Goal: Task Accomplishment & Management: Complete application form

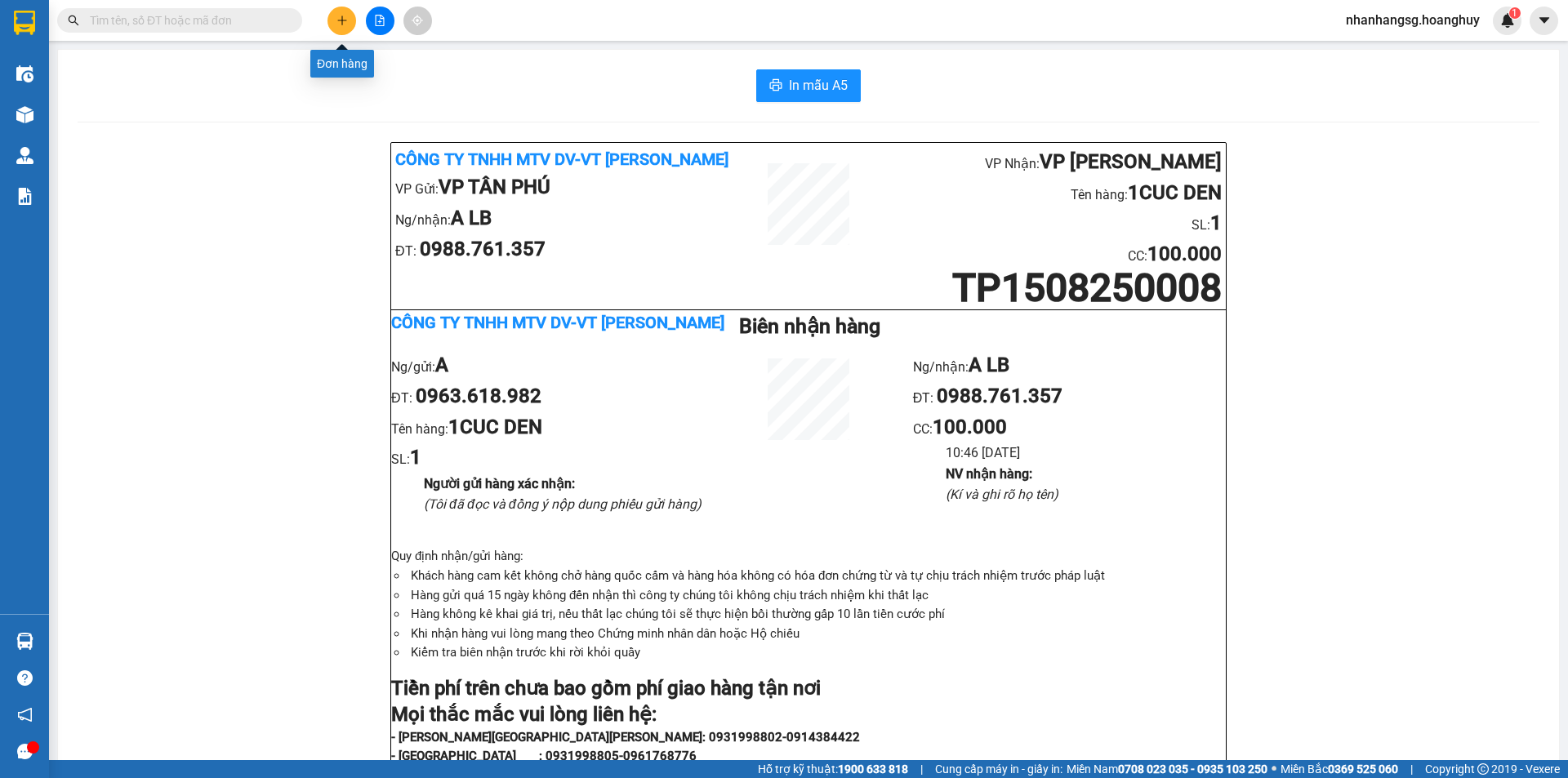
click at [341, 28] on button at bounding box center [341, 20] width 28 height 28
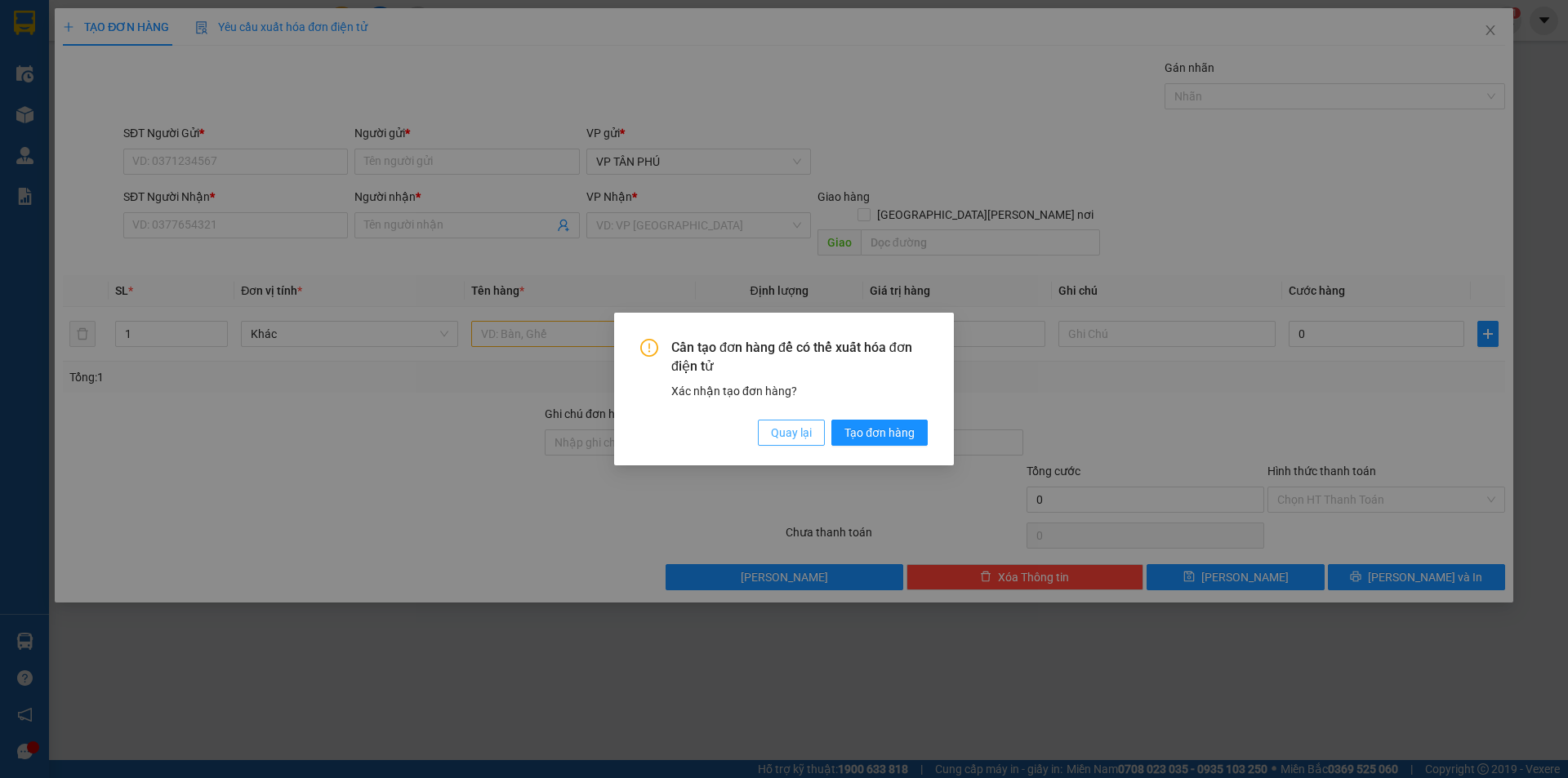
click at [772, 431] on span "Quay lại" at bounding box center [792, 432] width 41 height 17
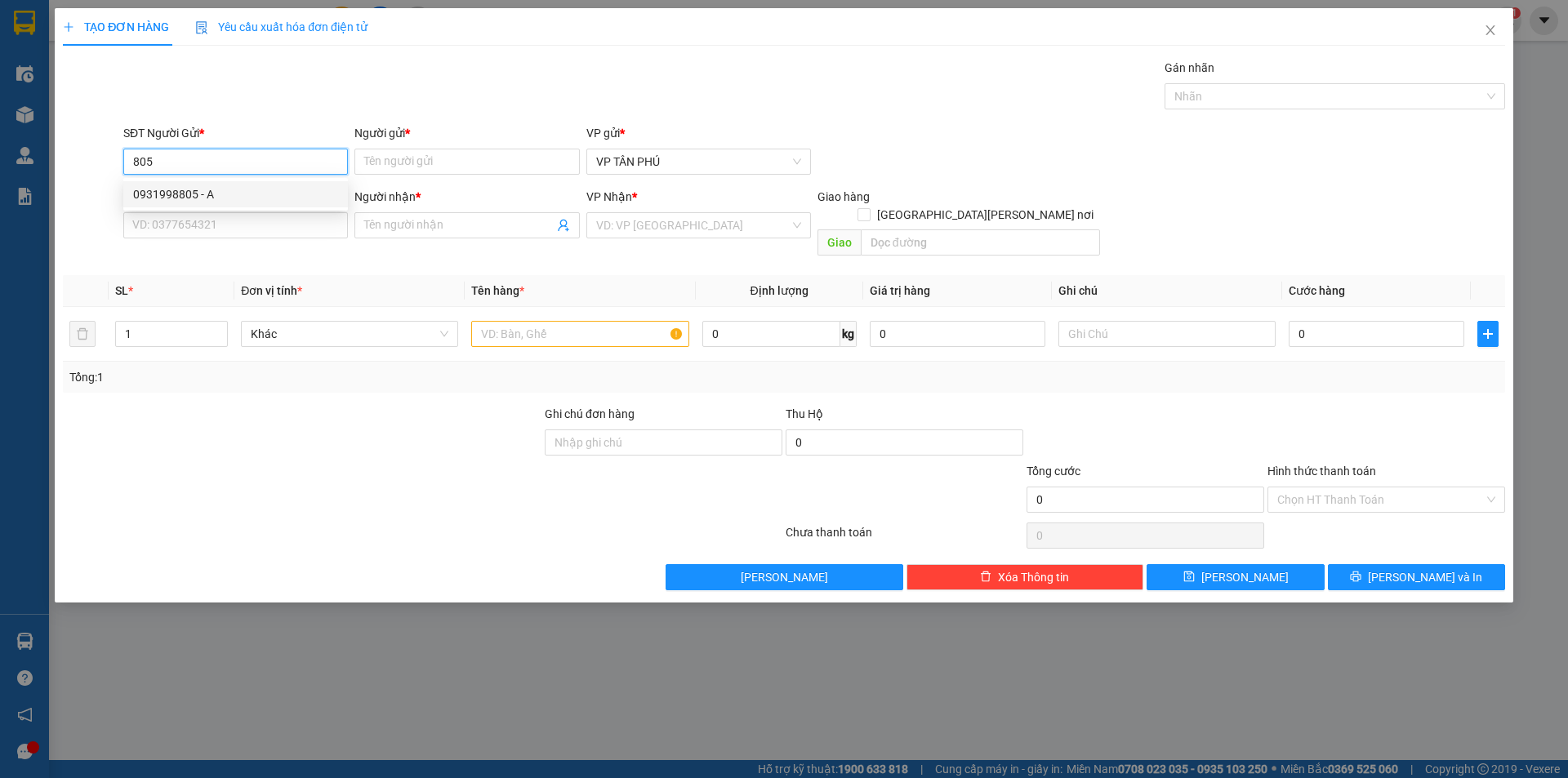
click at [201, 192] on div "0931998805 - A" at bounding box center [235, 194] width 205 height 17
click at [210, 195] on div "0931998805 - A" at bounding box center [235, 194] width 205 height 17
type input "0931998805"
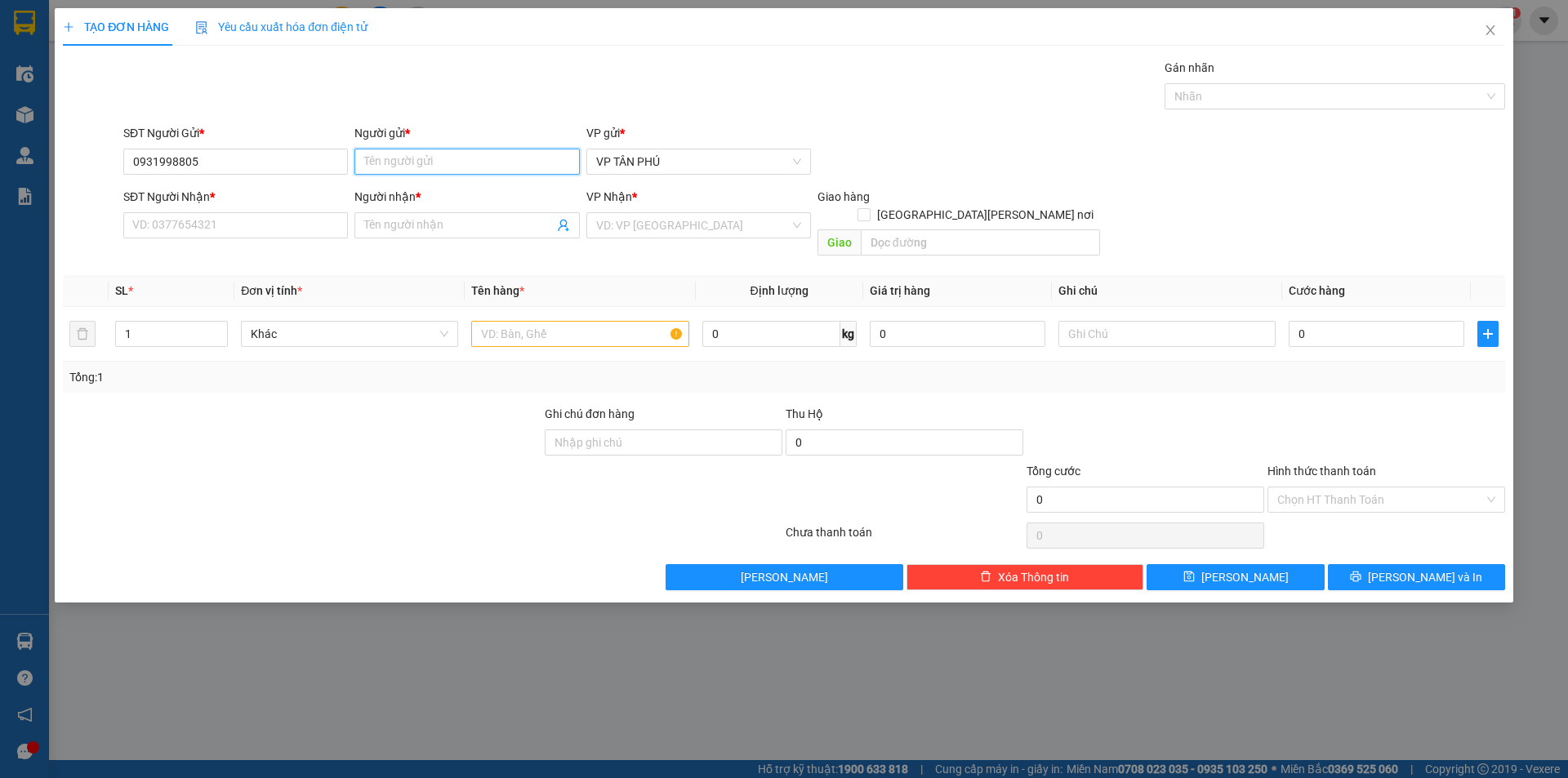
click at [389, 168] on input "Người gửi *" at bounding box center [466, 161] width 224 height 26
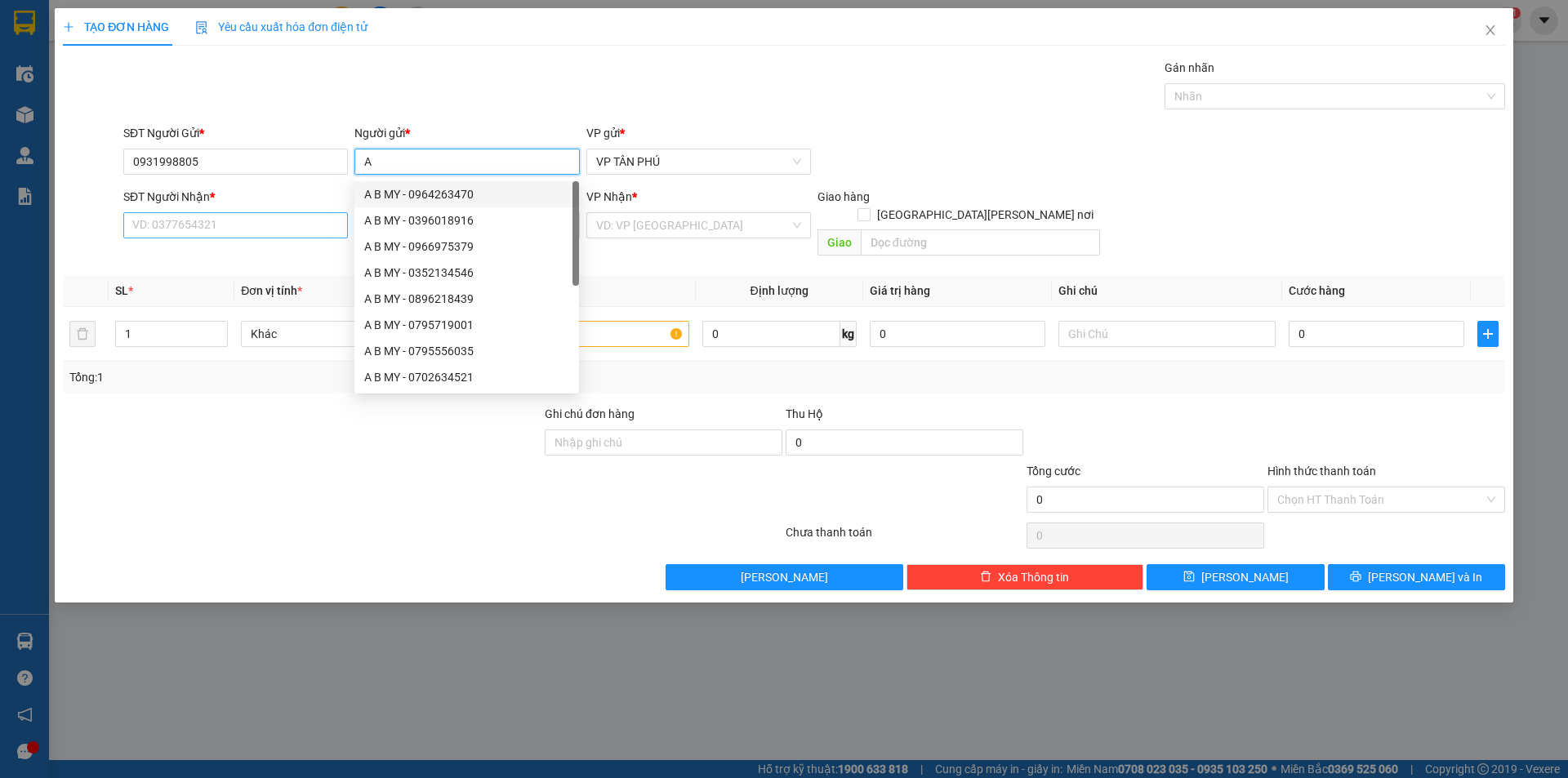
type input "A"
click at [269, 221] on input "SĐT Người Nhận *" at bounding box center [235, 225] width 224 height 26
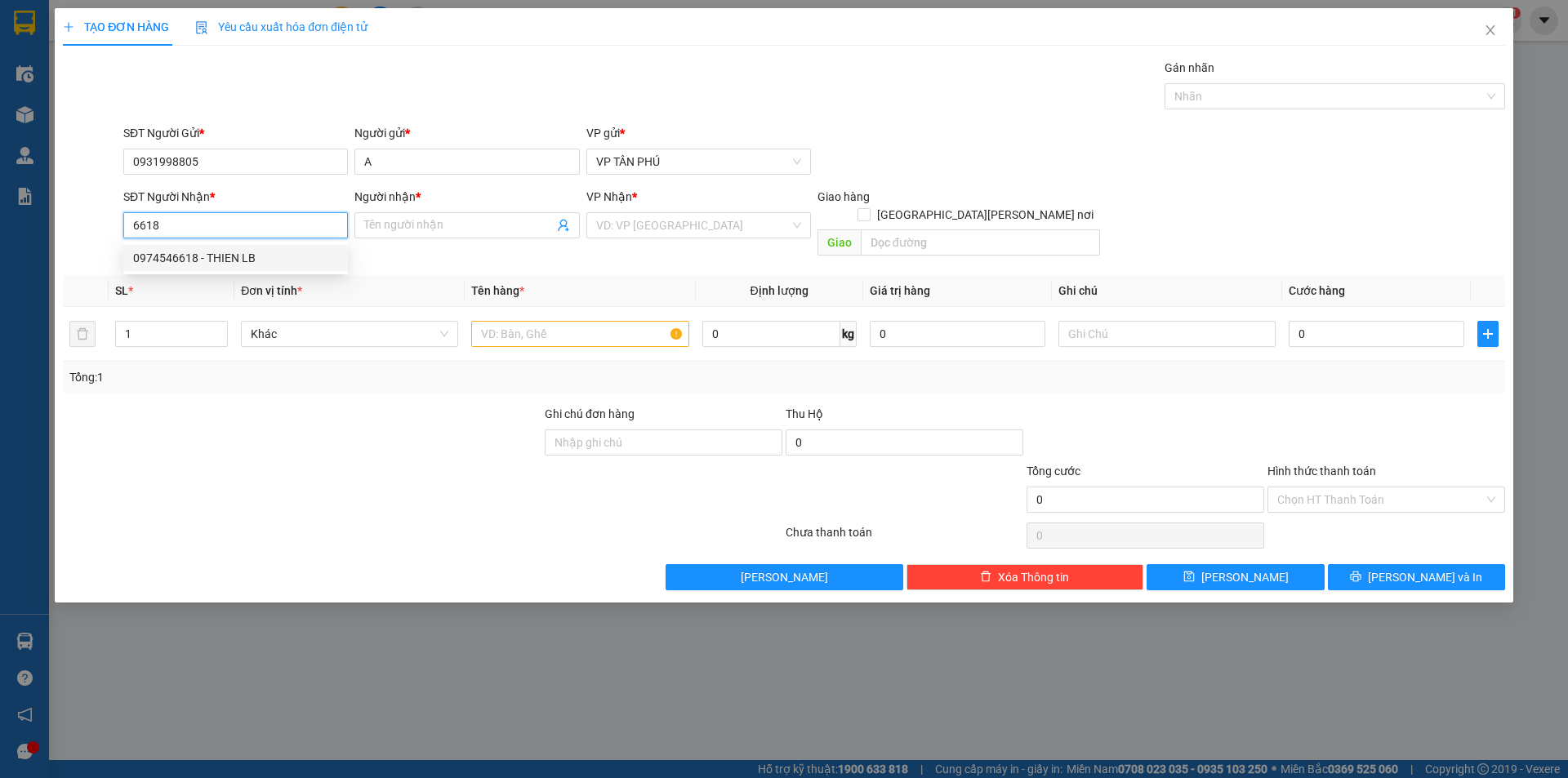
click at [239, 254] on div "0974546618 - THIEN LB" at bounding box center [235, 257] width 205 height 17
type input "0974546618"
type input "THIEN LB"
type input "0974546618"
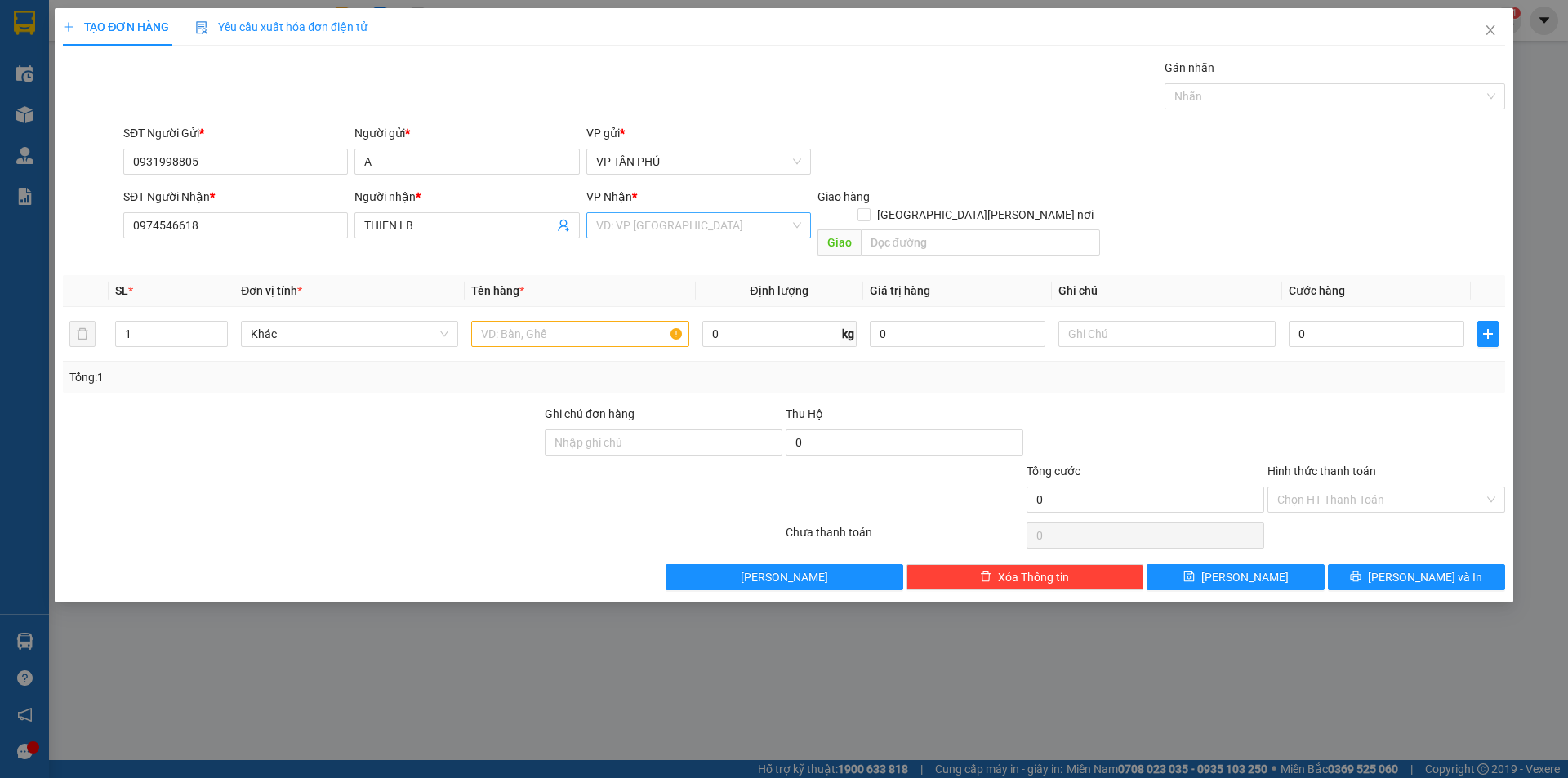
click at [623, 234] on input "search" at bounding box center [693, 224] width 193 height 24
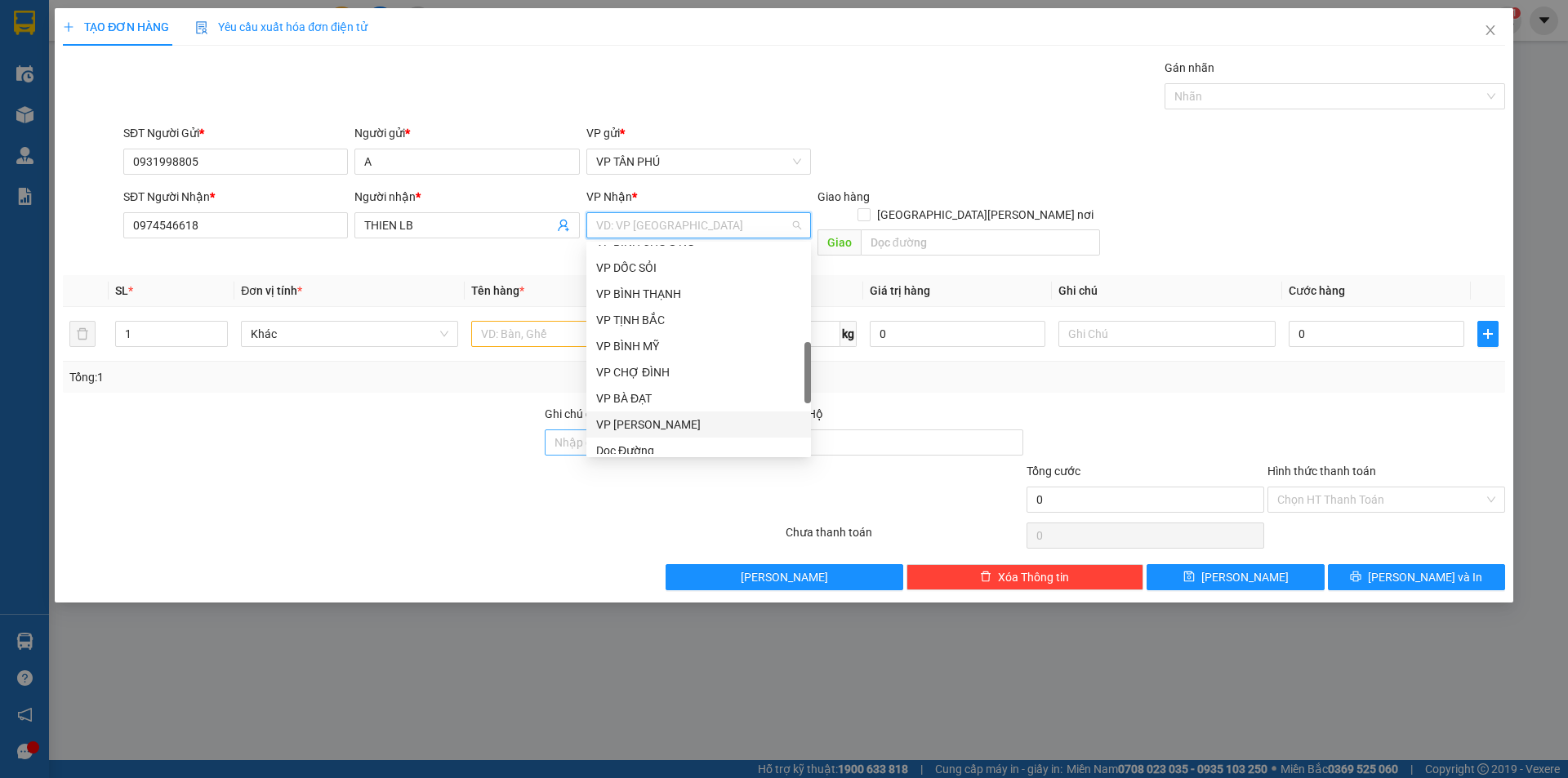
click at [643, 426] on div "VP [PERSON_NAME]" at bounding box center [699, 424] width 205 height 17
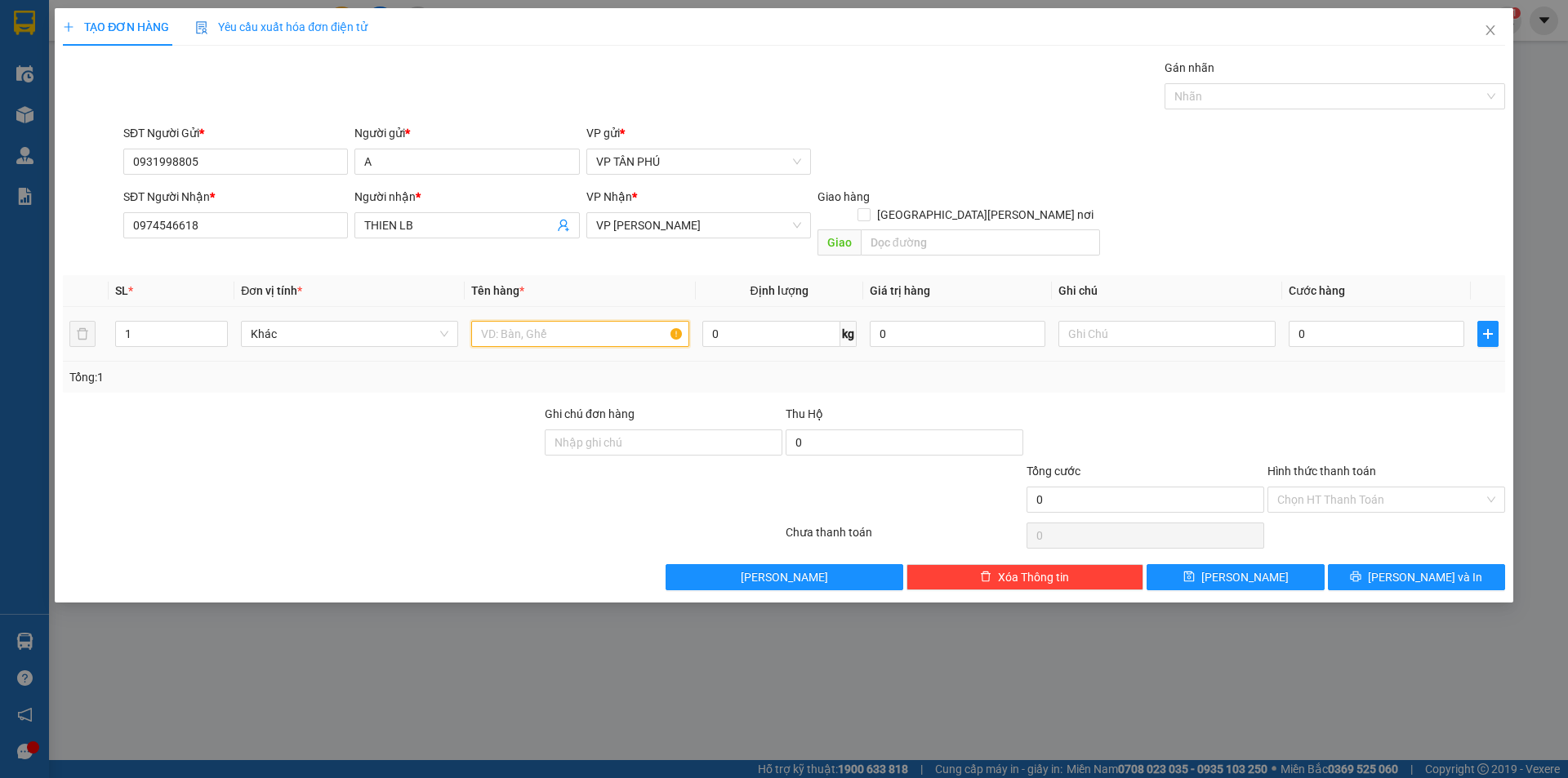
click at [536, 322] on input "text" at bounding box center [580, 333] width 218 height 26
type input "1CUC DEN"
click at [1351, 324] on input "0" at bounding box center [1377, 333] width 176 height 26
type input "1"
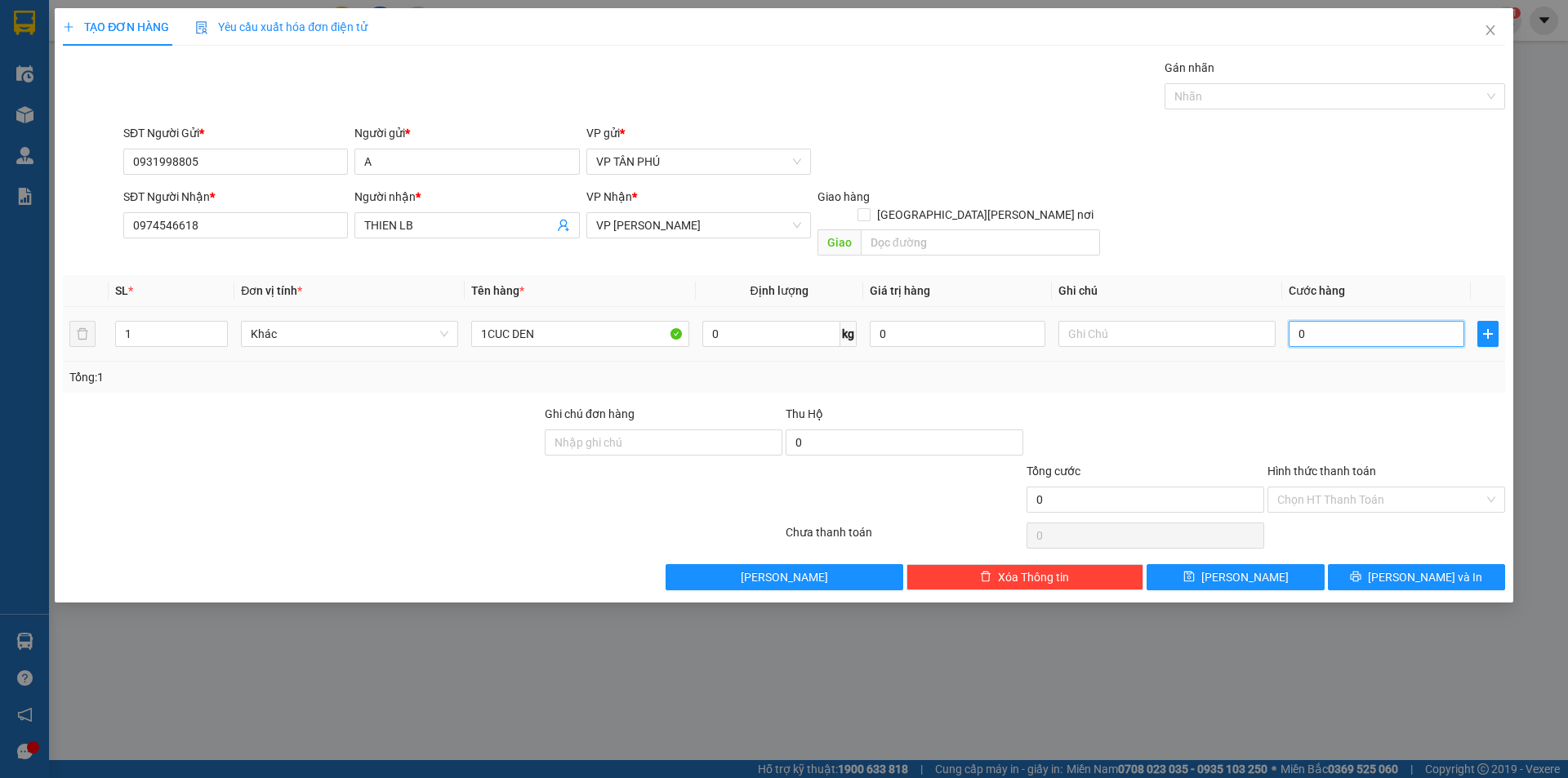
type input "1"
type input "10"
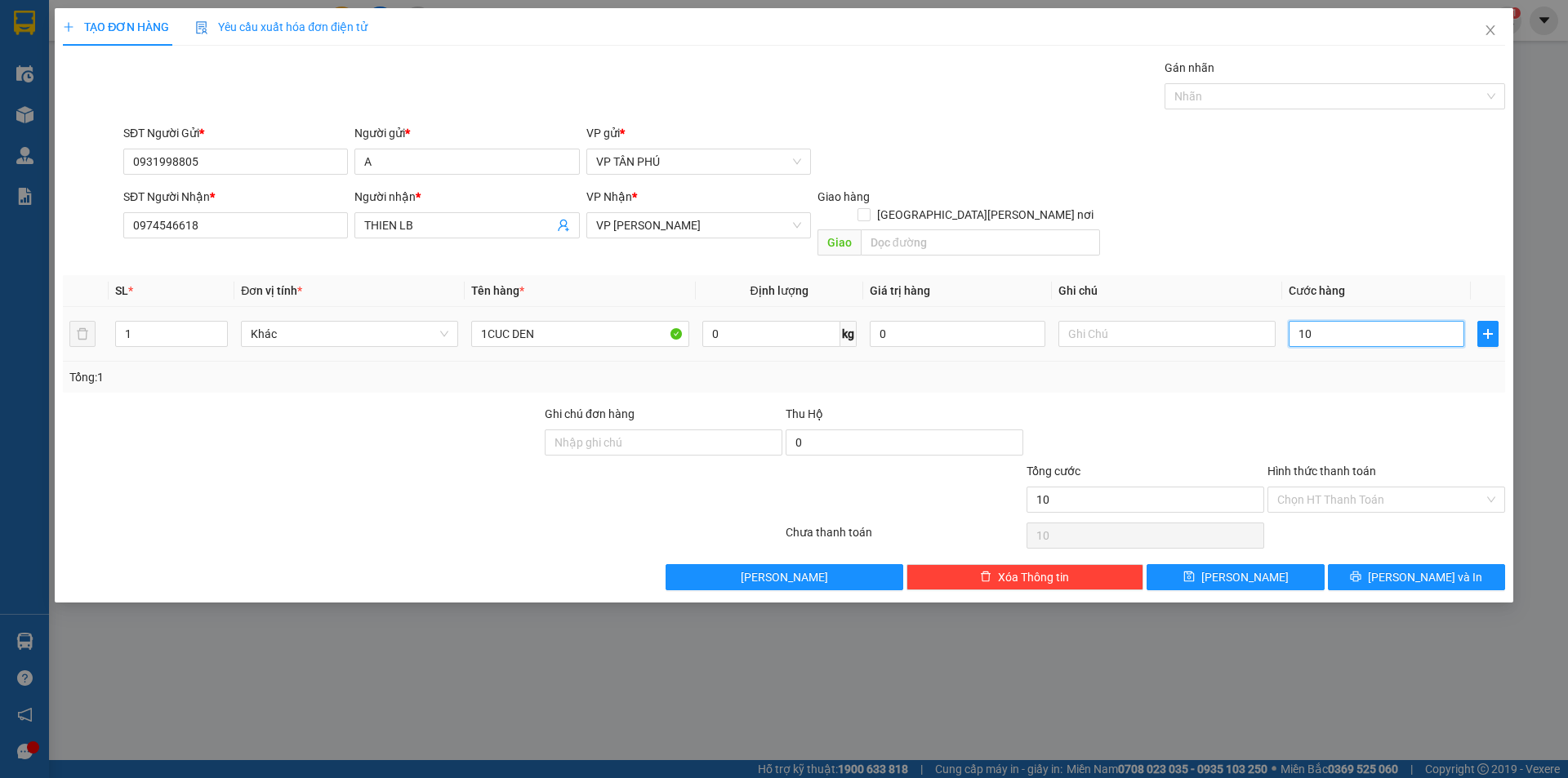
type input "100"
type input "100.000"
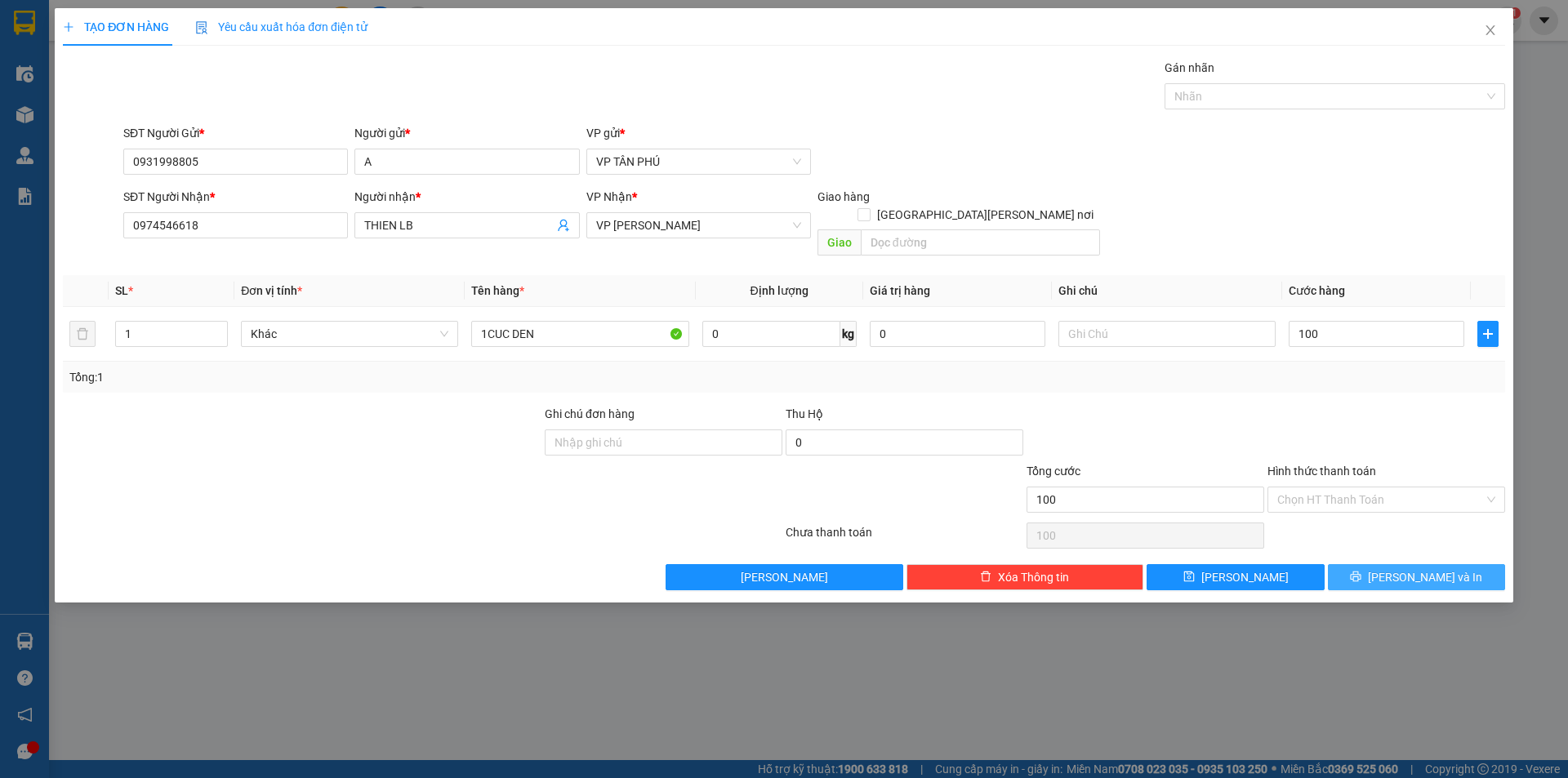
type input "100.000"
click at [1372, 564] on button "[PERSON_NAME] và In" at bounding box center [1416, 577] width 177 height 26
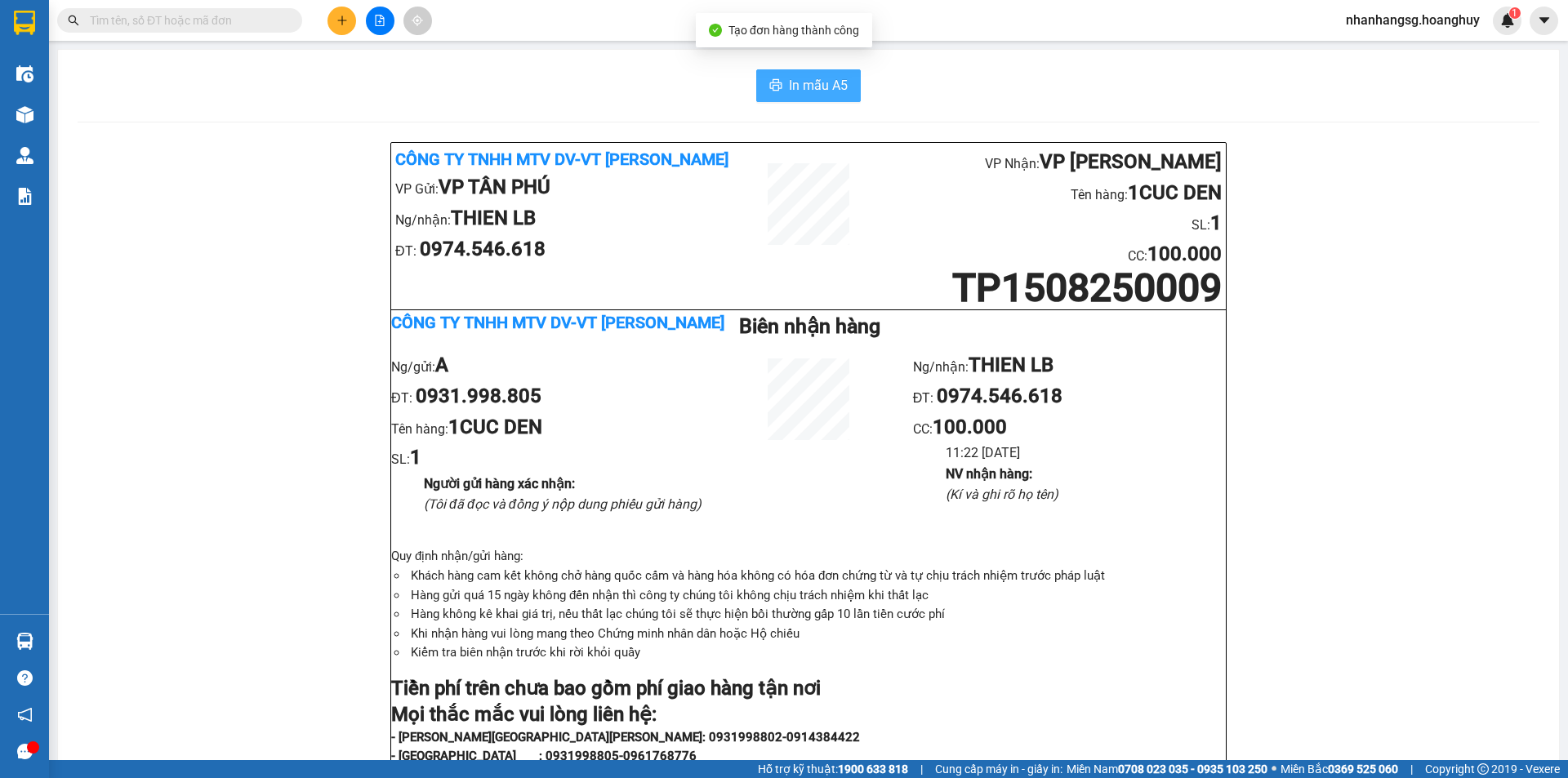
click at [824, 87] on span "In mẫu A5" at bounding box center [818, 85] width 59 height 20
click at [345, 23] on icon "plus" at bounding box center [342, 20] width 12 height 12
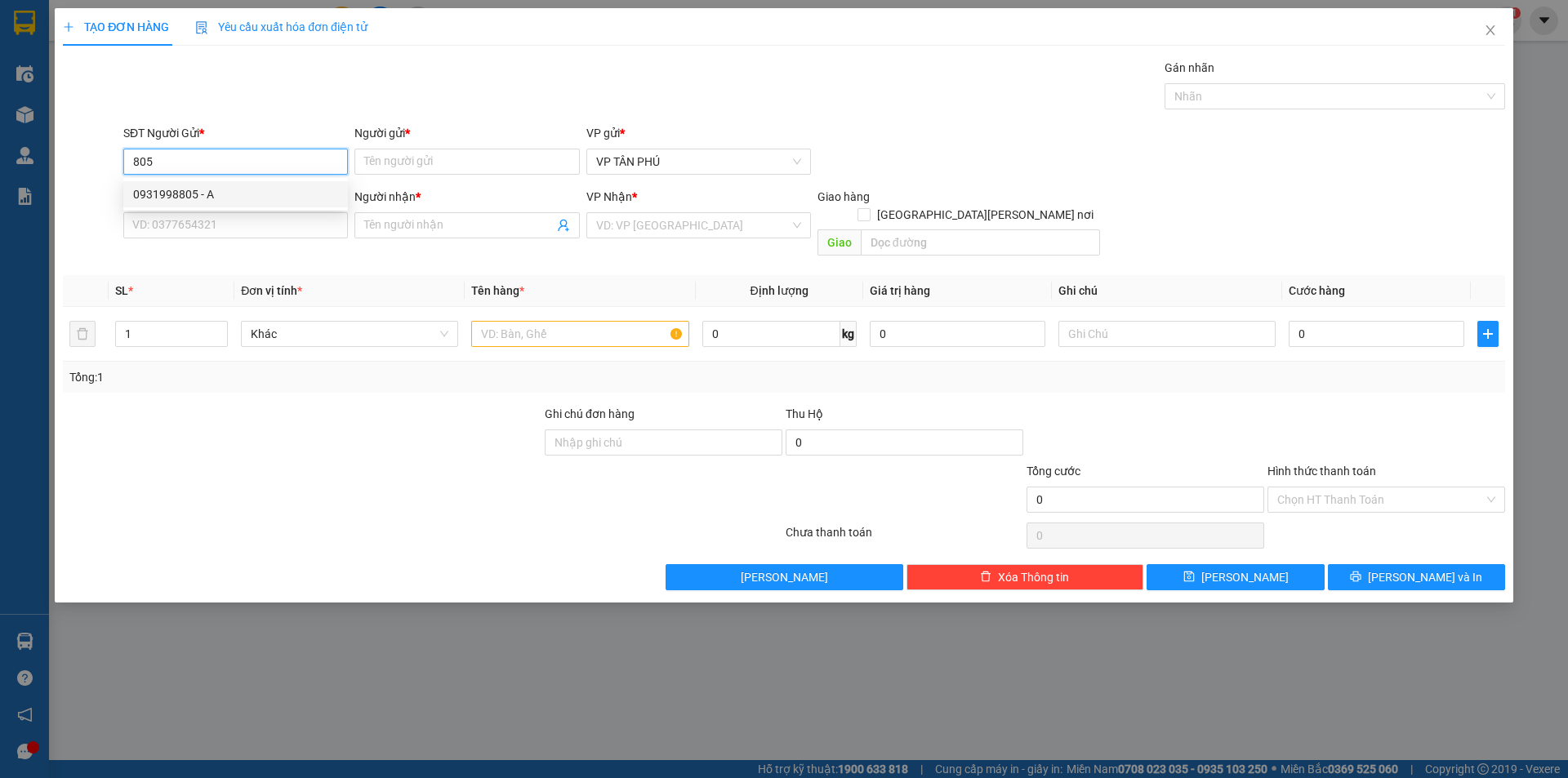
click at [198, 199] on div "0931998805 - A" at bounding box center [235, 194] width 205 height 17
type input "0931998805"
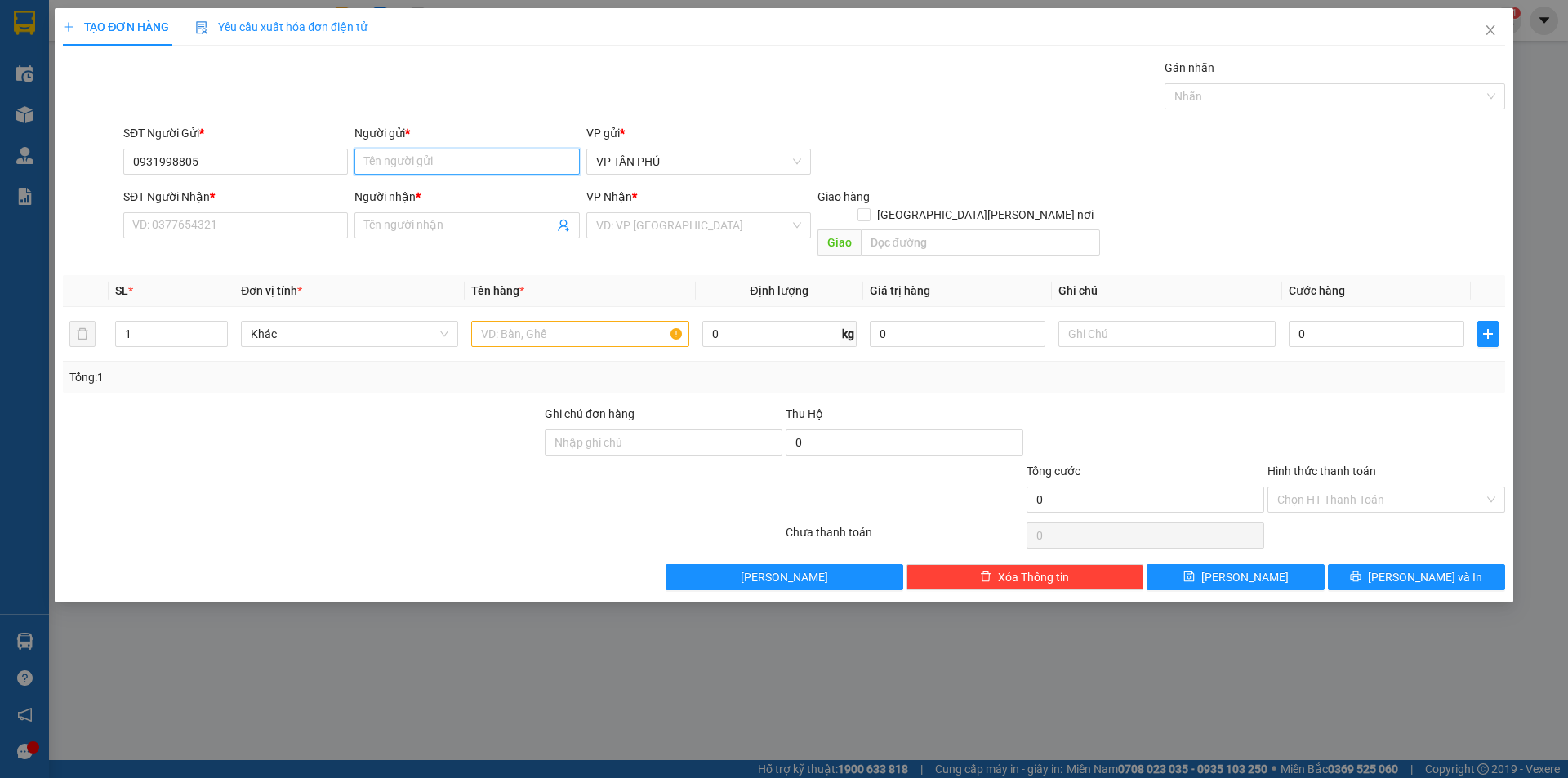
click at [397, 158] on input "Người gửi *" at bounding box center [466, 161] width 224 height 26
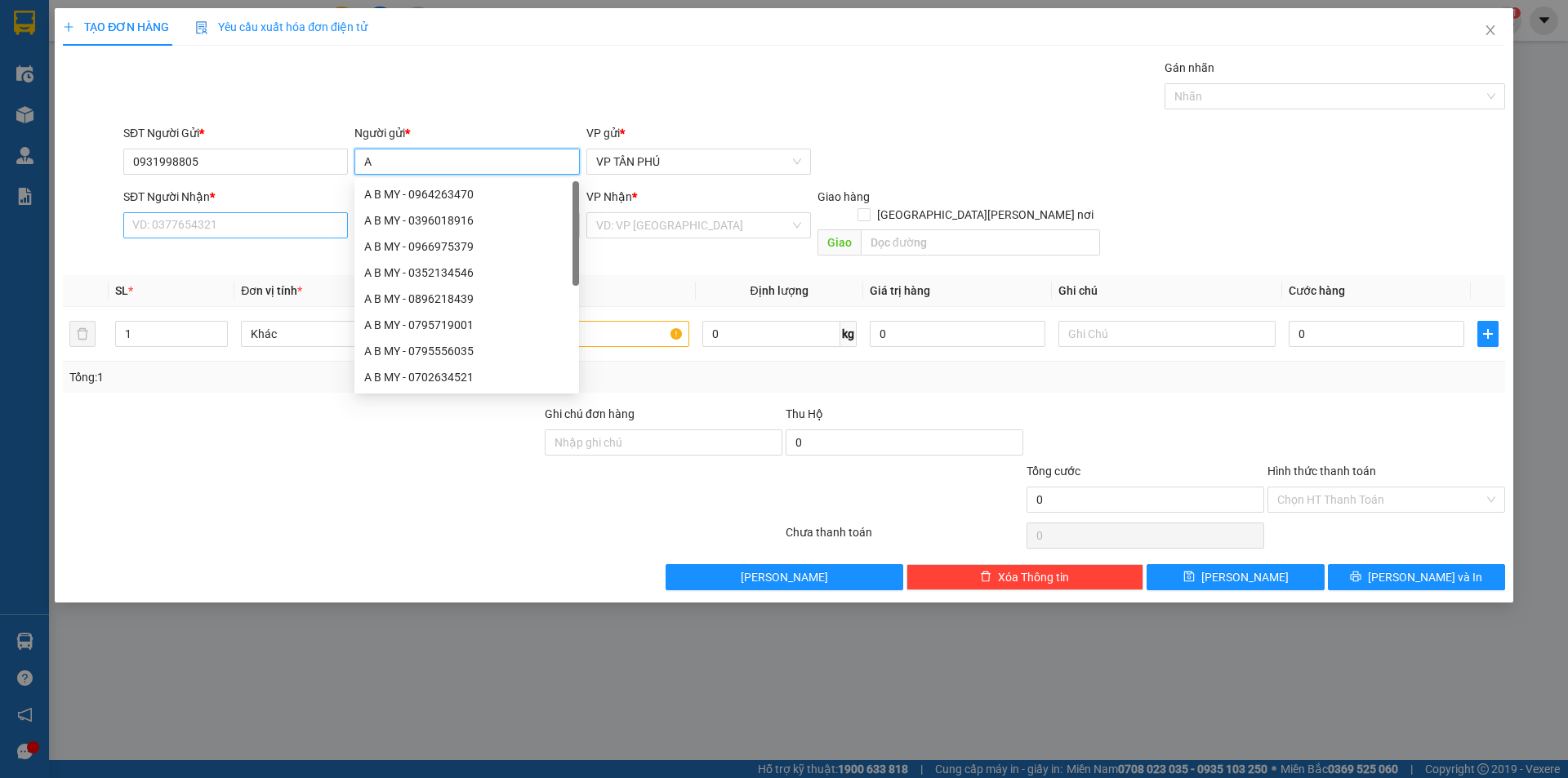
type input "A"
click at [267, 217] on input "SĐT Người Nhận *" at bounding box center [235, 225] width 224 height 26
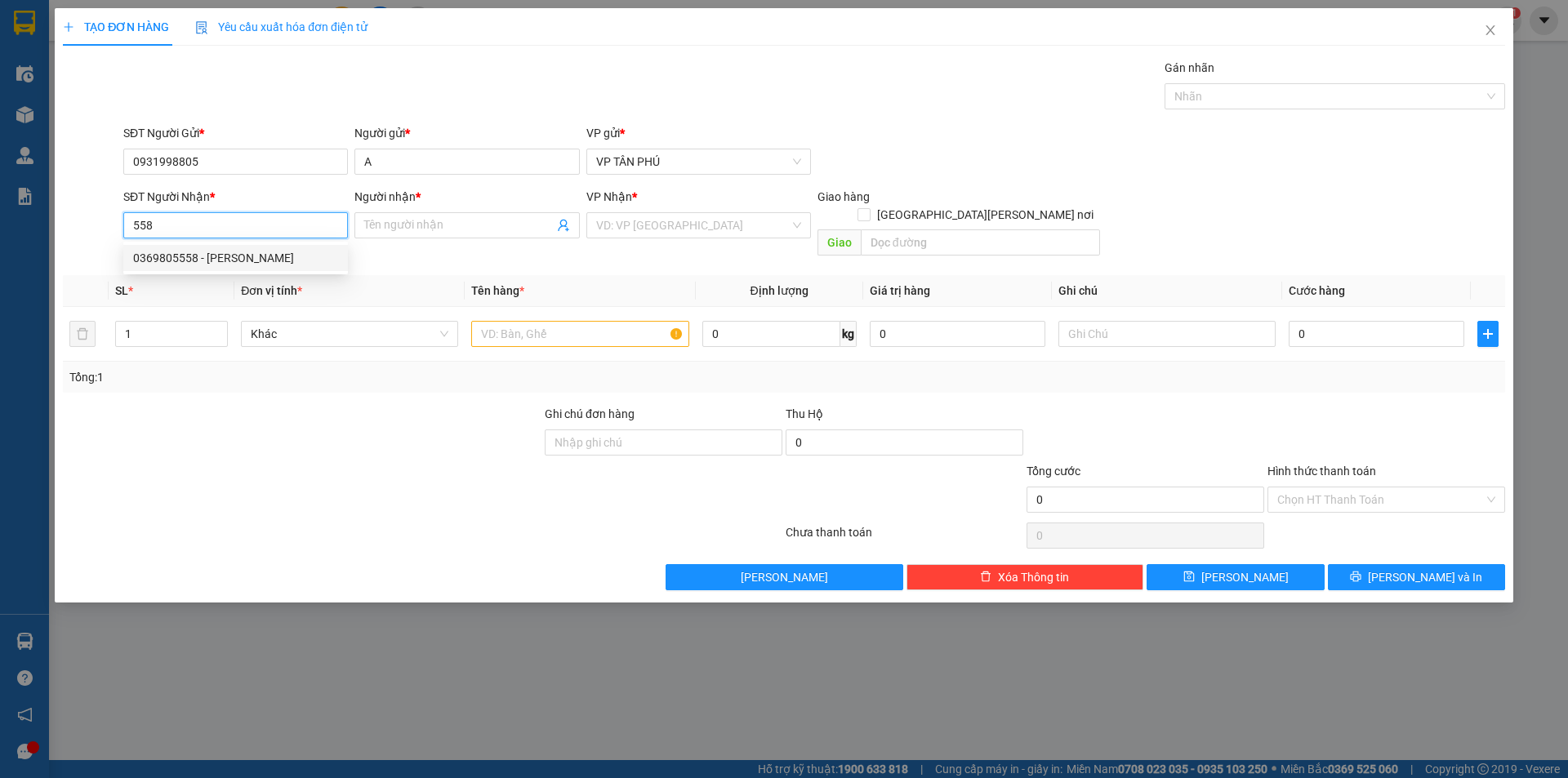
click at [281, 222] on input "558" at bounding box center [235, 225] width 224 height 26
type input "5"
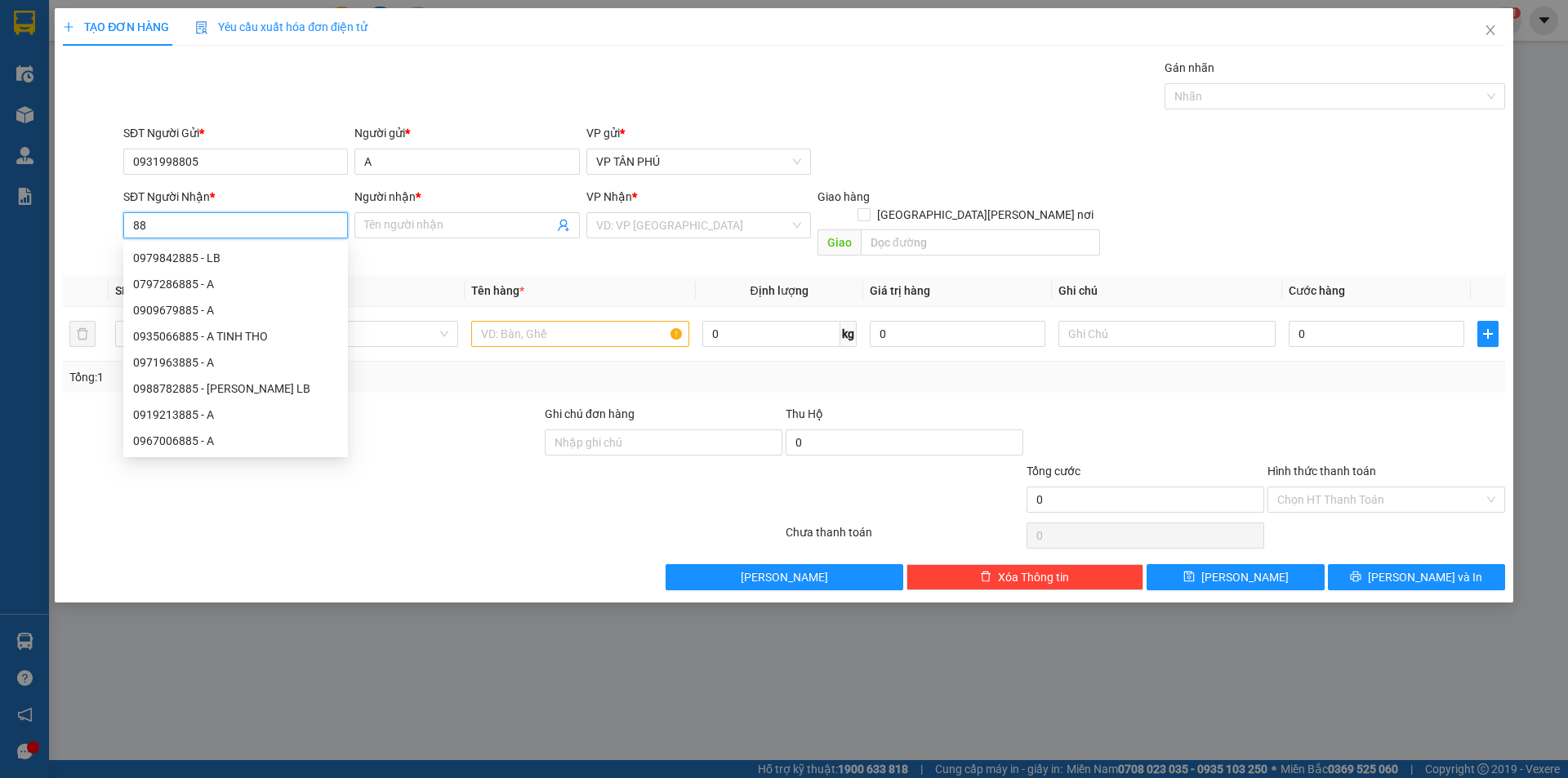
type input "8"
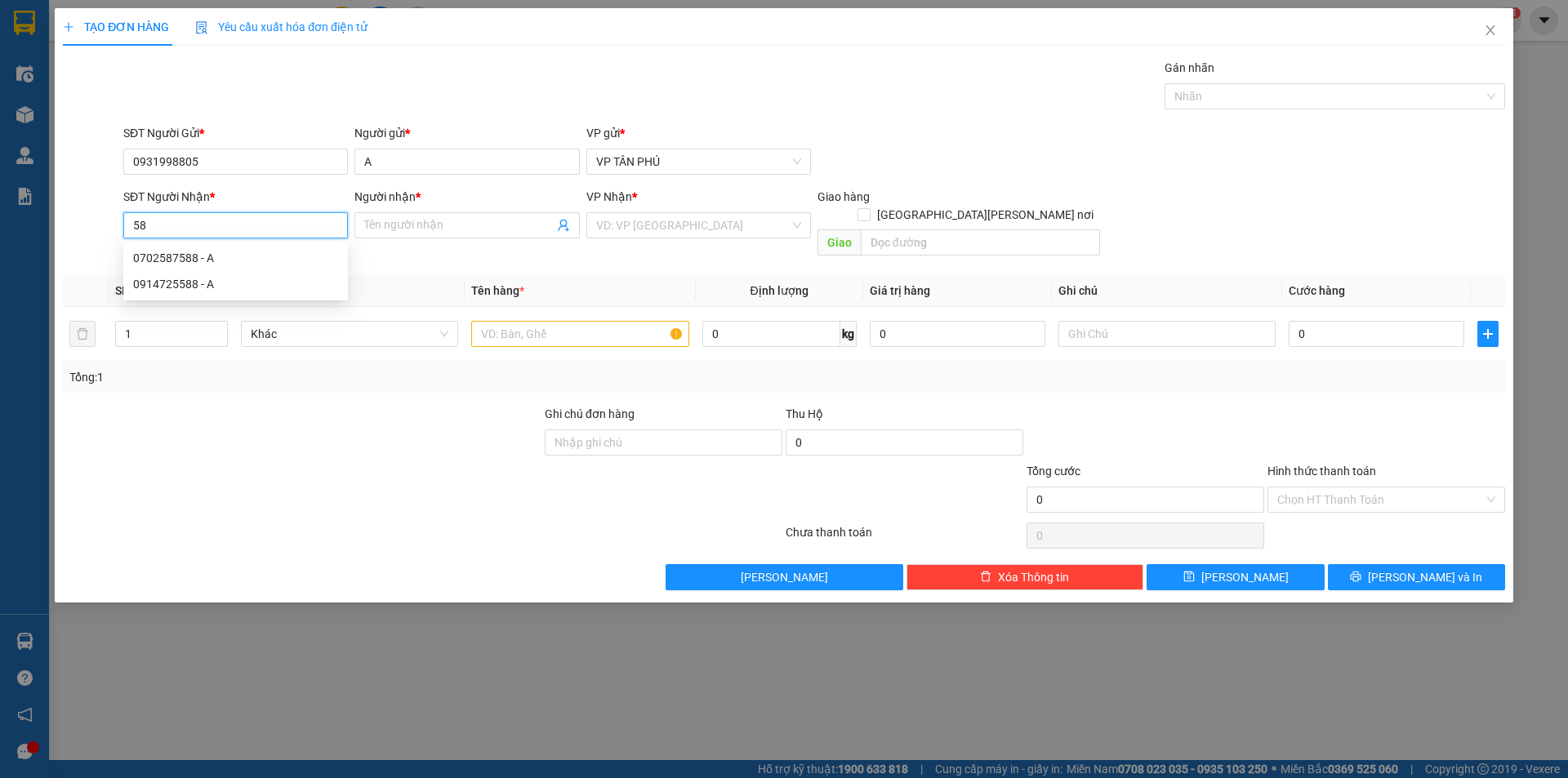
type input "5"
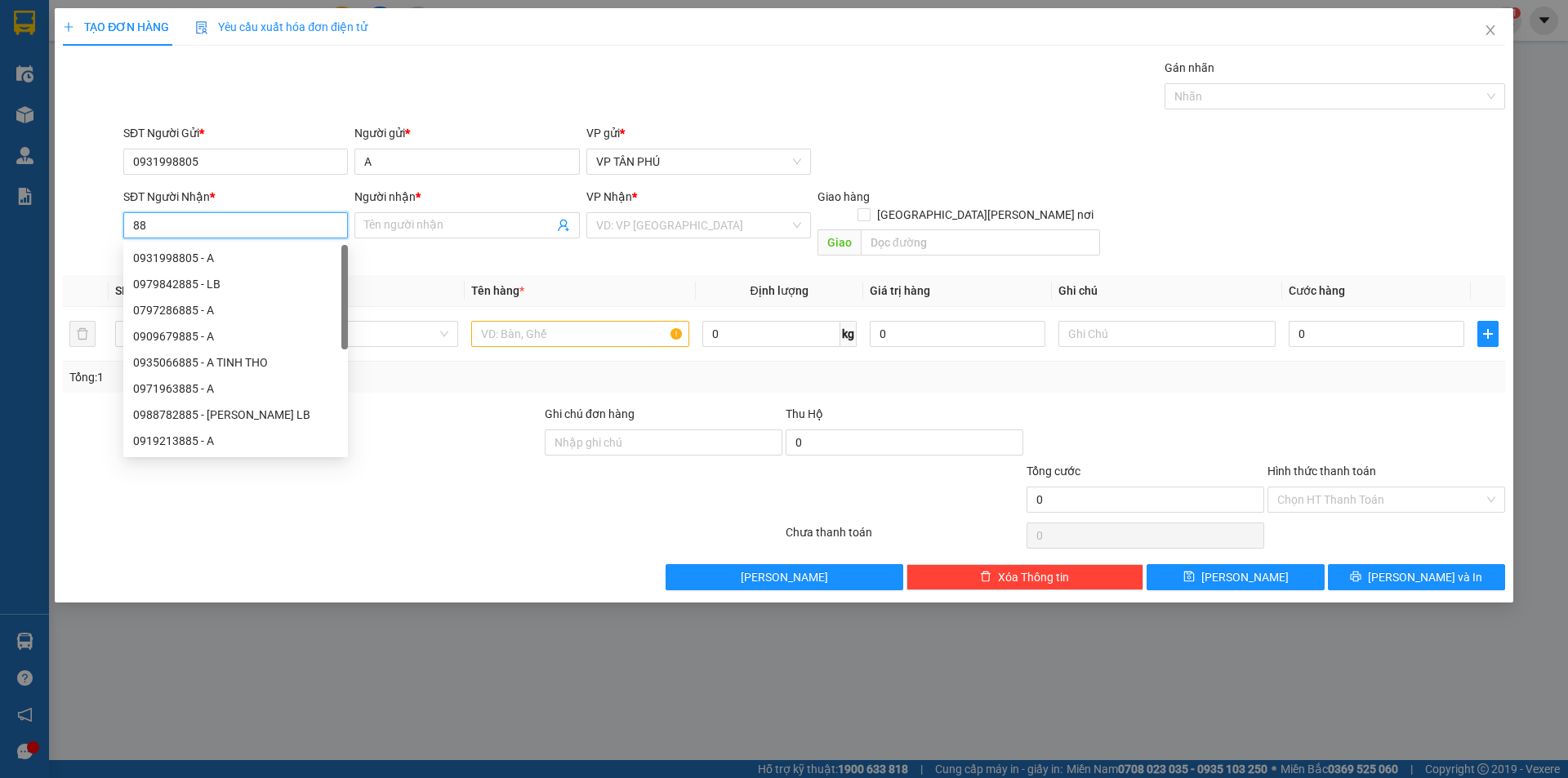
type input "8"
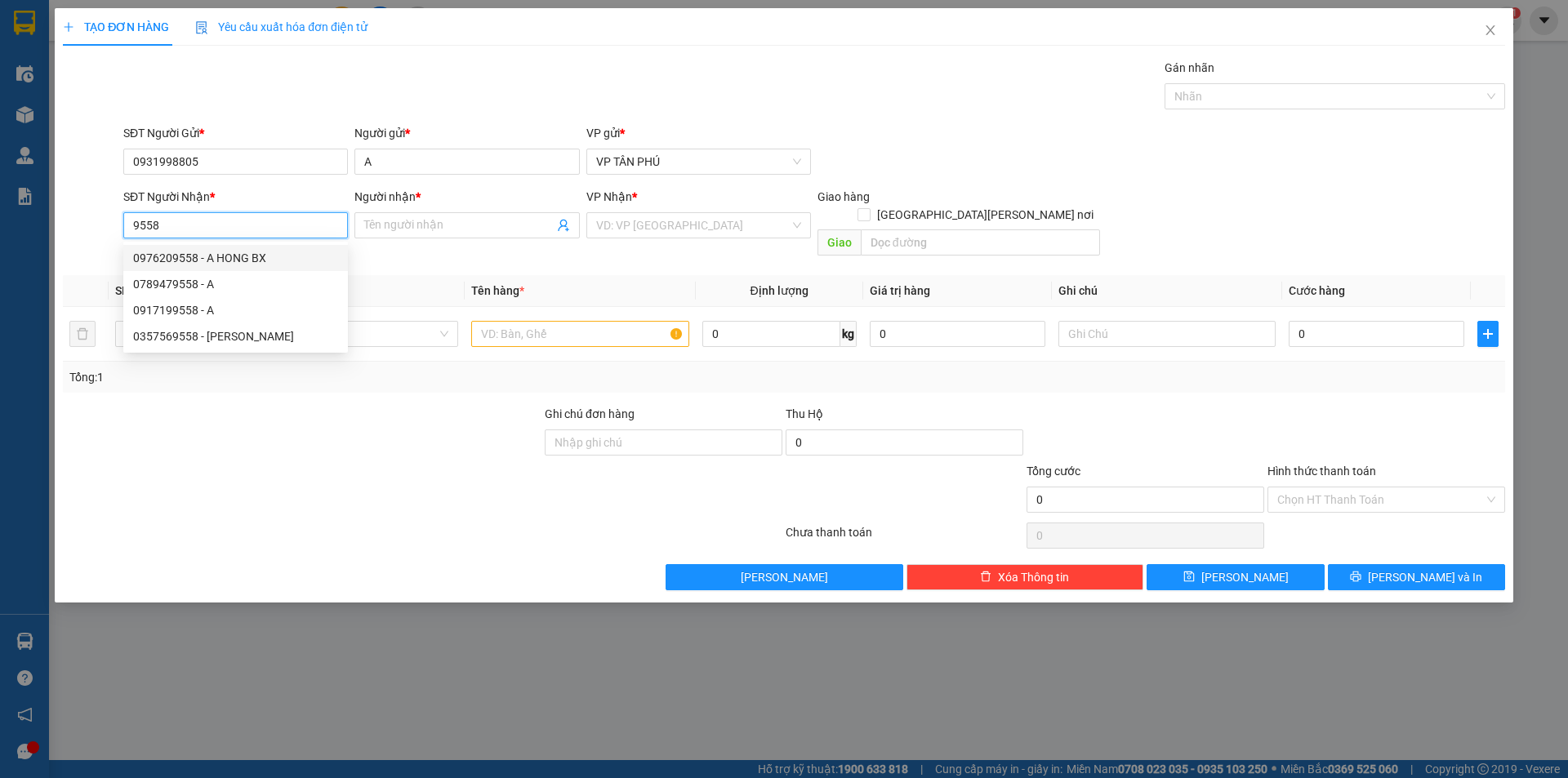
click at [231, 259] on div "0976209558 - A HONG BX" at bounding box center [235, 257] width 205 height 17
type input "0976209558"
type input "A HONG BX"
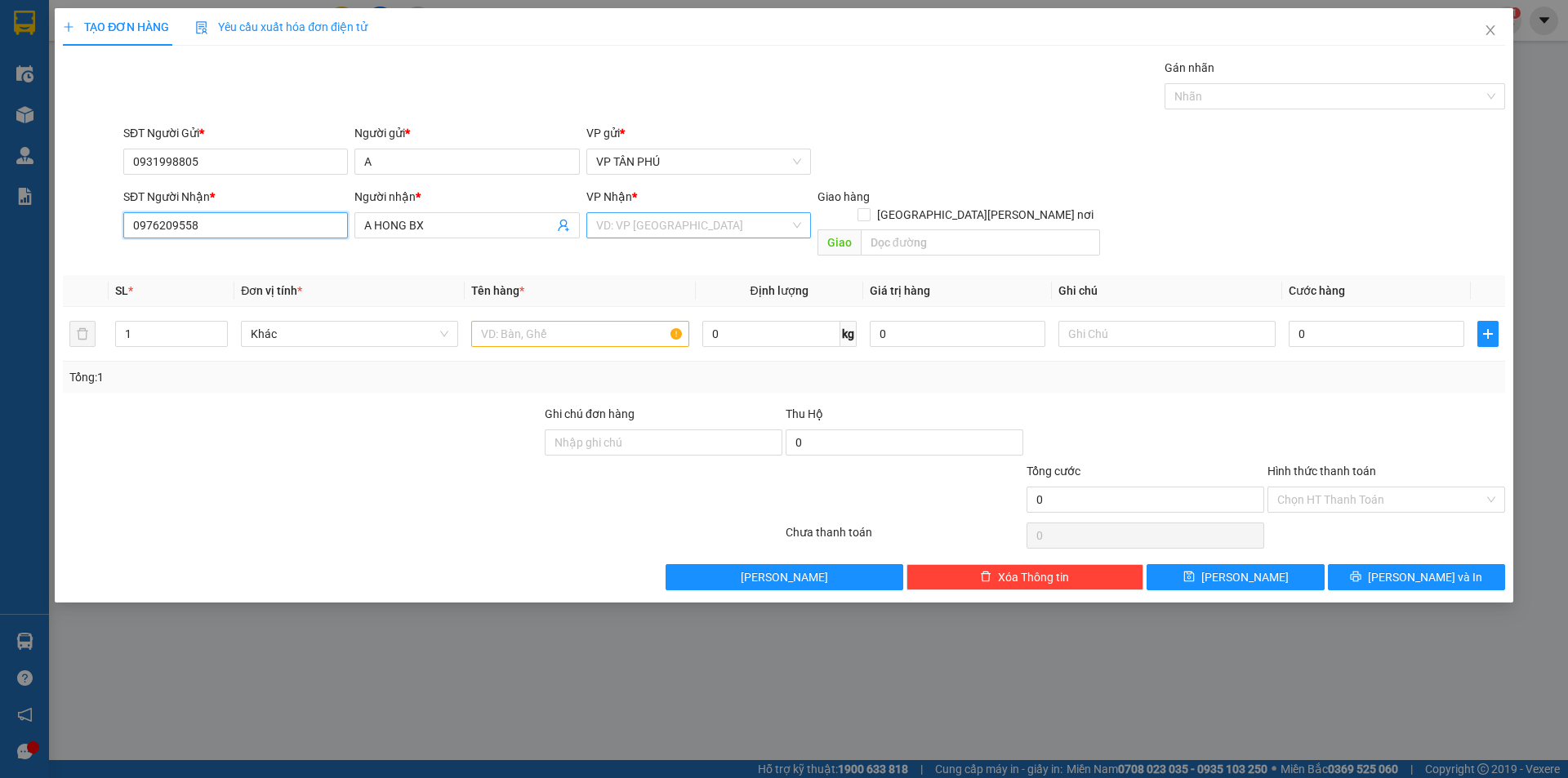
type input "0976209558"
click at [655, 220] on input "search" at bounding box center [693, 224] width 193 height 24
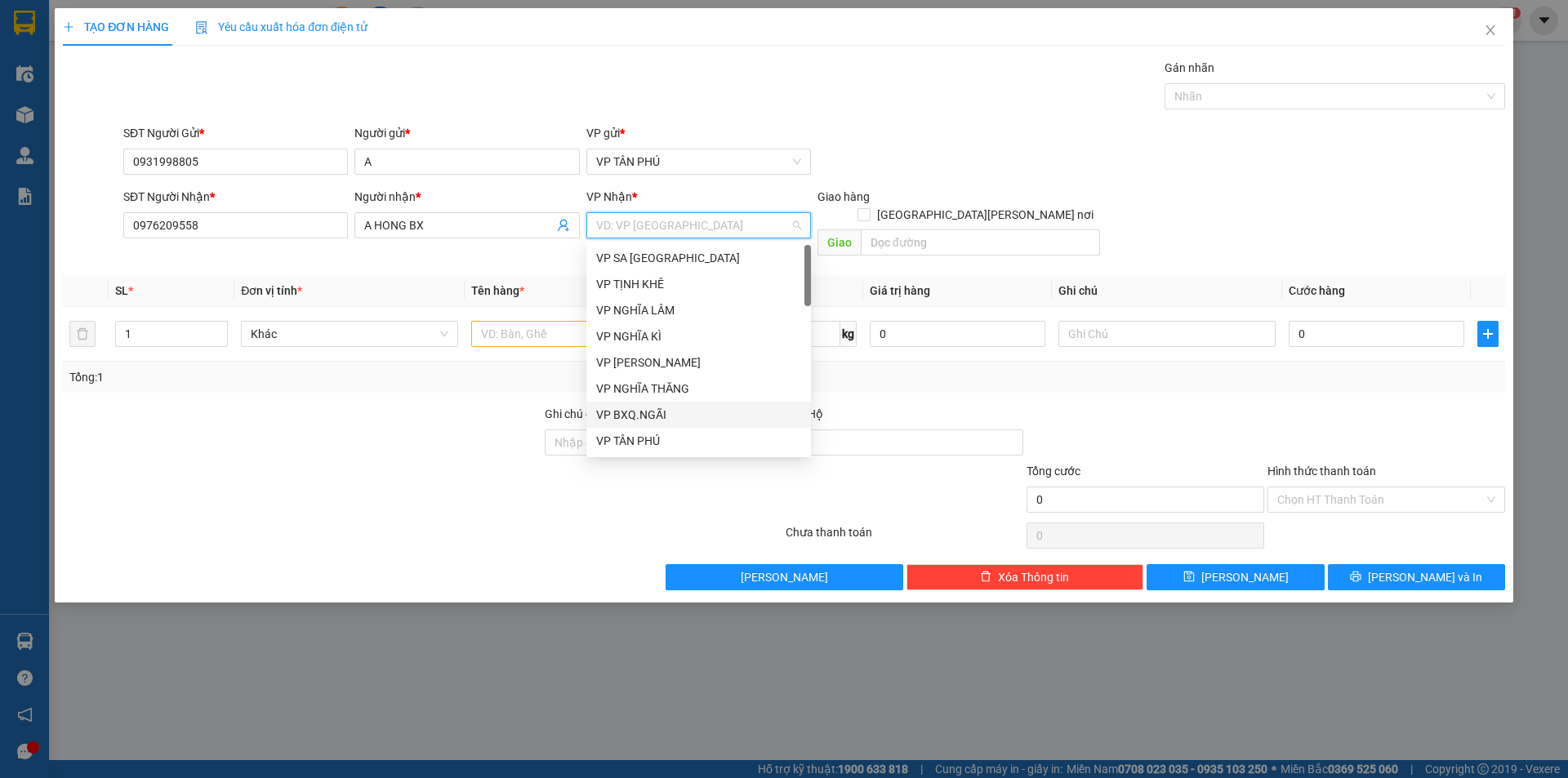
click at [652, 412] on div "VP BXQ.NGÃI" at bounding box center [699, 415] width 205 height 17
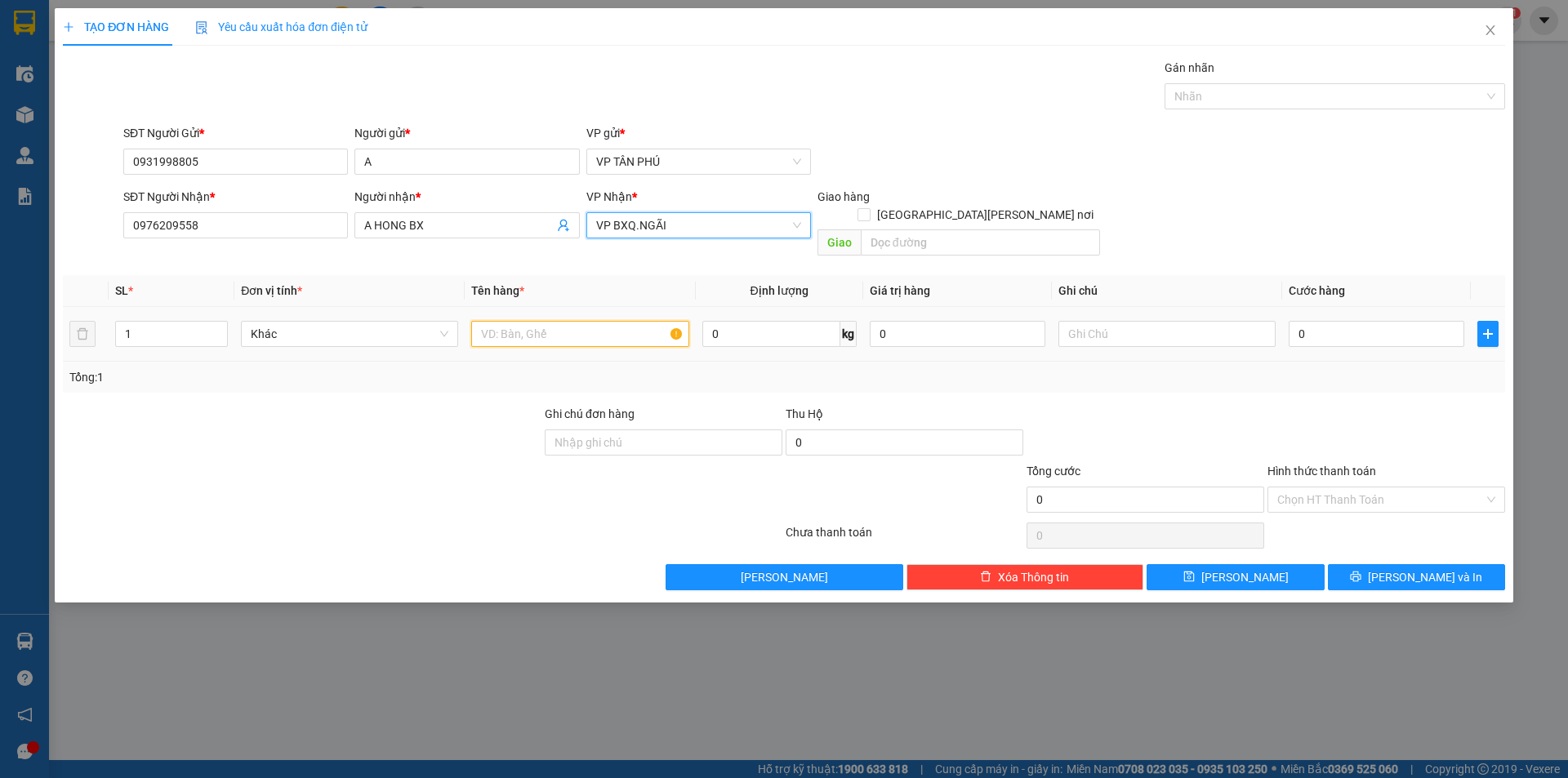
click at [533, 325] on input "text" at bounding box center [580, 333] width 218 height 26
type input "3XOP+2THUNG GIAY"
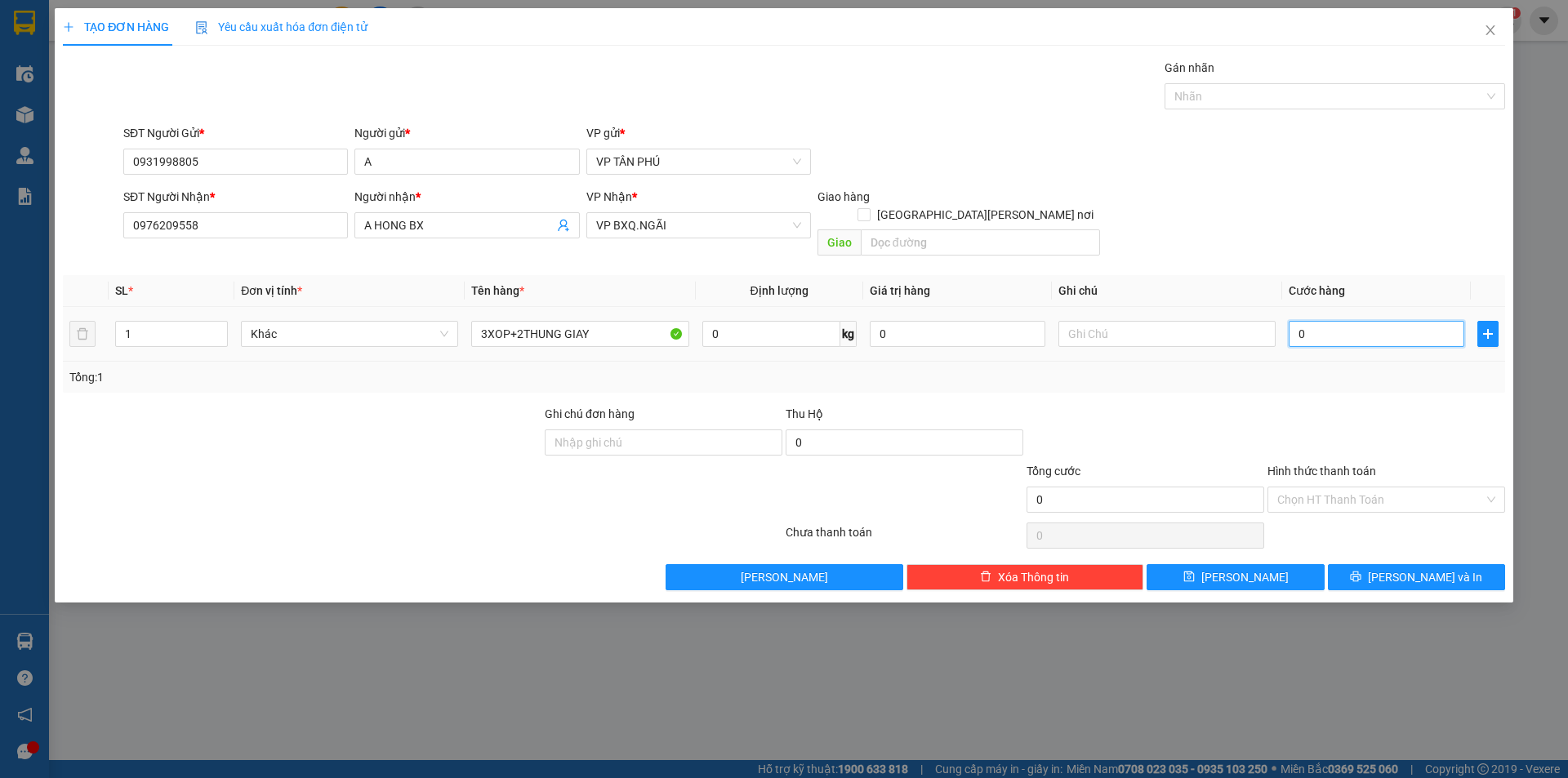
click at [1318, 321] on input "0" at bounding box center [1377, 333] width 176 height 26
type input "6"
type input "65"
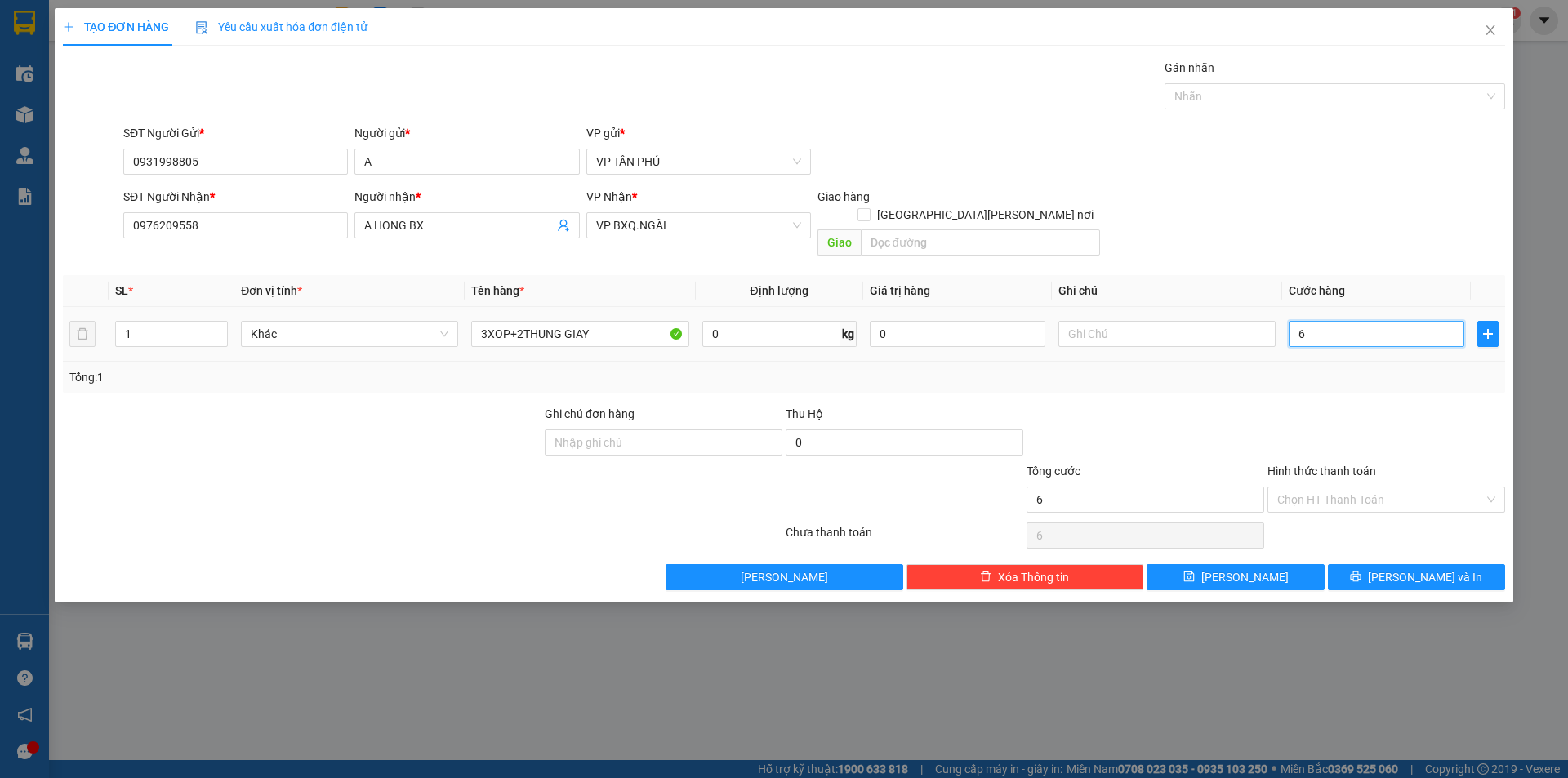
type input "65"
type input "650"
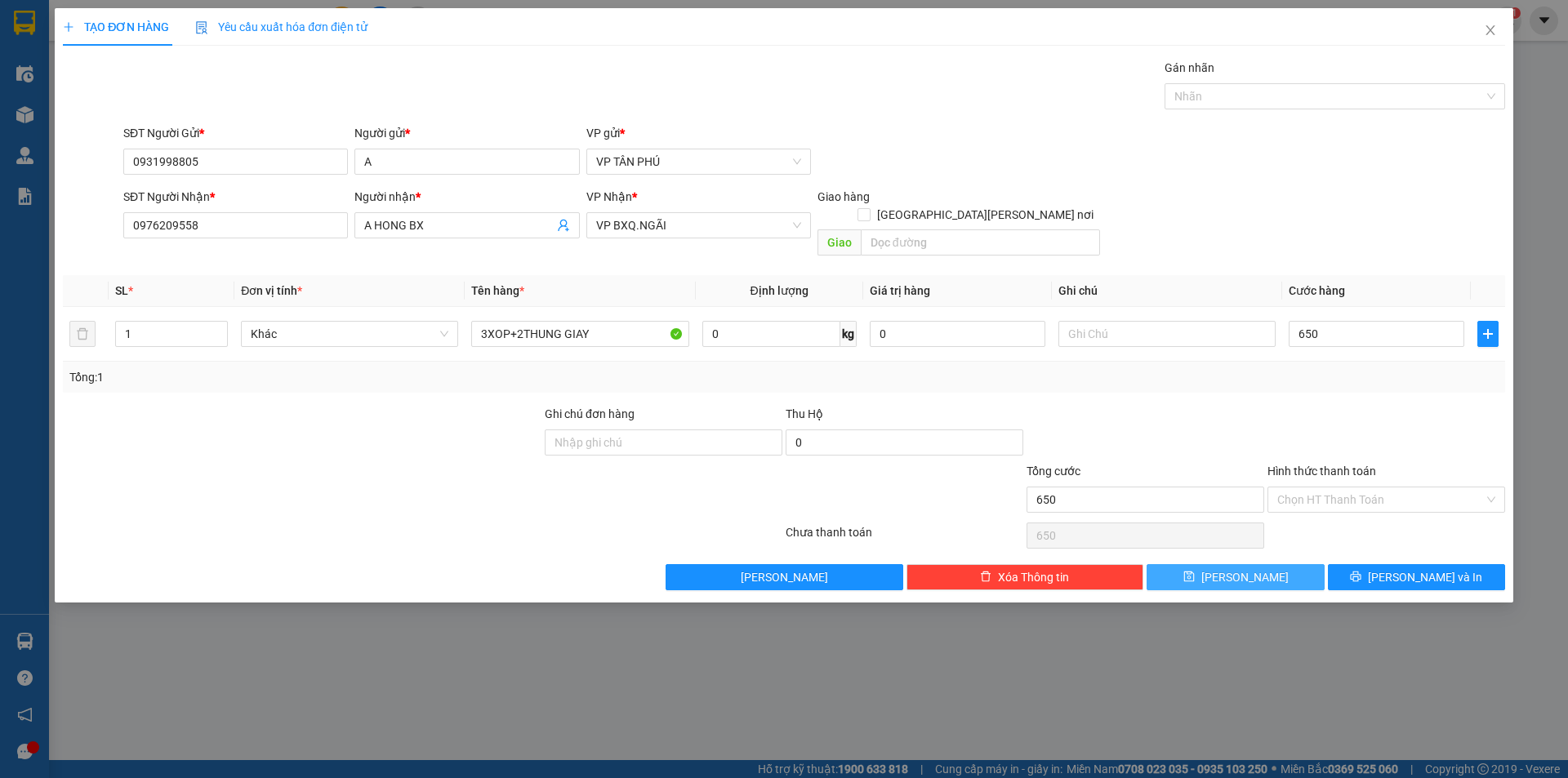
type input "650.000"
drag, startPoint x: 1272, startPoint y: 551, endPoint x: 1274, endPoint y: 563, distance: 12.2
click at [1272, 564] on button "[PERSON_NAME]" at bounding box center [1235, 577] width 177 height 26
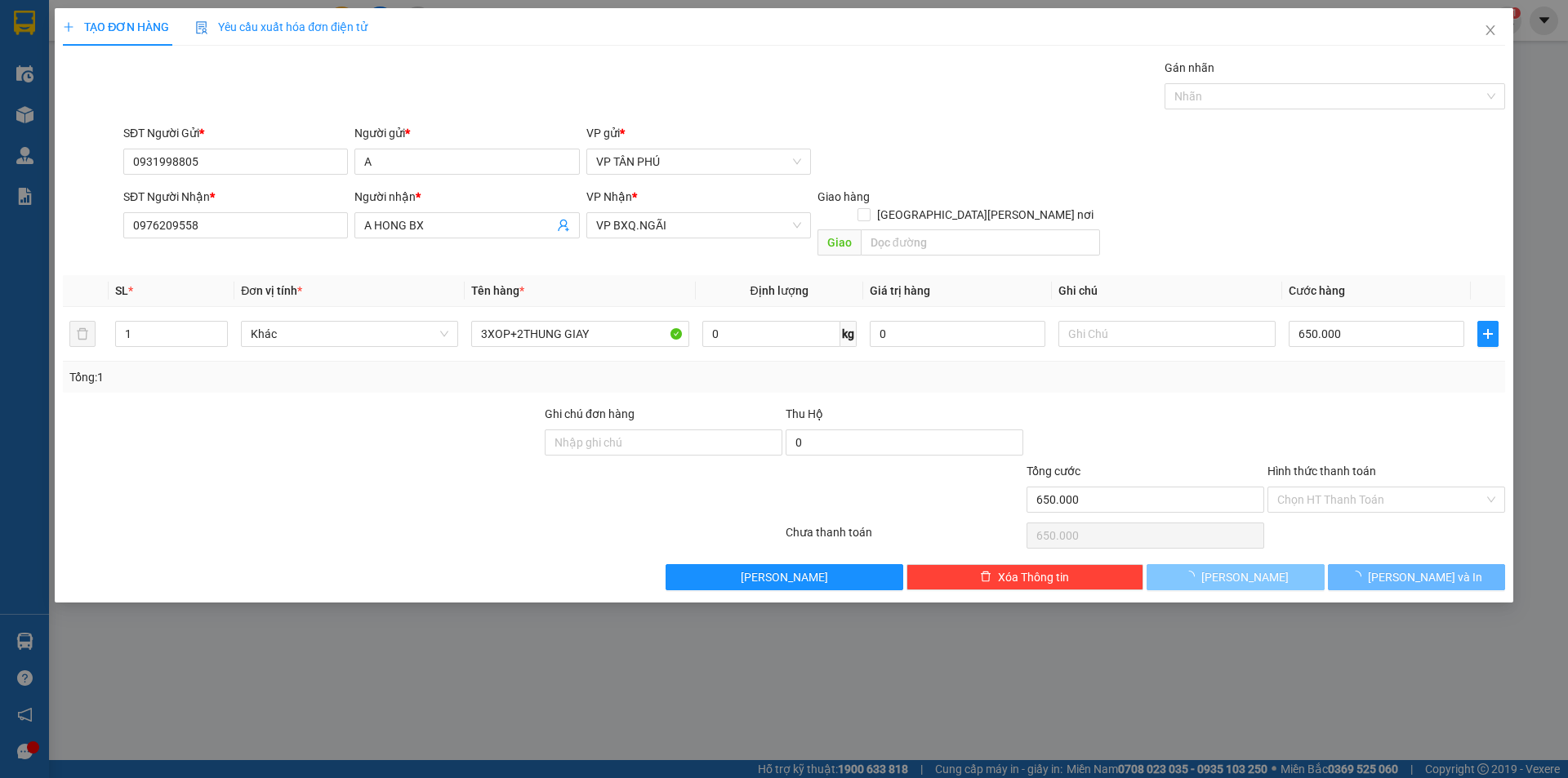
type input "0"
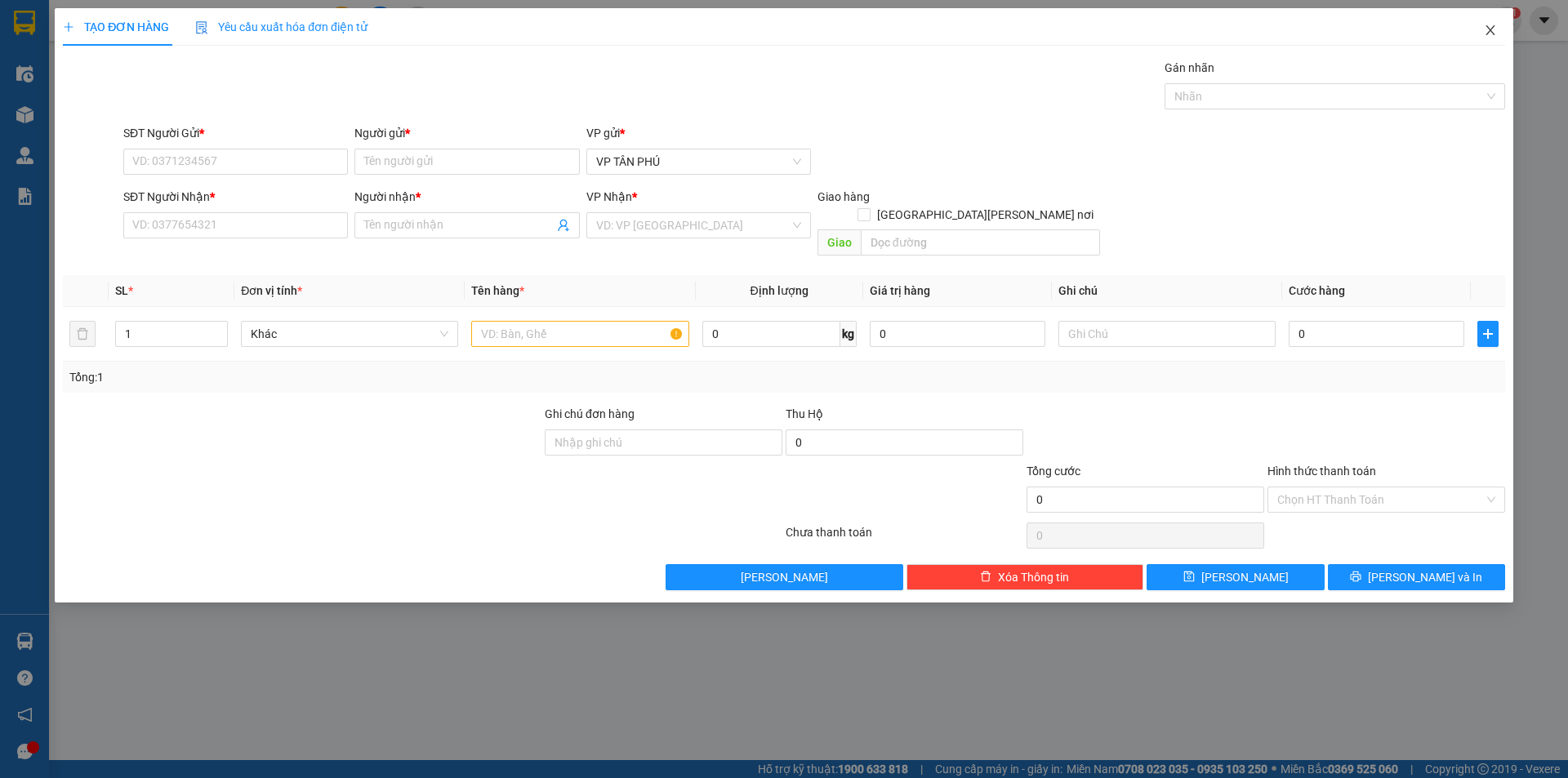
click at [1489, 29] on icon "close" at bounding box center [1489, 30] width 9 height 10
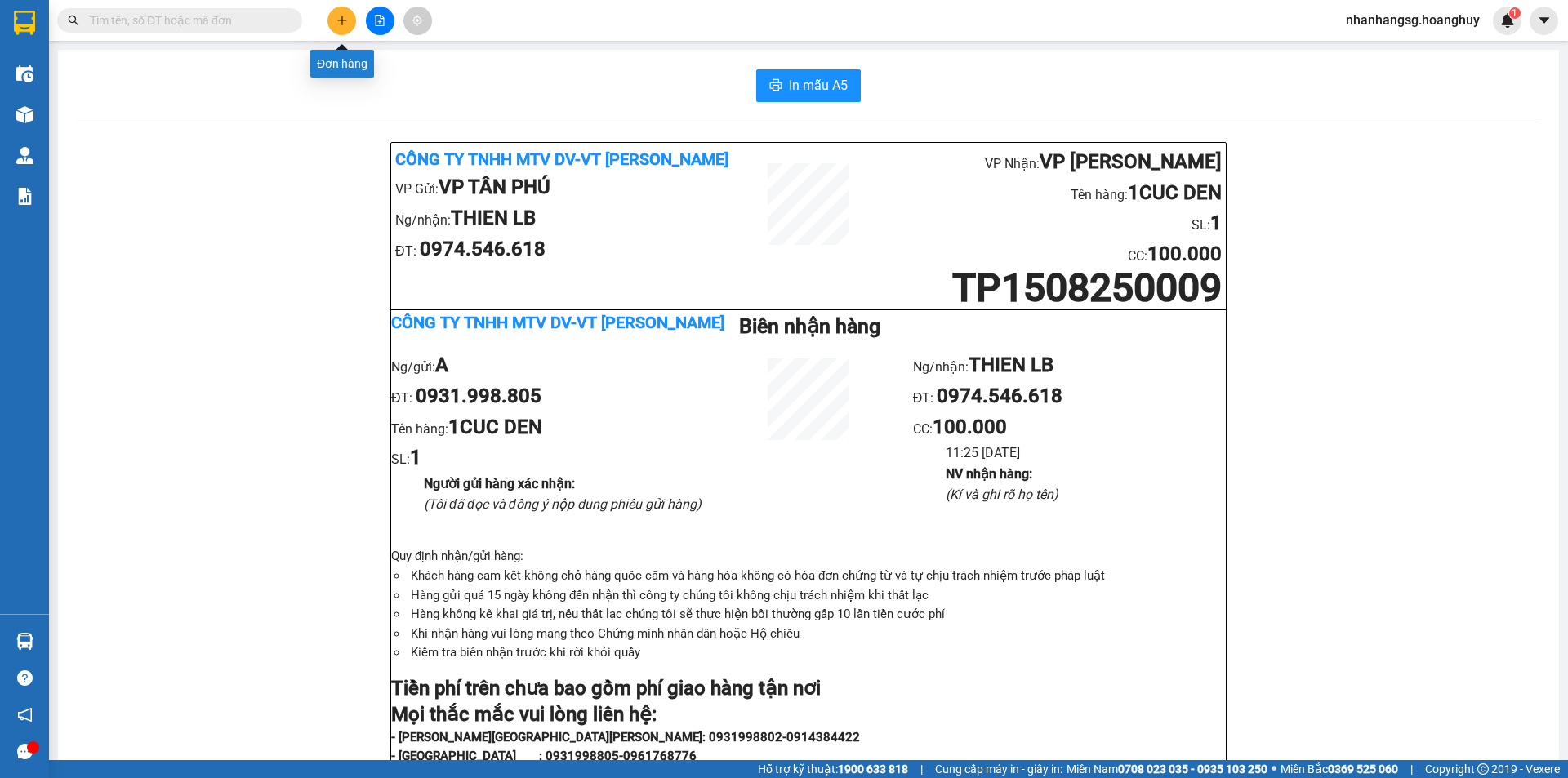
click at [345, 17] on icon "plus" at bounding box center [342, 20] width 12 height 12
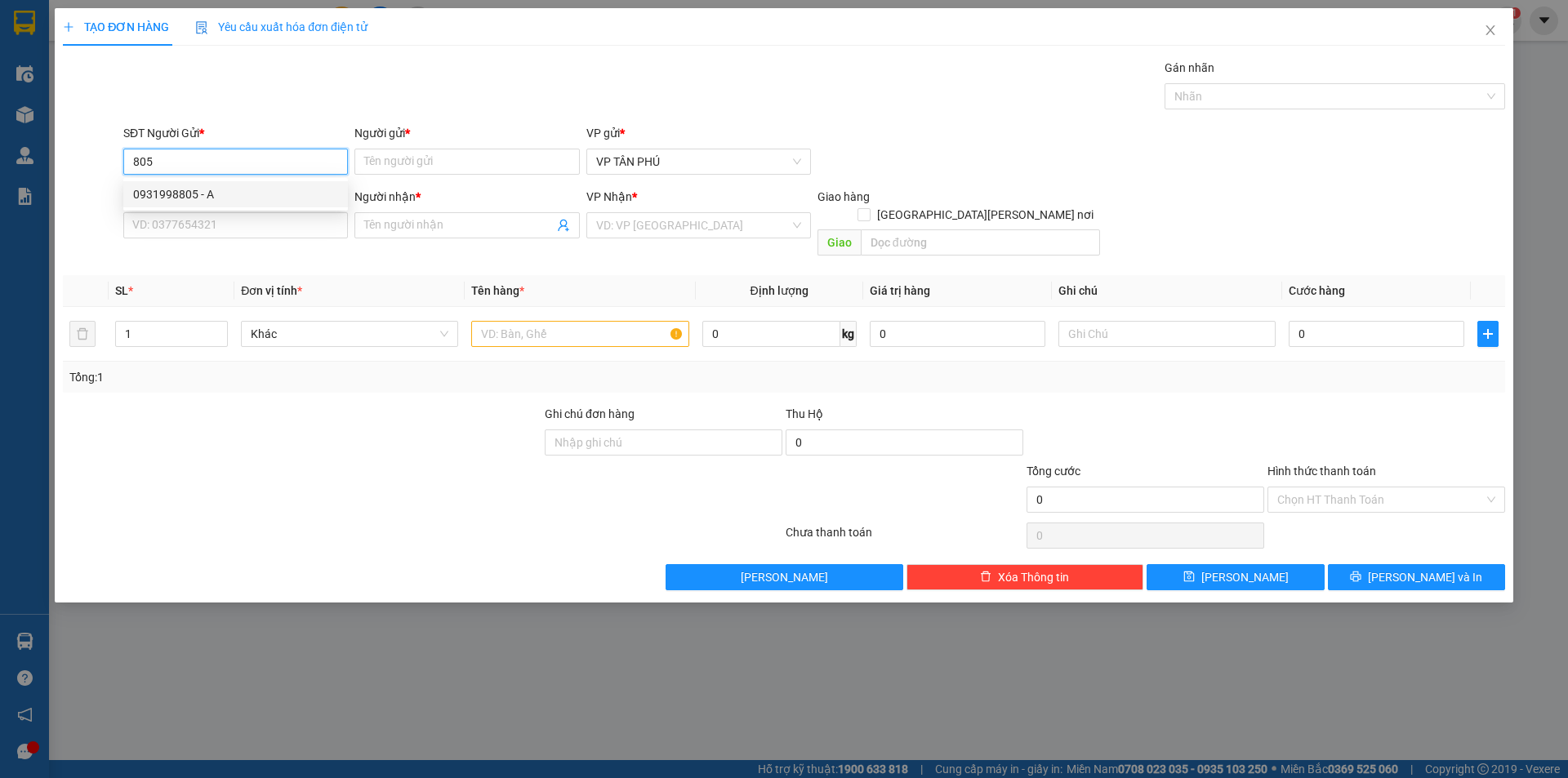
click at [238, 195] on div "0931998805 - A" at bounding box center [235, 194] width 205 height 17
type input "0931998805"
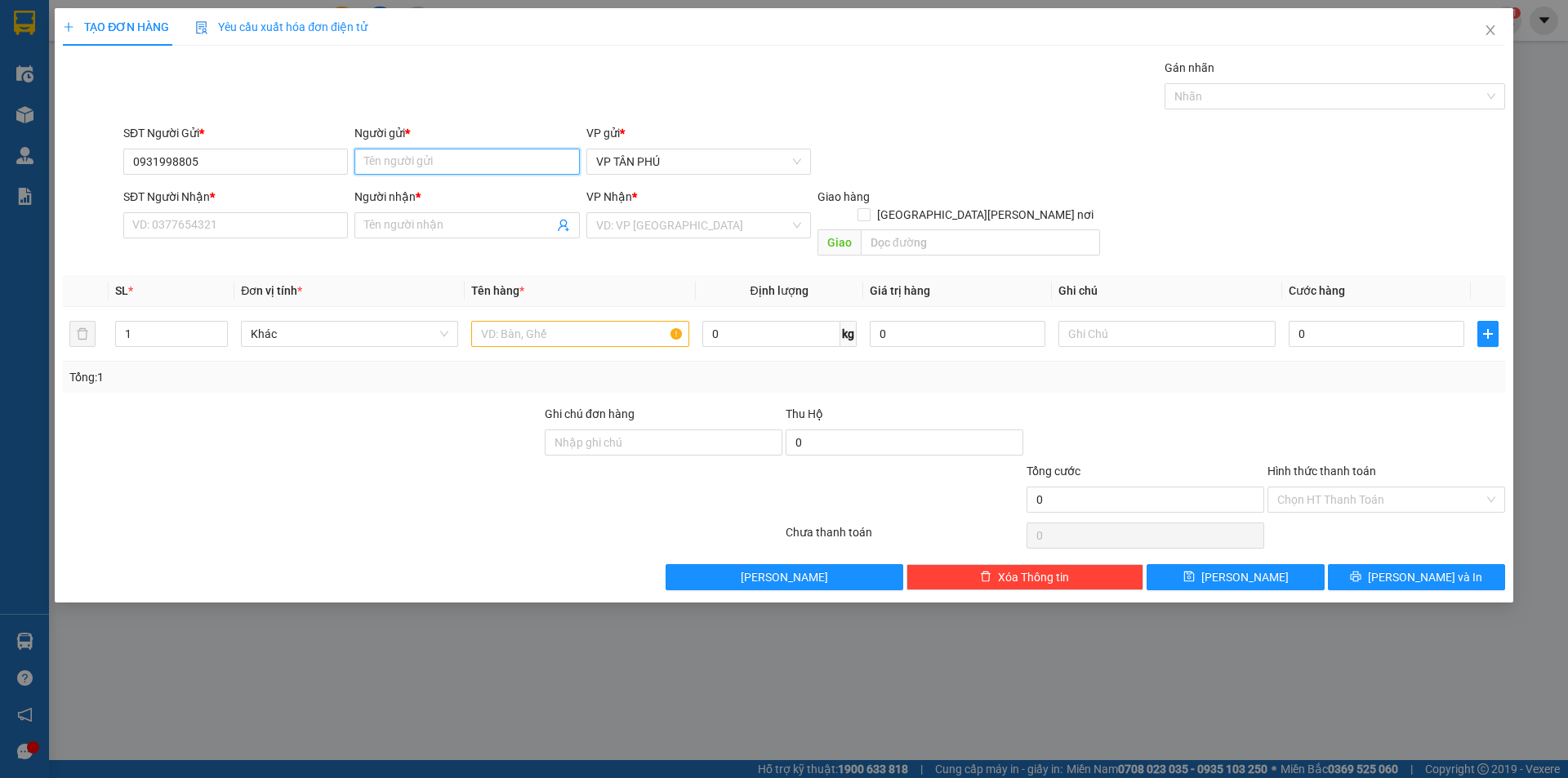
click at [421, 167] on input "Người gửi *" at bounding box center [466, 161] width 224 height 26
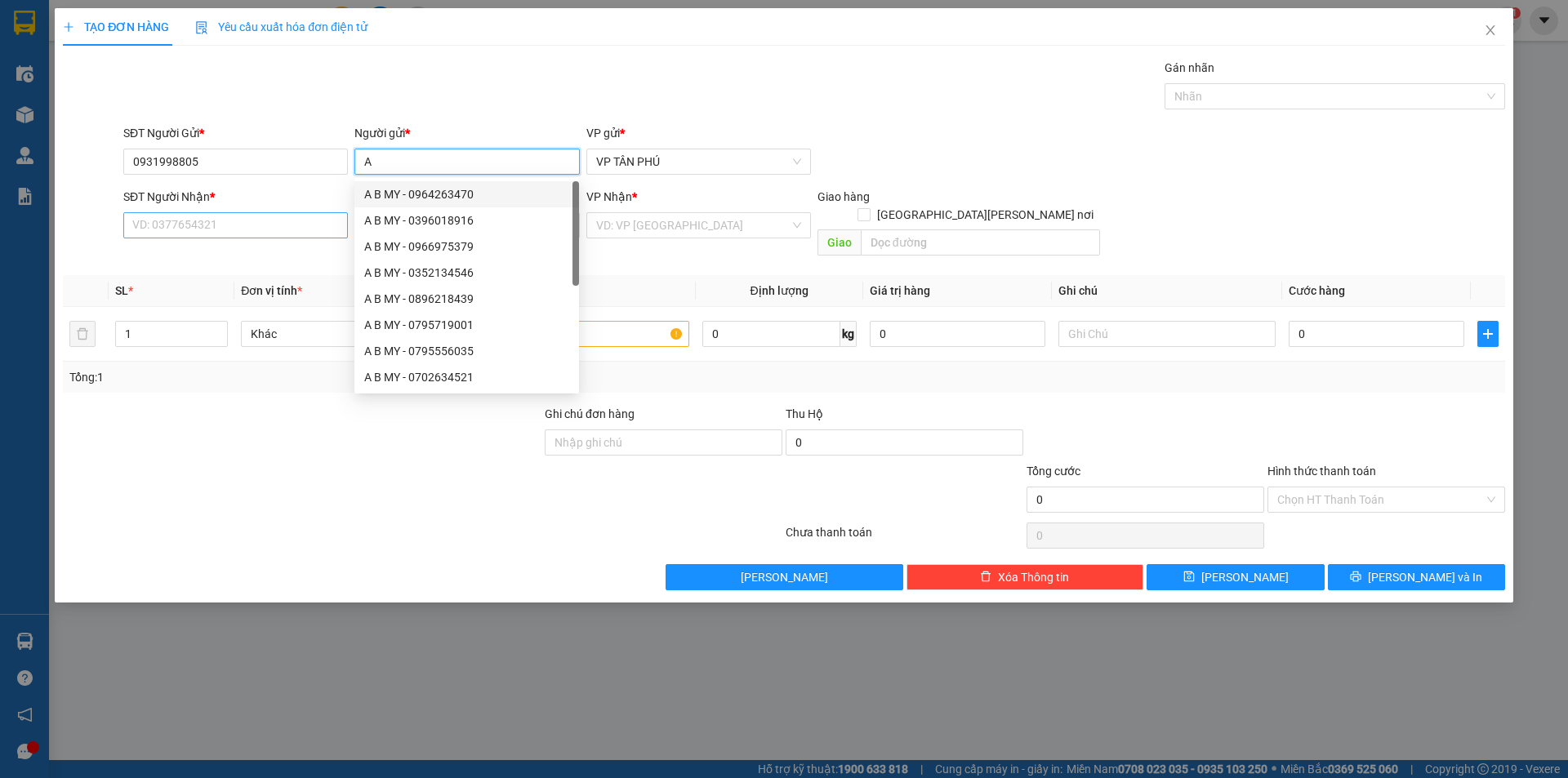
type input "A"
click at [295, 229] on input "SĐT Người Nhận *" at bounding box center [235, 225] width 224 height 26
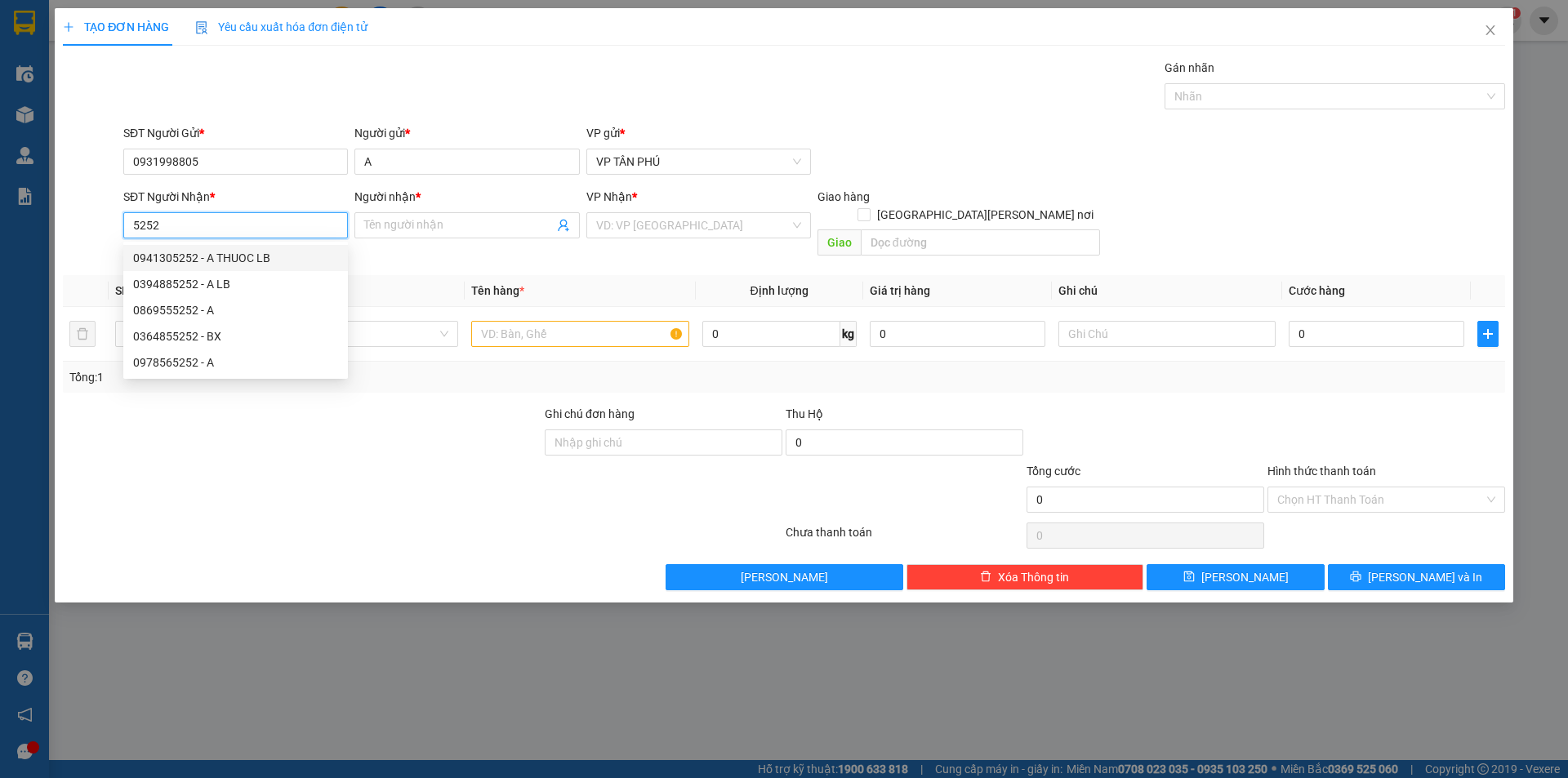
click at [246, 261] on div "0941305252 - A THUOC LB" at bounding box center [235, 257] width 205 height 17
type input "0941305252"
type input "A THUOC LB"
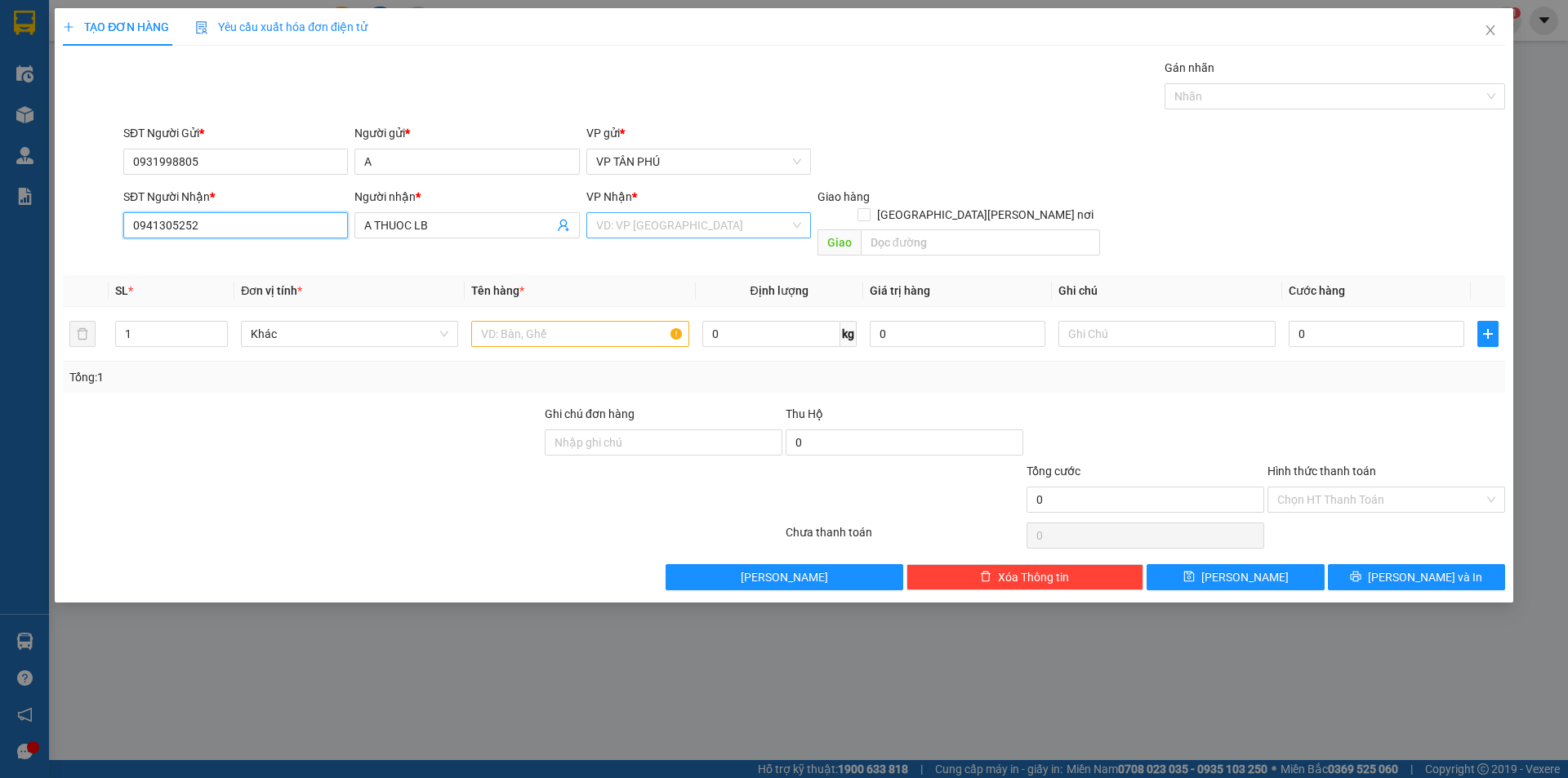
type input "0941305252"
click at [604, 226] on input "search" at bounding box center [693, 224] width 193 height 24
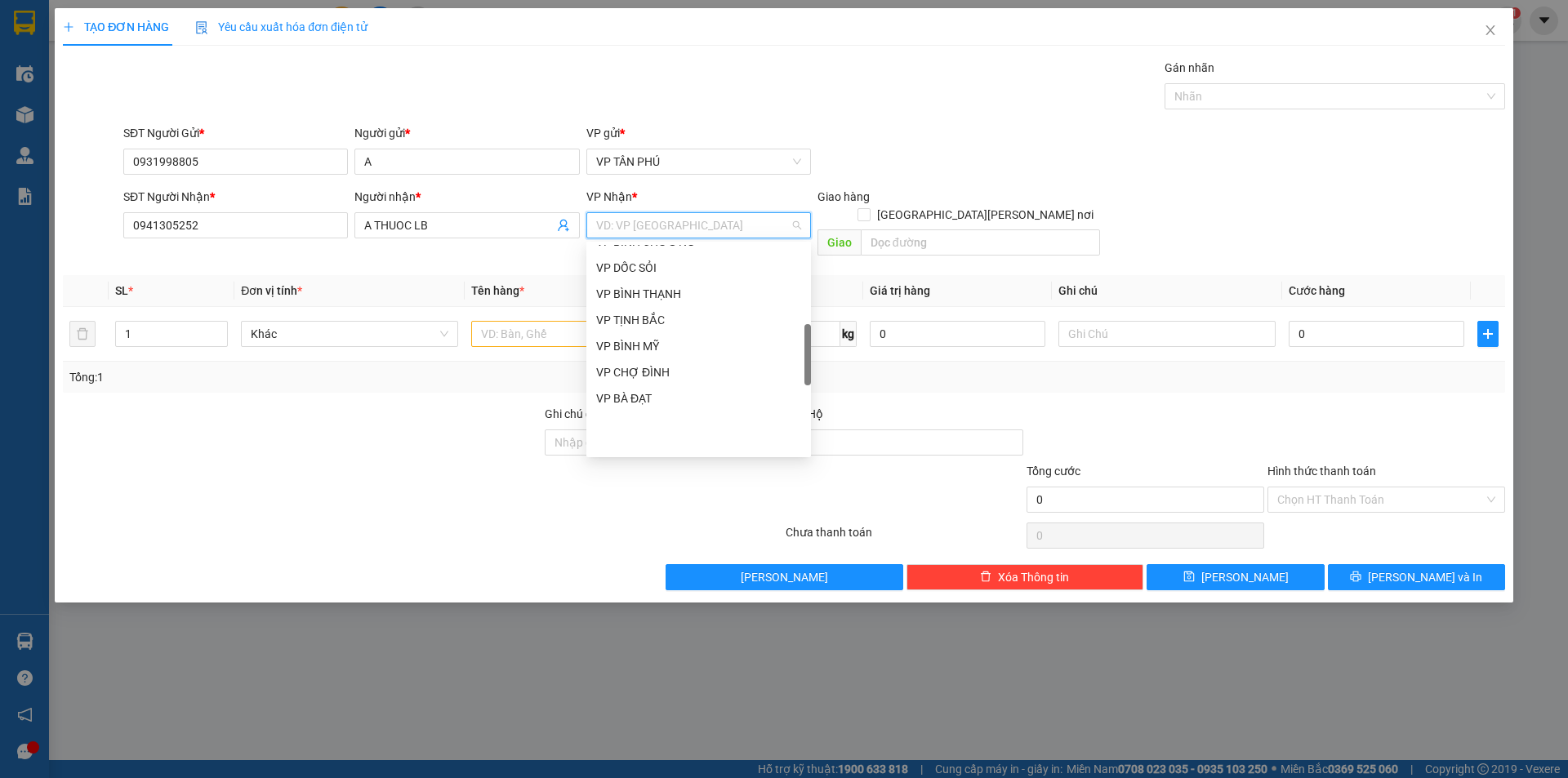
scroll to position [408, 0]
click at [633, 423] on div "VP [PERSON_NAME]" at bounding box center [699, 424] width 205 height 17
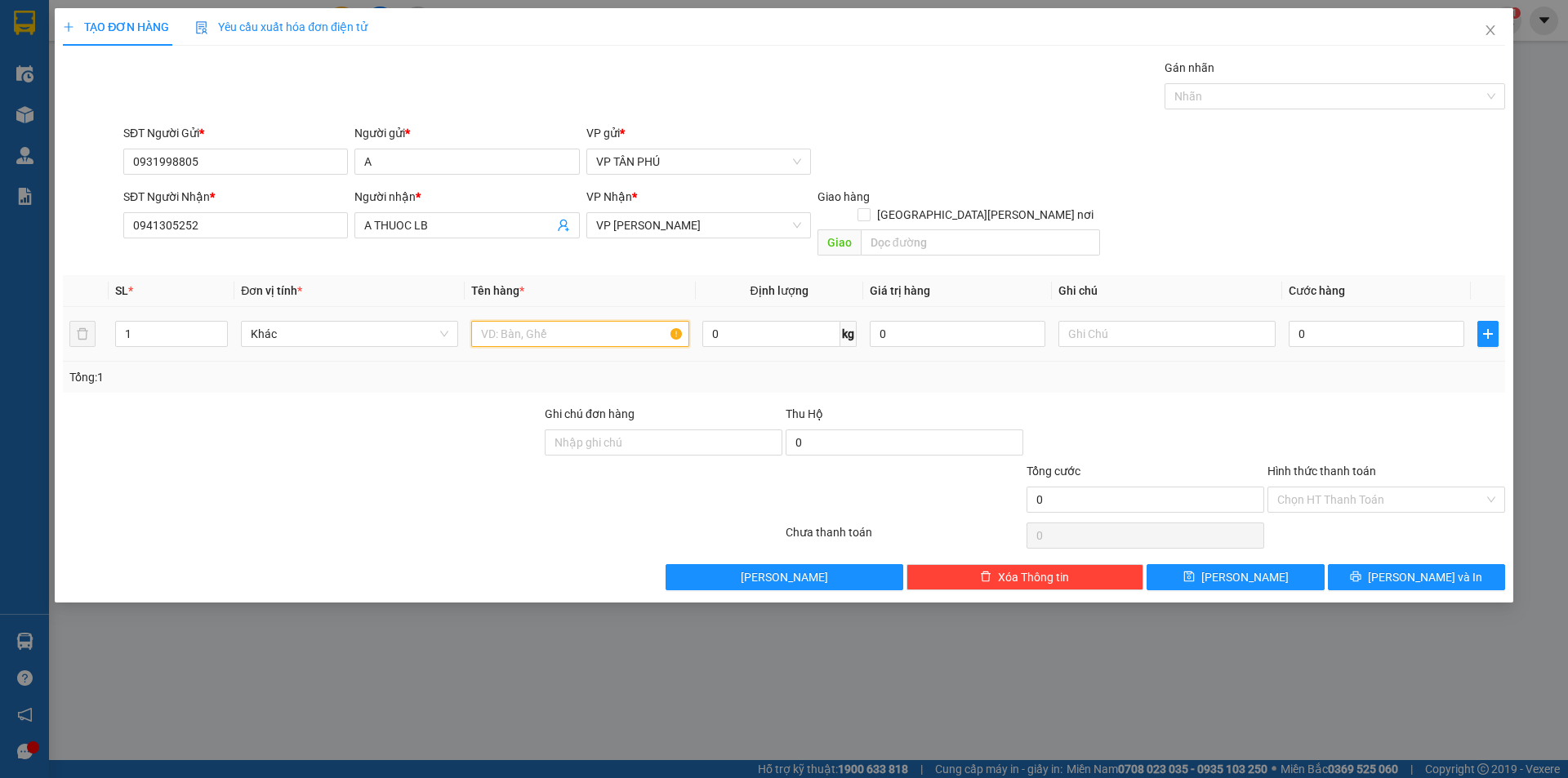
click at [549, 324] on input "text" at bounding box center [580, 333] width 218 height 26
type input "2KIEN"
click at [1320, 321] on input "0" at bounding box center [1377, 333] width 176 height 26
type input "1"
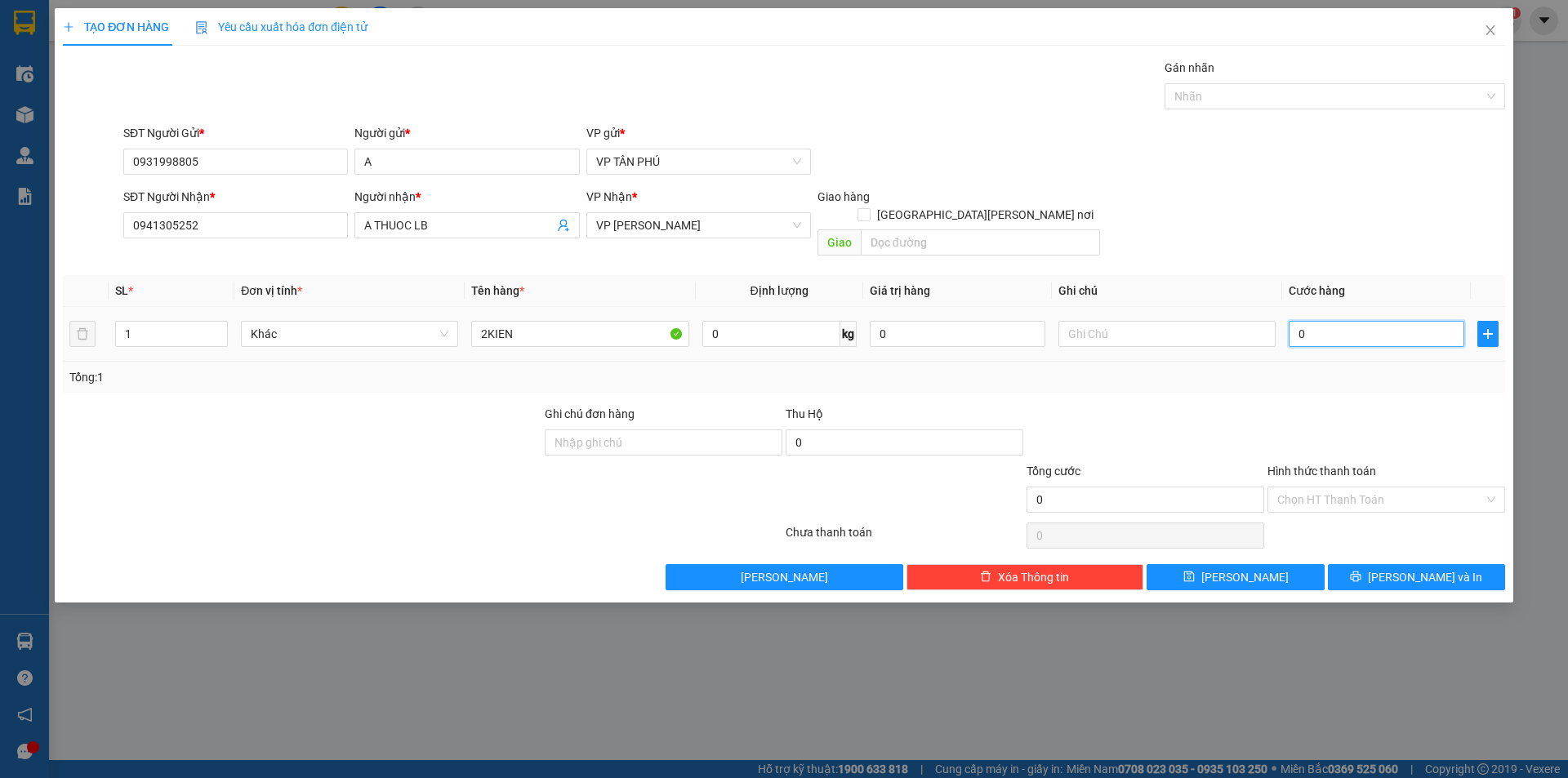
type input "1"
type input "15"
type input "150"
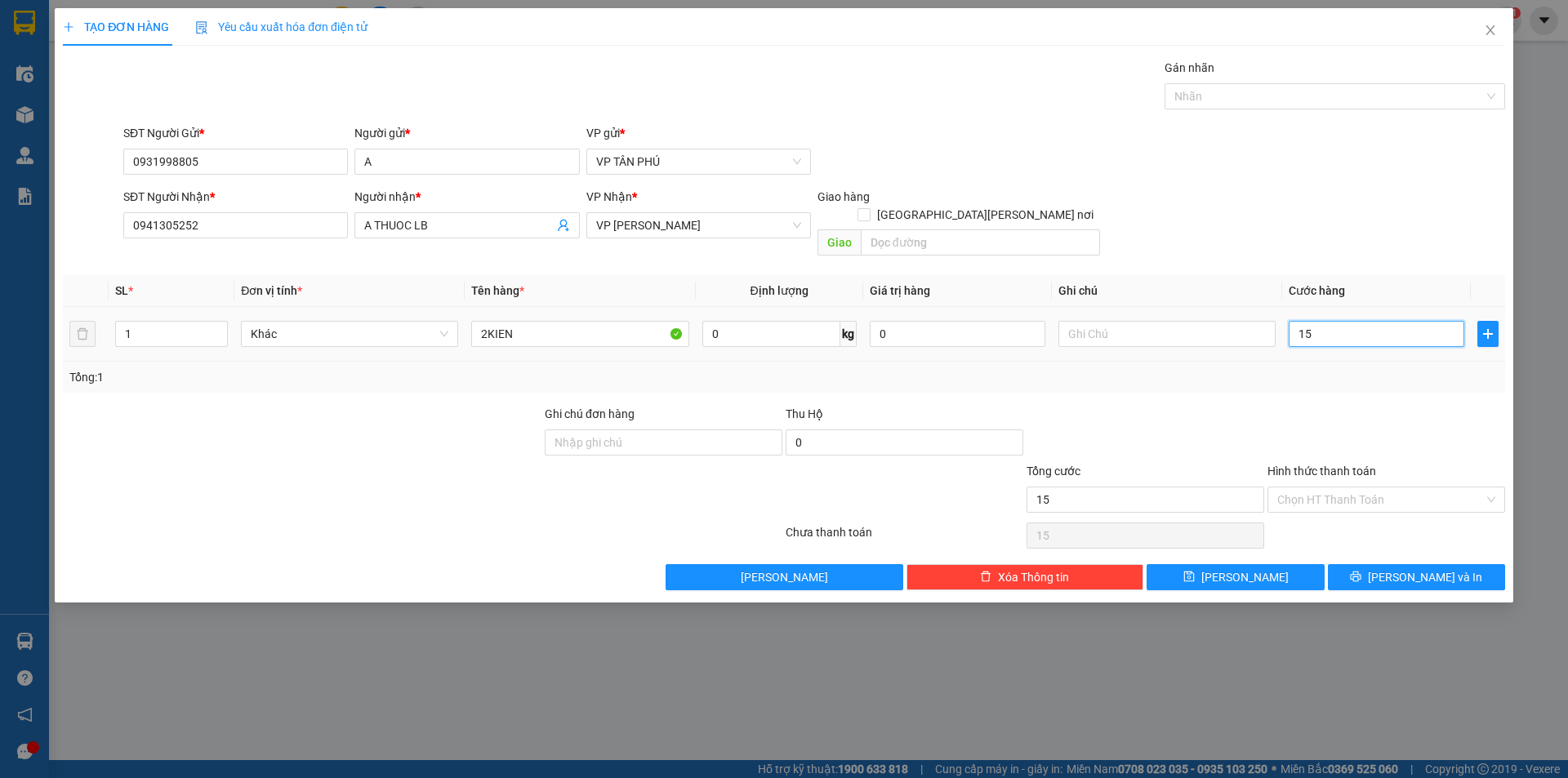
type input "150"
type input "150.000"
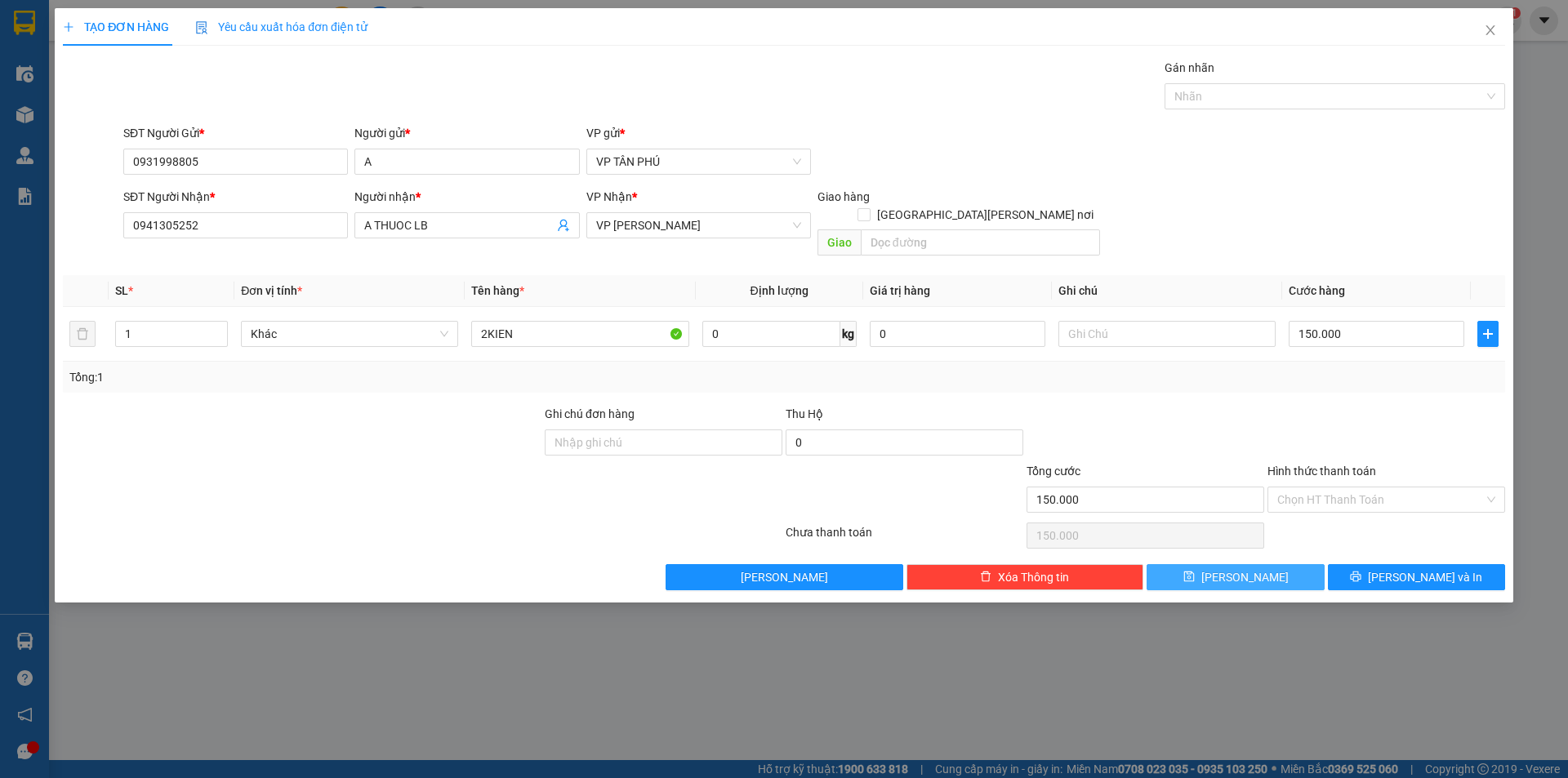
click at [1279, 564] on button "[PERSON_NAME]" at bounding box center [1235, 577] width 177 height 26
type input "0"
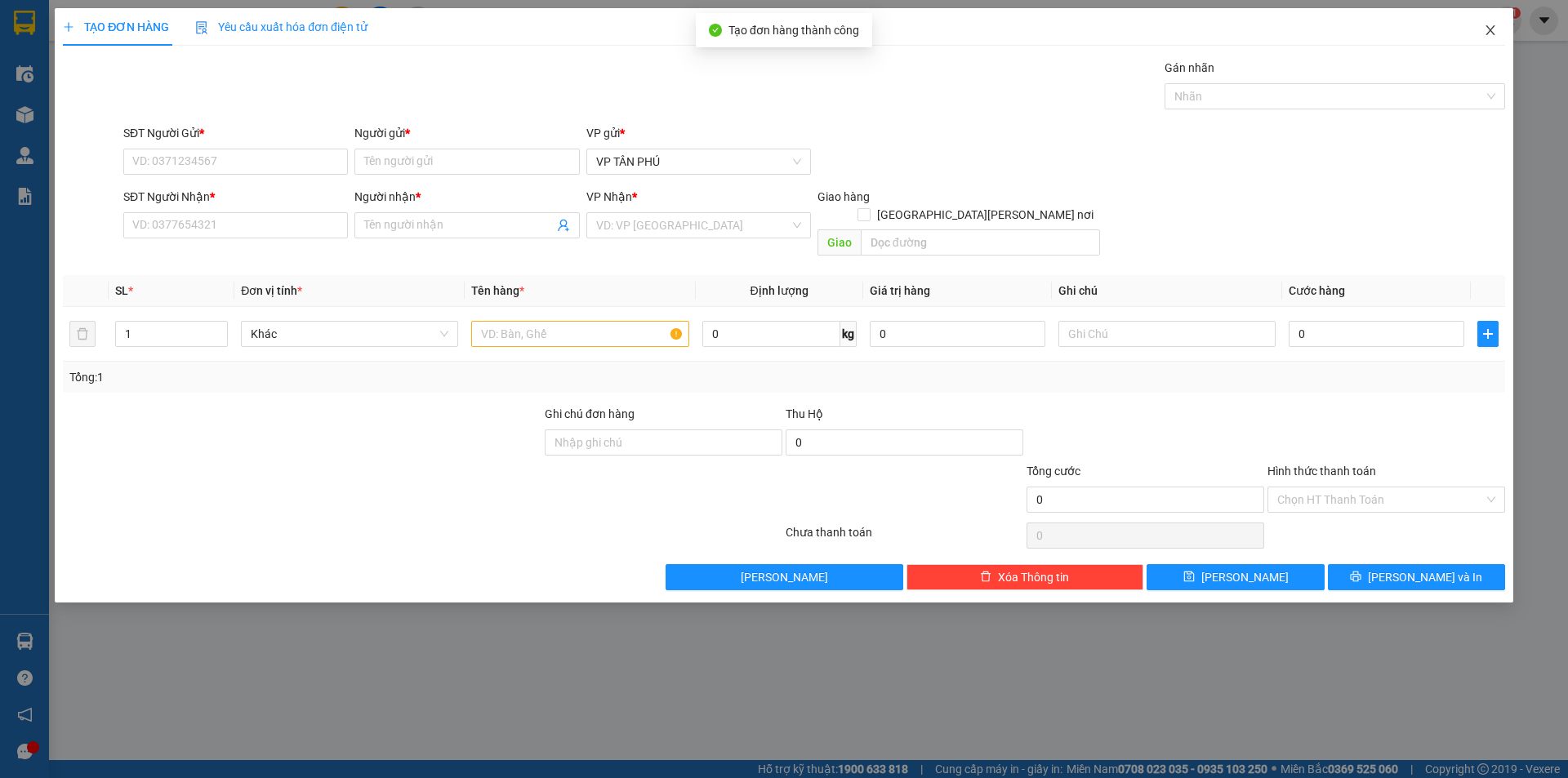
click at [1478, 33] on span "Close" at bounding box center [1490, 30] width 46 height 46
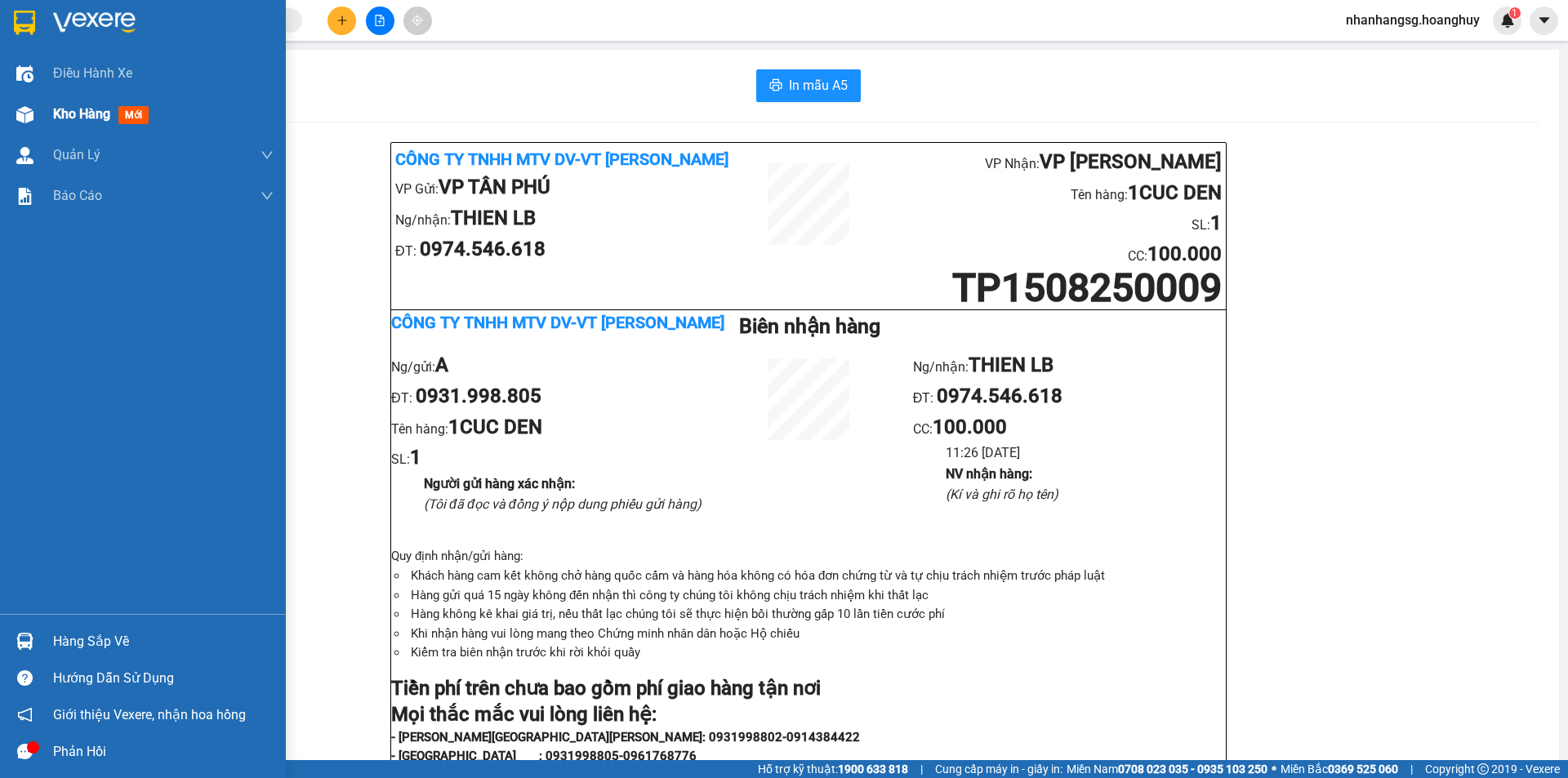
click at [44, 111] on div "Kho hàng mới" at bounding box center [143, 115] width 286 height 41
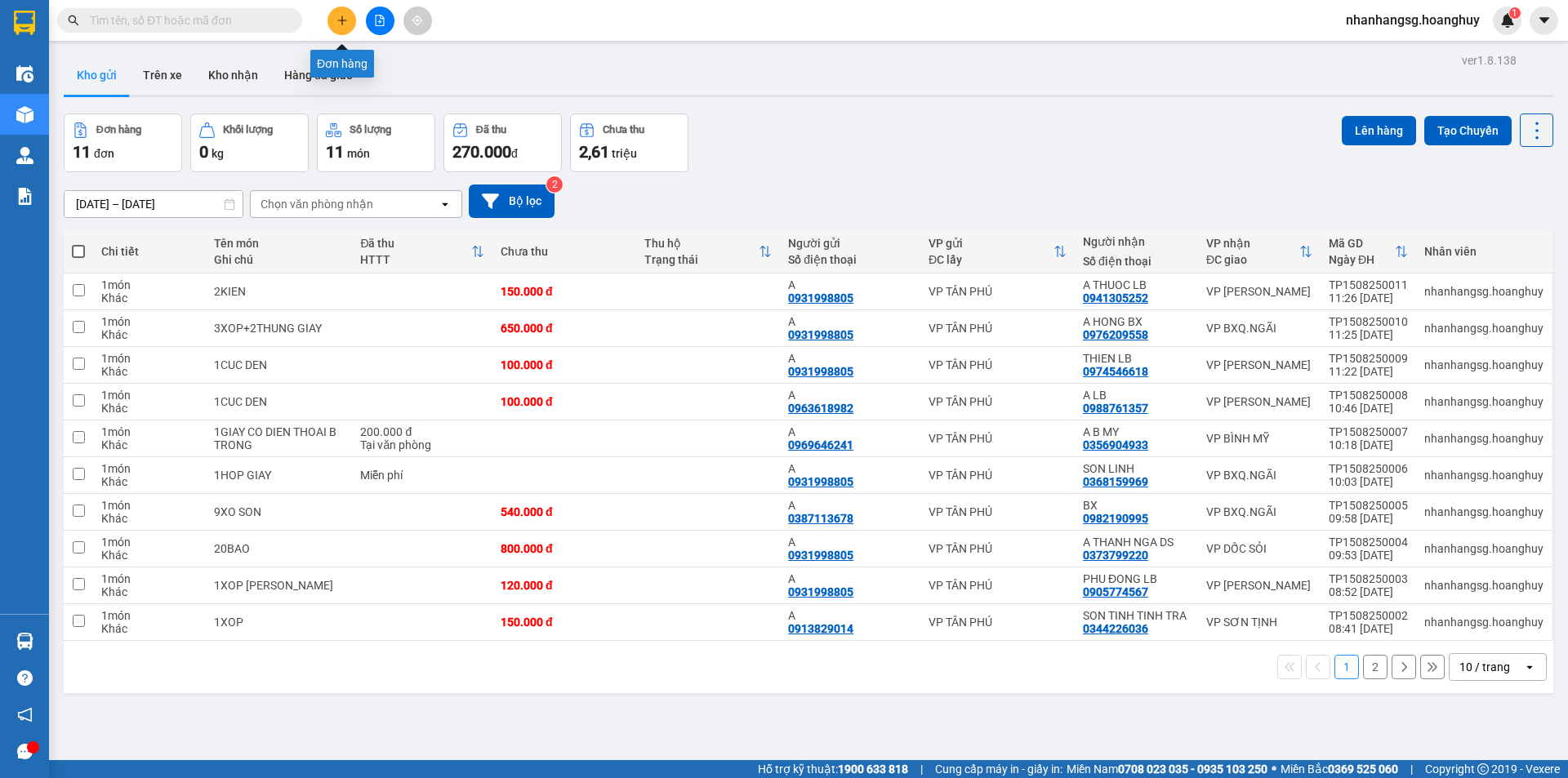
click at [351, 23] on button at bounding box center [341, 20] width 28 height 28
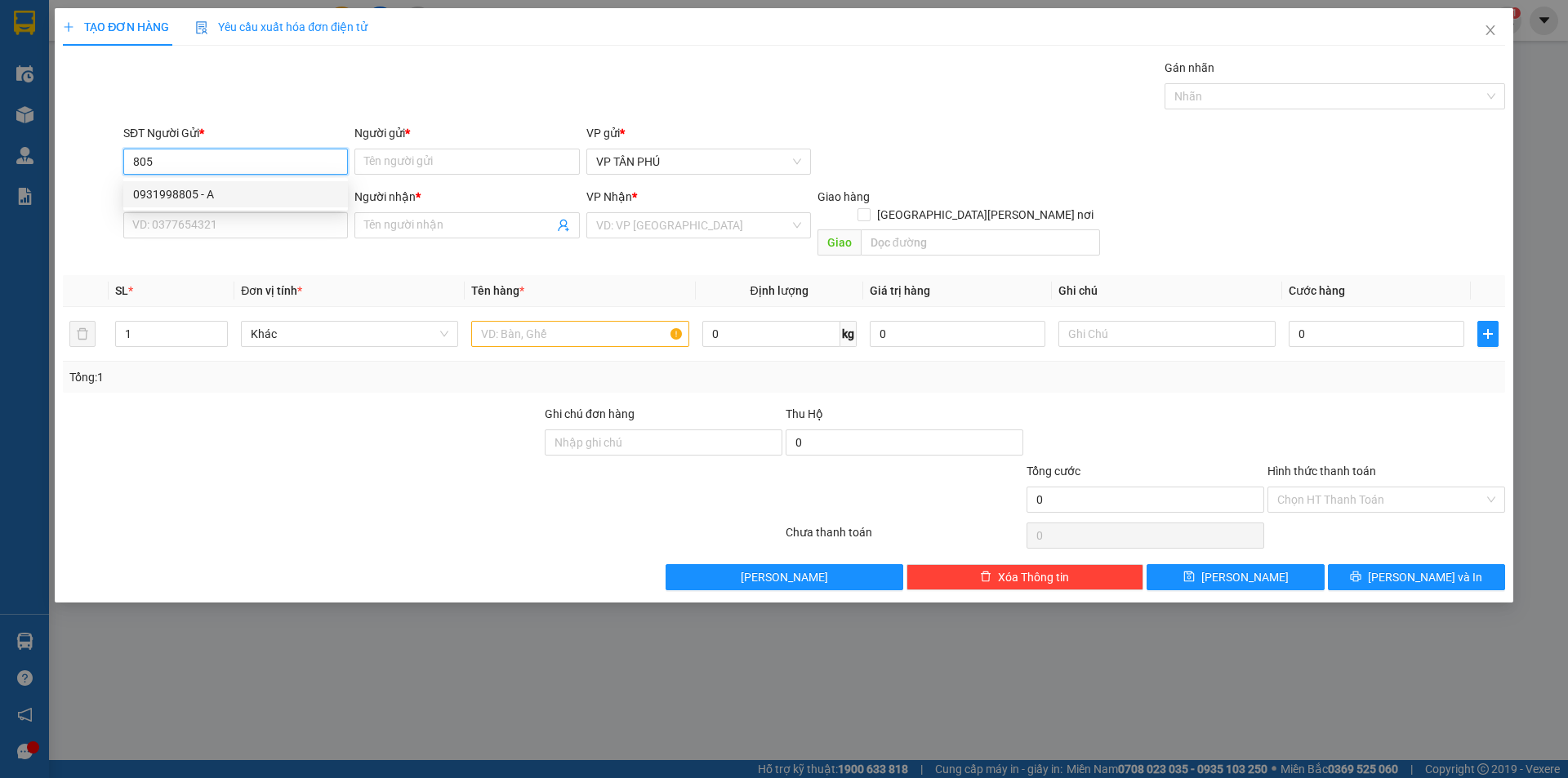
click at [216, 196] on div "0931998805 - A" at bounding box center [235, 194] width 205 height 17
type input "0931998805"
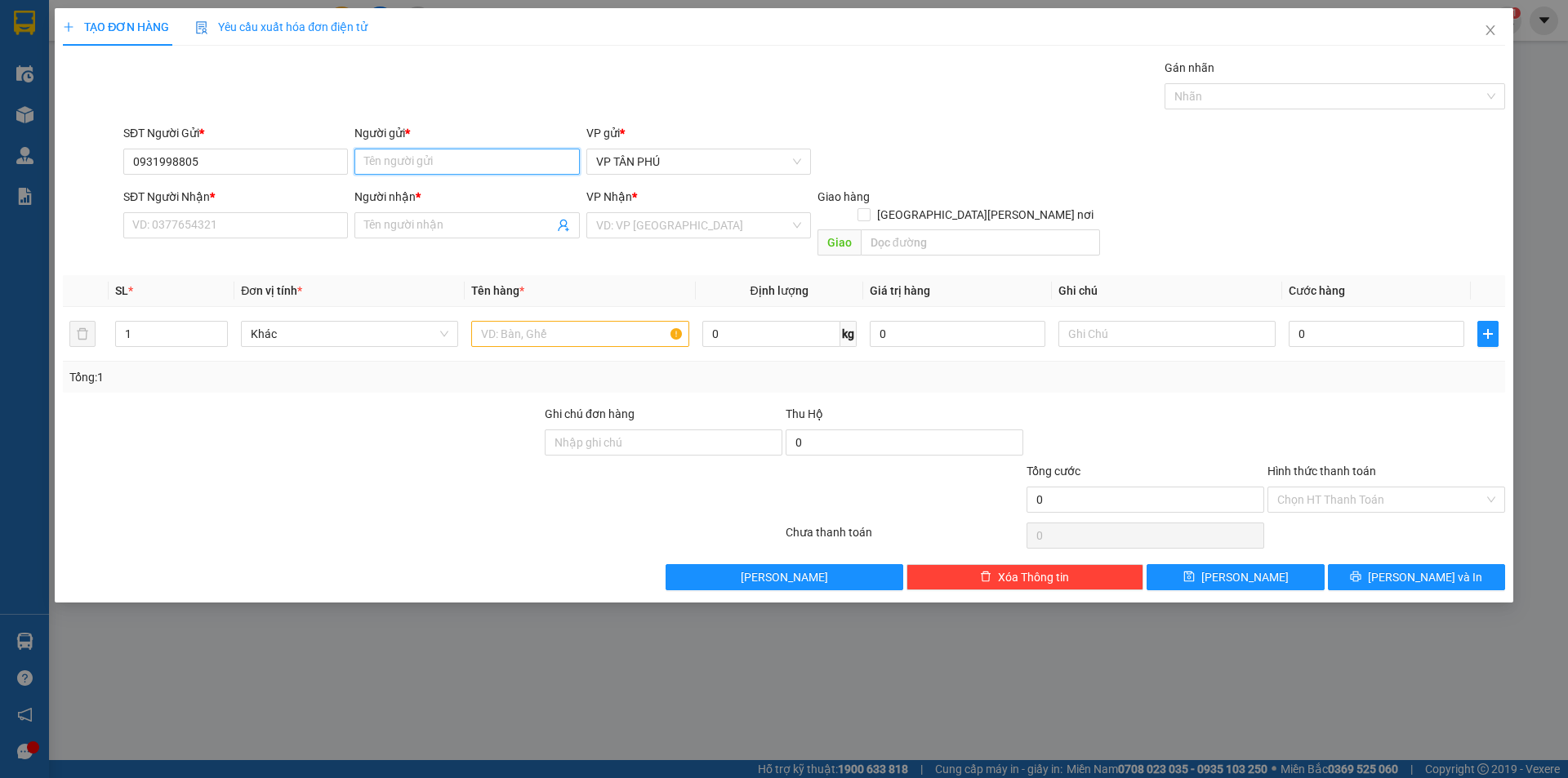
click at [392, 167] on input "Người gửi *" at bounding box center [466, 161] width 224 height 26
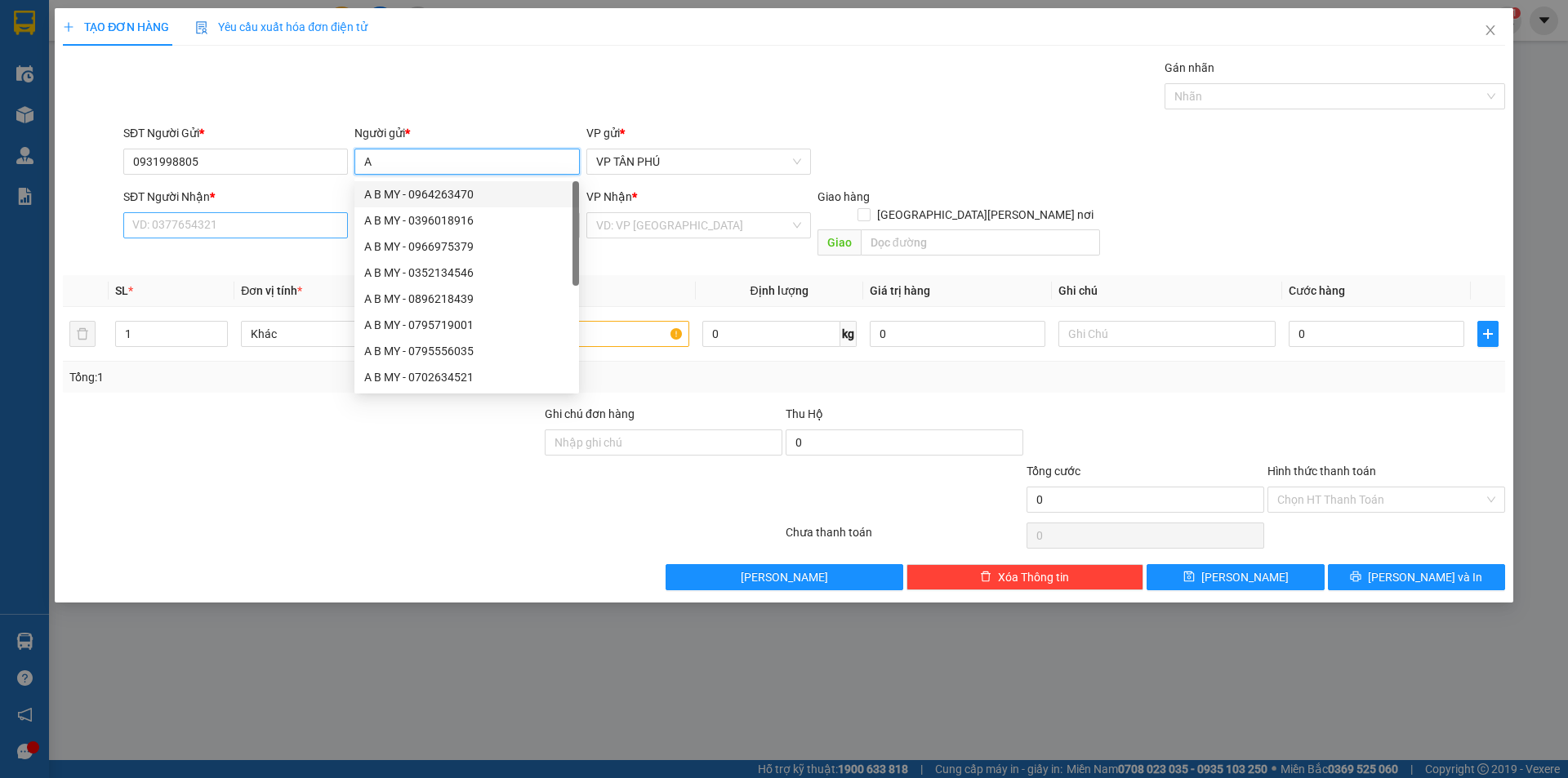
type input "A"
click at [297, 225] on input "SĐT Người Nhận *" at bounding box center [235, 225] width 224 height 26
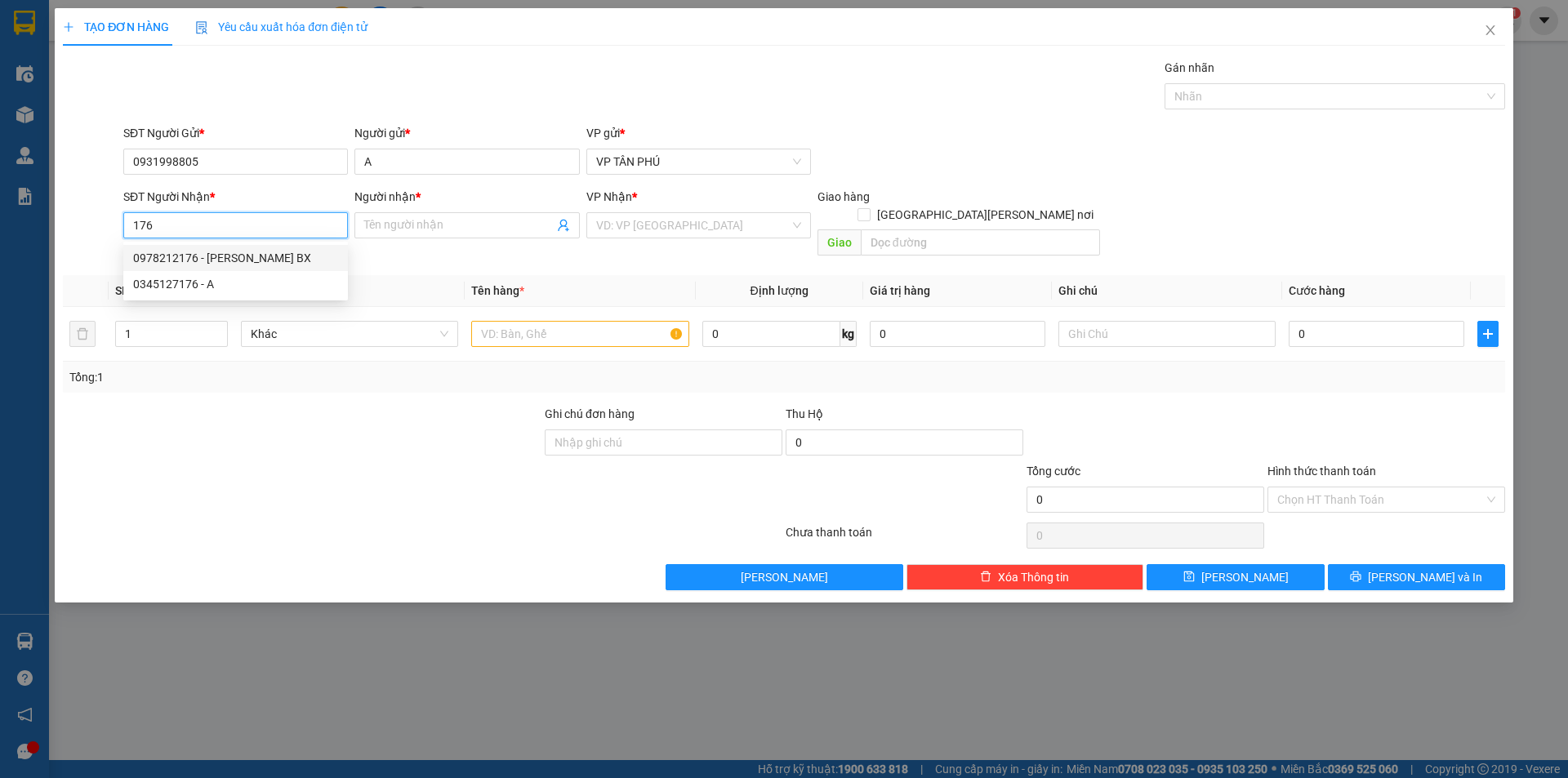
click at [276, 259] on div "0978212176 - [PERSON_NAME] BX" at bounding box center [235, 257] width 205 height 17
type input "0978212176"
type input "THANH THUY BX"
type input "0978212176"
click at [643, 224] on input "search" at bounding box center [693, 224] width 193 height 24
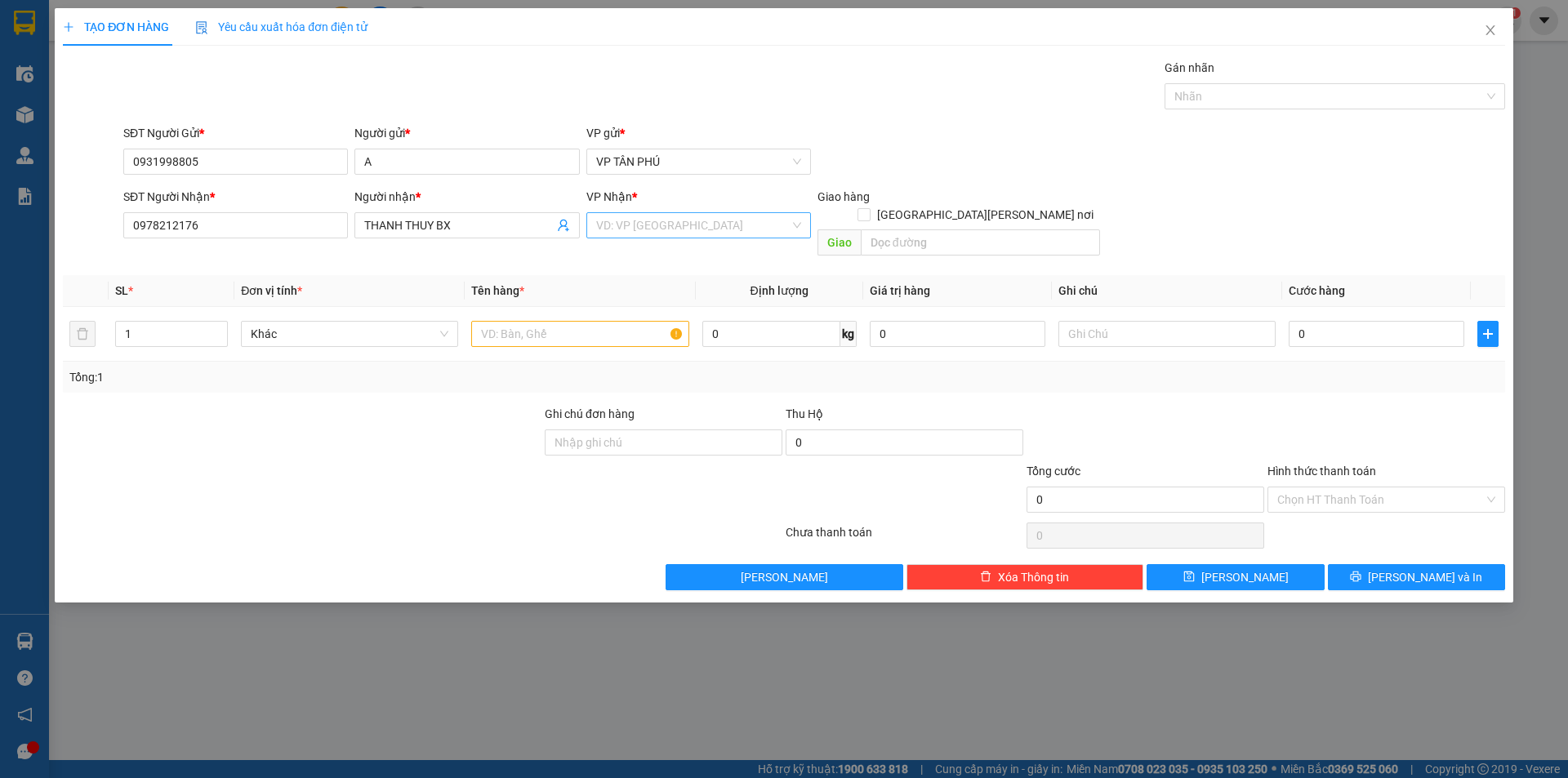
click at [643, 224] on input "search" at bounding box center [693, 224] width 193 height 24
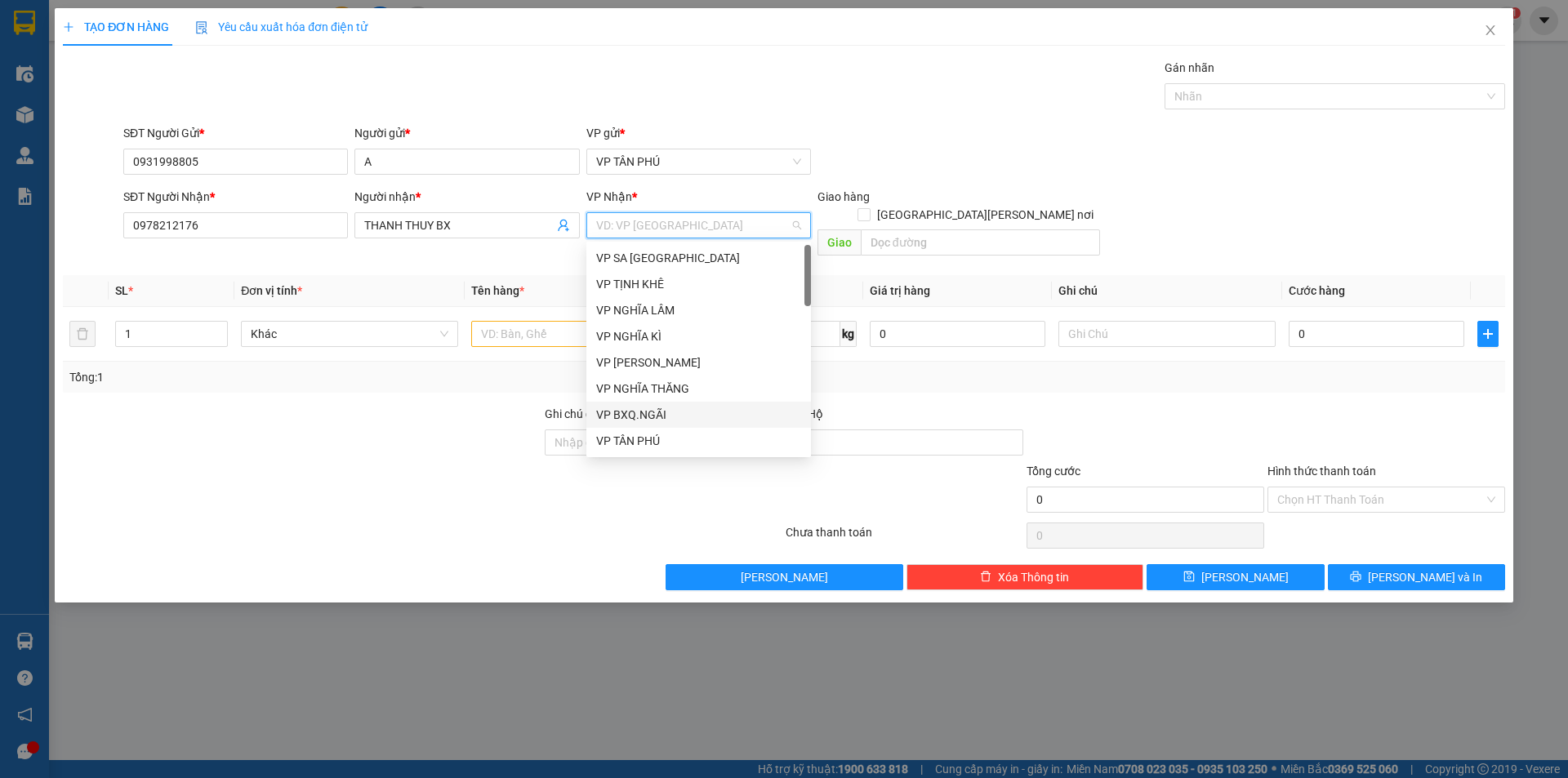
click at [638, 418] on div "VP BXQ.NGÃI" at bounding box center [699, 415] width 205 height 17
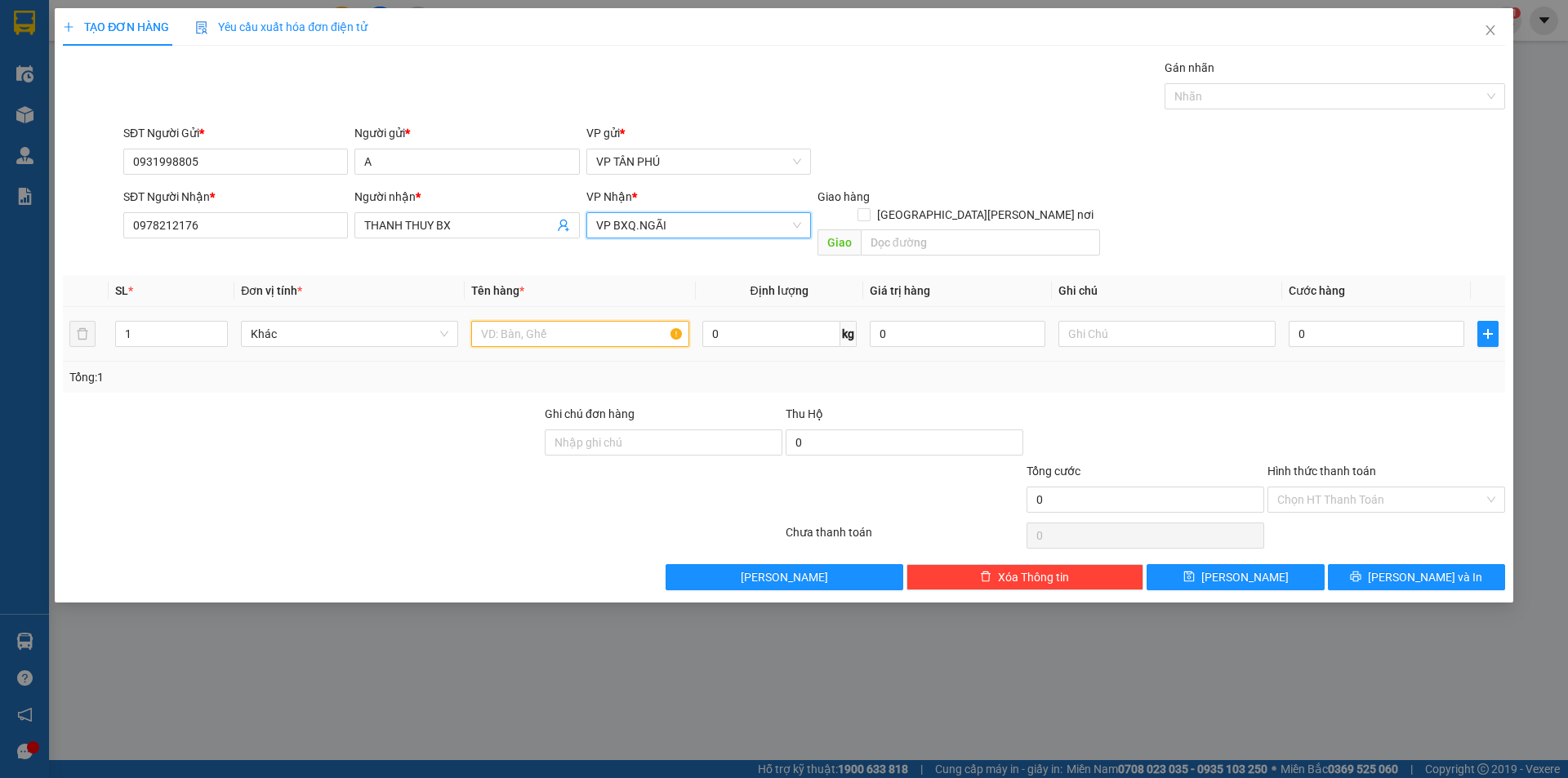
click at [559, 321] on input "text" at bounding box center [580, 333] width 218 height 26
type input "3THUNG+2BAO"
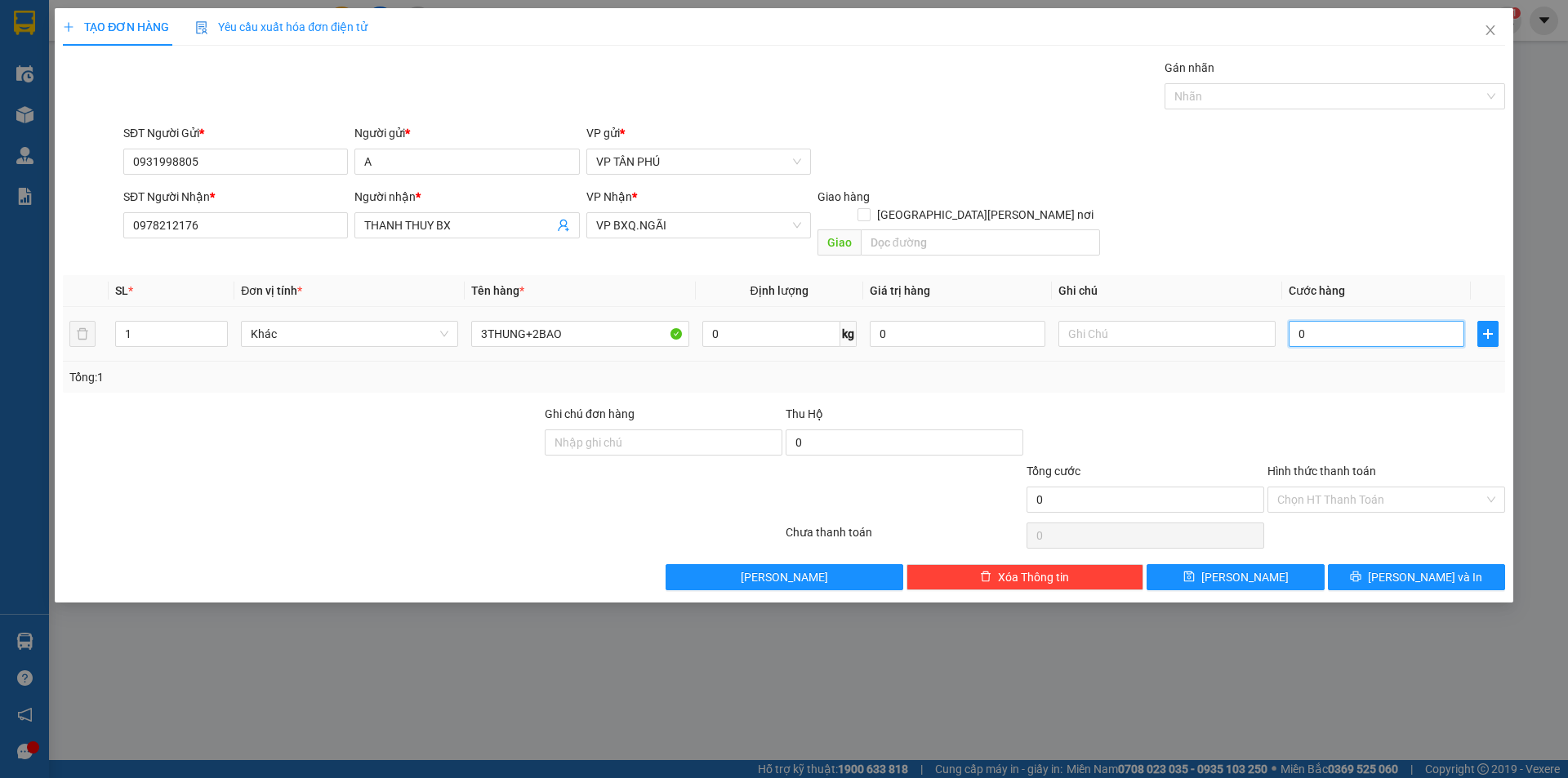
click at [1356, 321] on input "0" at bounding box center [1377, 333] width 176 height 26
type input "2"
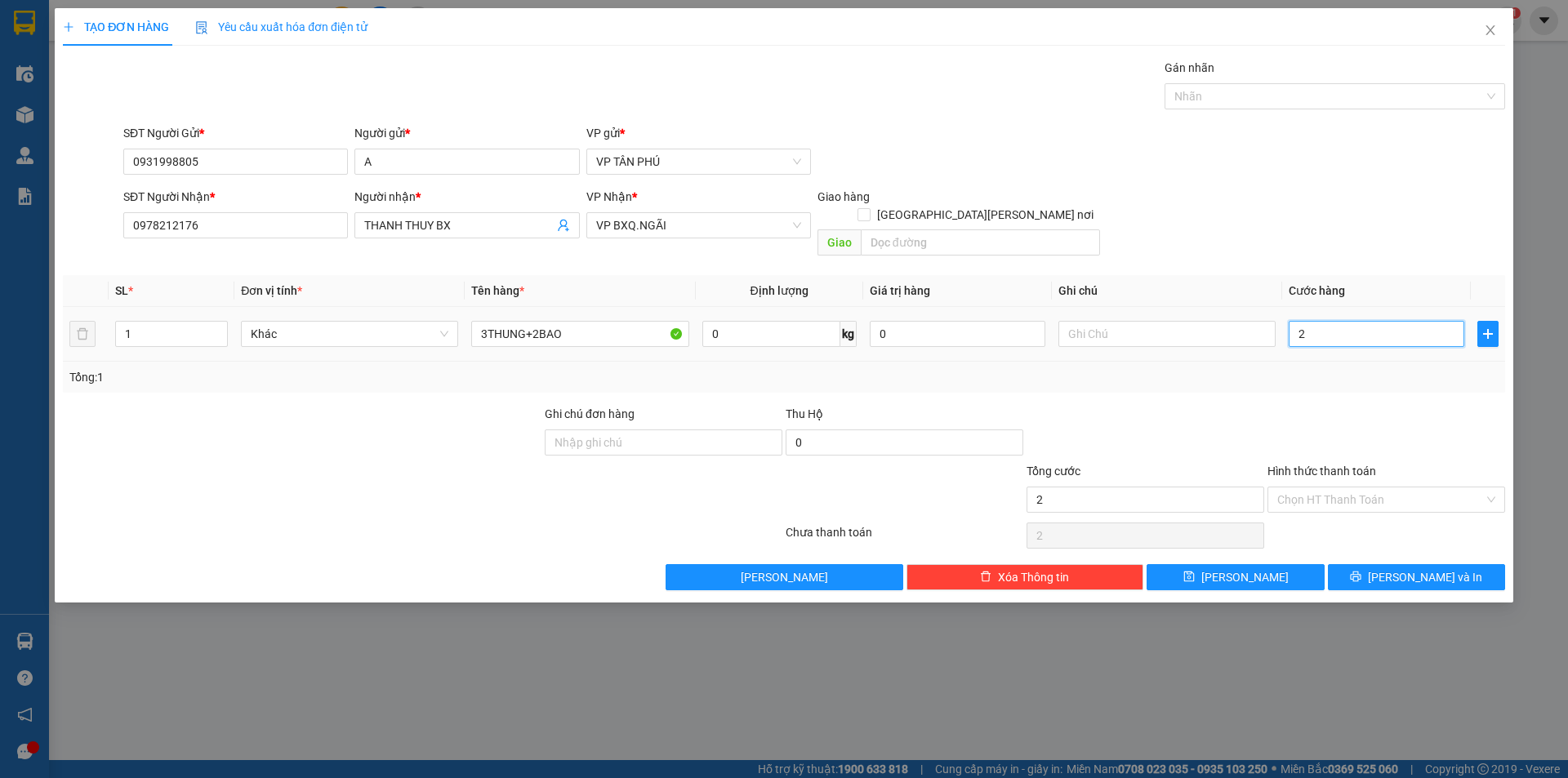
type input "25"
type input "250"
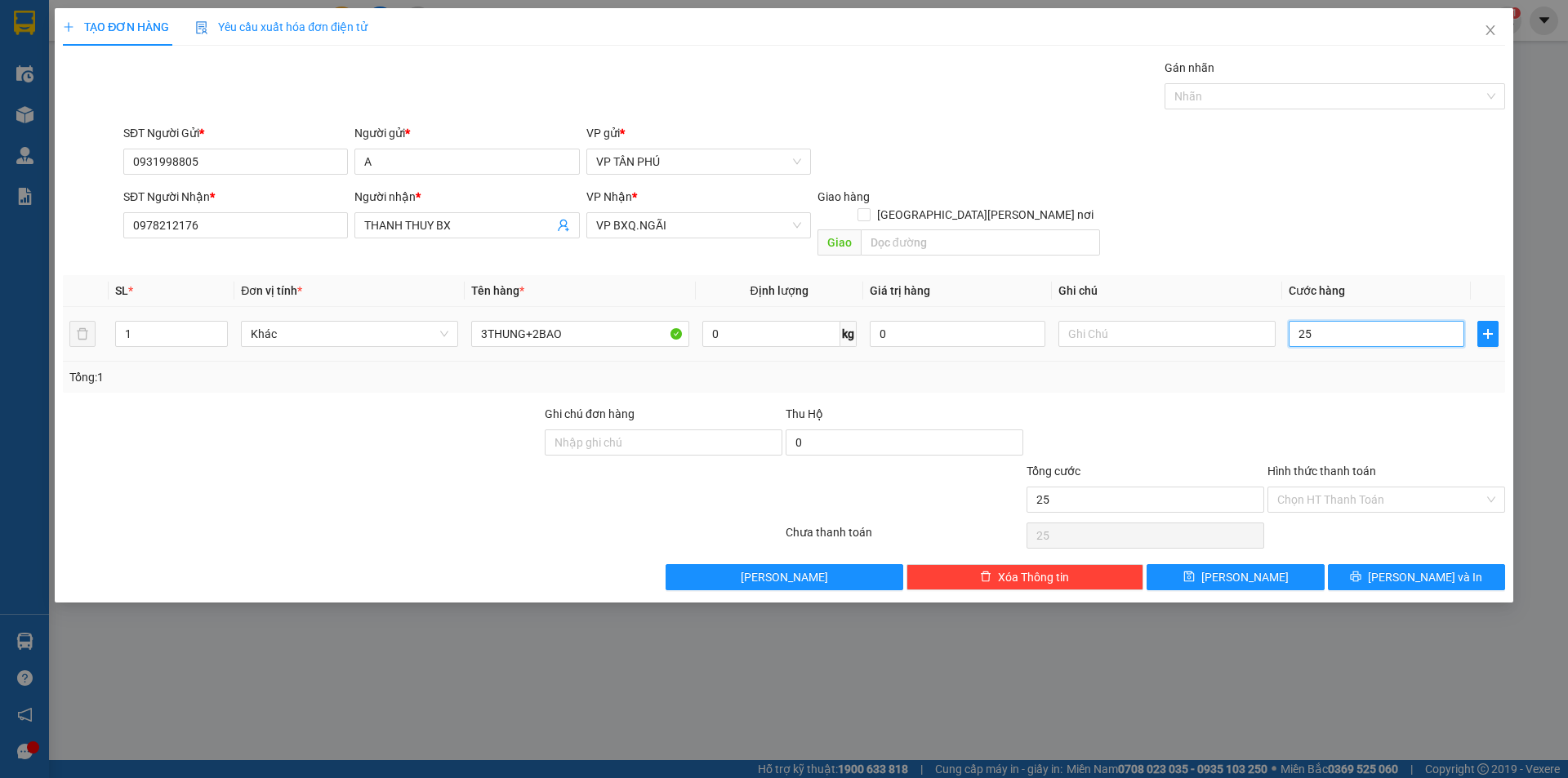
type input "250"
type input "250.000"
click at [1298, 492] on input "Hình thức thanh toán" at bounding box center [1381, 499] width 207 height 24
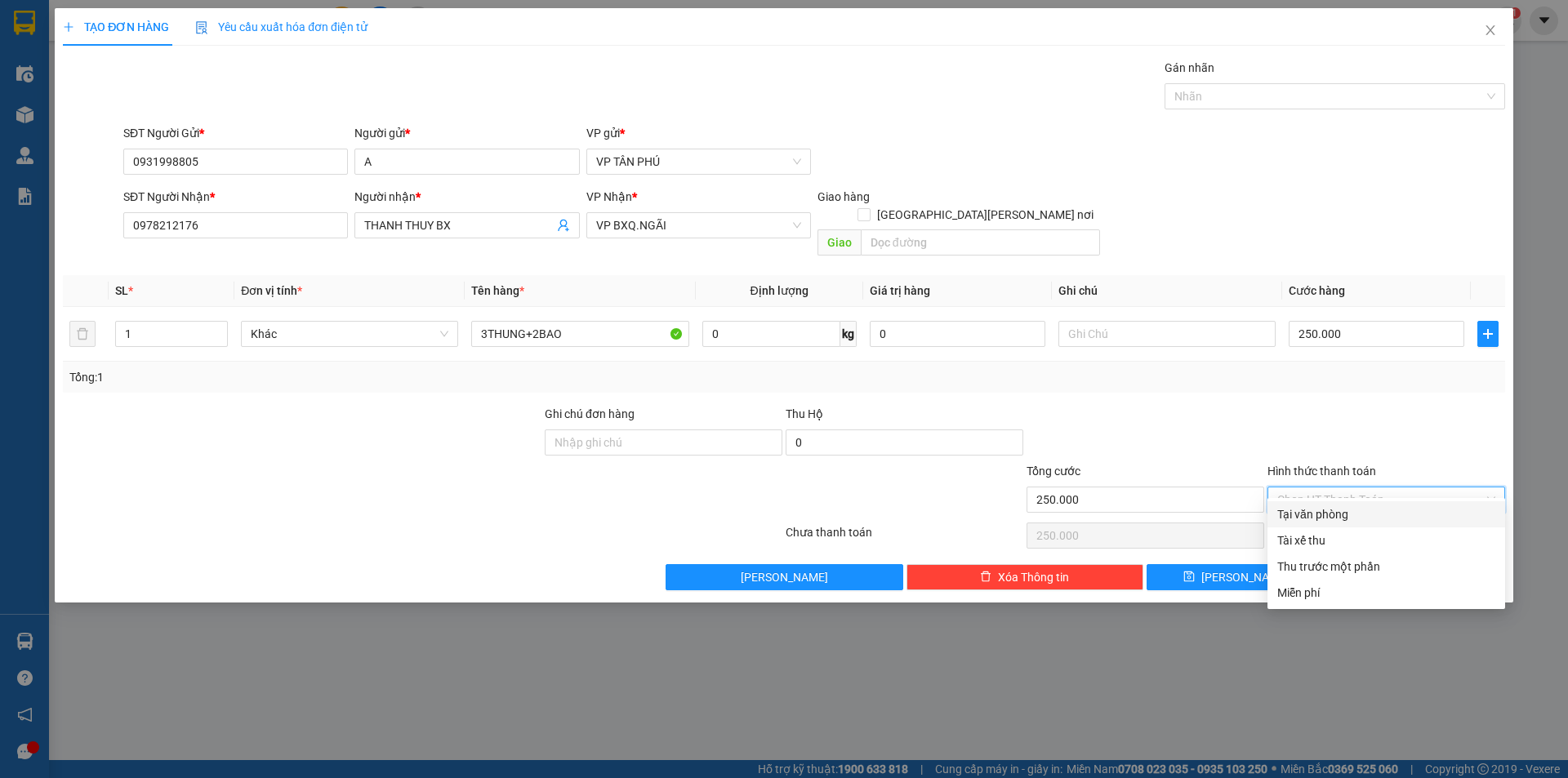
click at [1303, 510] on div "Tại văn phòng" at bounding box center [1386, 514] width 218 height 17
type input "0"
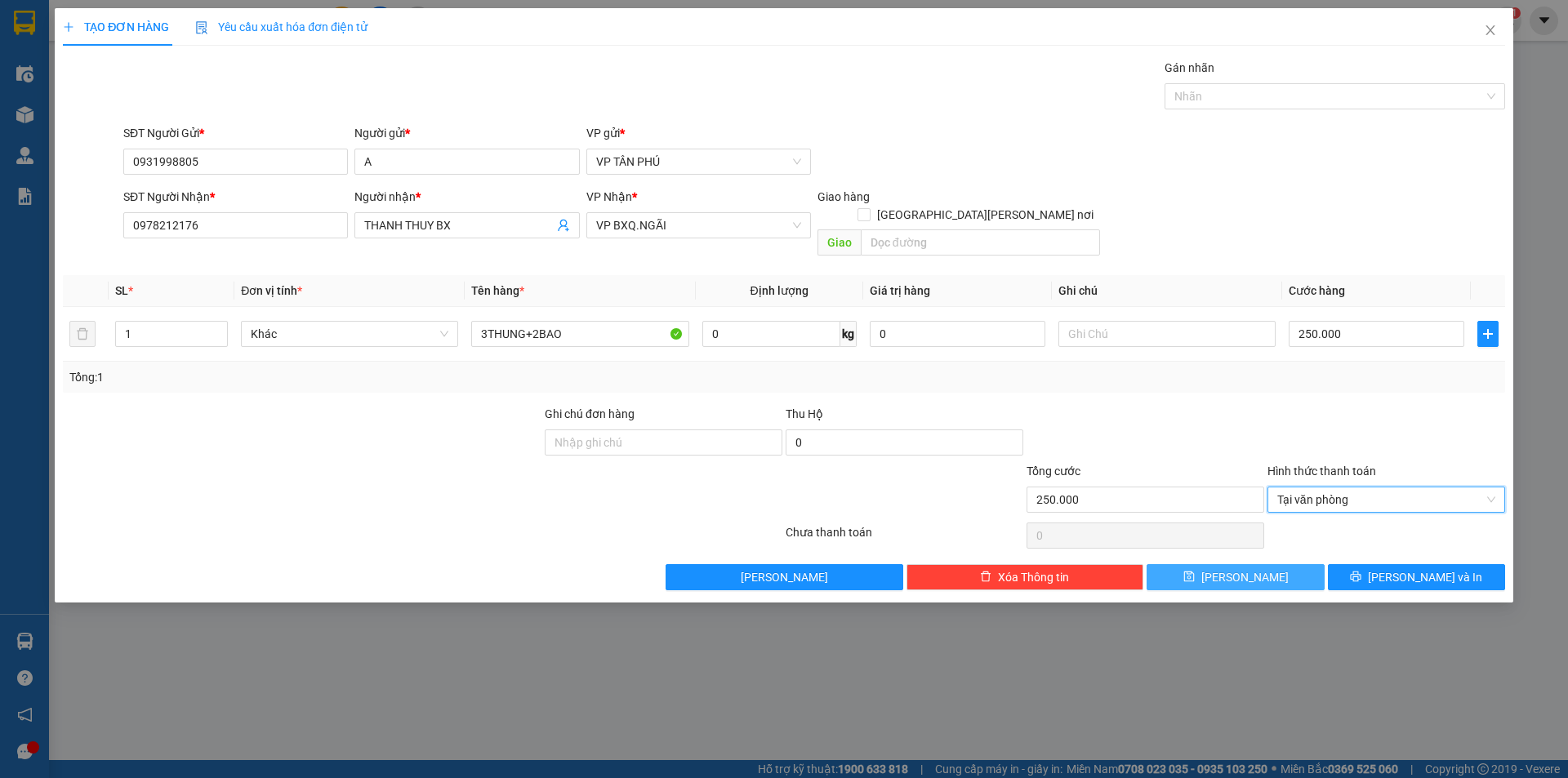
click at [1274, 567] on button "[PERSON_NAME]" at bounding box center [1235, 577] width 177 height 26
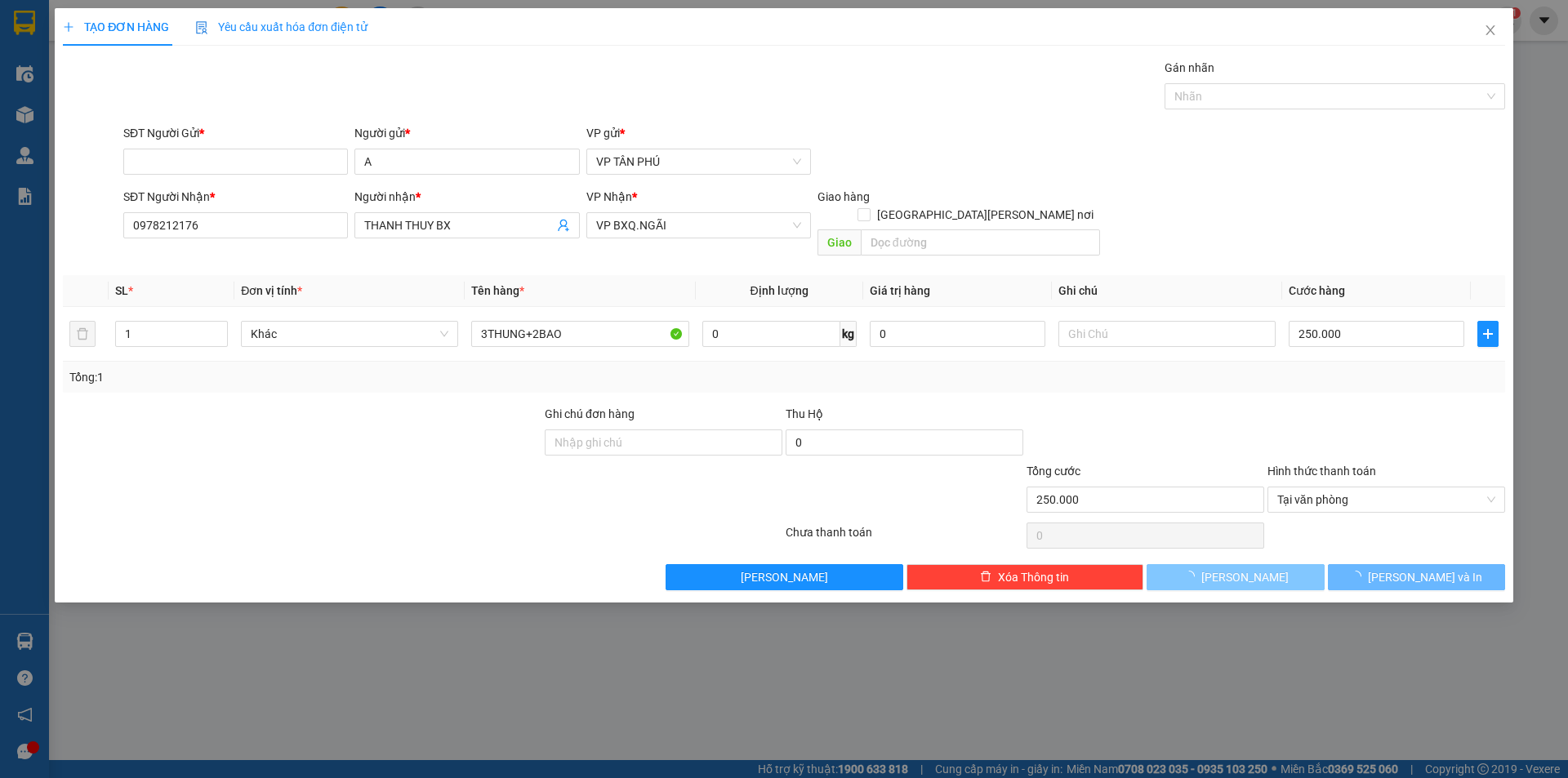
type input "0"
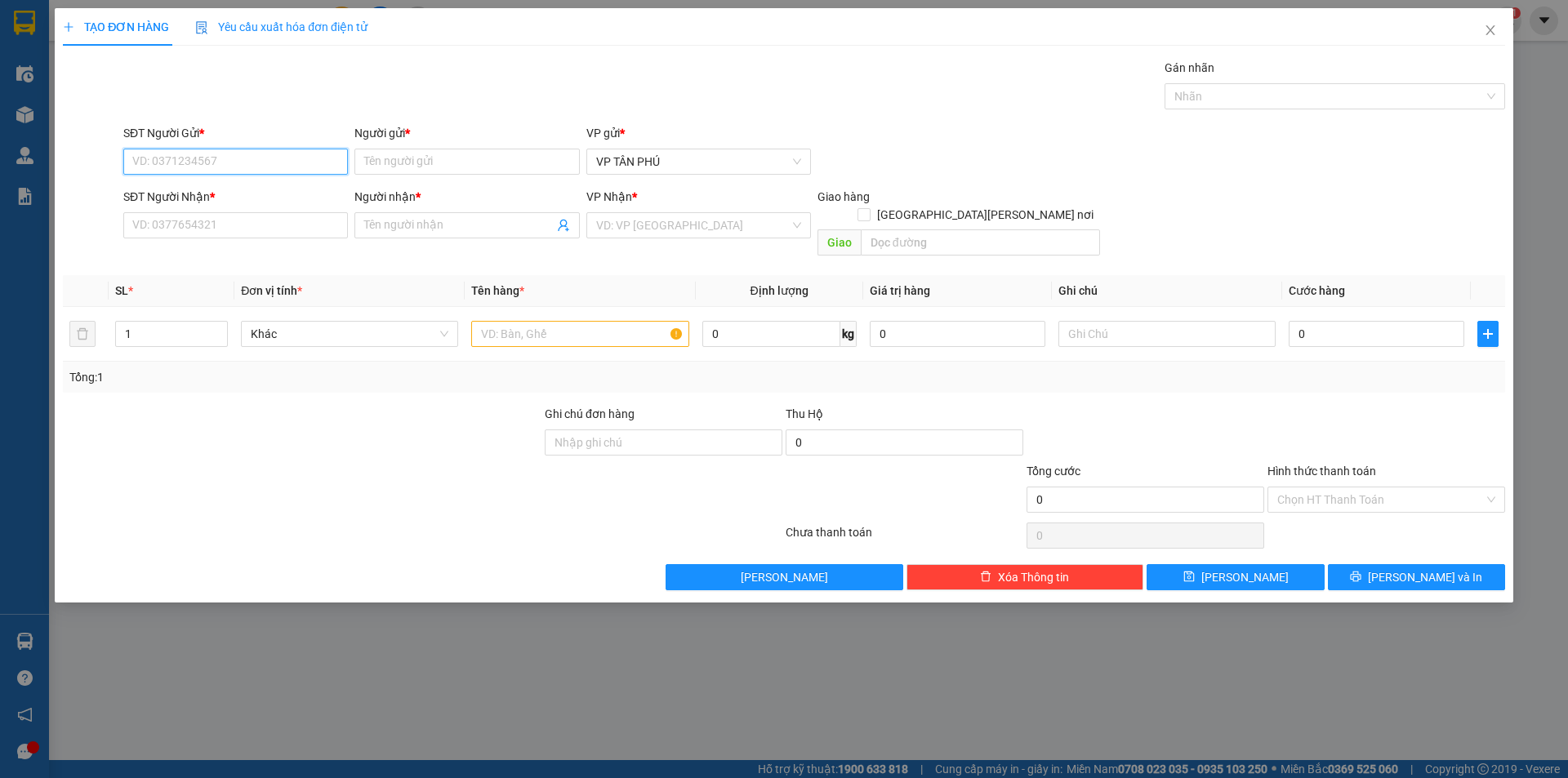
click at [258, 160] on input "SĐT Người Gửi *" at bounding box center [235, 161] width 224 height 26
click at [259, 159] on input "SĐT Người Gửi *" at bounding box center [235, 161] width 224 height 26
click at [197, 194] on div "0901429652 - A" at bounding box center [235, 194] width 205 height 17
type input "0901429652"
click at [399, 156] on input "Người gửi *" at bounding box center [466, 161] width 224 height 26
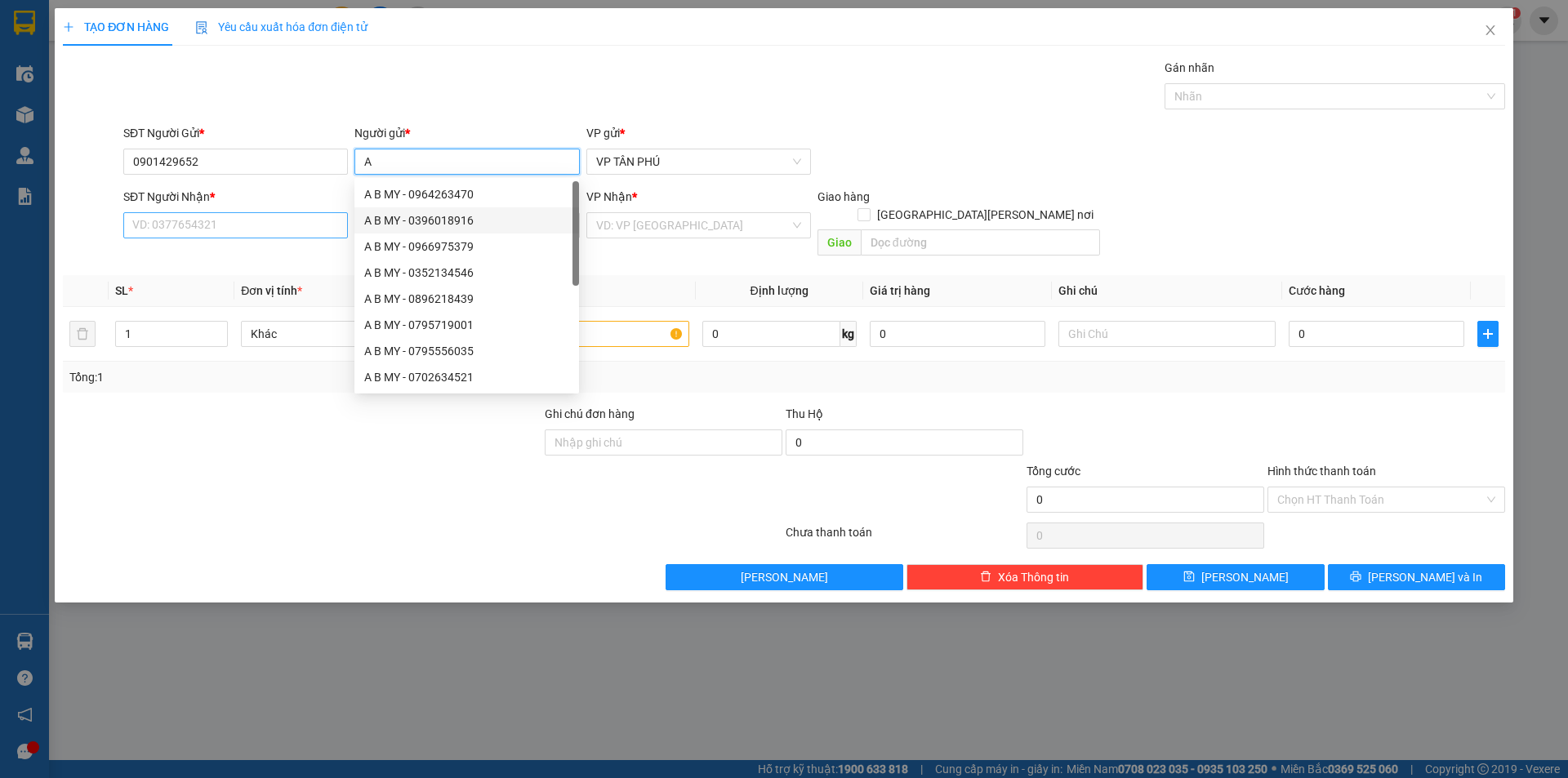
type input "A"
click at [301, 229] on input "SĐT Người Nhận *" at bounding box center [235, 225] width 224 height 26
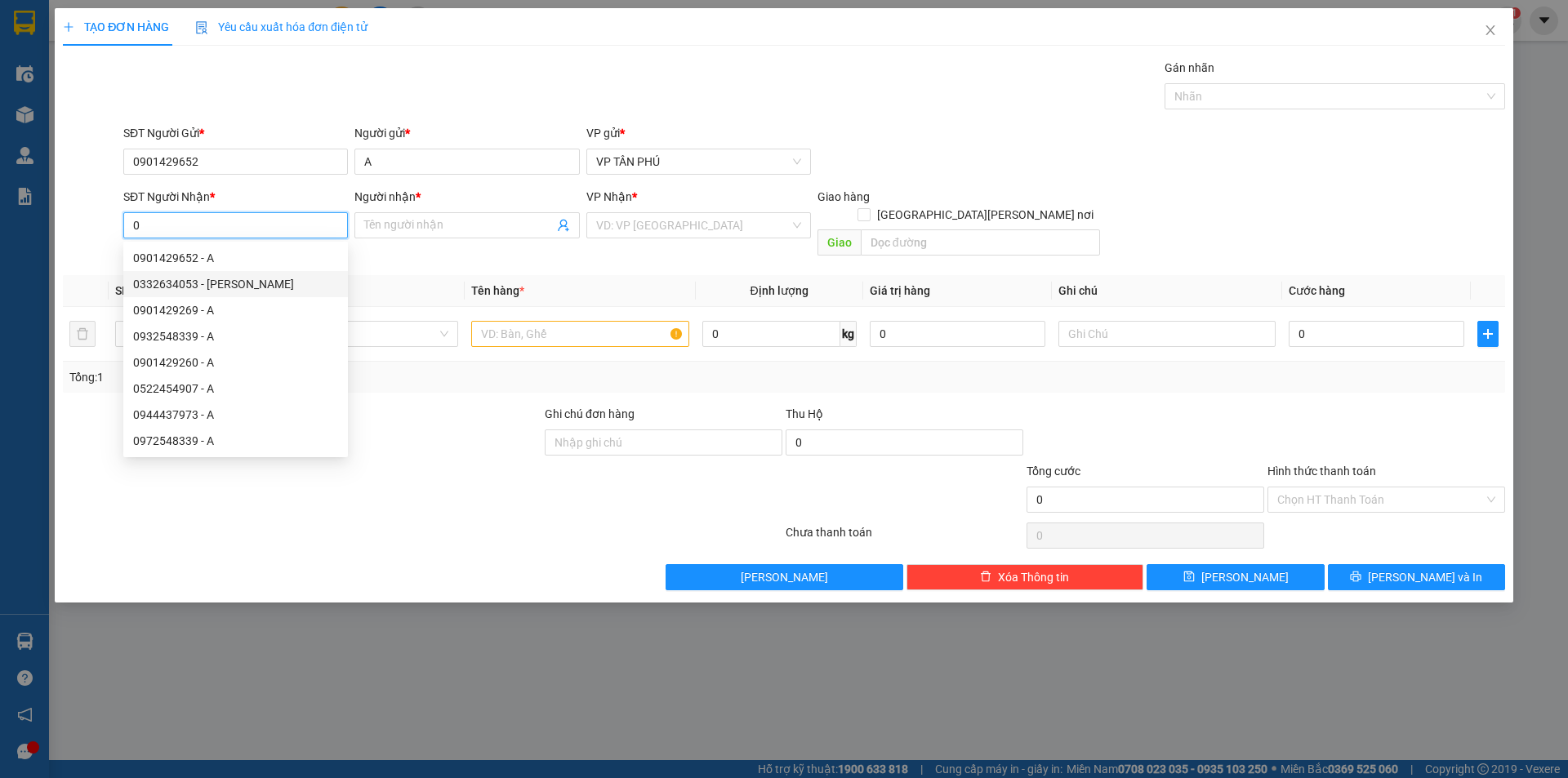
click at [242, 286] on div "0332634053 - [PERSON_NAME]" at bounding box center [235, 284] width 205 height 17
type input "0332634053"
click at [242, 286] on th "Đơn vị tính *" at bounding box center [349, 290] width 230 height 32
type input "[PERSON_NAME]"
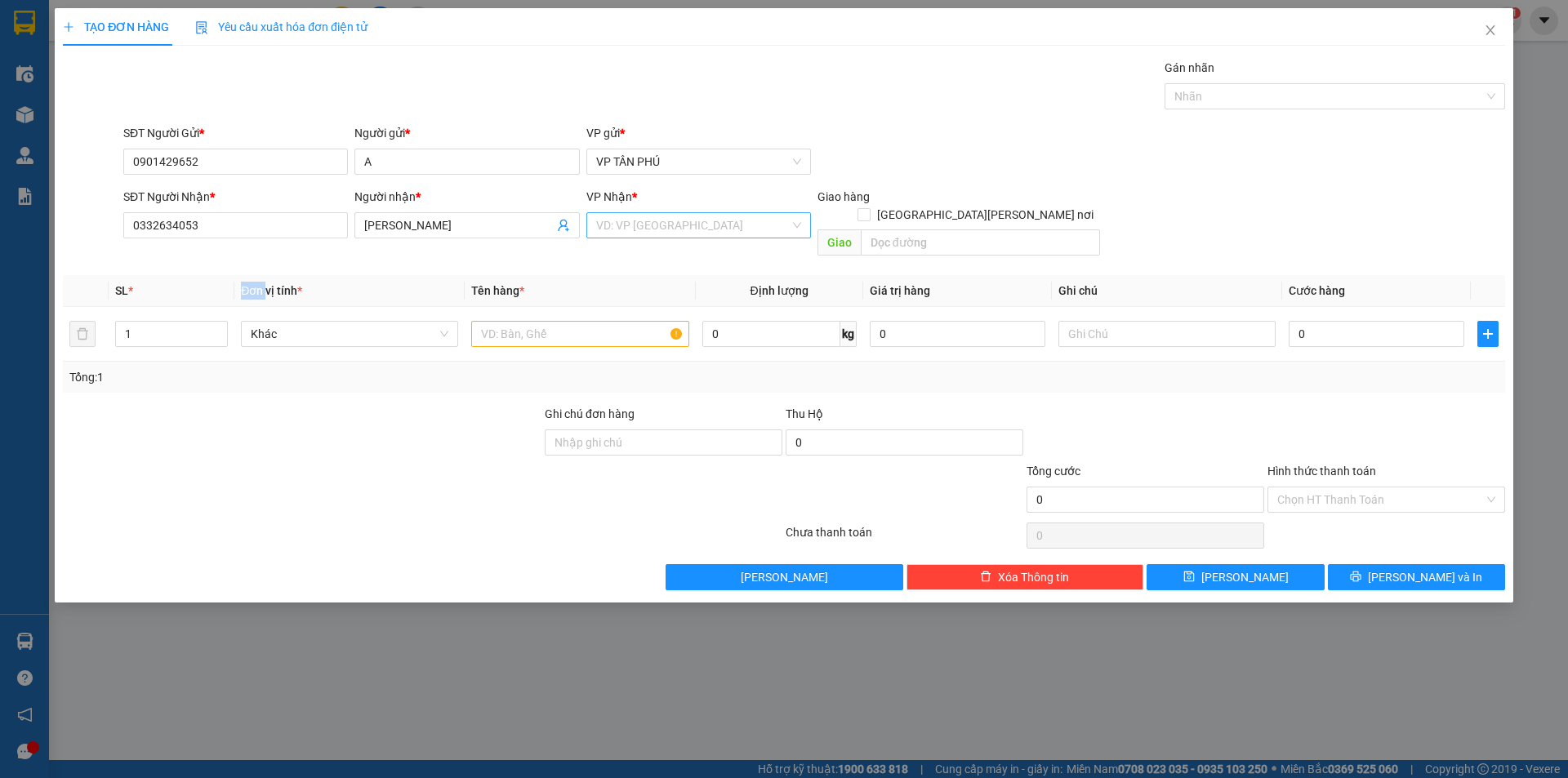
click at [639, 225] on input "search" at bounding box center [693, 224] width 193 height 24
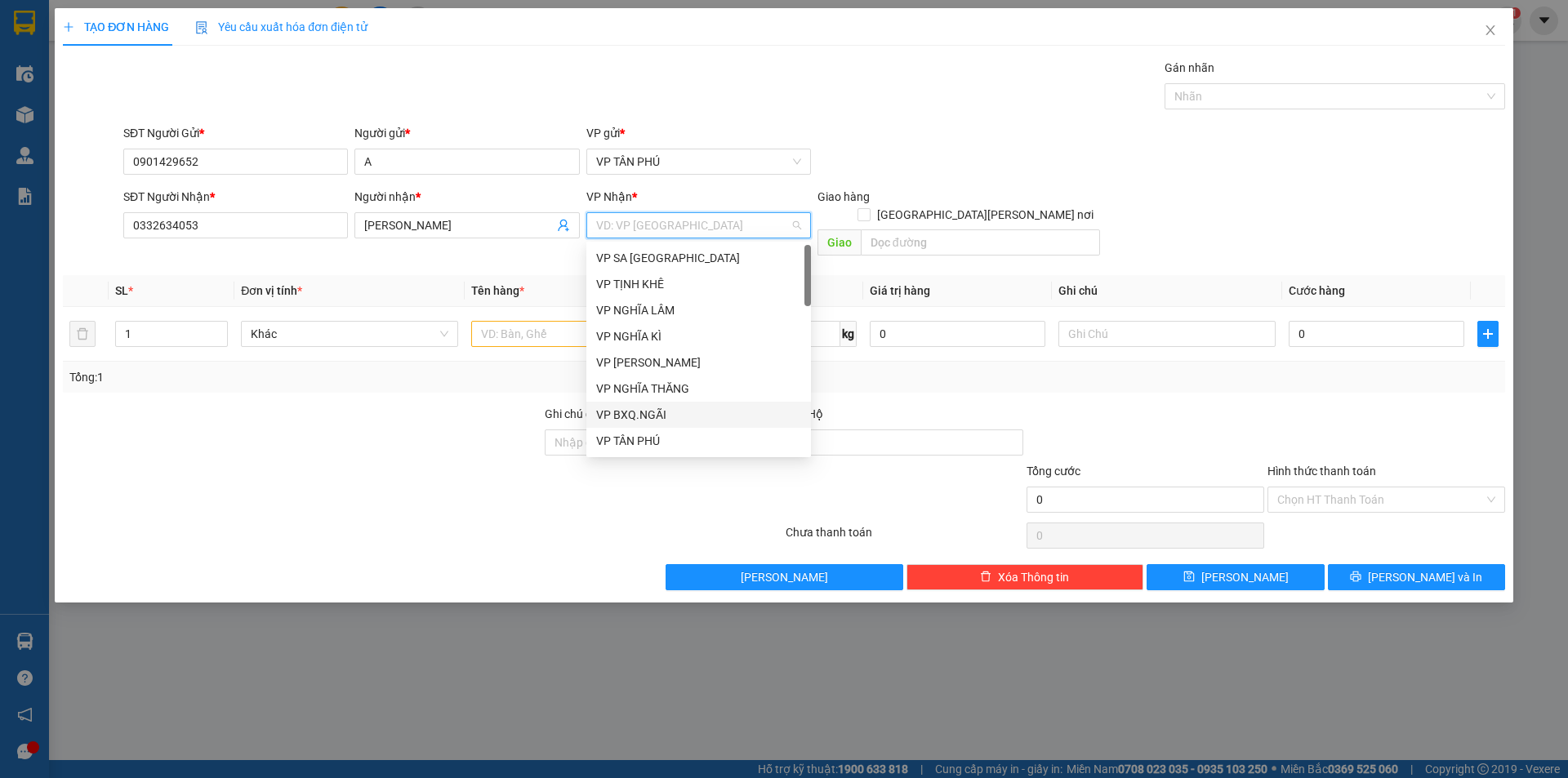
click at [647, 416] on div "VP BXQ.NGÃI" at bounding box center [699, 415] width 205 height 17
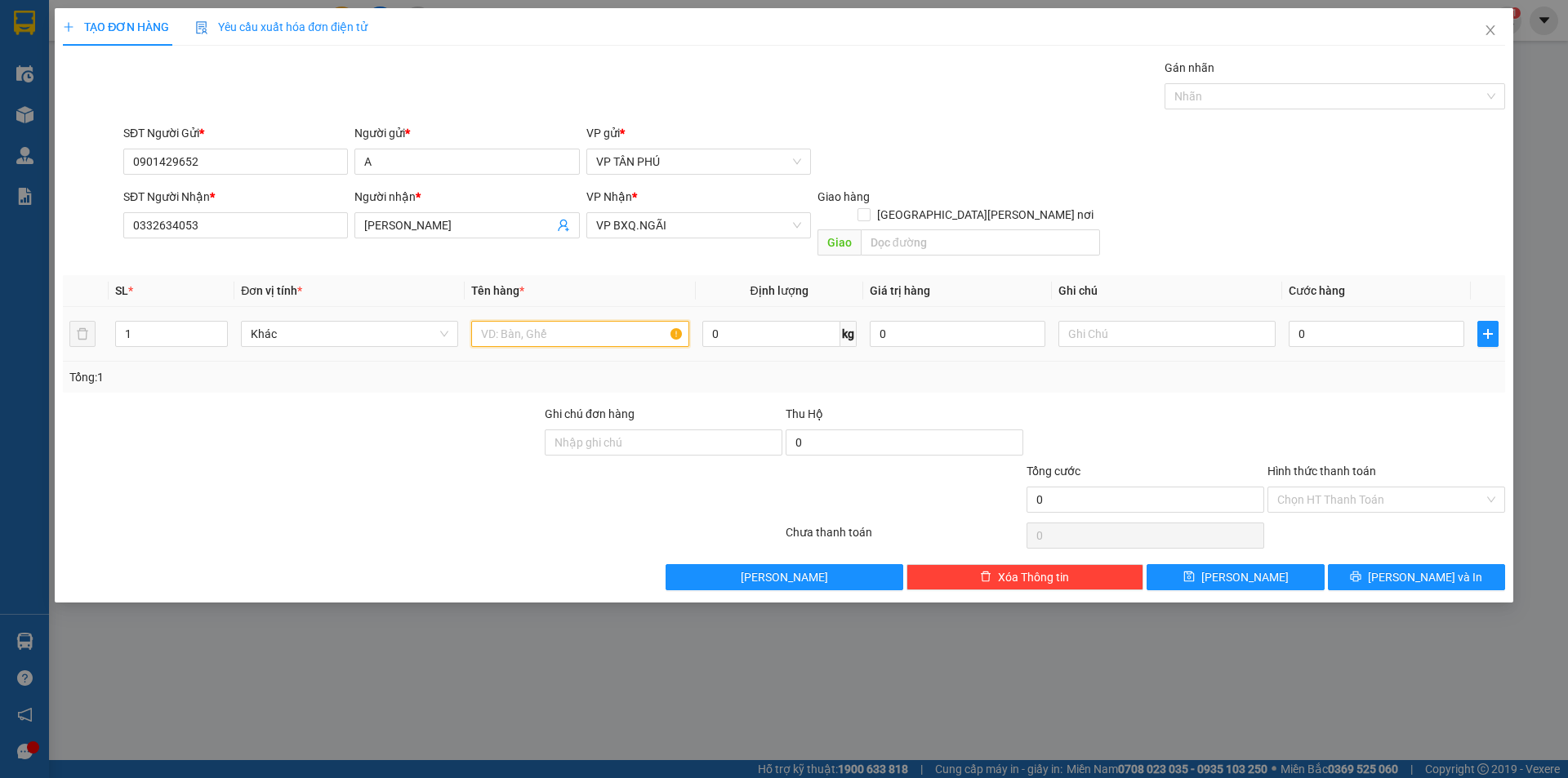
click at [545, 321] on input "text" at bounding box center [580, 333] width 218 height 26
type input "2BAO"
click at [1329, 324] on input "0" at bounding box center [1377, 333] width 176 height 26
type input "3"
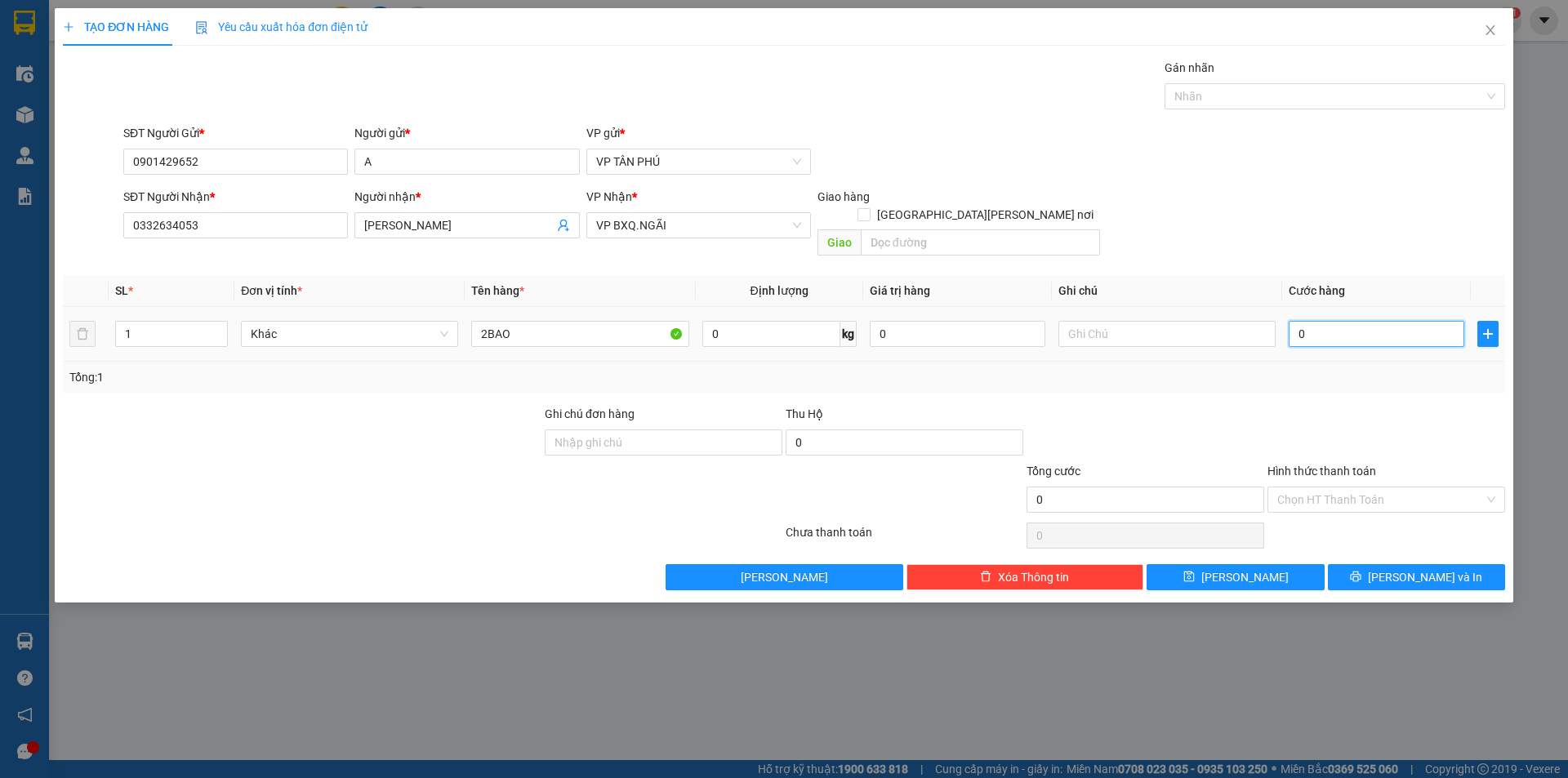
type input "3"
type input "35"
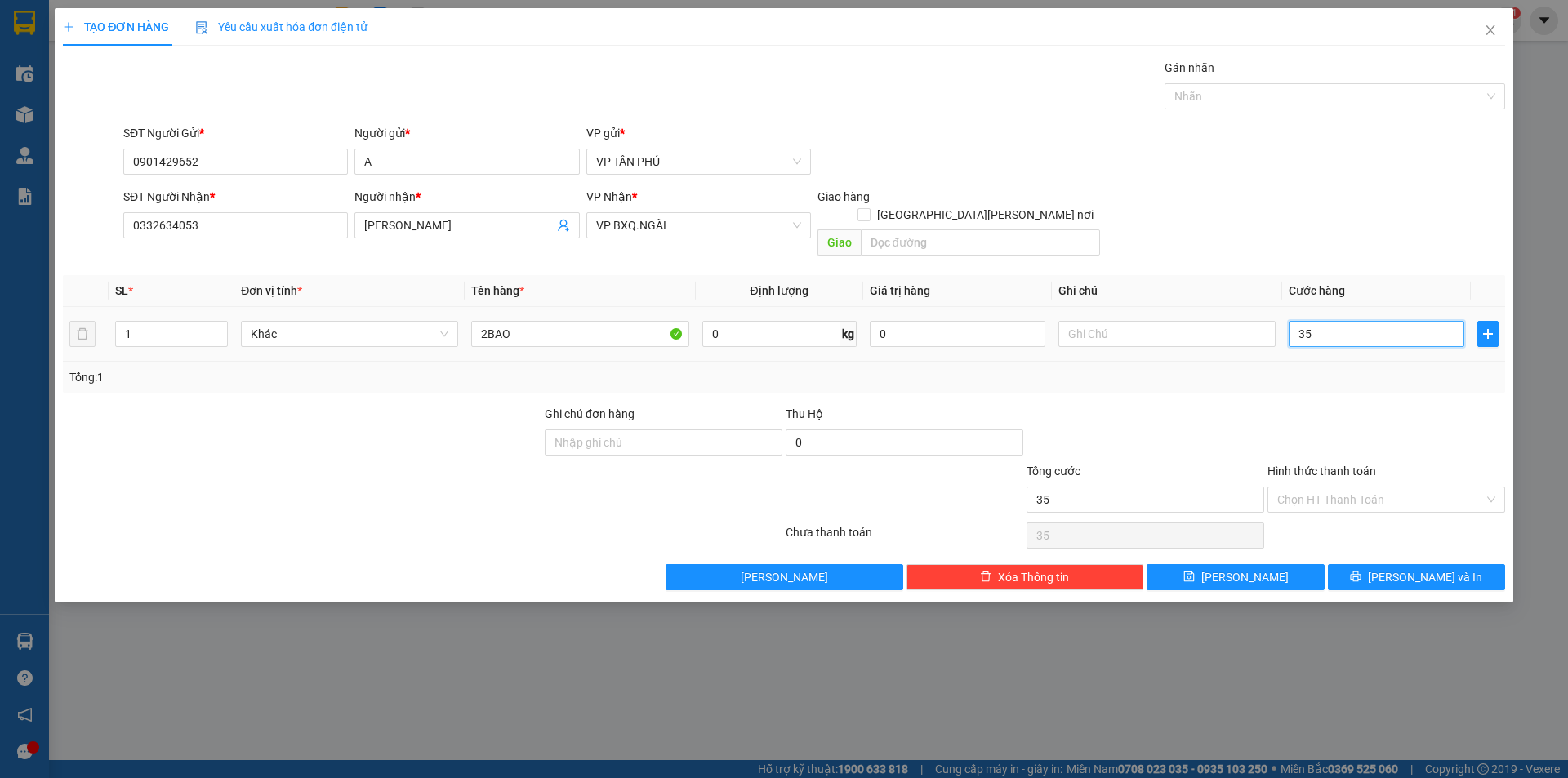
type input "350"
type input "350.000"
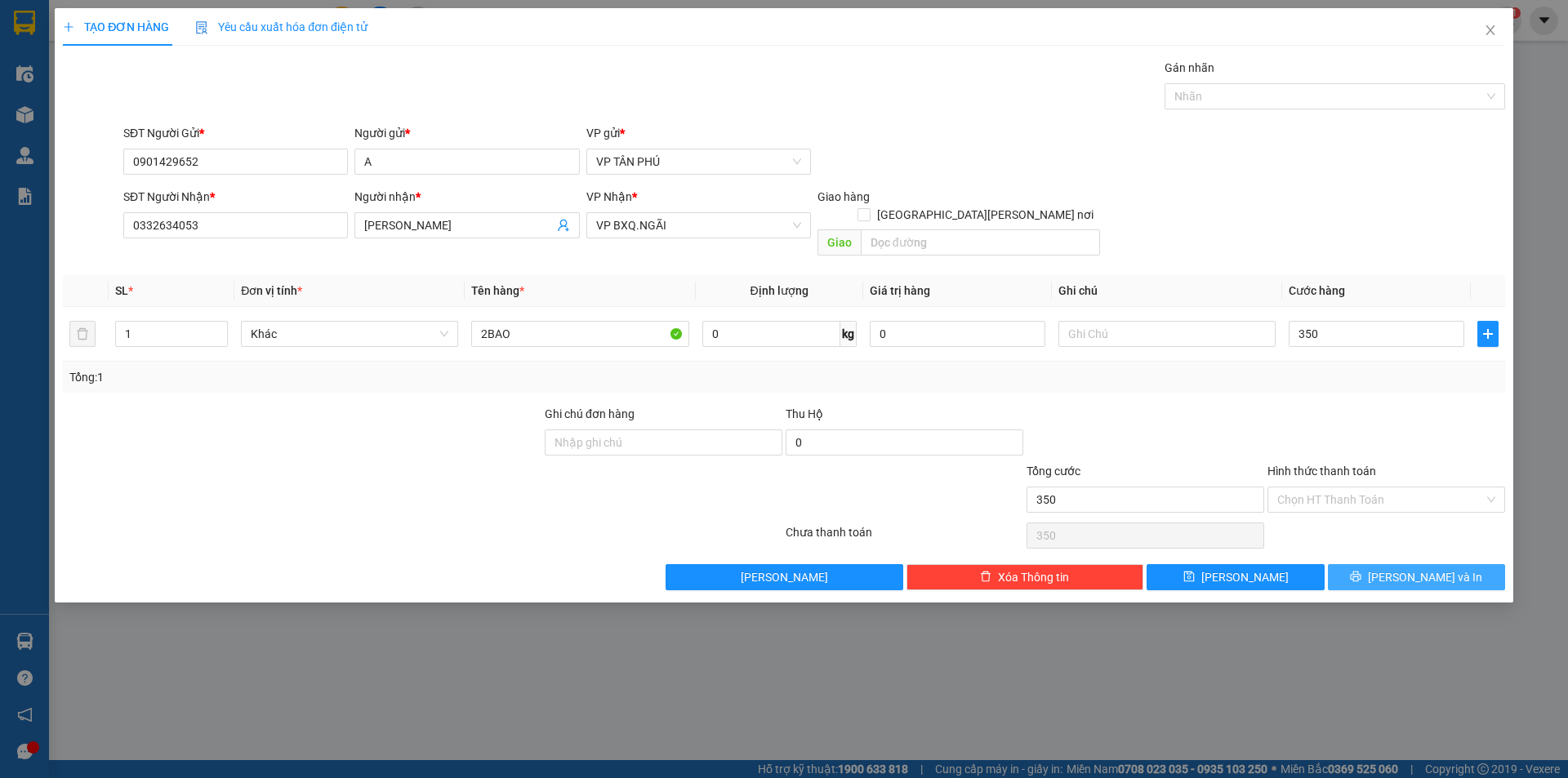
type input "350.000"
click at [1381, 564] on button "[PERSON_NAME] và In" at bounding box center [1416, 577] width 177 height 26
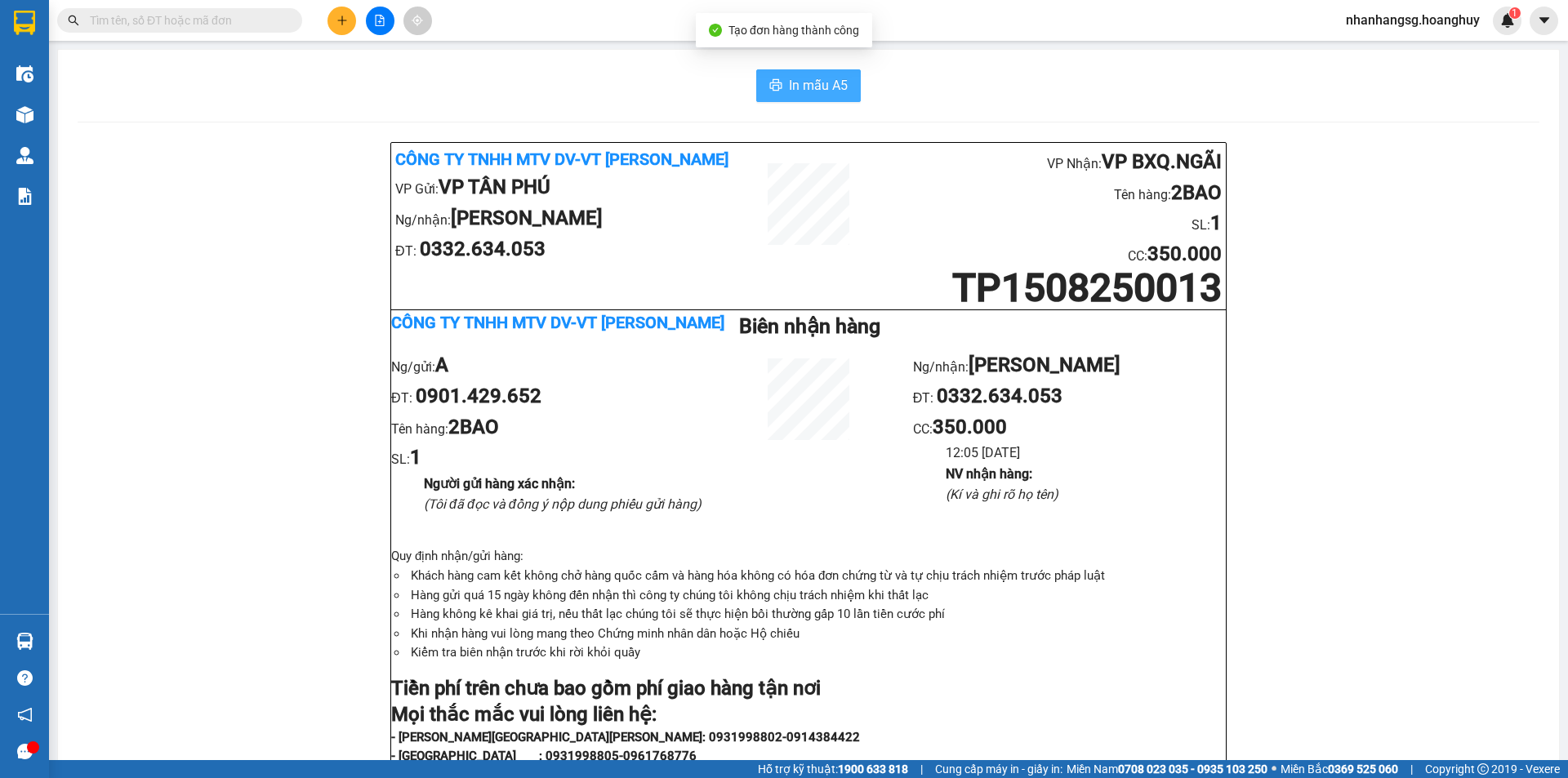
click at [815, 91] on span "In mẫu A5" at bounding box center [818, 85] width 59 height 20
click at [815, 90] on span "In mẫu A5" at bounding box center [818, 85] width 59 height 20
click at [211, 28] on input "text" at bounding box center [186, 20] width 192 height 17
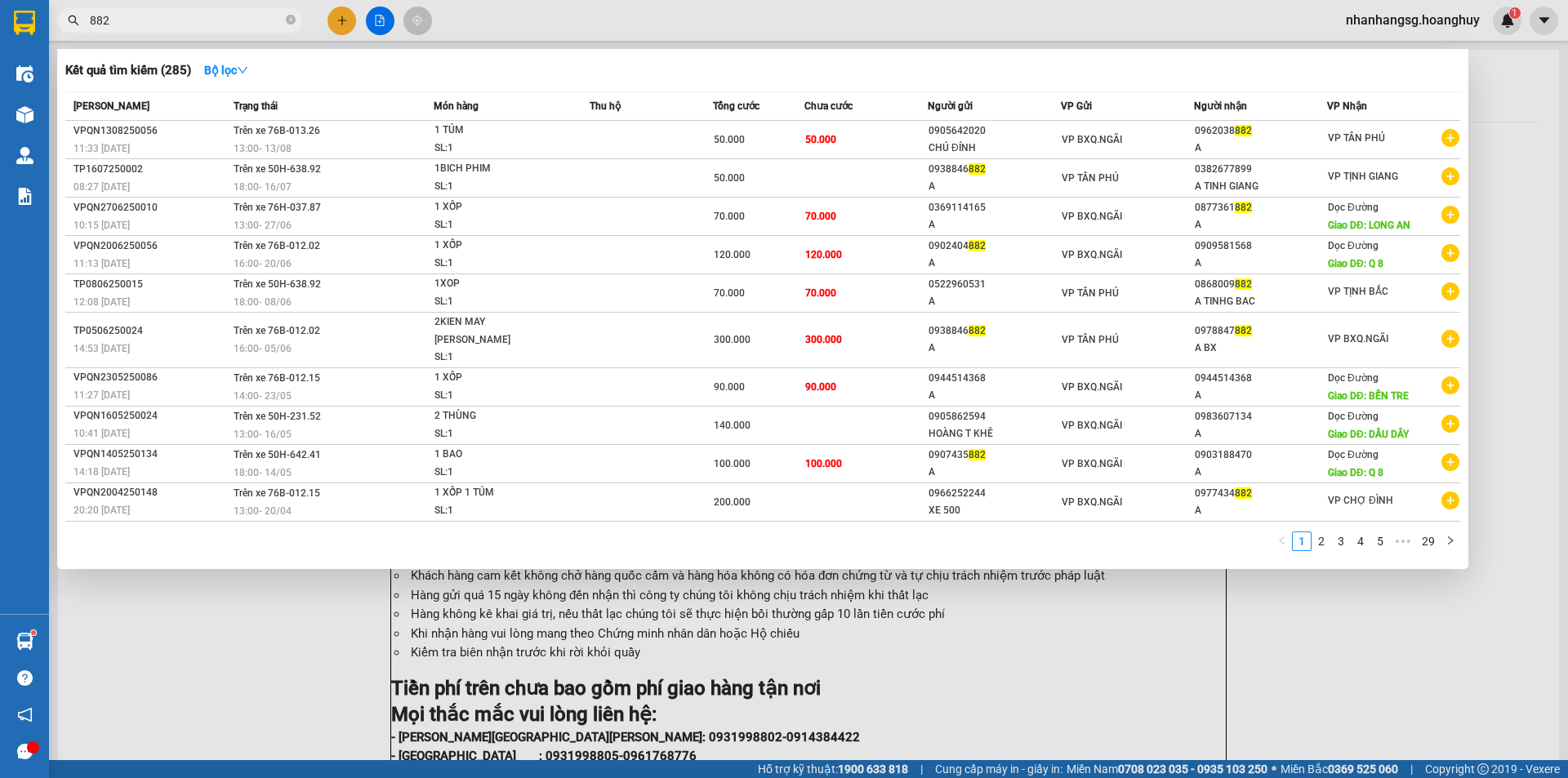
type input "882"
click at [335, 24] on div at bounding box center [784, 389] width 1568 height 778
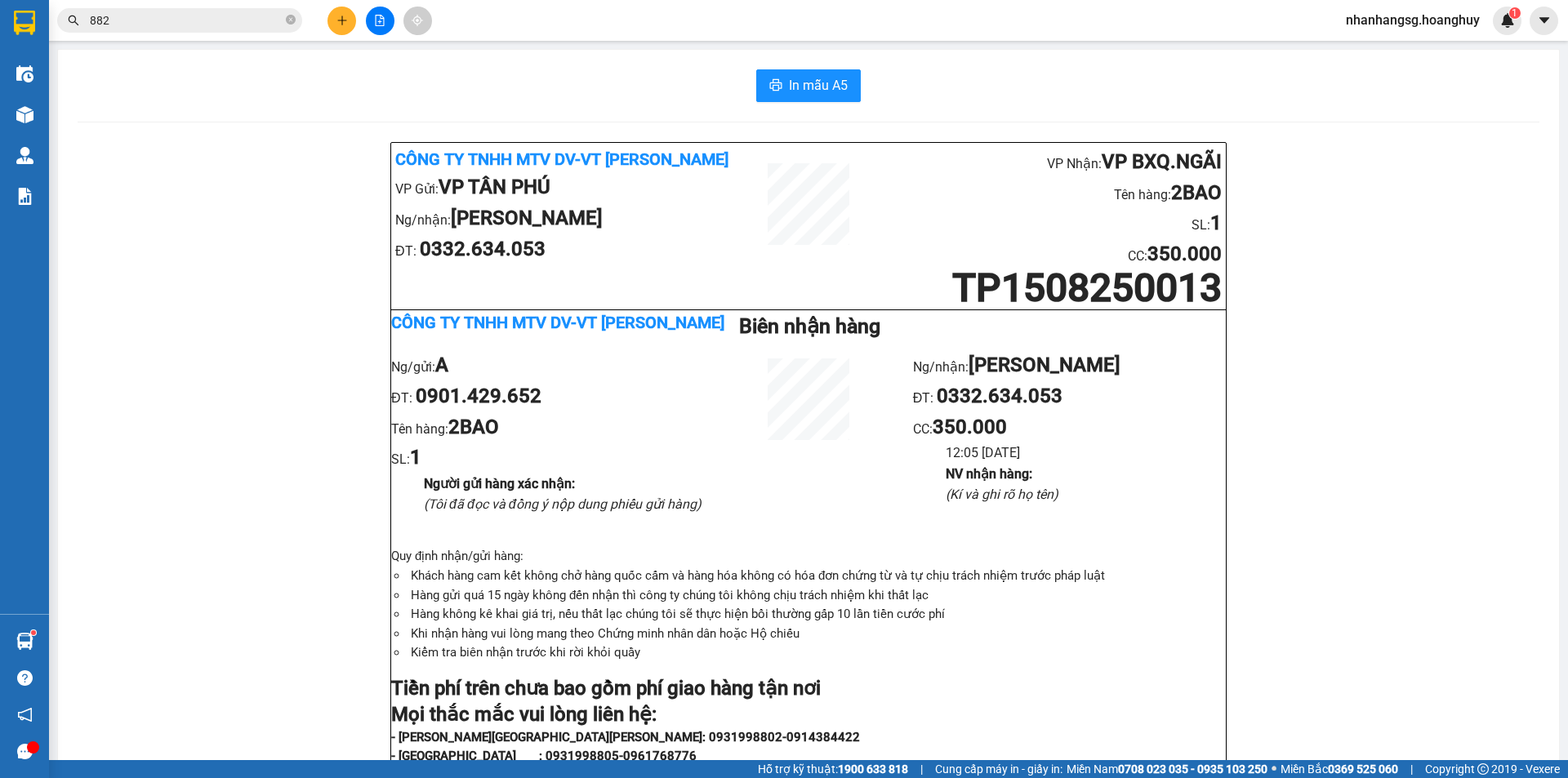
click at [335, 24] on button at bounding box center [341, 20] width 28 height 28
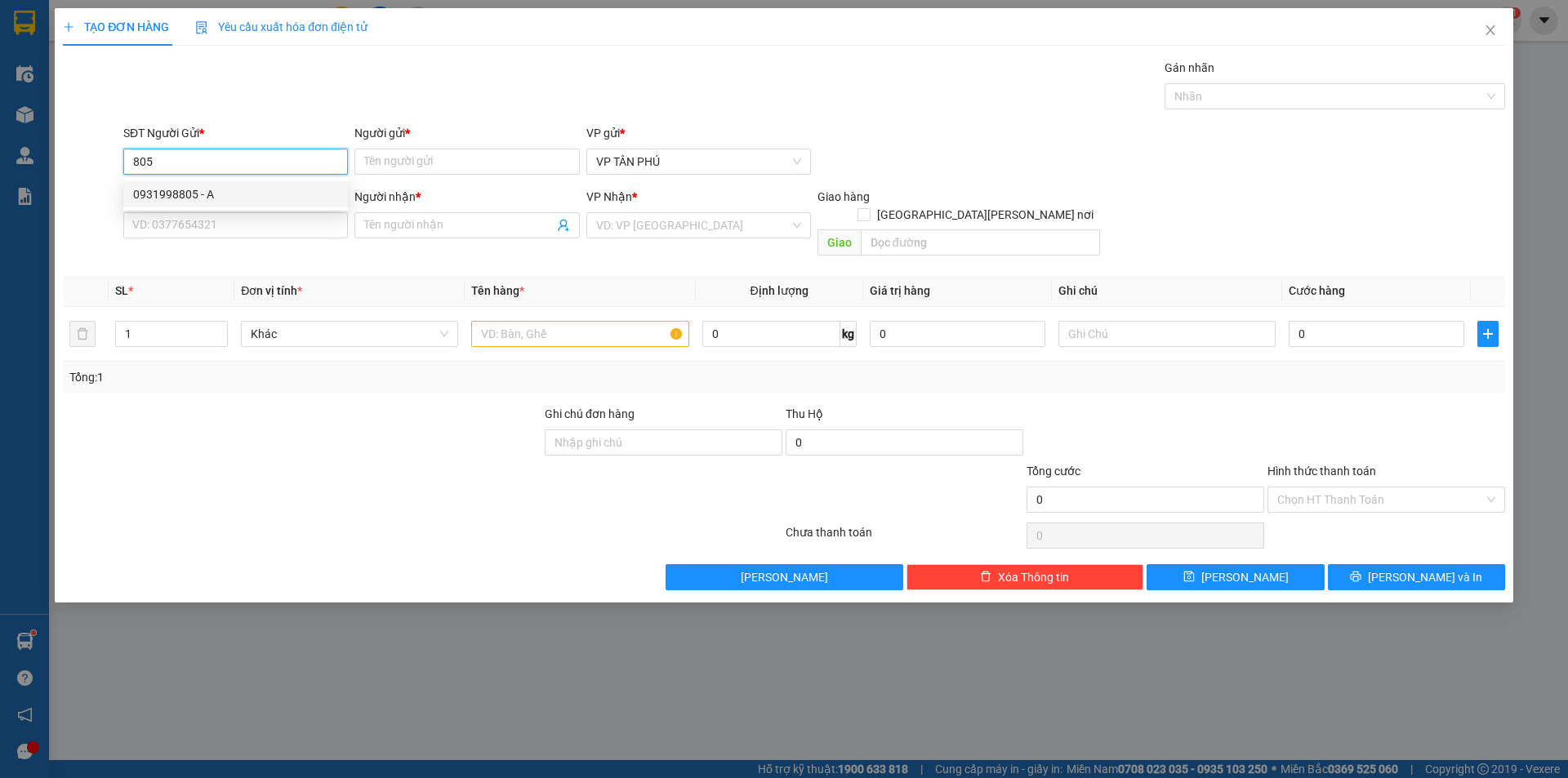
click at [228, 196] on div "0931998805 - A" at bounding box center [235, 194] width 205 height 17
type input "0931998805"
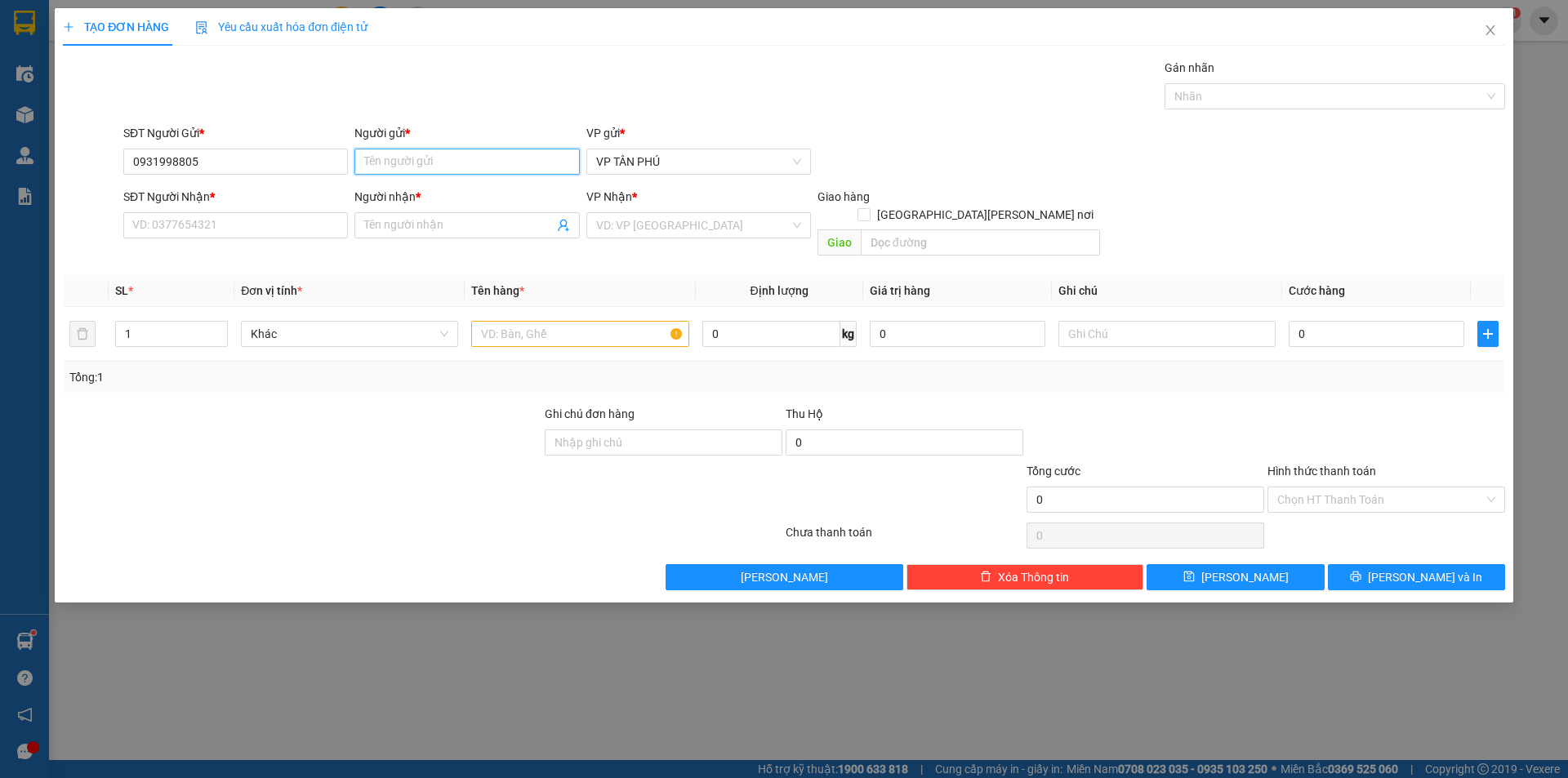
click at [399, 165] on input "Người gửi *" at bounding box center [466, 161] width 224 height 26
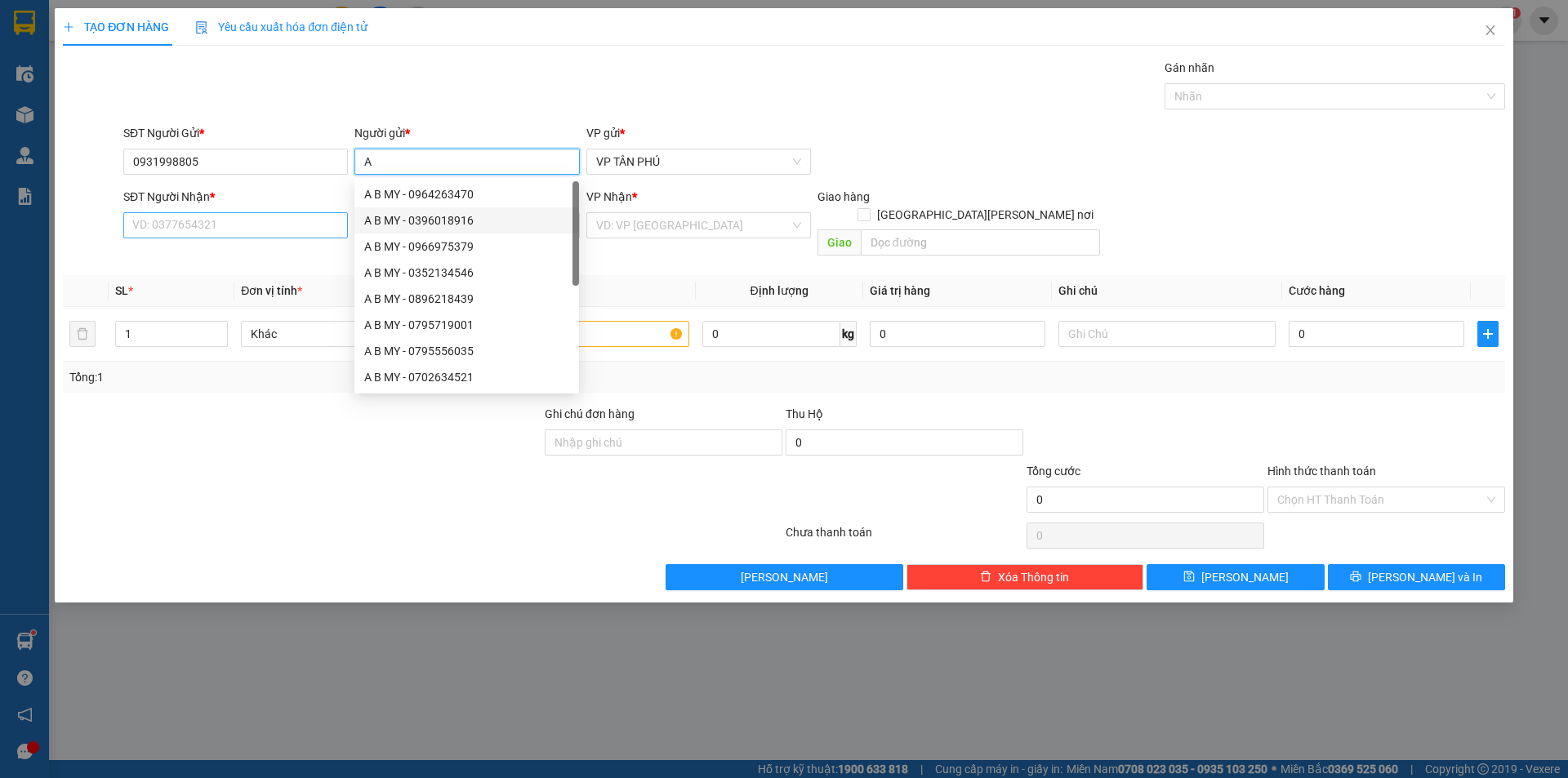
type input "A"
click at [286, 229] on input "SĐT Người Nhận *" at bounding box center [235, 225] width 224 height 26
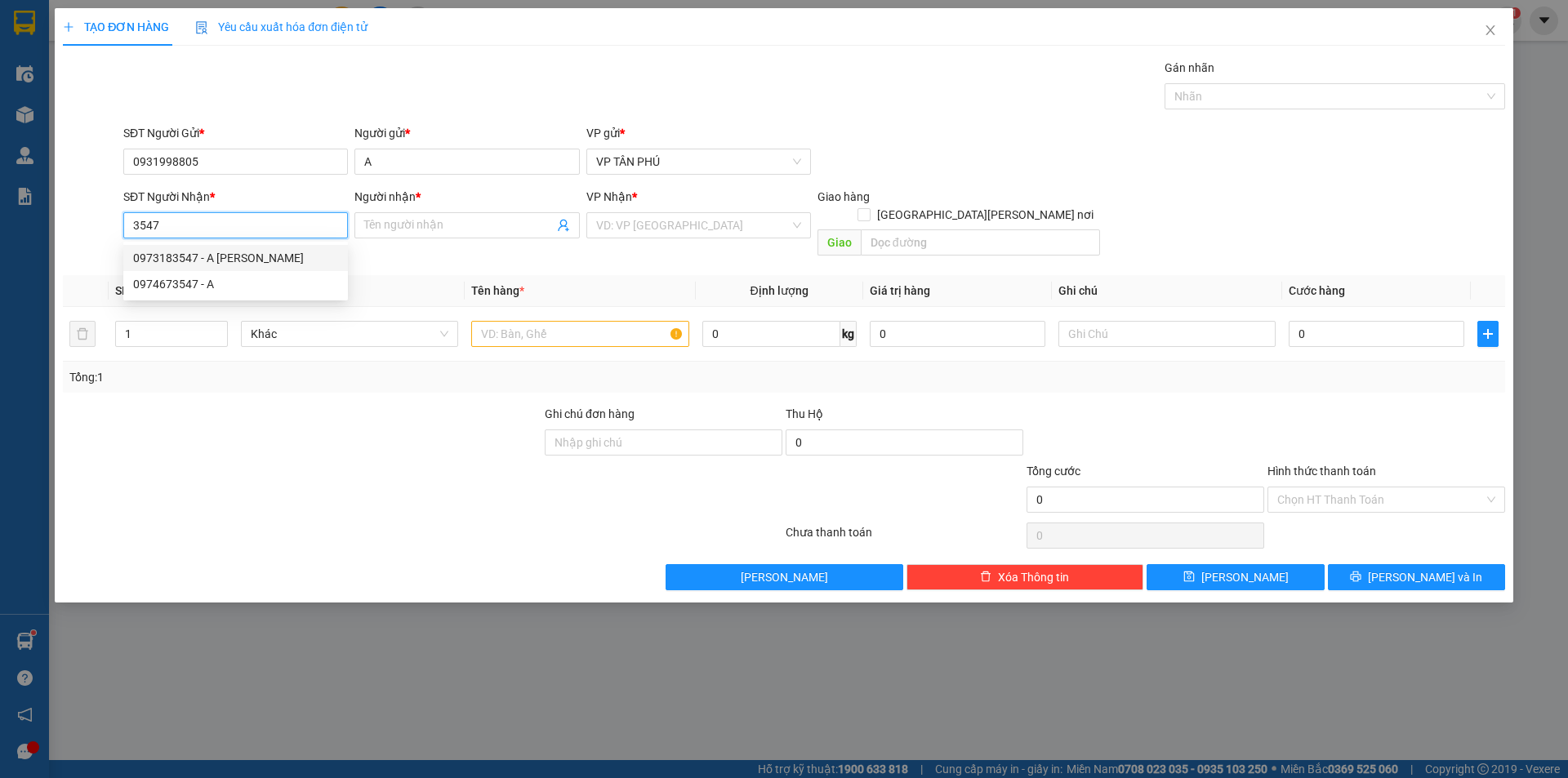
click at [253, 259] on div "0973183547 - A [PERSON_NAME]" at bounding box center [235, 257] width 205 height 17
type input "0973183547"
type input "A LY BINH"
type input "0973183547"
click at [625, 221] on input "search" at bounding box center [693, 224] width 193 height 24
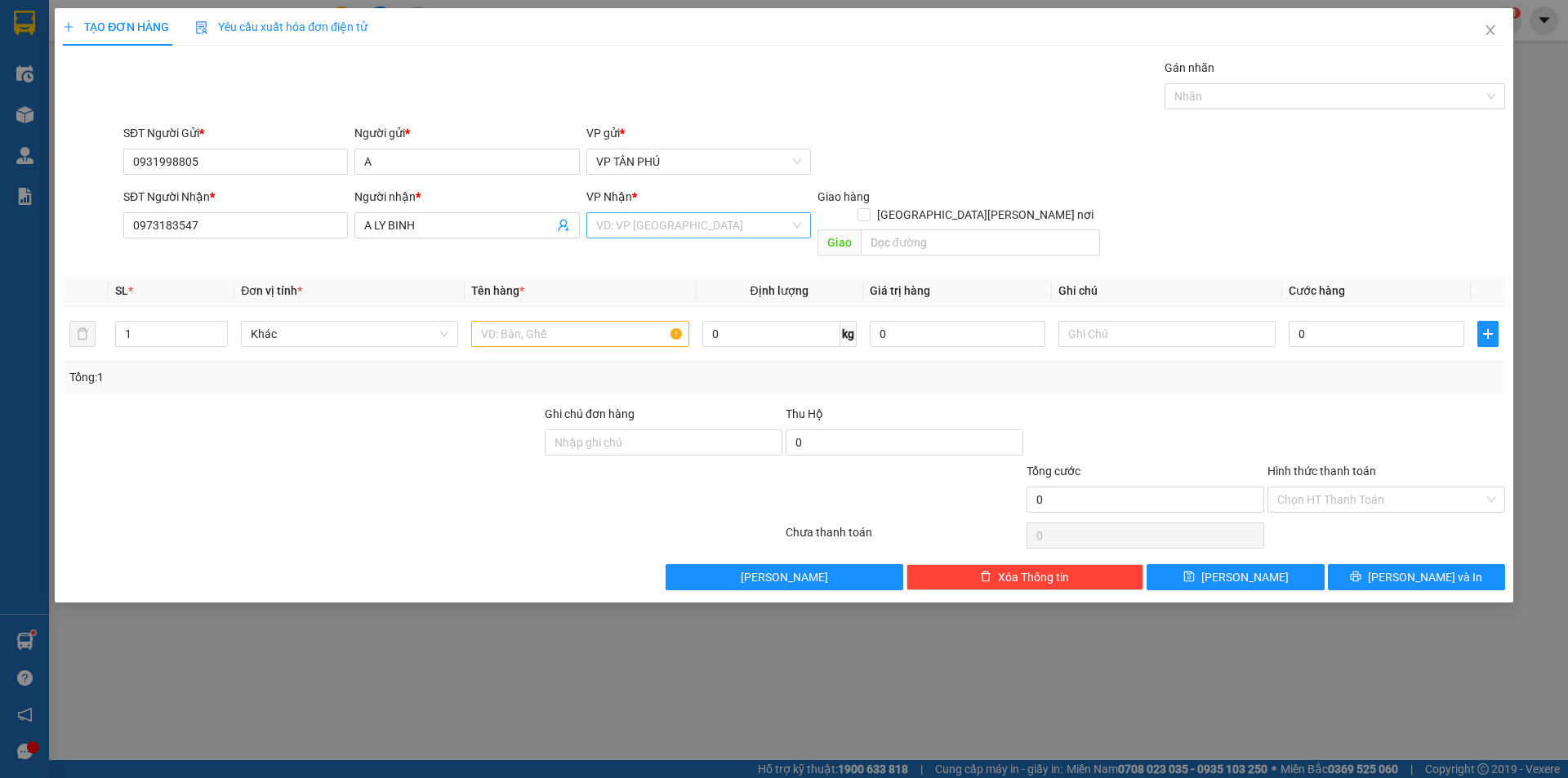
click at [625, 222] on input "search" at bounding box center [693, 224] width 193 height 24
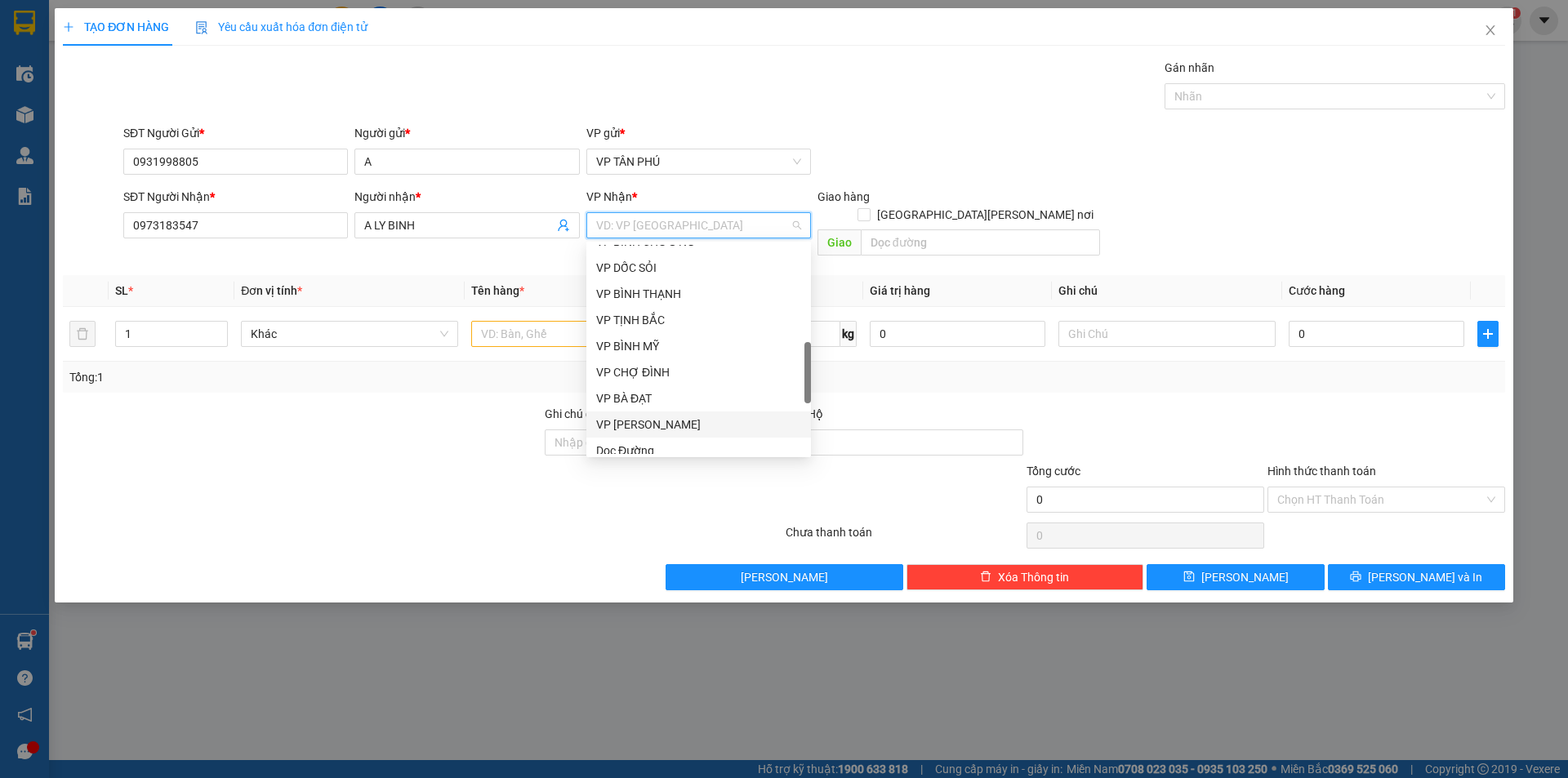
click at [629, 423] on div "VP [PERSON_NAME]" at bounding box center [699, 424] width 205 height 17
click at [629, 429] on input "Ghi chú đơn hàng" at bounding box center [664, 442] width 238 height 26
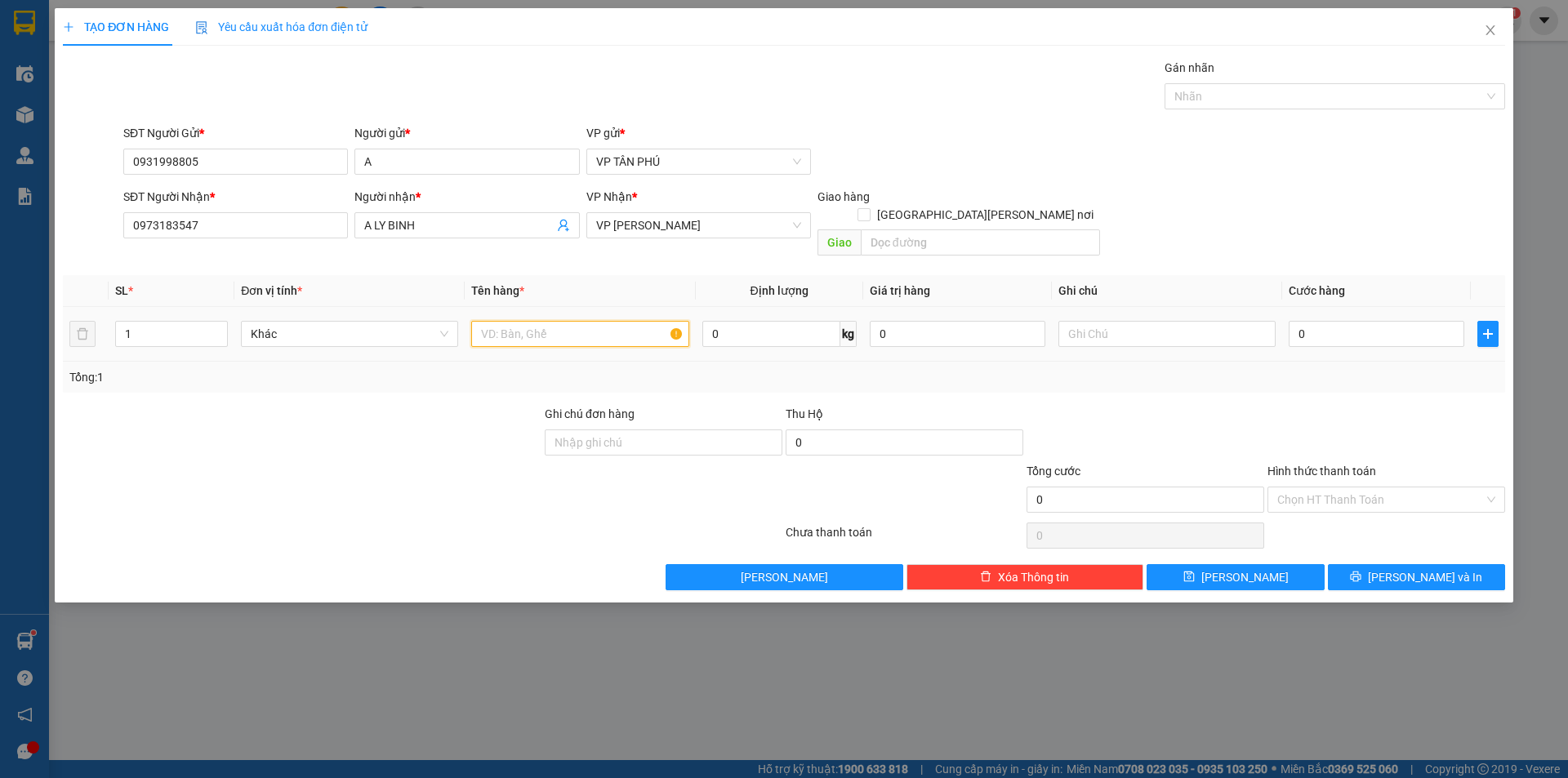
click at [530, 321] on input "text" at bounding box center [580, 333] width 218 height 26
type input "1CUC DEN"
click at [1334, 325] on input "0" at bounding box center [1377, 333] width 176 height 26
type input "1"
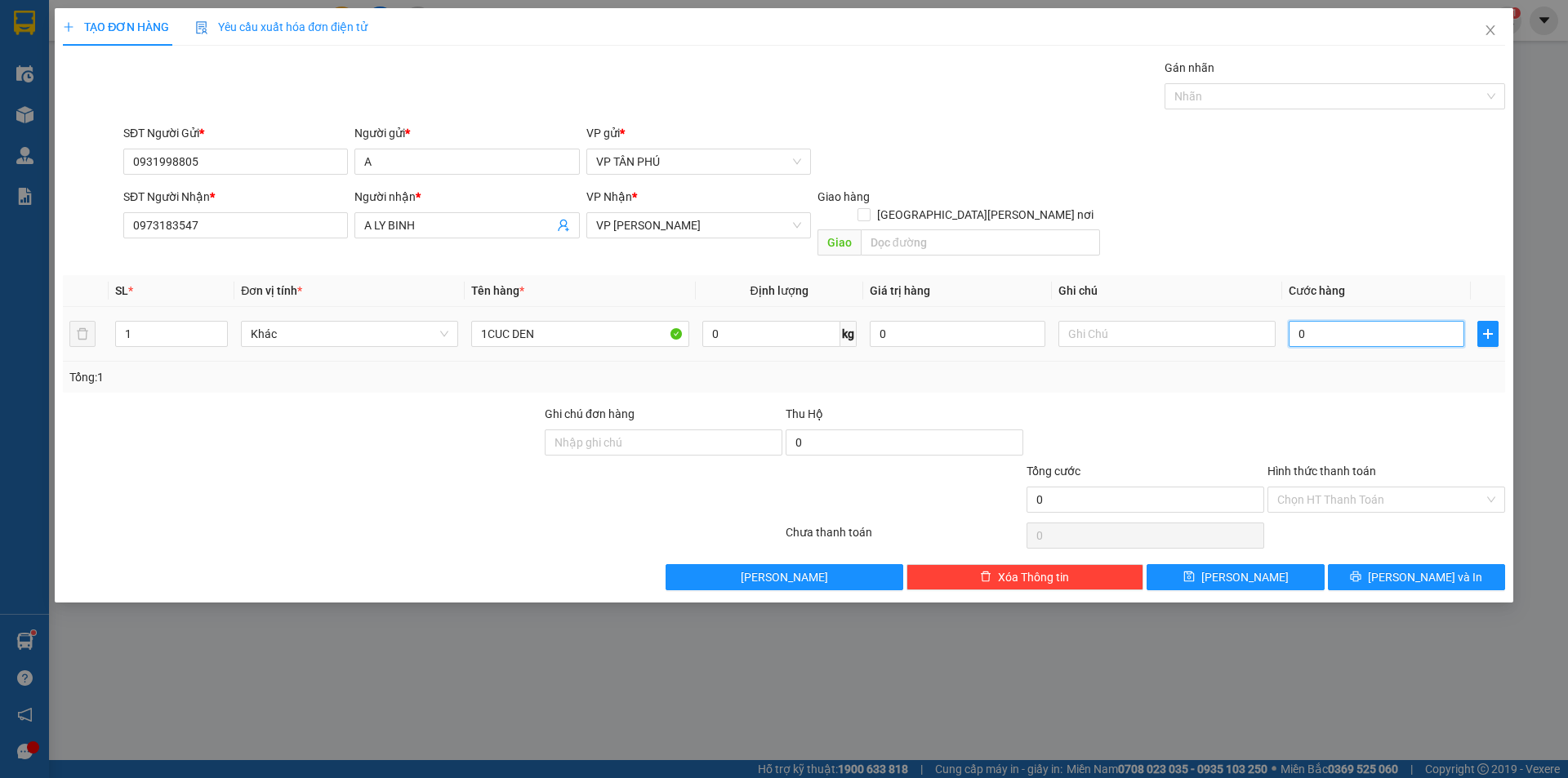
type input "1"
type input "12"
type input "120"
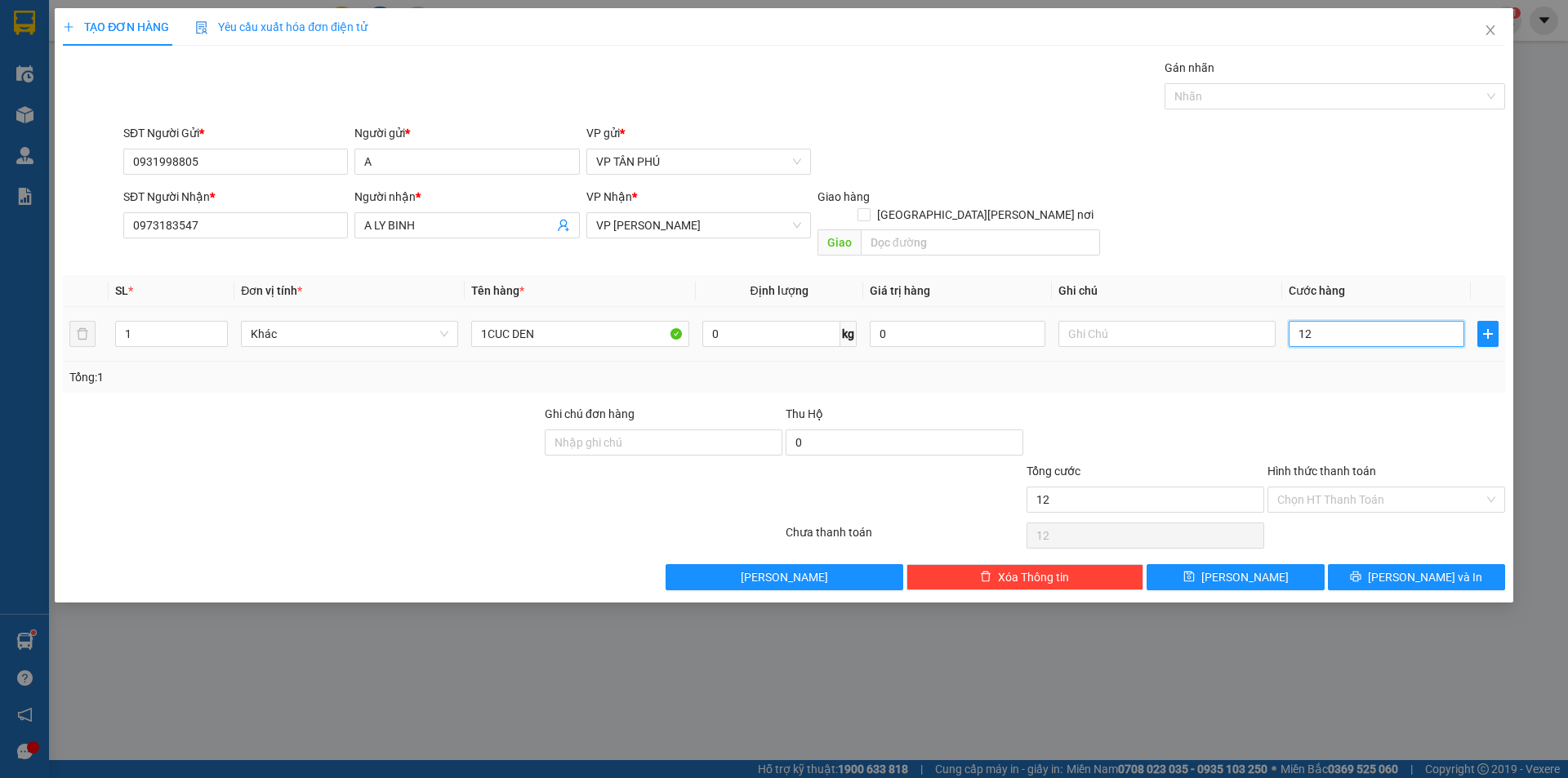
type input "120"
type input "120.000"
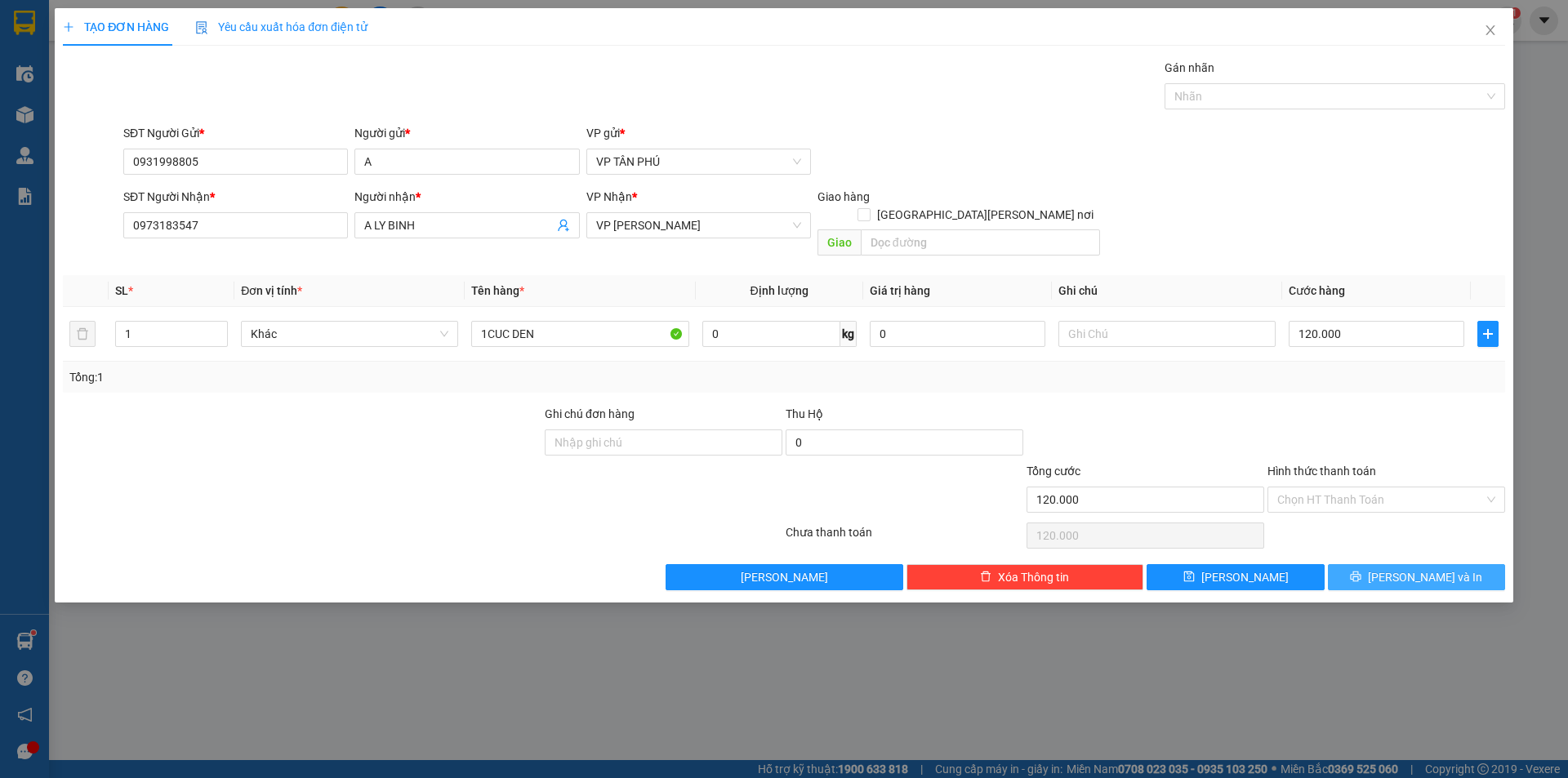
click at [1383, 564] on button "[PERSON_NAME] và In" at bounding box center [1416, 577] width 177 height 26
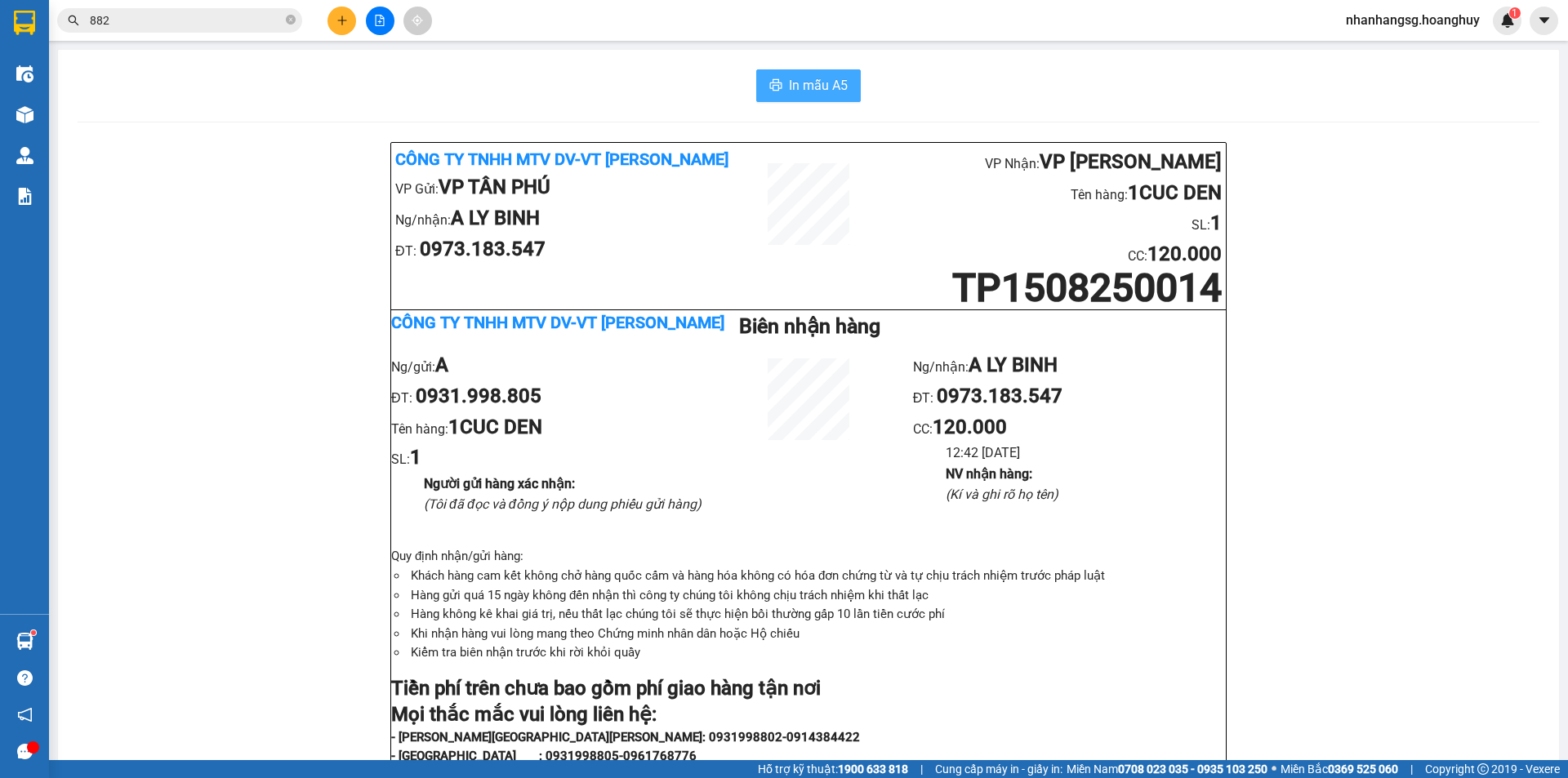
click at [804, 86] on span "In mẫu A5" at bounding box center [818, 85] width 59 height 20
click at [337, 20] on icon "plus" at bounding box center [342, 20] width 12 height 12
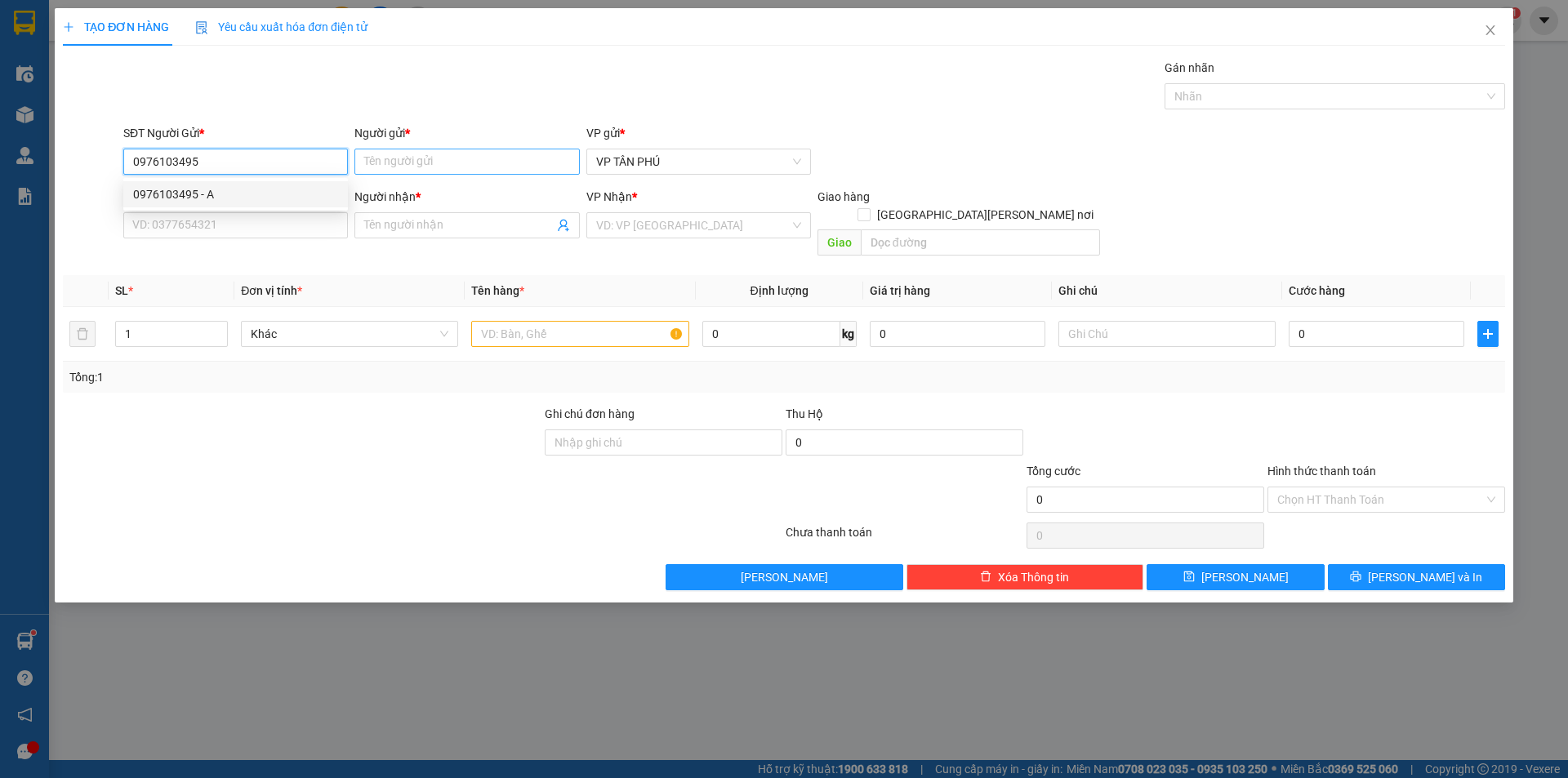
type input "0976103495"
click at [378, 164] on input "Người gửi *" at bounding box center [466, 161] width 224 height 26
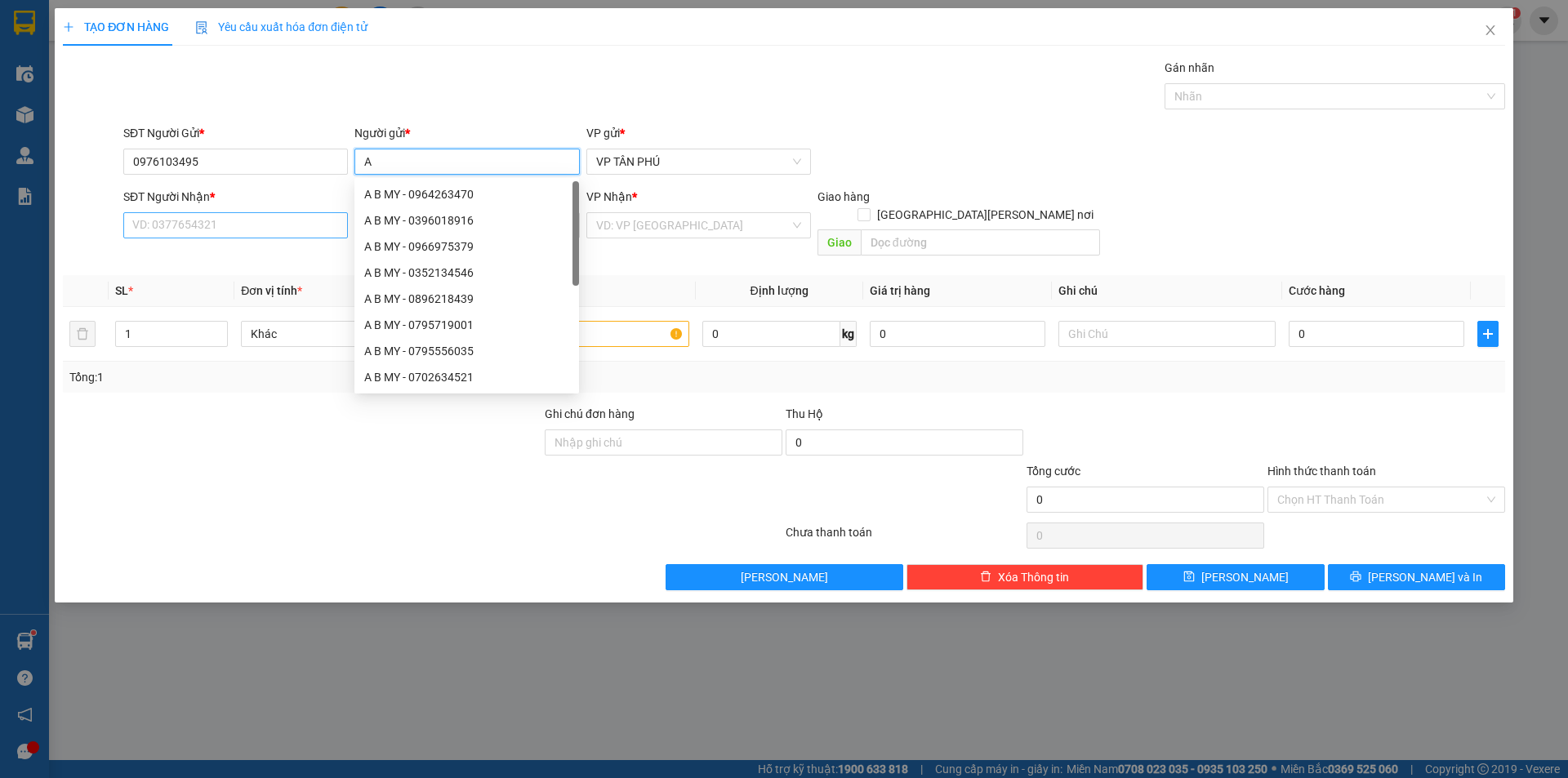
type input "A"
click at [287, 220] on input "SĐT Người Nhận *" at bounding box center [235, 225] width 224 height 26
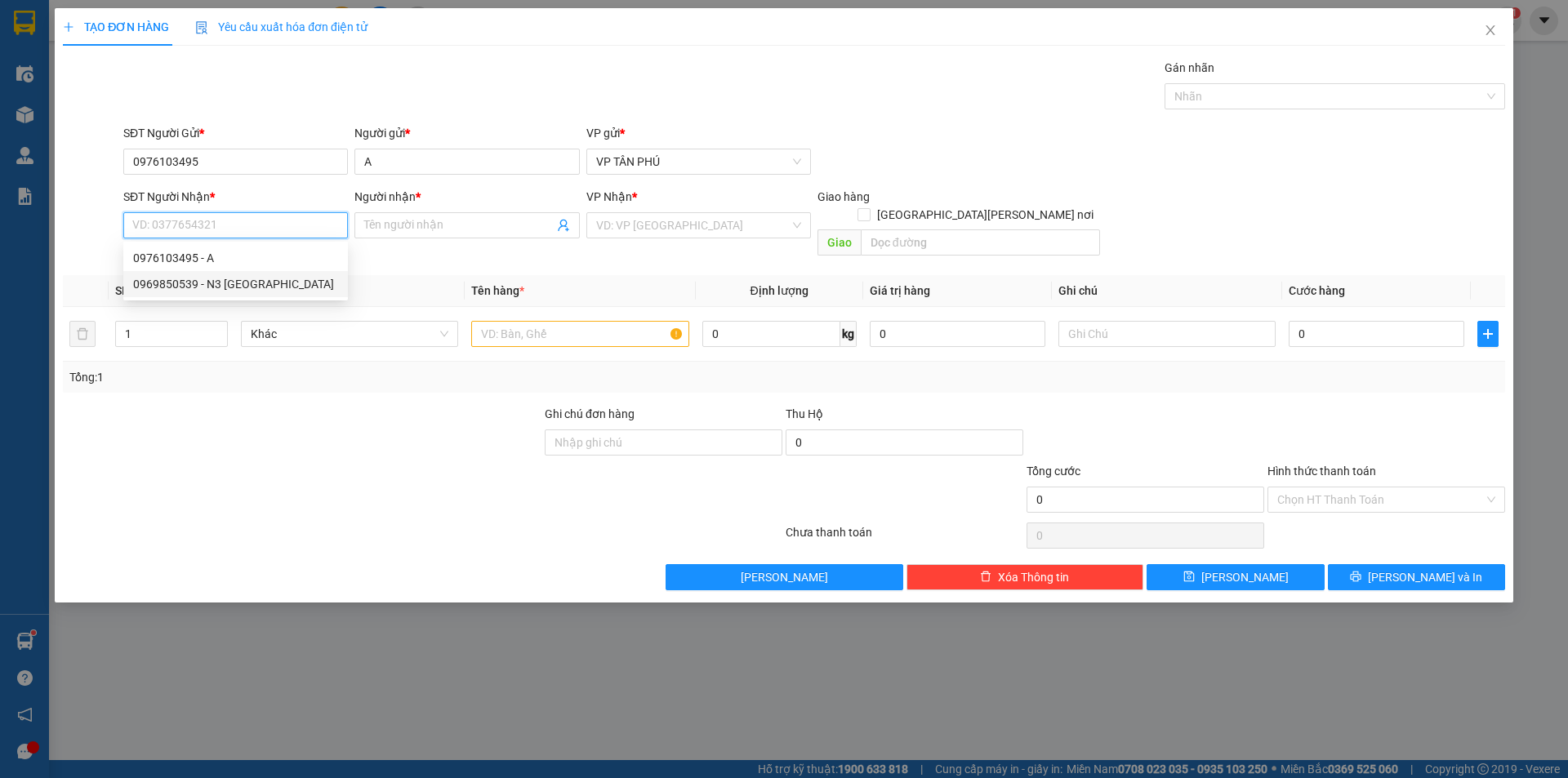
click at [258, 280] on div "0969850539 - N3 [GEOGRAPHIC_DATA]" at bounding box center [235, 284] width 205 height 17
type input "0969850539"
type input "N3 TRÀ BỒNG"
click at [618, 227] on input "search" at bounding box center [693, 224] width 193 height 24
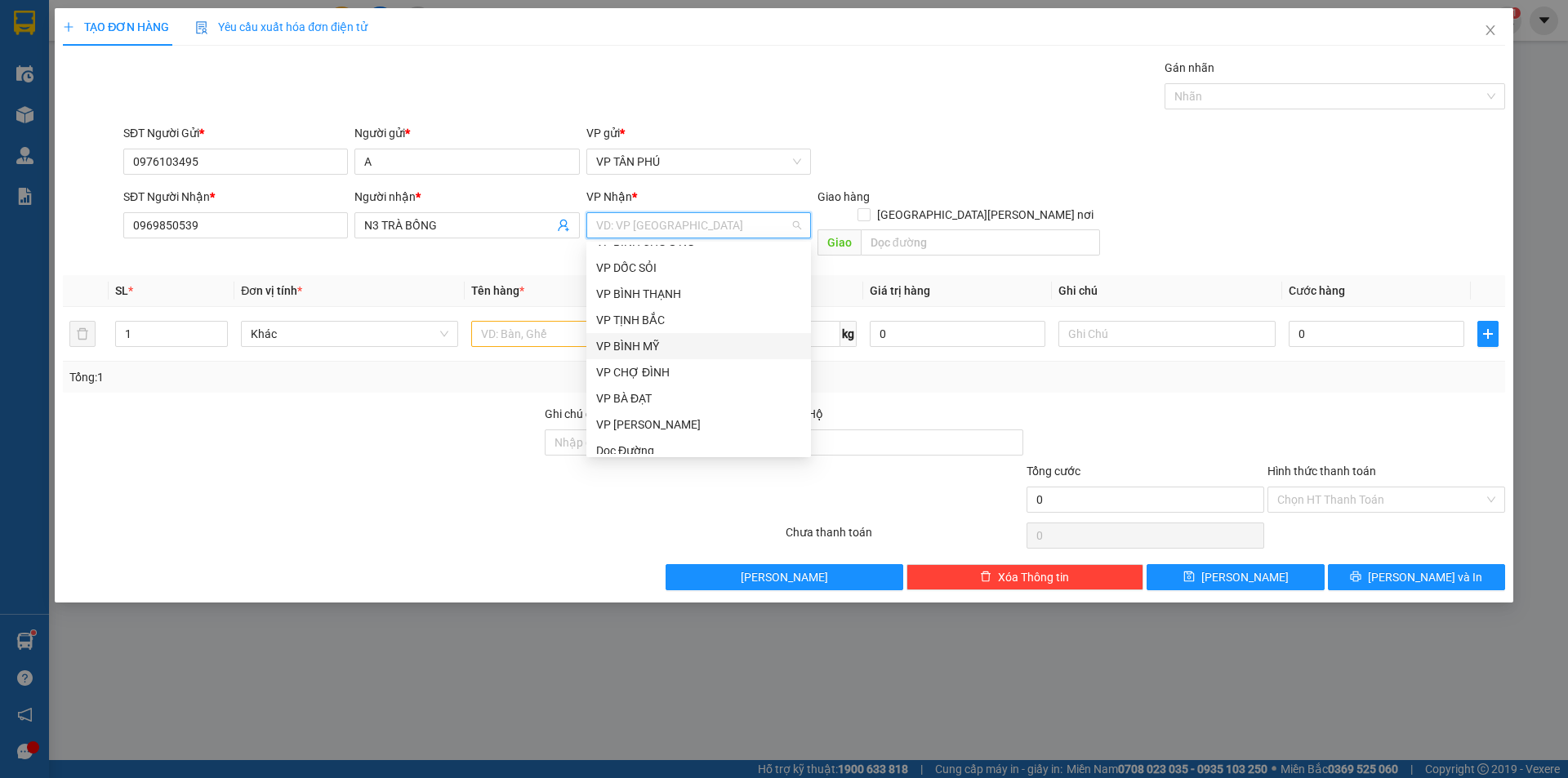
scroll to position [679, 0]
click at [630, 303] on div "VP TRÀ BỒNG" at bounding box center [699, 310] width 205 height 17
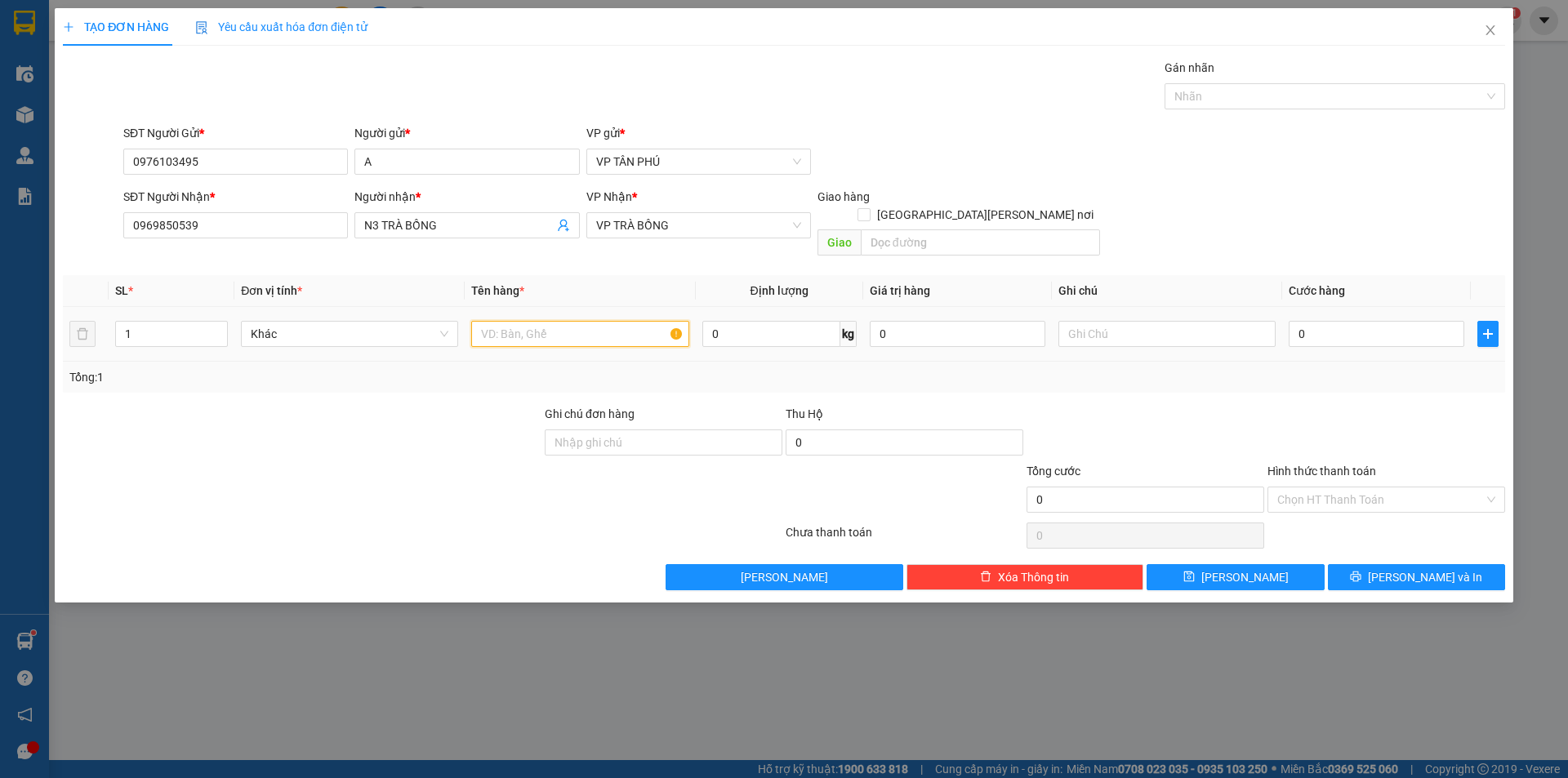
click at [579, 321] on input "text" at bounding box center [580, 333] width 218 height 26
type input "1CAI MAY"
click at [1325, 321] on input "0" at bounding box center [1377, 333] width 176 height 26
type input "1"
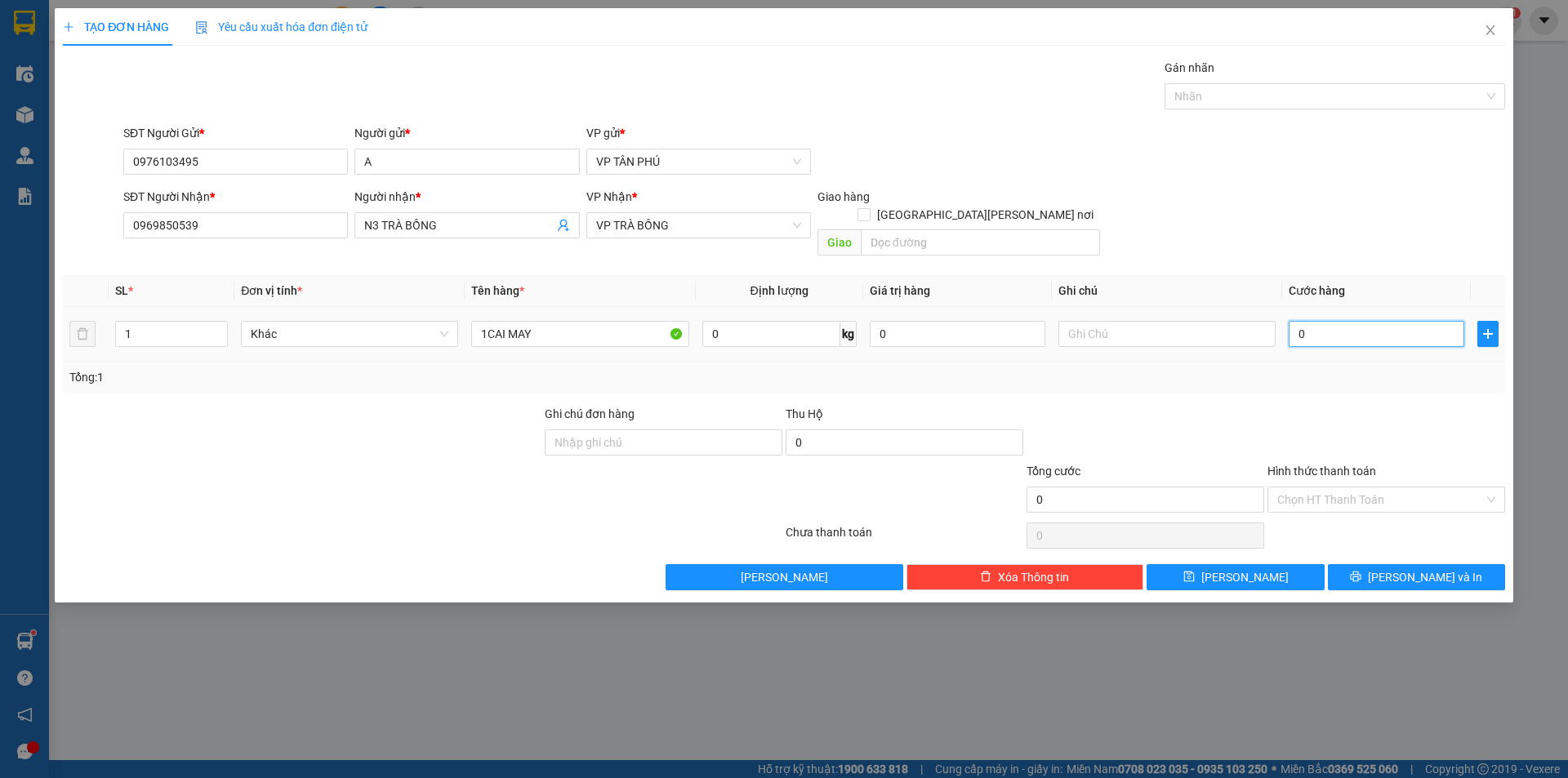
type input "1"
type input "10"
type input "100"
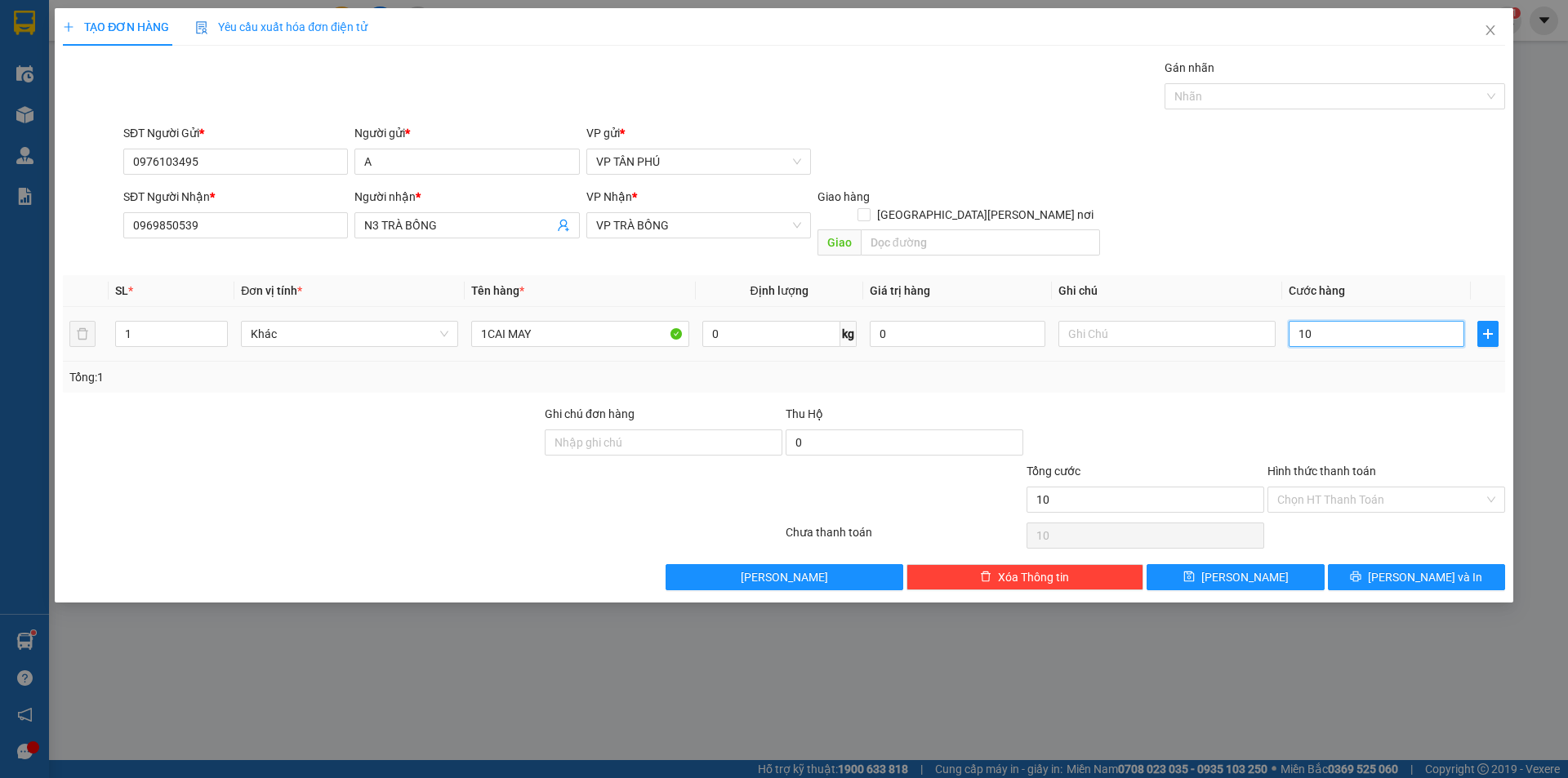
type input "100"
type input "100.000"
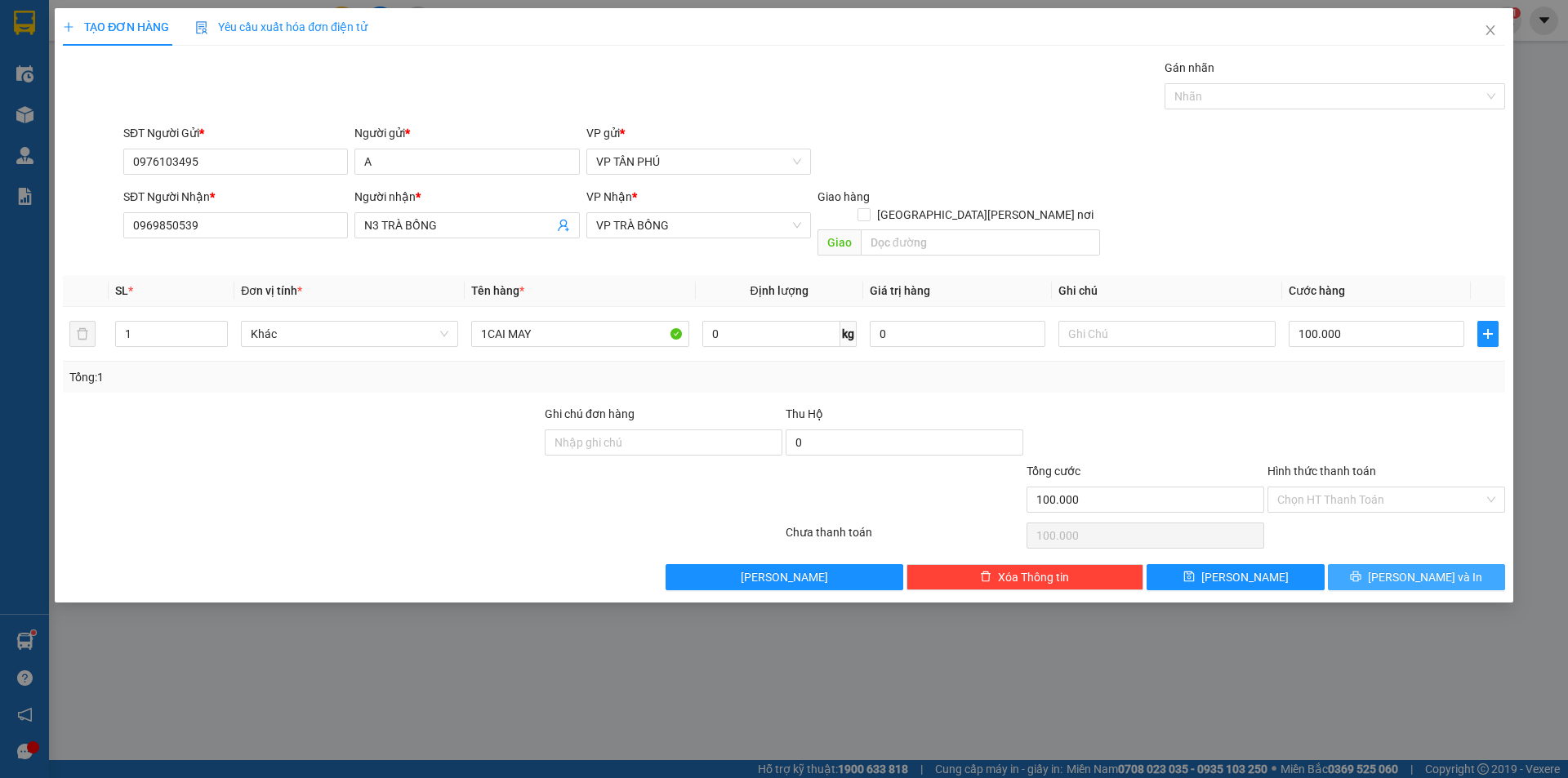
click at [1434, 568] on span "[PERSON_NAME] và In" at bounding box center [1425, 577] width 115 height 17
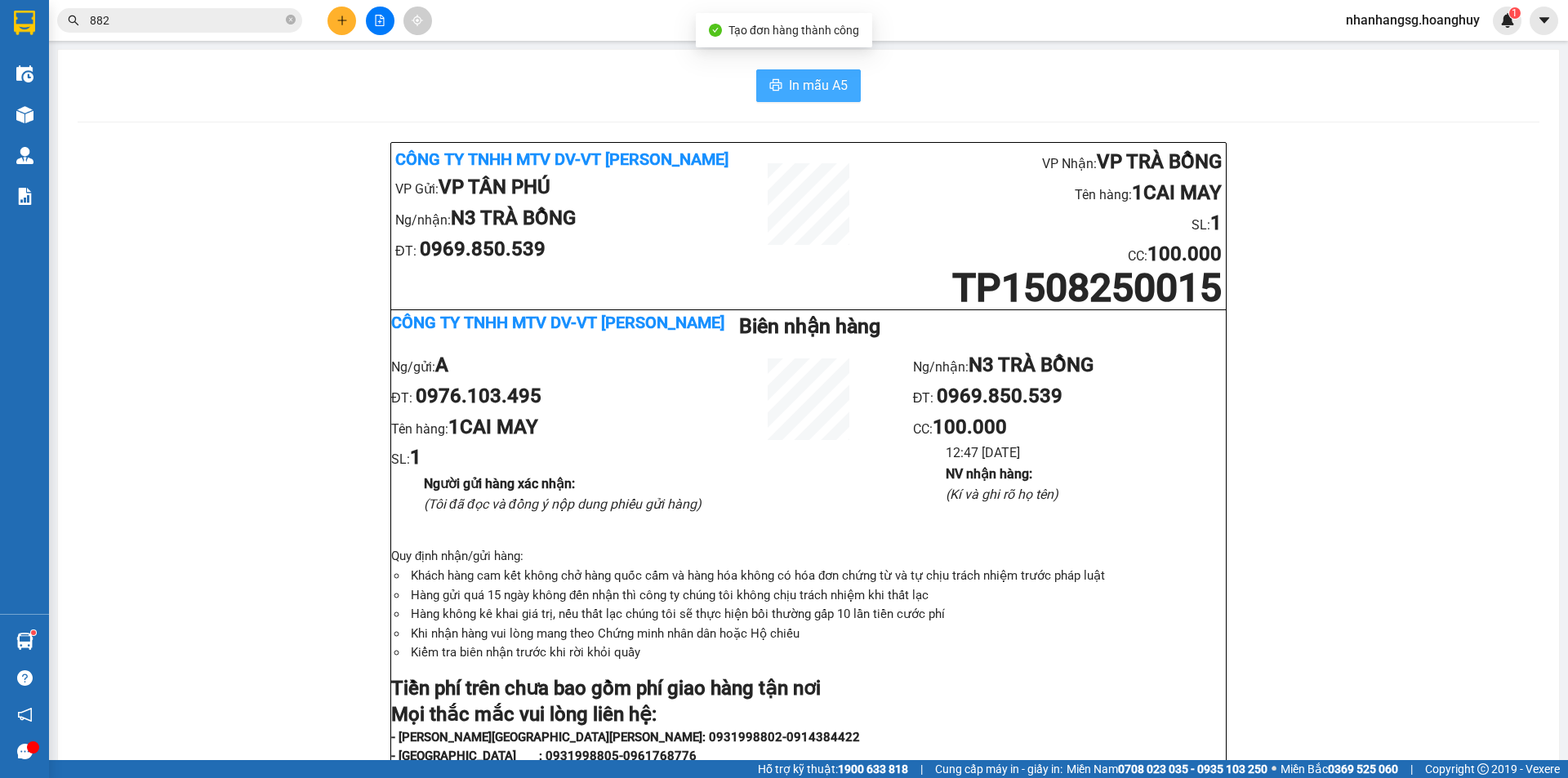
click at [815, 77] on span "In mẫu A5" at bounding box center [818, 85] width 59 height 20
click at [338, 22] on icon "plus" at bounding box center [342, 20] width 12 height 12
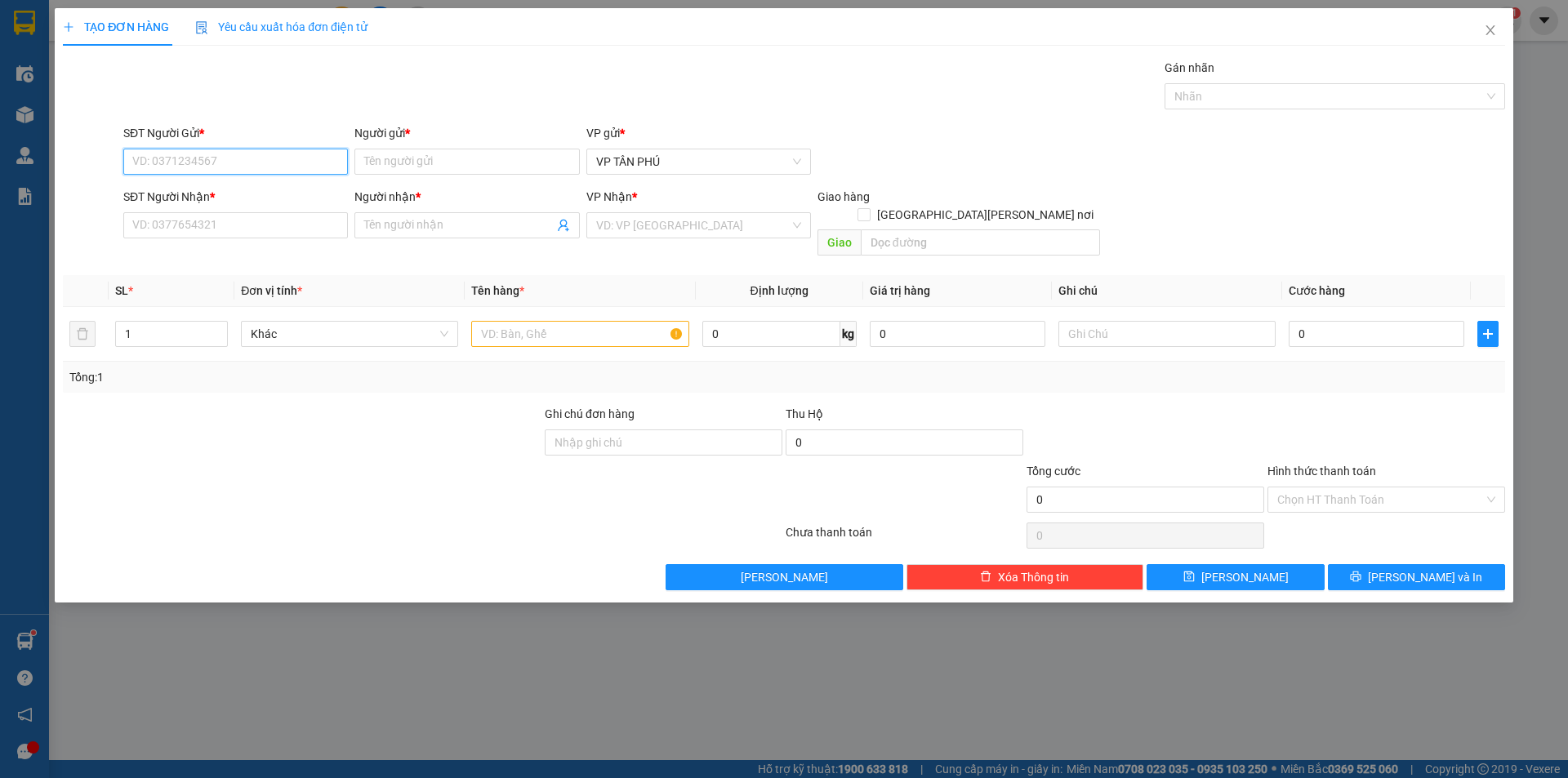
click at [301, 151] on input "SĐT Người Gửi *" at bounding box center [235, 161] width 224 height 26
click at [207, 198] on div "0931998805 - A" at bounding box center [235, 194] width 205 height 17
type input "0931998805"
click at [425, 164] on input "Người gửi *" at bounding box center [466, 161] width 224 height 26
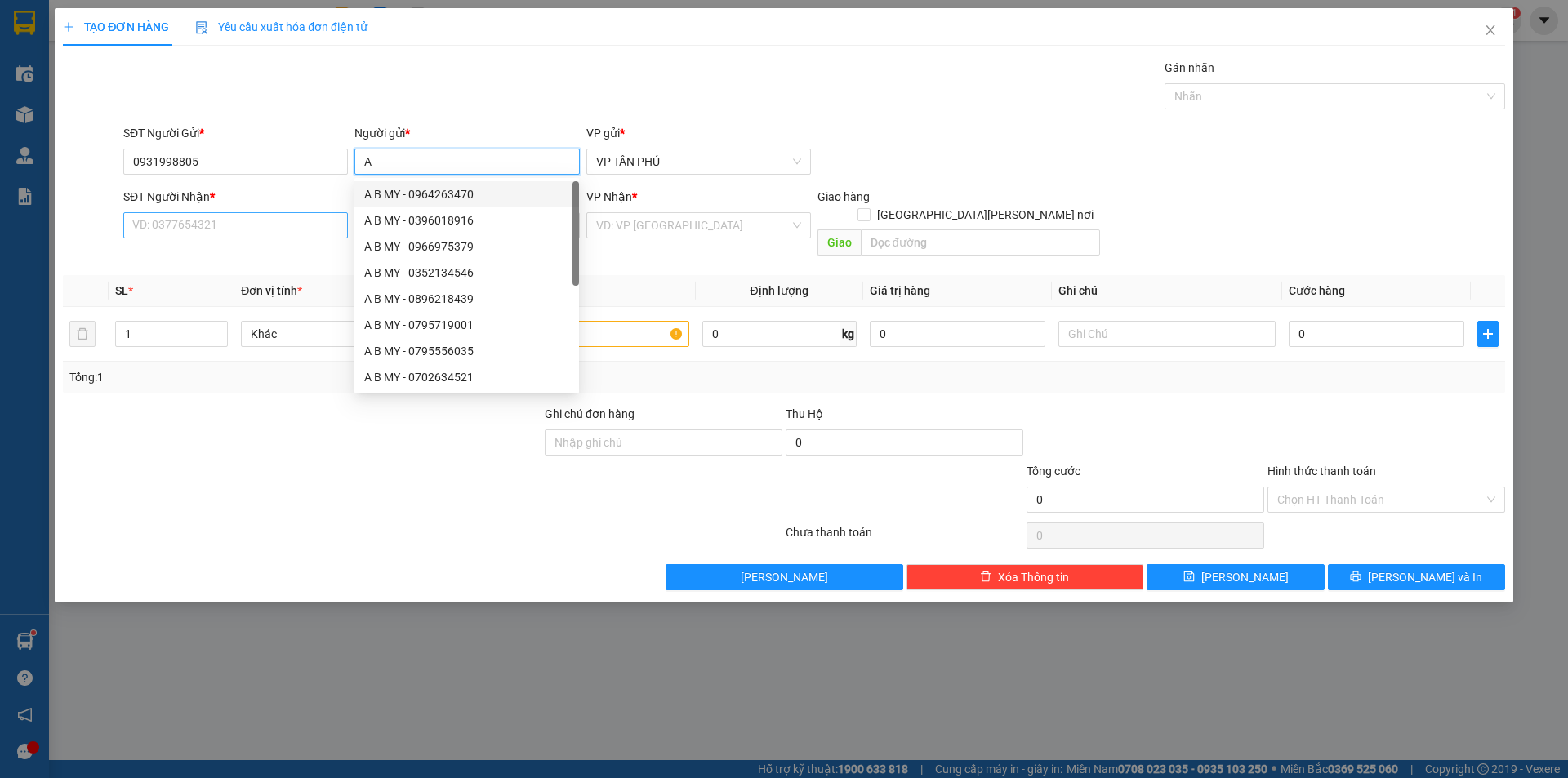
type input "A"
click at [221, 223] on input "SĐT Người Nhận *" at bounding box center [235, 225] width 224 height 26
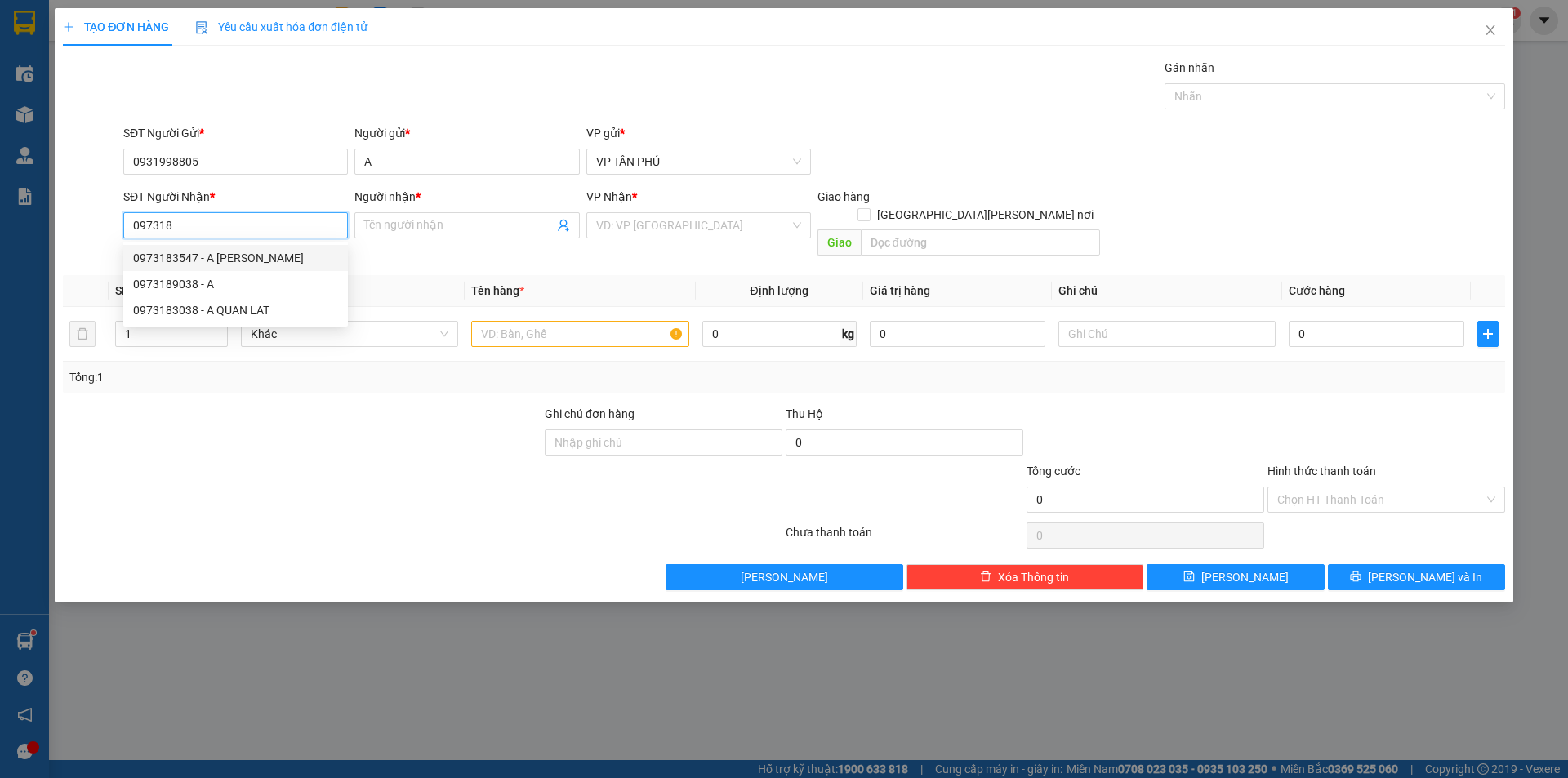
click at [205, 258] on div "0973183547 - A [PERSON_NAME]" at bounding box center [235, 257] width 205 height 17
type input "0973183547"
type input "A LY BINH"
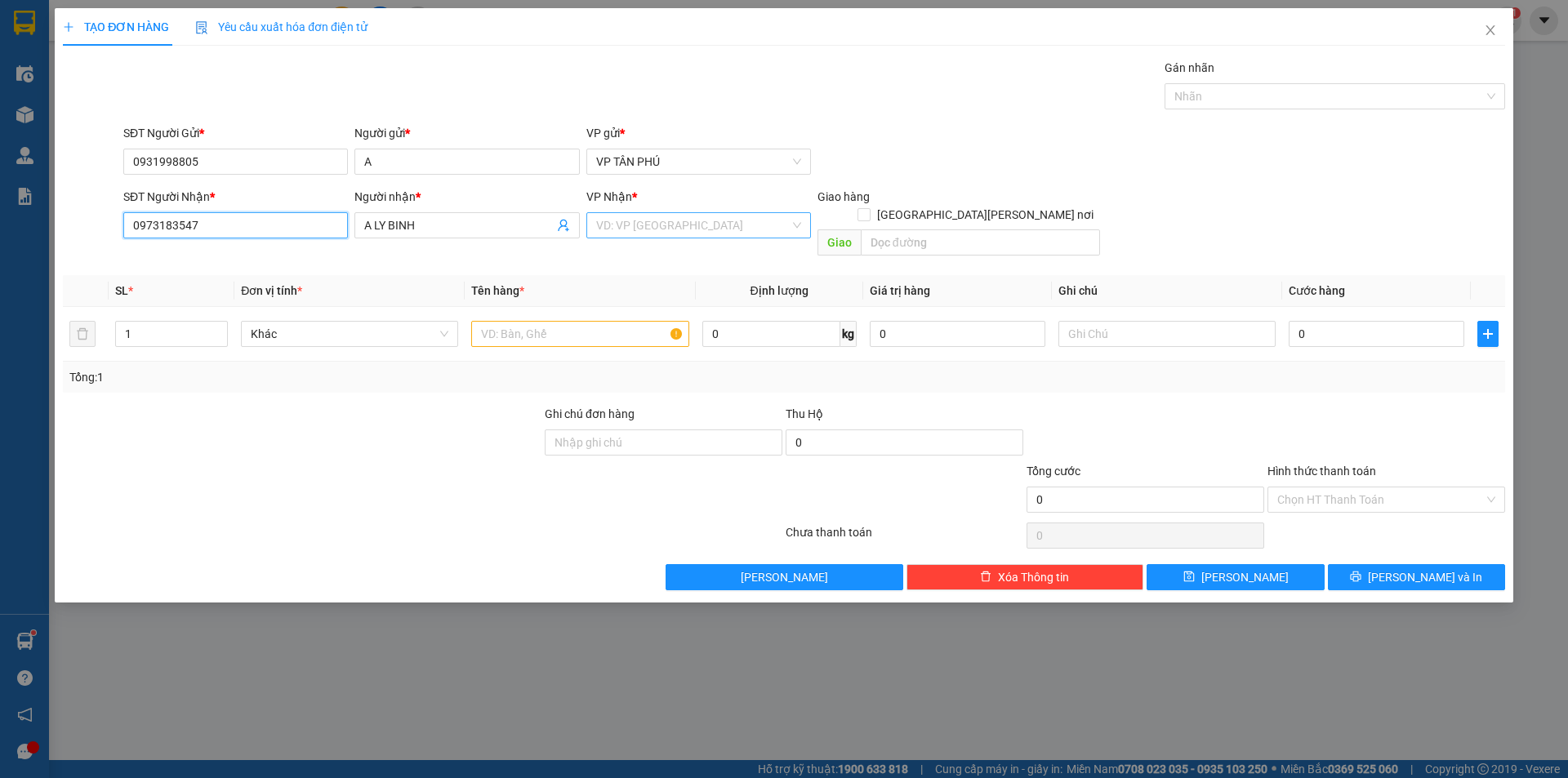
type input "0973183547"
click at [623, 227] on input "search" at bounding box center [693, 224] width 193 height 24
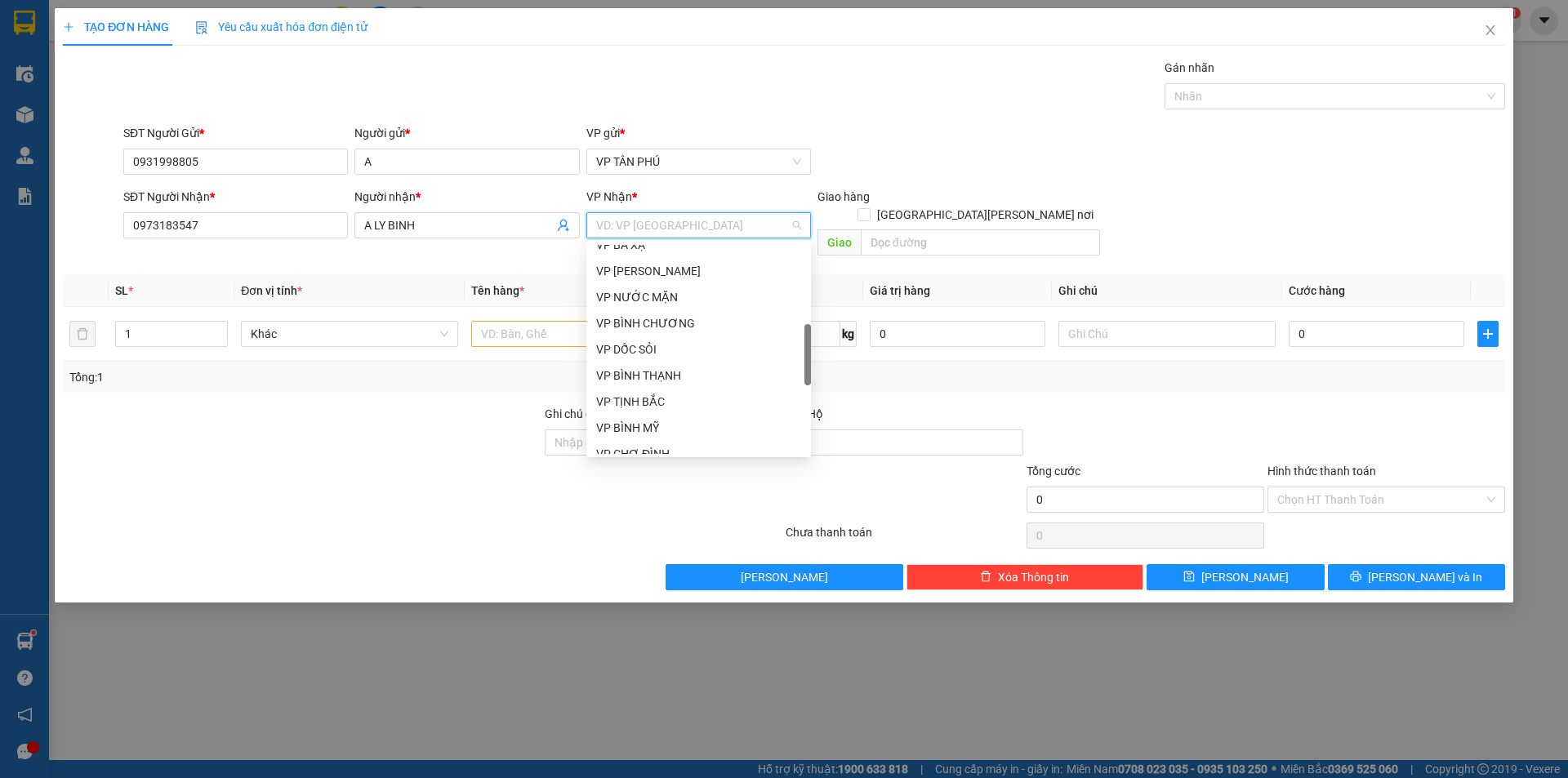
scroll to position [408, 0]
click at [643, 427] on div "VP [PERSON_NAME]" at bounding box center [699, 424] width 205 height 17
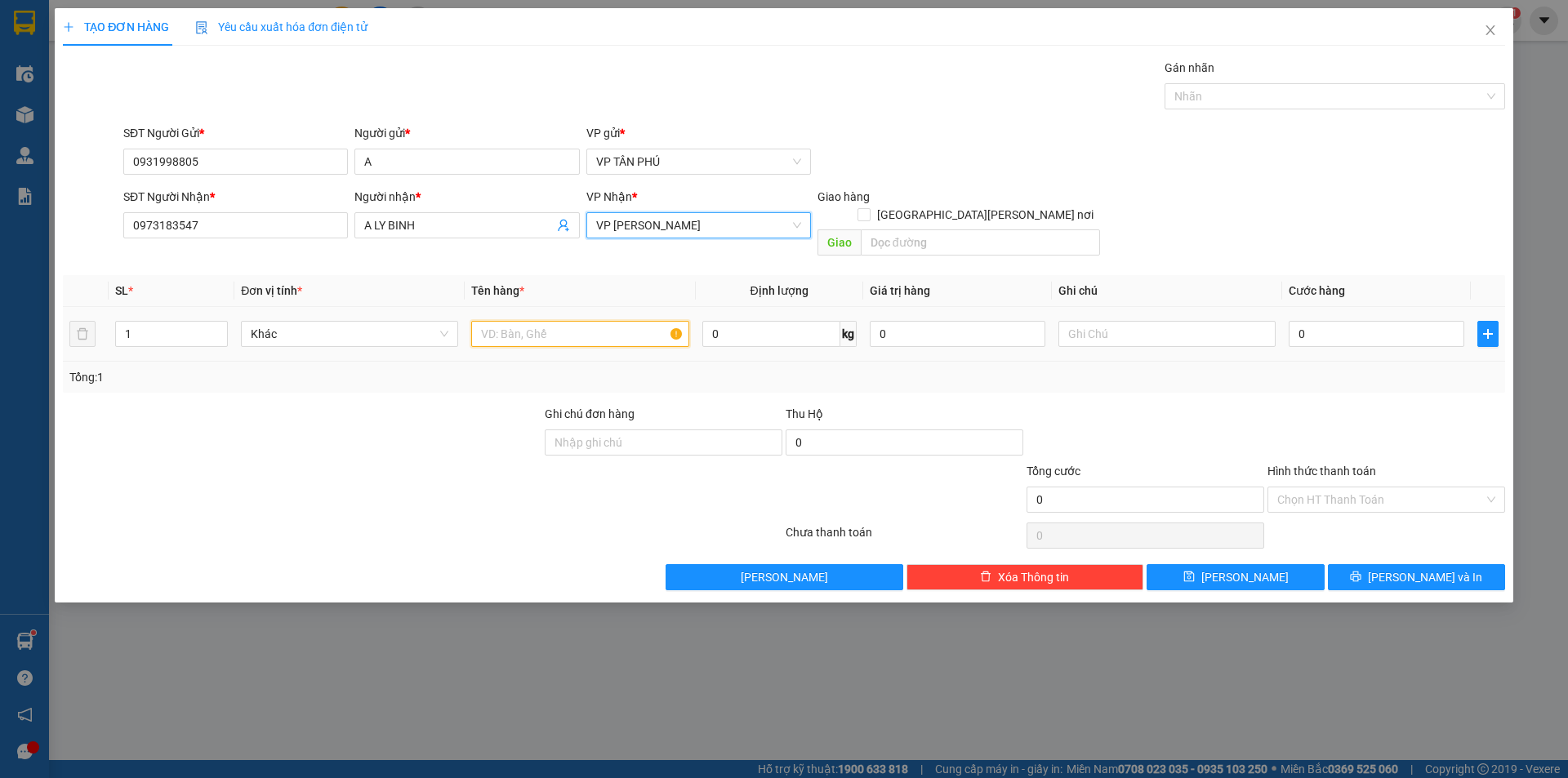
click at [507, 321] on input "text" at bounding box center [580, 333] width 218 height 26
type input "1CUC DEN"
click at [1341, 318] on div "0" at bounding box center [1377, 334] width 176 height 33
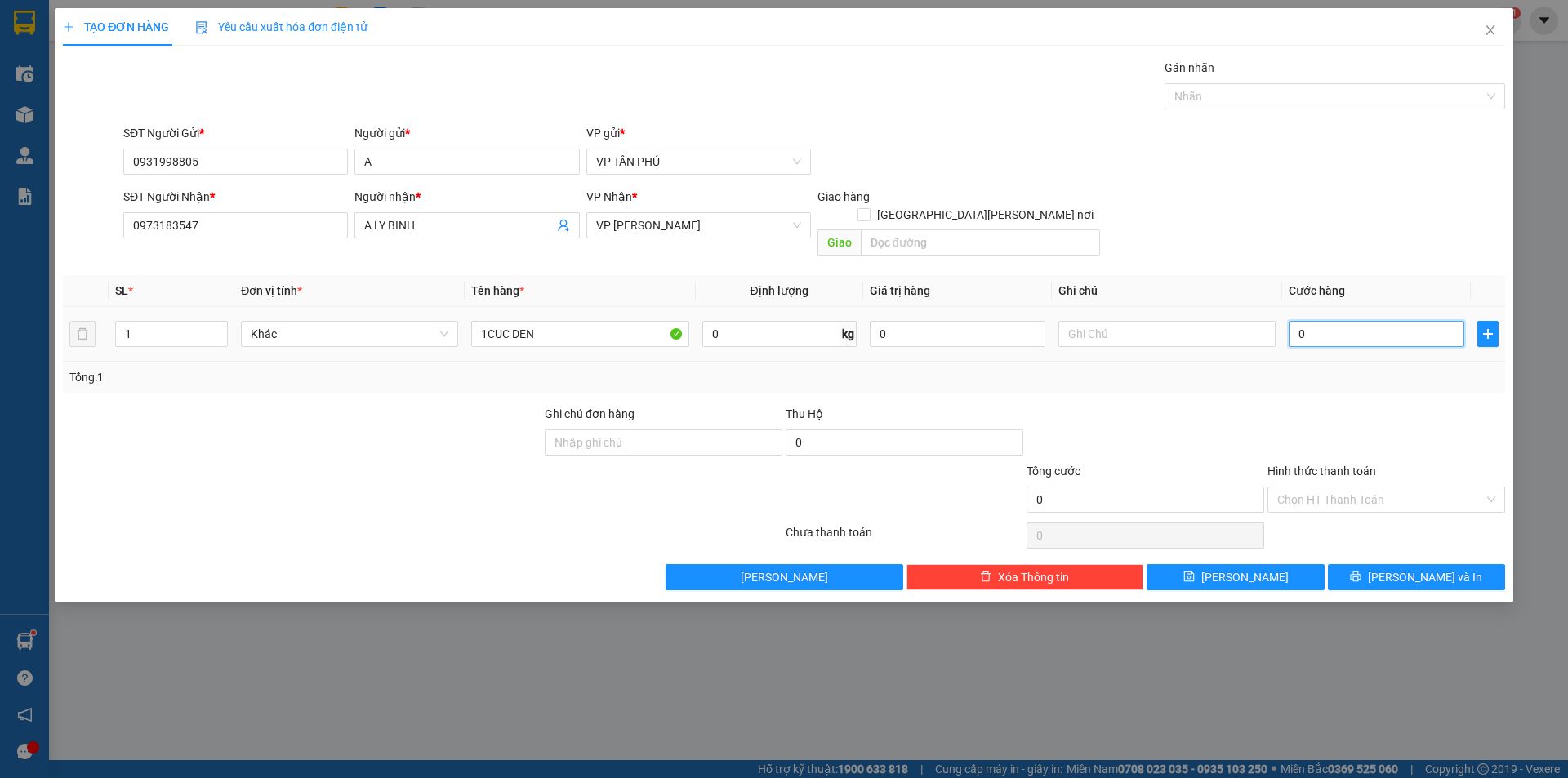
click at [1336, 321] on input "0" at bounding box center [1377, 333] width 176 height 26
type input "7"
type input "70"
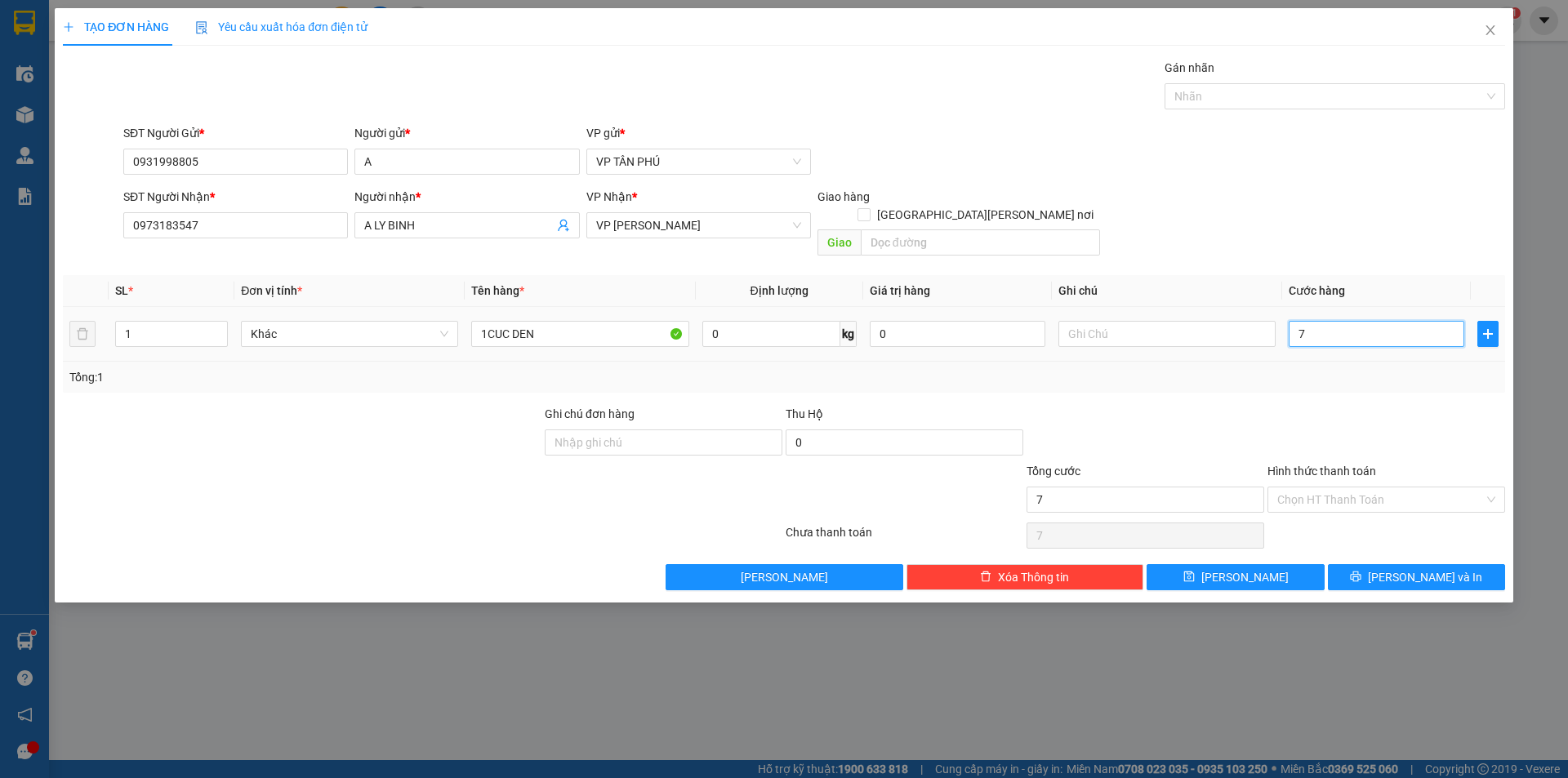
type input "70"
type input "70.000"
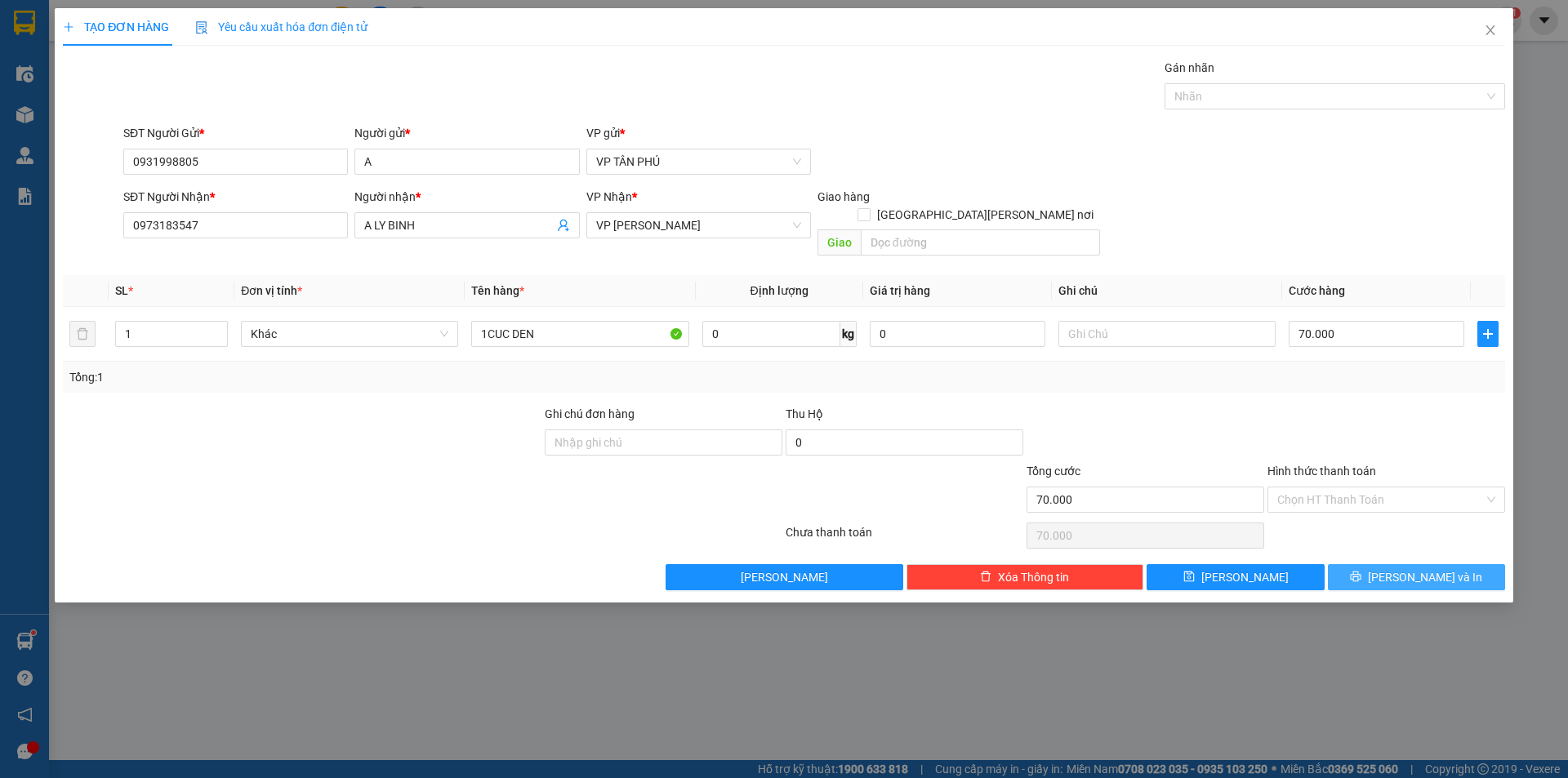
click at [1361, 571] on icon "printer" at bounding box center [1356, 577] width 12 height 12
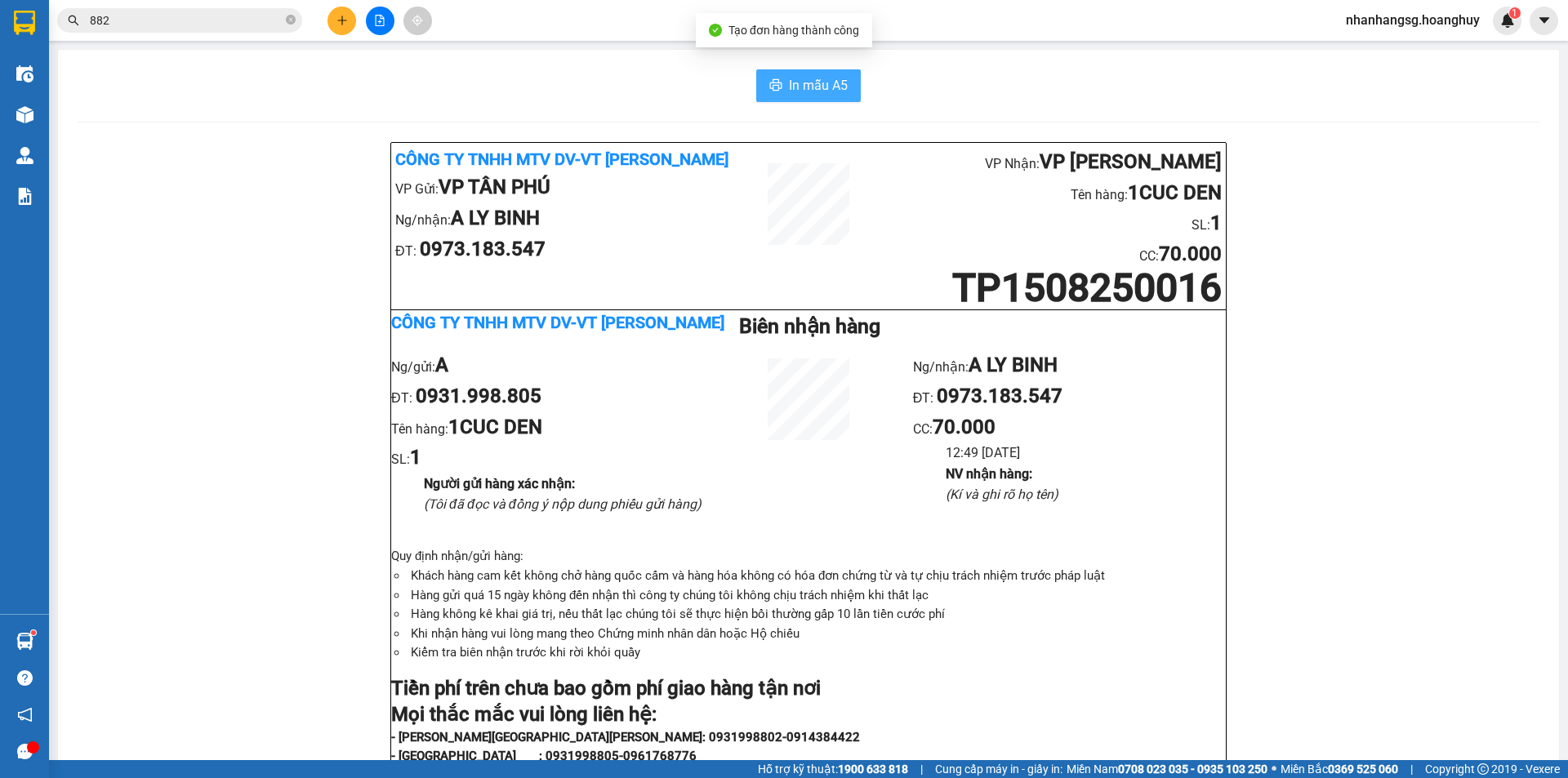
click at [806, 78] on span "In mẫu A5" at bounding box center [818, 85] width 59 height 20
click at [341, 19] on icon "plus" at bounding box center [342, 20] width 12 height 12
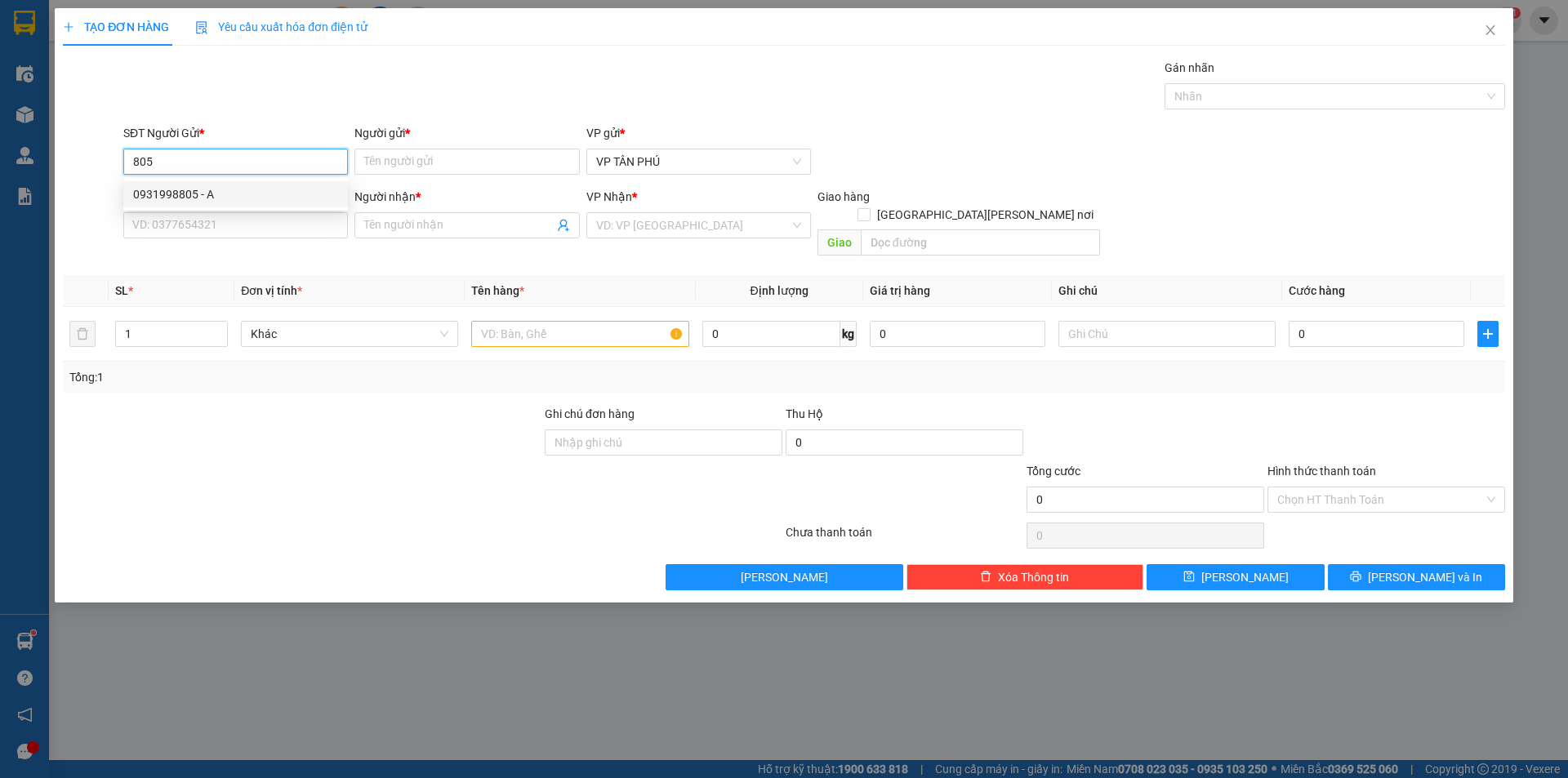
click at [213, 194] on div "0931998805 - A" at bounding box center [235, 194] width 205 height 17
type input "0931998805"
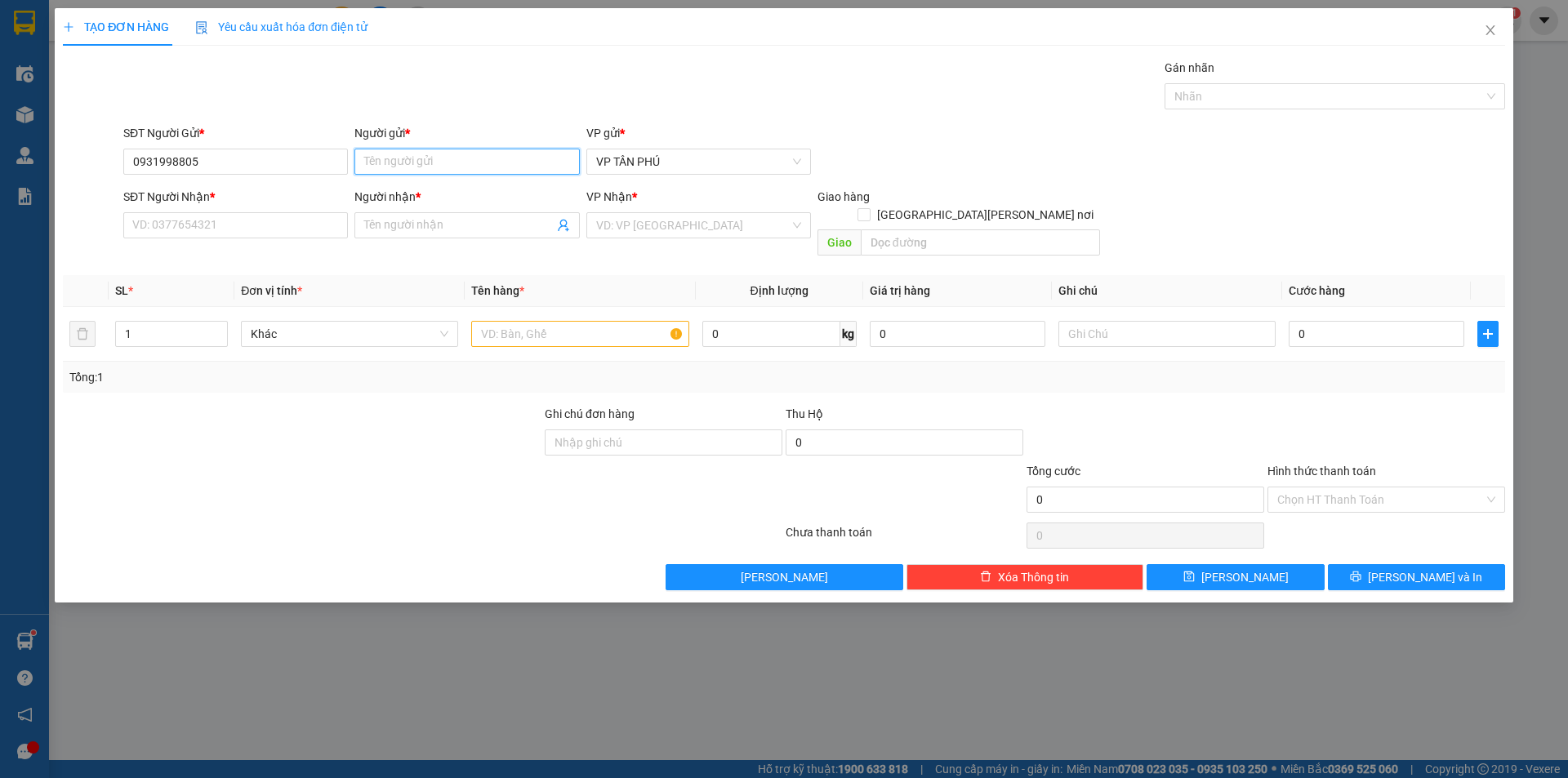
click at [392, 166] on input "Người gửi *" at bounding box center [466, 161] width 224 height 26
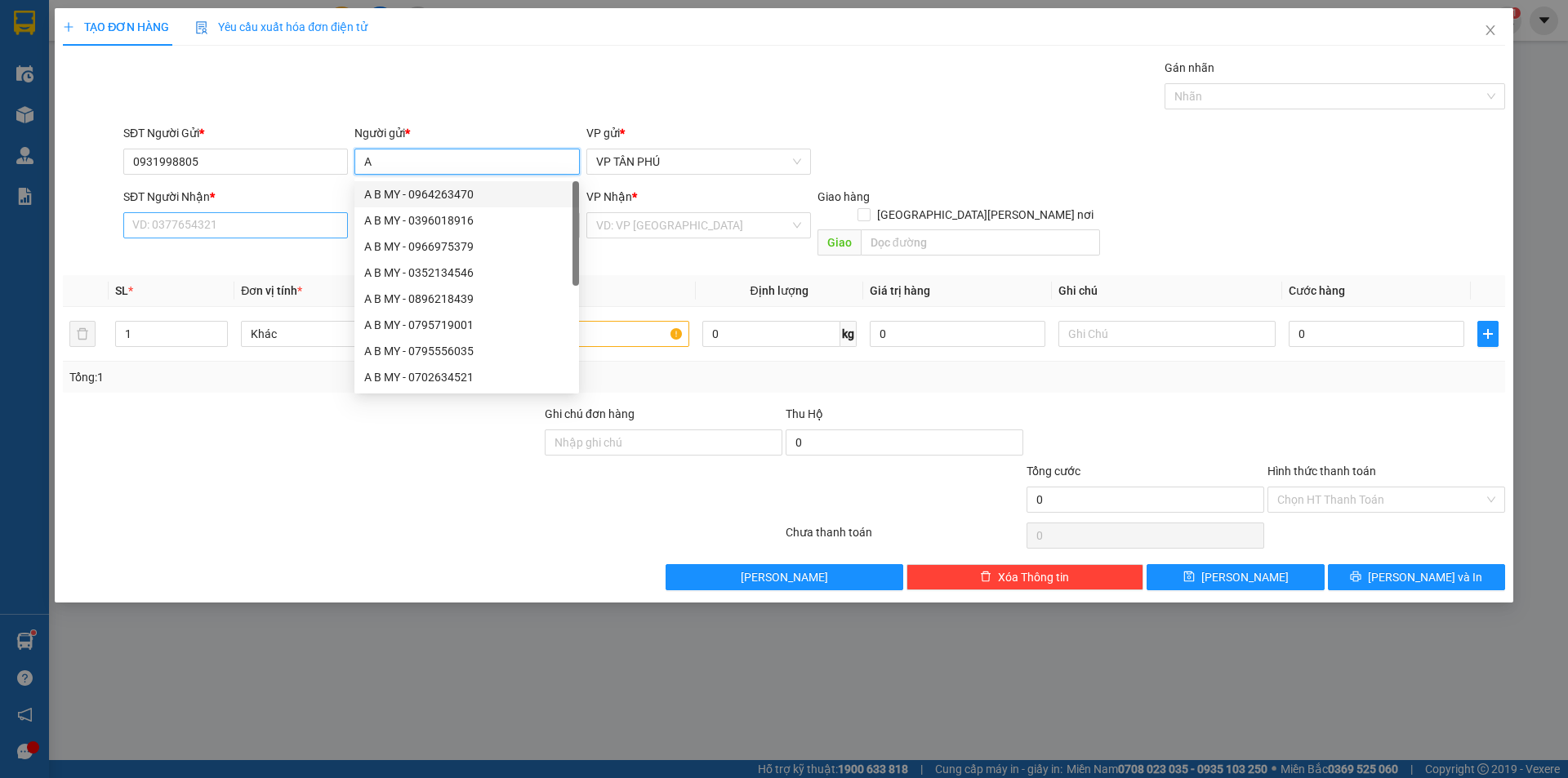
type input "A"
click at [302, 220] on input "SĐT Người Nhận *" at bounding box center [235, 225] width 224 height 26
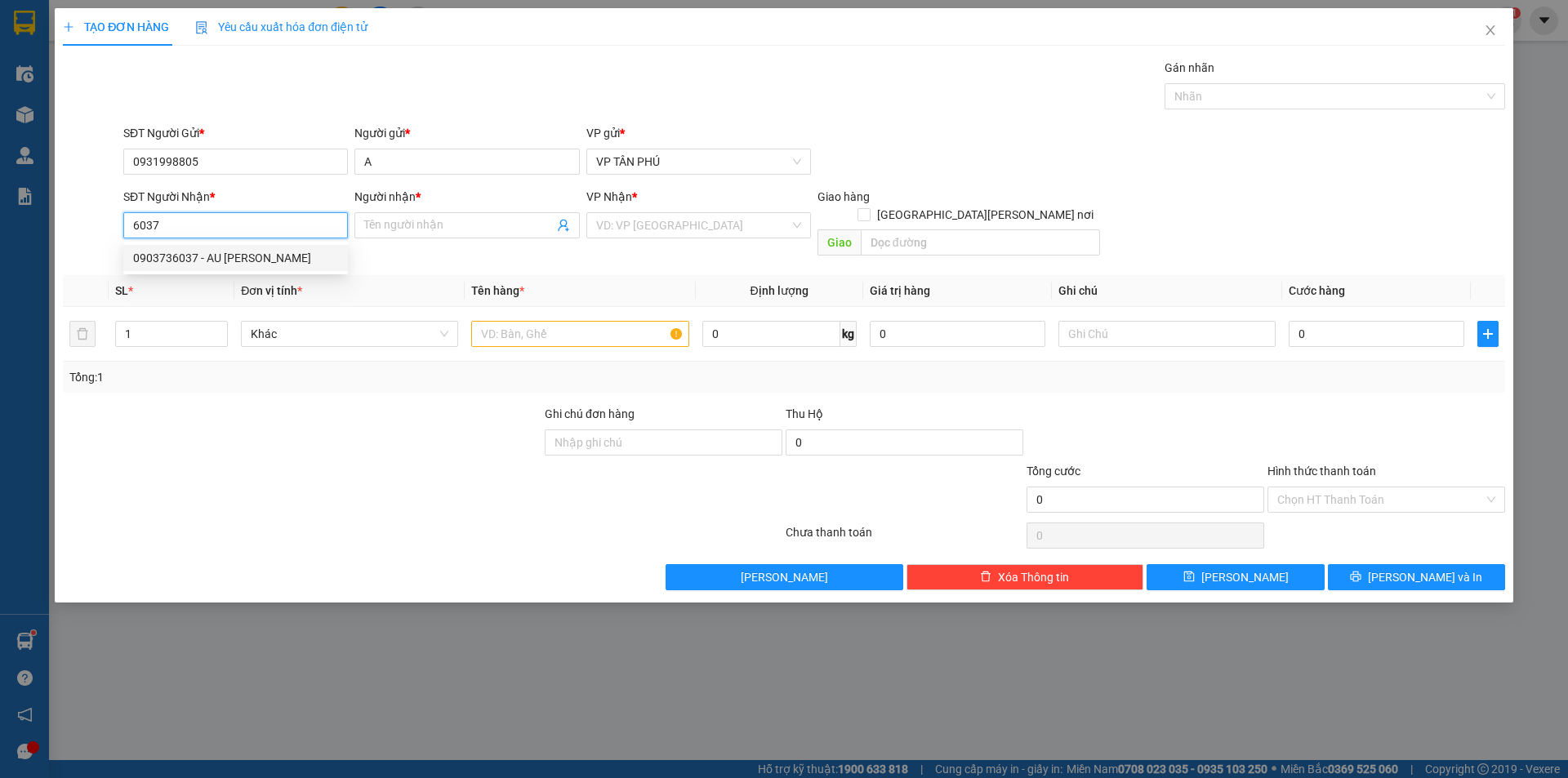
drag, startPoint x: 231, startPoint y: 261, endPoint x: 416, endPoint y: 254, distance: 185.1
click at [232, 261] on div "0903736037 - AU [PERSON_NAME]" at bounding box center [235, 257] width 205 height 17
type input "0903736037"
type input "AU CHÂU LB"
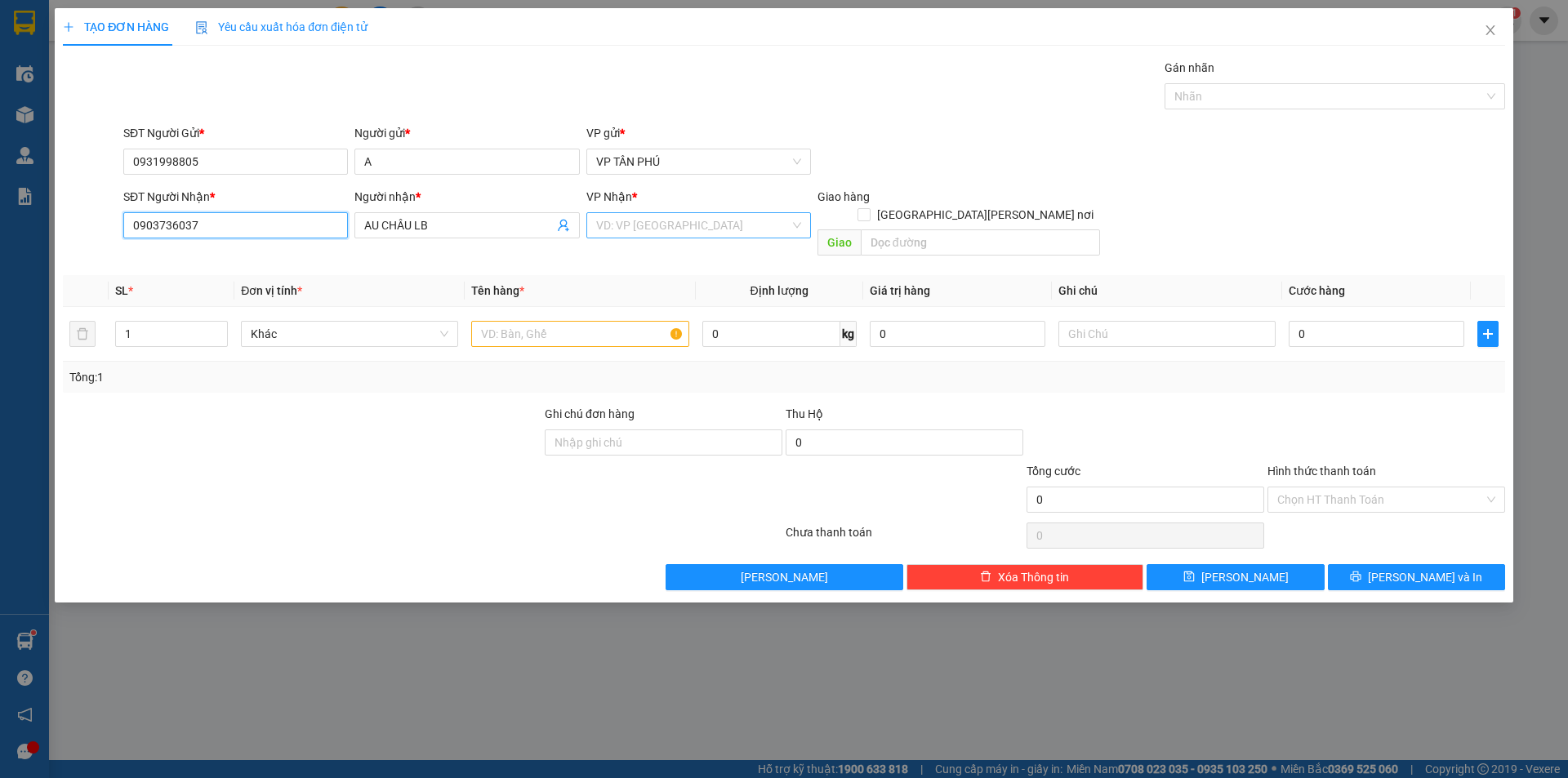
type input "0903736037"
click at [631, 231] on input "search" at bounding box center [693, 224] width 193 height 24
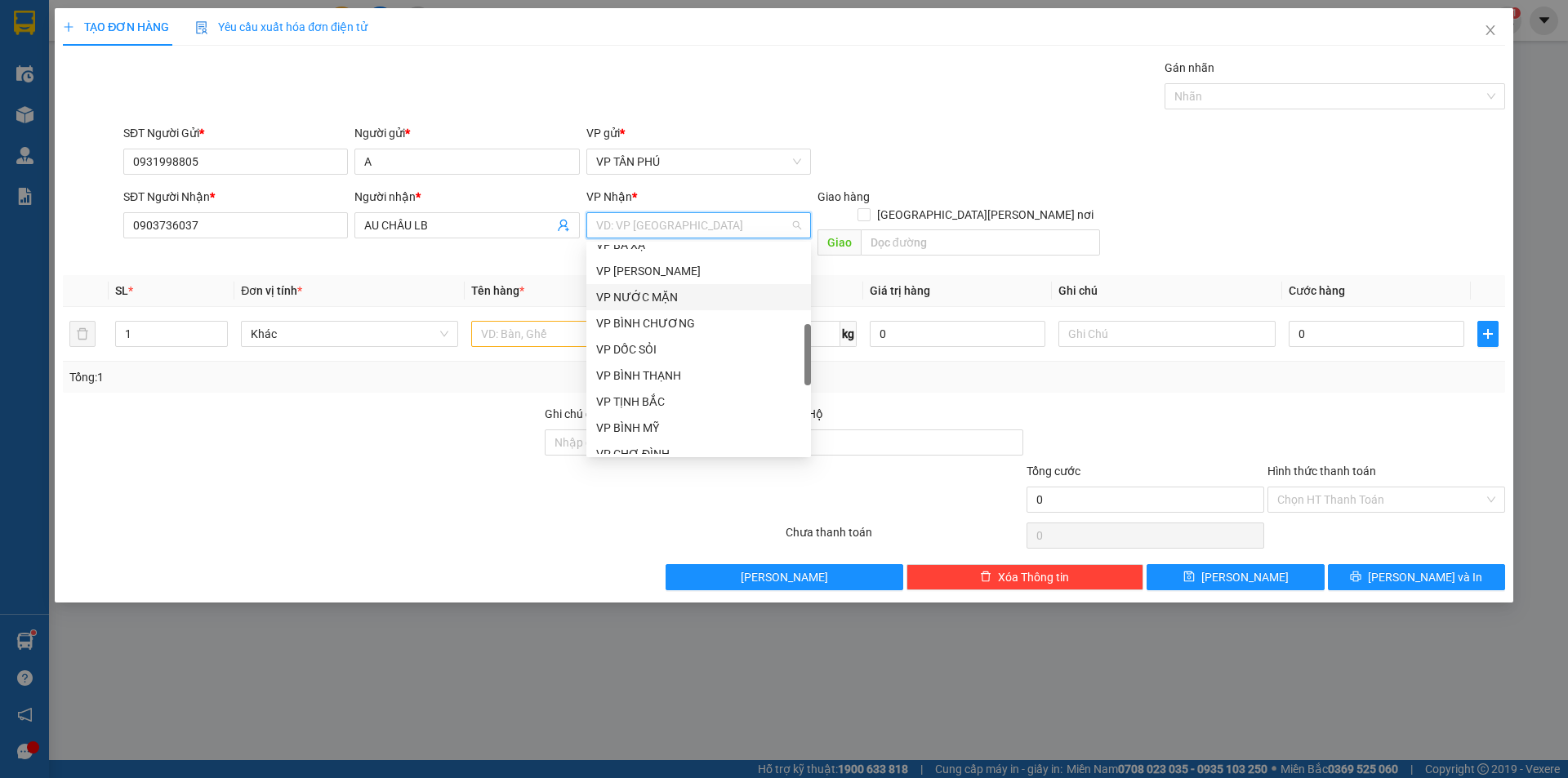
scroll to position [408, 0]
click at [632, 419] on div "VP [PERSON_NAME]" at bounding box center [699, 424] width 205 height 17
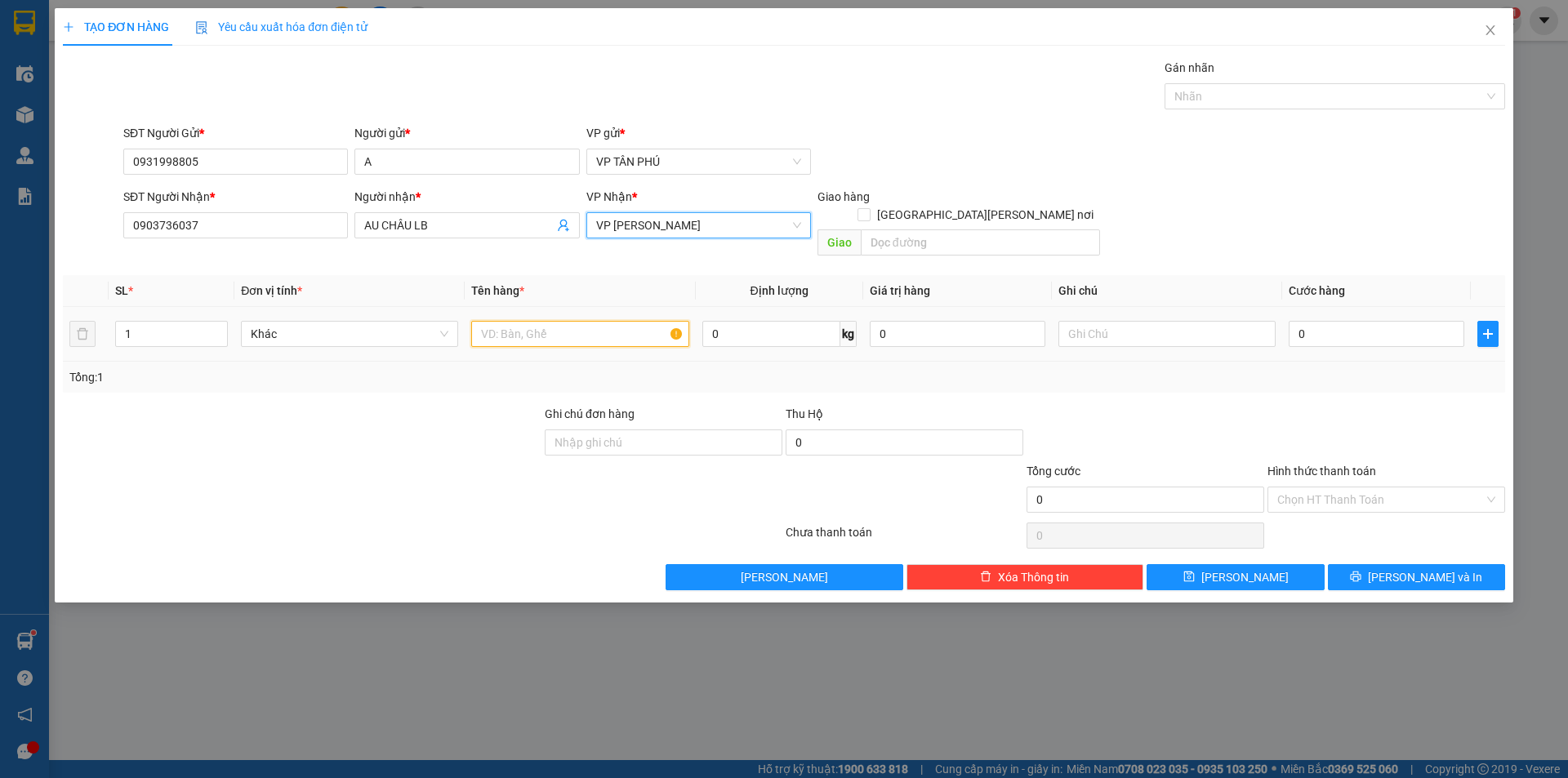
click at [523, 322] on input "text" at bounding box center [580, 333] width 218 height 26
type input "1BAO"
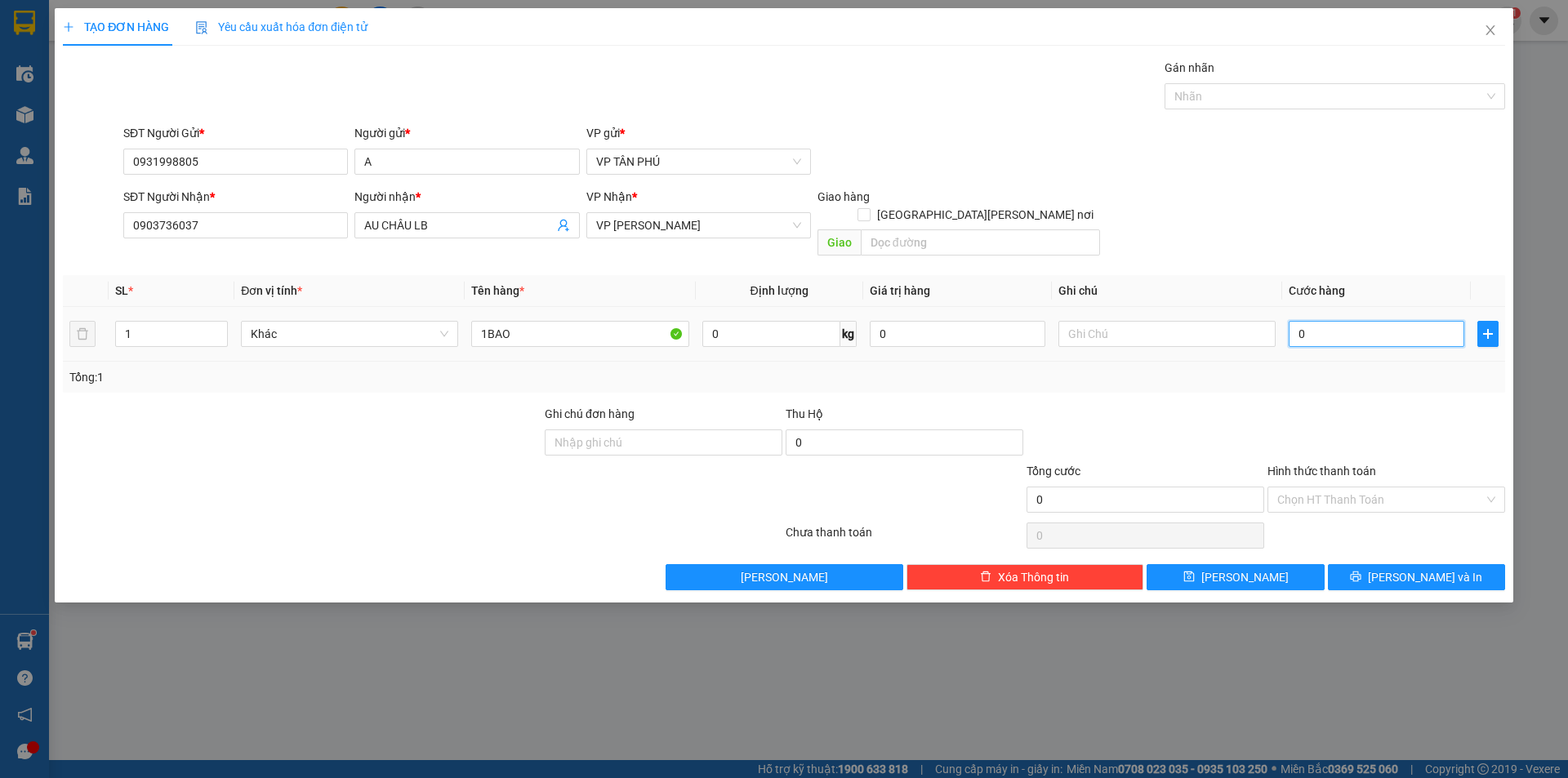
click at [1300, 321] on input "0" at bounding box center [1377, 333] width 176 height 26
type input "1"
type input "15"
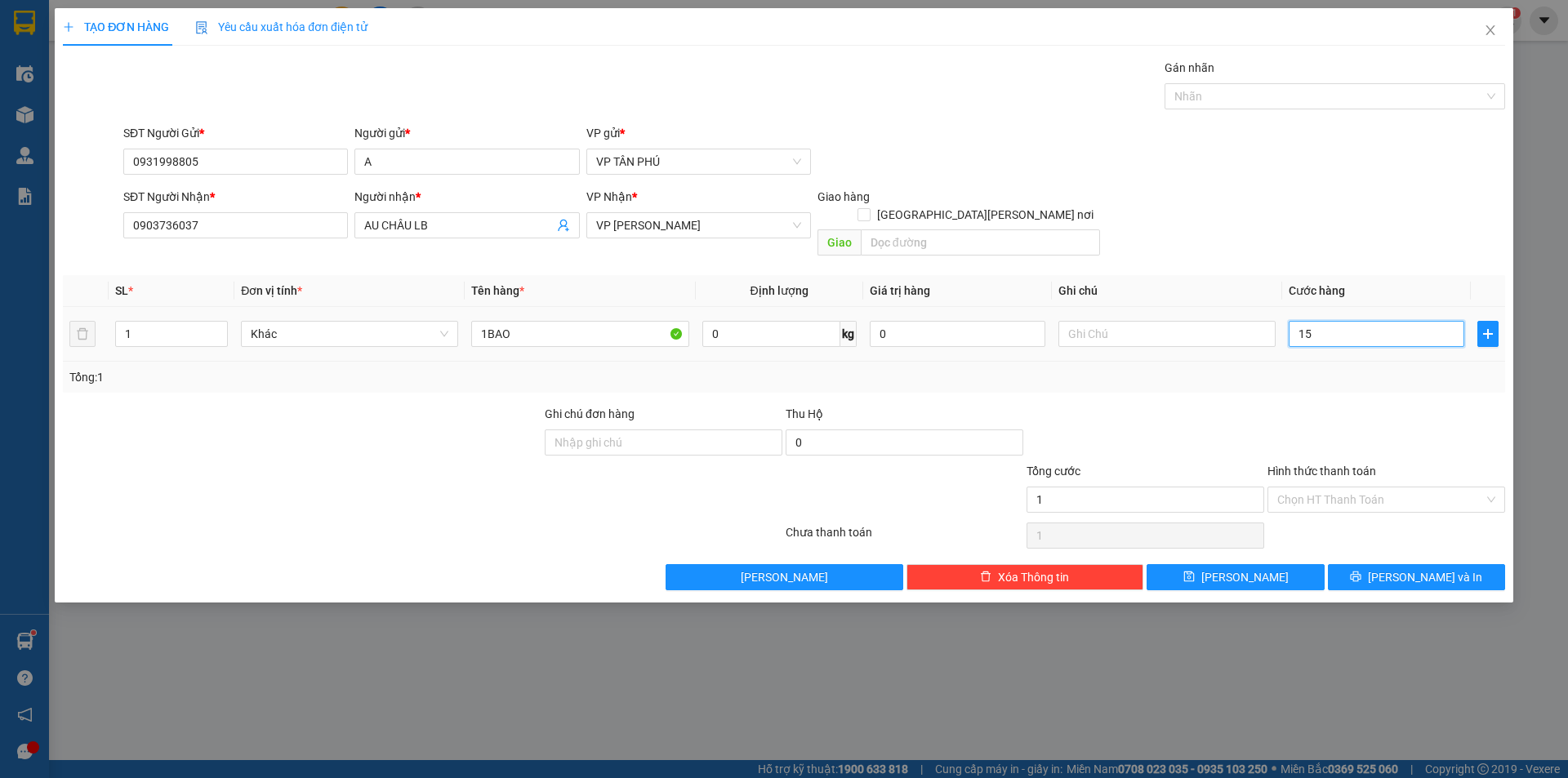
type input "15"
type input "150"
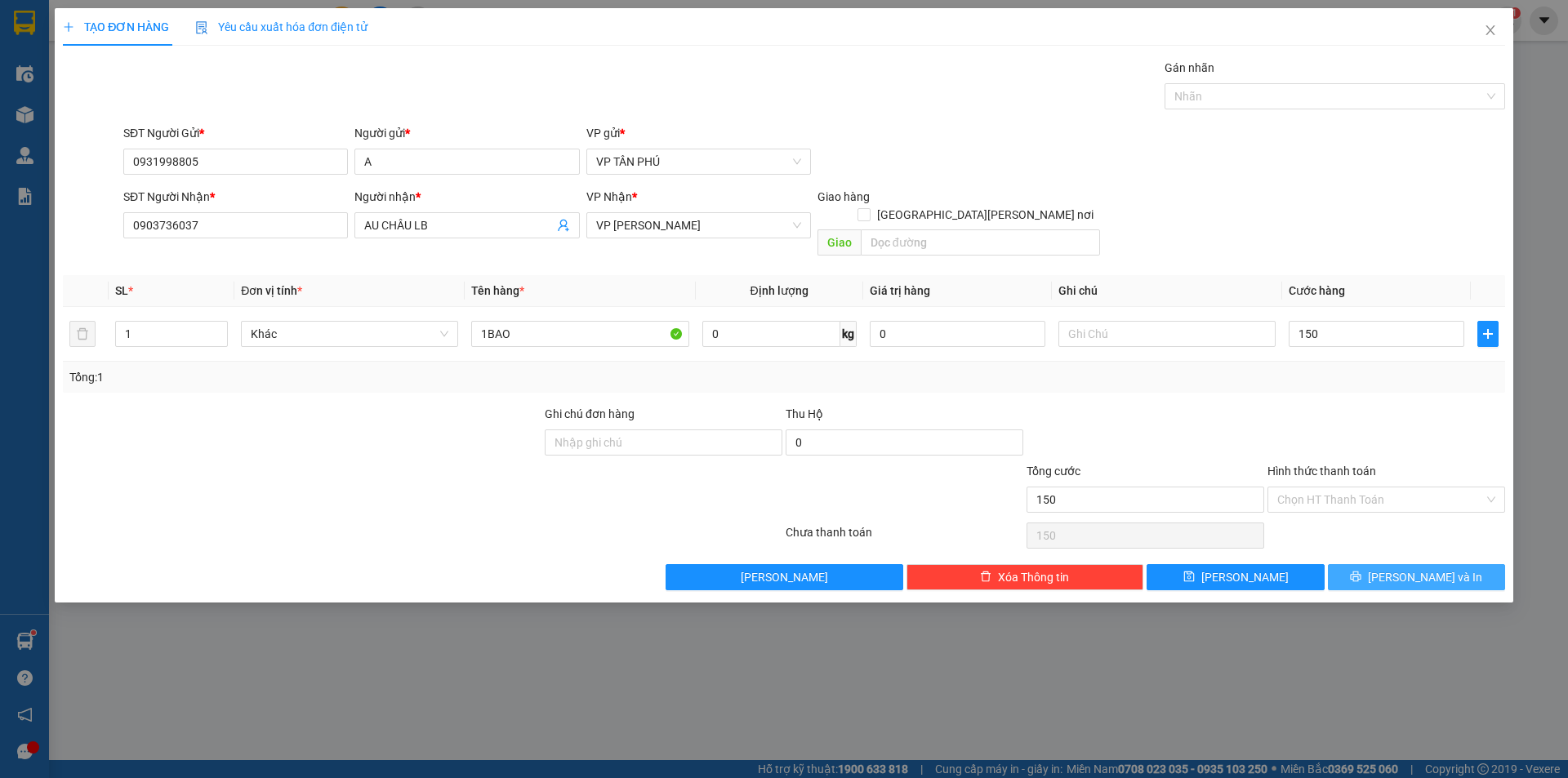
type input "150.000"
click at [1361, 571] on icon "printer" at bounding box center [1356, 577] width 12 height 12
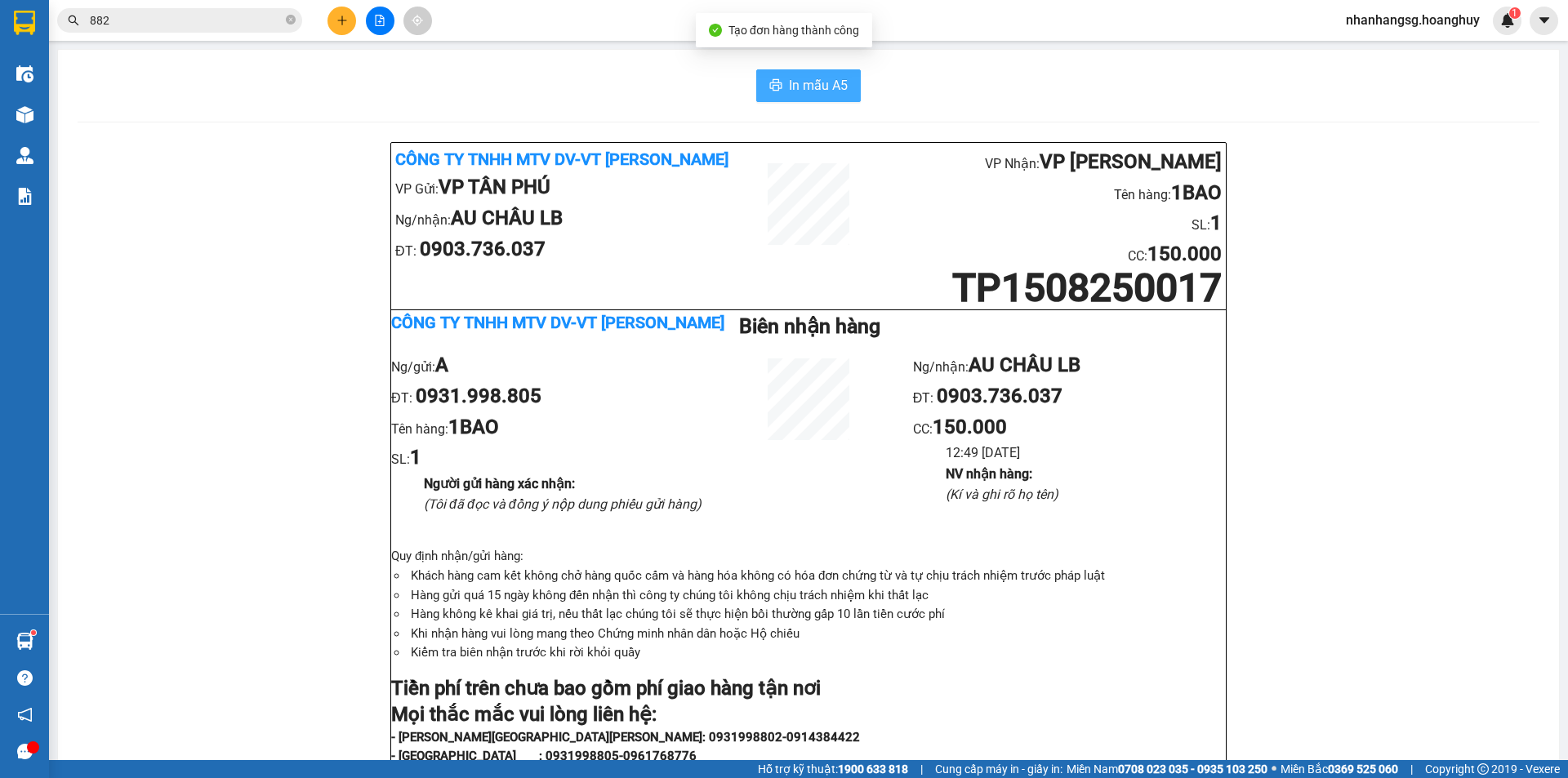
click at [802, 88] on span "In mẫu A5" at bounding box center [818, 85] width 59 height 20
click at [346, 17] on icon "plus" at bounding box center [342, 20] width 12 height 12
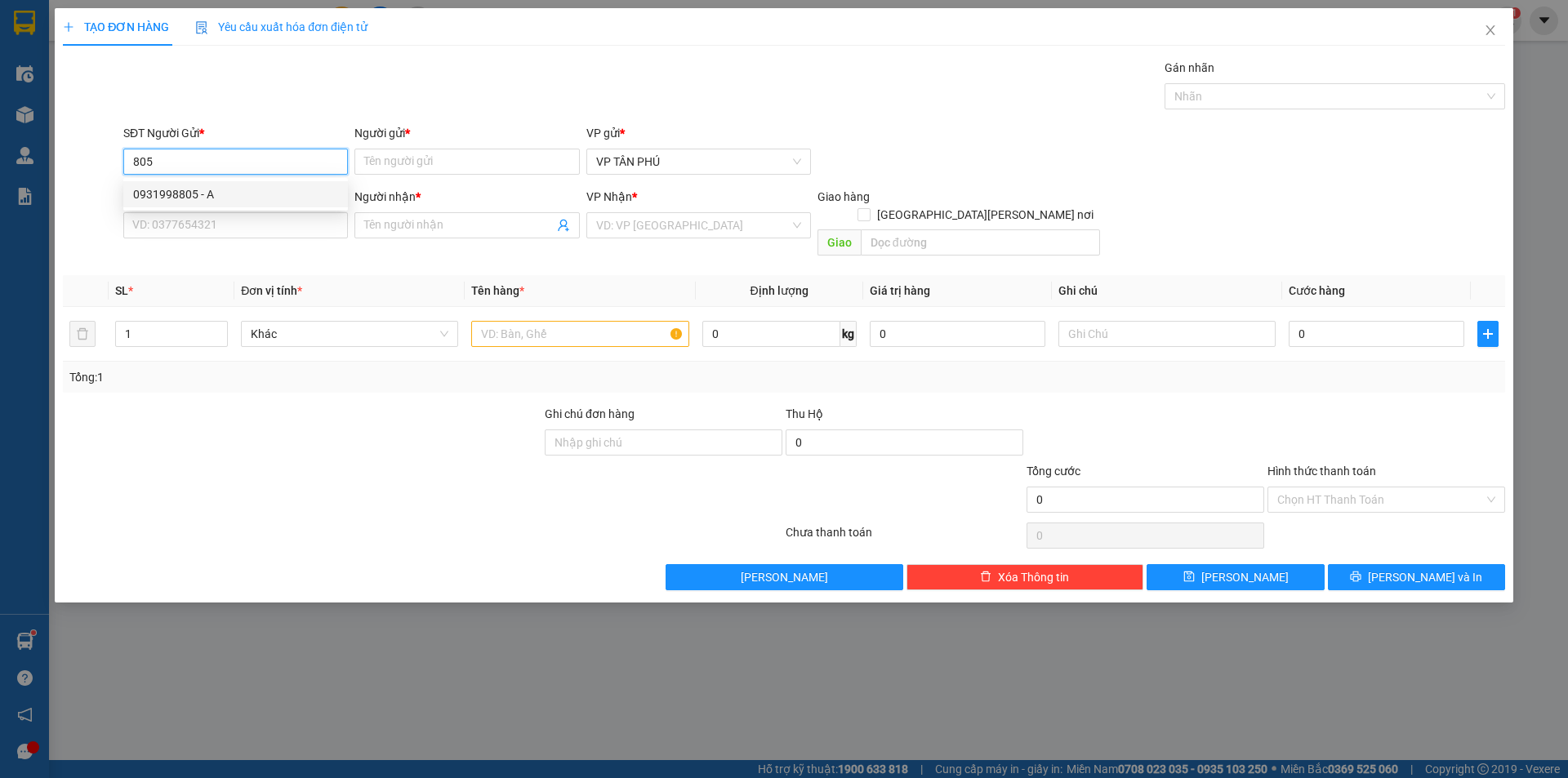
click at [201, 190] on div "0931998805 - A" at bounding box center [235, 194] width 205 height 17
type input "0931998805"
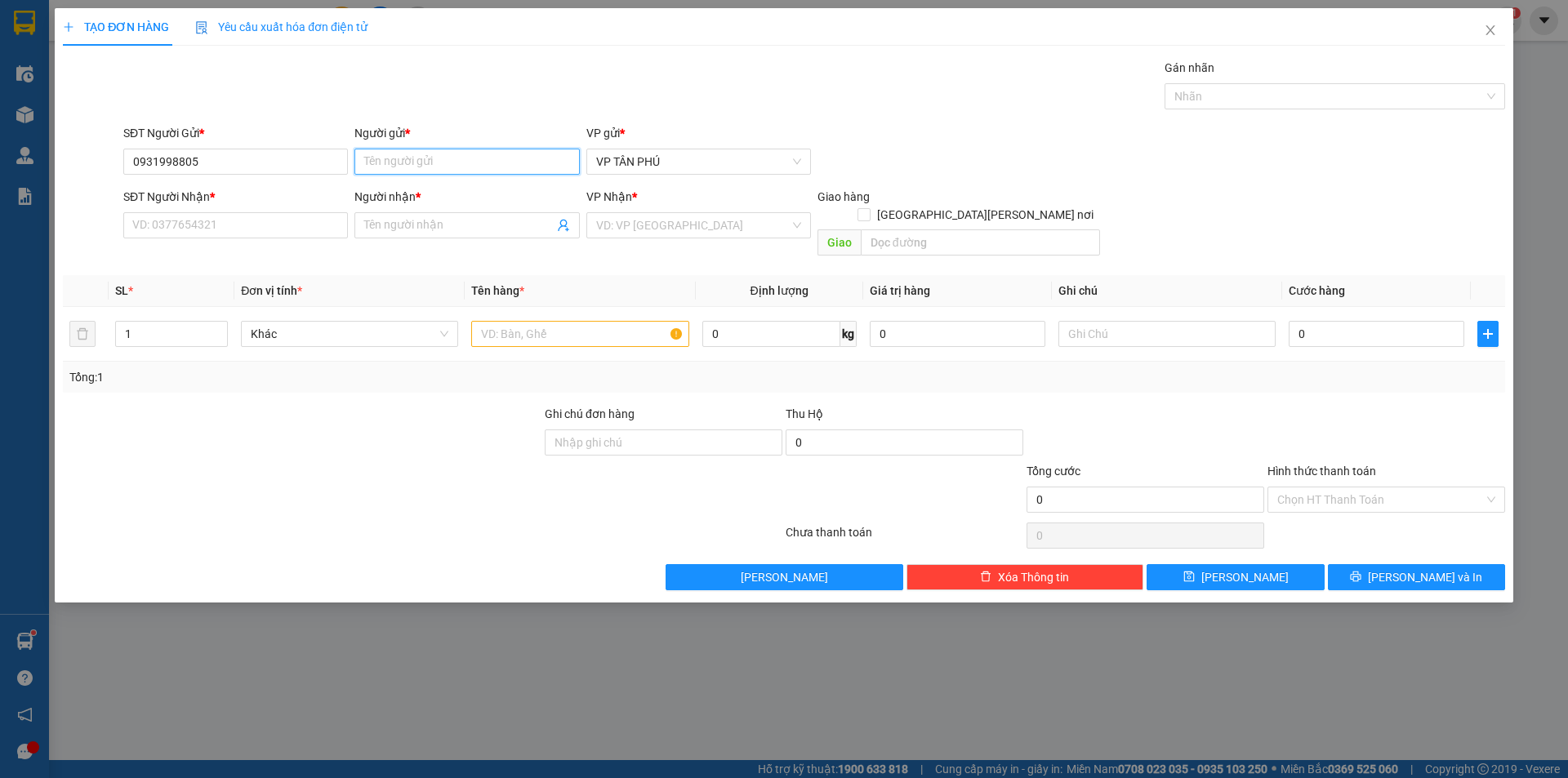
click at [448, 167] on input "Người gửi *" at bounding box center [466, 161] width 224 height 26
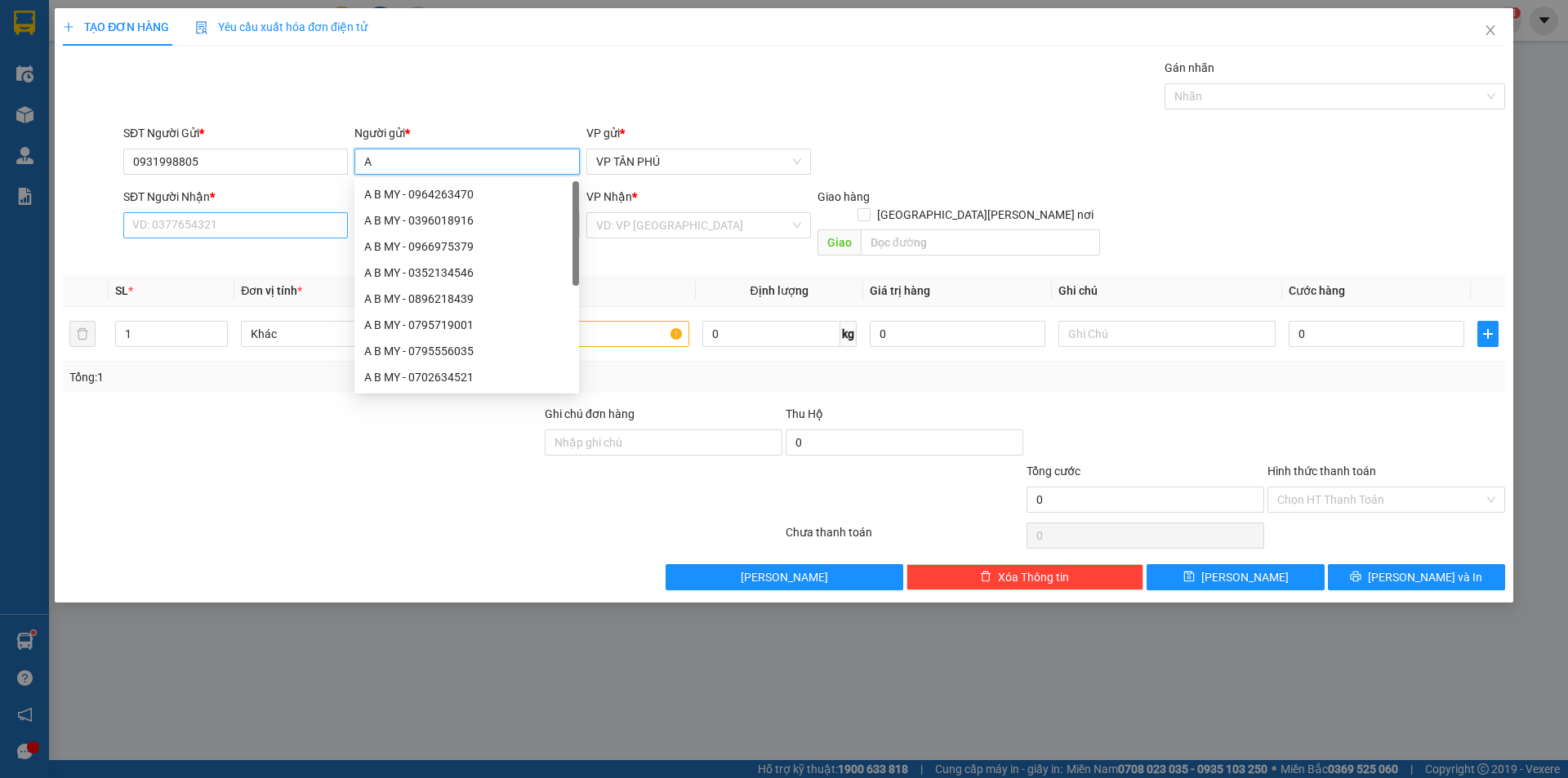
type input "A"
click at [229, 231] on input "SĐT Người Nhận *" at bounding box center [235, 225] width 224 height 26
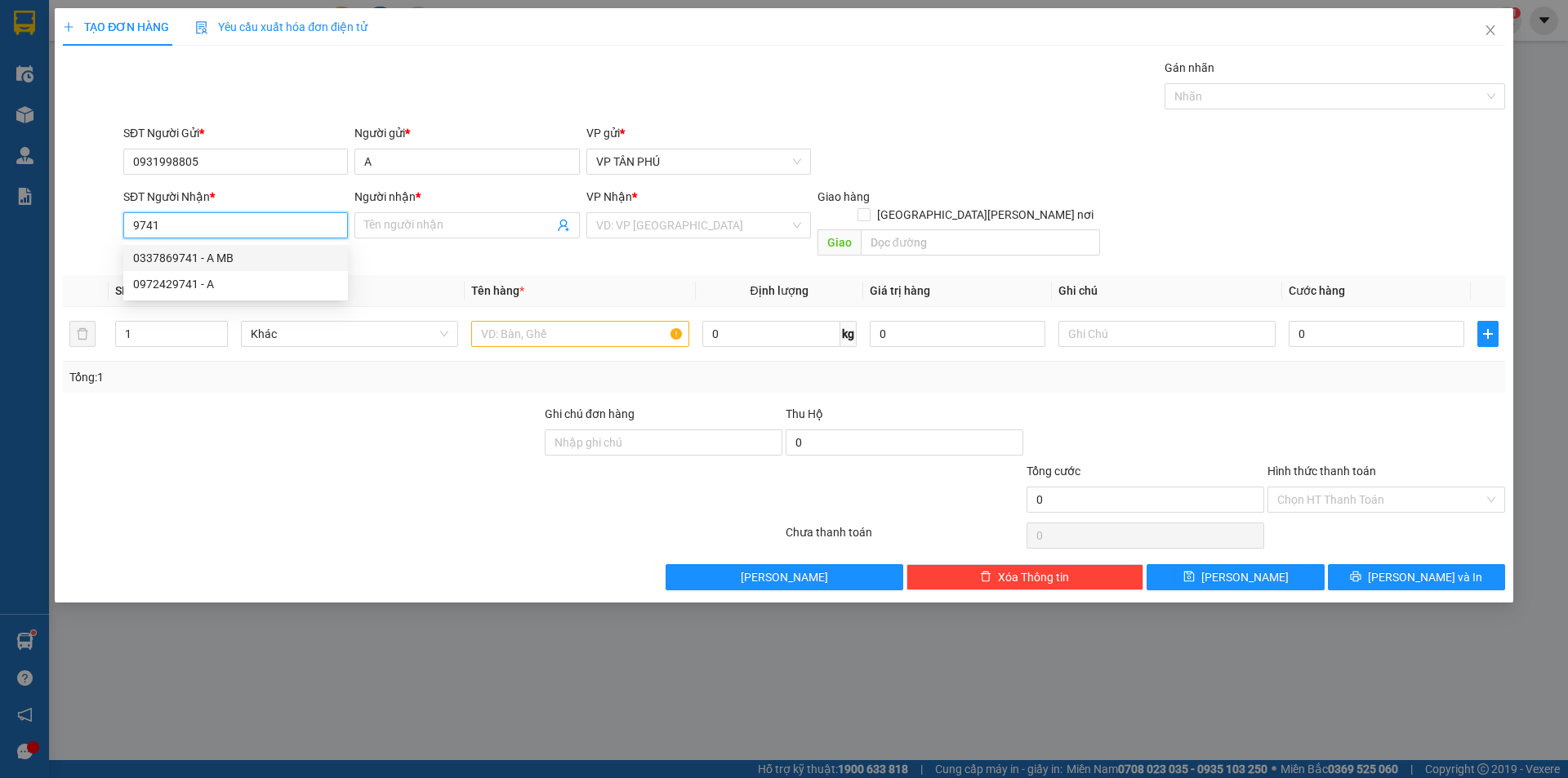
click at [216, 262] on div "0337869741 - A MB" at bounding box center [235, 257] width 205 height 17
type input "0337869741"
type input "A MB"
type input "0337869741"
click at [665, 226] on input "search" at bounding box center [693, 224] width 193 height 24
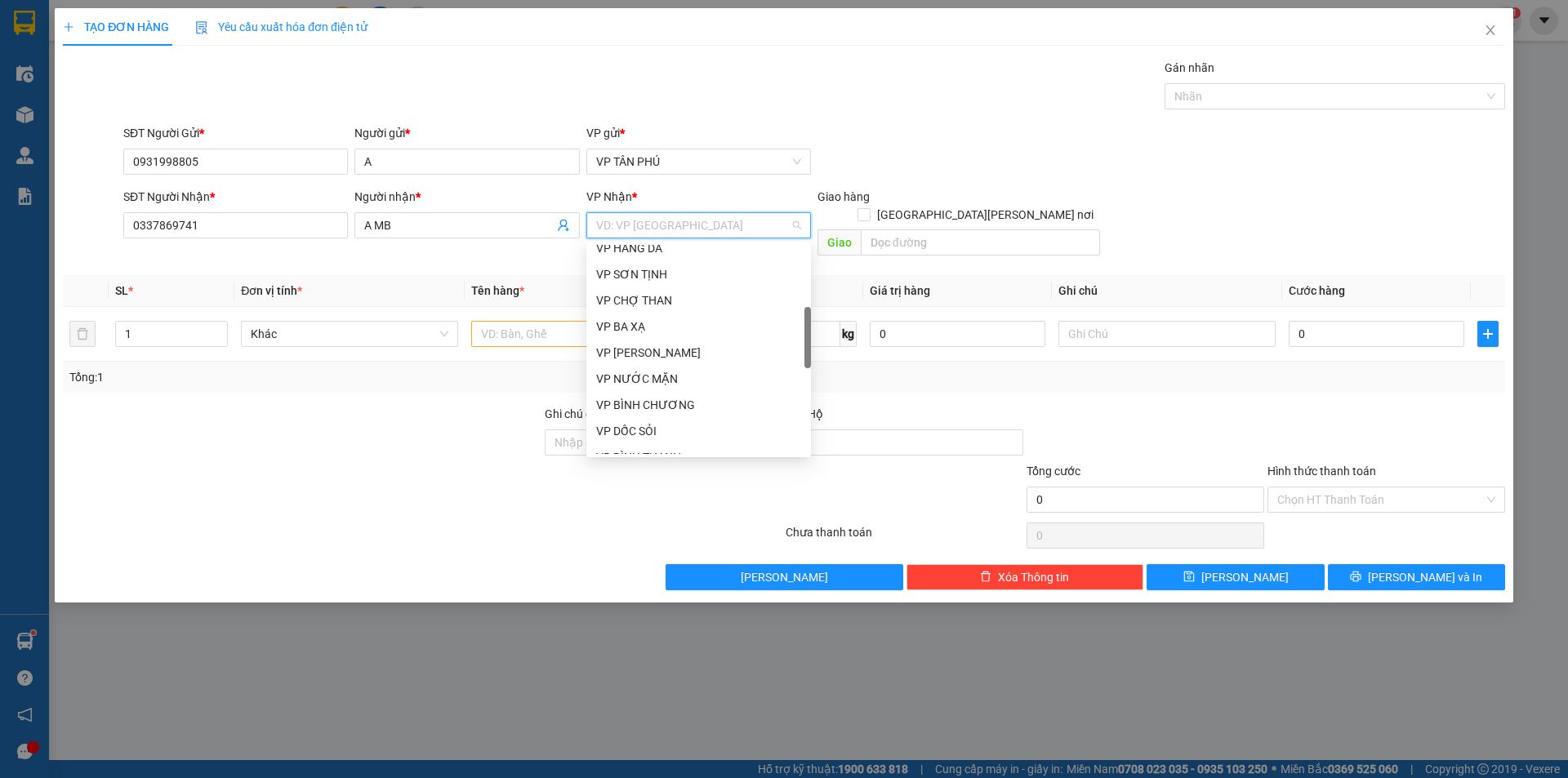
scroll to position [326, 0]
click at [653, 370] on div "VP BÌNH THẠNH" at bounding box center [699, 375] width 205 height 17
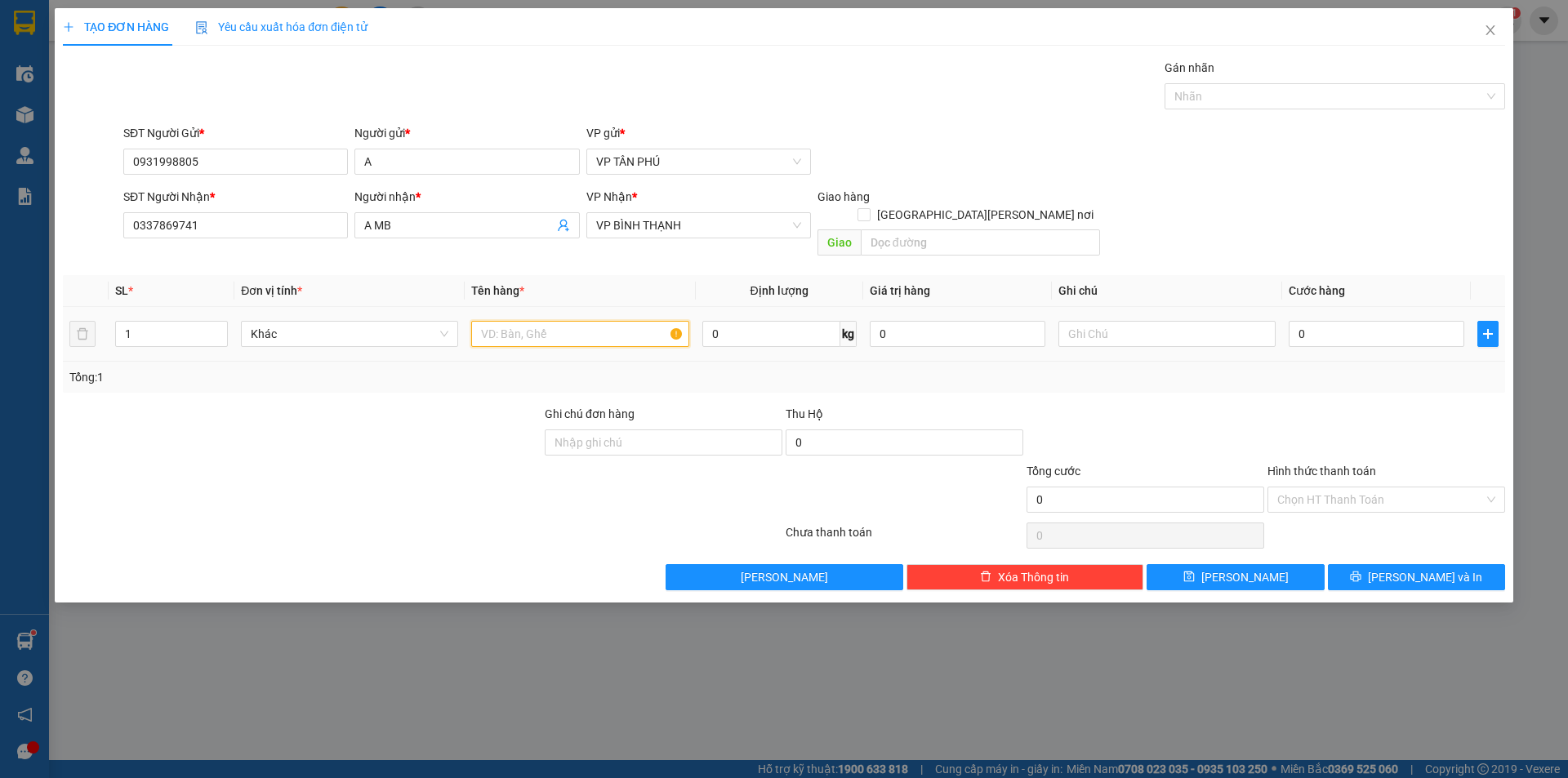
click at [520, 321] on input "text" at bounding box center [580, 333] width 218 height 26
click at [543, 321] on input "text" at bounding box center [580, 333] width 218 height 26
type input "2BAO"
click at [1317, 321] on input "0" at bounding box center [1377, 333] width 176 height 26
type input "2"
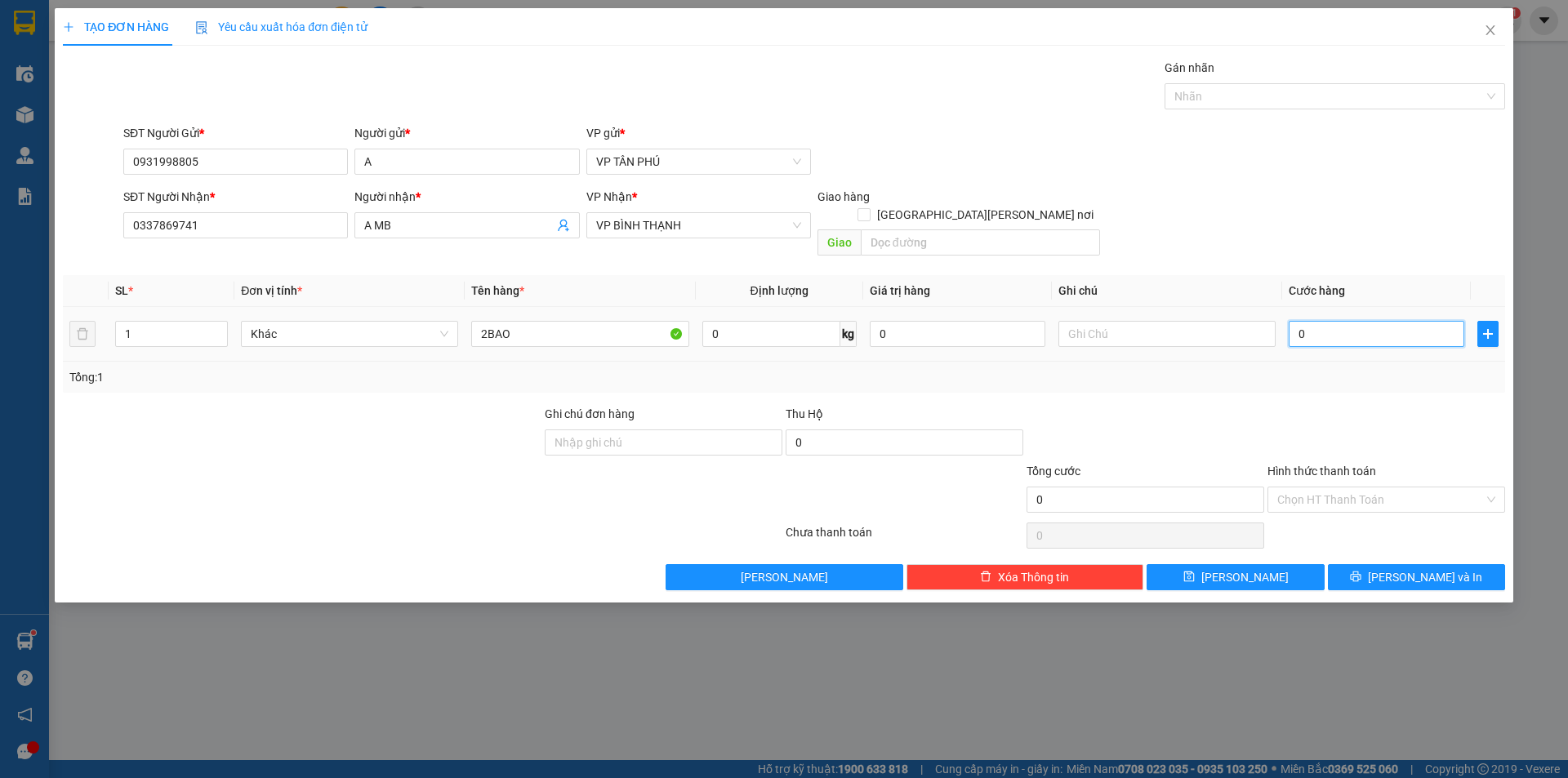
type input "2"
type input "27"
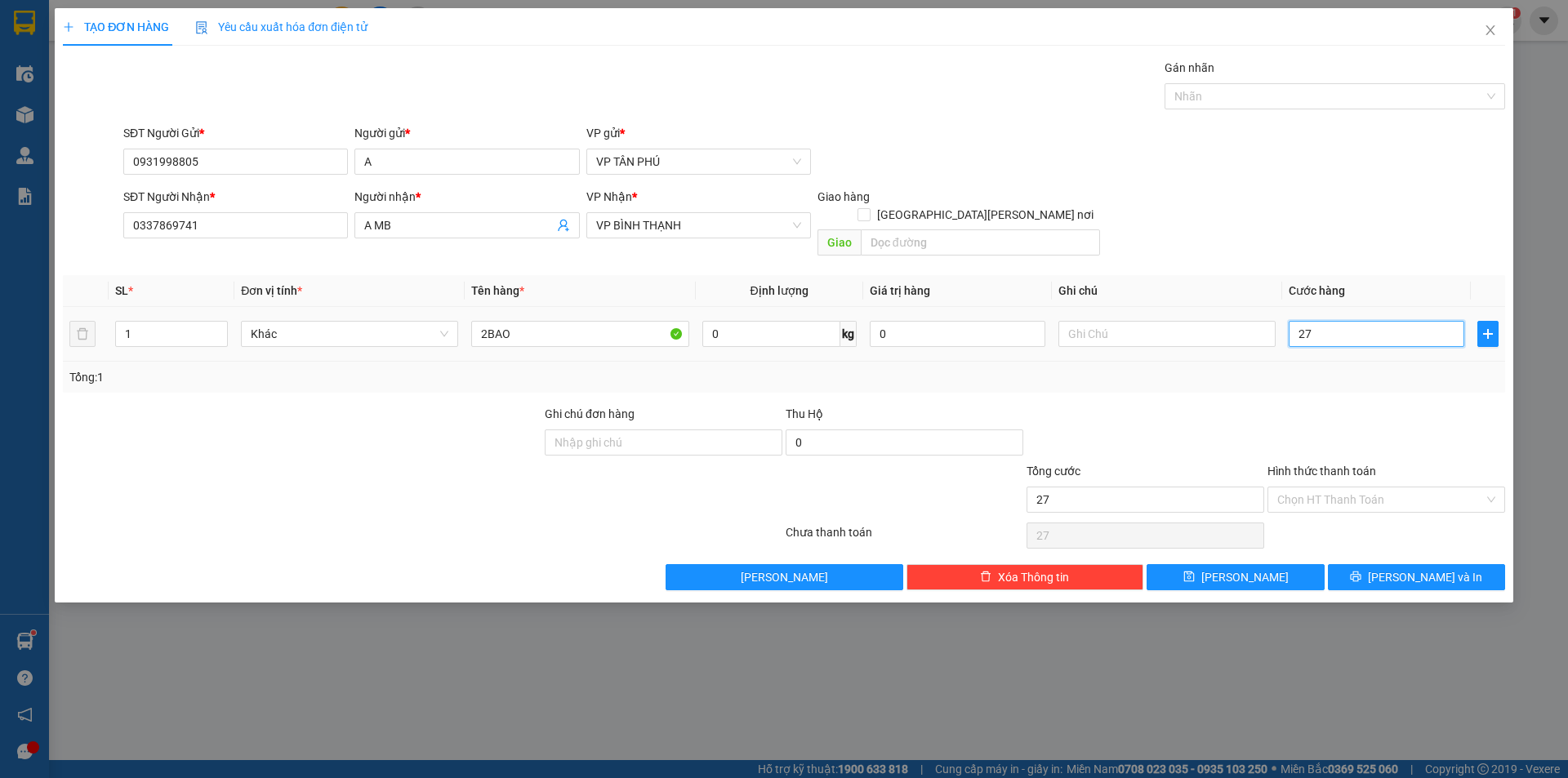
type input "270"
click at [1311, 488] on input "Hình thức thanh toán" at bounding box center [1381, 499] width 207 height 24
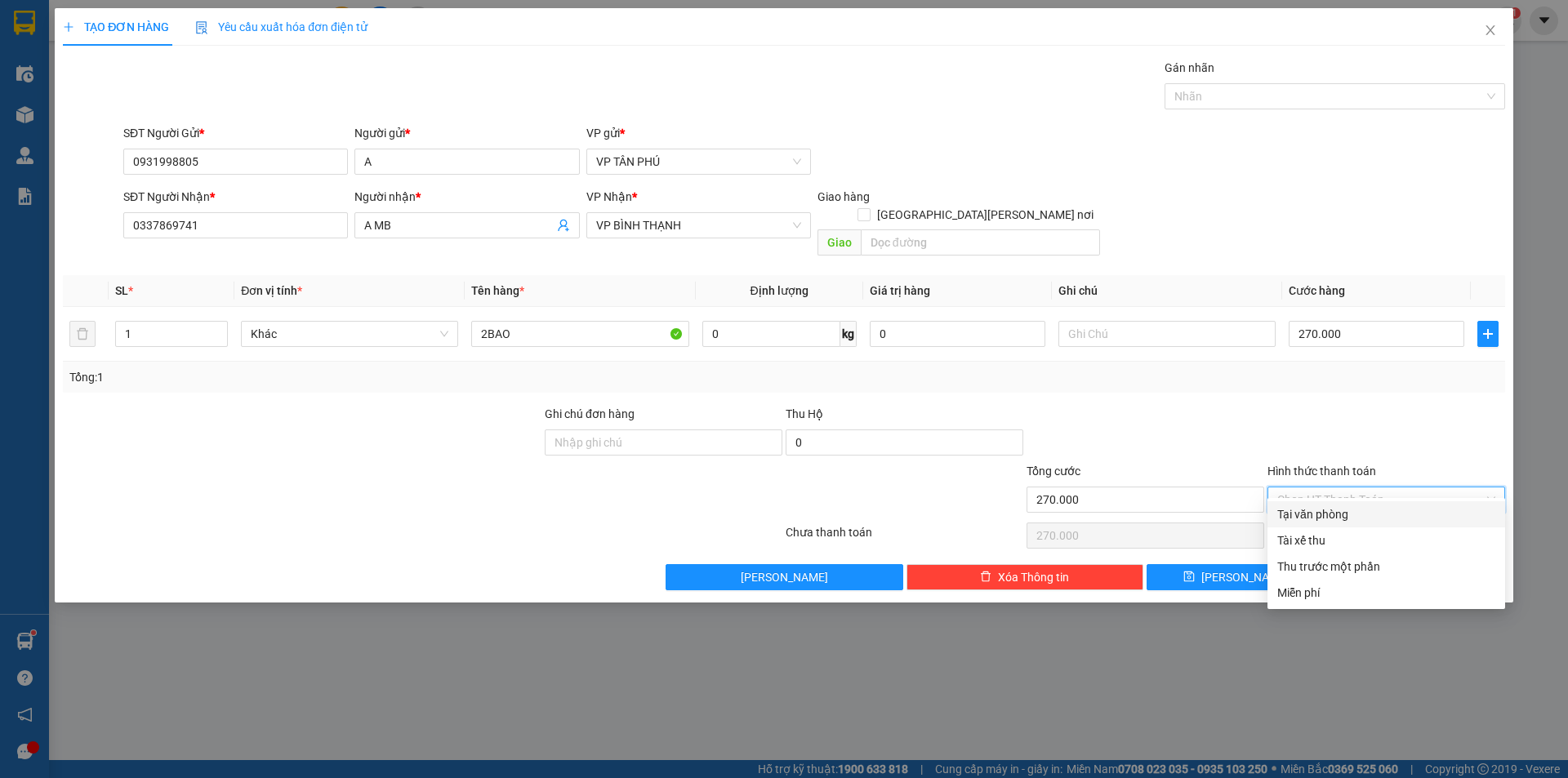
click at [1301, 520] on div "Tại văn phòng" at bounding box center [1386, 514] width 218 height 17
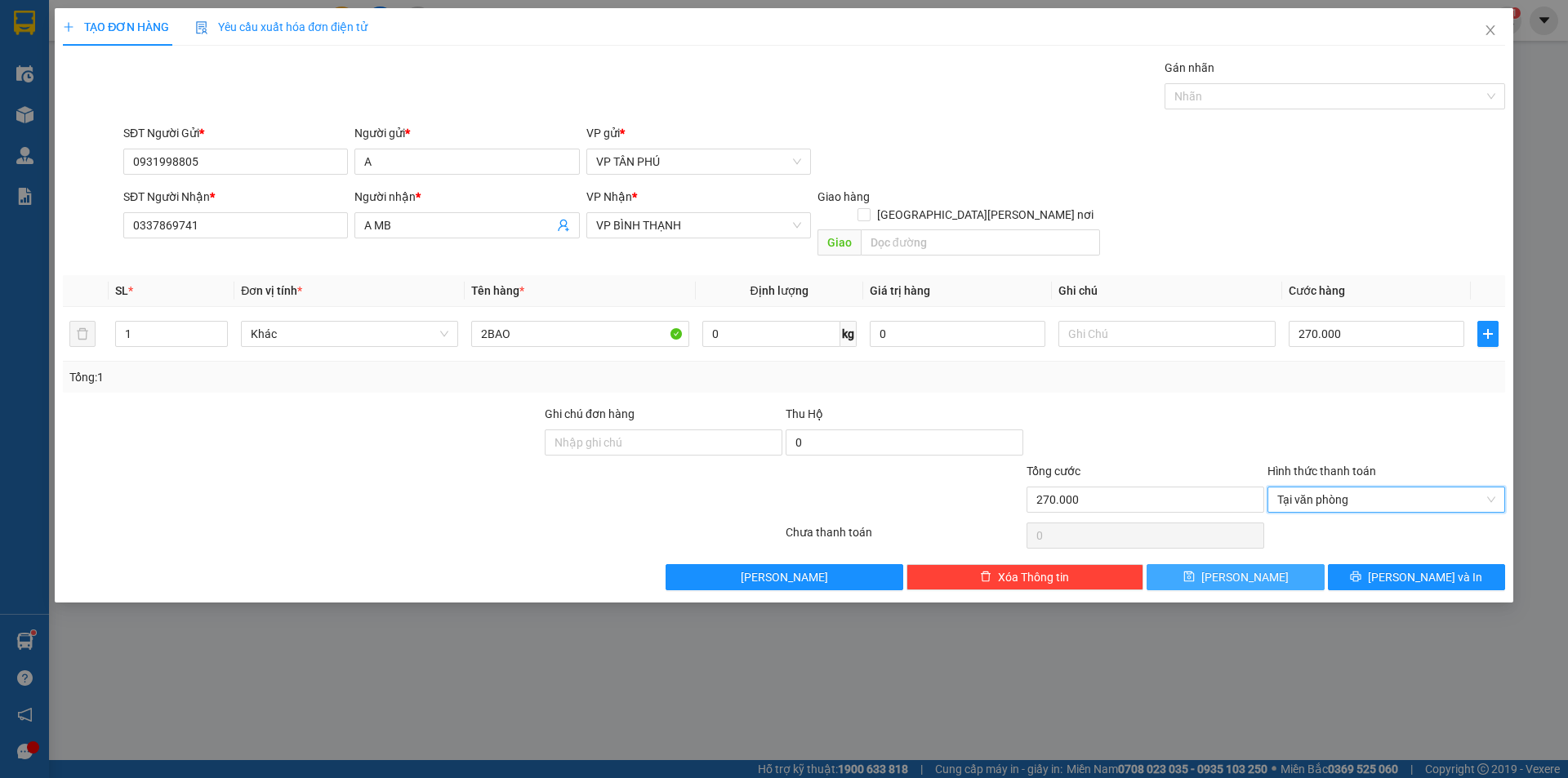
click at [1244, 564] on button "[PERSON_NAME]" at bounding box center [1235, 577] width 177 height 26
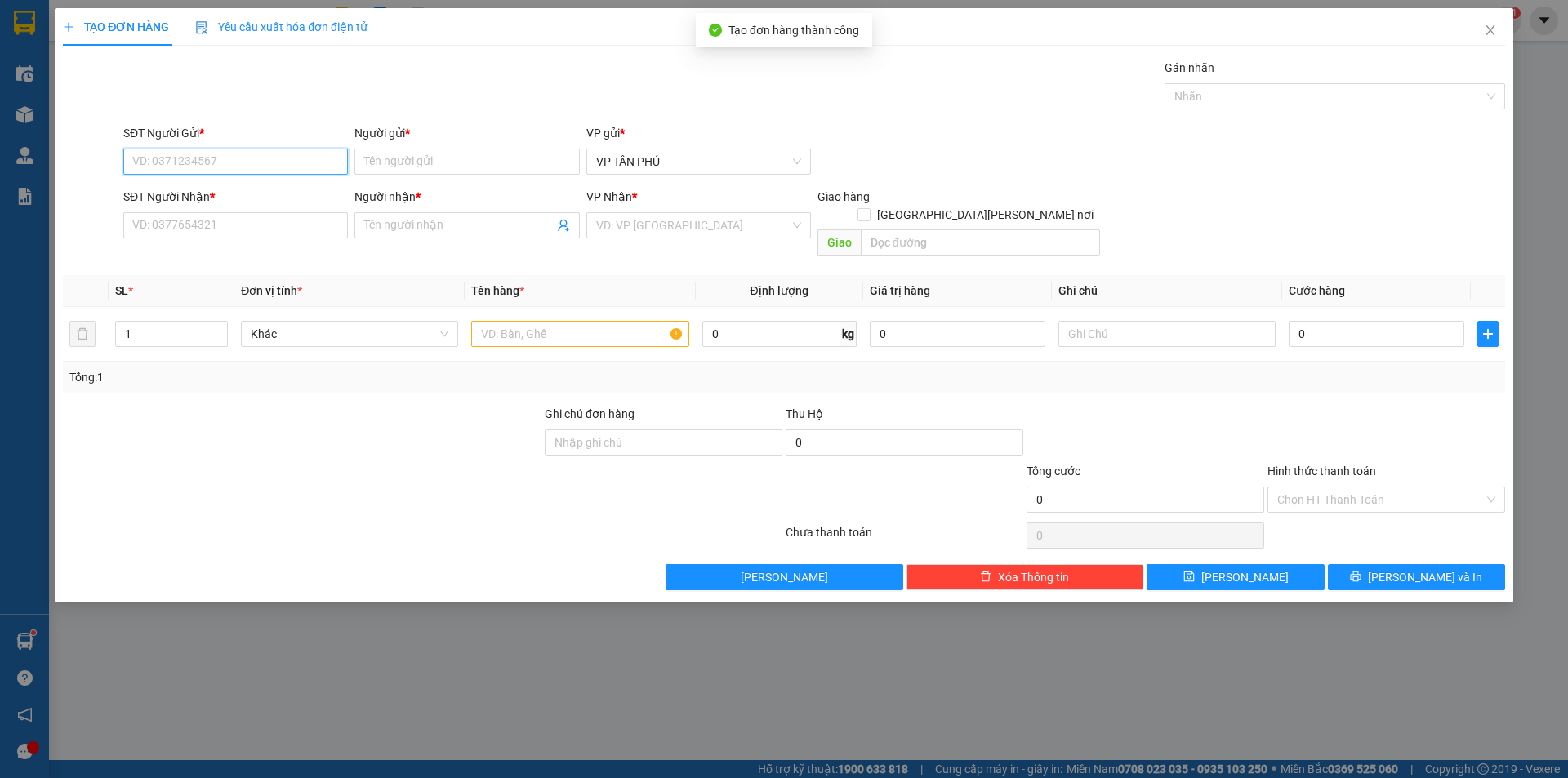
click at [245, 165] on input "SĐT Người Gửi *" at bounding box center [235, 161] width 224 height 26
click at [166, 192] on div "0931998805 - A" at bounding box center [235, 194] width 205 height 17
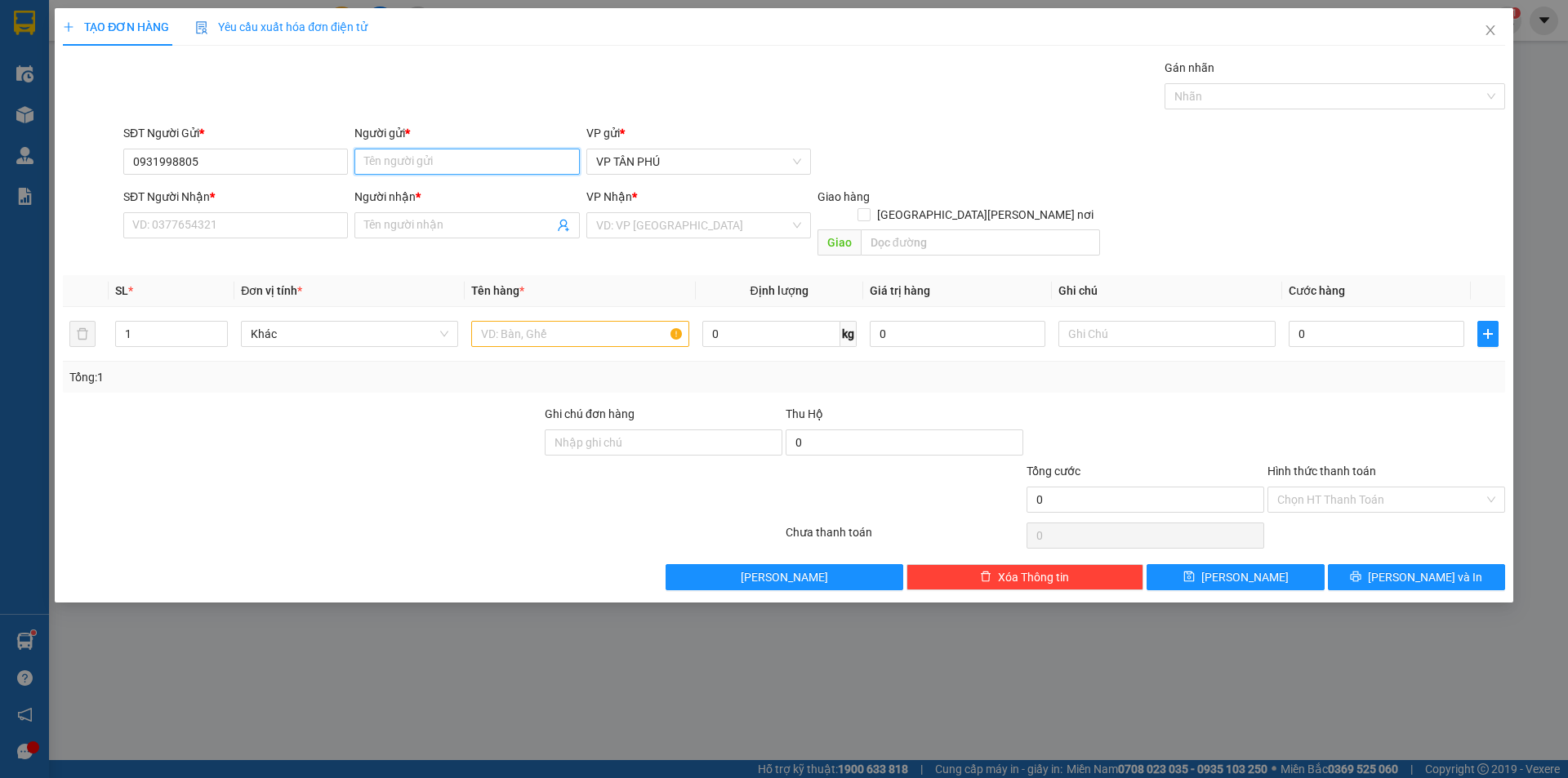
click at [390, 161] on input "Người gửi *" at bounding box center [466, 161] width 224 height 26
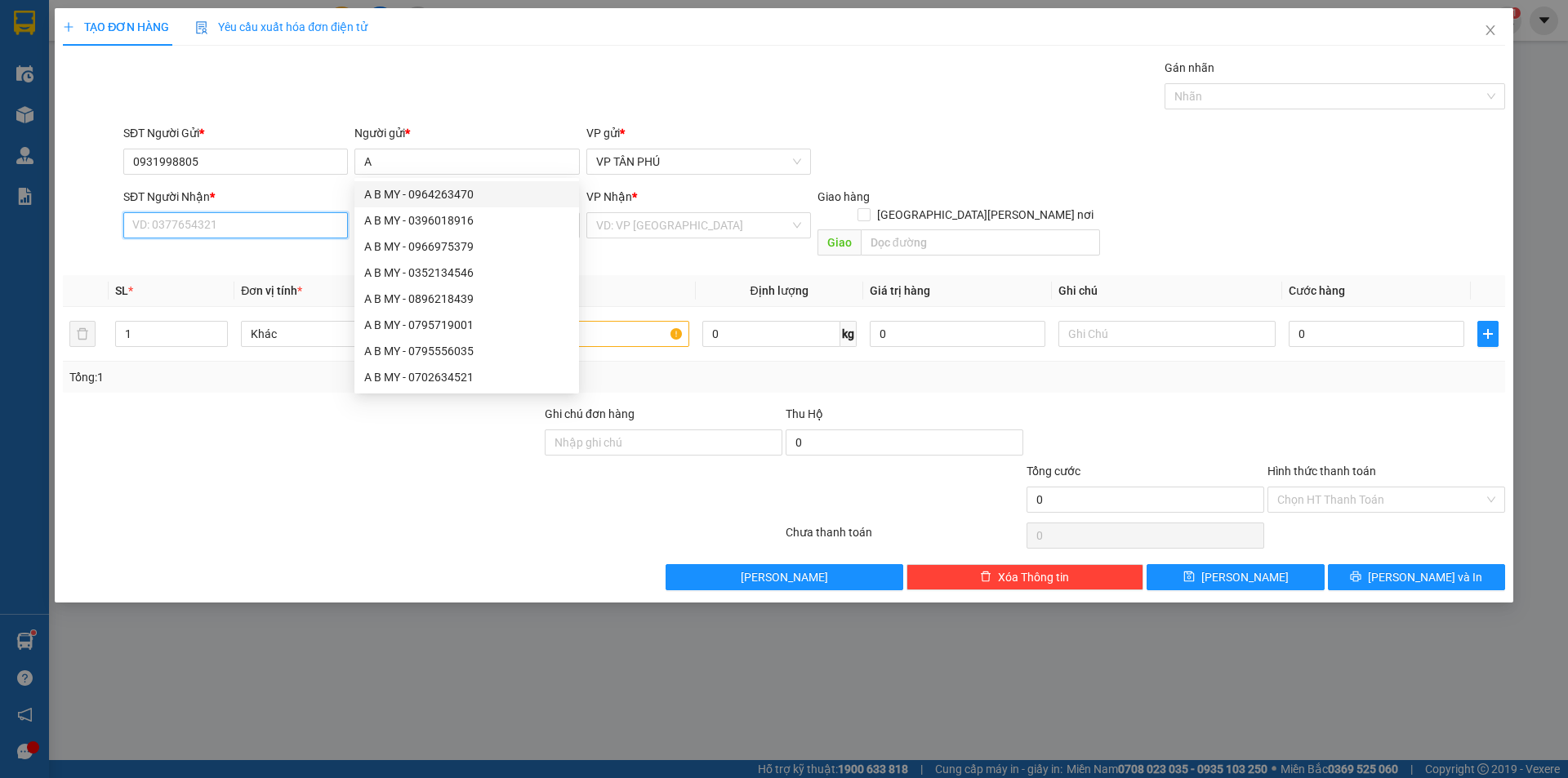
click at [291, 220] on input "SĐT Người Nhận *" at bounding box center [235, 225] width 224 height 26
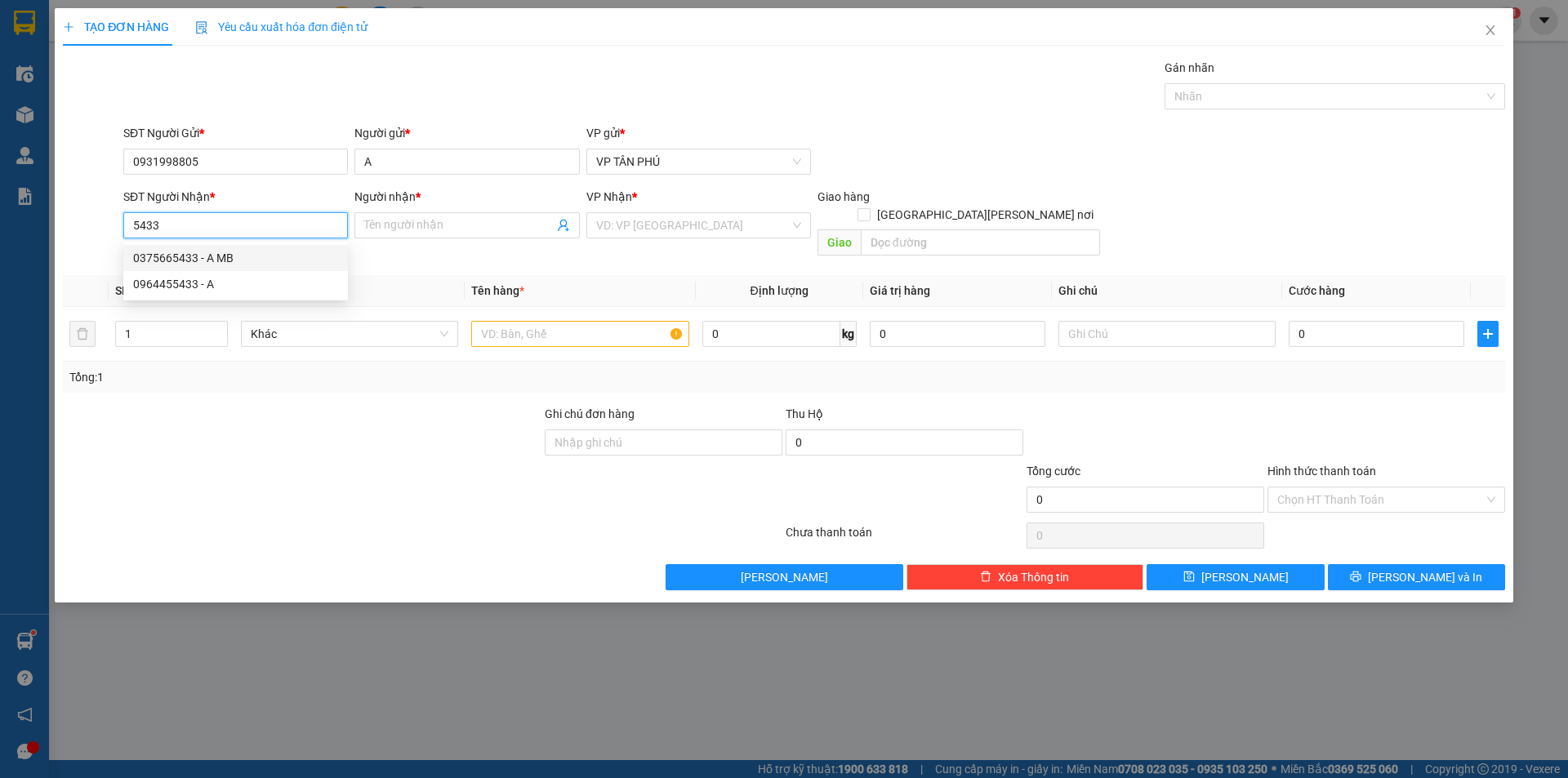
click at [204, 256] on div "0375665433 - A MB" at bounding box center [235, 257] width 205 height 17
click at [641, 222] on input "search" at bounding box center [693, 224] width 193 height 24
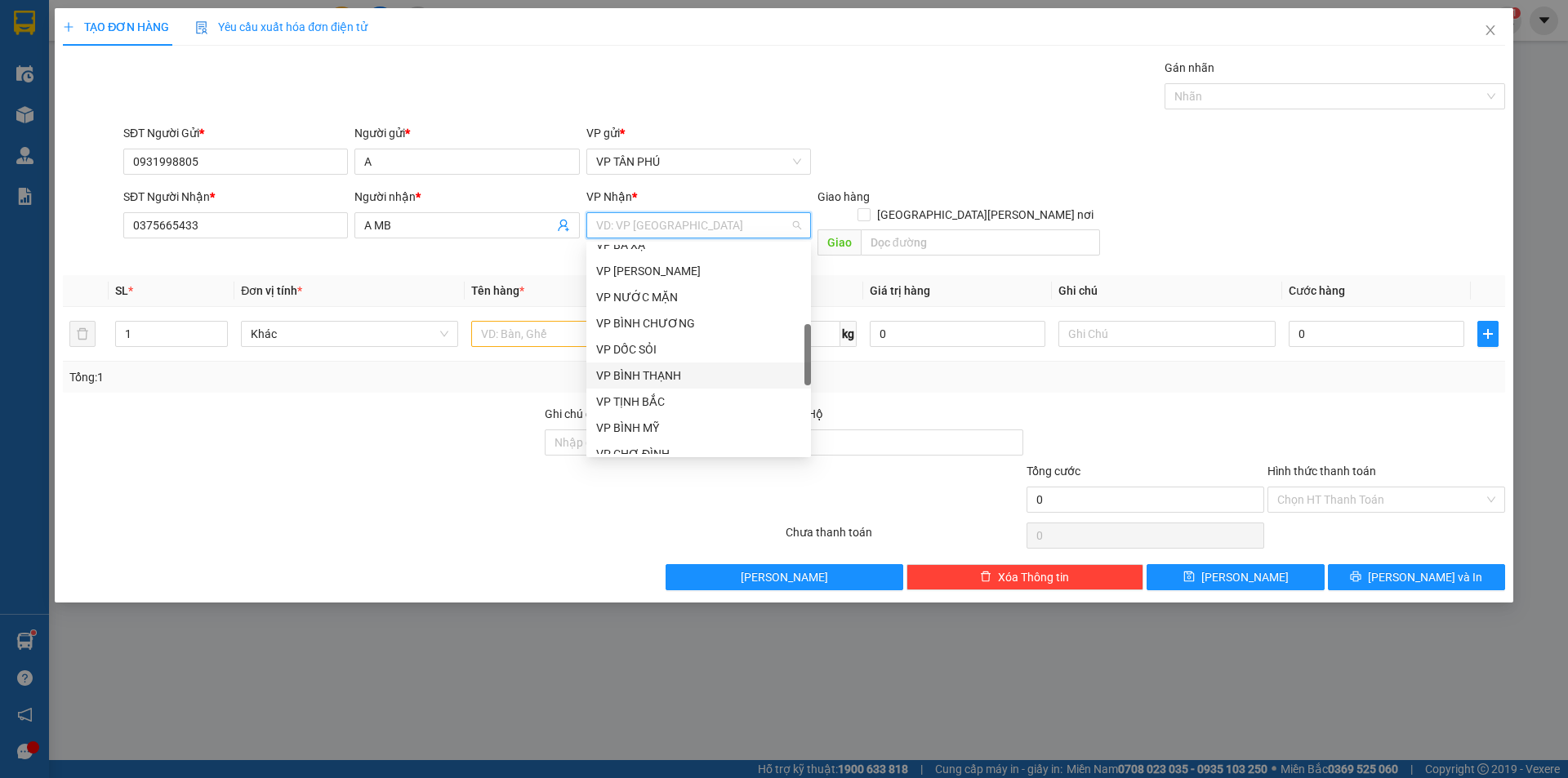
click at [645, 377] on div "VP BÌNH THẠNH" at bounding box center [699, 375] width 205 height 17
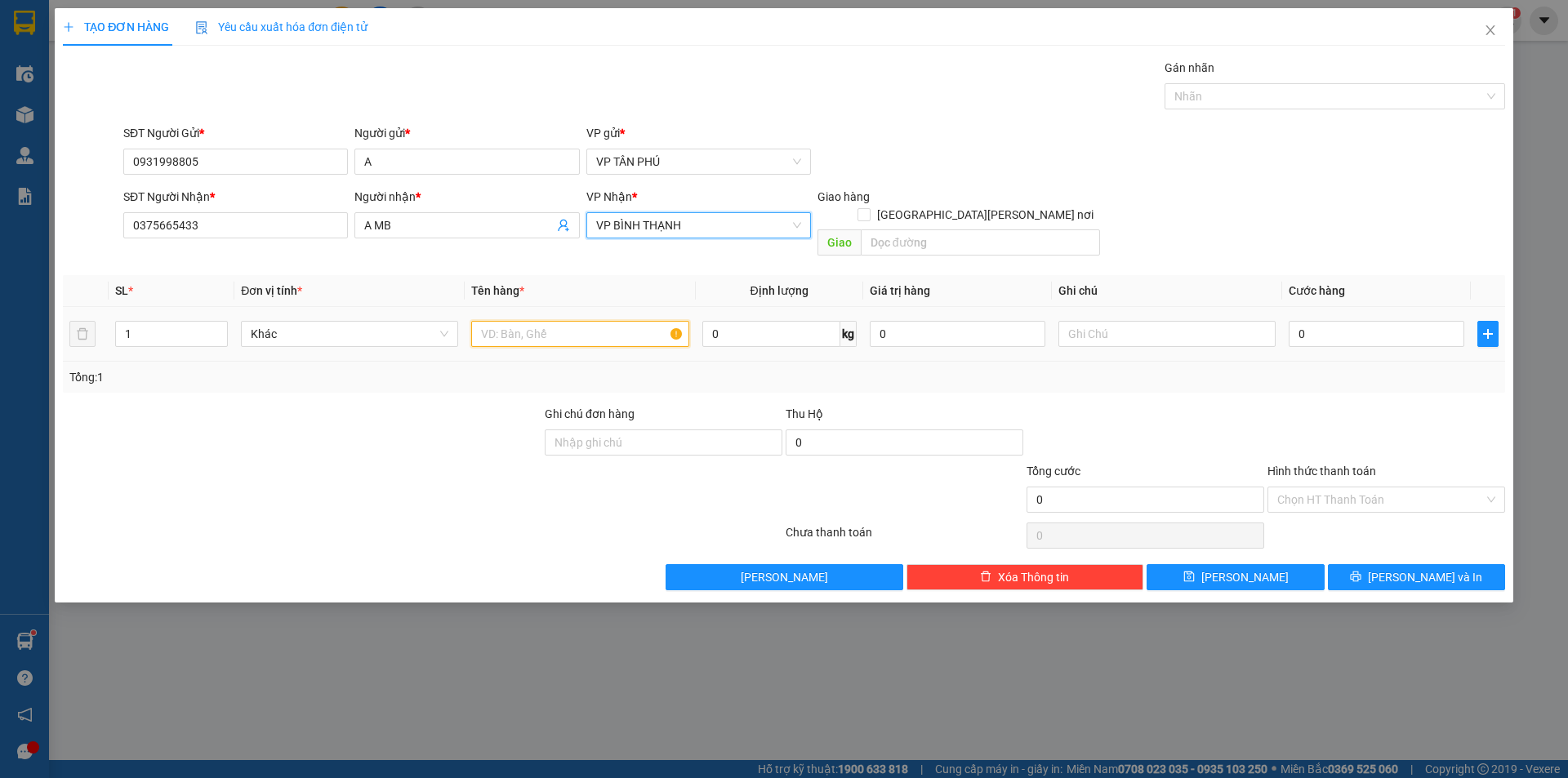
click at [578, 321] on input "text" at bounding box center [580, 333] width 218 height 26
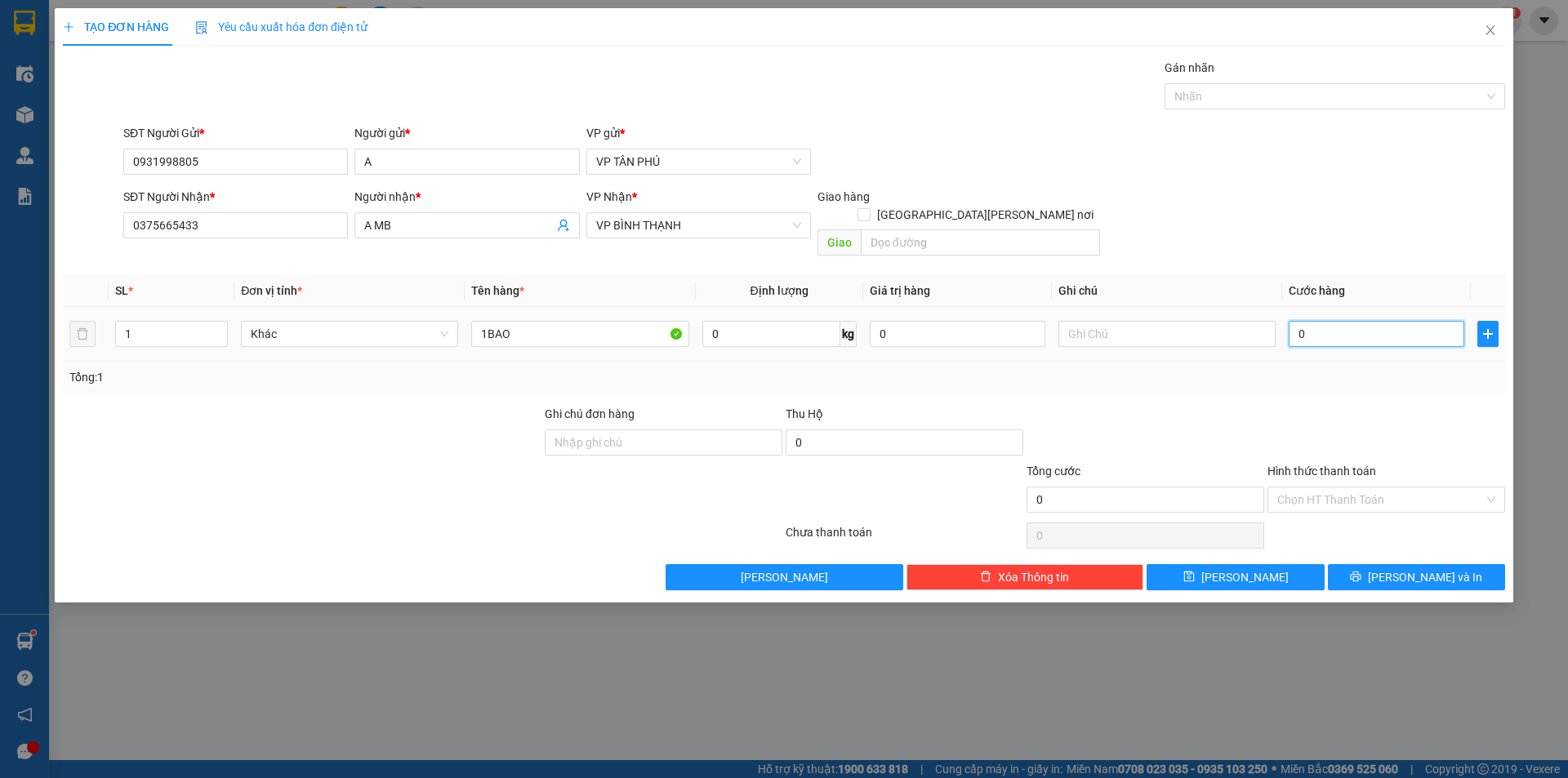
click at [1395, 321] on input "0" at bounding box center [1377, 333] width 176 height 26
click at [1296, 488] on input "Hình thức thanh toán" at bounding box center [1381, 499] width 207 height 24
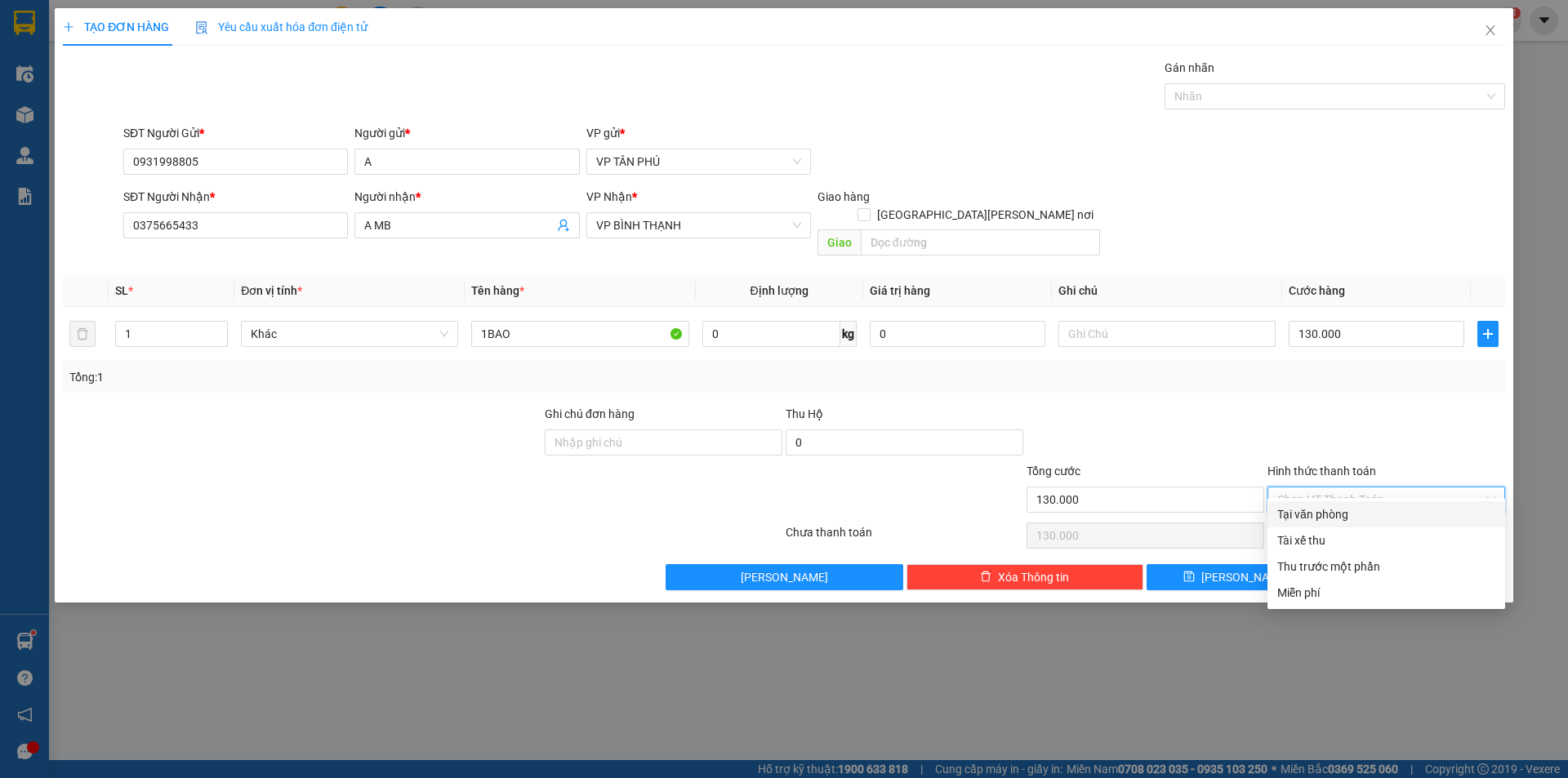
click at [1305, 521] on div "Tại văn phòng" at bounding box center [1386, 514] width 218 height 17
click at [1305, 521] on div "Chọn HT Thanh Toán" at bounding box center [1386, 536] width 241 height 33
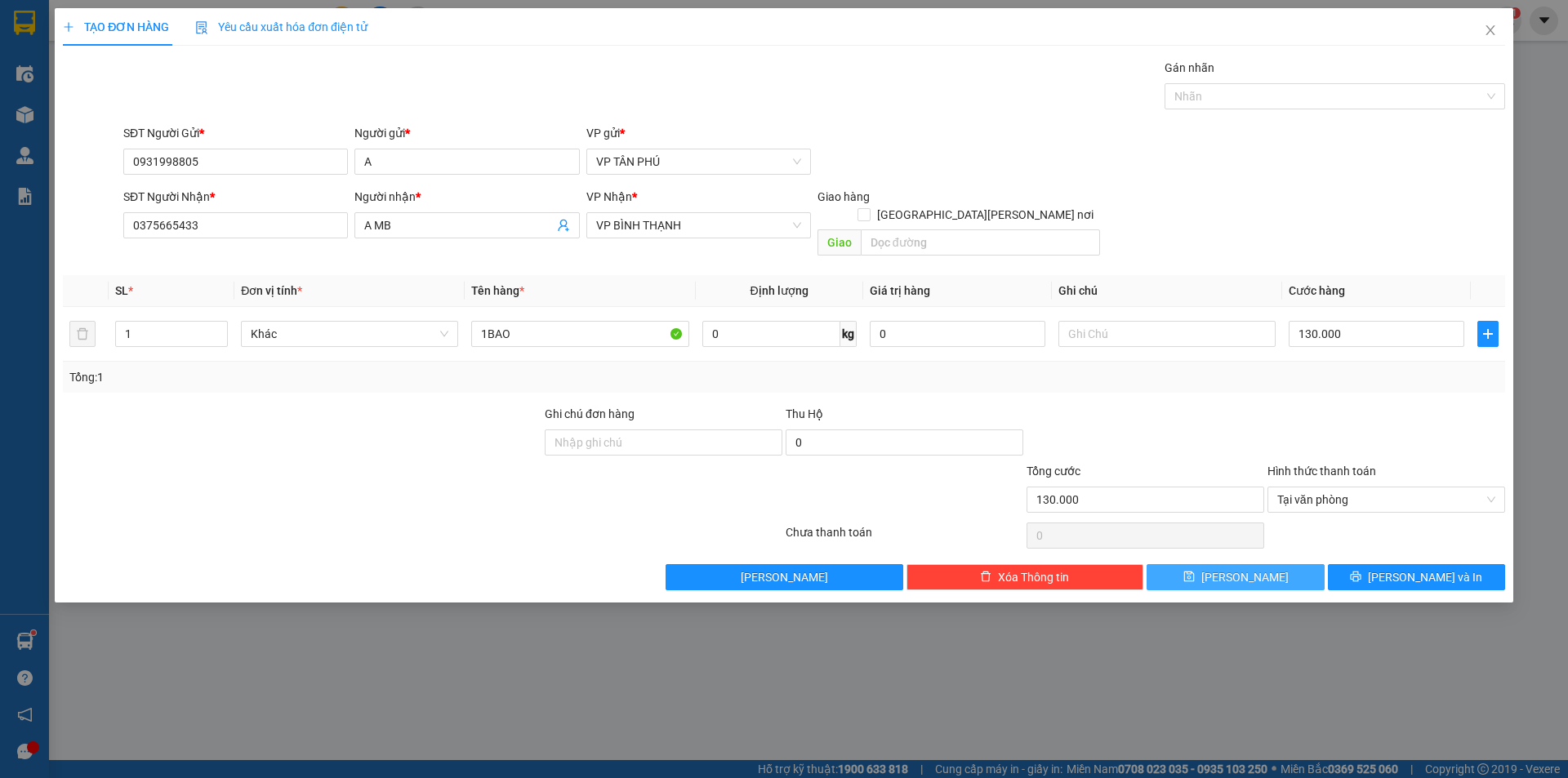
click at [1258, 566] on button "[PERSON_NAME]" at bounding box center [1235, 577] width 177 height 26
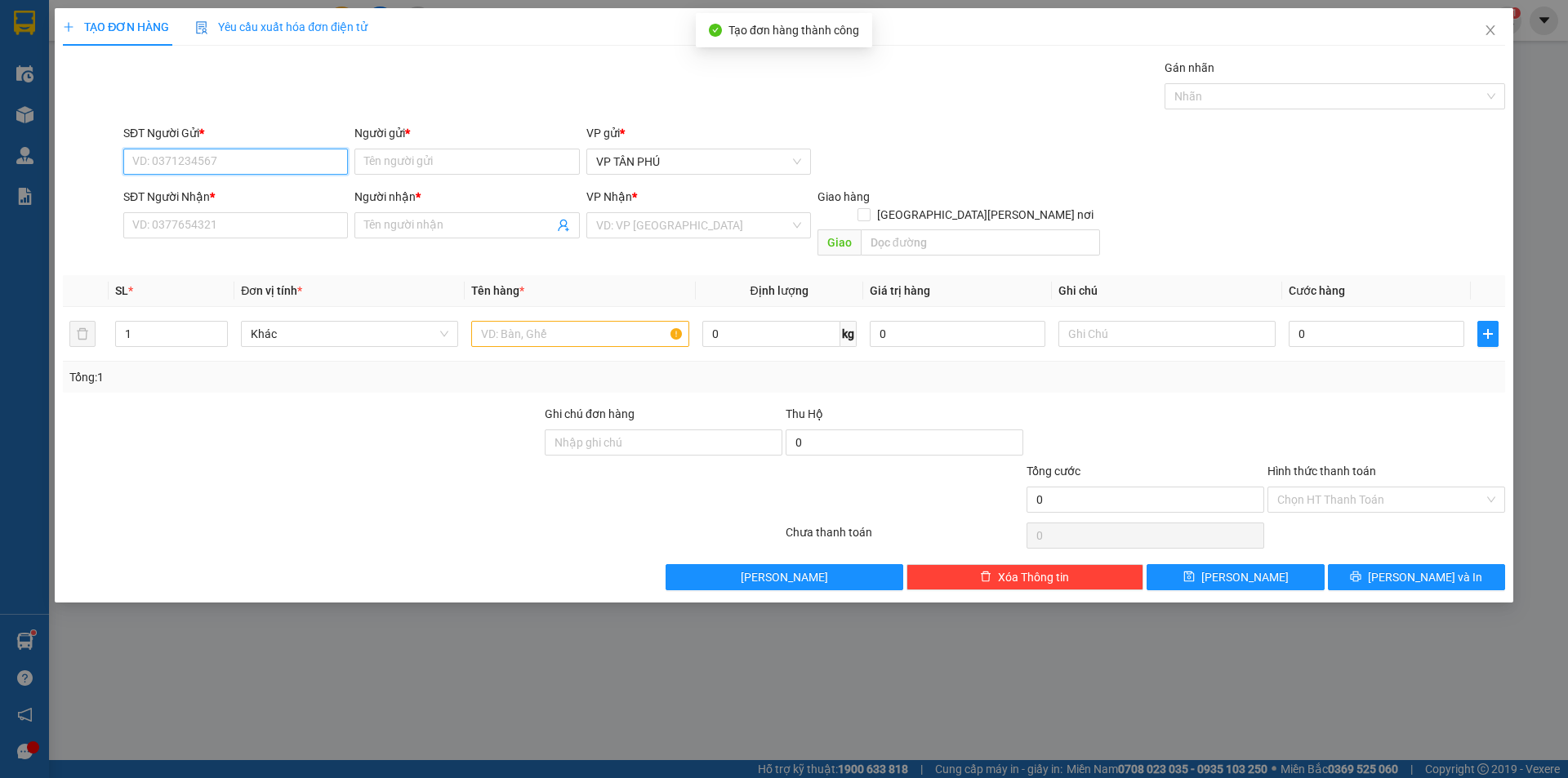
click at [209, 157] on input "SĐT Người Gửi *" at bounding box center [235, 161] width 224 height 26
click at [212, 191] on div "0931998805 - A" at bounding box center [235, 194] width 205 height 17
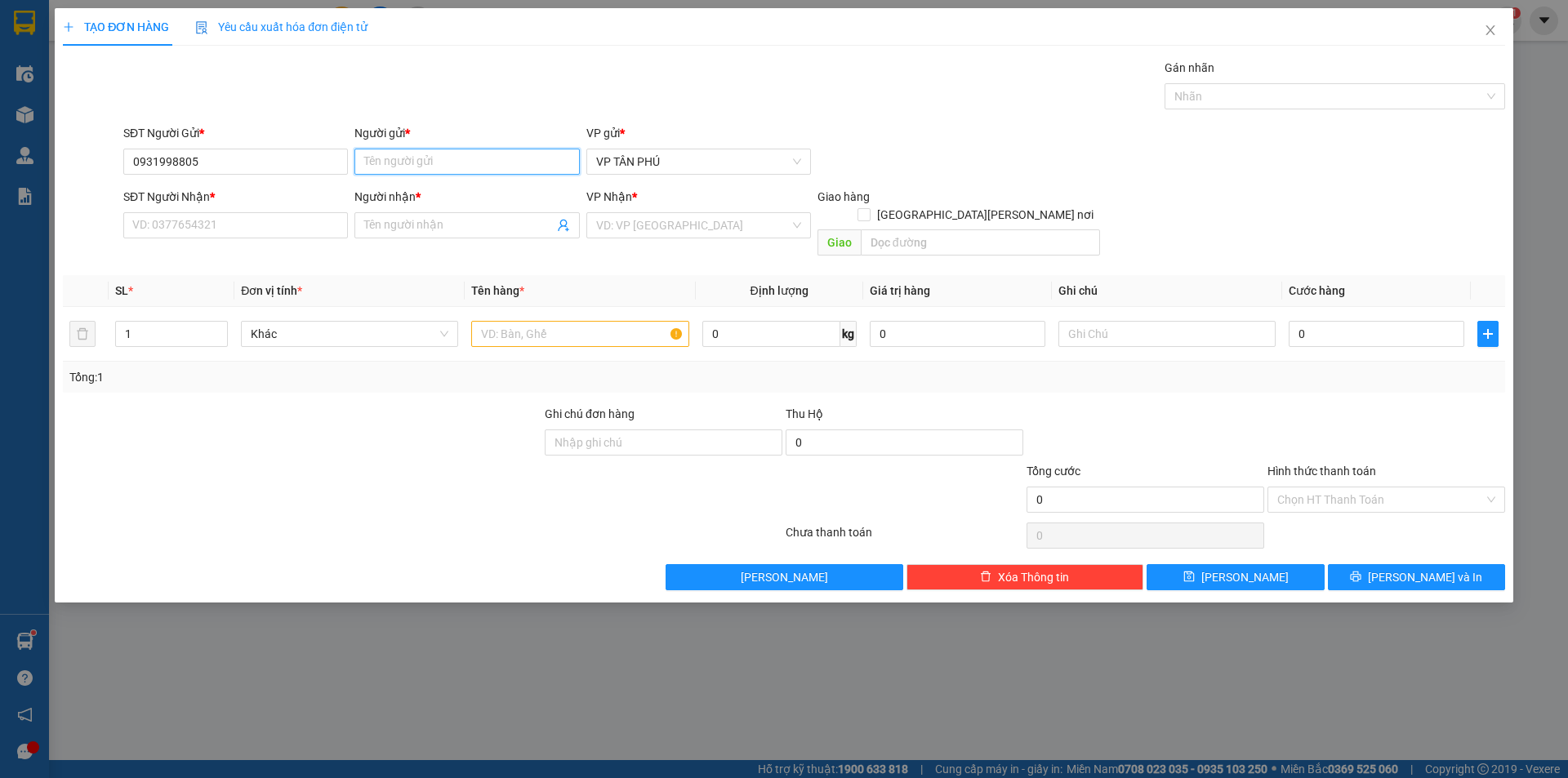
click at [454, 161] on input "Người gửi *" at bounding box center [466, 161] width 224 height 26
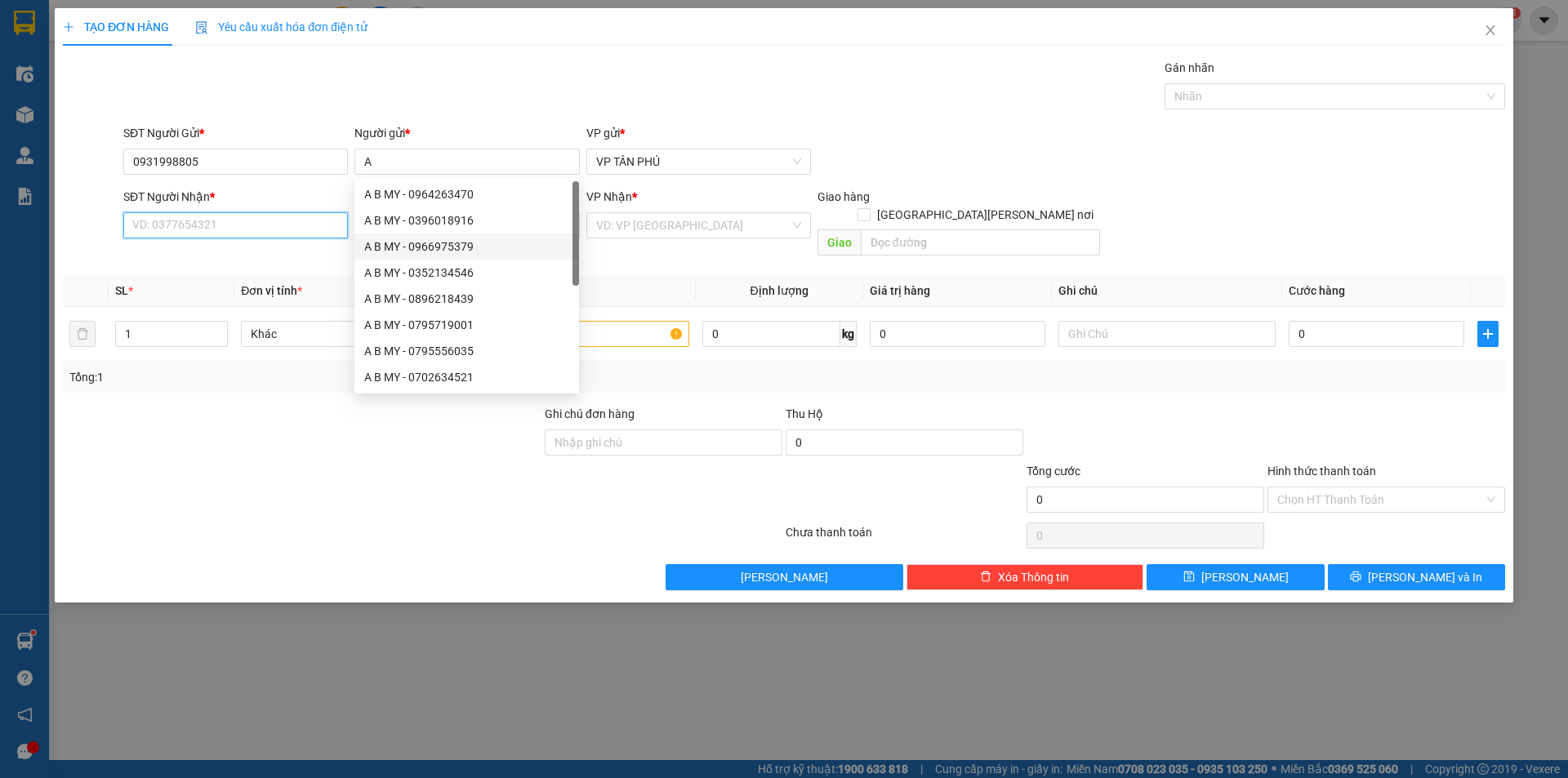
click at [309, 230] on input "SĐT Người Nhận *" at bounding box center [235, 225] width 224 height 26
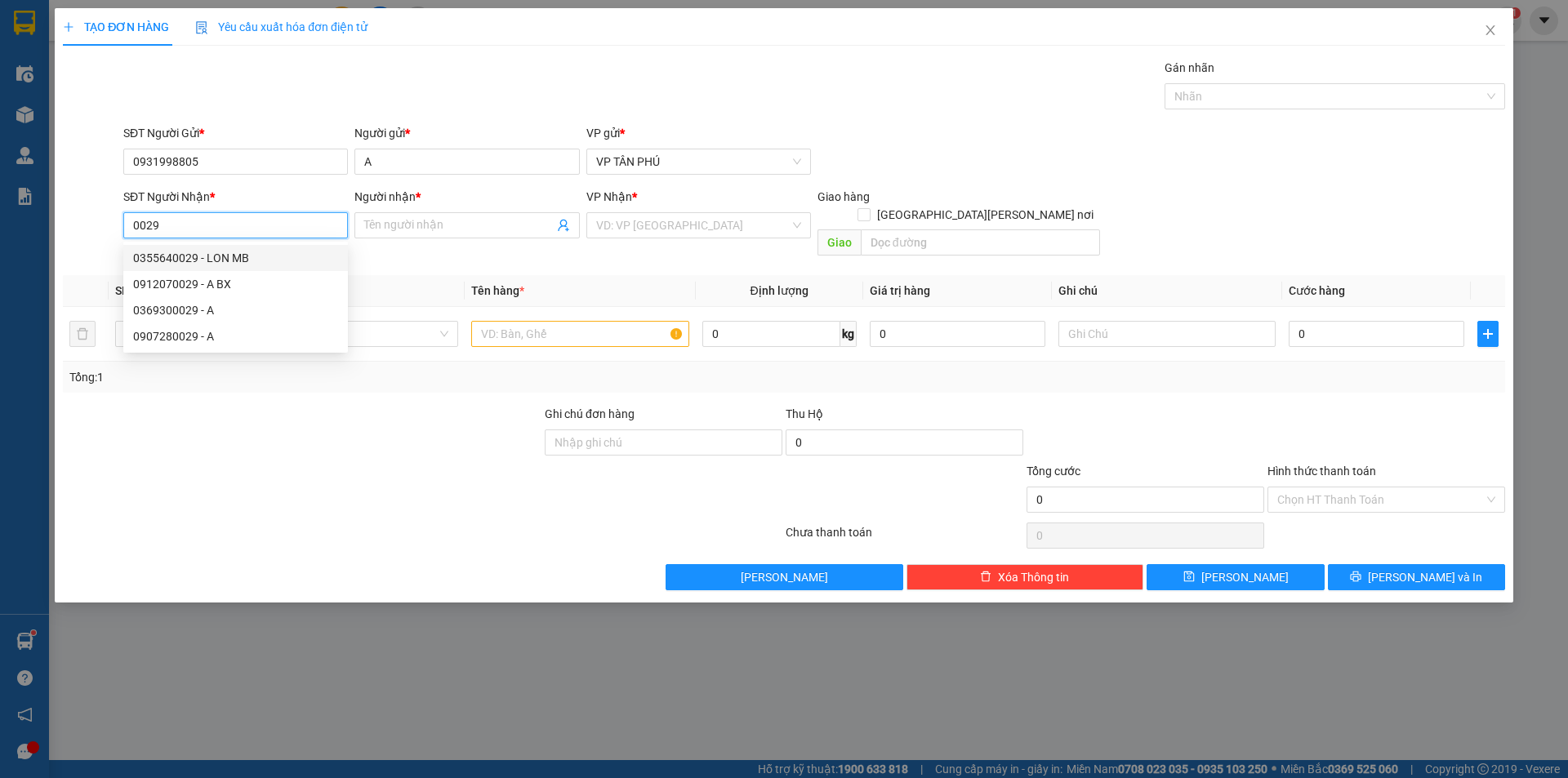
click at [215, 247] on div "0355640029 - LON MB" at bounding box center [235, 257] width 224 height 26
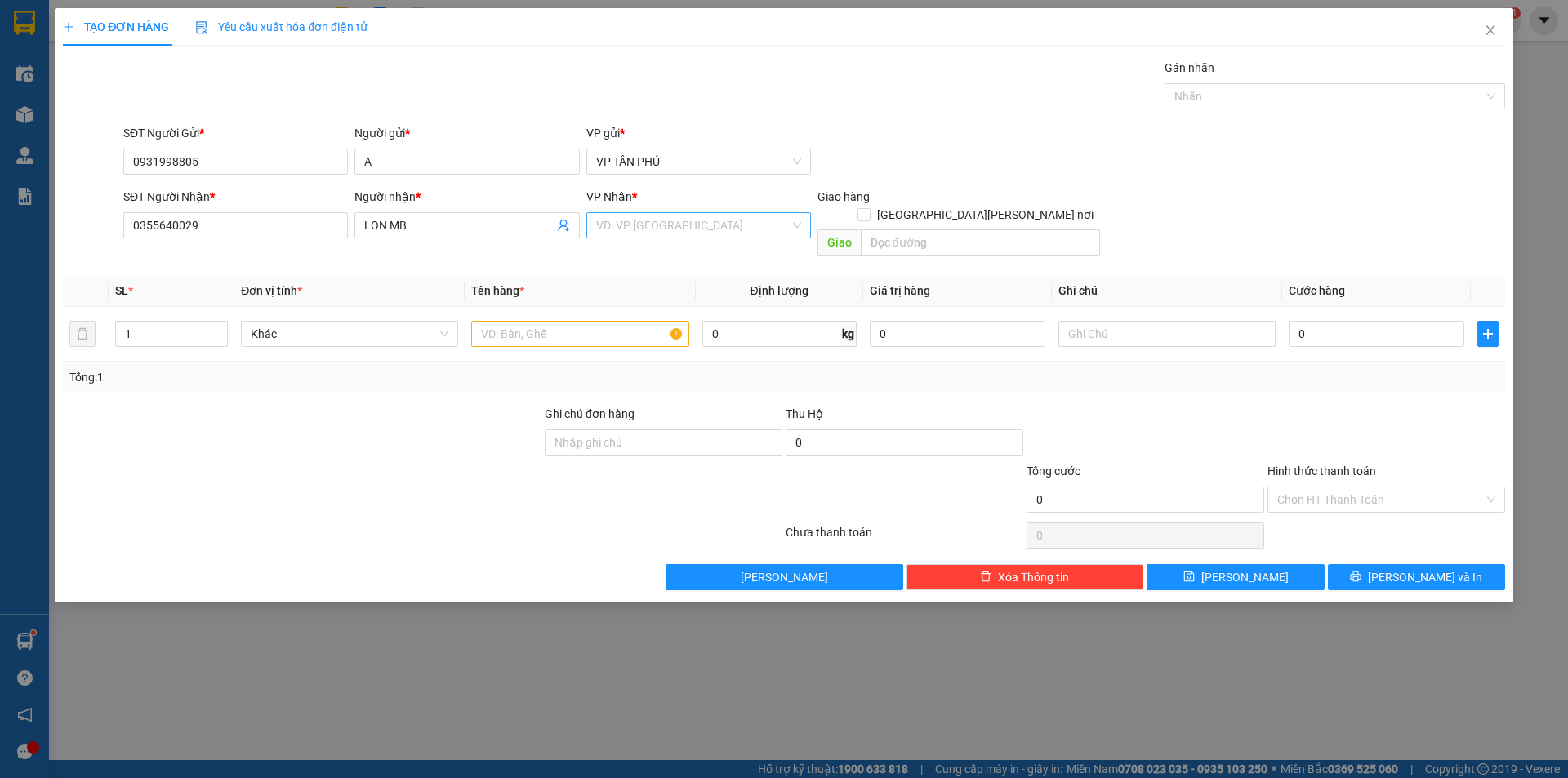
click at [645, 222] on input "search" at bounding box center [693, 224] width 193 height 24
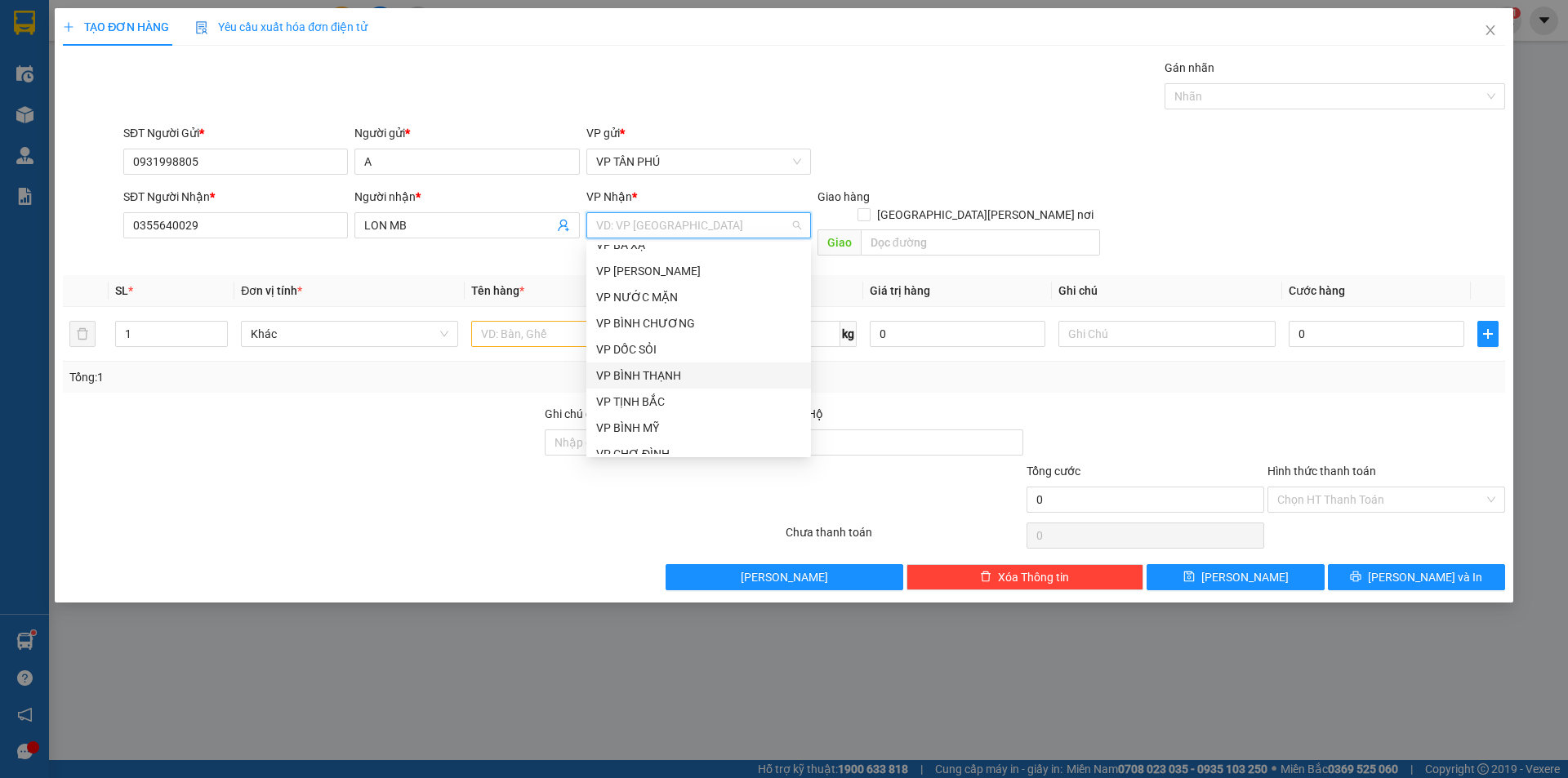
click at [669, 377] on div "VP BÌNH THẠNH" at bounding box center [699, 375] width 205 height 17
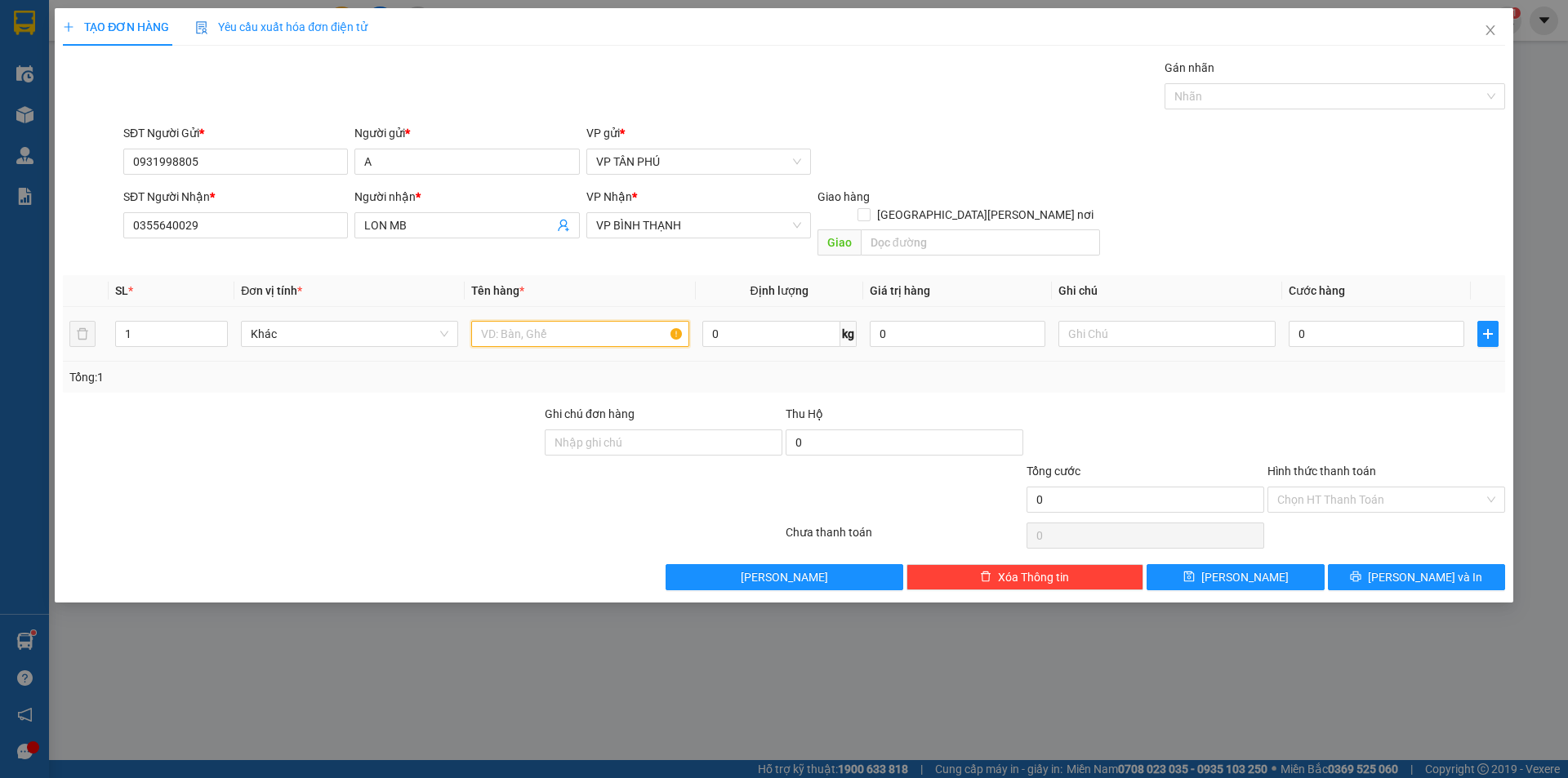
click at [539, 321] on input "text" at bounding box center [580, 333] width 218 height 26
click at [1304, 321] on input "0" at bounding box center [1377, 333] width 176 height 26
click at [1316, 488] on input "Hình thức thanh toán" at bounding box center [1381, 499] width 207 height 24
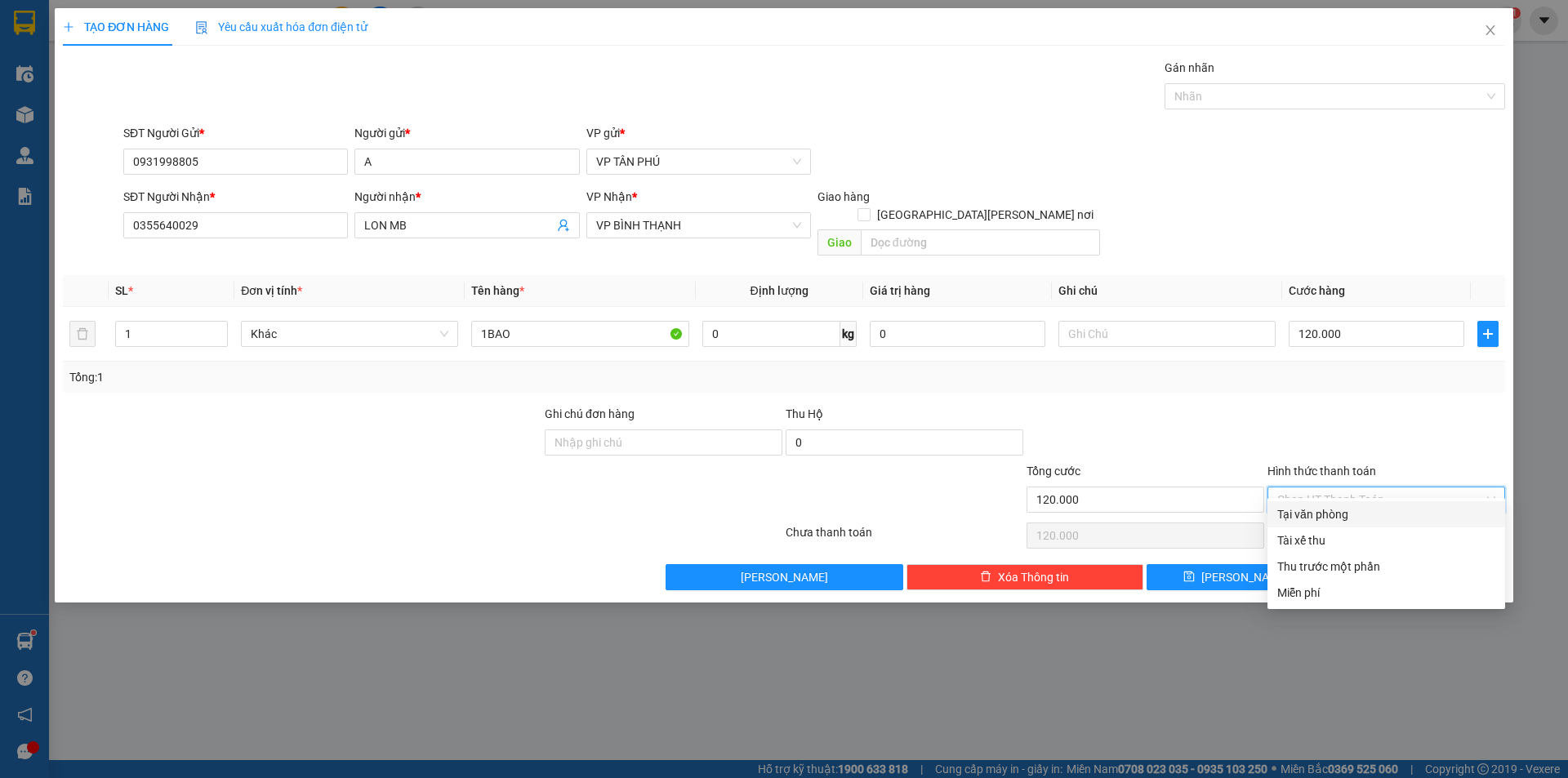
click at [1315, 509] on div "Tại văn phòng" at bounding box center [1386, 514] width 218 height 17
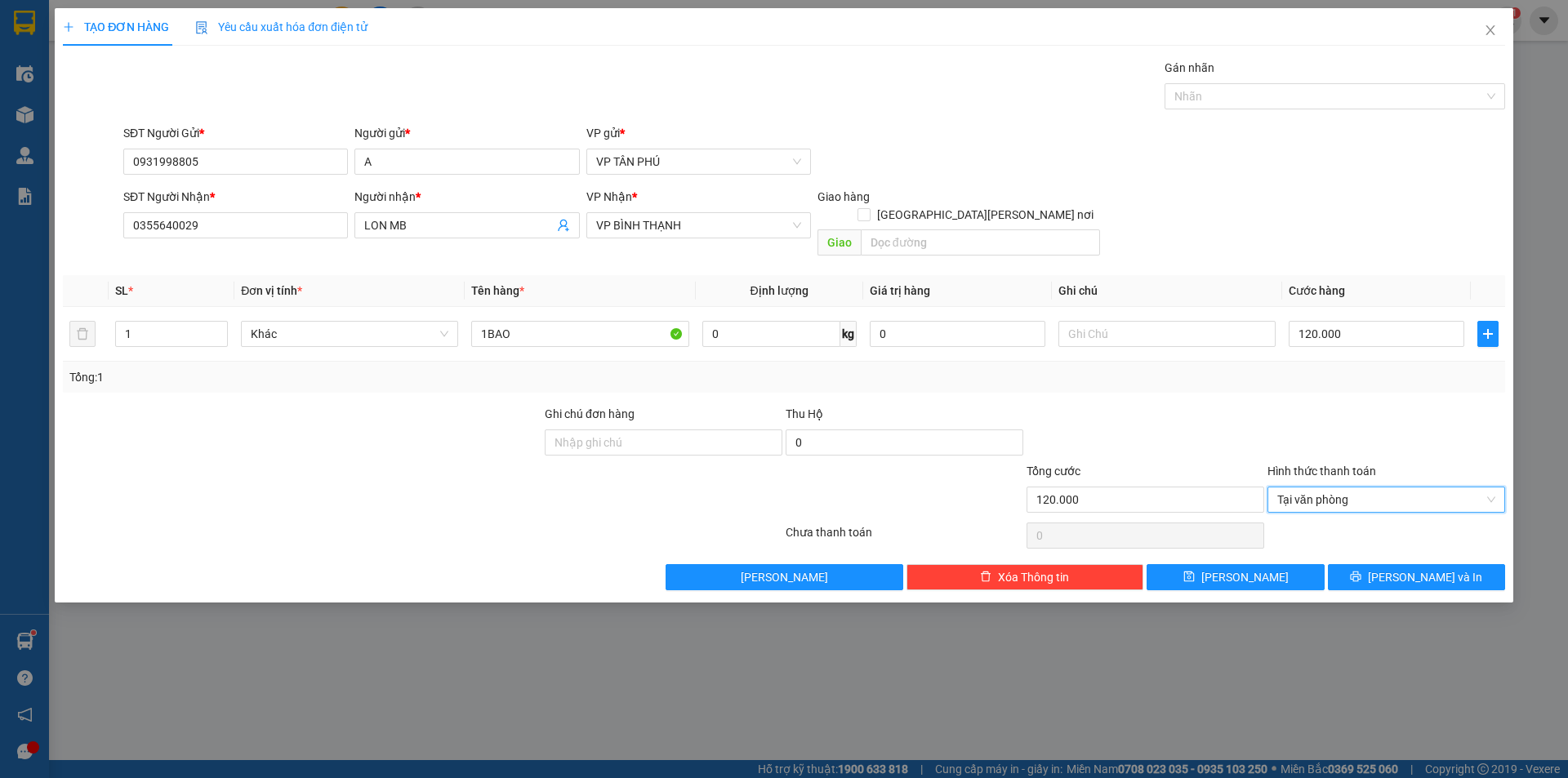
click at [1315, 520] on div at bounding box center [1386, 536] width 241 height 33
click at [1274, 564] on button "[PERSON_NAME]" at bounding box center [1235, 577] width 177 height 26
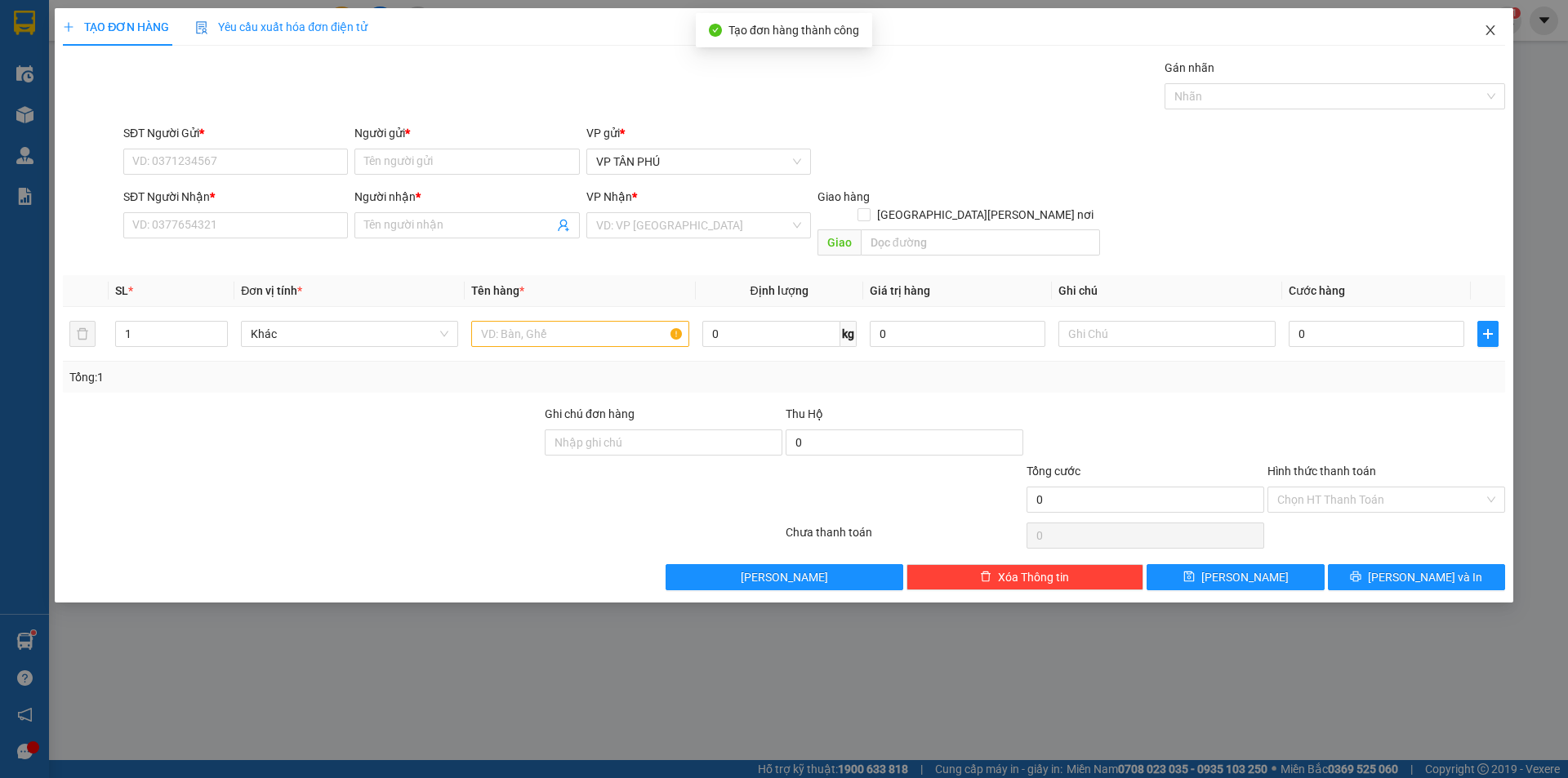
click at [1484, 30] on icon "close" at bounding box center [1490, 29] width 13 height 13
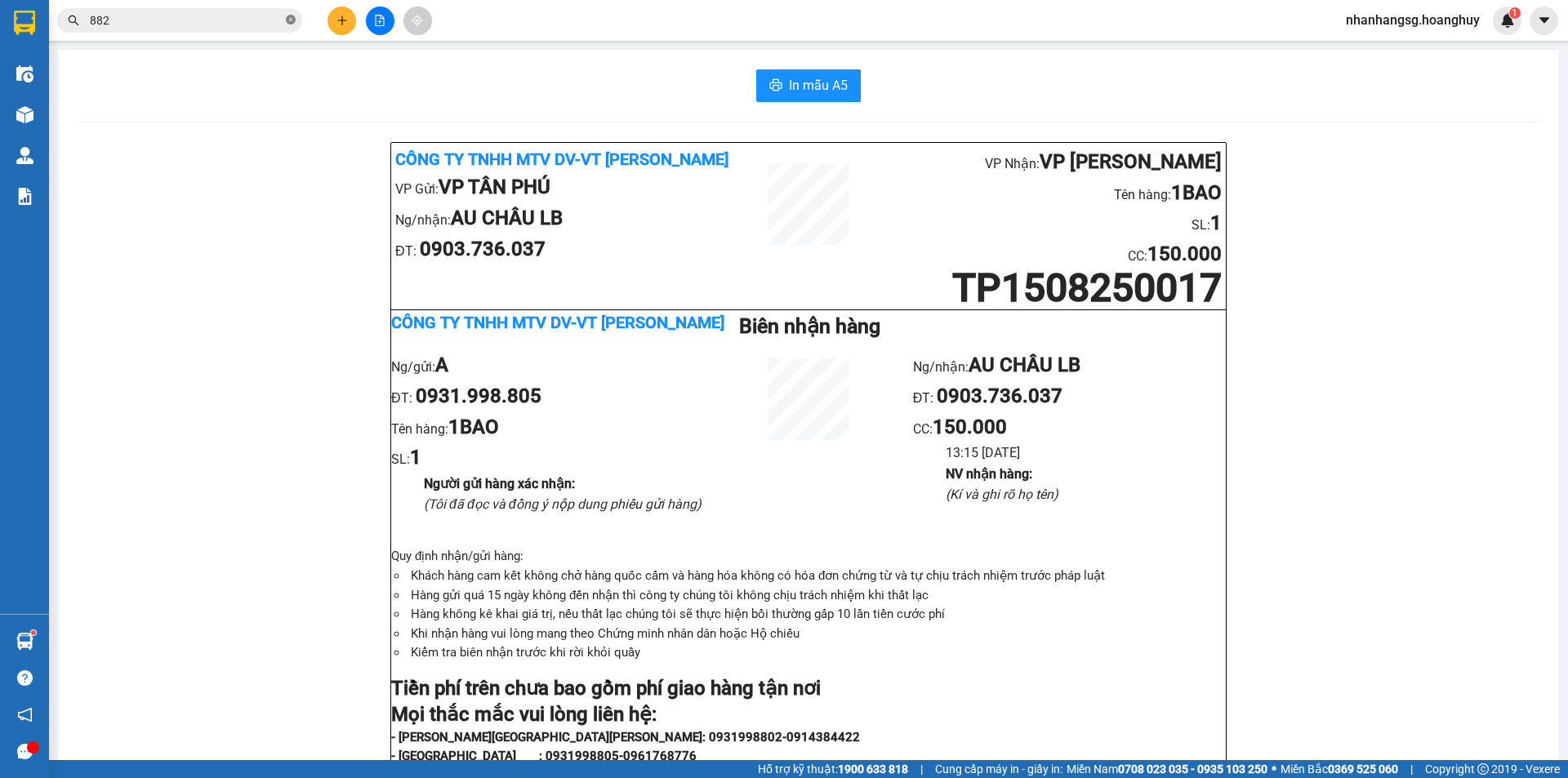
click at [292, 20] on icon "close-circle" at bounding box center [290, 19] width 10 height 10
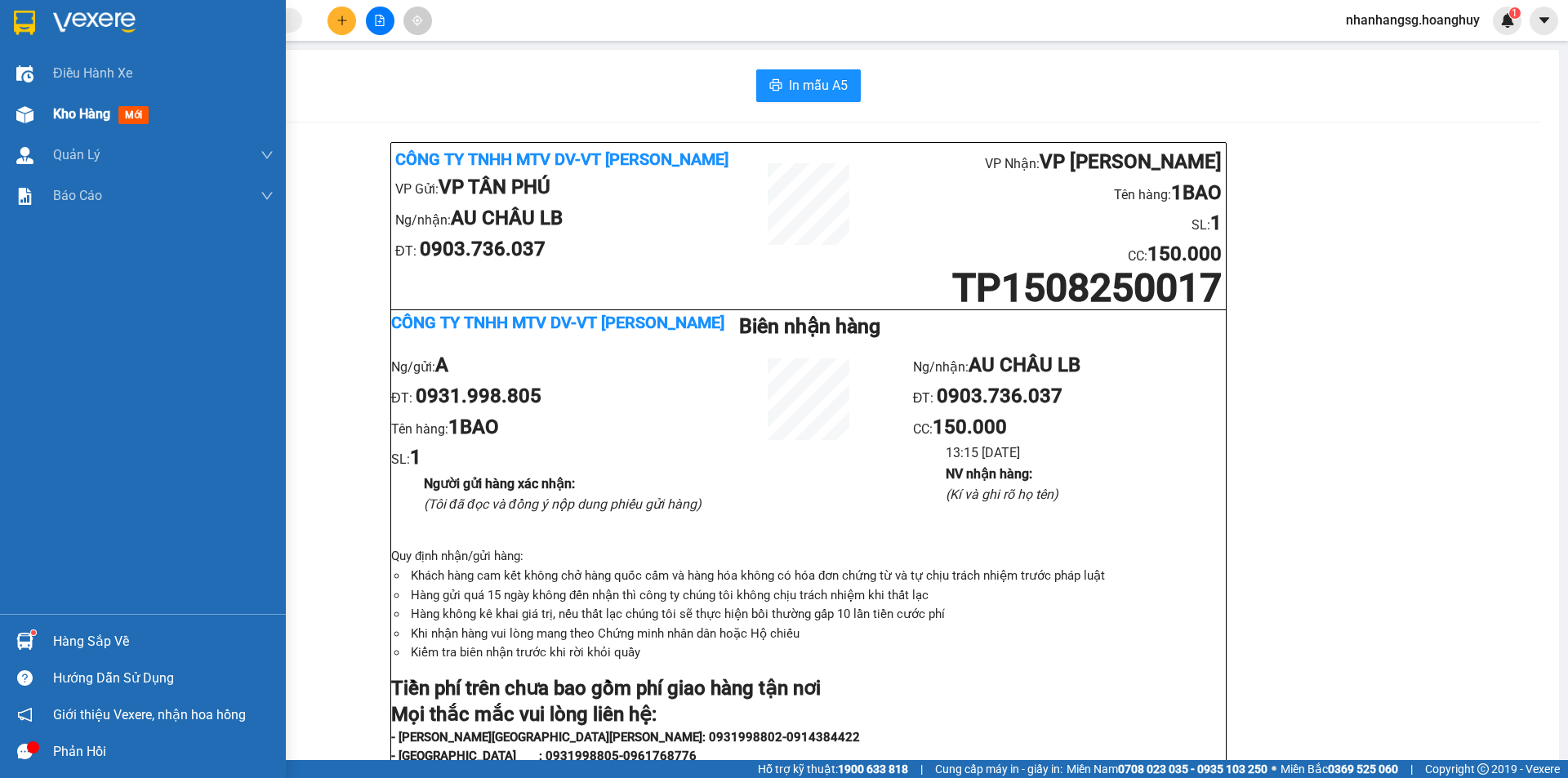
click at [56, 115] on span "Kho hàng" at bounding box center [82, 114] width 57 height 16
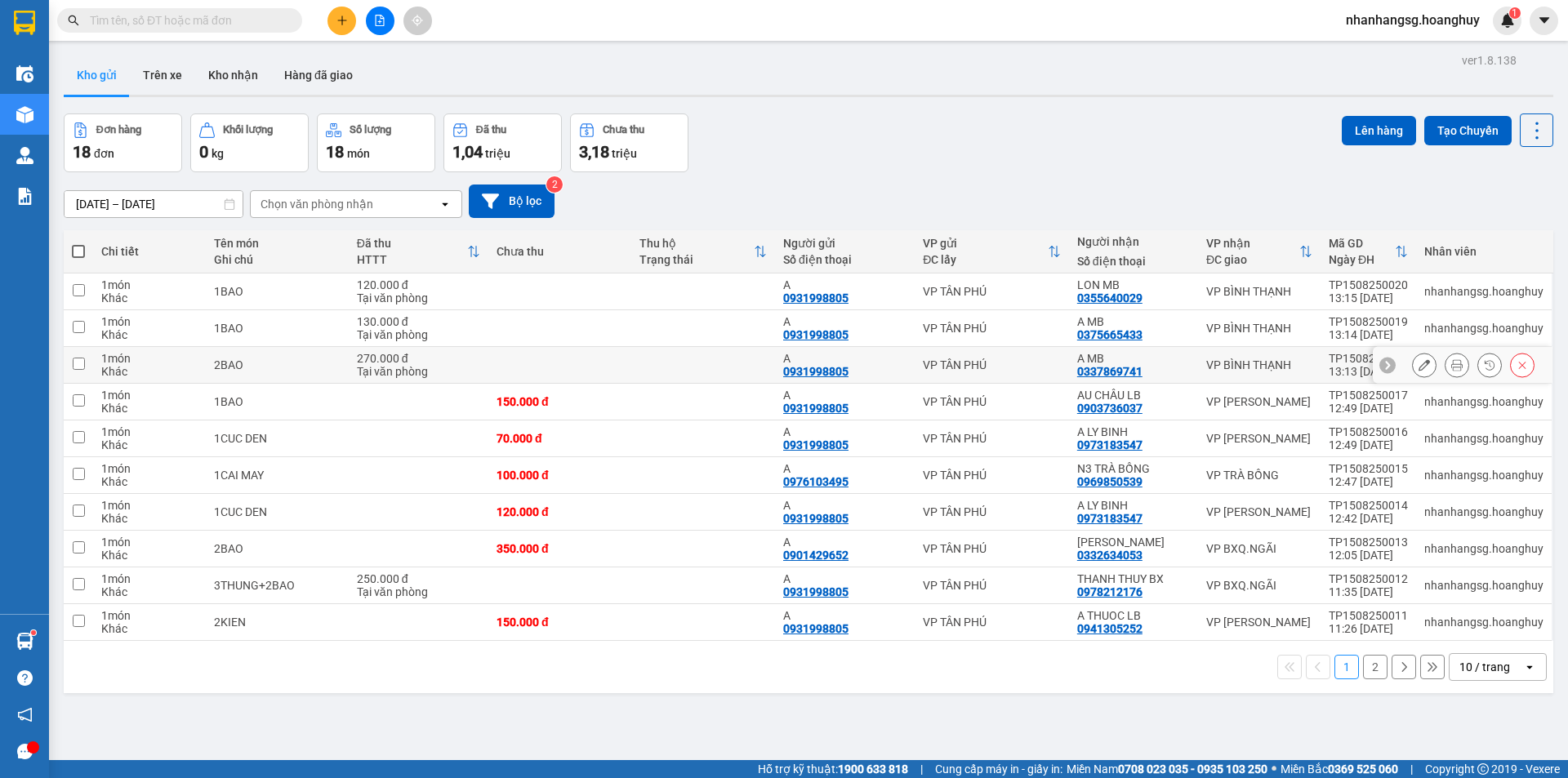
click at [491, 358] on td at bounding box center [561, 365] width 144 height 37
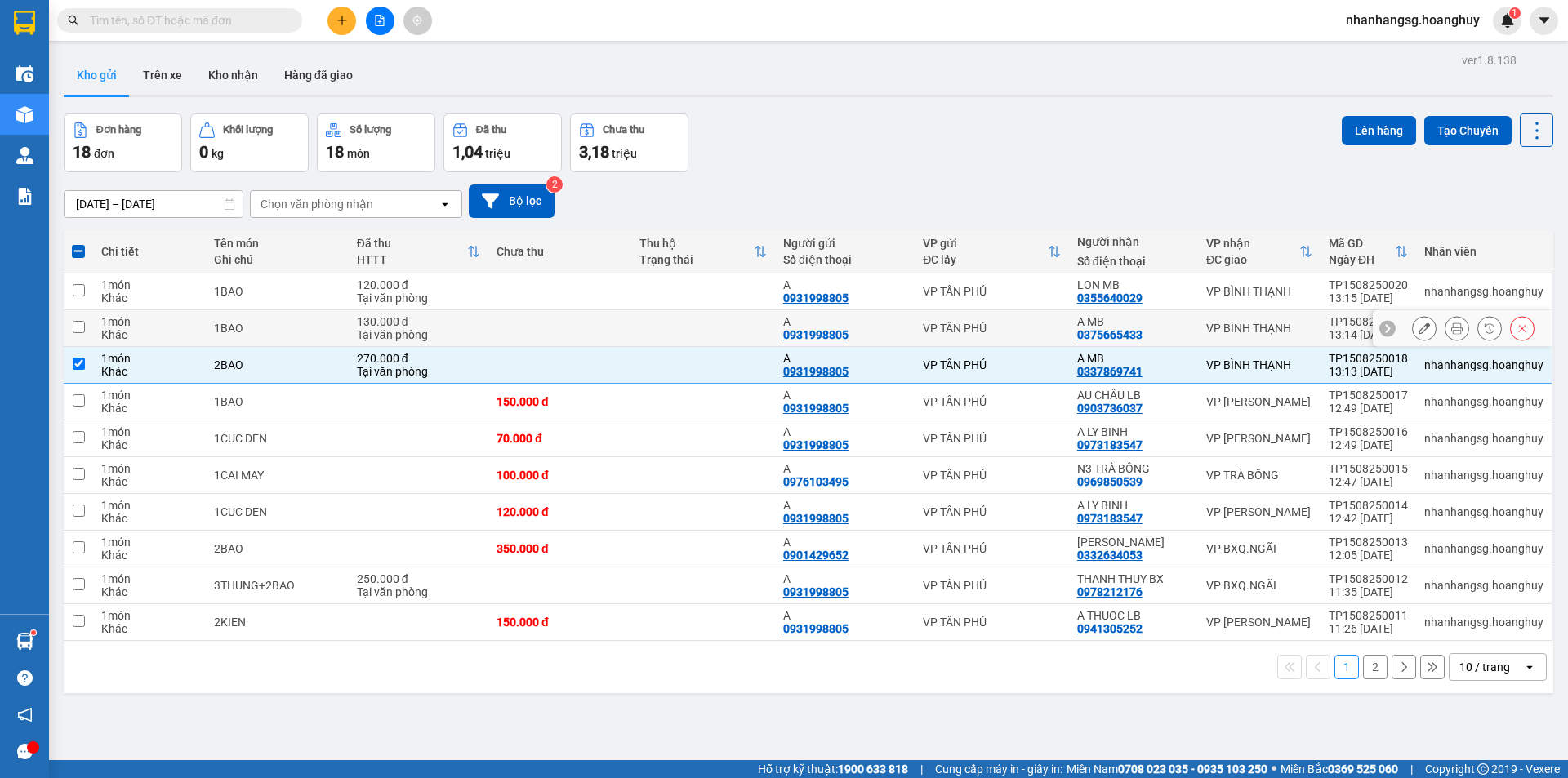
click at [488, 326] on td "130.000 đ [PERSON_NAME]" at bounding box center [419, 328] width 140 height 37
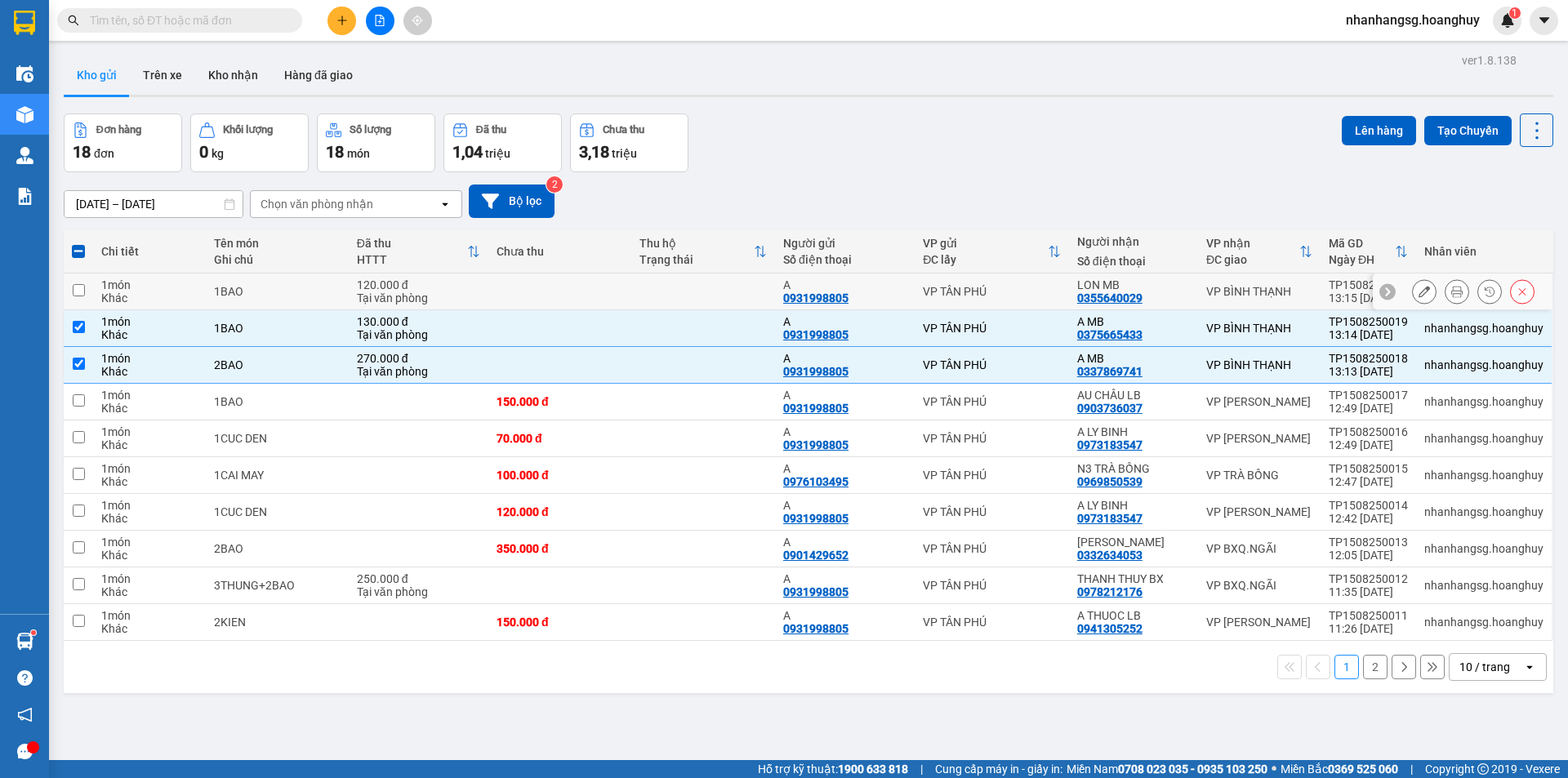
click at [466, 295] on div "Tại văn phòng" at bounding box center [418, 297] width 123 height 13
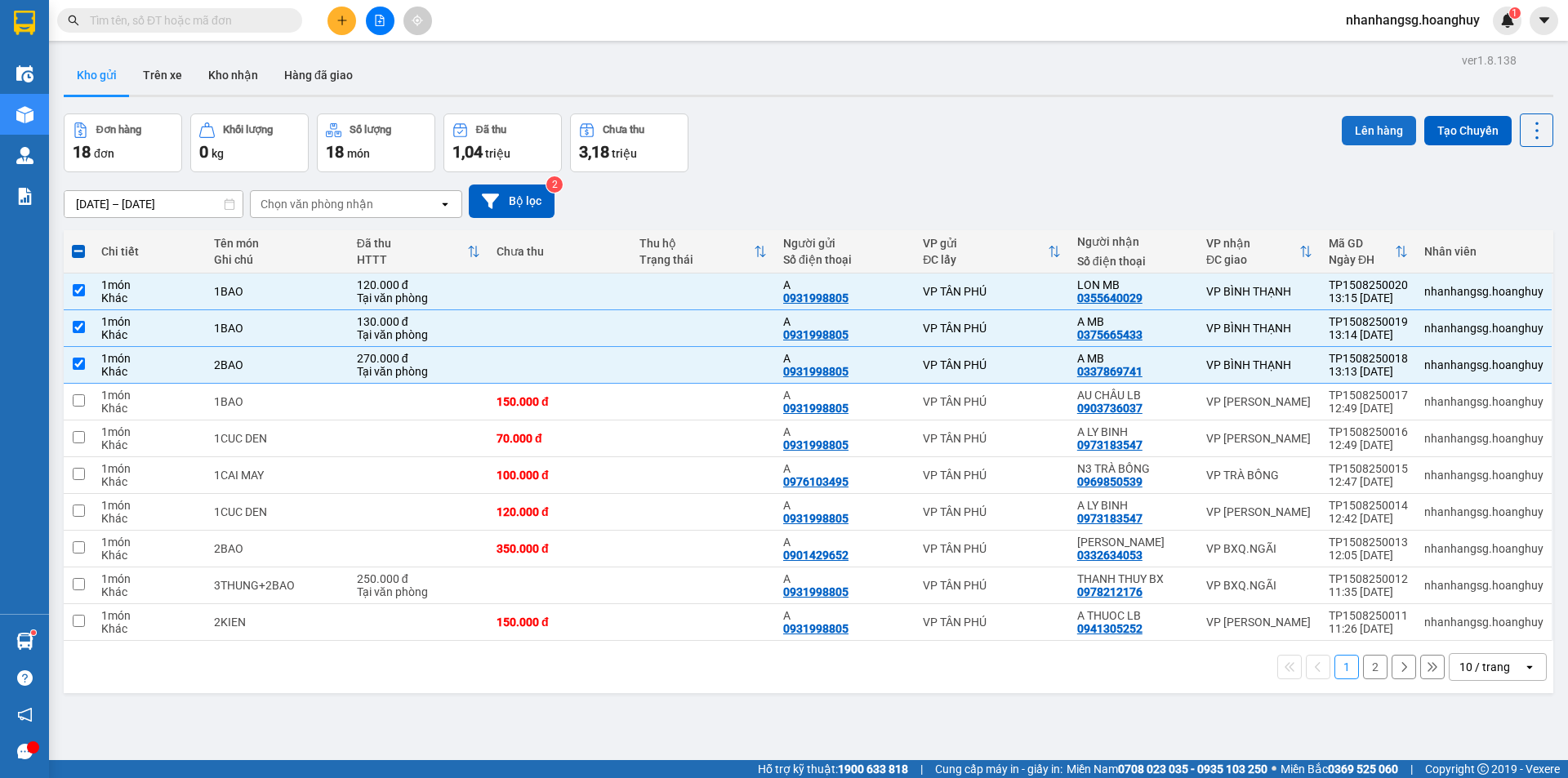
click at [1348, 133] on button "Lên hàng" at bounding box center [1379, 130] width 75 height 29
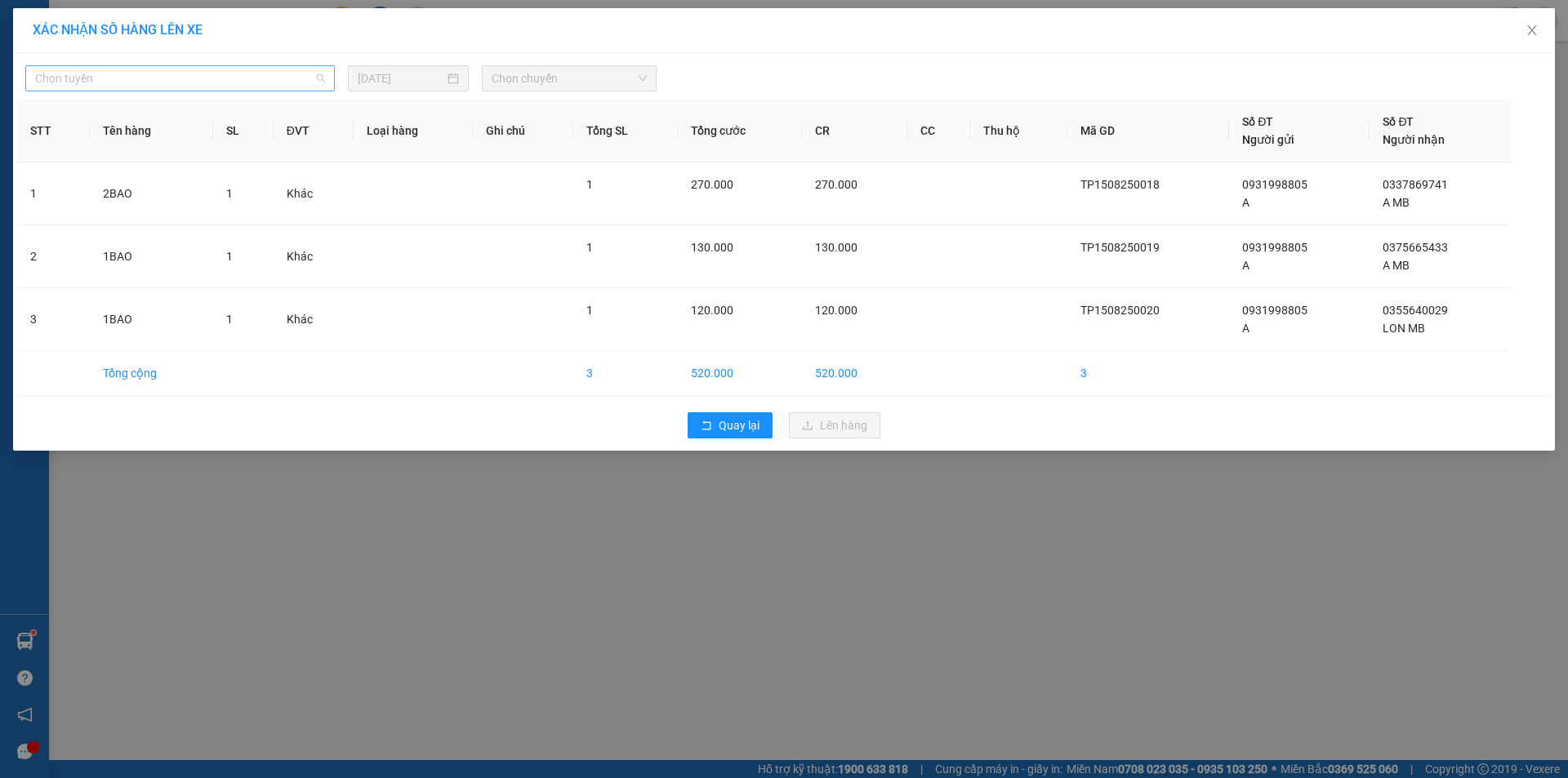
click at [222, 78] on span "Chọn tuyến" at bounding box center [180, 78] width 290 height 24
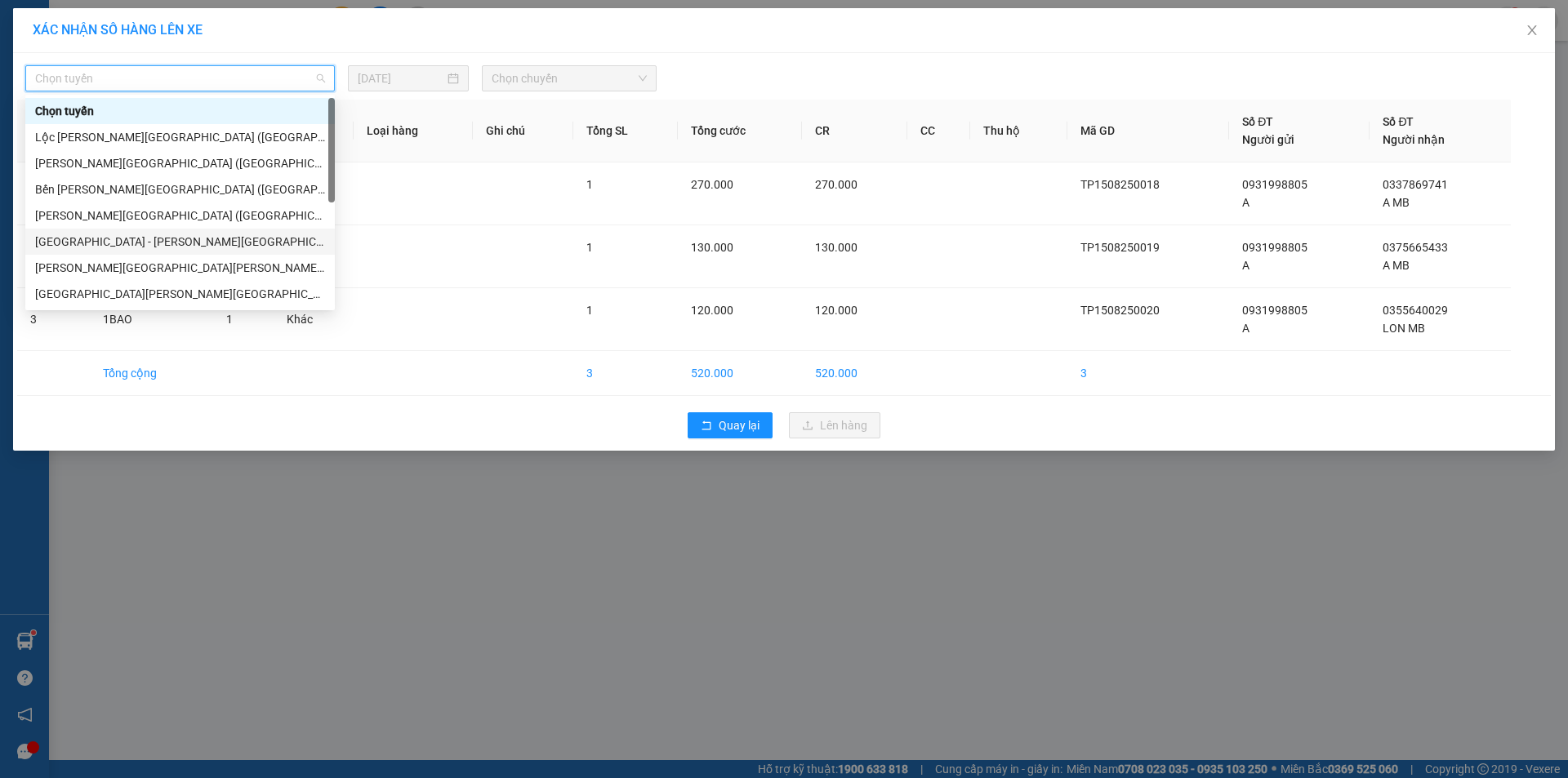
click at [151, 239] on div "[GEOGRAPHIC_DATA] - [PERSON_NAME][GEOGRAPHIC_DATA][PERSON_NAME] ([GEOGRAPHIC_DA…" at bounding box center [180, 242] width 290 height 17
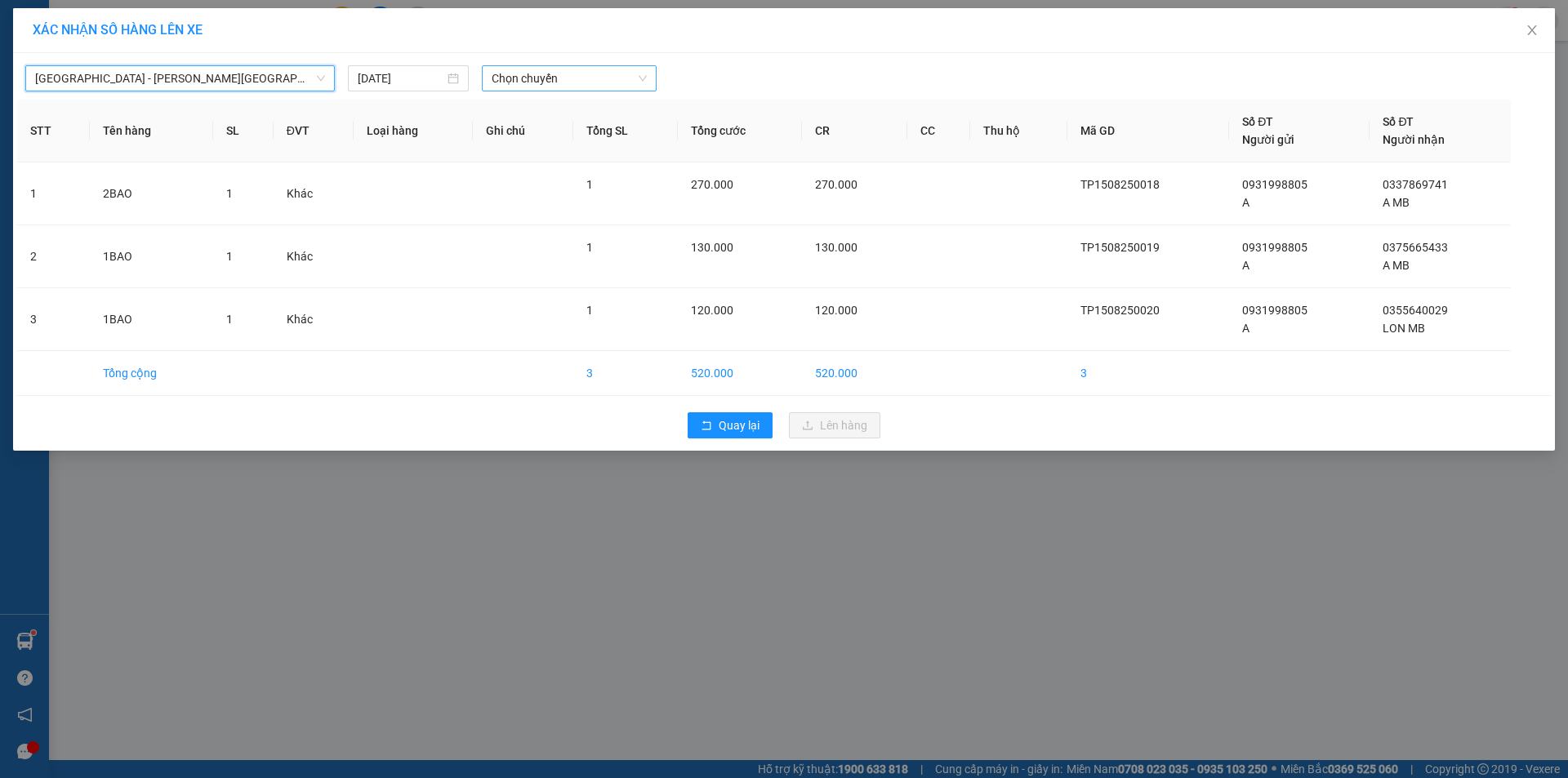
click at [541, 76] on span "Chọn chuyến" at bounding box center [569, 78] width 155 height 24
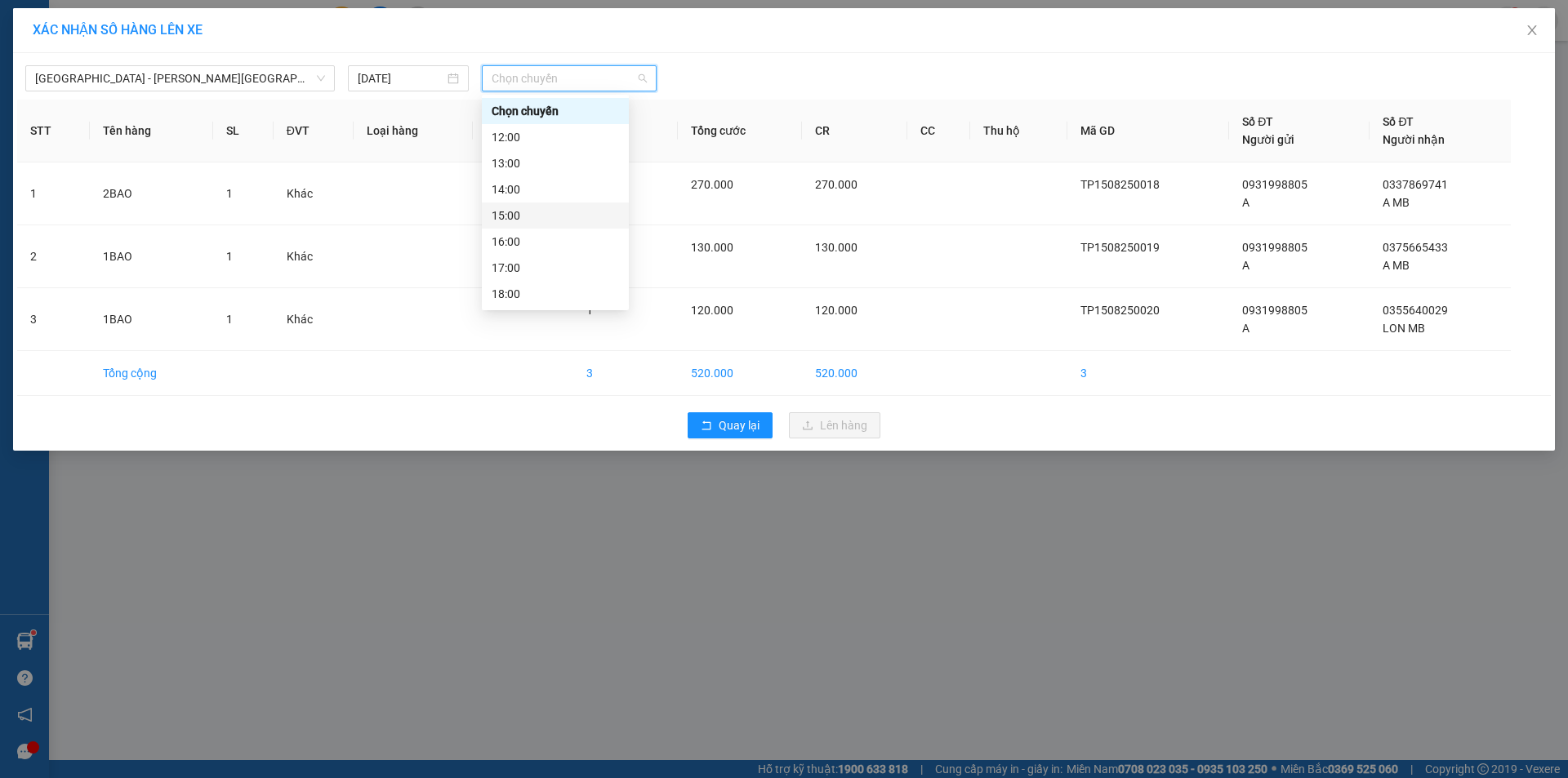
click at [521, 211] on div "15:00" at bounding box center [555, 216] width 127 height 17
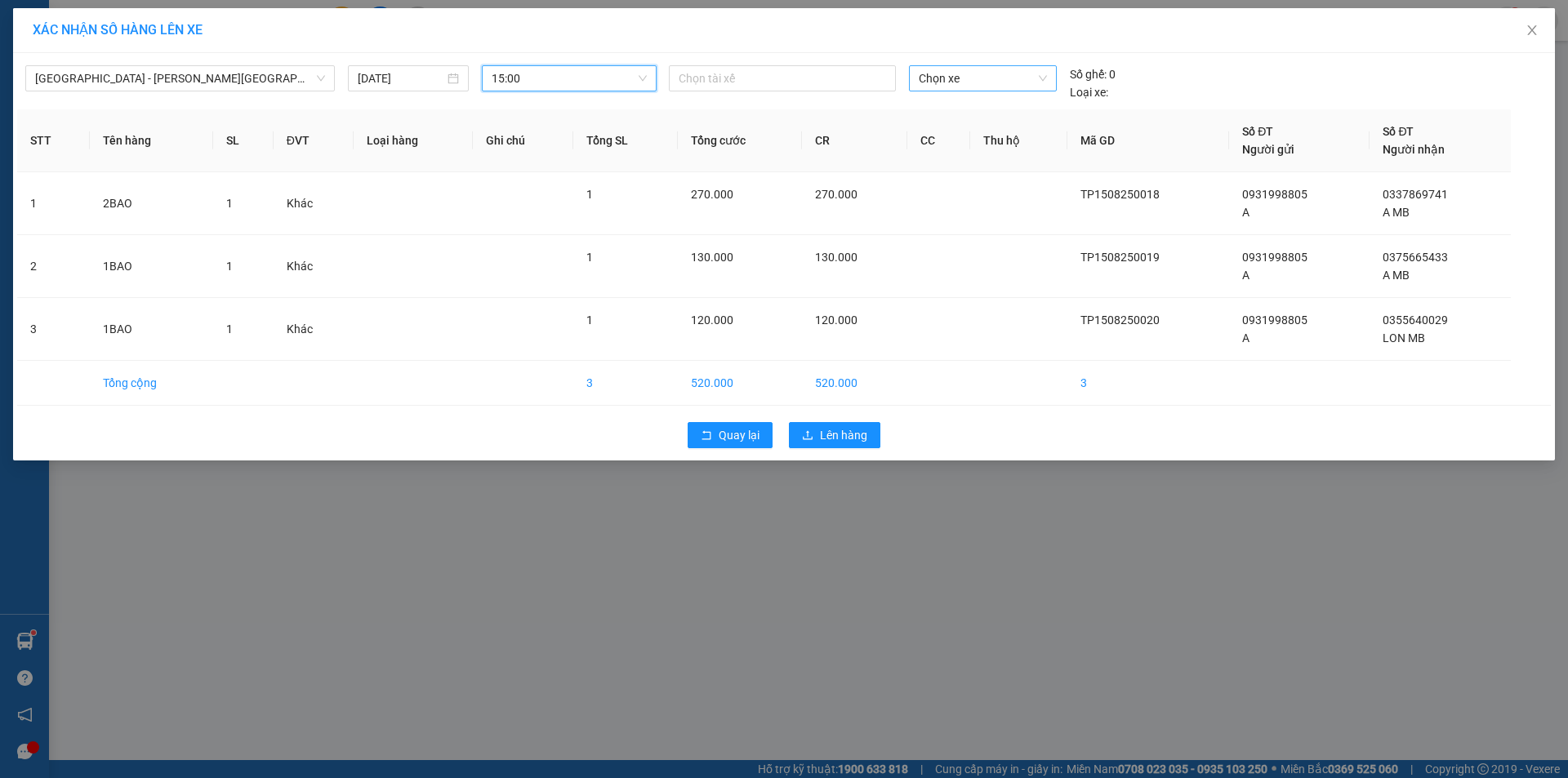
click at [950, 79] on span "Chọn xe" at bounding box center [982, 78] width 127 height 24
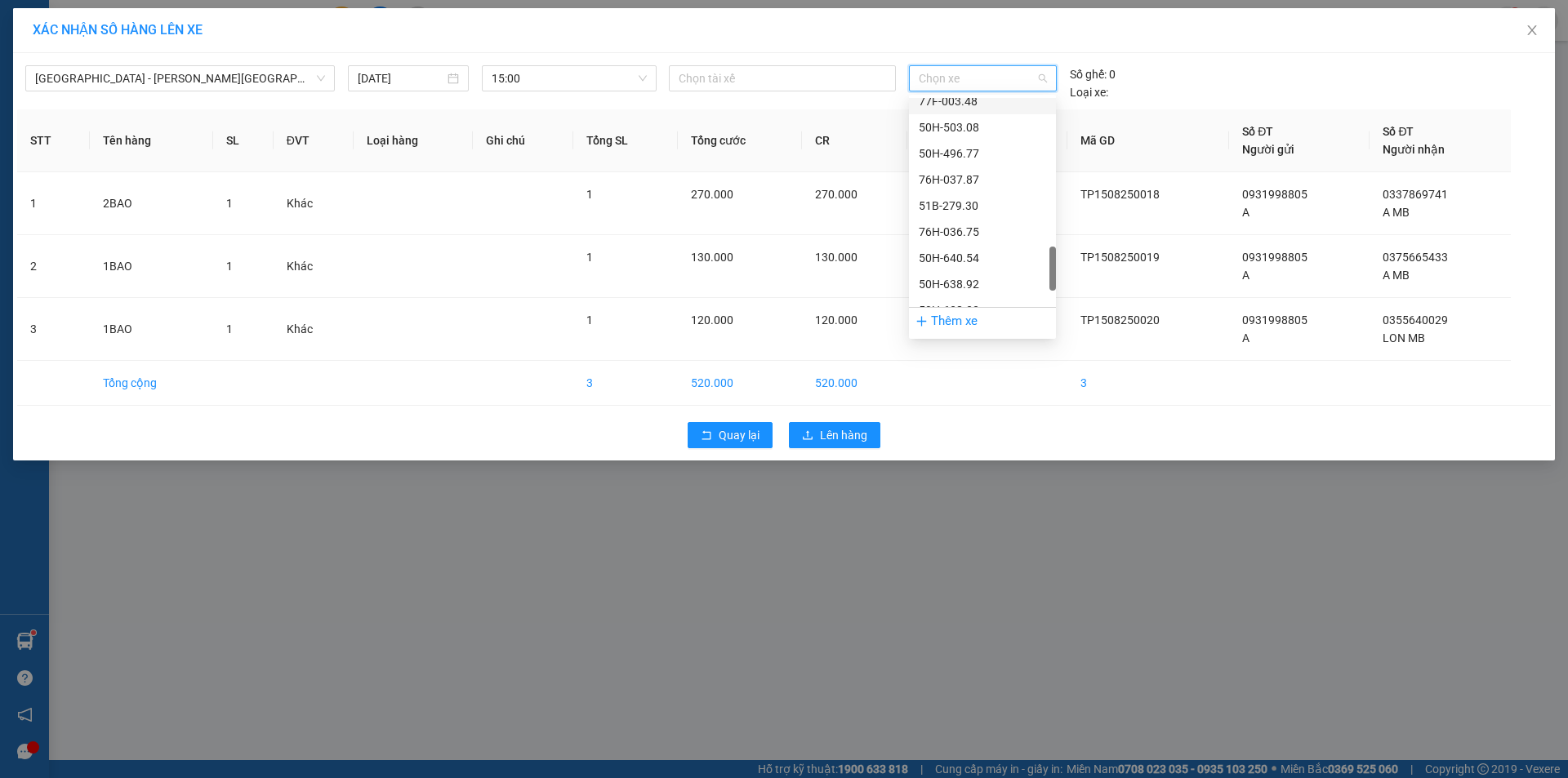
scroll to position [980, 0]
click at [971, 230] on div "50H-638.32" at bounding box center [982, 228] width 127 height 17
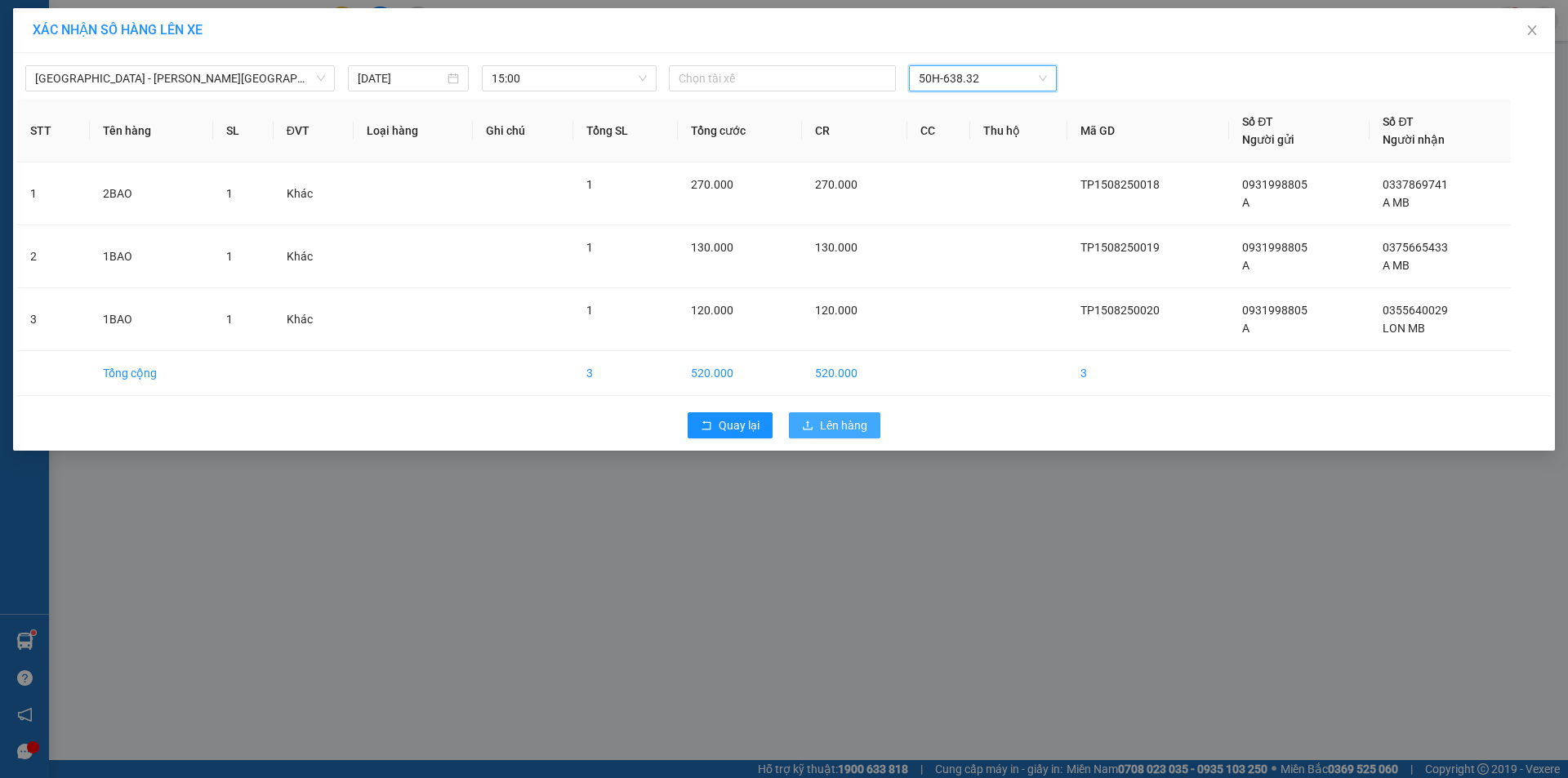
click at [824, 426] on span "Lên hàng" at bounding box center [843, 425] width 48 height 17
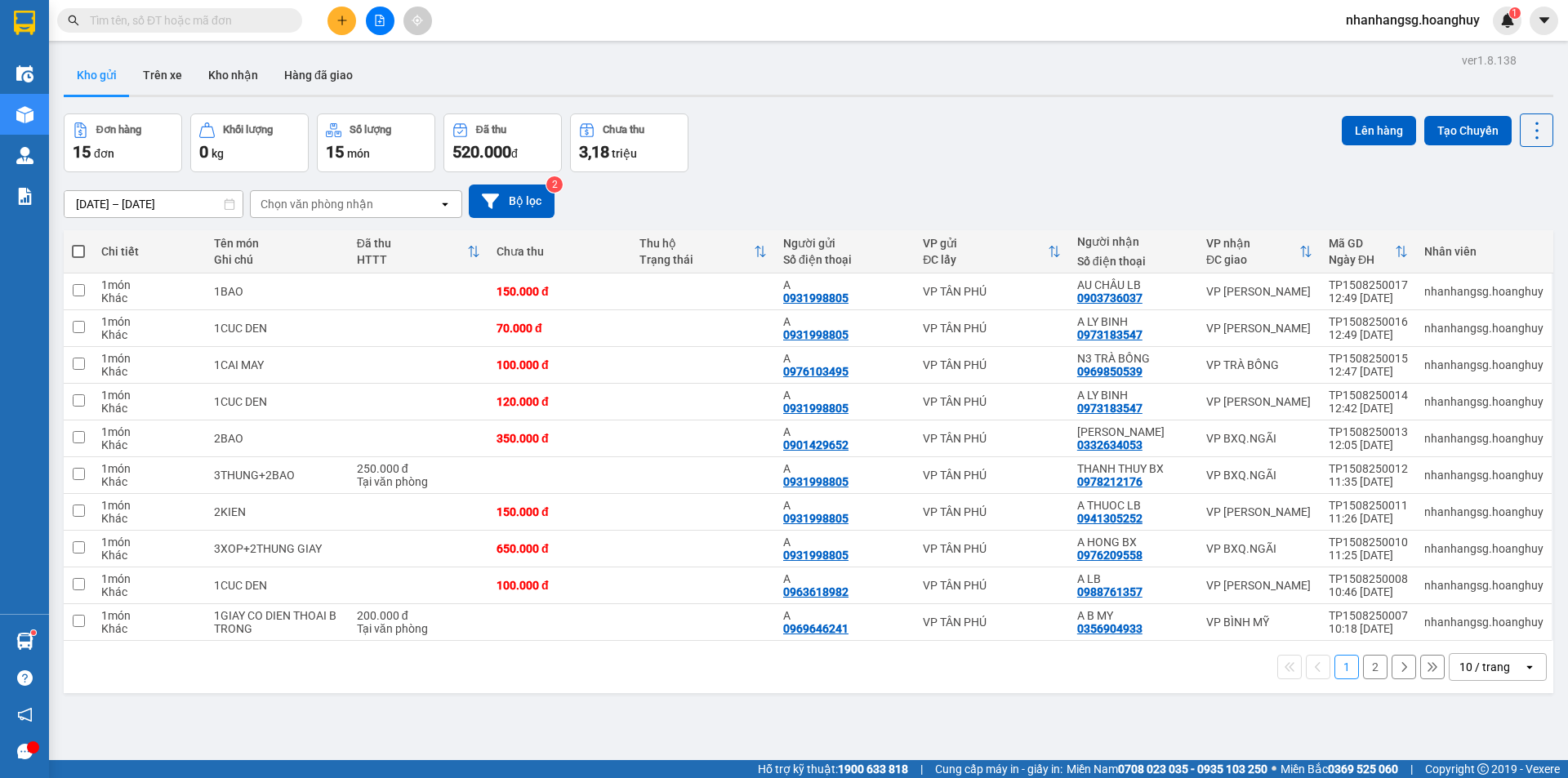
click at [232, 24] on input "text" at bounding box center [186, 20] width 192 height 17
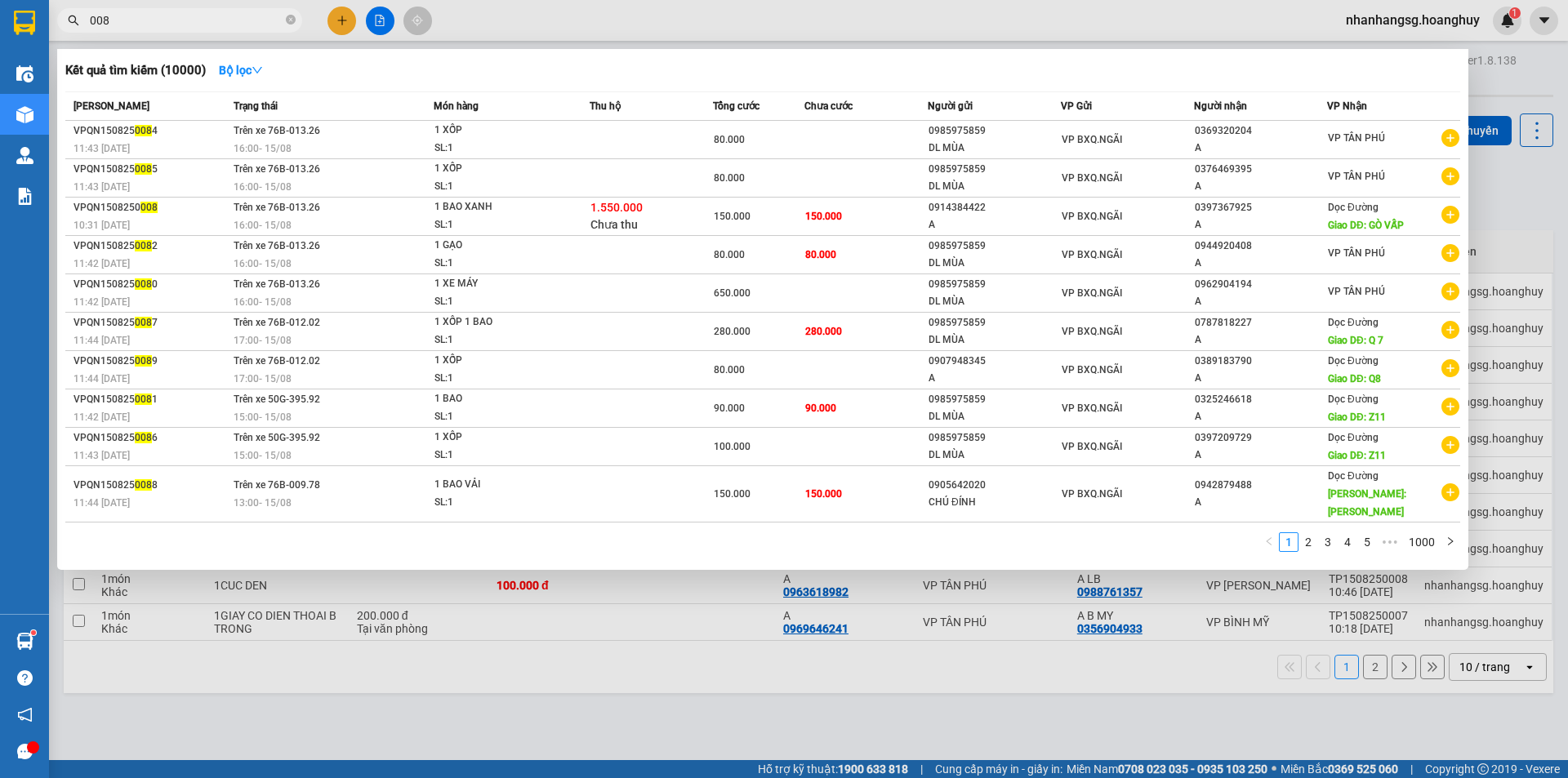
click at [295, 16] on span "008" at bounding box center [180, 19] width 245 height 24
click at [293, 19] on icon "close-circle" at bounding box center [290, 19] width 10 height 10
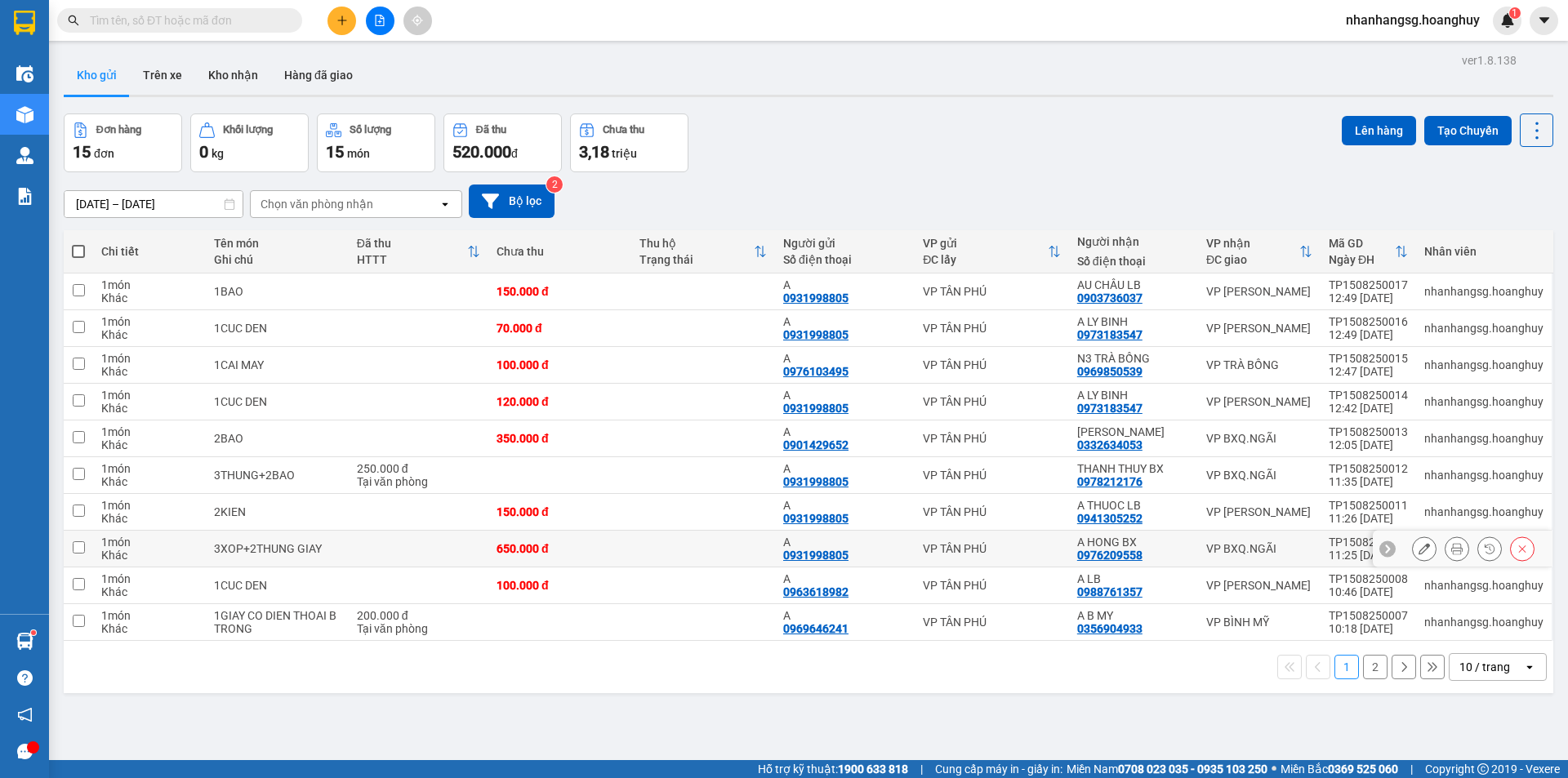
click at [620, 553] on div "650.000 đ" at bounding box center [560, 548] width 127 height 13
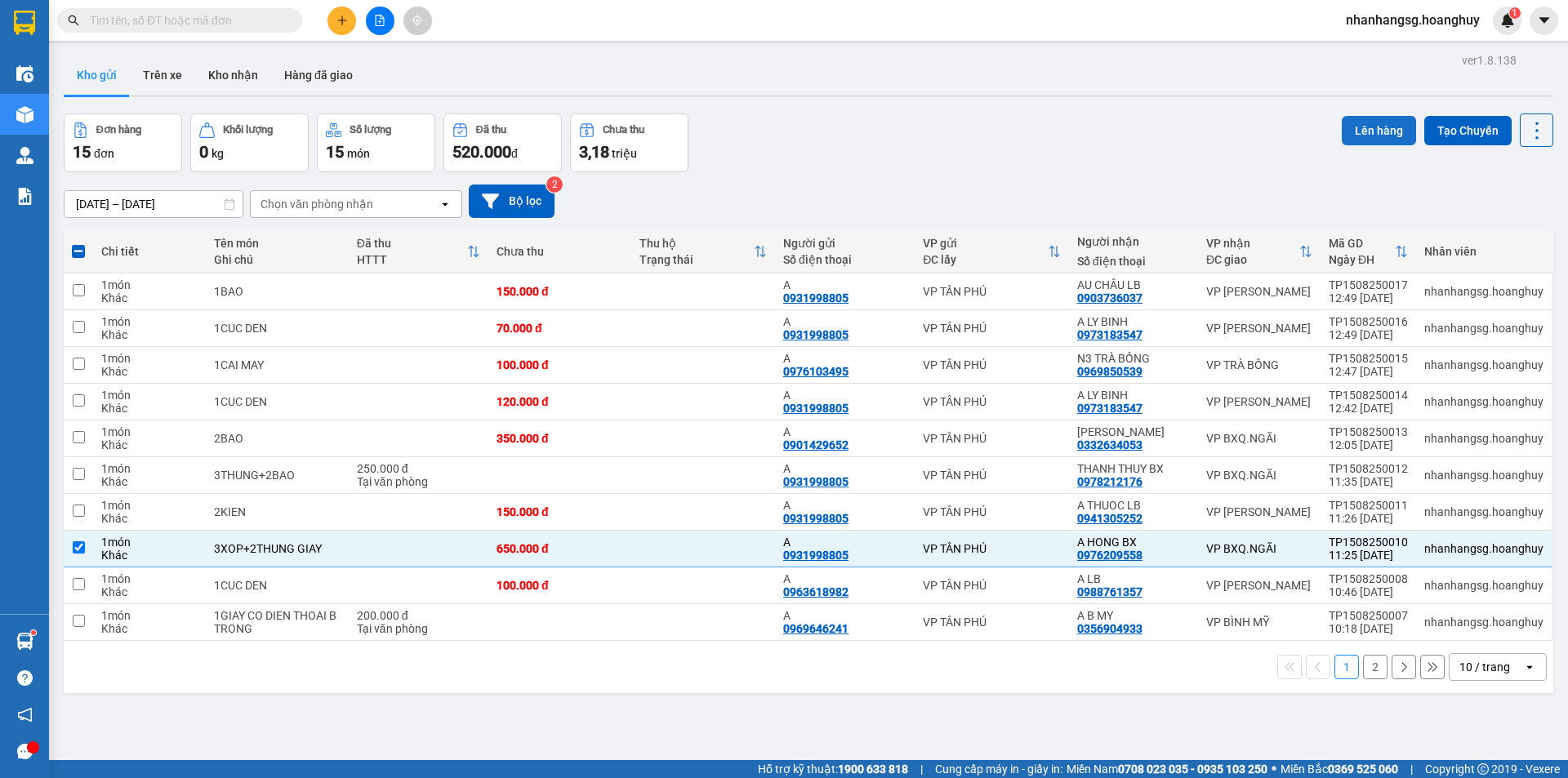
click at [1391, 125] on button "Lên hàng" at bounding box center [1379, 130] width 75 height 29
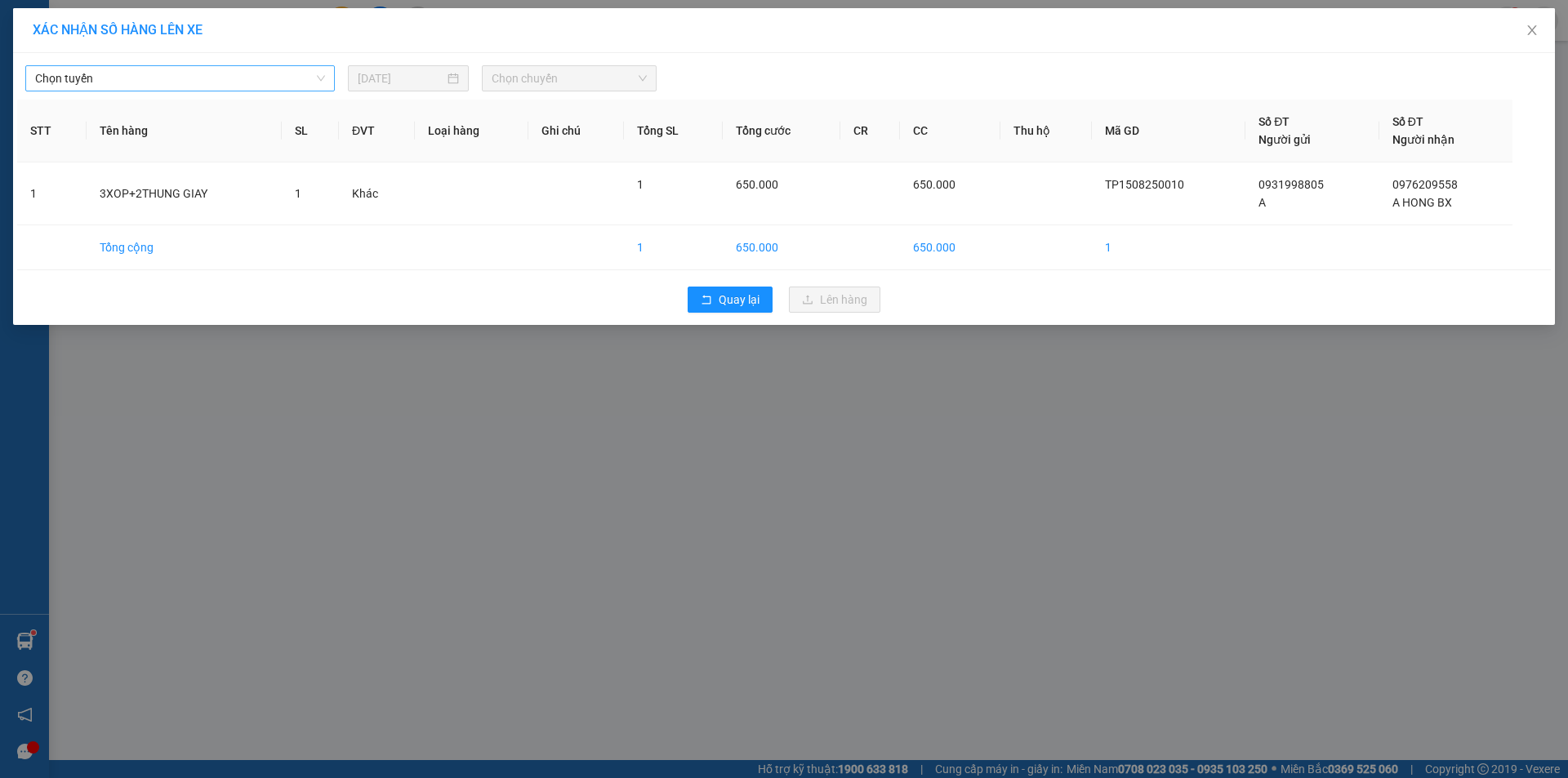
click at [100, 67] on span "Chọn tuyến" at bounding box center [180, 78] width 290 height 24
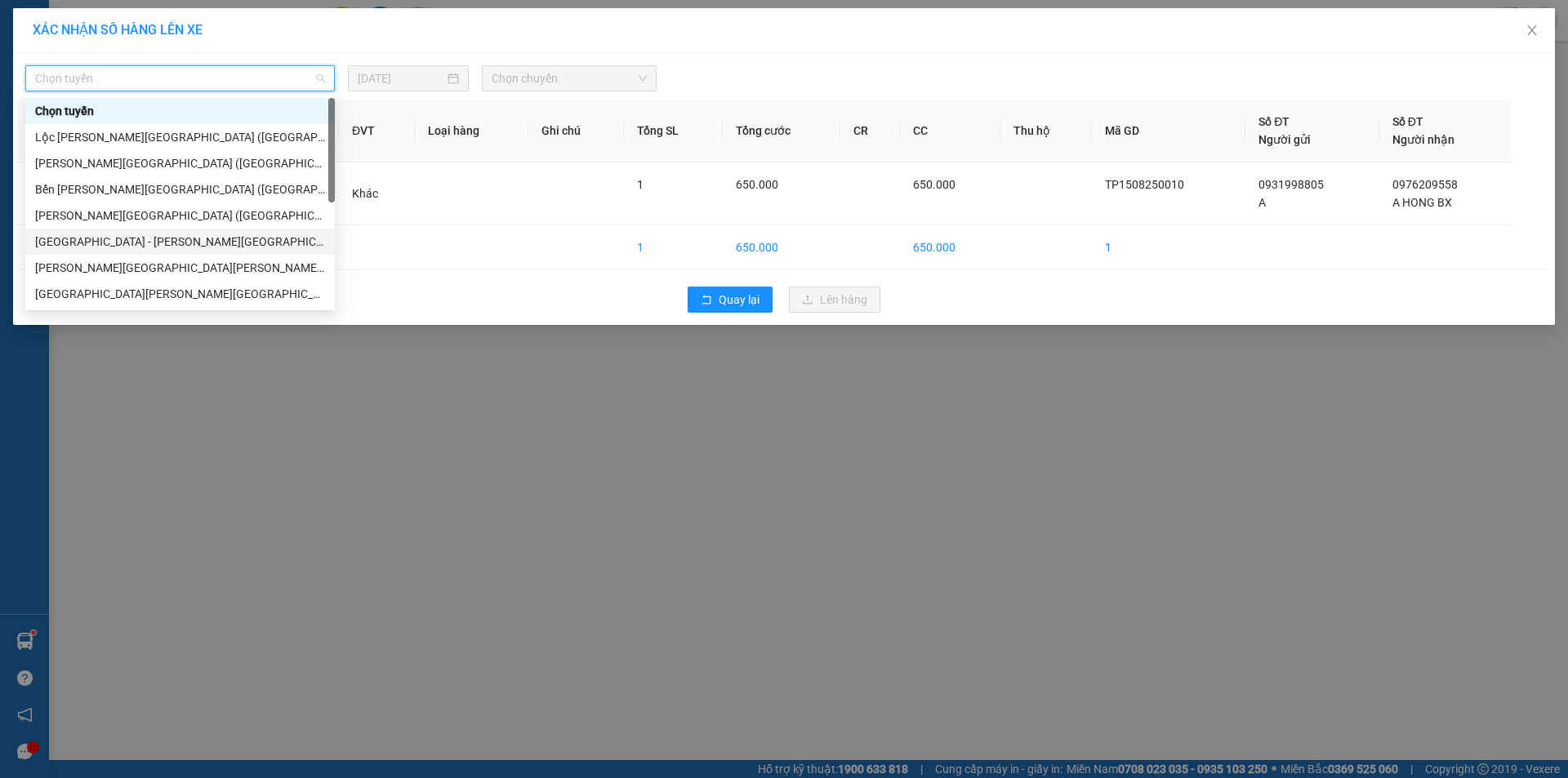
click at [124, 245] on div "[GEOGRAPHIC_DATA] - [PERSON_NAME][GEOGRAPHIC_DATA][PERSON_NAME] ([GEOGRAPHIC_DA…" at bounding box center [180, 242] width 290 height 17
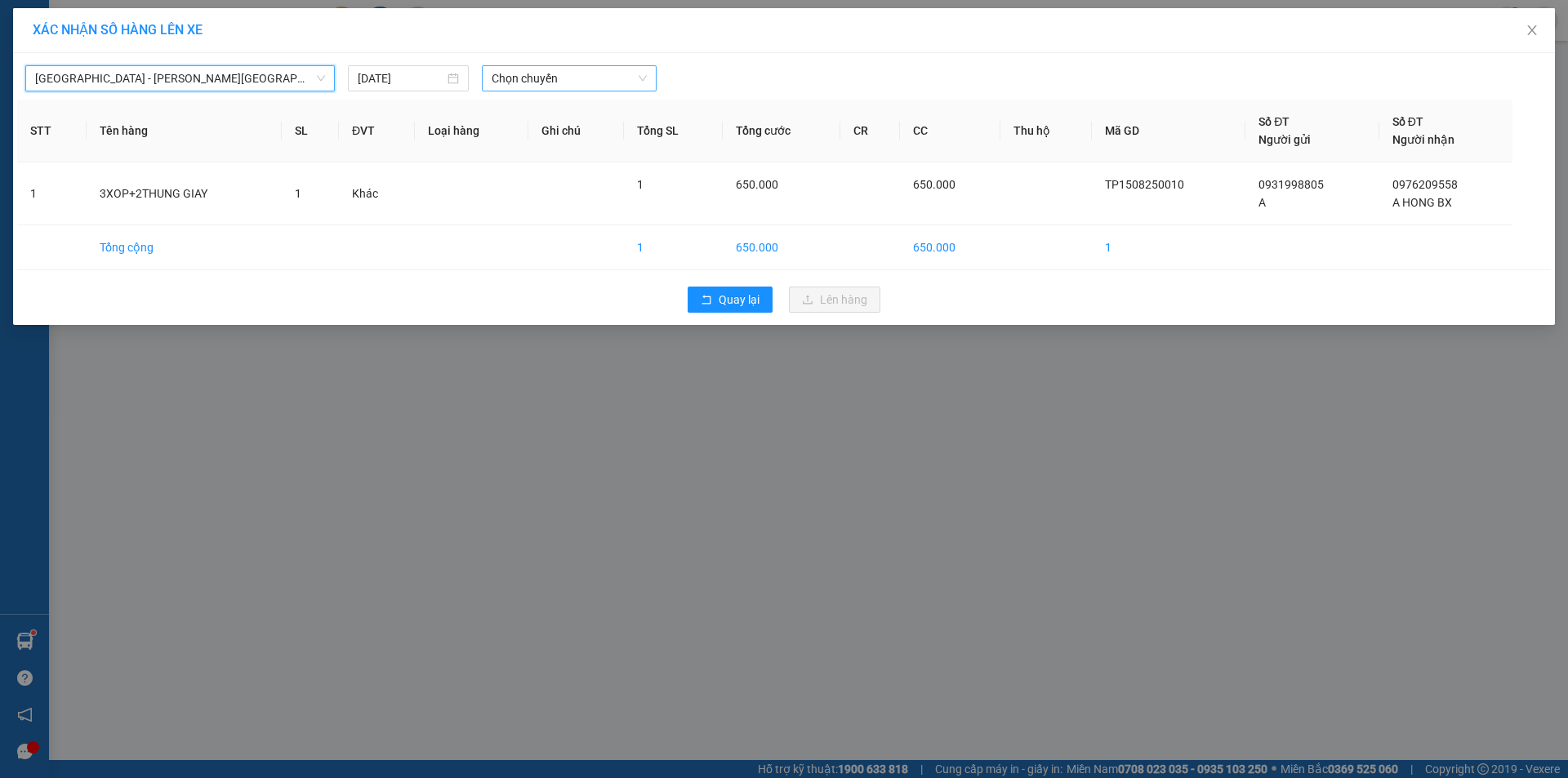
click at [528, 68] on span "Chọn chuyến" at bounding box center [569, 78] width 155 height 24
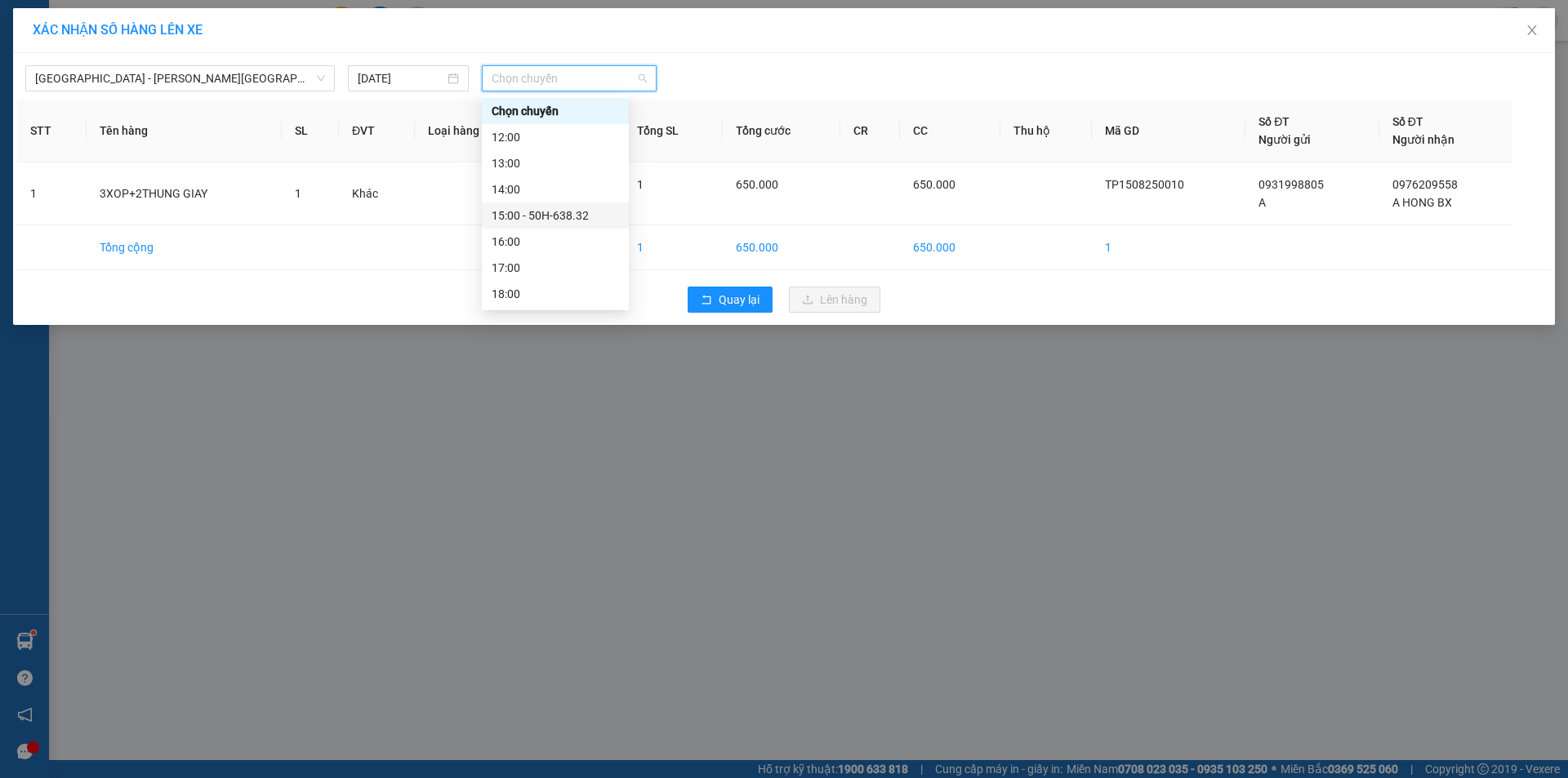
click at [535, 219] on div "15:00 - 50H-638.32" at bounding box center [555, 216] width 127 height 17
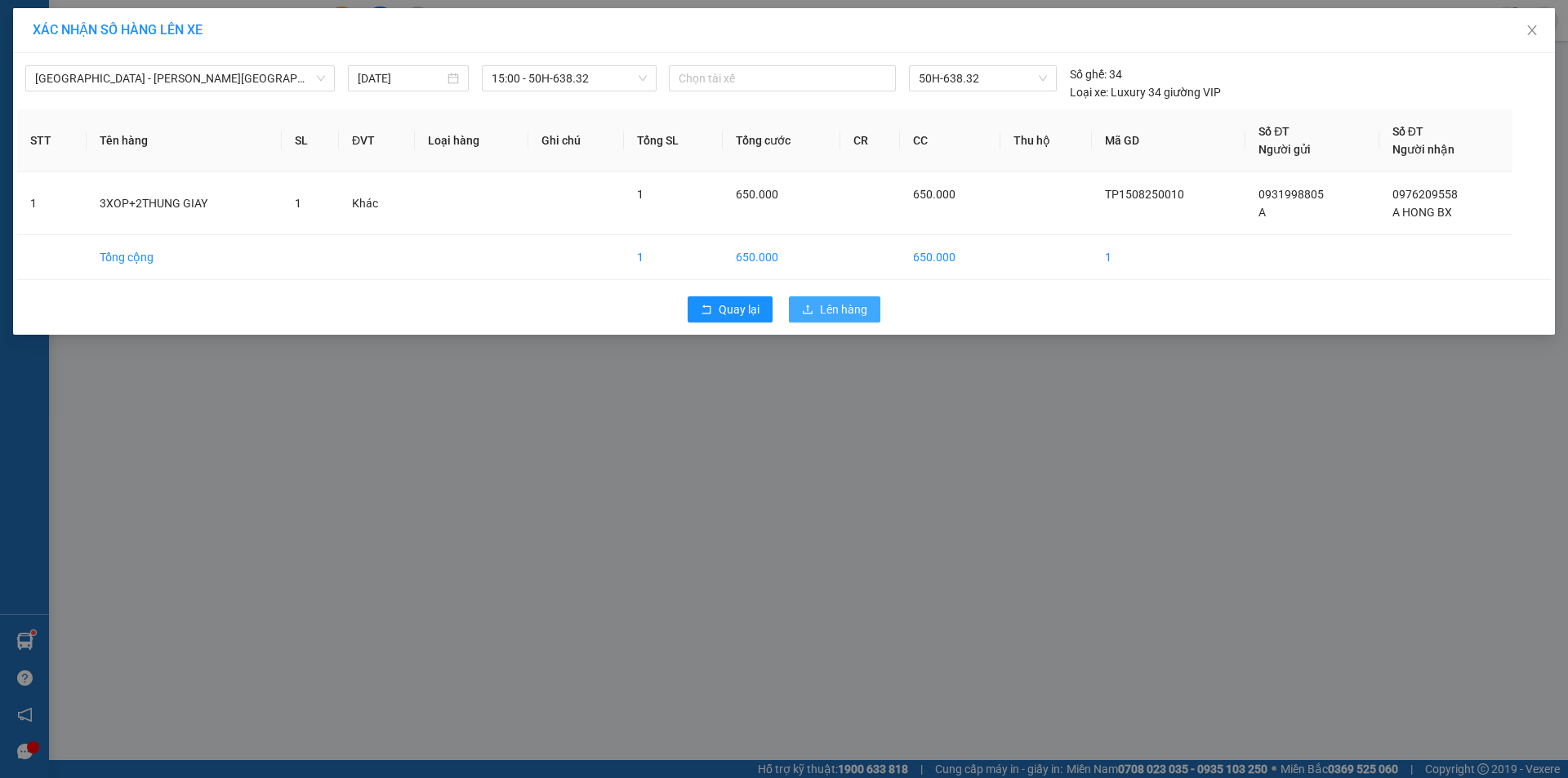
click at [850, 317] on span "Lên hàng" at bounding box center [843, 309] width 48 height 17
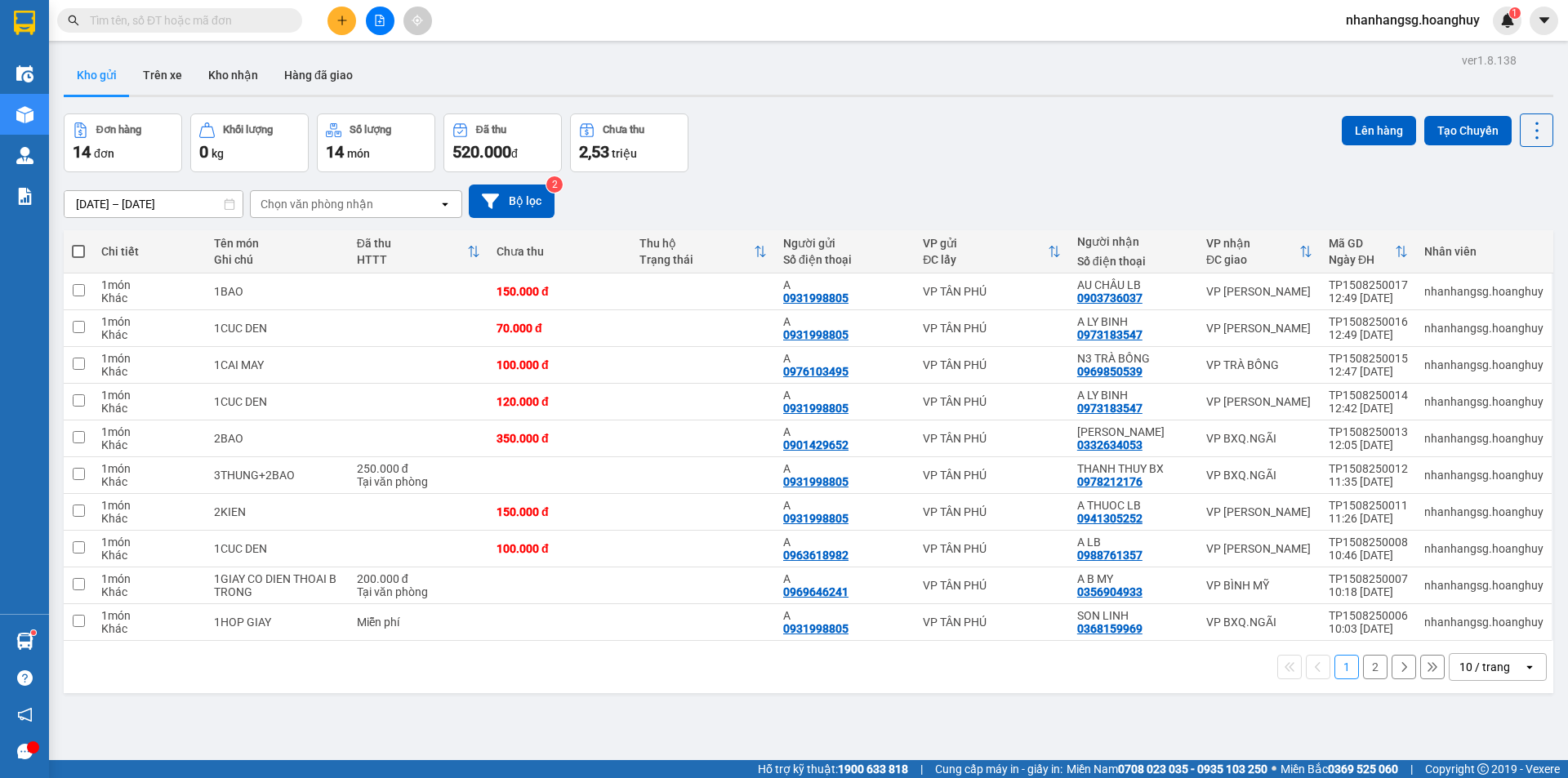
click at [1363, 663] on button "2" at bounding box center [1375, 666] width 24 height 24
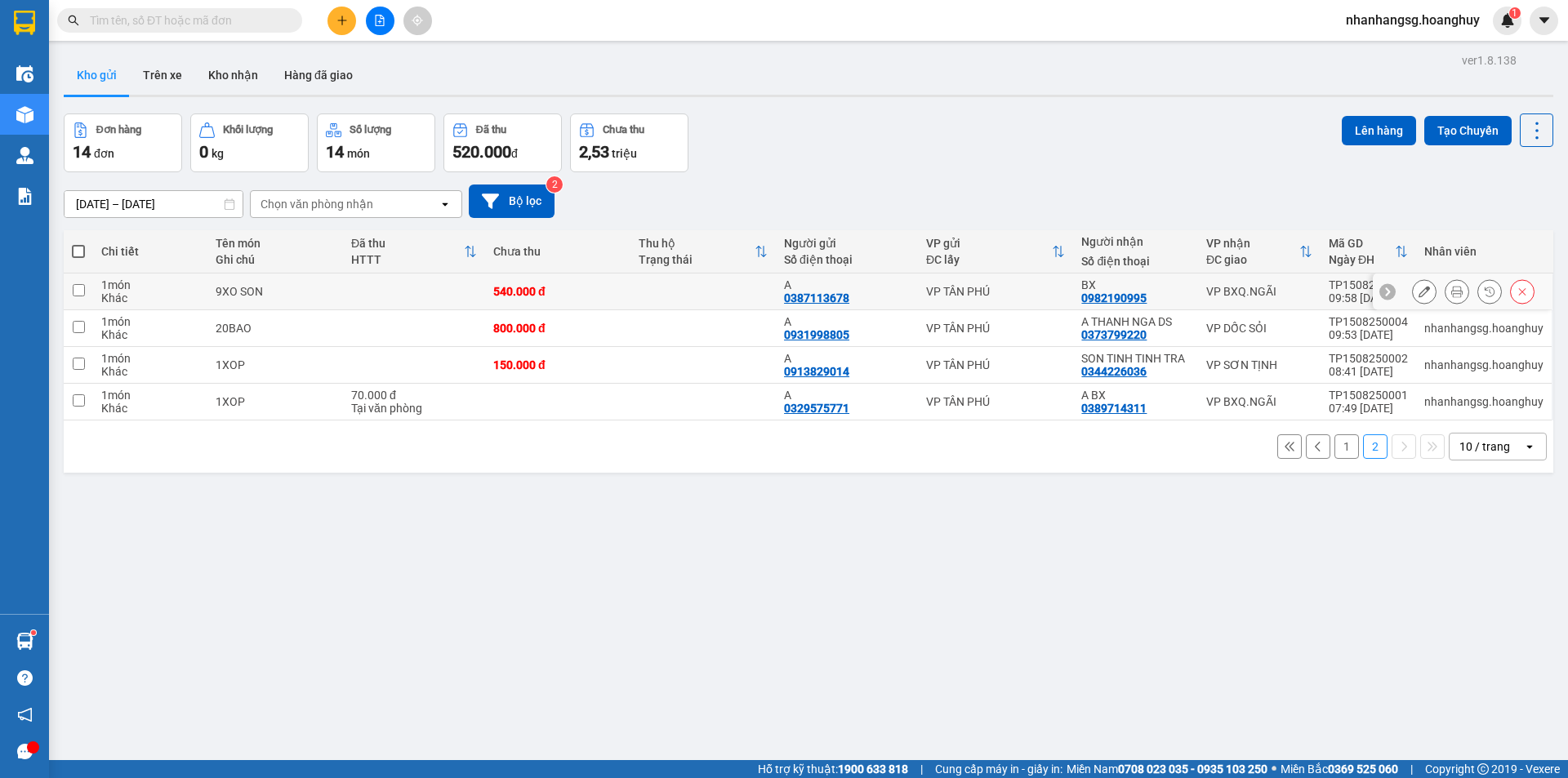
click at [656, 294] on td at bounding box center [703, 292] width 146 height 37
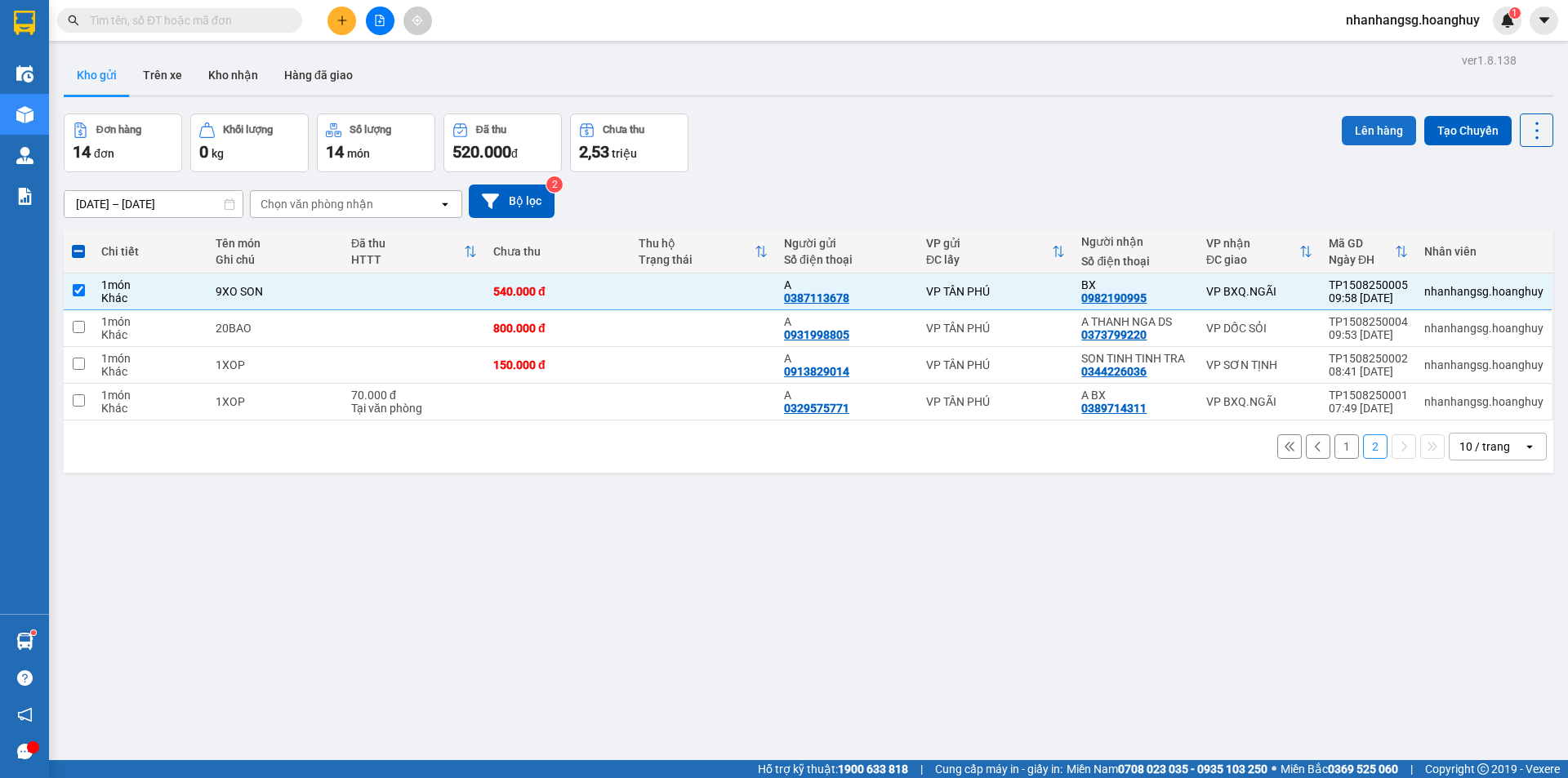
click at [1347, 130] on button "Lên hàng" at bounding box center [1379, 130] width 75 height 29
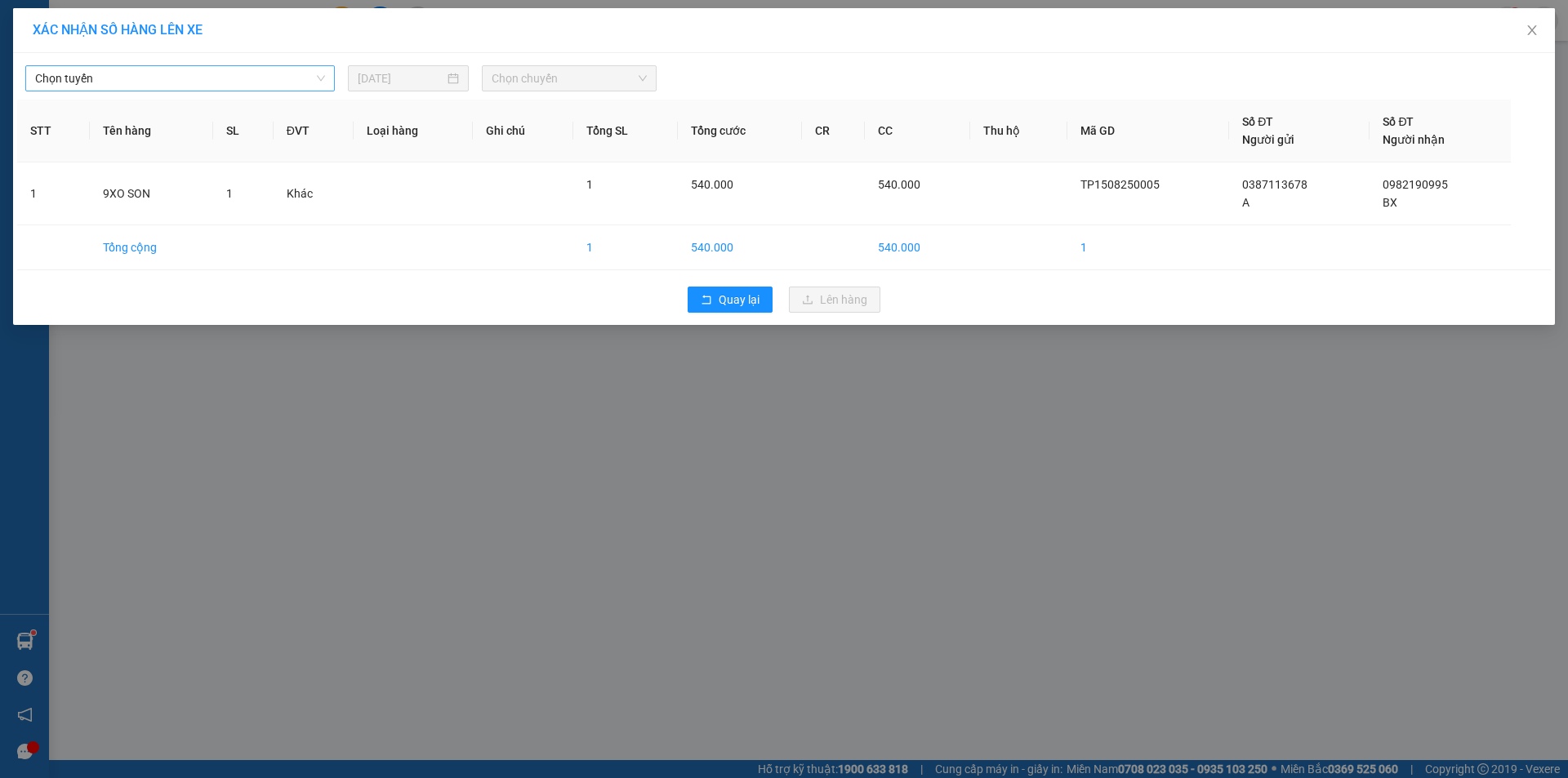
click at [199, 75] on span "Chọn tuyến" at bounding box center [180, 78] width 290 height 24
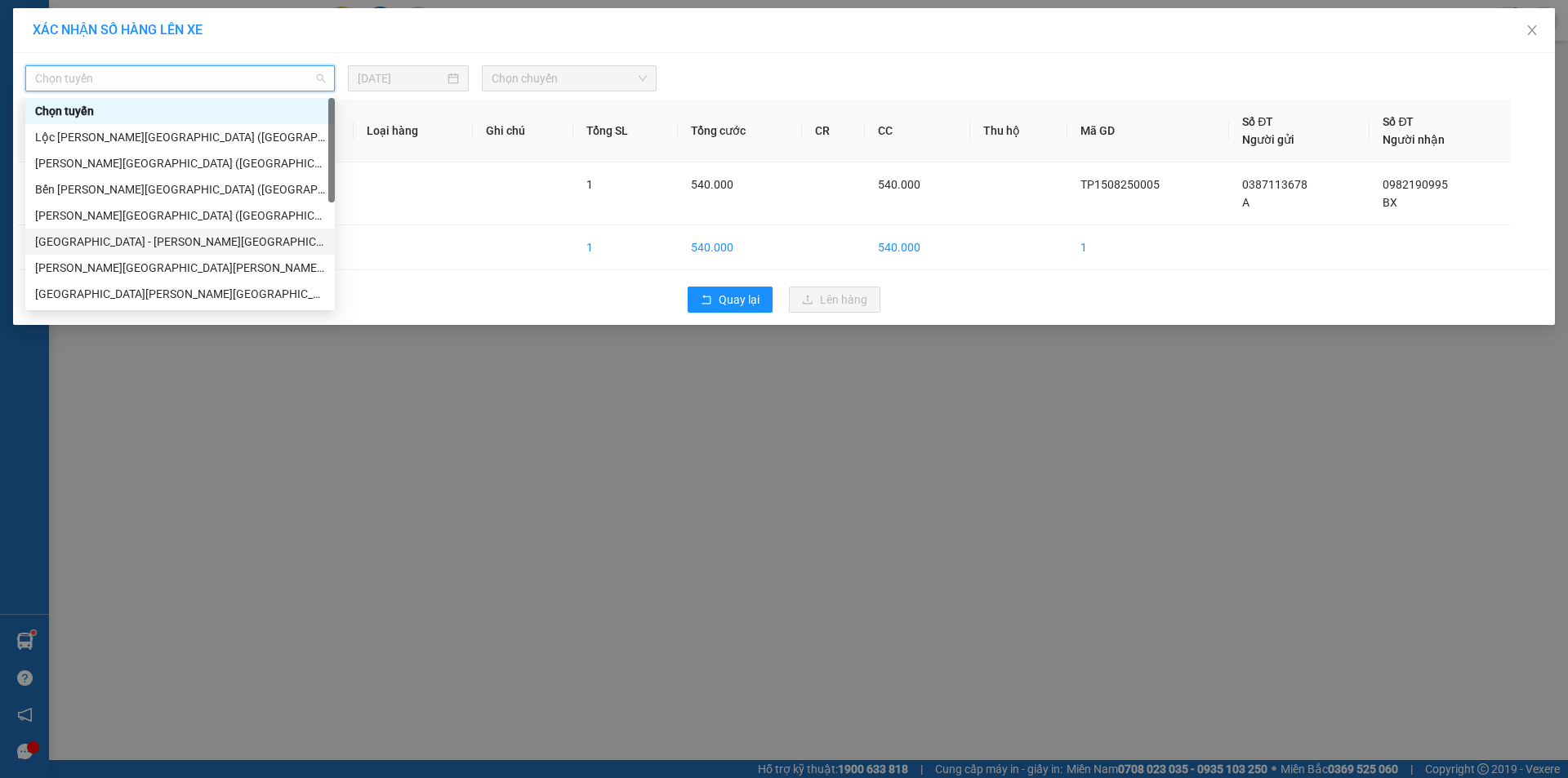
click at [148, 243] on div "[GEOGRAPHIC_DATA] - [PERSON_NAME][GEOGRAPHIC_DATA][PERSON_NAME] ([GEOGRAPHIC_DA…" at bounding box center [180, 242] width 290 height 17
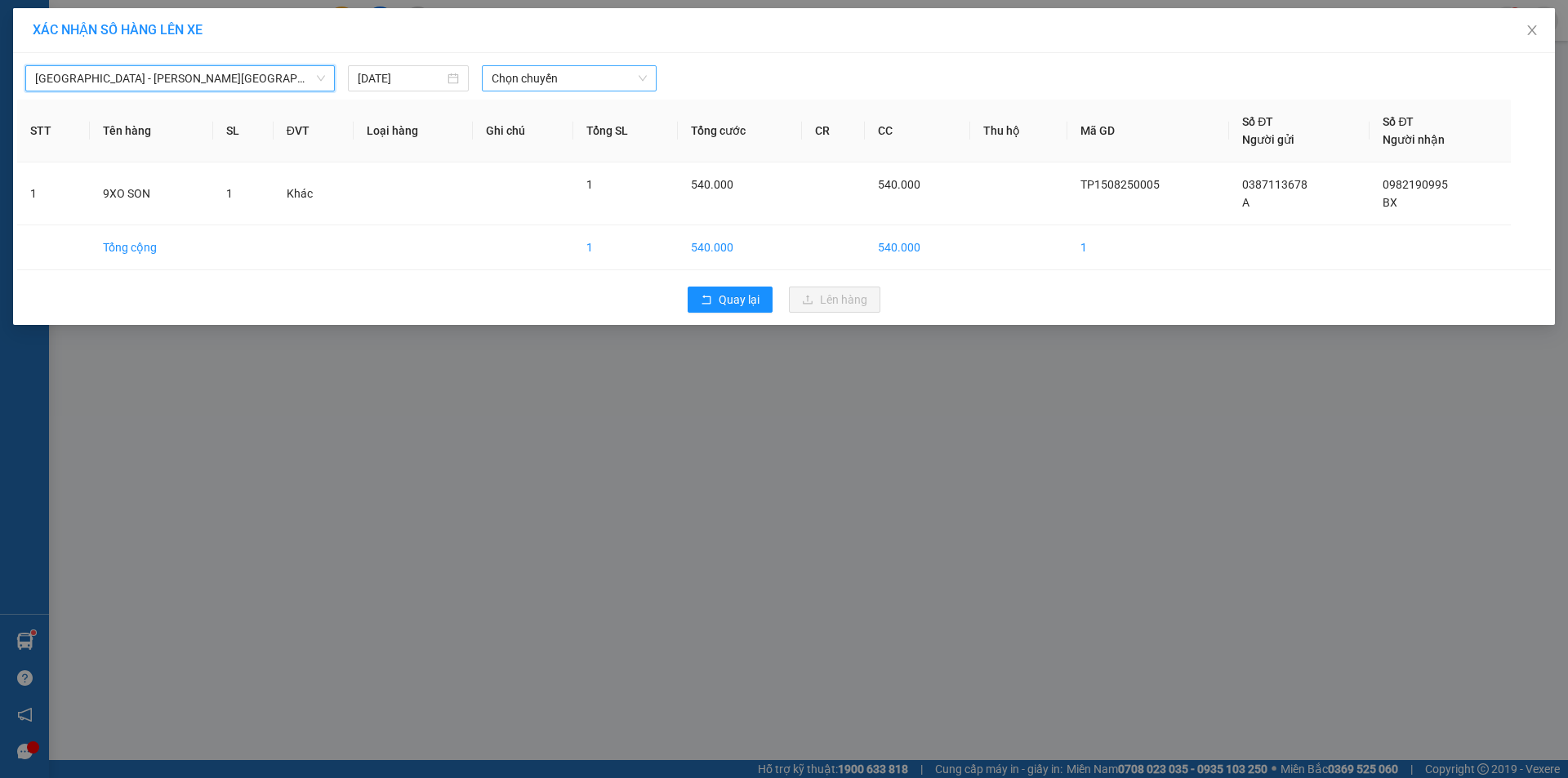
click at [542, 78] on span "Chọn chuyến" at bounding box center [569, 78] width 155 height 24
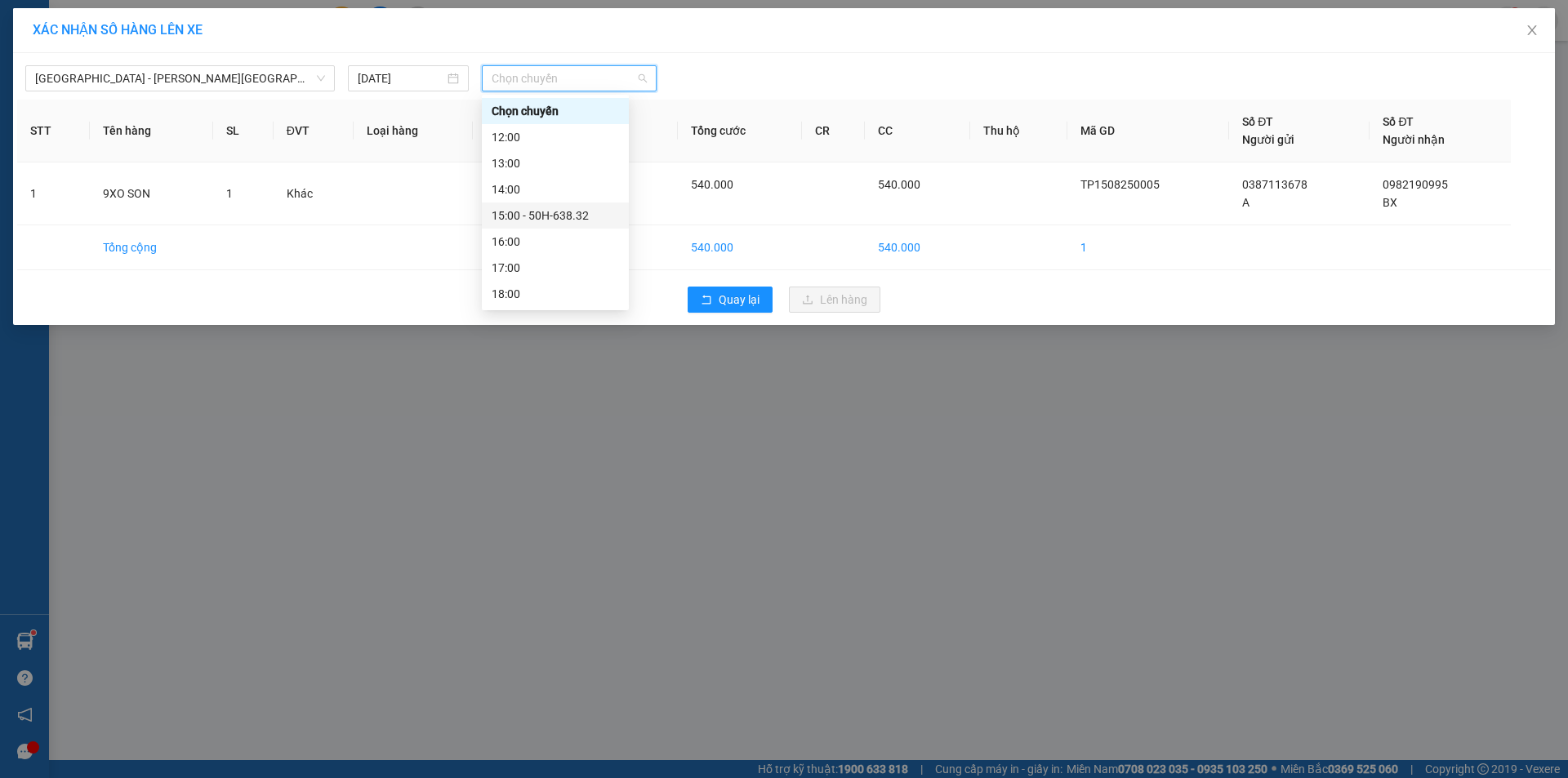
click at [528, 220] on div "15:00 - 50H-638.32" at bounding box center [555, 216] width 127 height 17
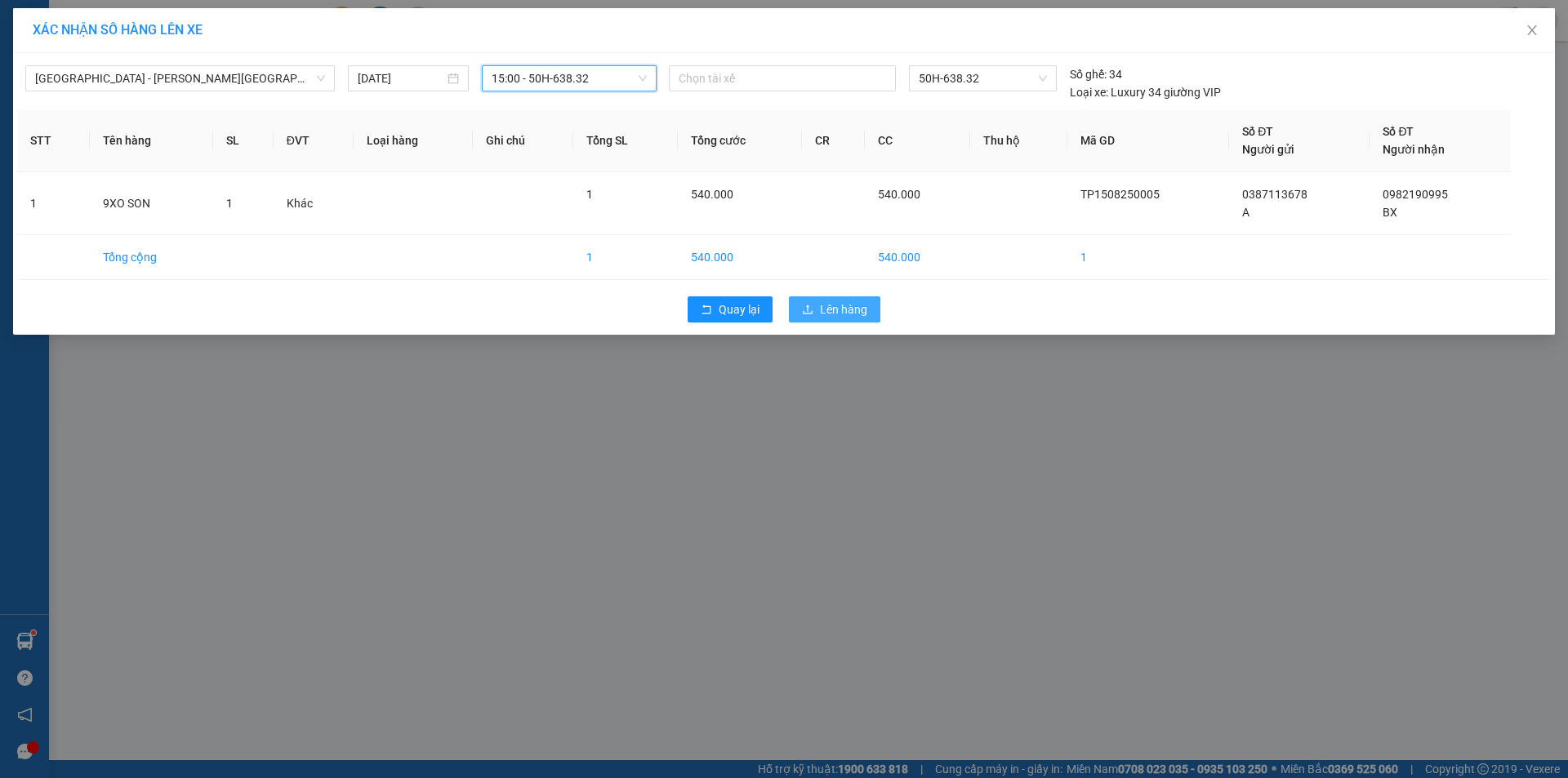
click at [855, 305] on span "Lên hàng" at bounding box center [843, 309] width 48 height 17
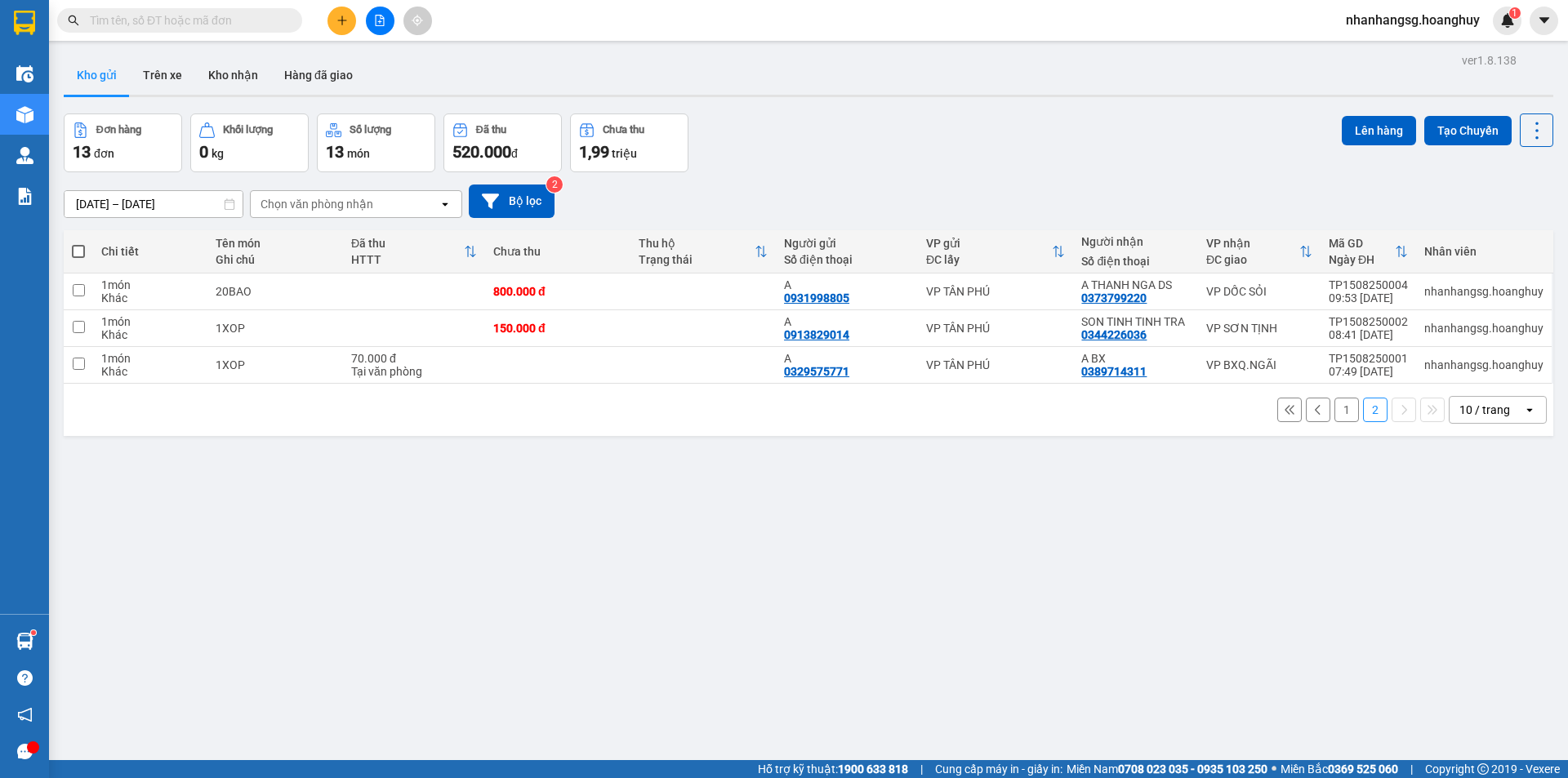
click at [1336, 407] on button "1" at bounding box center [1346, 409] width 24 height 24
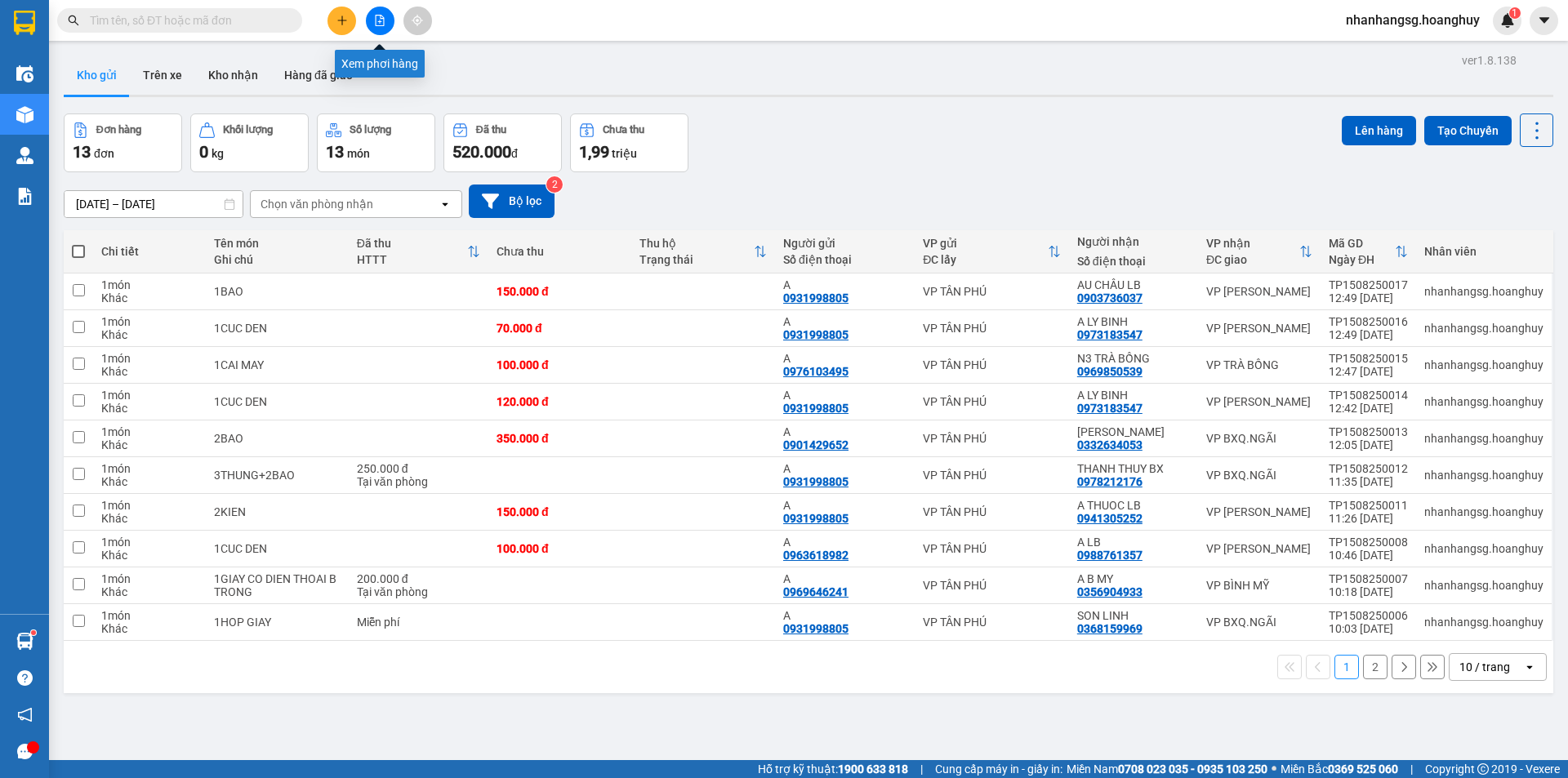
click at [382, 23] on icon "file-add" at bounding box center [380, 20] width 12 height 12
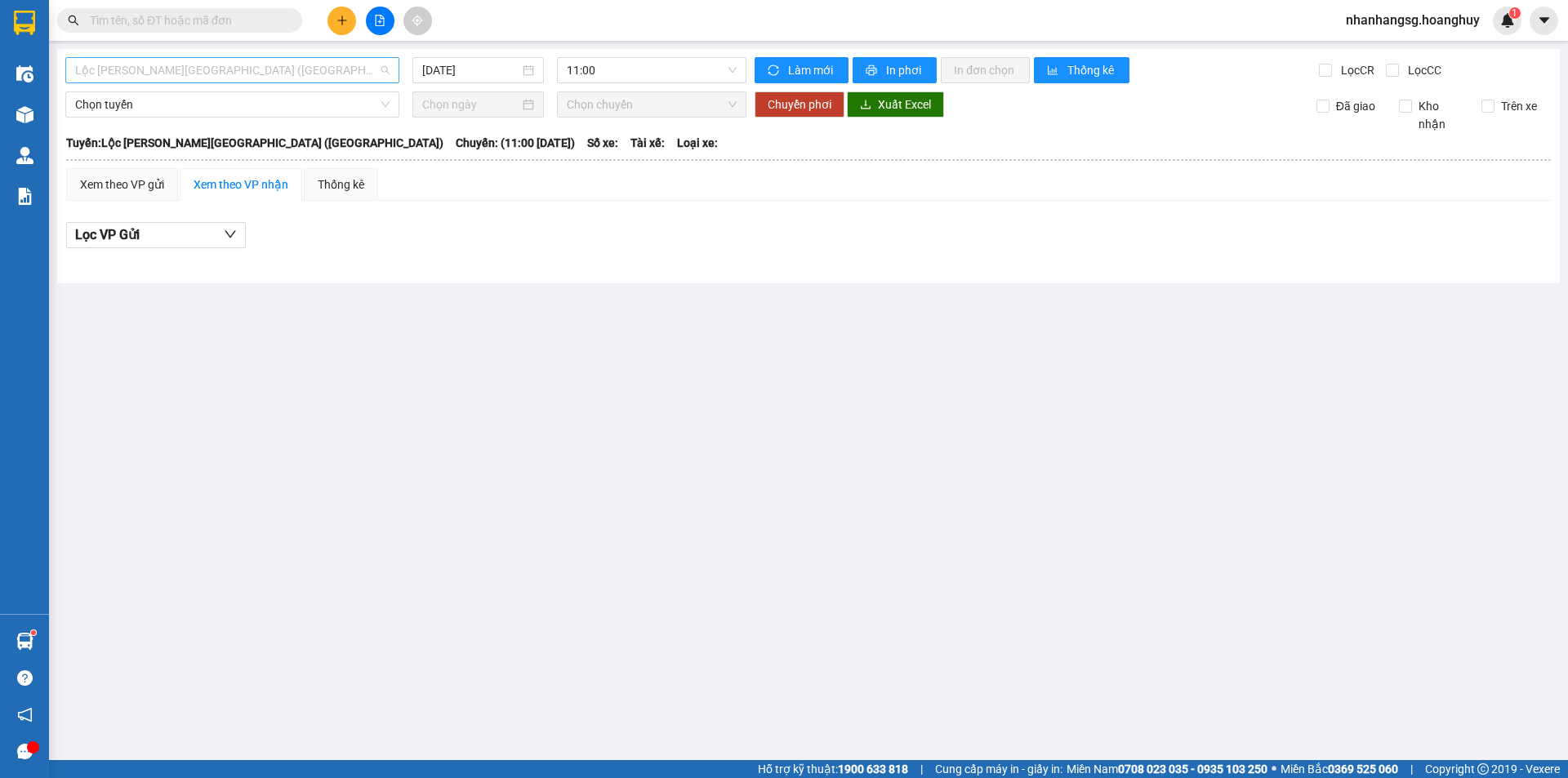
click at [321, 83] on div "Lộc [PERSON_NAME][GEOGRAPHIC_DATA] ([GEOGRAPHIC_DATA])" at bounding box center [232, 70] width 334 height 26
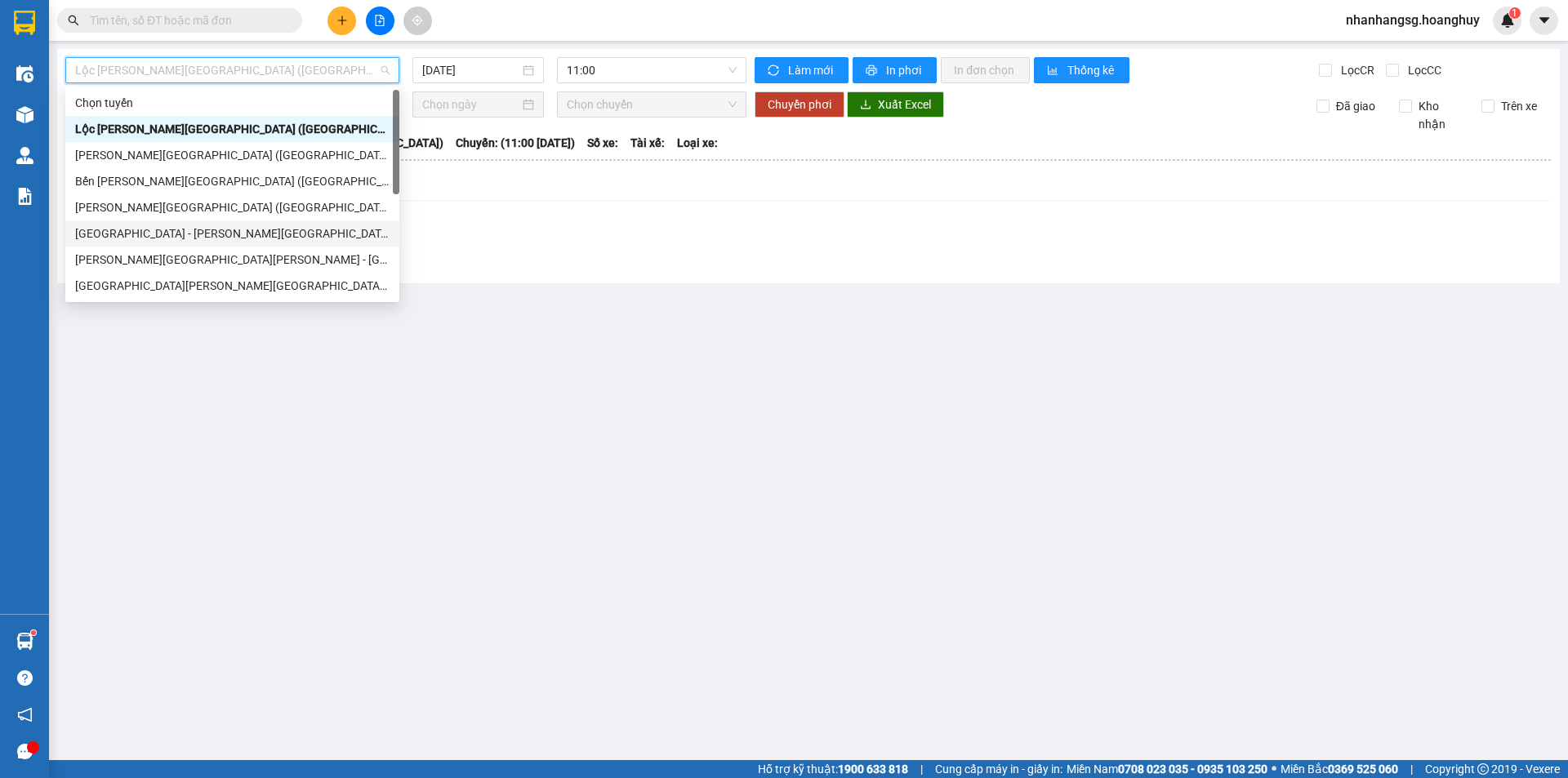
click at [237, 233] on div "[GEOGRAPHIC_DATA] - [PERSON_NAME][GEOGRAPHIC_DATA][PERSON_NAME] ([GEOGRAPHIC_DA…" at bounding box center [232, 233] width 315 height 17
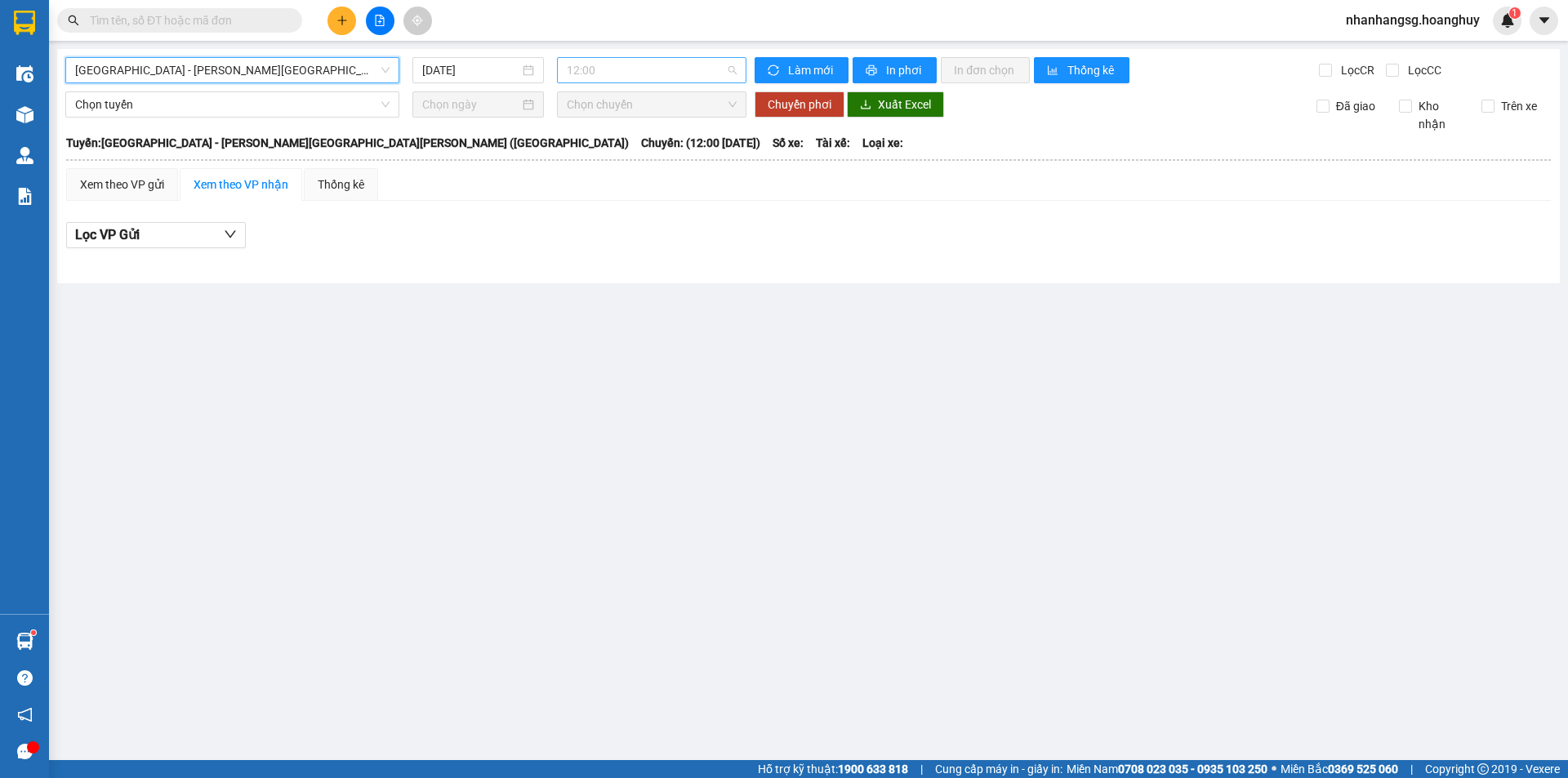
click at [582, 57] on div "12:00" at bounding box center [651, 70] width 189 height 26
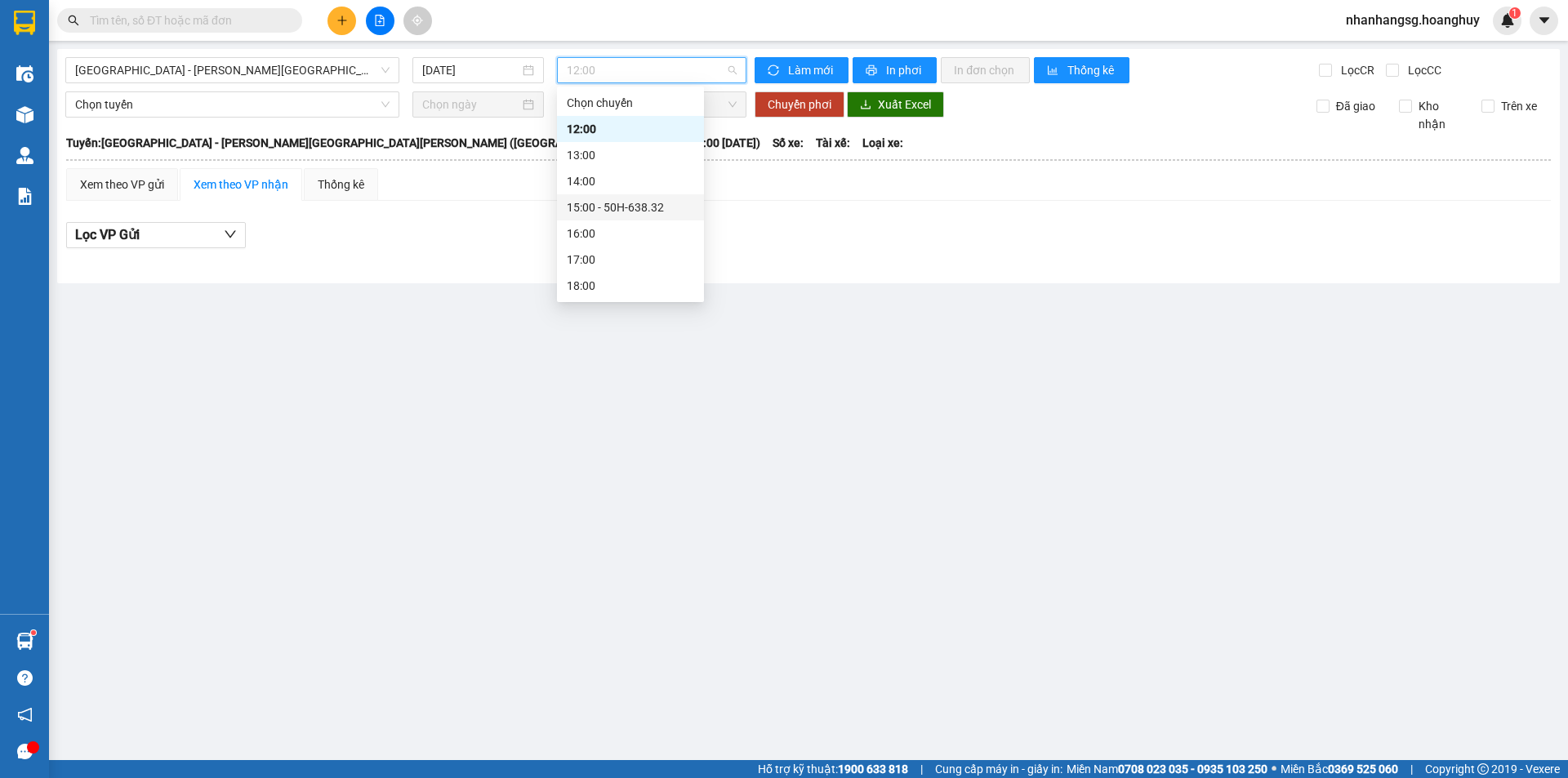
click at [626, 197] on div "15:00 - 50H-638.32" at bounding box center [630, 207] width 147 height 26
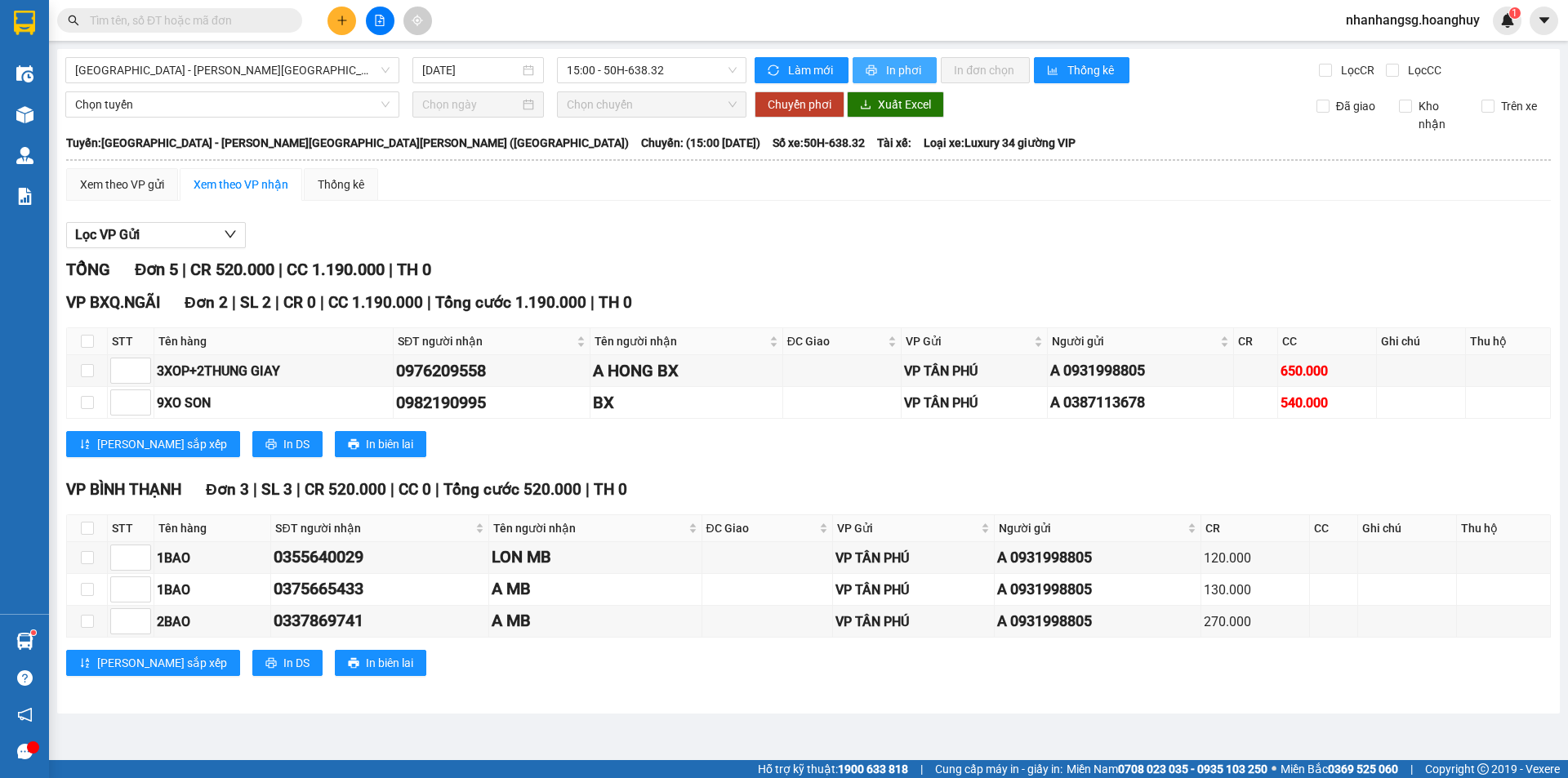
click at [877, 69] on span "printer" at bounding box center [872, 70] width 14 height 13
click at [330, 17] on button at bounding box center [341, 20] width 28 height 28
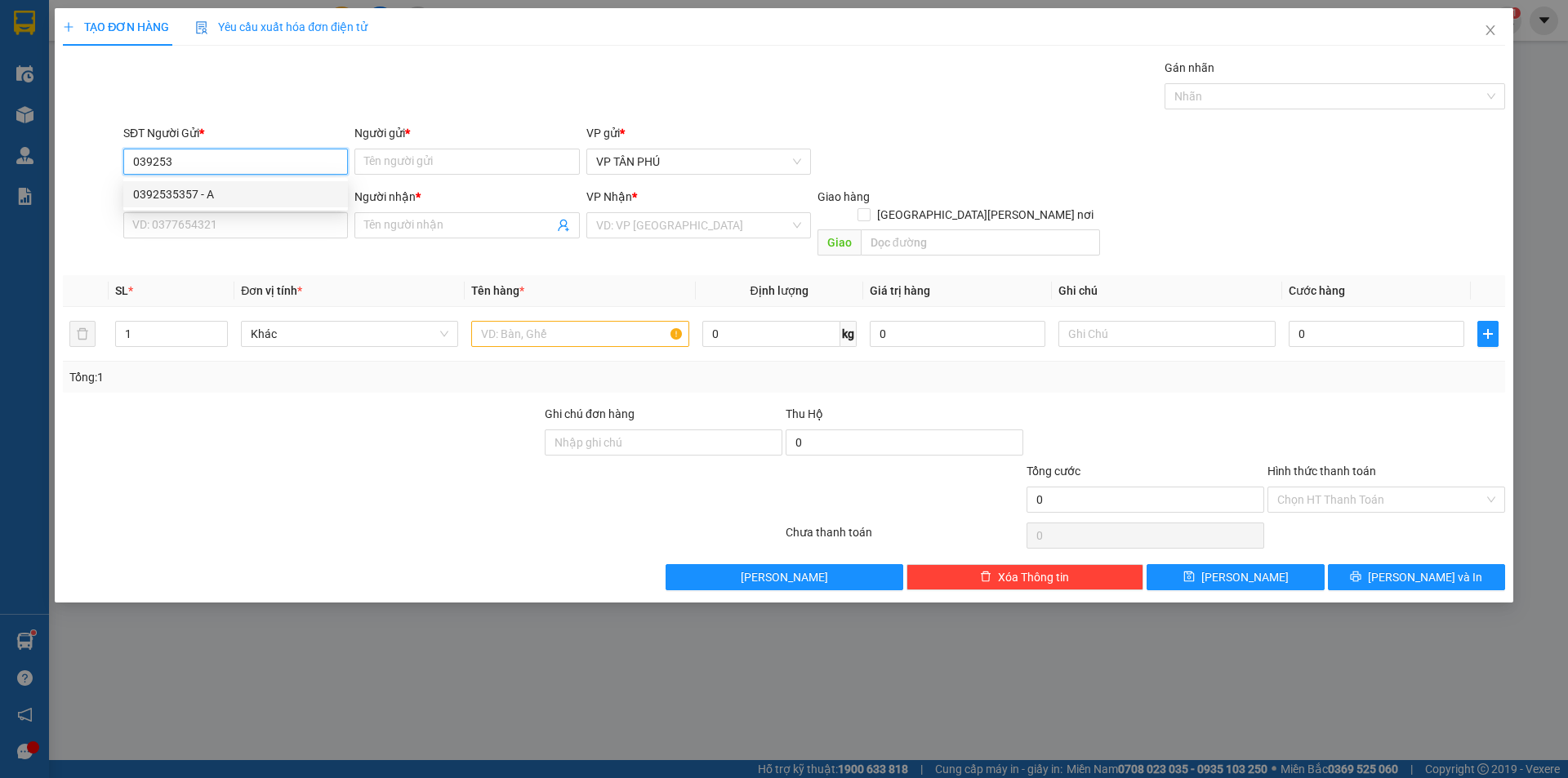
click at [218, 187] on div "0392535357 - A" at bounding box center [235, 194] width 205 height 17
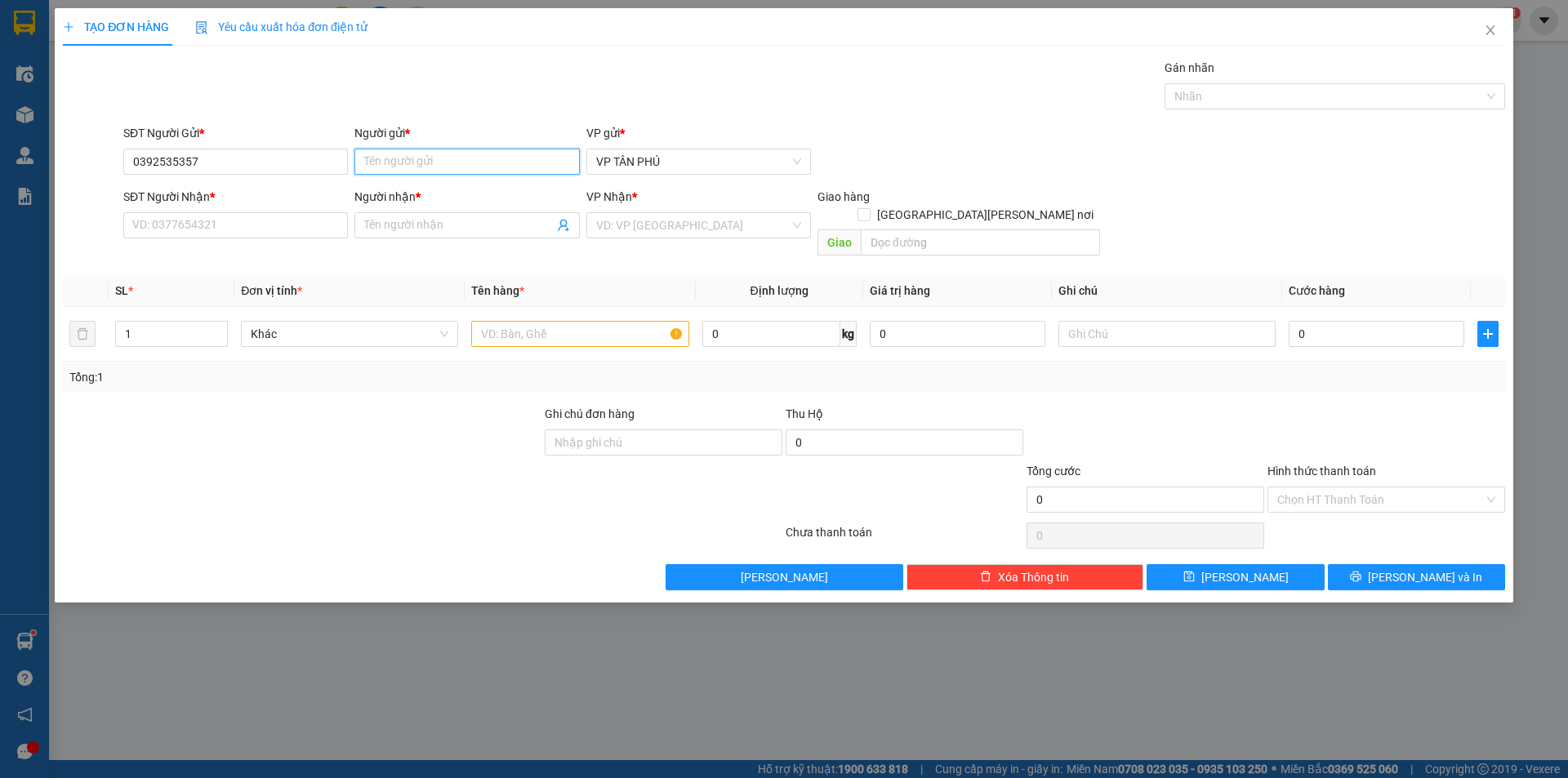
click at [381, 161] on input "Người gửi *" at bounding box center [466, 161] width 224 height 26
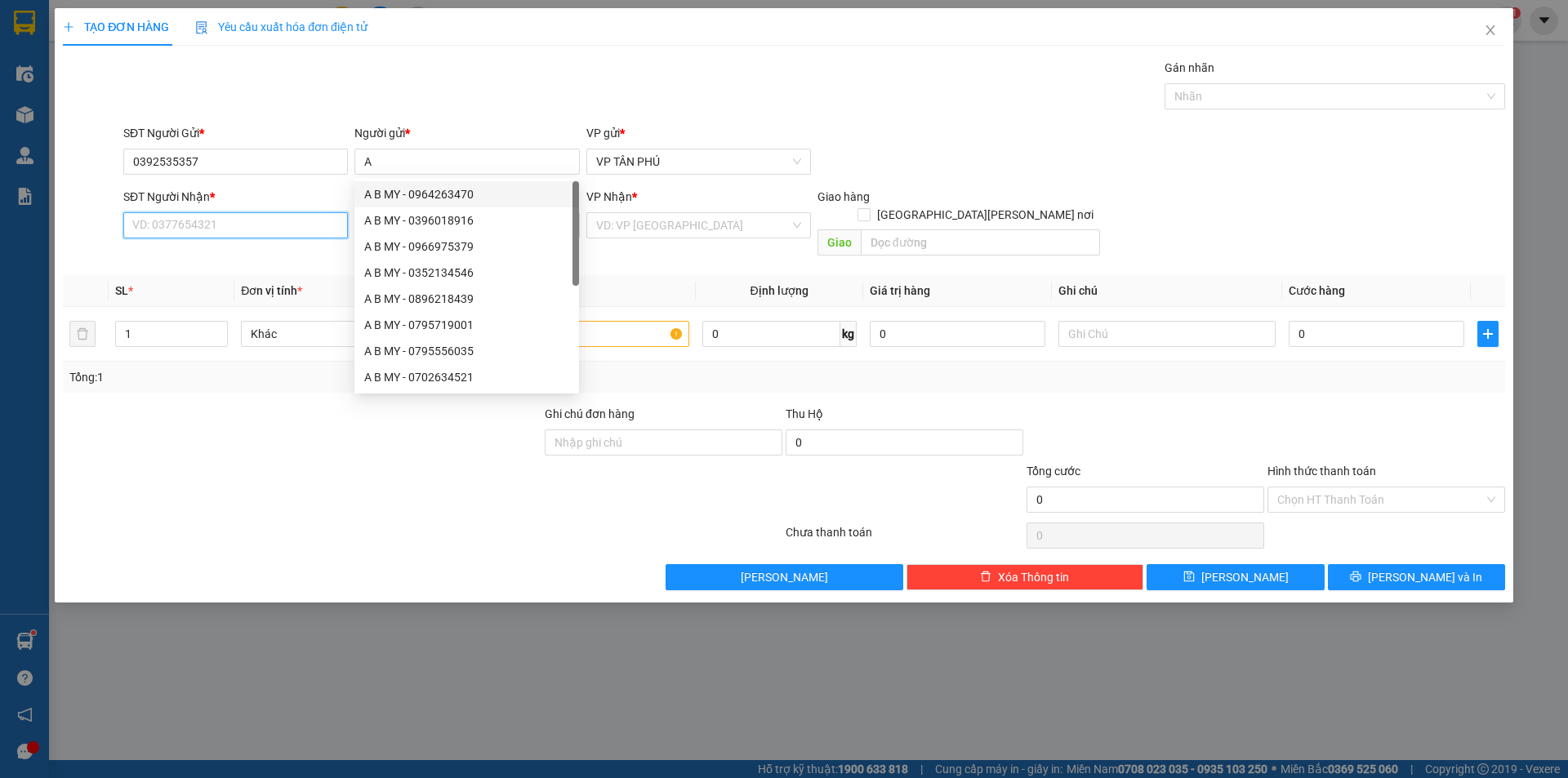
click at [233, 225] on input "SĐT Người Nhận *" at bounding box center [235, 225] width 224 height 26
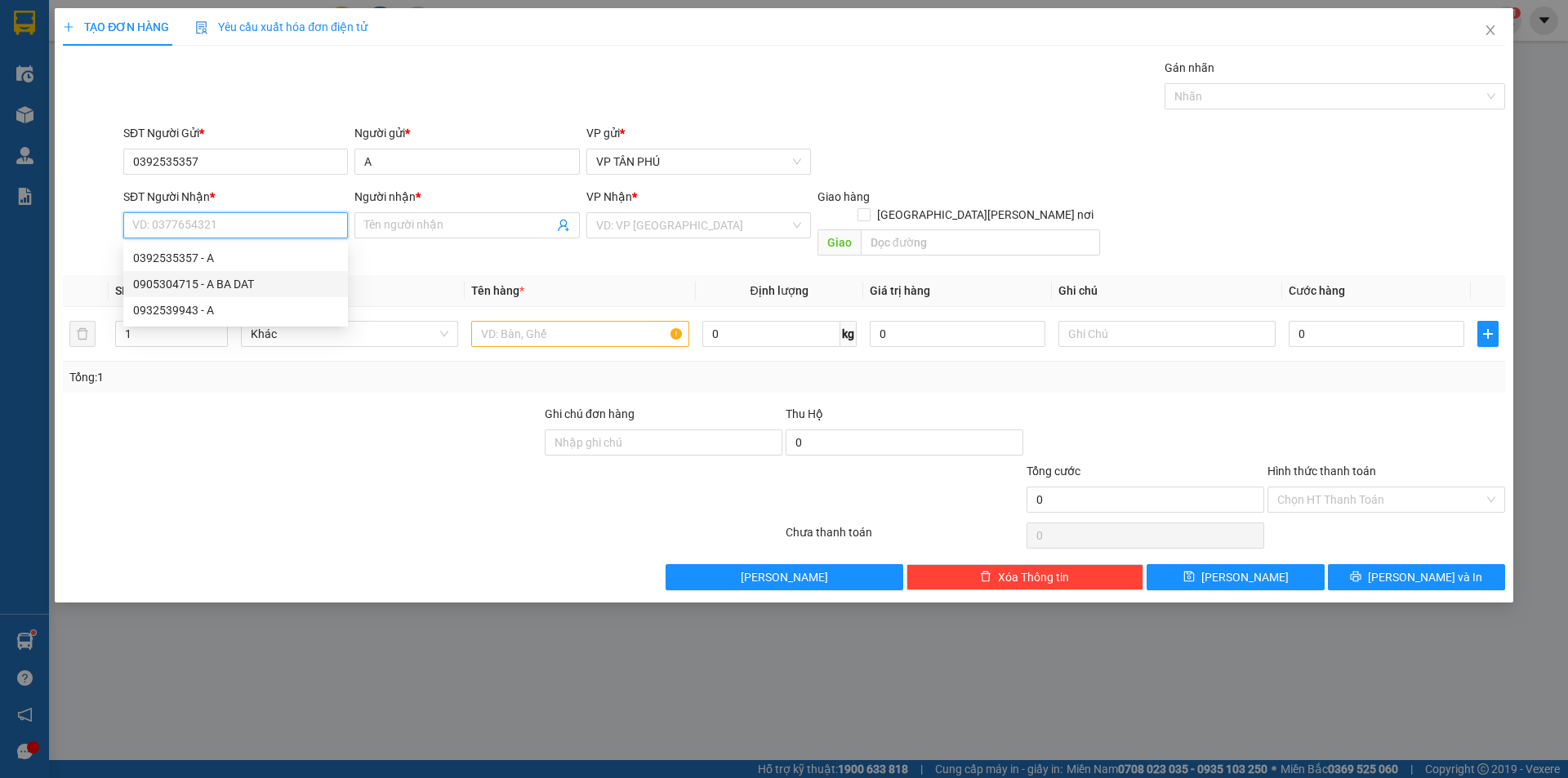
click at [256, 288] on div "0905304715 - A BA DAT" at bounding box center [235, 284] width 205 height 17
click at [613, 233] on input "search" at bounding box center [693, 224] width 193 height 24
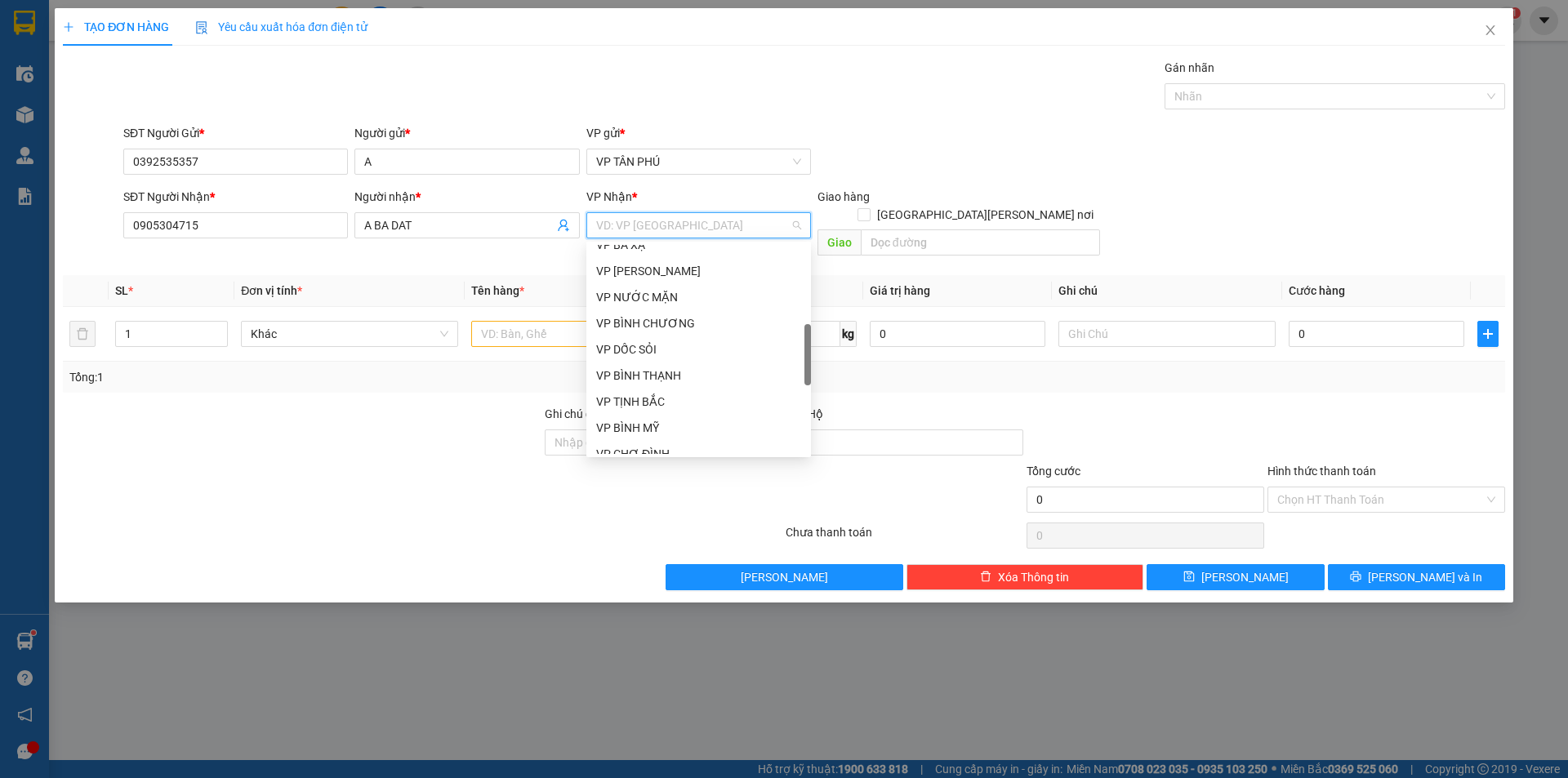
scroll to position [408, 0]
click at [643, 397] on div "VP BÀ ĐẠT" at bounding box center [699, 398] width 205 height 17
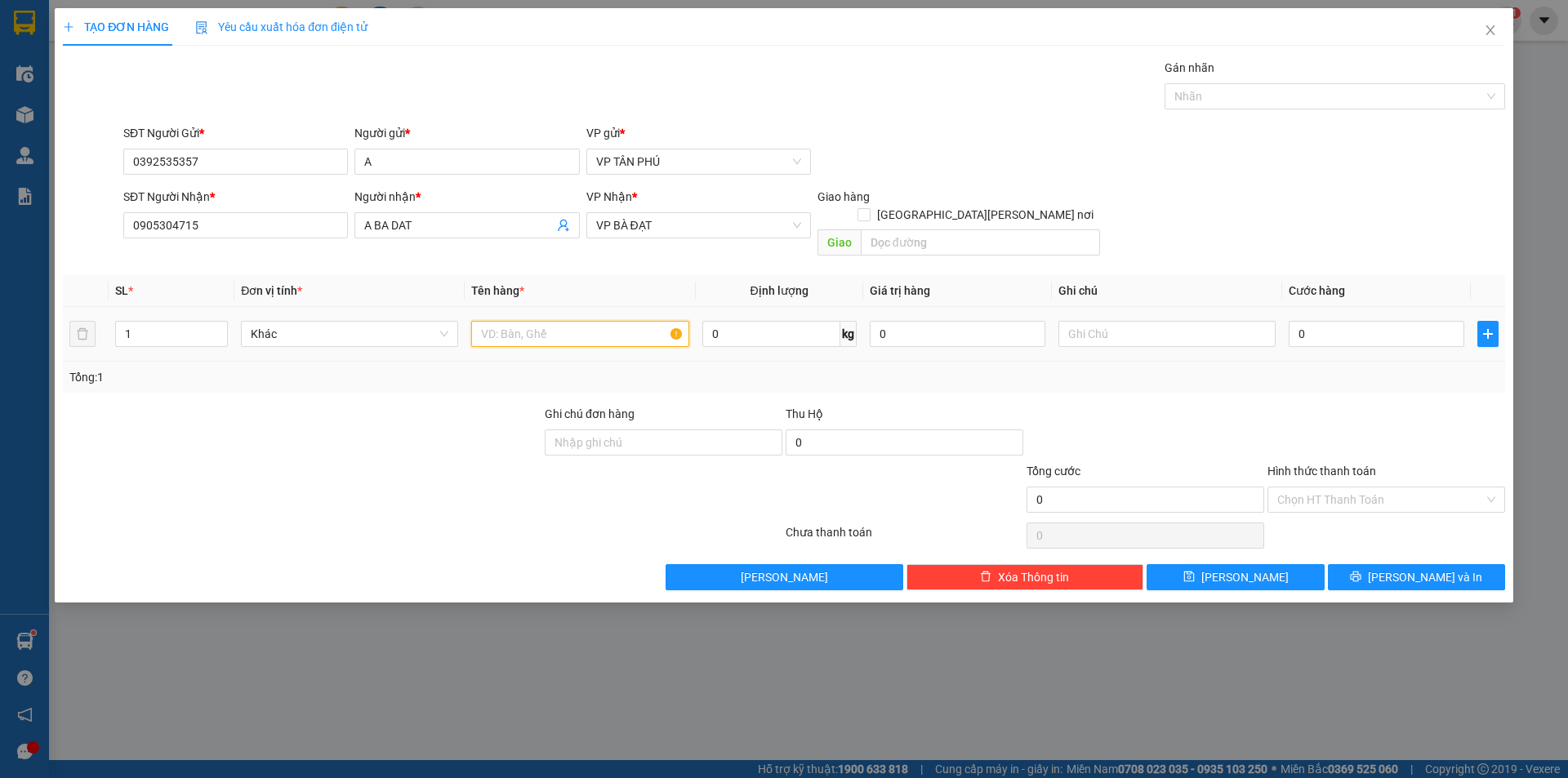
click at [537, 324] on input "text" at bounding box center [580, 333] width 218 height 26
click at [967, 211] on div "Giao hàng [GEOGRAPHIC_DATA][PERSON_NAME] nơi" at bounding box center [959, 209] width 283 height 43
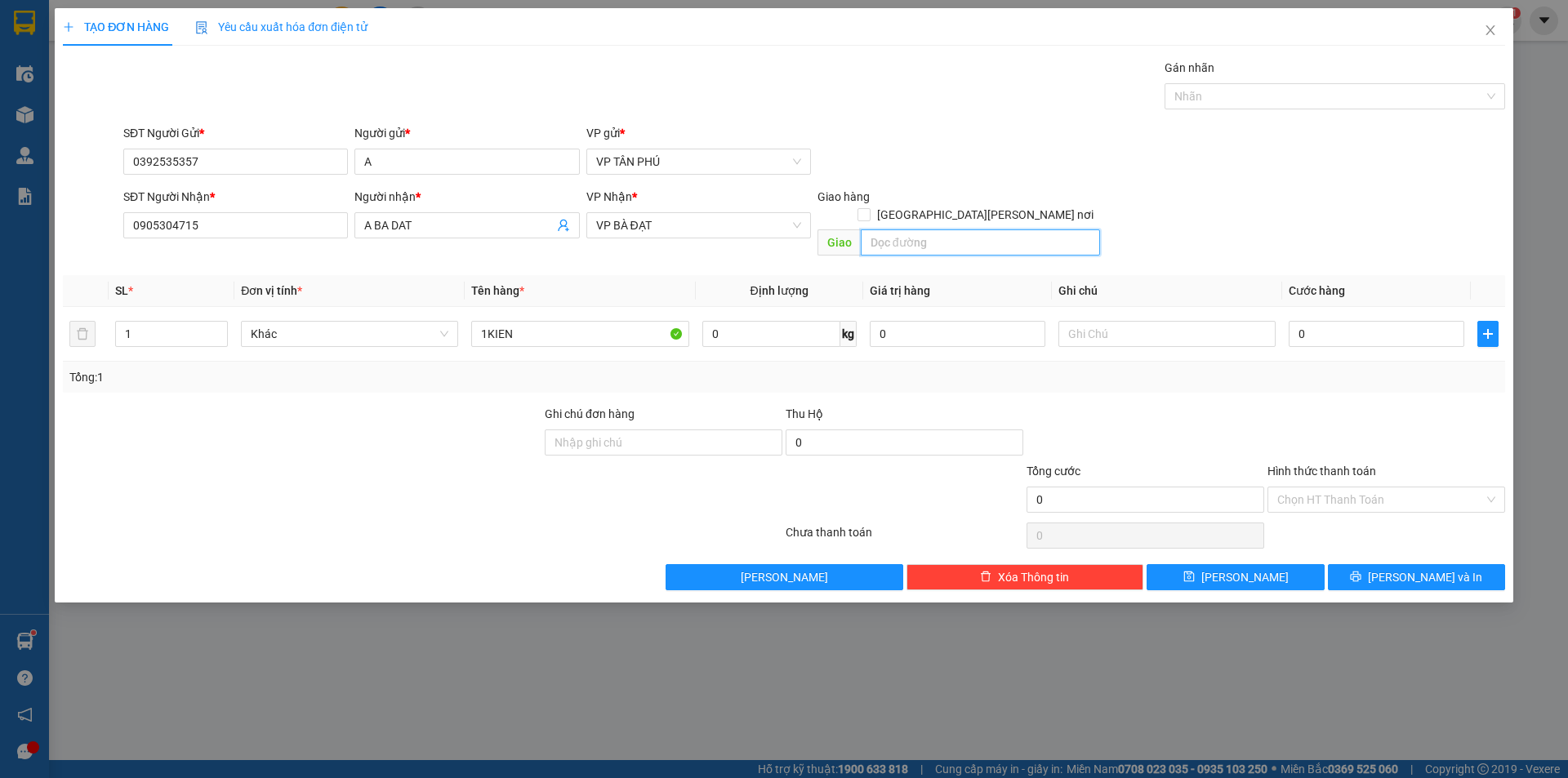
click at [962, 229] on input "text" at bounding box center [980, 242] width 239 height 26
click at [1331, 321] on input "0" at bounding box center [1377, 333] width 176 height 26
click at [1361, 571] on icon "printer" at bounding box center [1356, 577] width 12 height 12
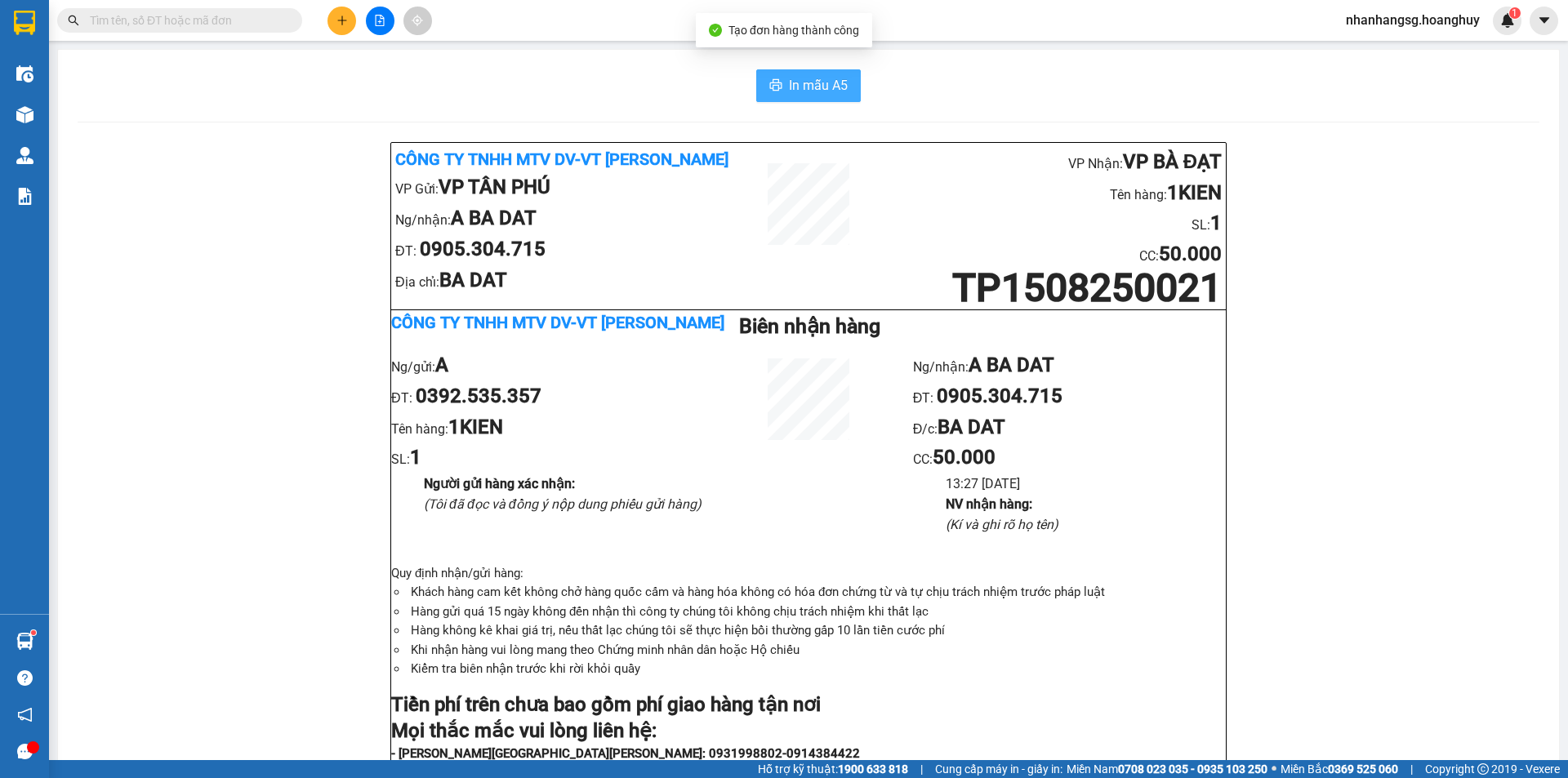
click at [794, 89] on span "In mẫu A5" at bounding box center [818, 85] width 59 height 20
click at [387, 19] on button at bounding box center [380, 20] width 28 height 28
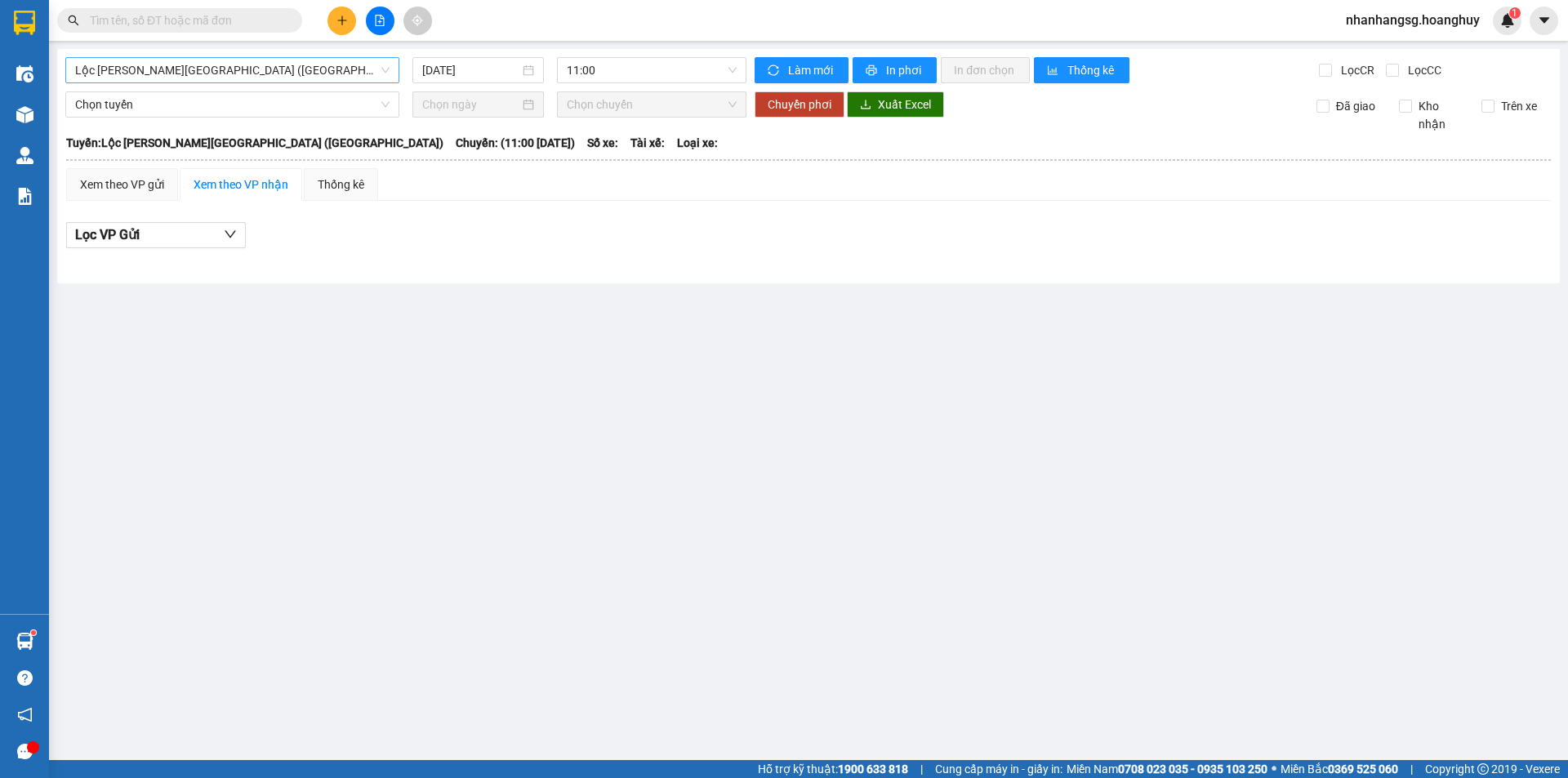
click at [254, 74] on span "Lộc [PERSON_NAME][GEOGRAPHIC_DATA] ([GEOGRAPHIC_DATA])" at bounding box center [232, 70] width 315 height 24
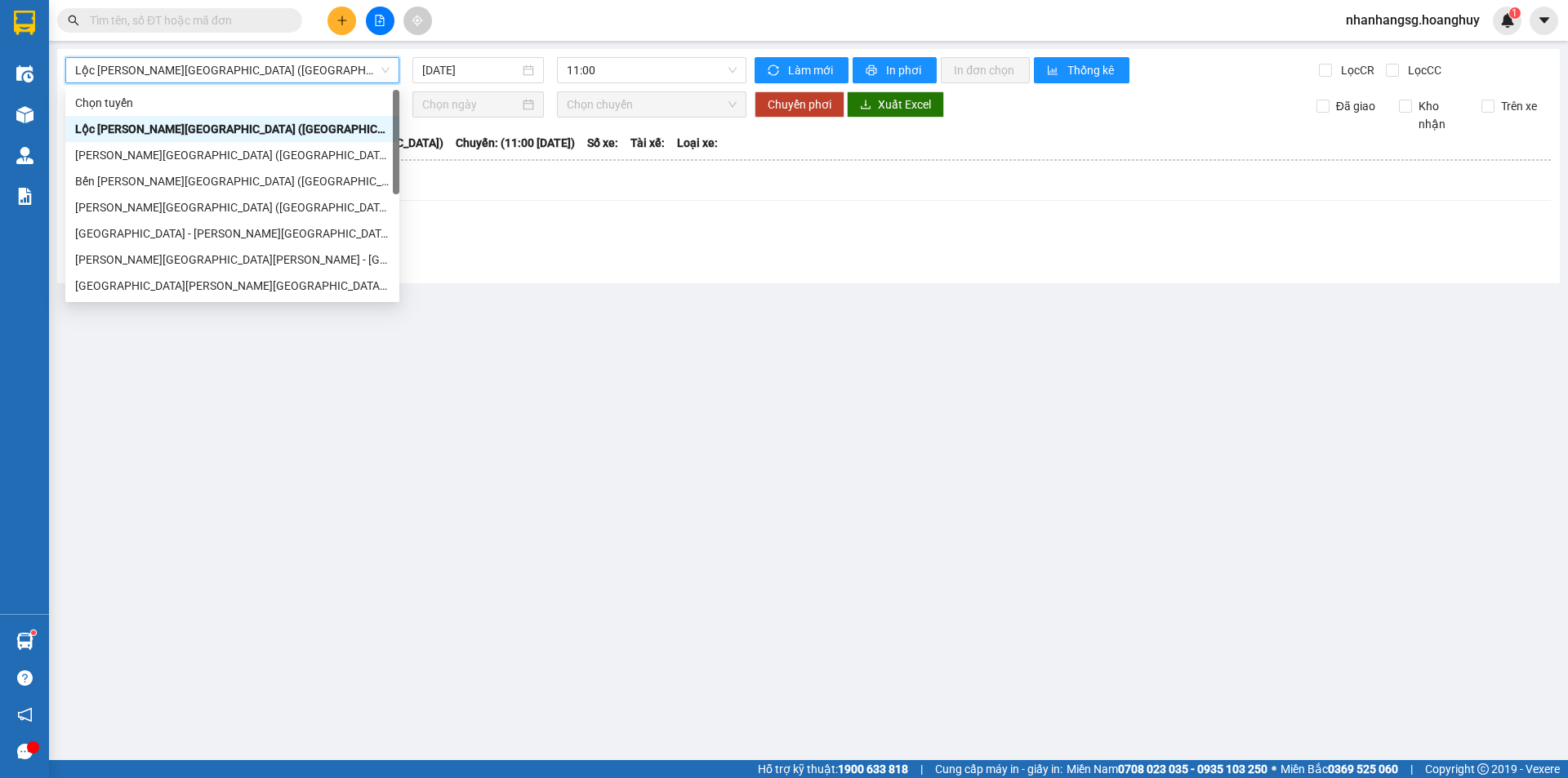
click at [254, 74] on span "Lộc [PERSON_NAME][GEOGRAPHIC_DATA] ([GEOGRAPHIC_DATA])" at bounding box center [232, 70] width 315 height 24
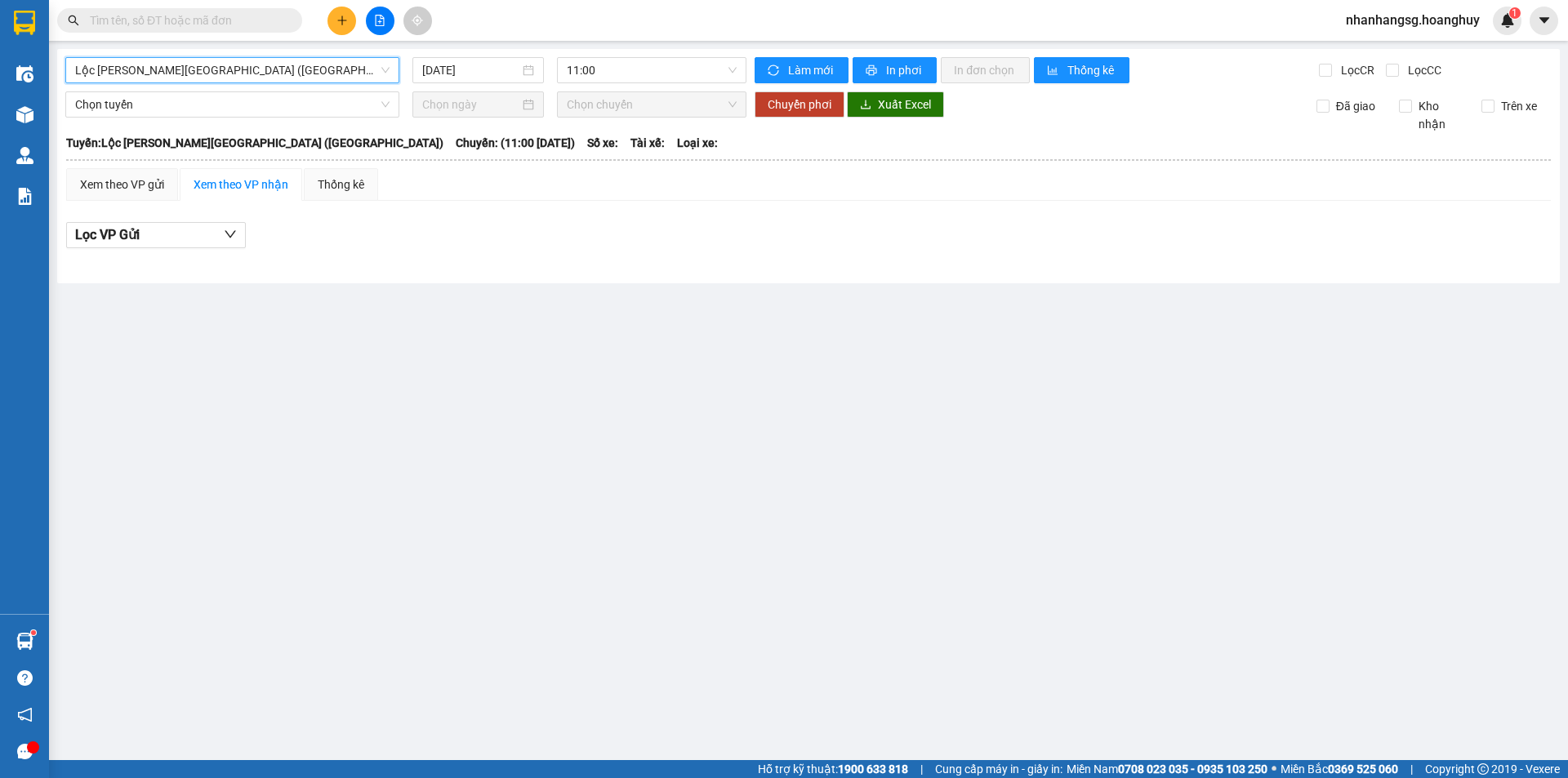
click at [211, 74] on span "Lộc [PERSON_NAME][GEOGRAPHIC_DATA] ([GEOGRAPHIC_DATA])" at bounding box center [232, 70] width 315 height 24
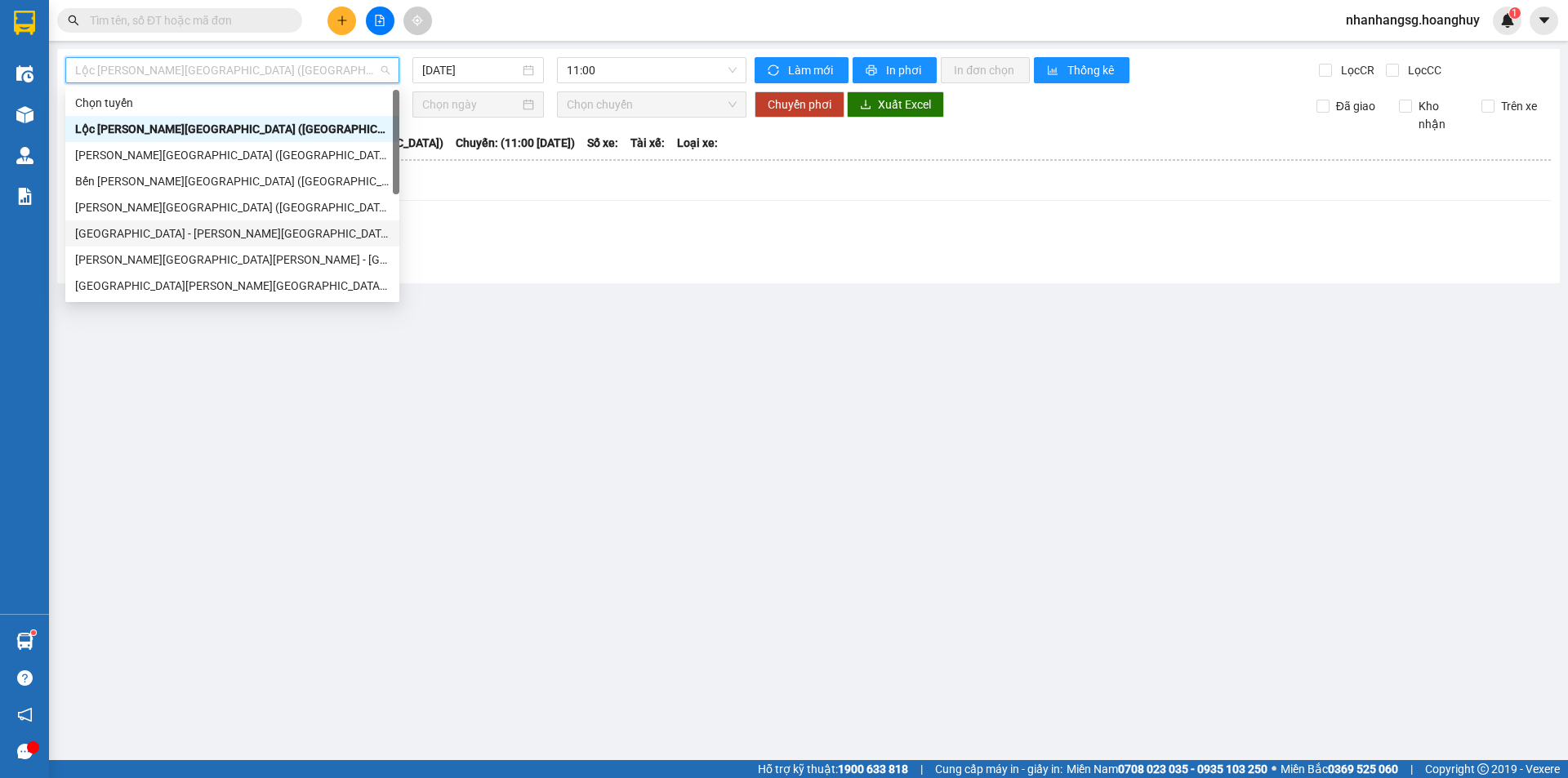
click at [208, 239] on div "[GEOGRAPHIC_DATA] - [PERSON_NAME][GEOGRAPHIC_DATA][PERSON_NAME] ([GEOGRAPHIC_DA…" at bounding box center [232, 233] width 315 height 17
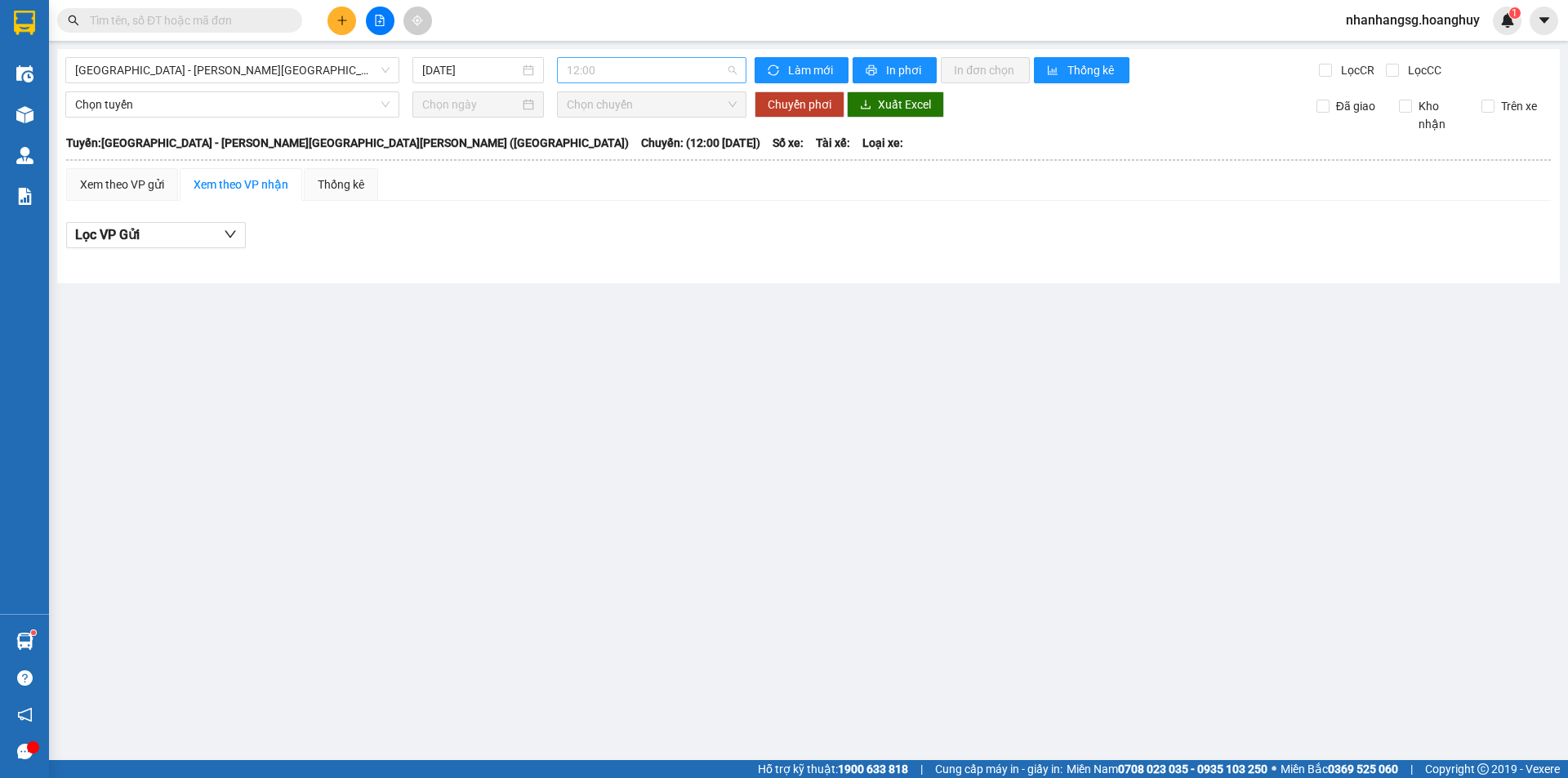
click at [627, 61] on span "12:00" at bounding box center [651, 70] width 170 height 24
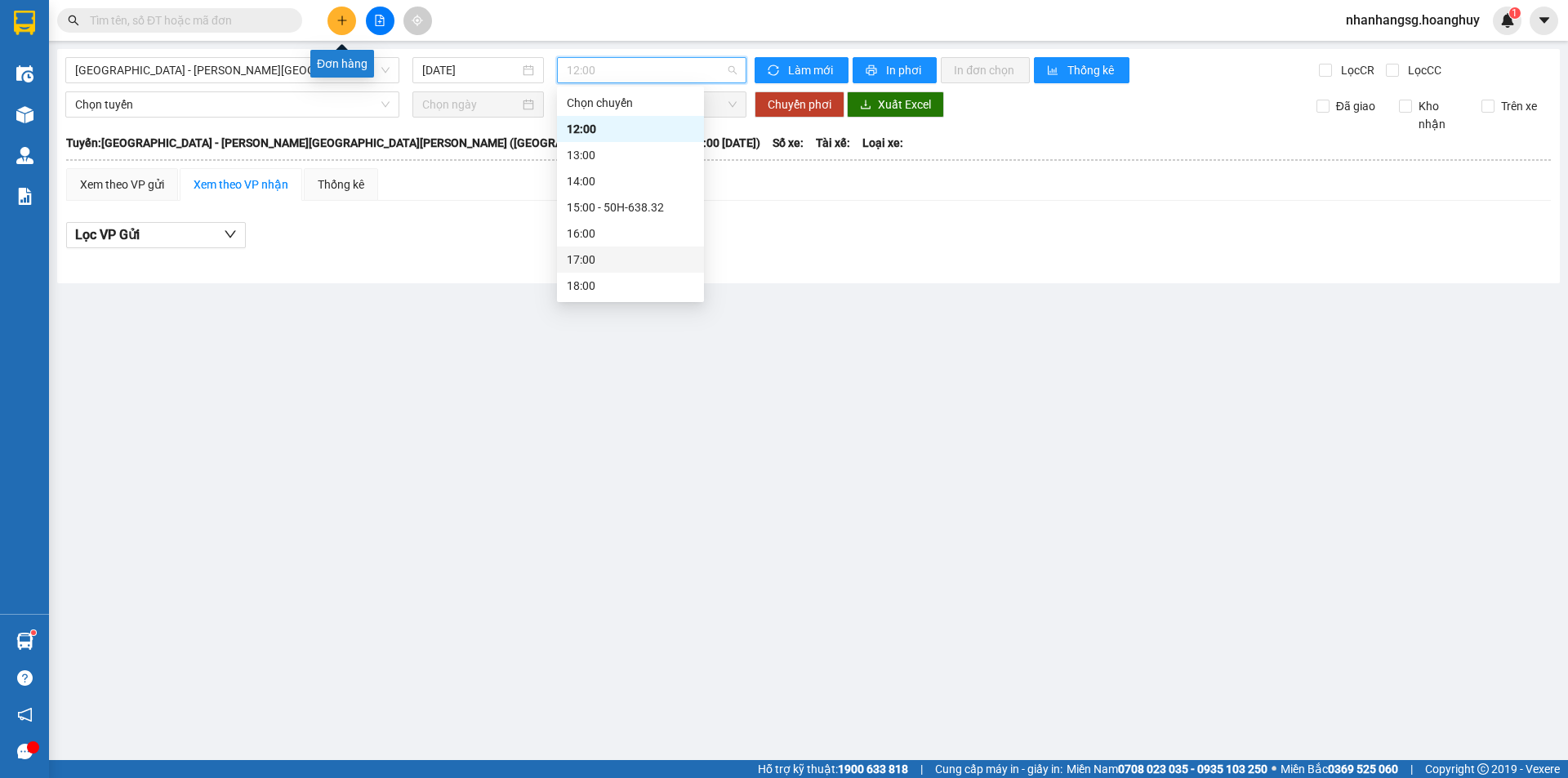
click at [347, 17] on icon "plus" at bounding box center [342, 20] width 12 height 12
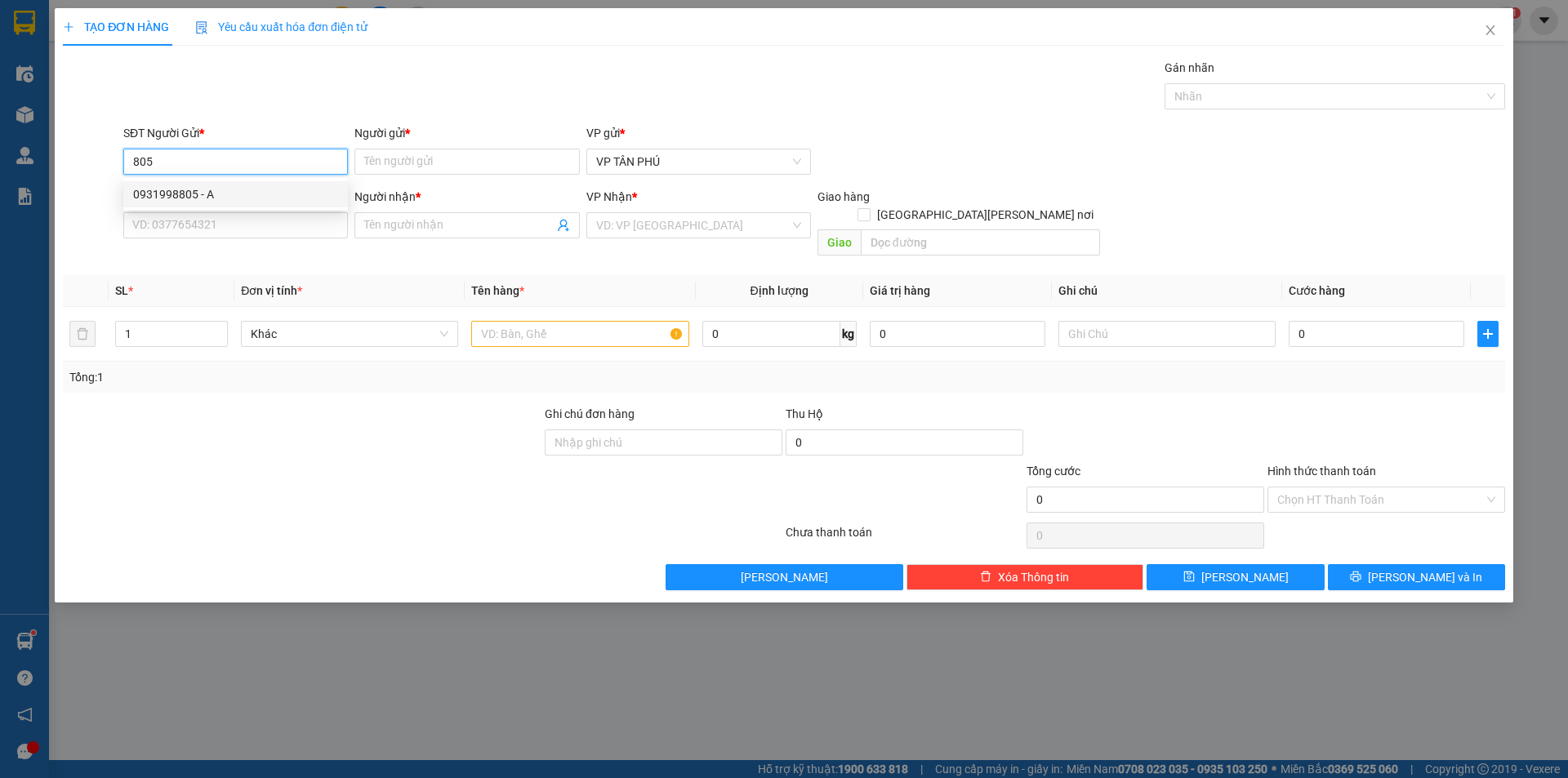
click at [213, 197] on div "0931998805 - A" at bounding box center [235, 194] width 205 height 17
click at [231, 223] on input "SĐT Người Nhận *" at bounding box center [235, 225] width 224 height 26
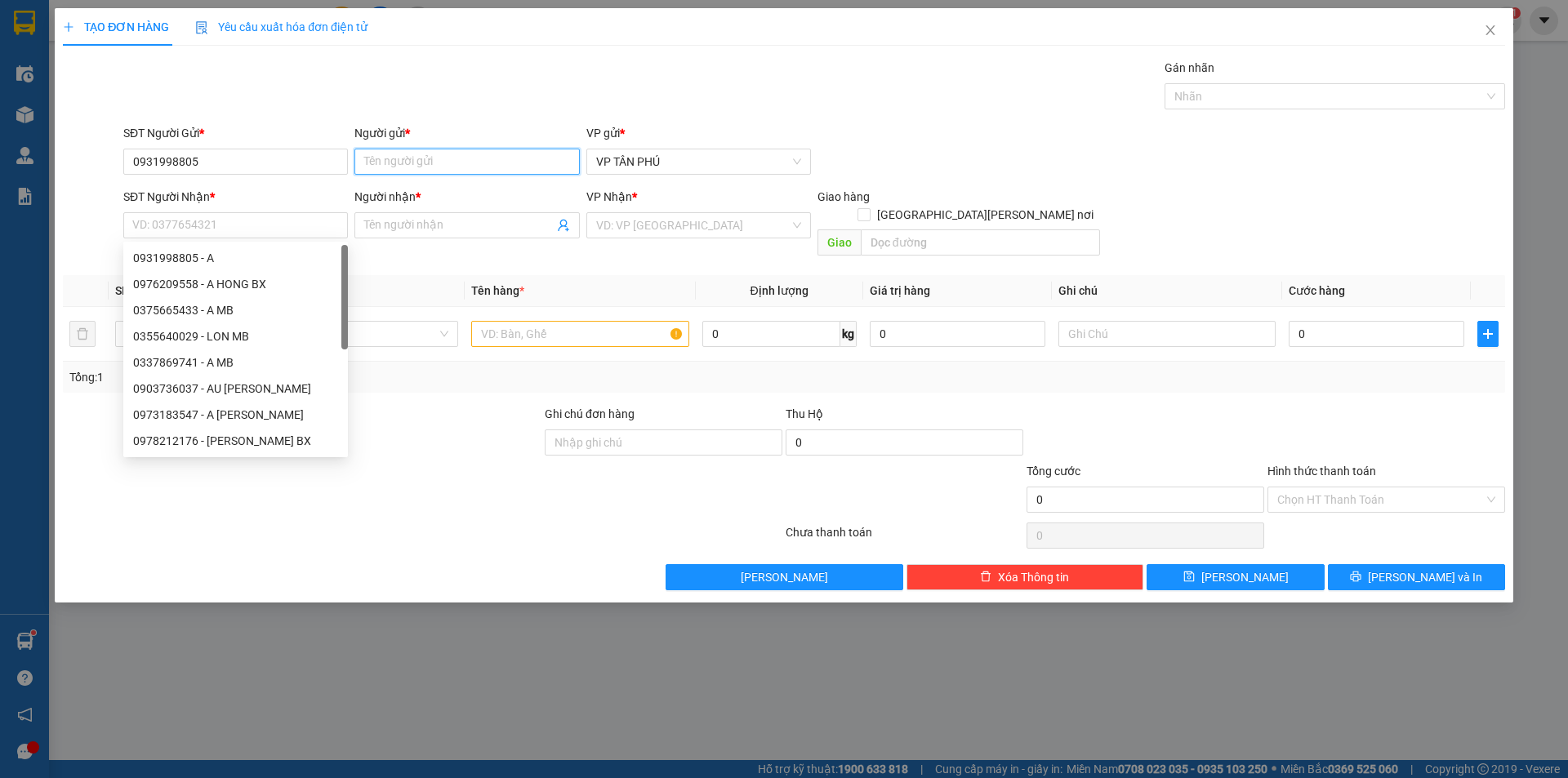
click at [396, 165] on input "Người gửi *" at bounding box center [466, 161] width 224 height 26
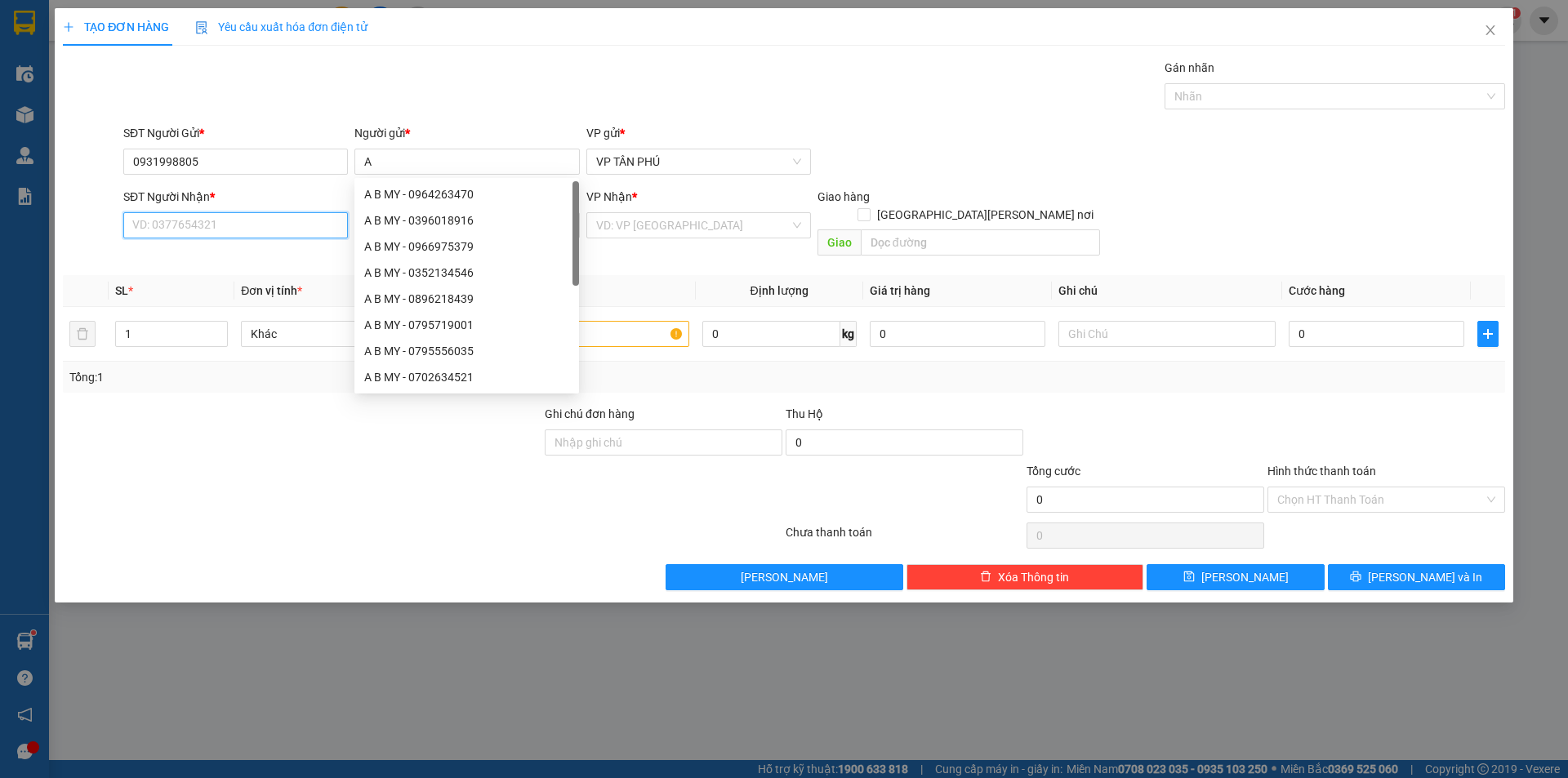
click at [291, 226] on input "SĐT Người Nhận *" at bounding box center [235, 225] width 224 height 26
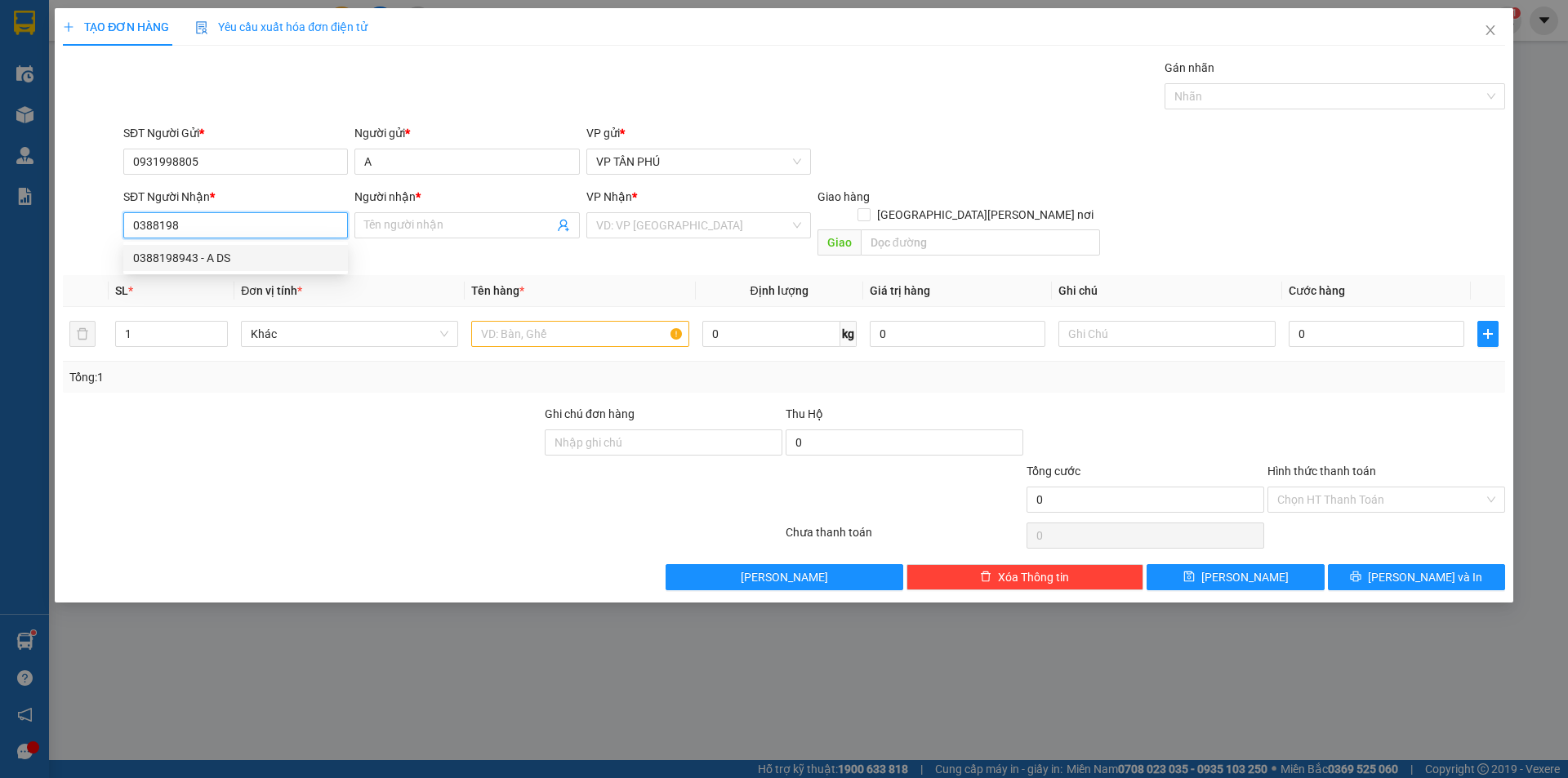
click at [217, 261] on div "0388198943 - A DS" at bounding box center [235, 257] width 205 height 17
click at [667, 230] on input "search" at bounding box center [693, 224] width 193 height 24
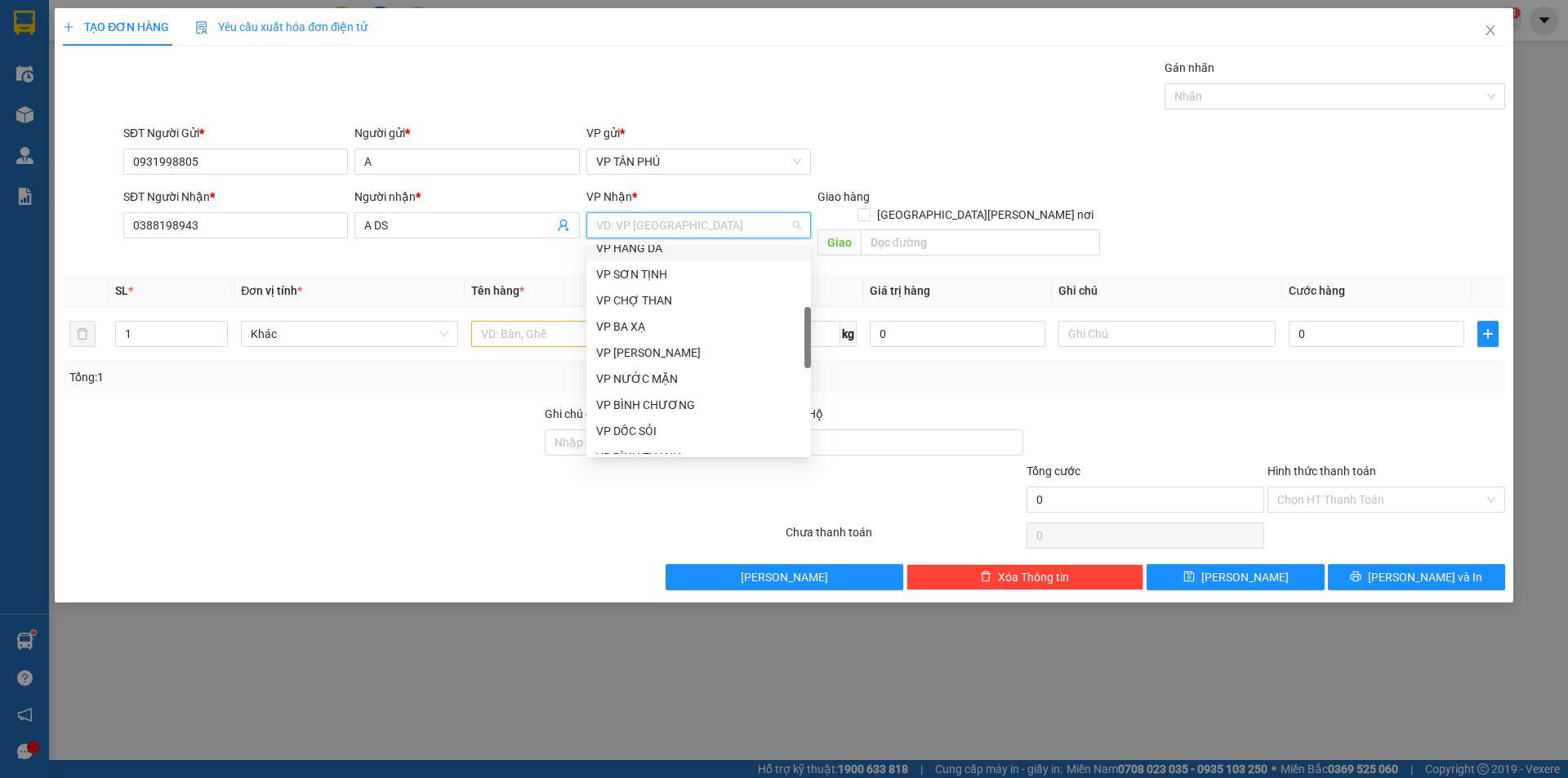
scroll to position [326, 0]
click at [649, 350] on div "VP DỐC SỎI" at bounding box center [699, 350] width 205 height 17
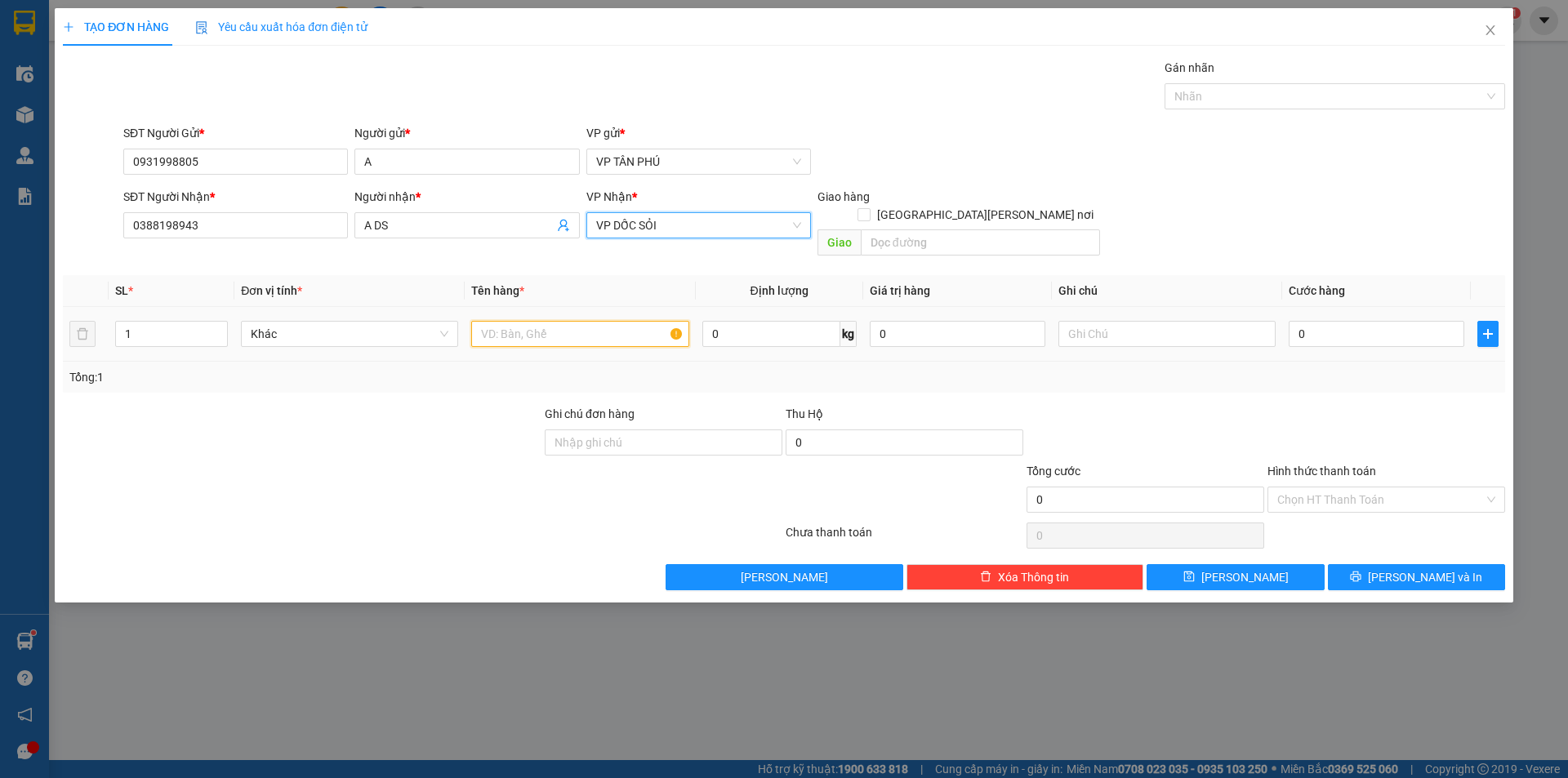
click at [573, 323] on input "text" at bounding box center [580, 333] width 218 height 26
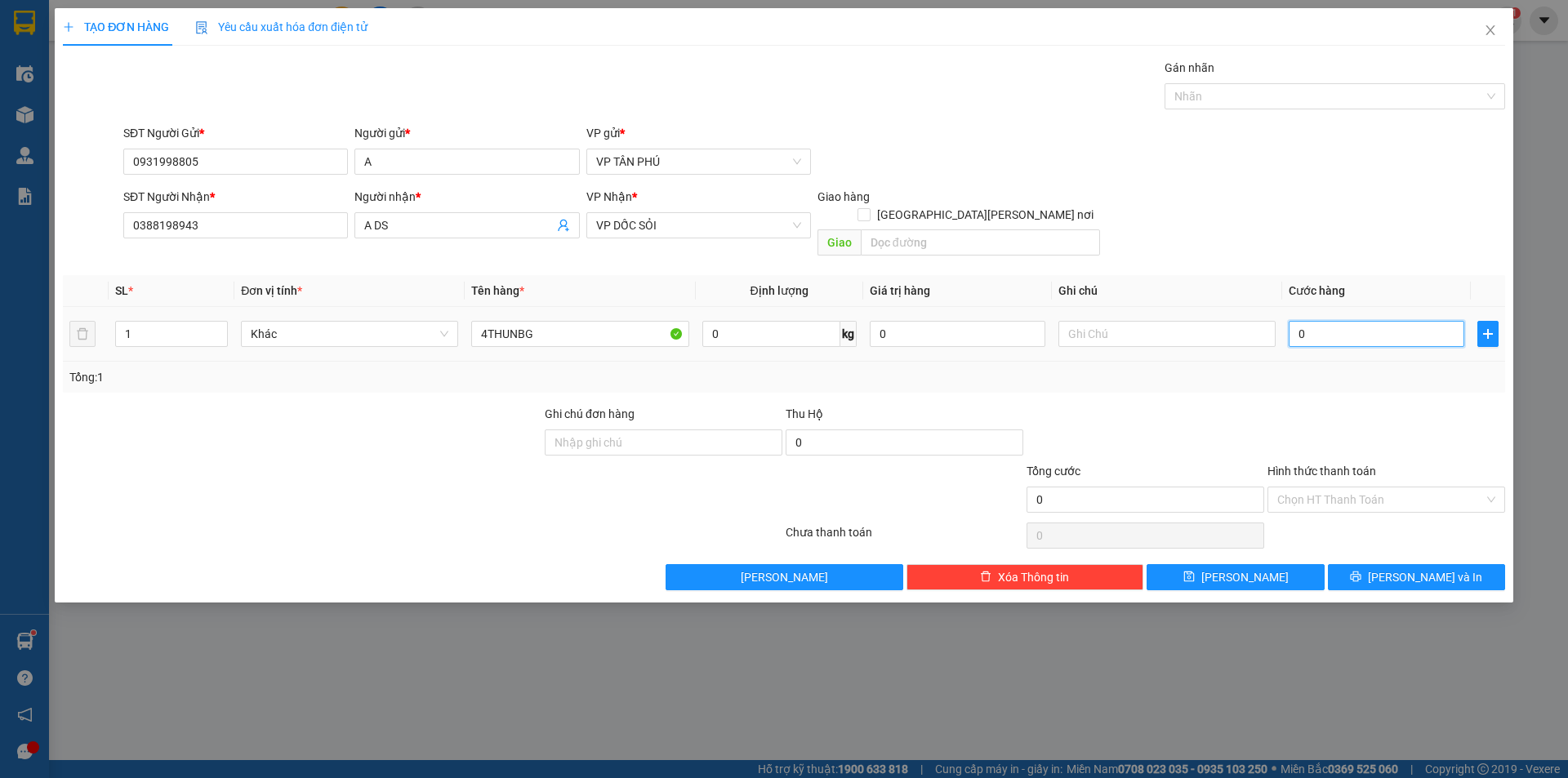
click at [1311, 321] on input "0" at bounding box center [1377, 333] width 176 height 26
click at [1249, 568] on span "[PERSON_NAME]" at bounding box center [1245, 577] width 87 height 17
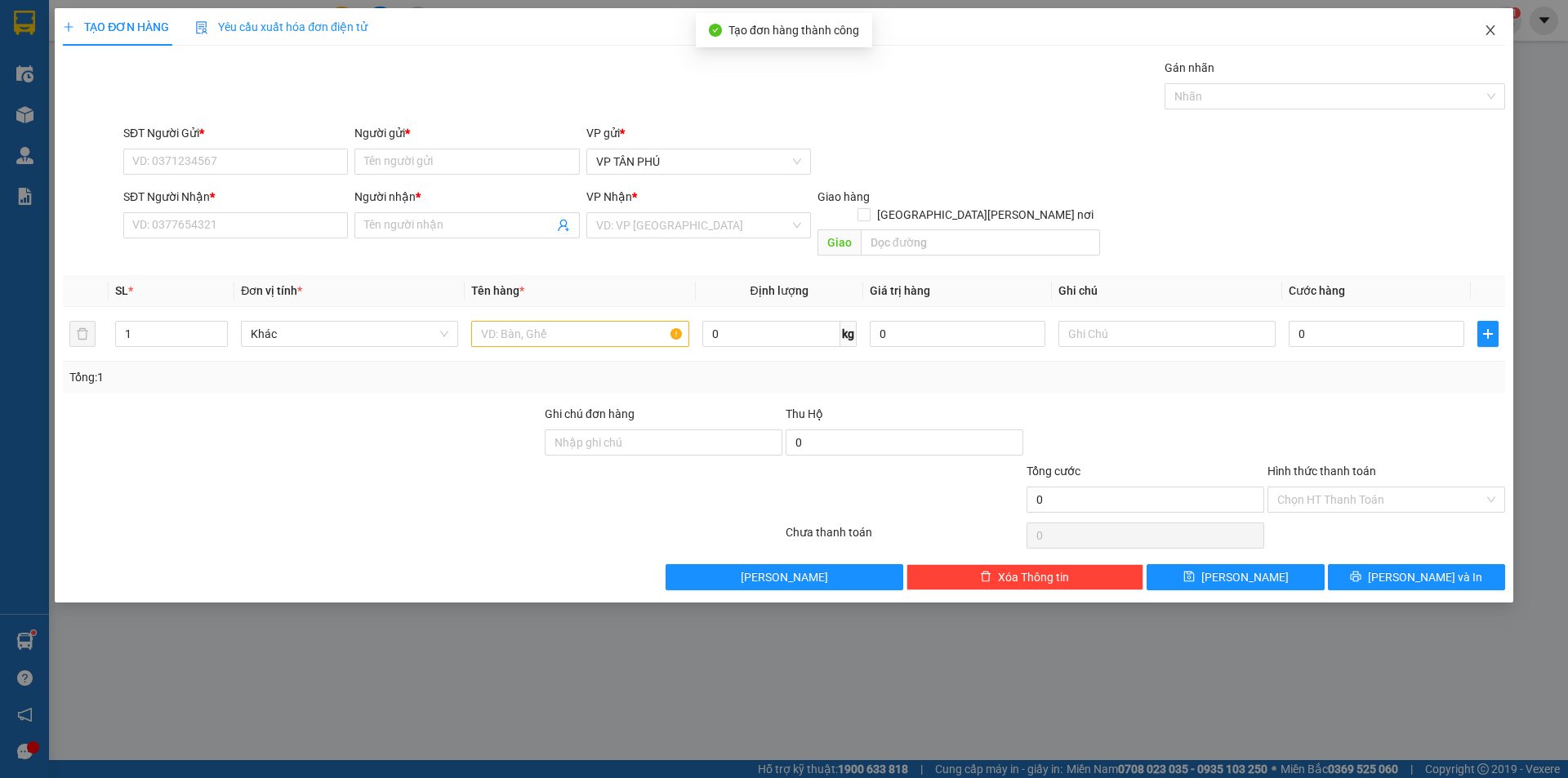
click at [1486, 29] on icon "close" at bounding box center [1490, 29] width 13 height 13
click at [1486, 29] on span "nhanhangsg.hoanghuy" at bounding box center [1413, 19] width 160 height 20
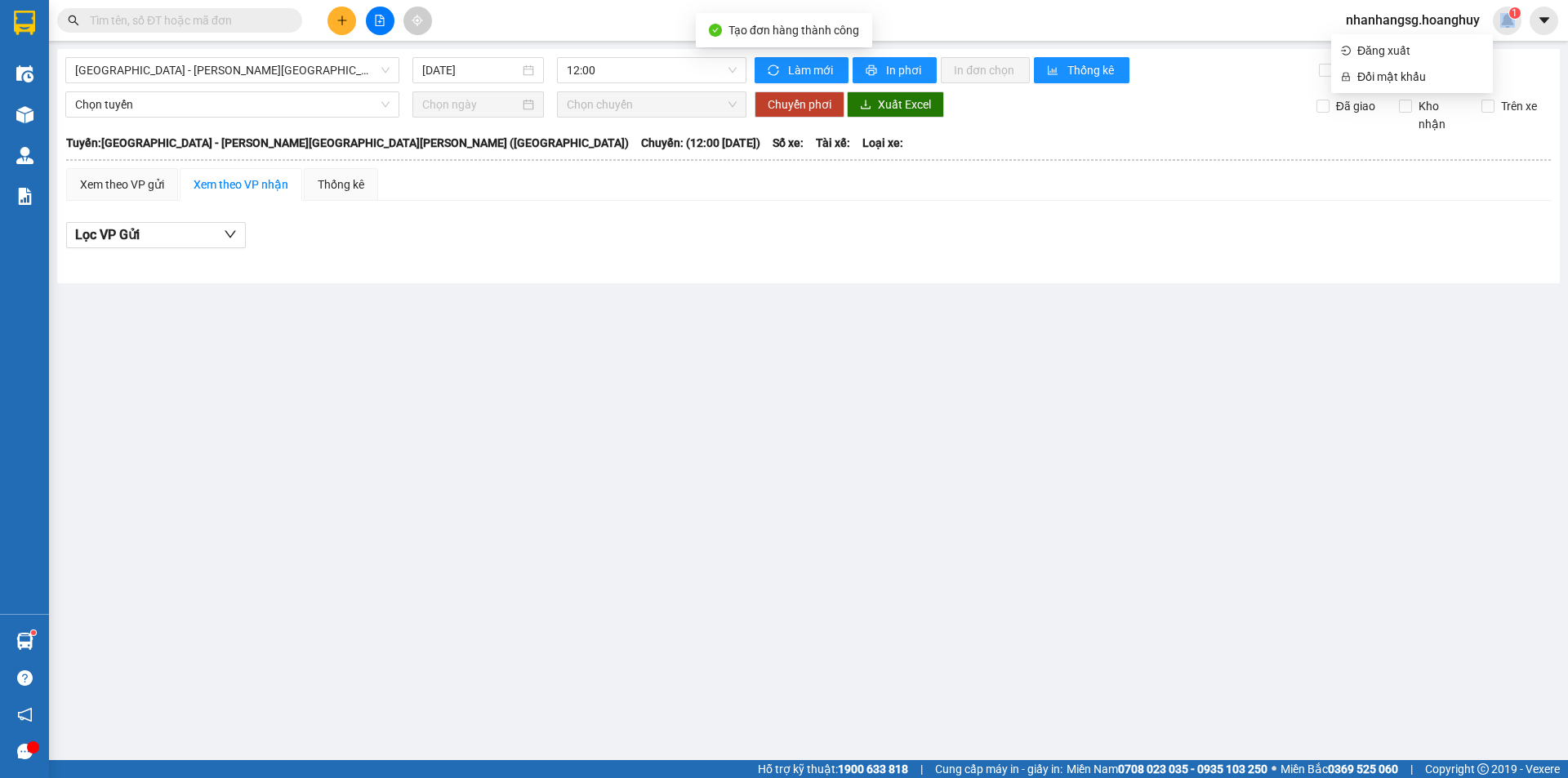
click at [218, 17] on input "text" at bounding box center [186, 20] width 192 height 17
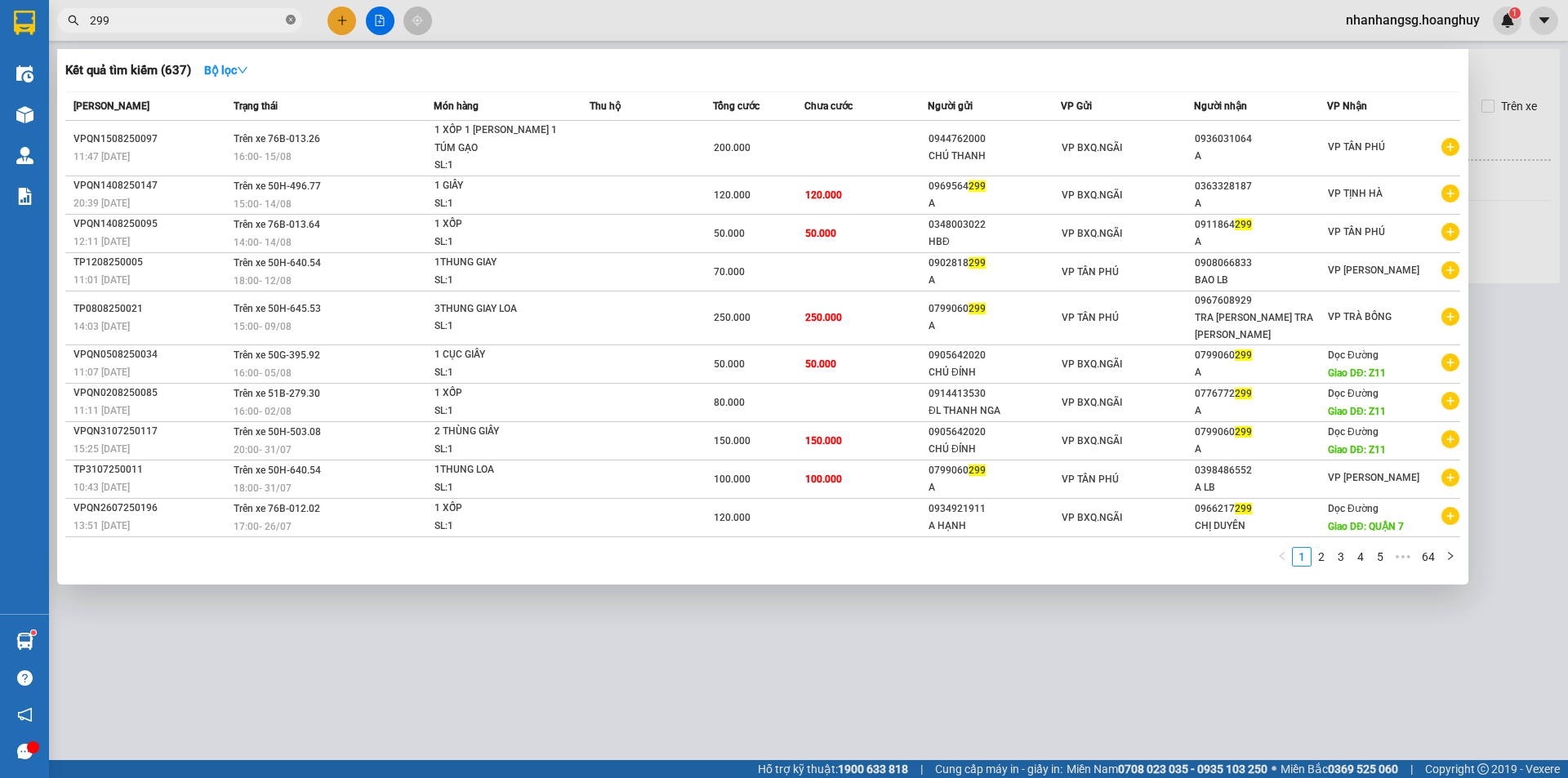
click at [291, 17] on icon "close-circle" at bounding box center [290, 19] width 10 height 10
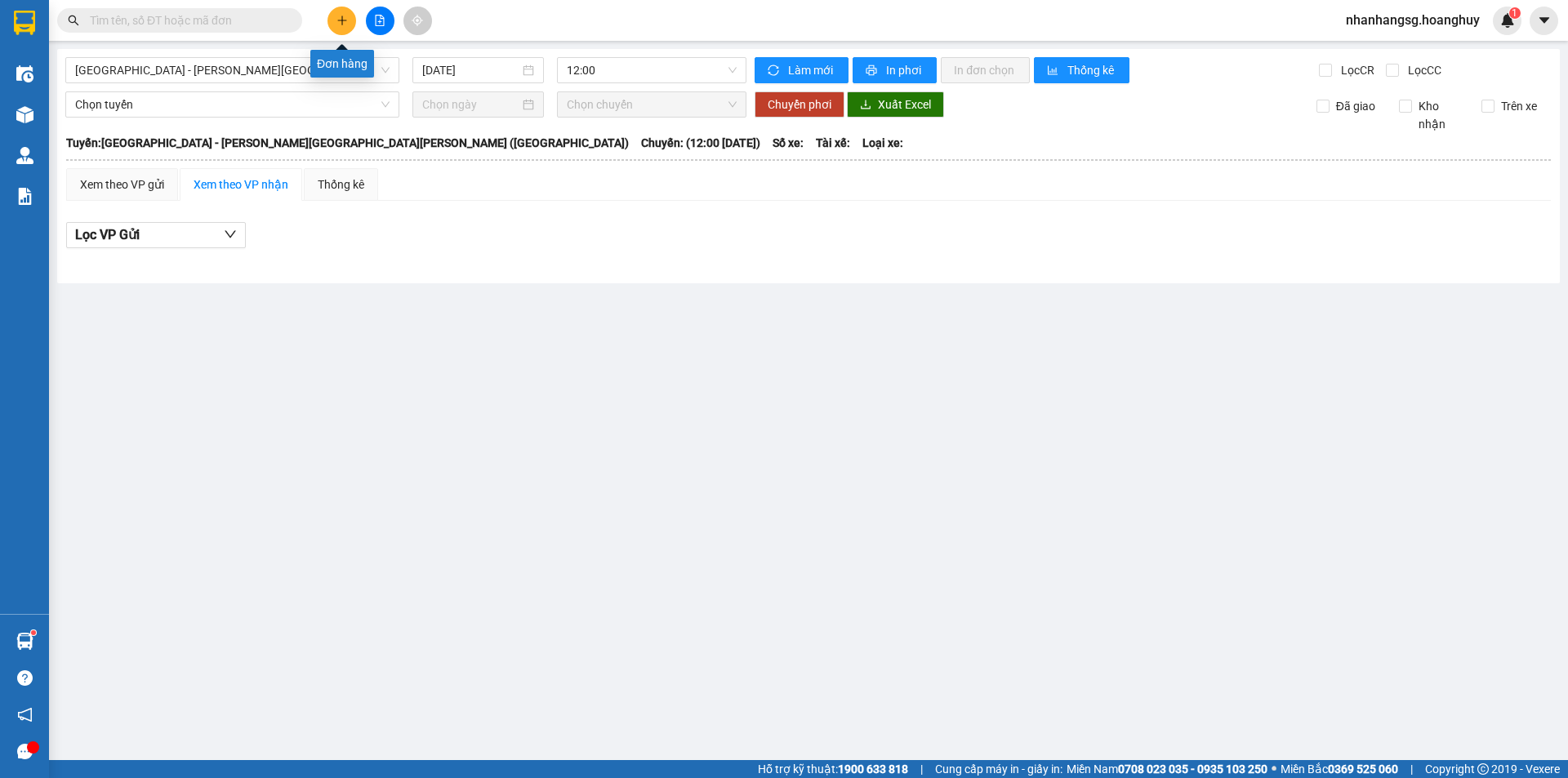
click at [348, 11] on button at bounding box center [341, 20] width 28 height 28
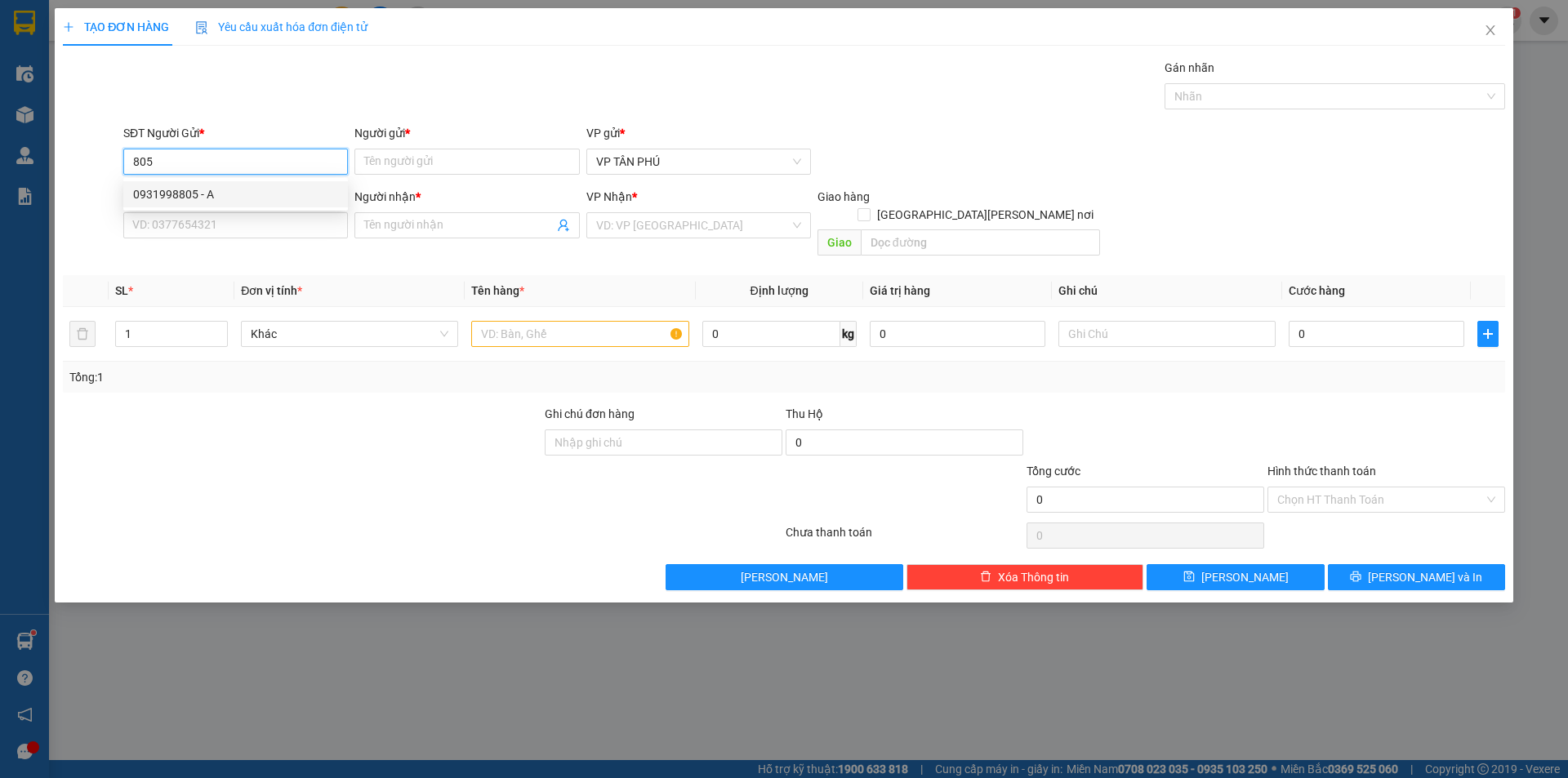
click at [228, 186] on div "0931998805 - A" at bounding box center [235, 194] width 205 height 17
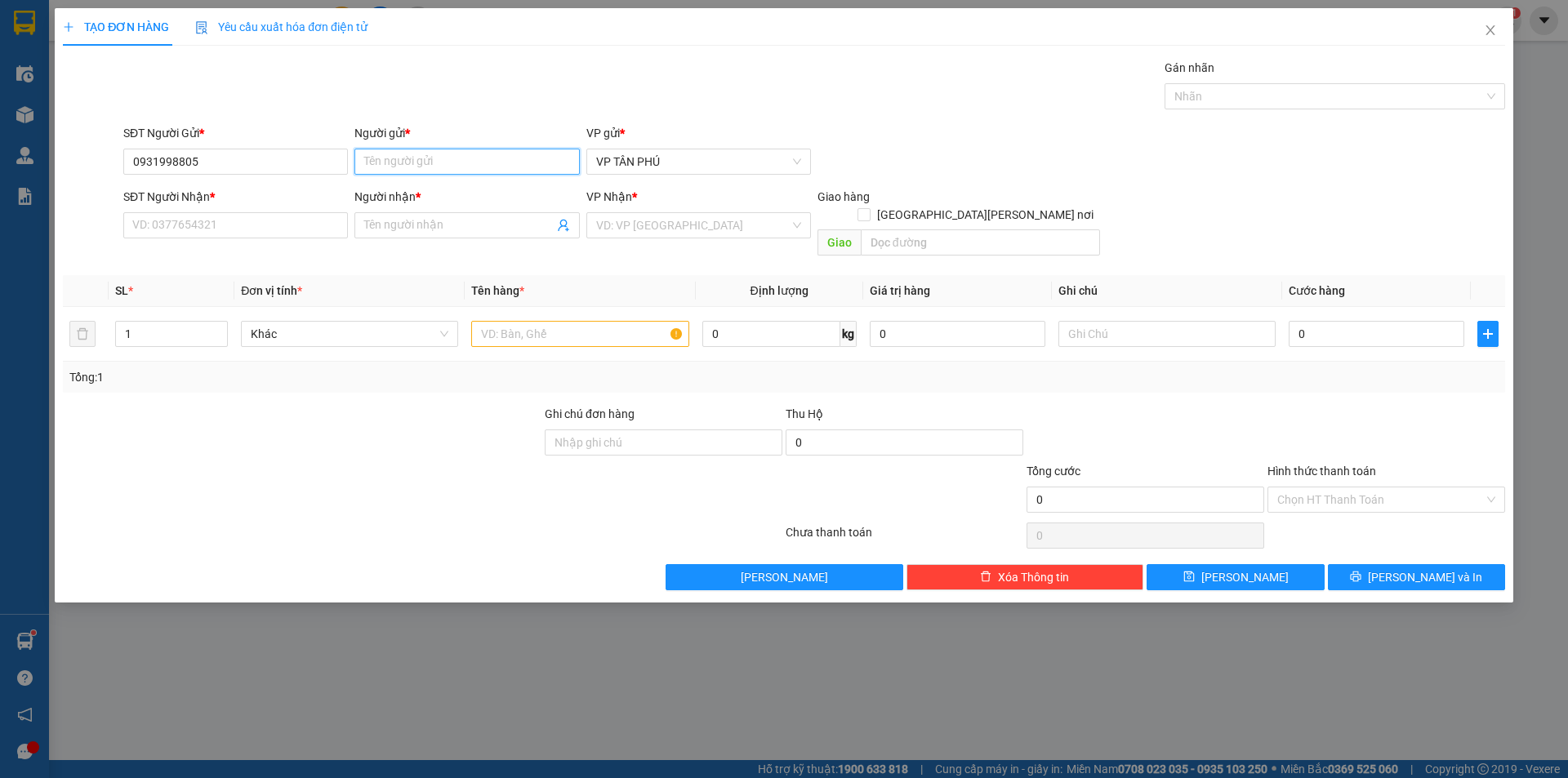
click at [376, 164] on input "Người gửi *" at bounding box center [466, 161] width 224 height 26
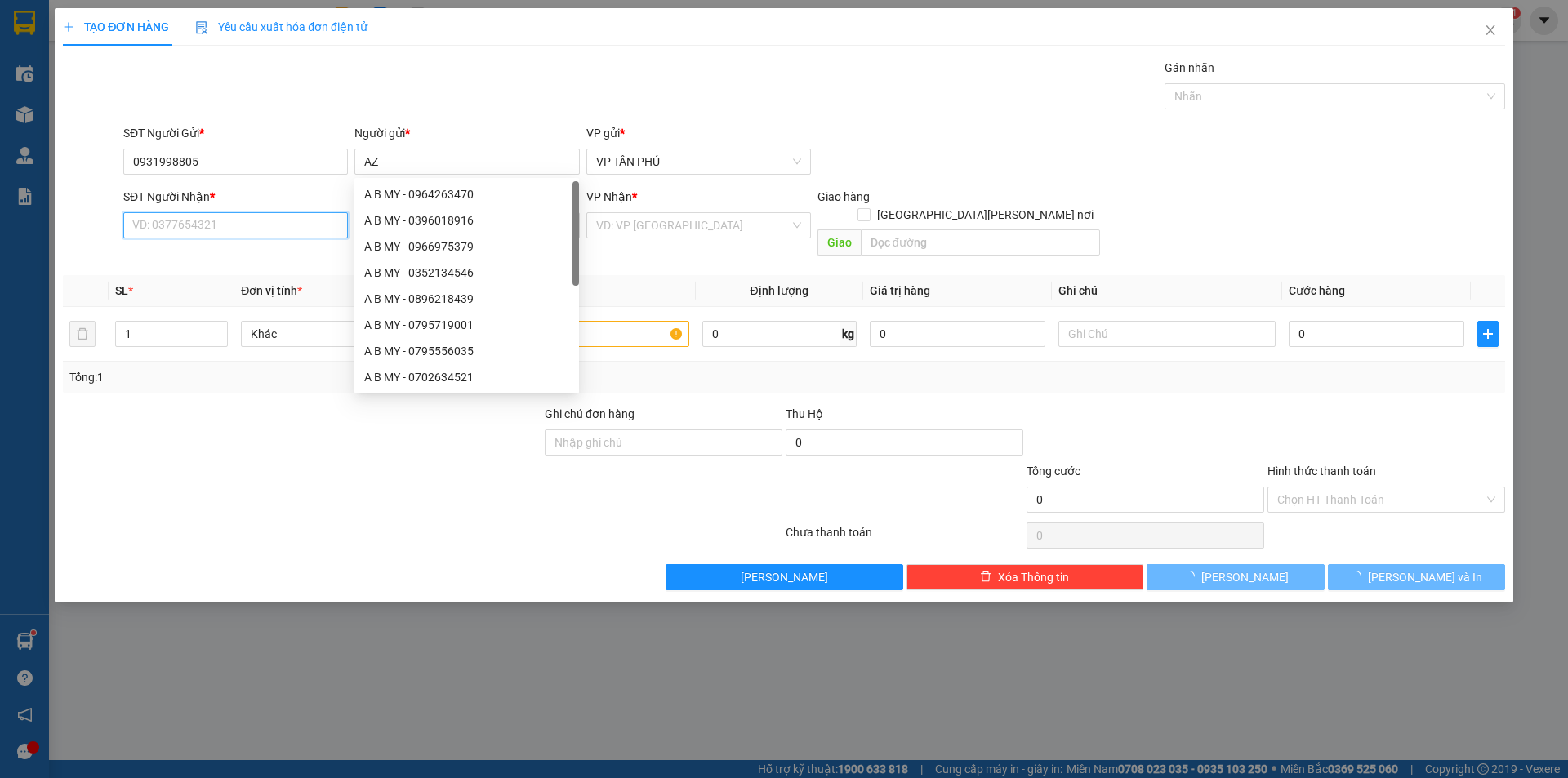
click at [271, 223] on input "SĐT Người Nhận *" at bounding box center [235, 225] width 224 height 26
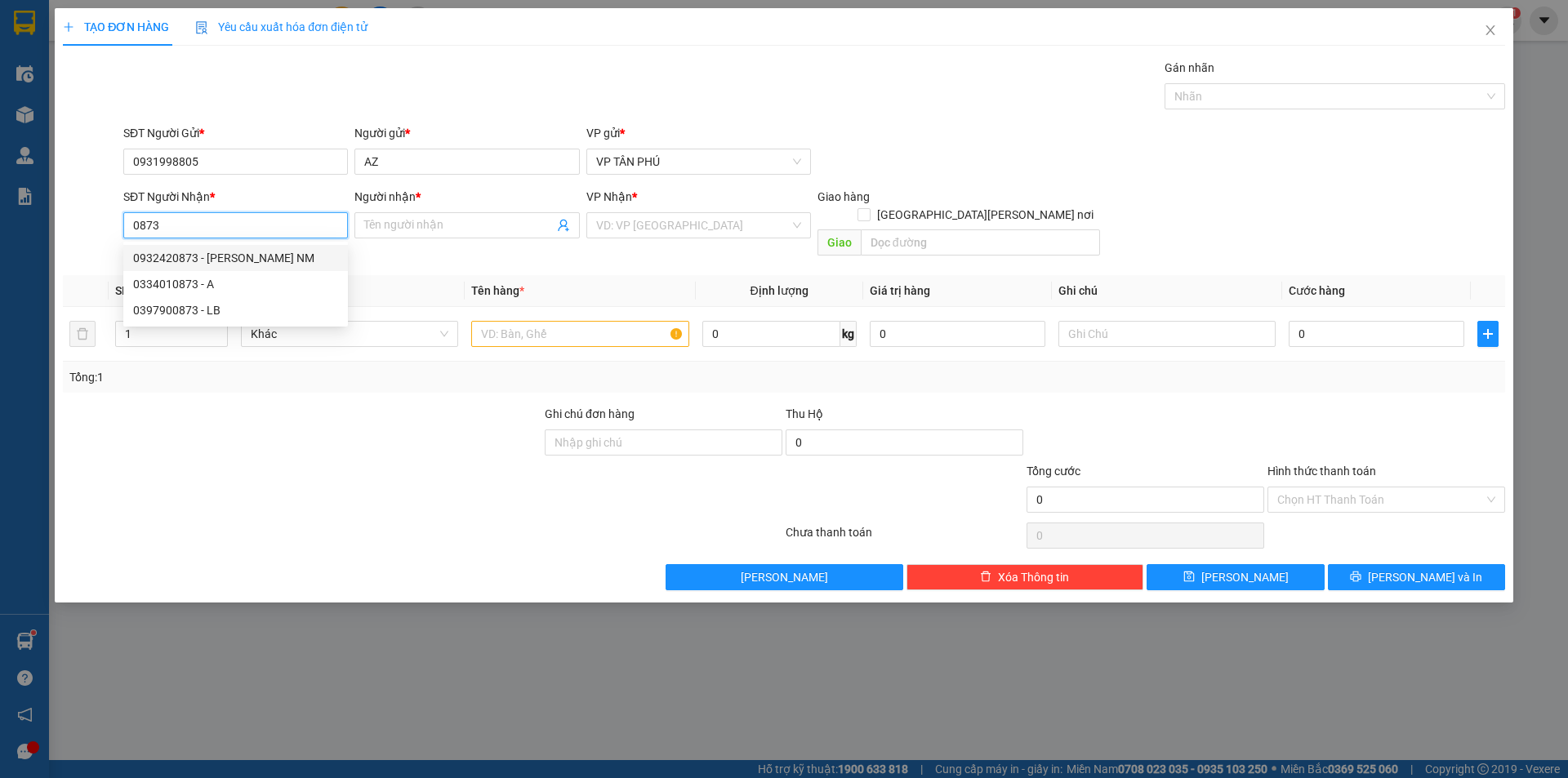
click at [235, 252] on div "0932420873 - [PERSON_NAME] NM" at bounding box center [235, 257] width 205 height 17
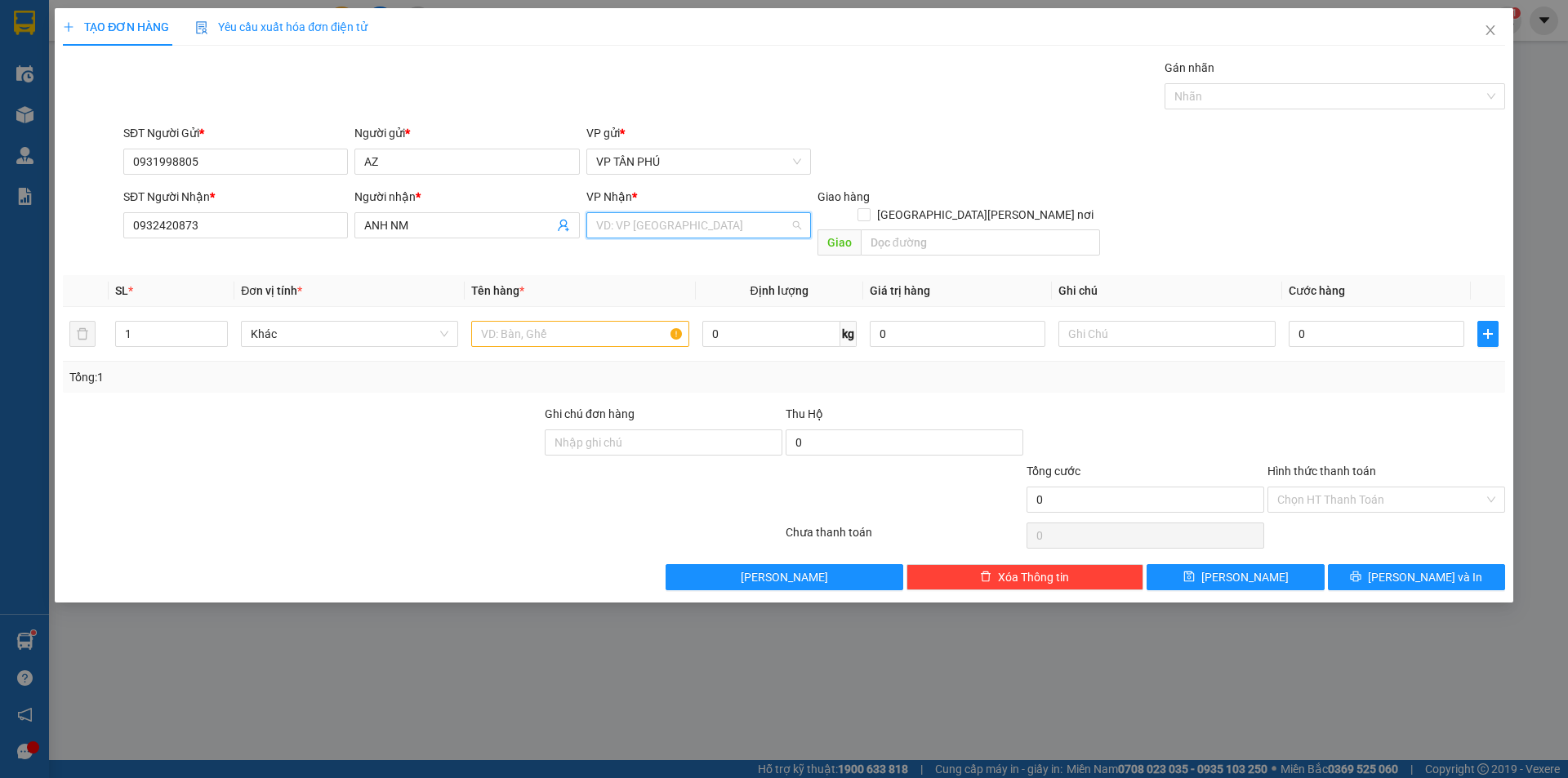
click at [605, 223] on input "search" at bounding box center [693, 224] width 193 height 24
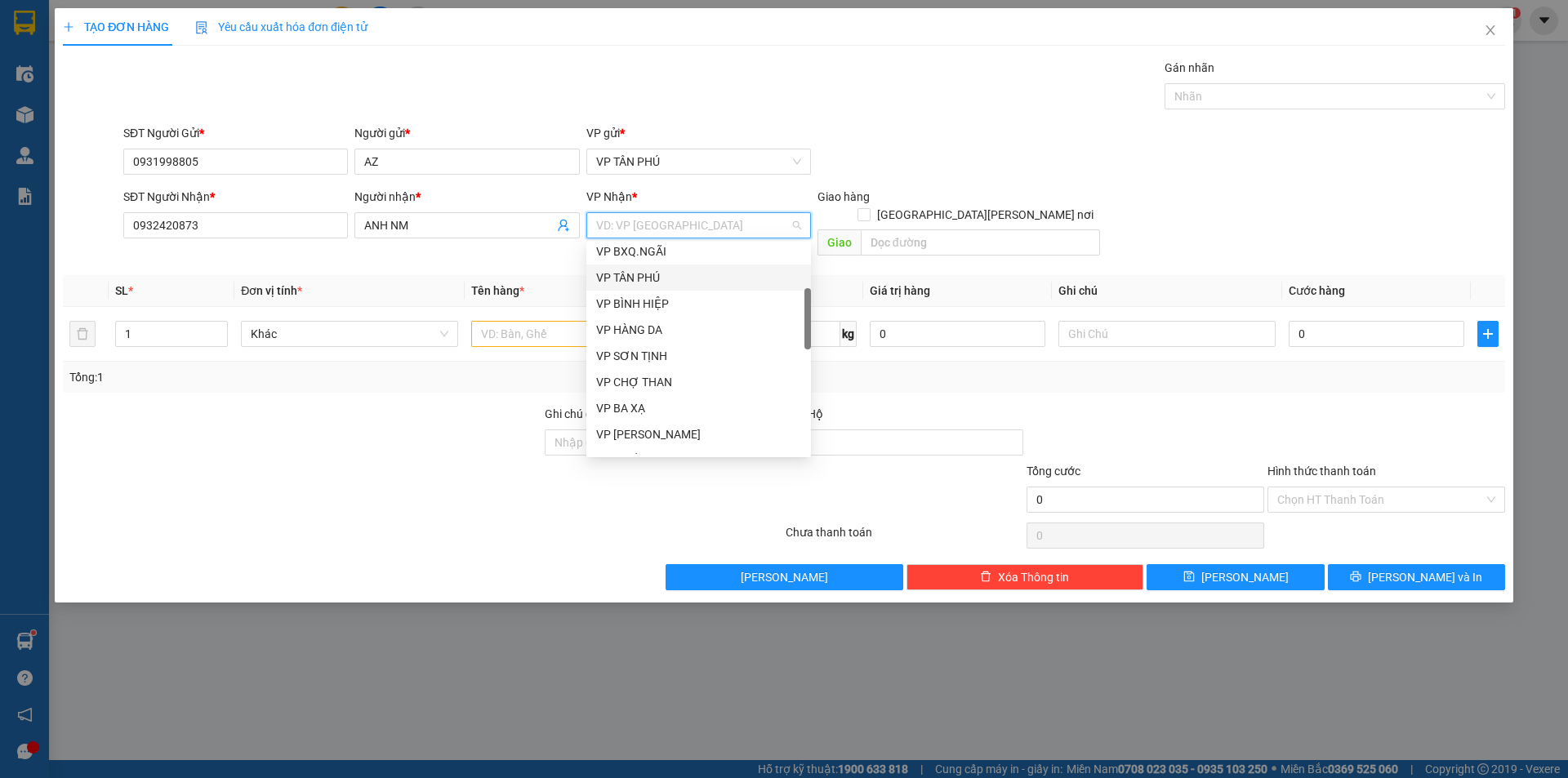
scroll to position [326, 0]
click at [643, 295] on div "VP NƯỚC MẶN" at bounding box center [699, 297] width 205 height 17
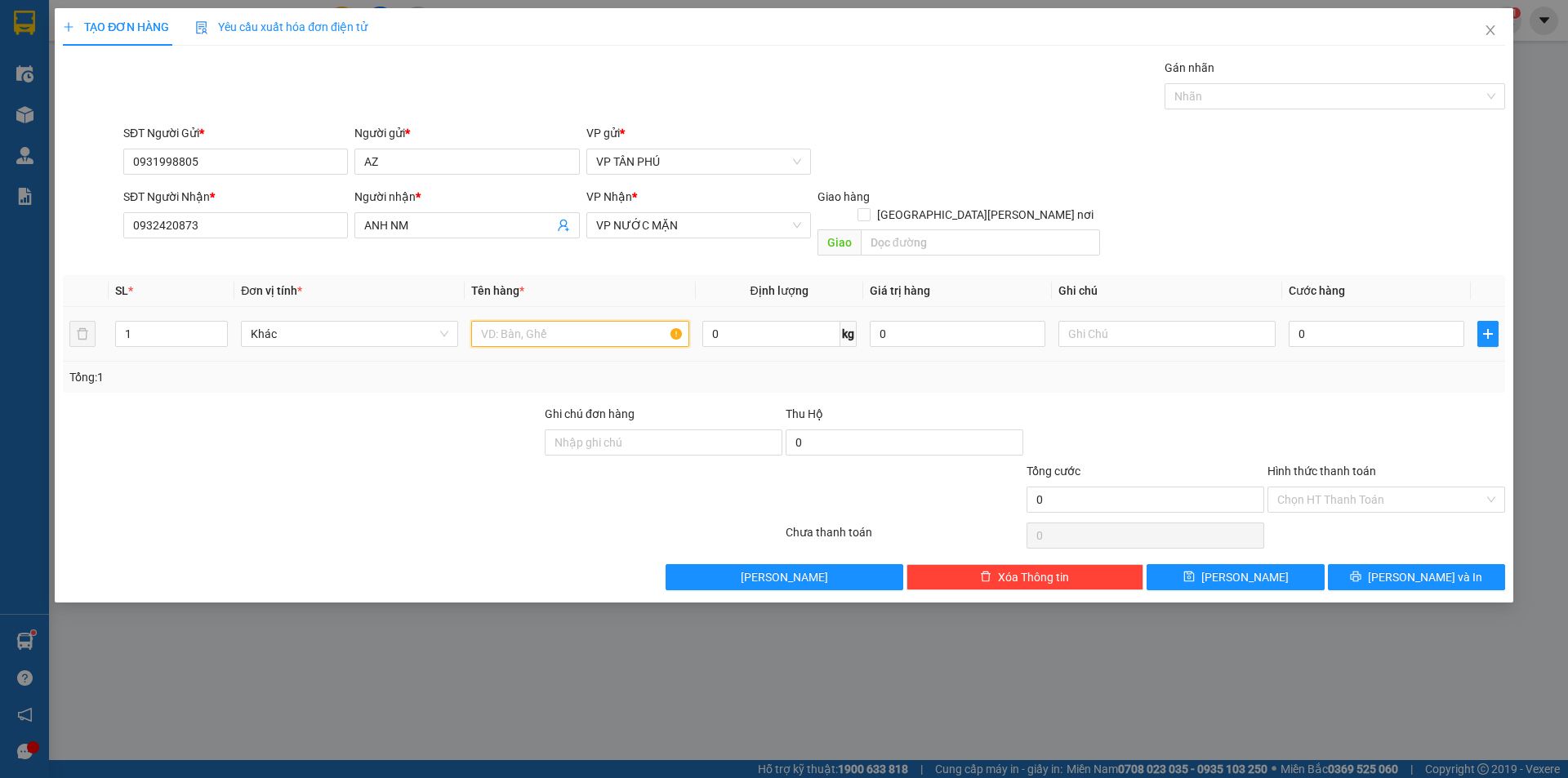
click at [574, 323] on input "text" at bounding box center [580, 333] width 218 height 26
click at [1343, 321] on input "0" at bounding box center [1377, 333] width 176 height 26
click at [1352, 488] on input "Hình thức thanh toán" at bounding box center [1381, 499] width 207 height 24
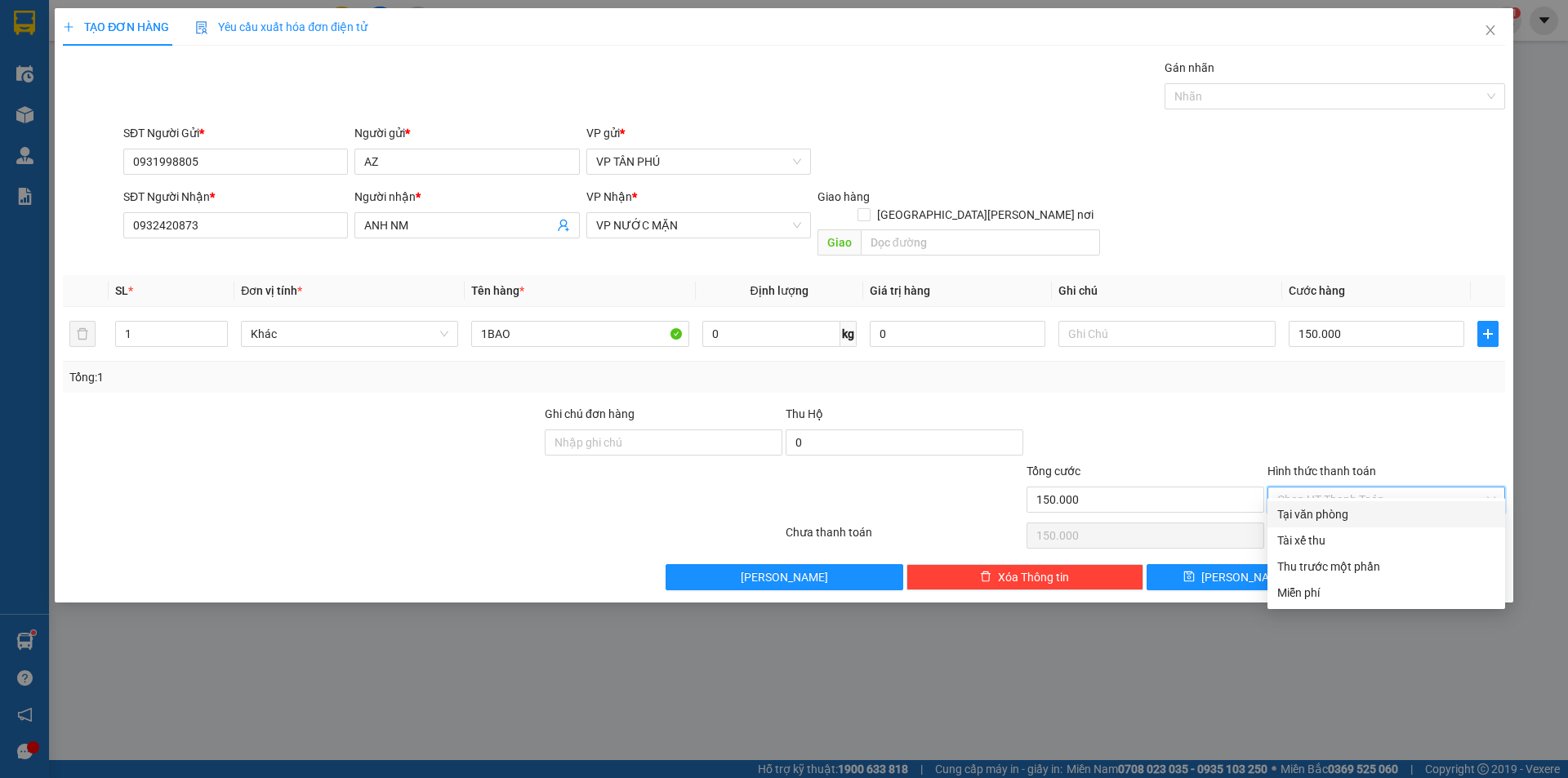
click at [1345, 504] on div "Tại văn phòng" at bounding box center [1386, 514] width 238 height 26
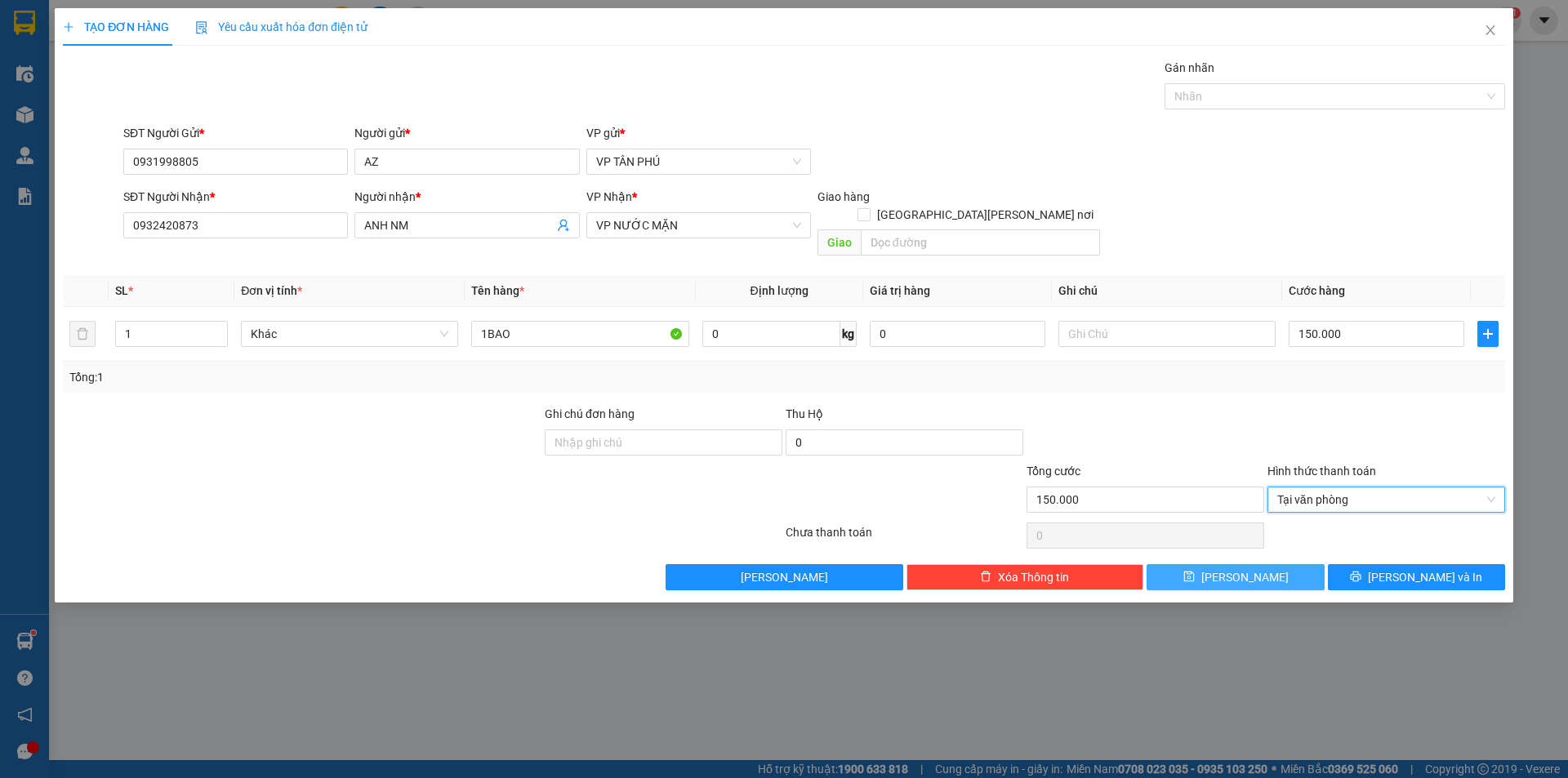
click at [1284, 564] on button "[PERSON_NAME]" at bounding box center [1235, 577] width 177 height 26
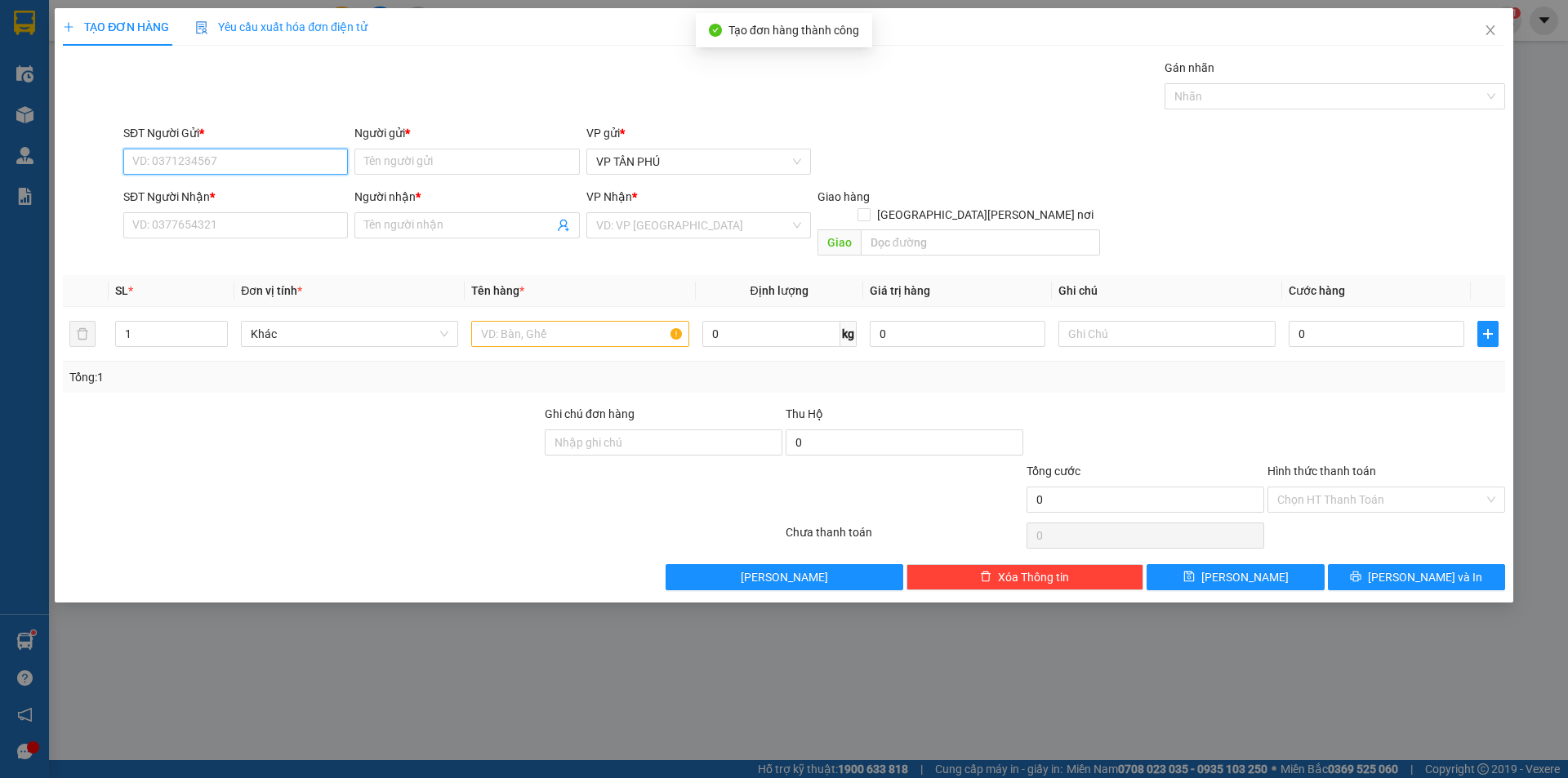
click at [285, 154] on input "SĐT Người Gửi *" at bounding box center [235, 161] width 224 height 26
click at [204, 191] on div "0931998805 - AZ" at bounding box center [235, 194] width 205 height 17
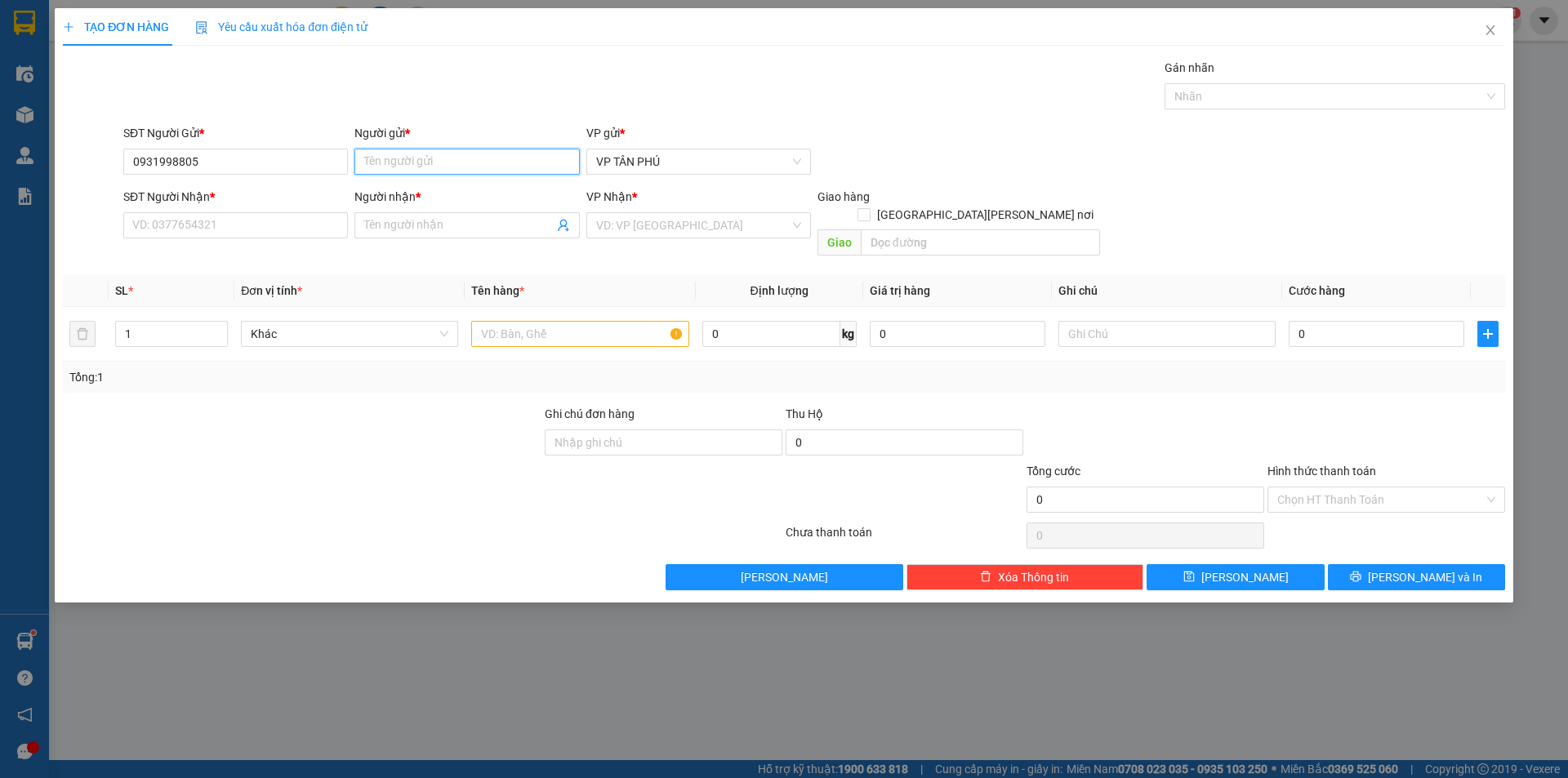
click at [385, 164] on input "Người gửi *" at bounding box center [466, 161] width 224 height 26
click at [260, 221] on input "SĐT Người Nhận *" at bounding box center [235, 225] width 224 height 26
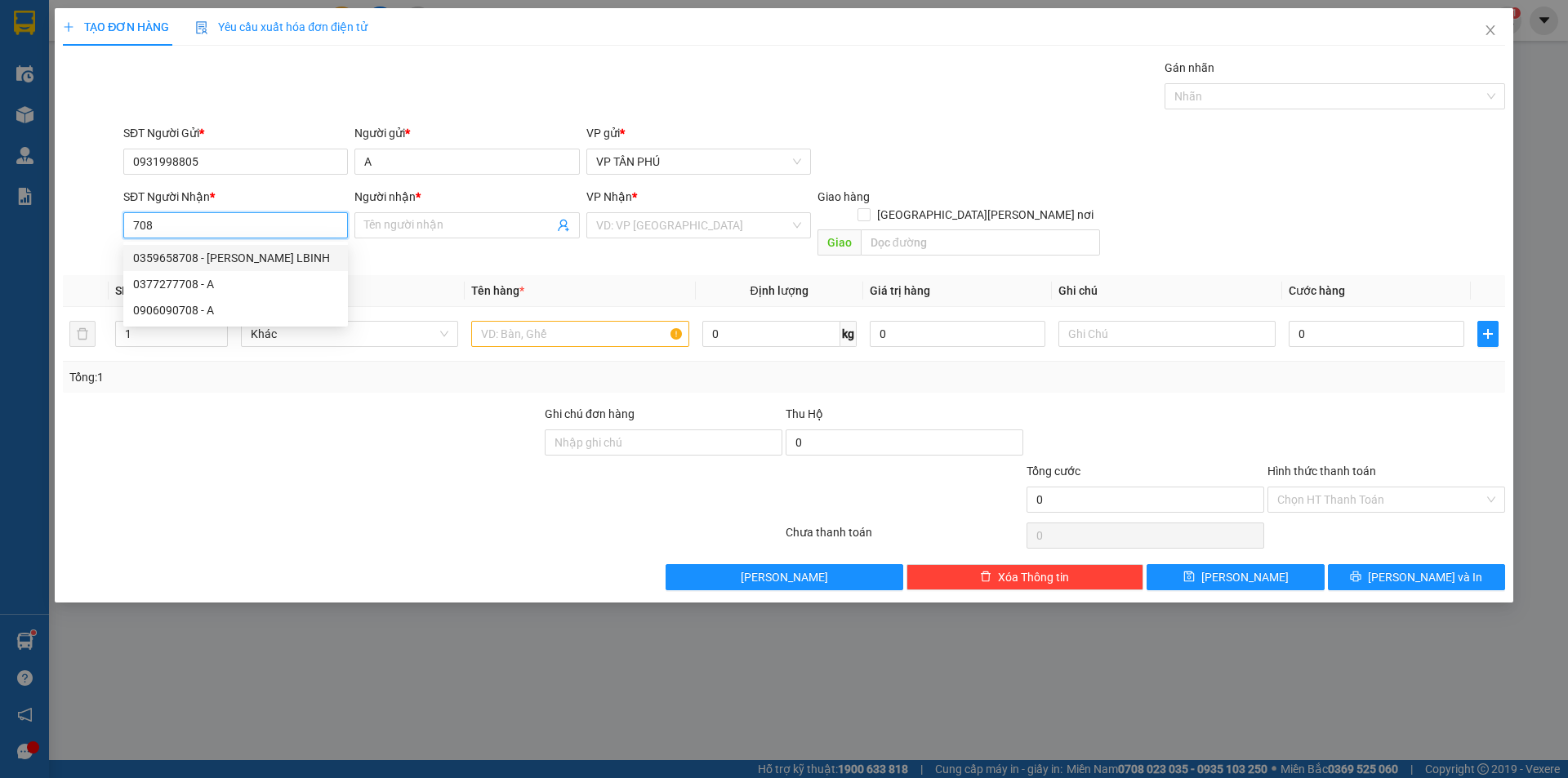
click at [223, 264] on div "0359658708 - [PERSON_NAME] LBINH" at bounding box center [235, 257] width 205 height 17
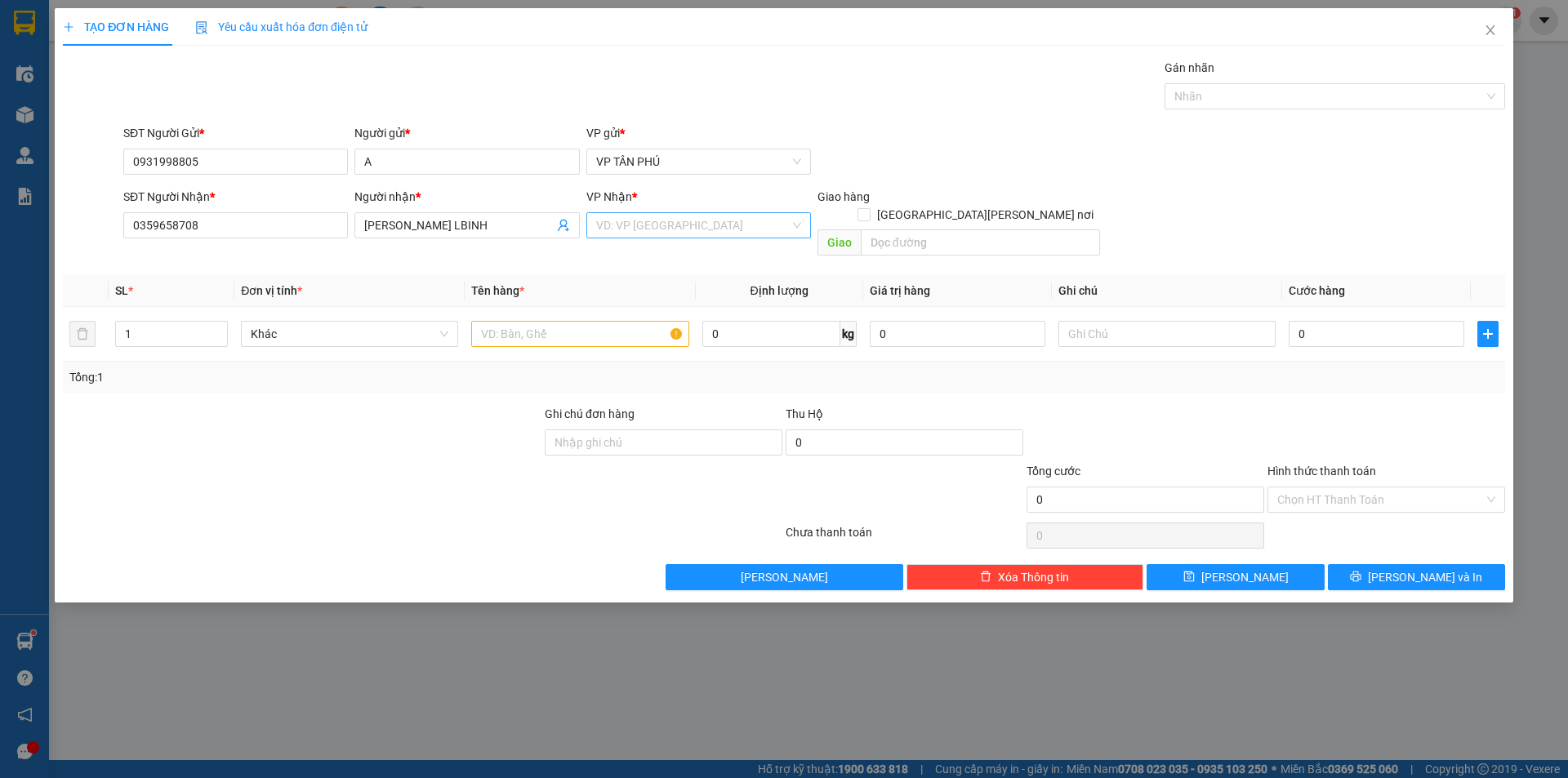
click at [642, 230] on input "search" at bounding box center [693, 224] width 193 height 24
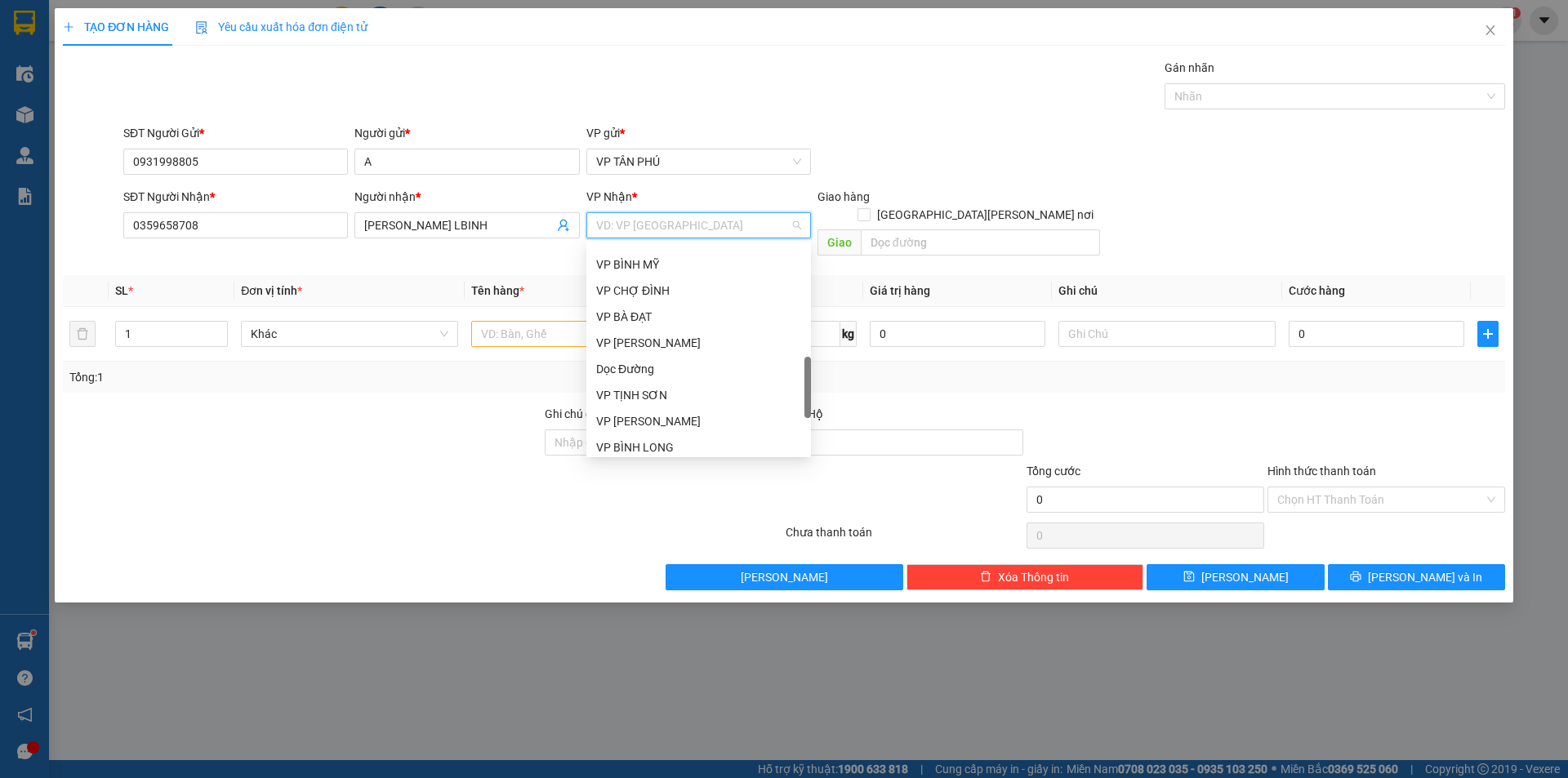
scroll to position [572, 0]
click at [623, 267] on div "VP [PERSON_NAME]" at bounding box center [699, 261] width 205 height 17
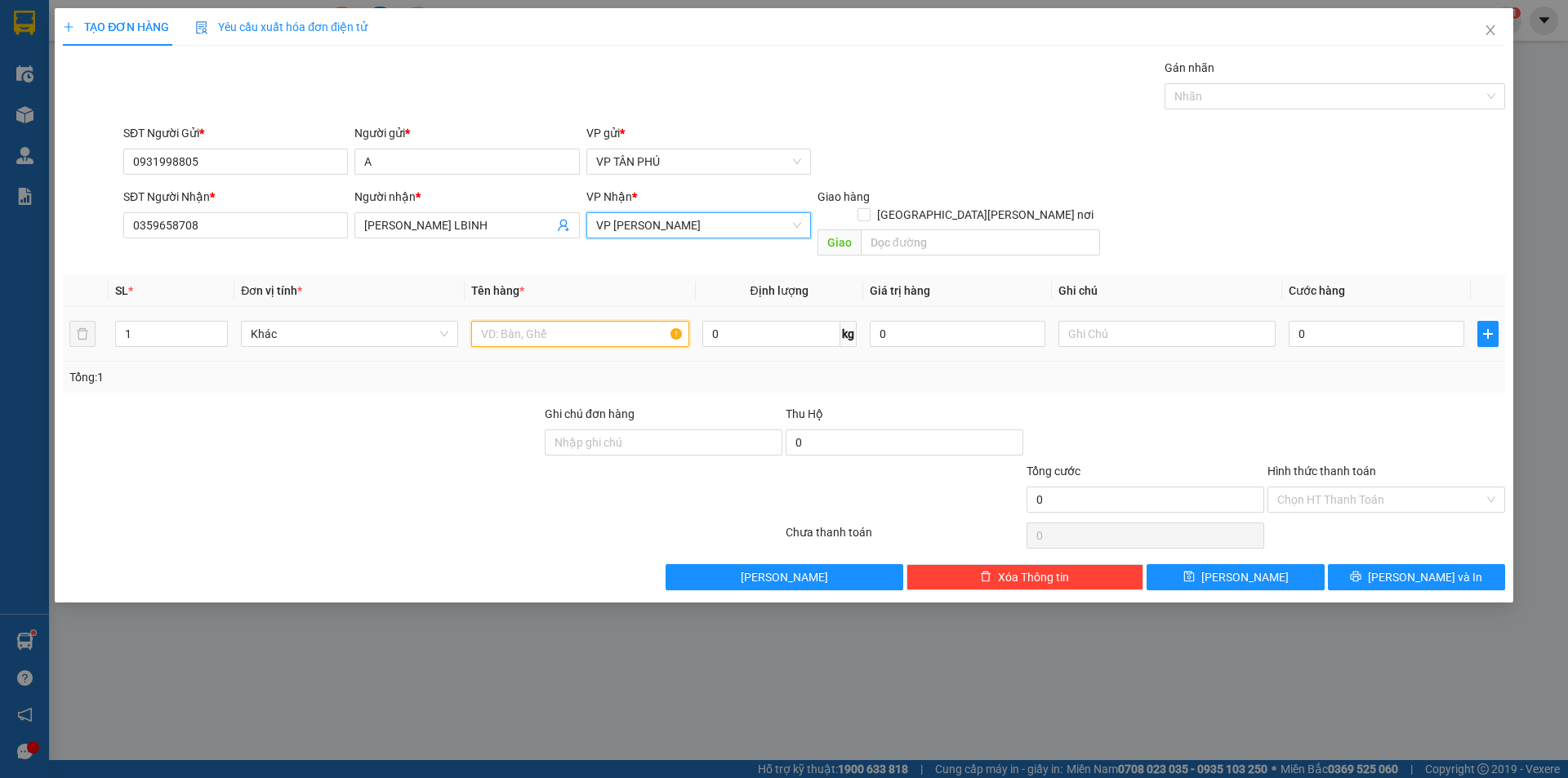
click at [566, 321] on input "text" at bounding box center [580, 333] width 218 height 26
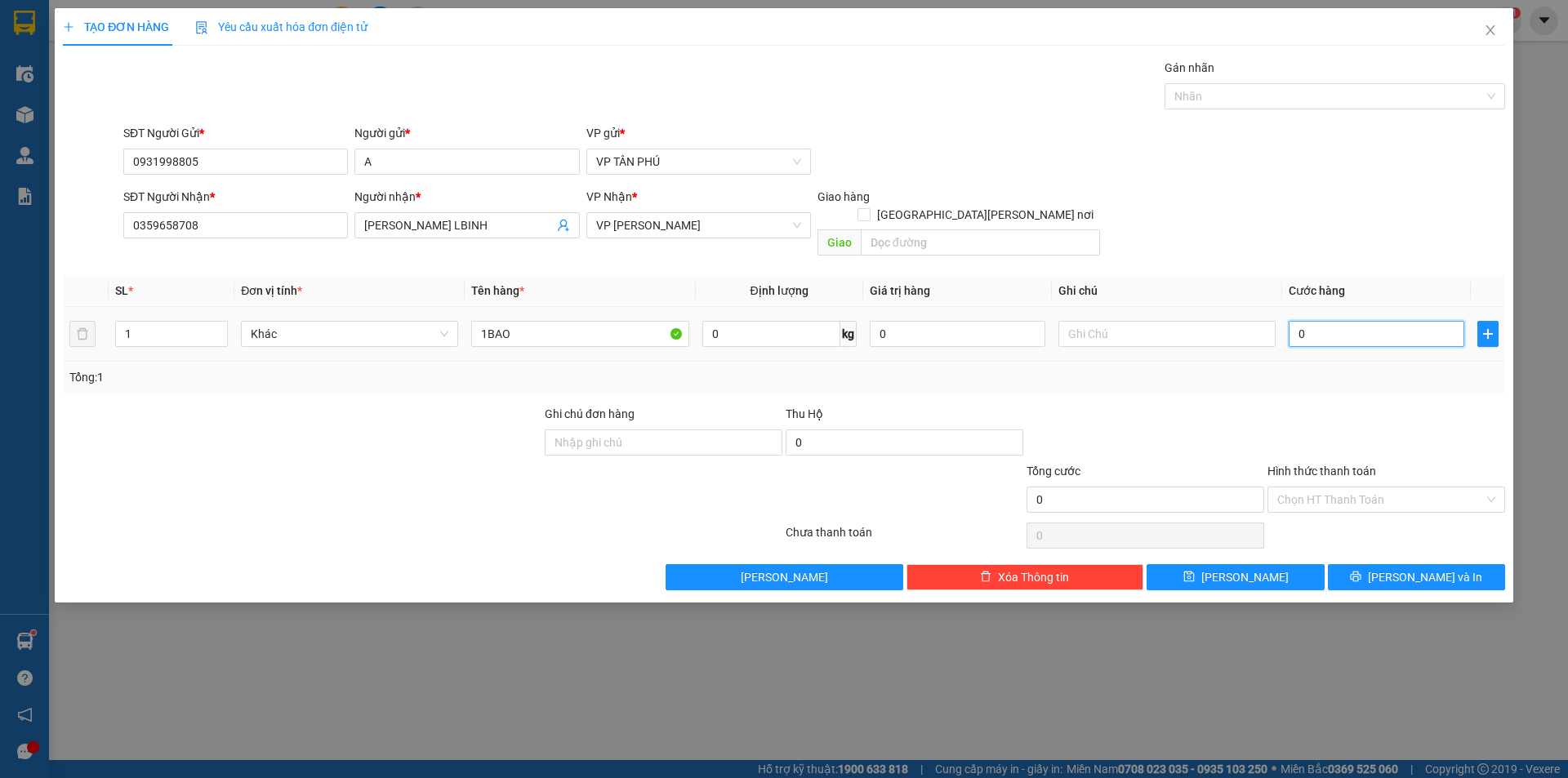
click at [1310, 321] on input "0" at bounding box center [1377, 333] width 176 height 26
click at [1303, 488] on input "Hình thức thanh toán" at bounding box center [1381, 499] width 207 height 24
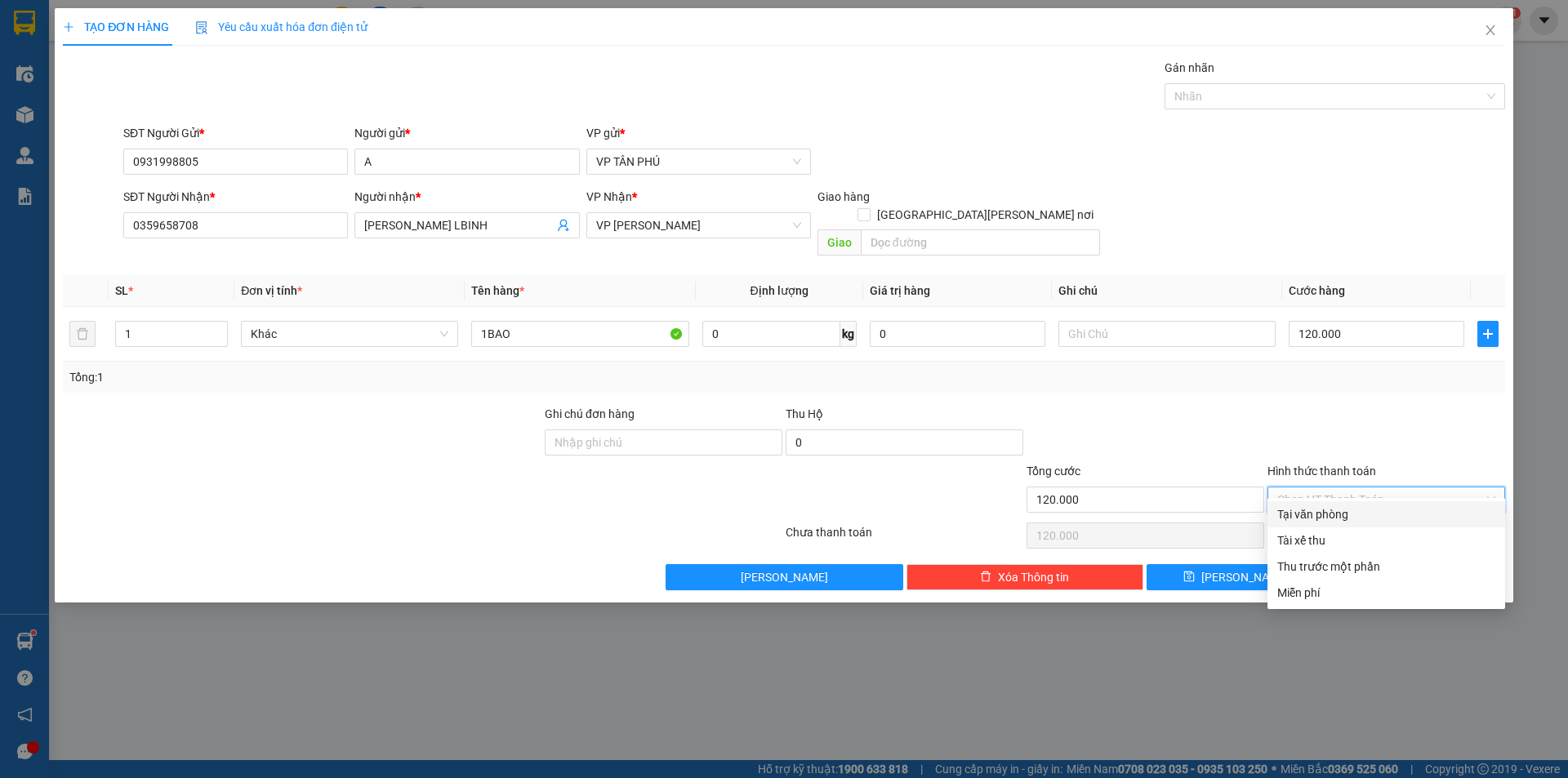
click at [1312, 521] on div "Tại văn phòng" at bounding box center [1386, 514] width 218 height 17
click at [1312, 521] on div "Chọn HT Thanh Toán" at bounding box center [1386, 536] width 241 height 33
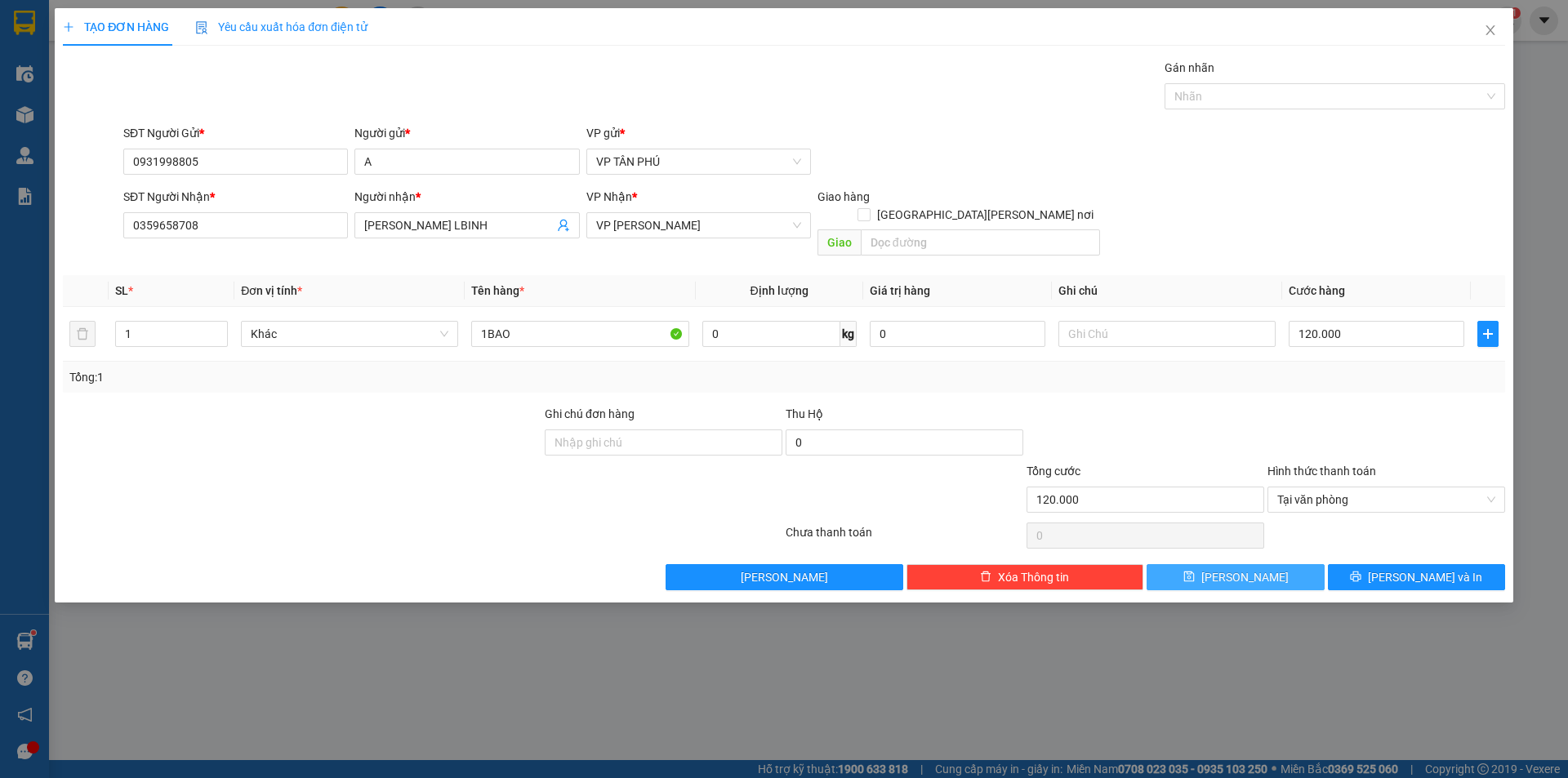
click at [1284, 564] on button "[PERSON_NAME]" at bounding box center [1235, 577] width 177 height 26
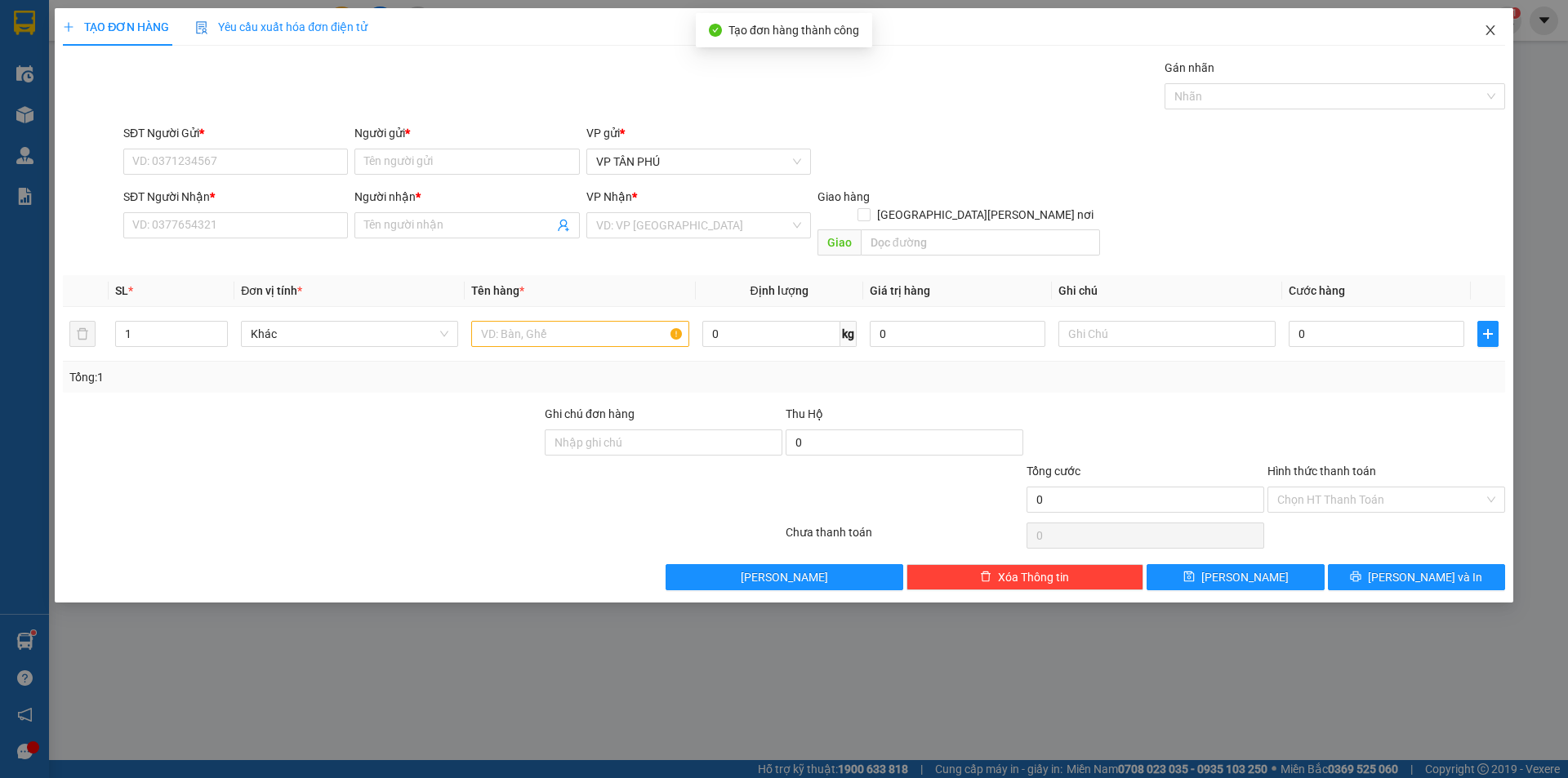
click at [1491, 27] on icon "close" at bounding box center [1490, 29] width 13 height 13
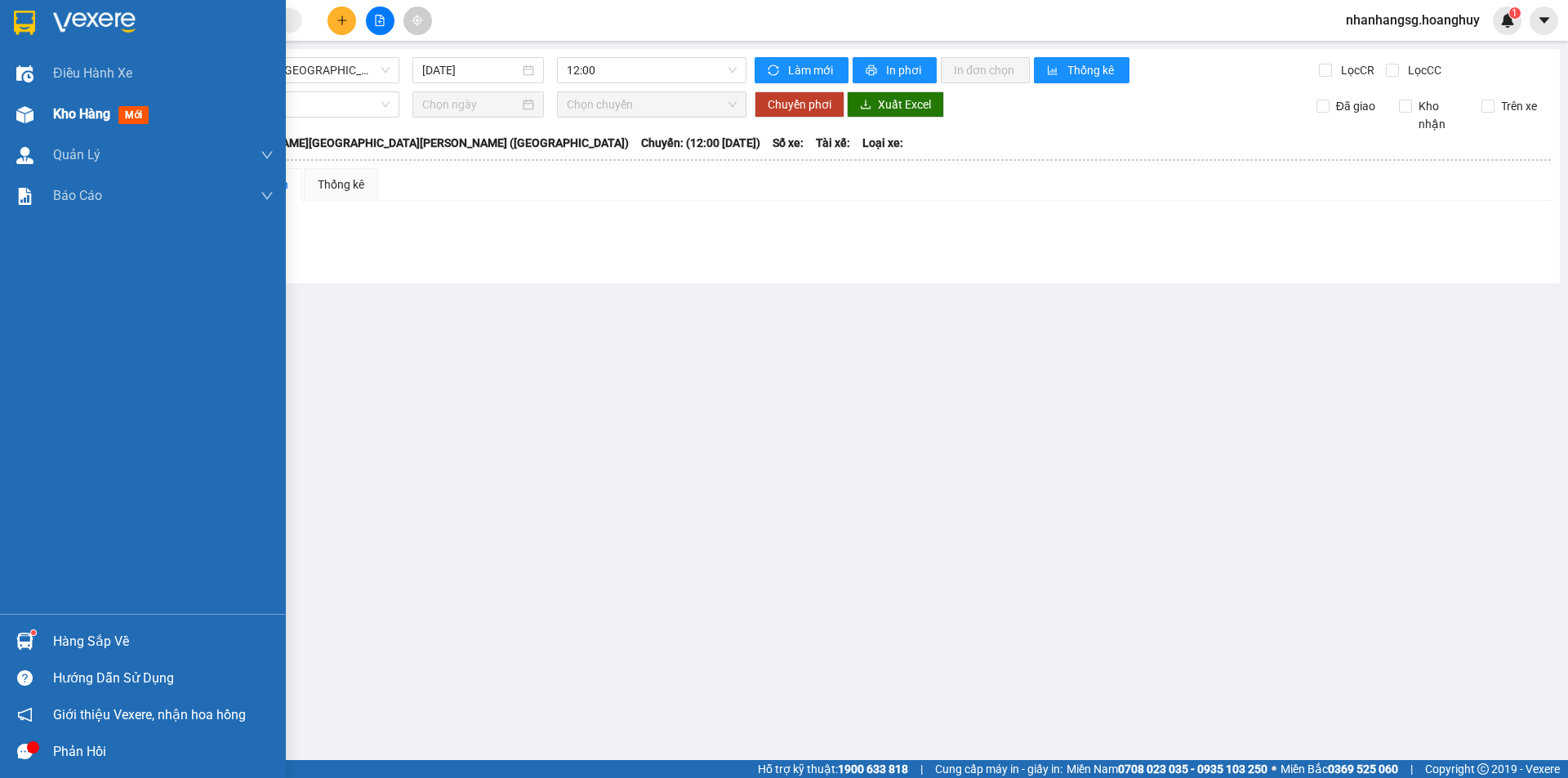
click at [64, 119] on span "Kho hàng" at bounding box center [82, 114] width 57 height 16
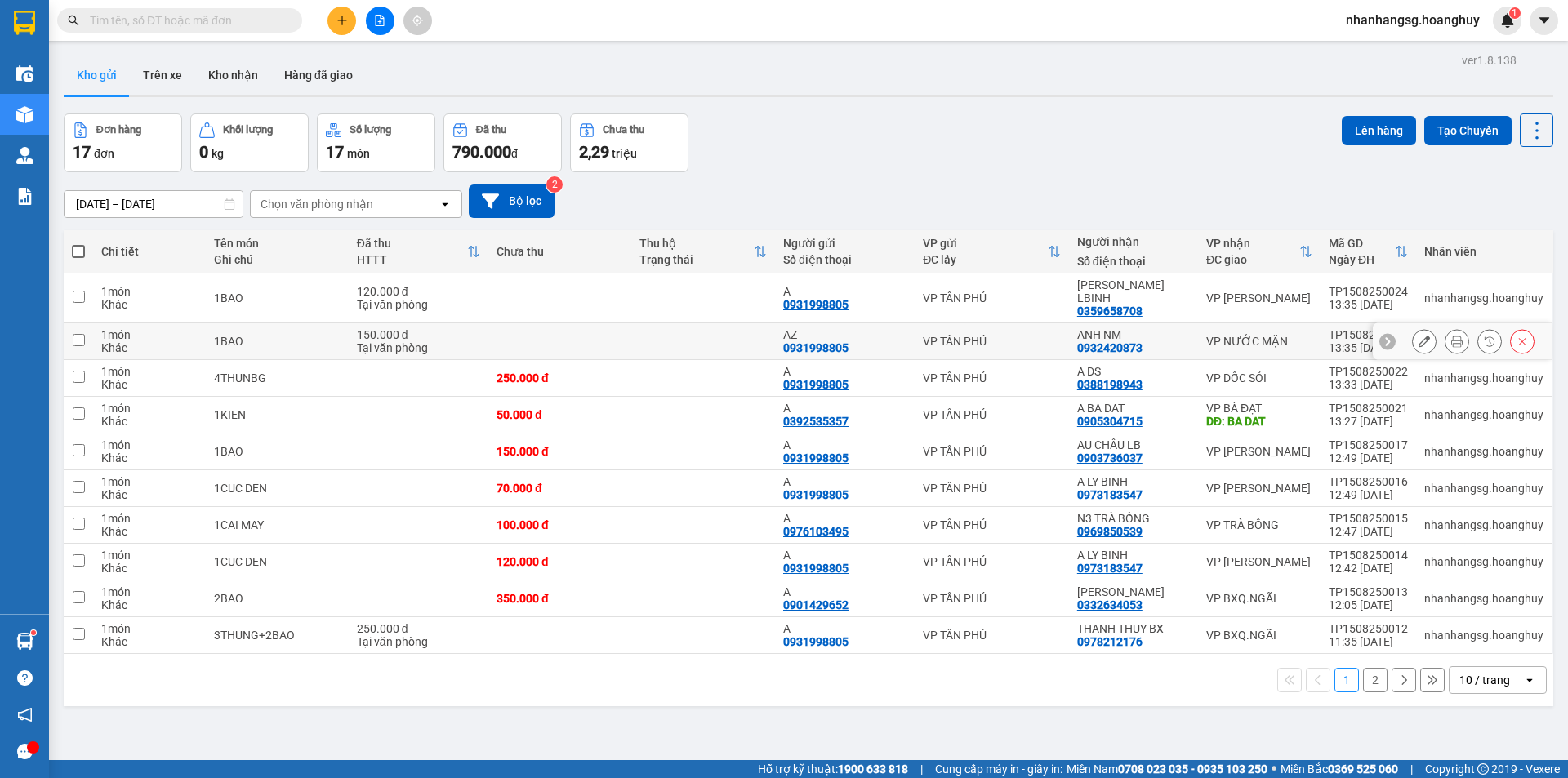
click at [494, 328] on td at bounding box center [561, 342] width 144 height 37
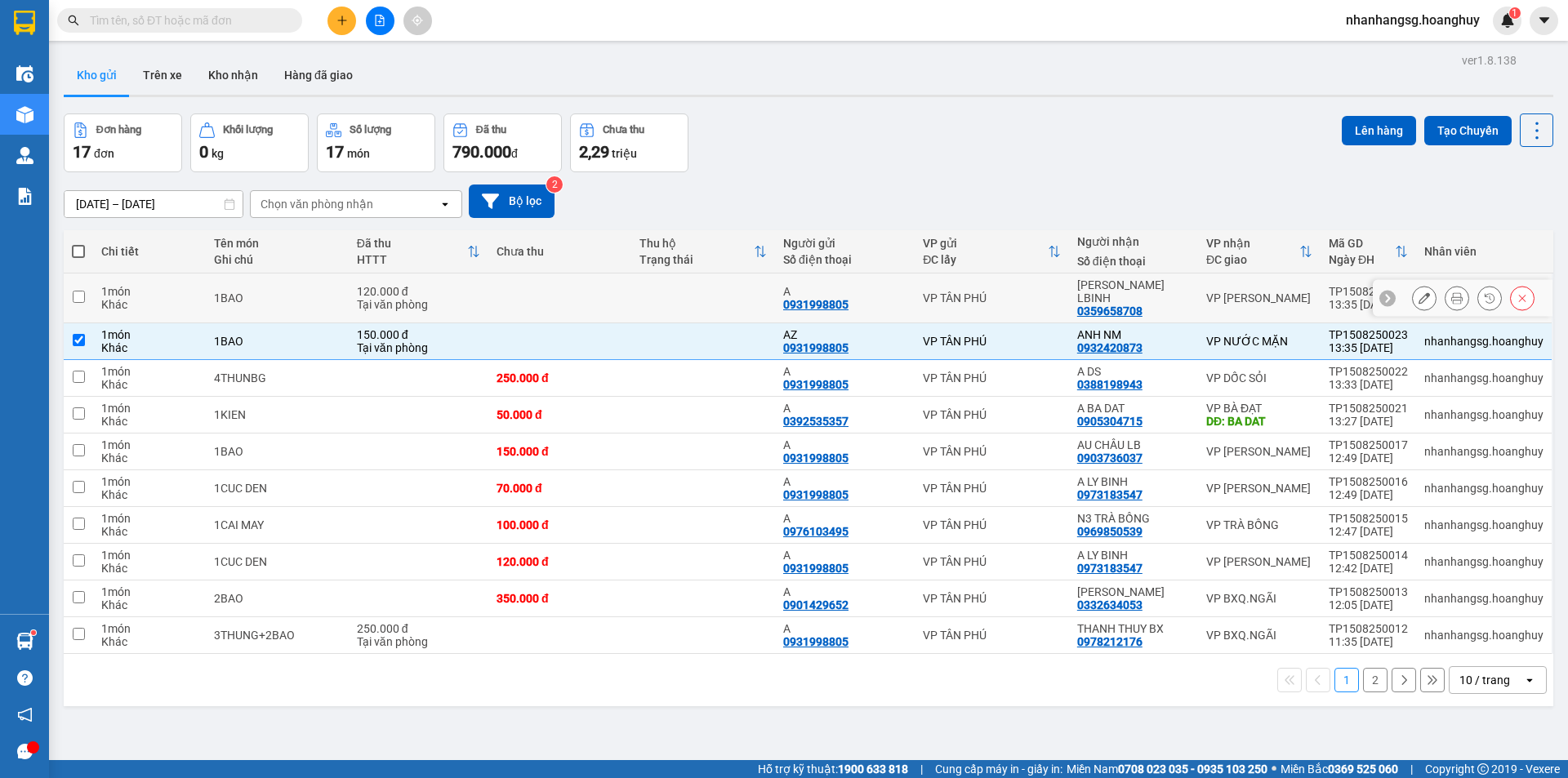
click at [497, 295] on td at bounding box center [561, 298] width 144 height 50
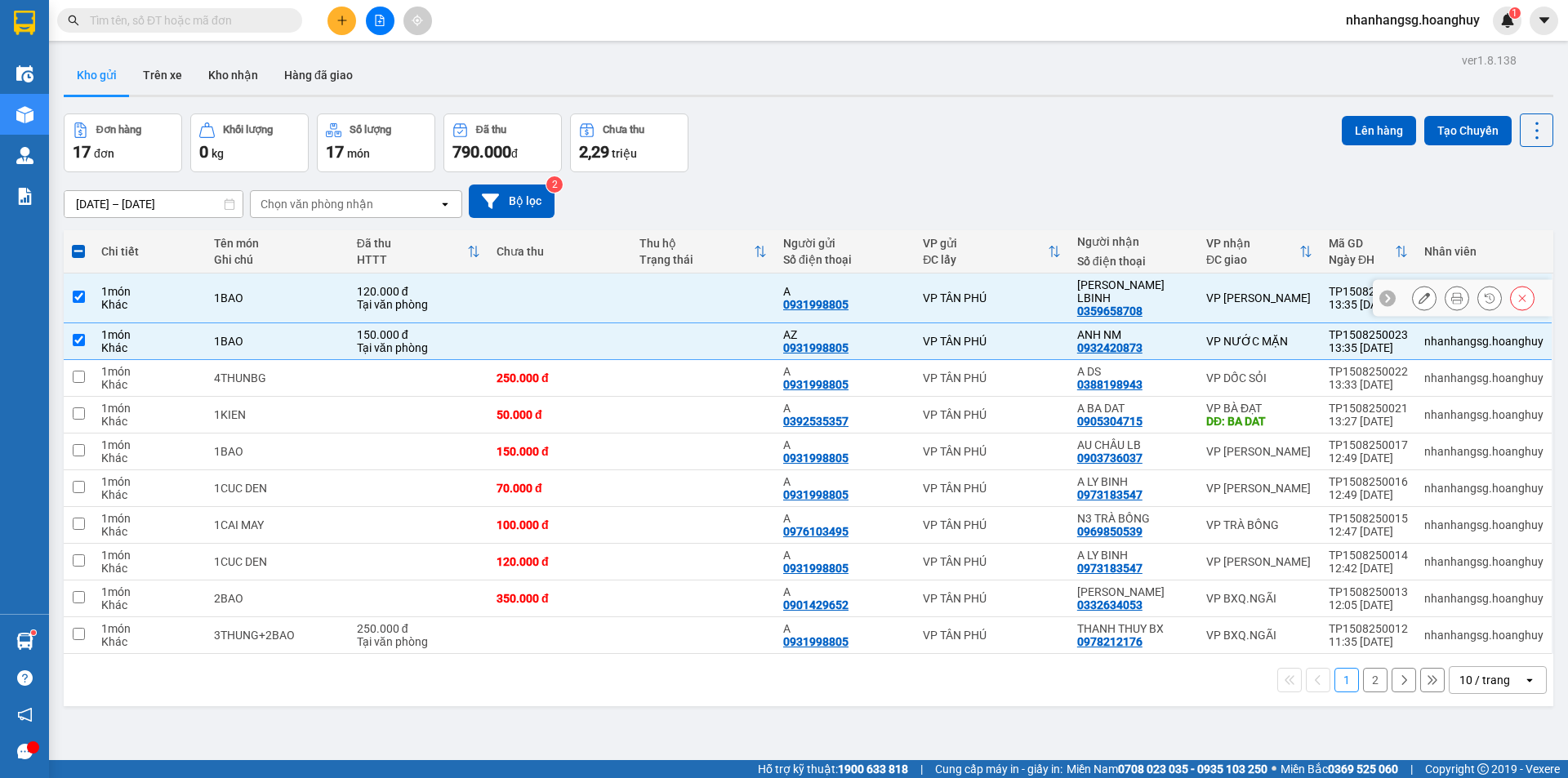
click at [498, 295] on td at bounding box center [561, 298] width 144 height 50
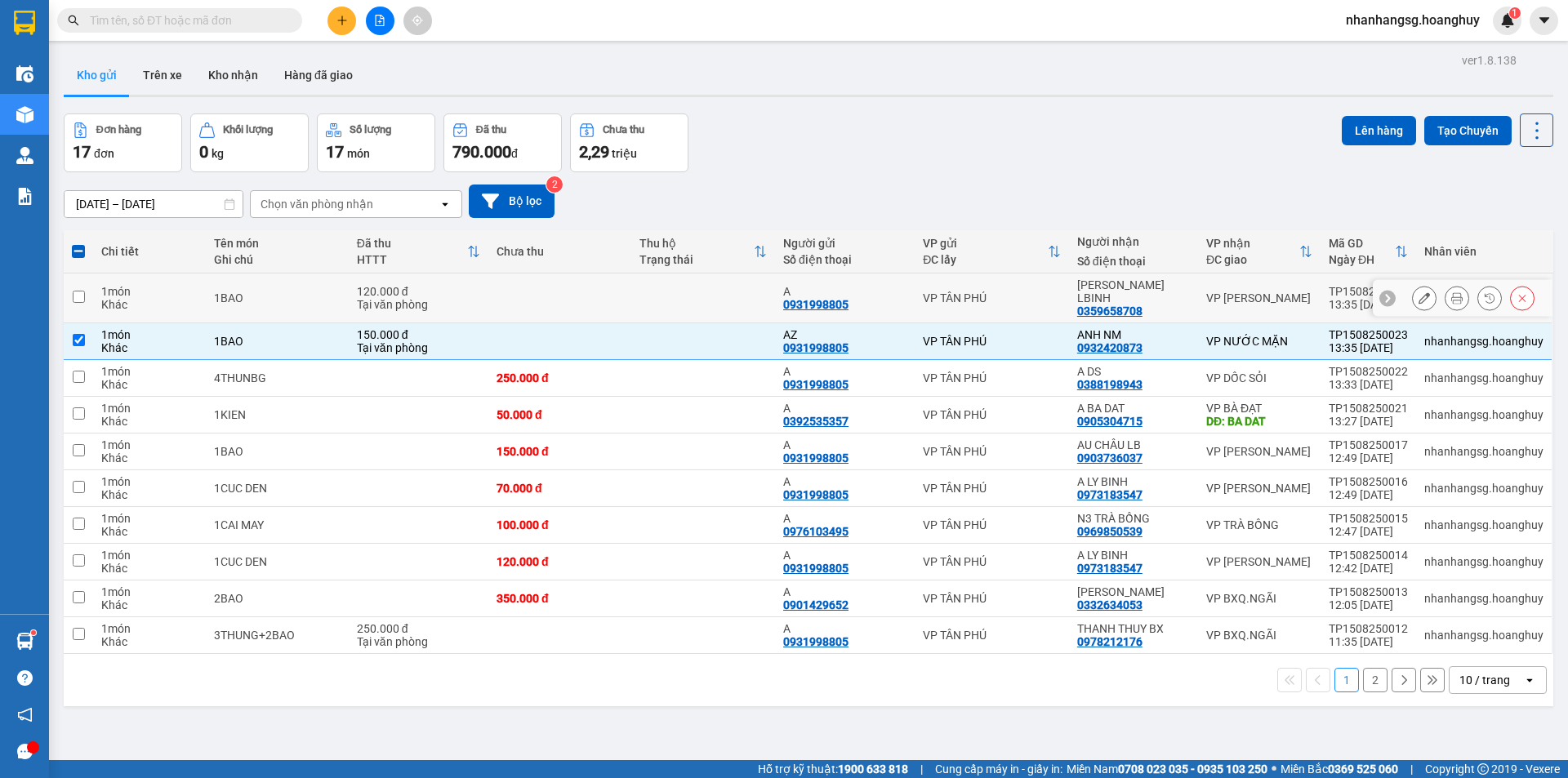
click at [494, 280] on td at bounding box center [561, 298] width 144 height 50
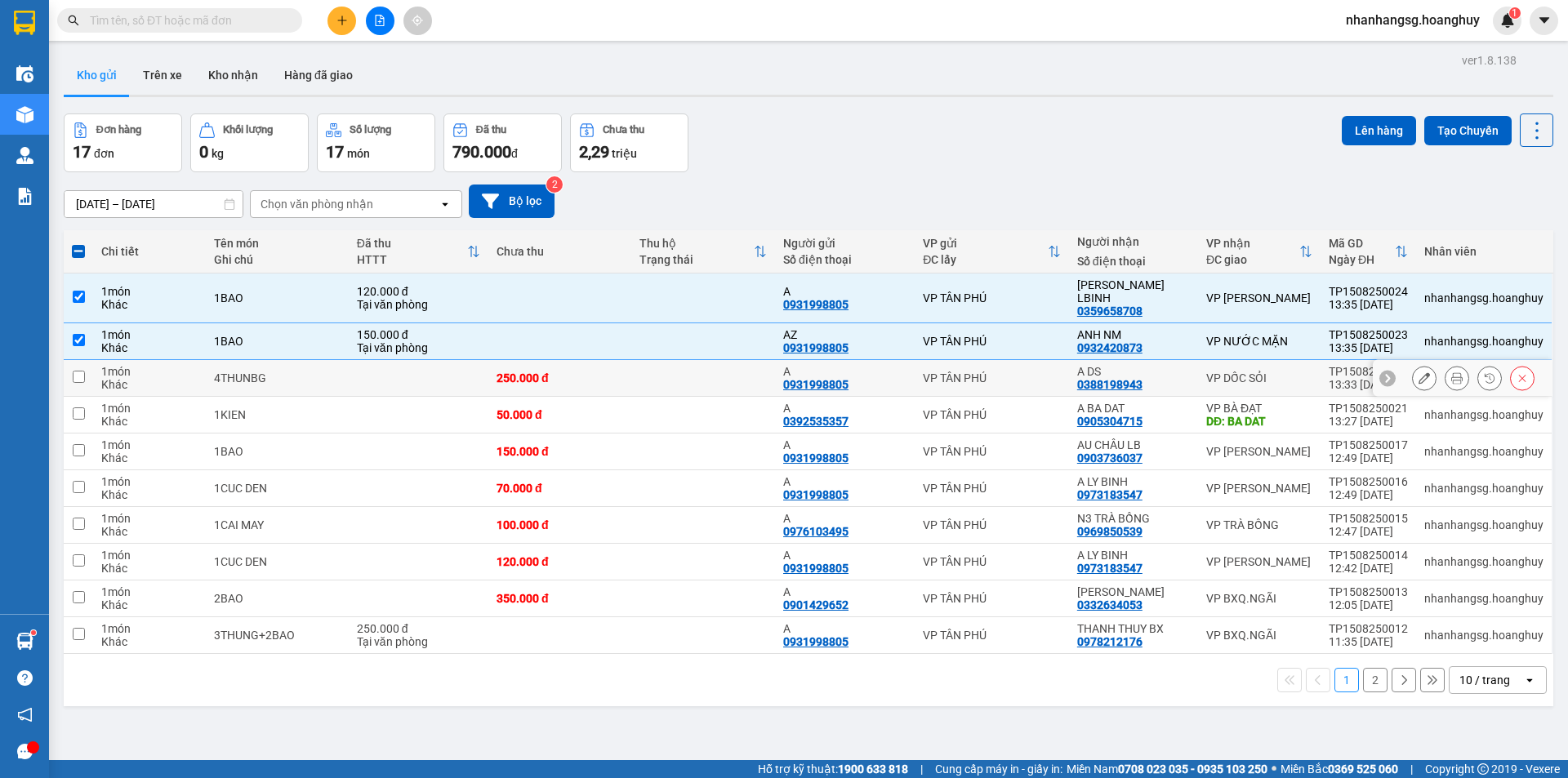
click at [624, 360] on td "250.000 đ" at bounding box center [561, 379] width 144 height 37
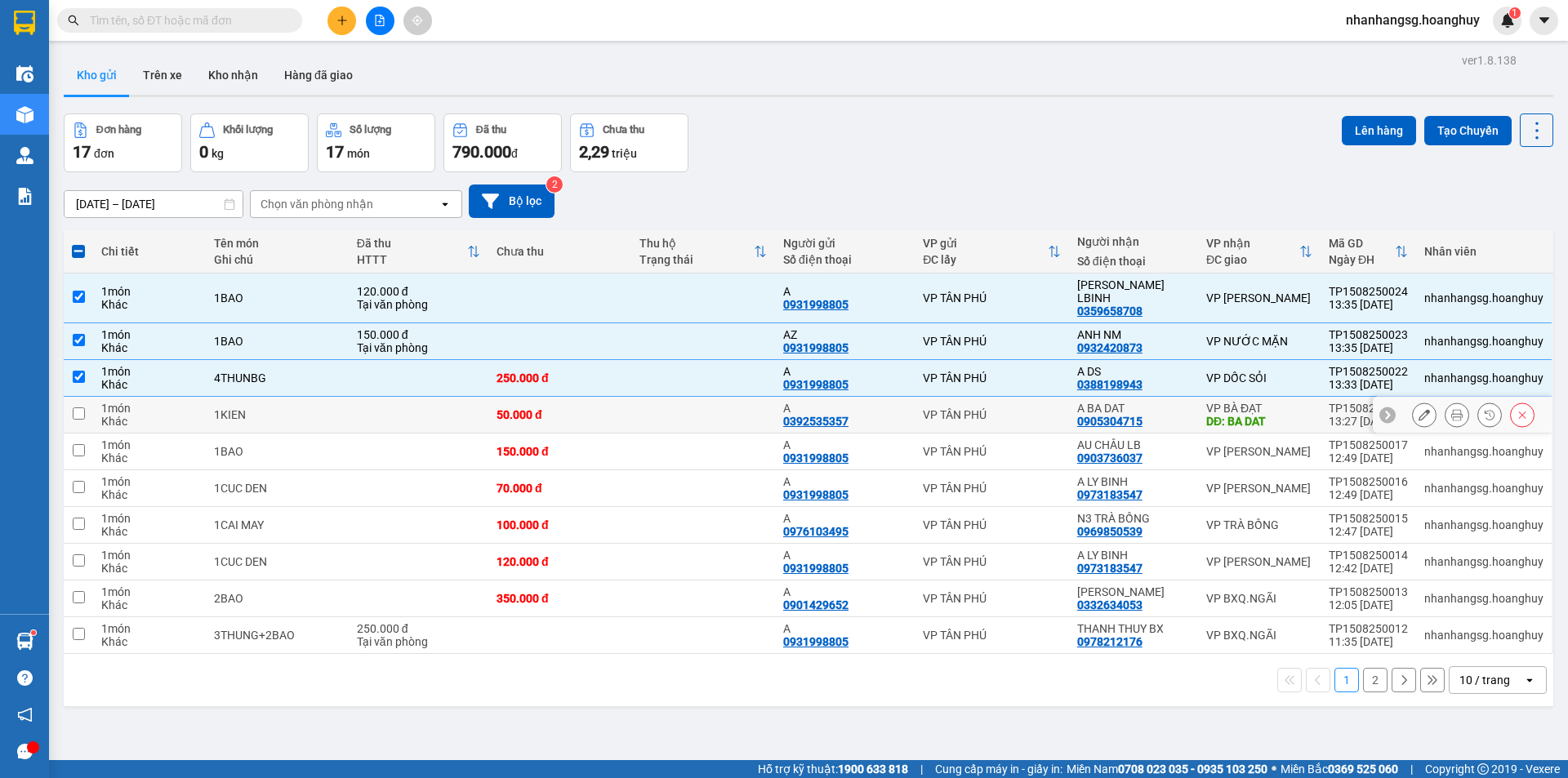
click at [612, 408] on div "50.000 đ" at bounding box center [560, 414] width 127 height 13
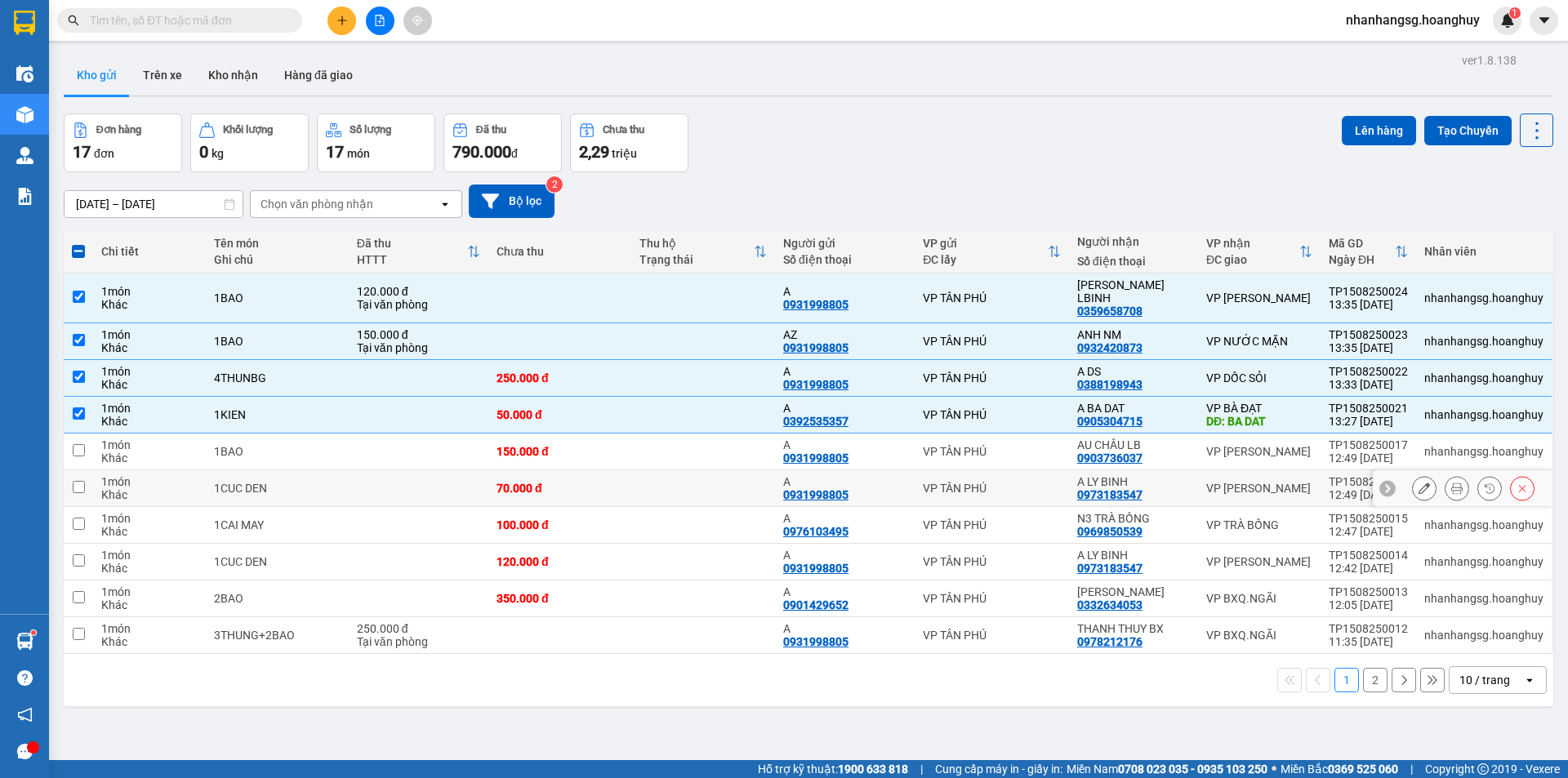
click at [599, 482] on div "70.000 đ" at bounding box center [560, 488] width 127 height 13
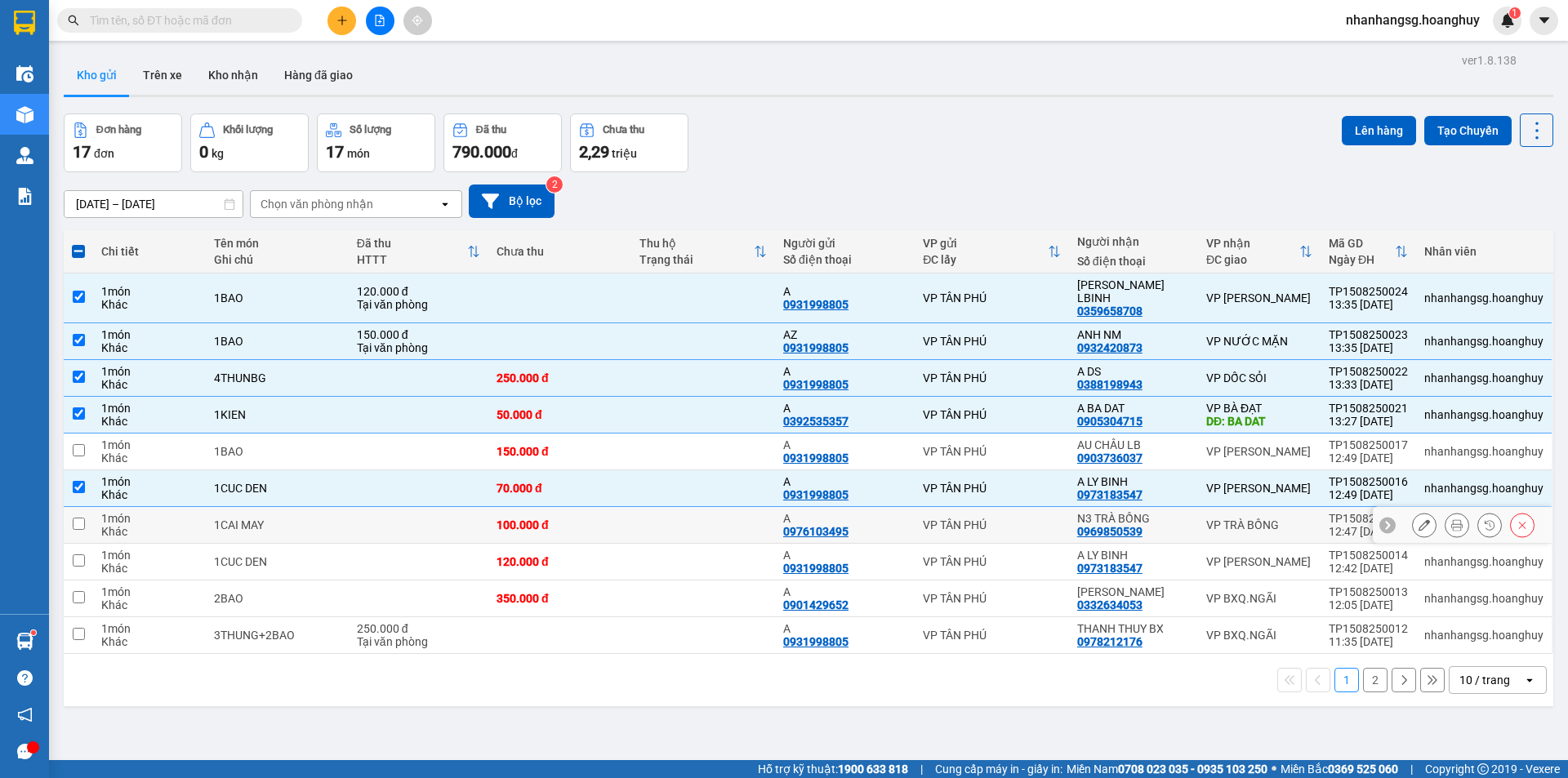
click at [596, 519] on div "100.000 đ" at bounding box center [560, 524] width 127 height 13
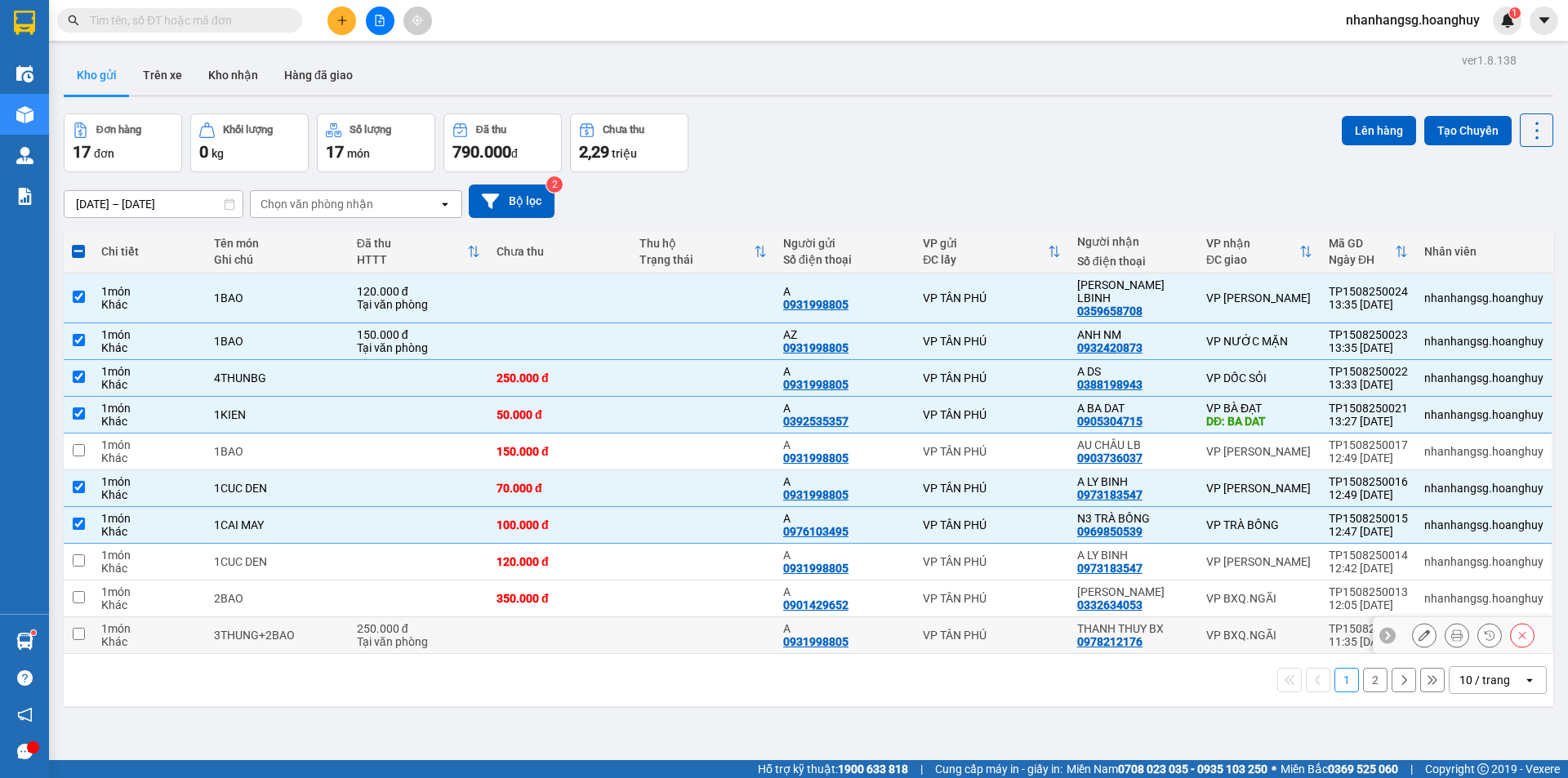
click at [647, 618] on td at bounding box center [703, 636] width 144 height 37
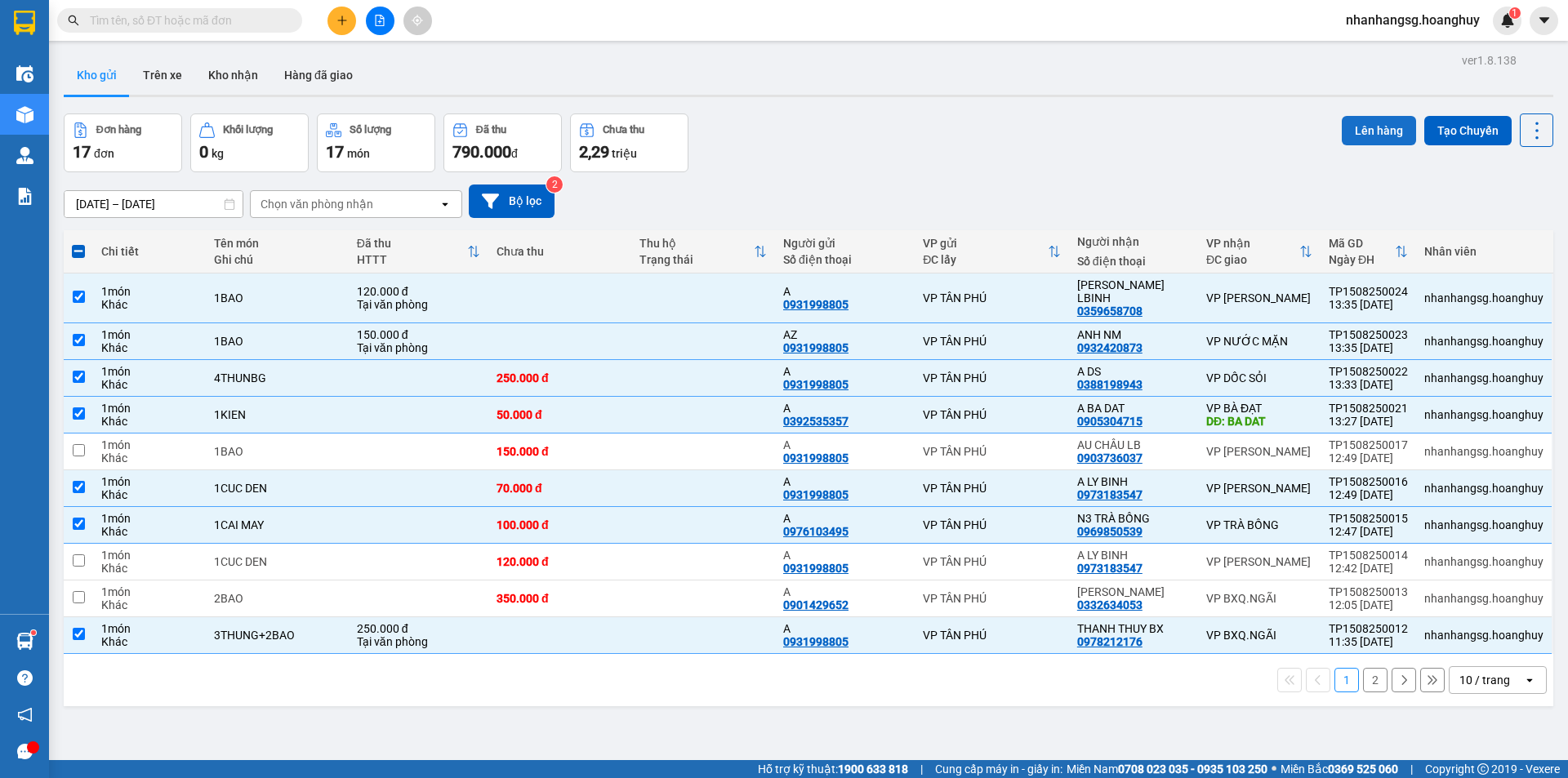
click at [1372, 131] on button "Lên hàng" at bounding box center [1379, 130] width 75 height 29
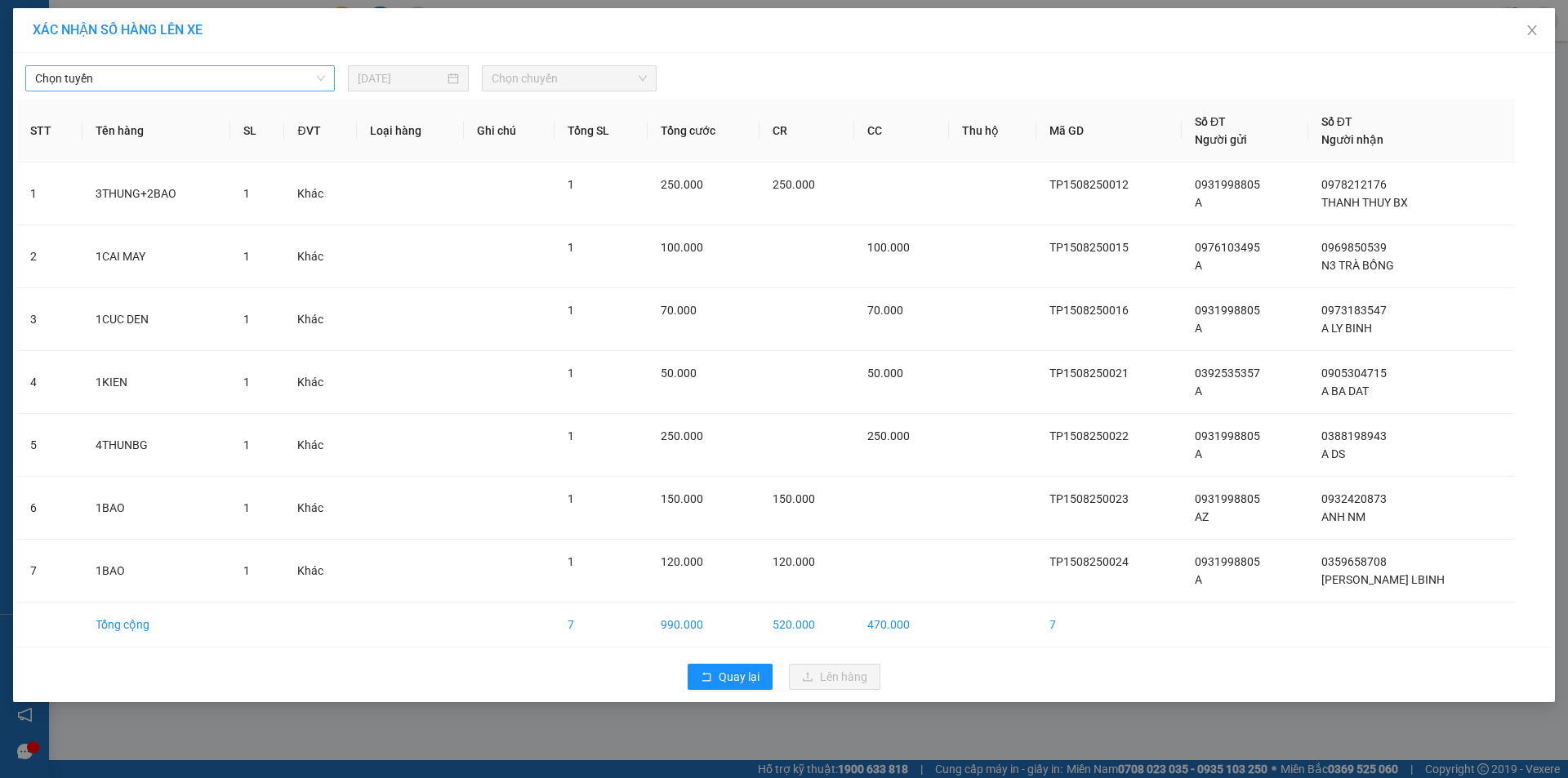
click at [175, 86] on span "Chọn tuyến" at bounding box center [180, 78] width 290 height 24
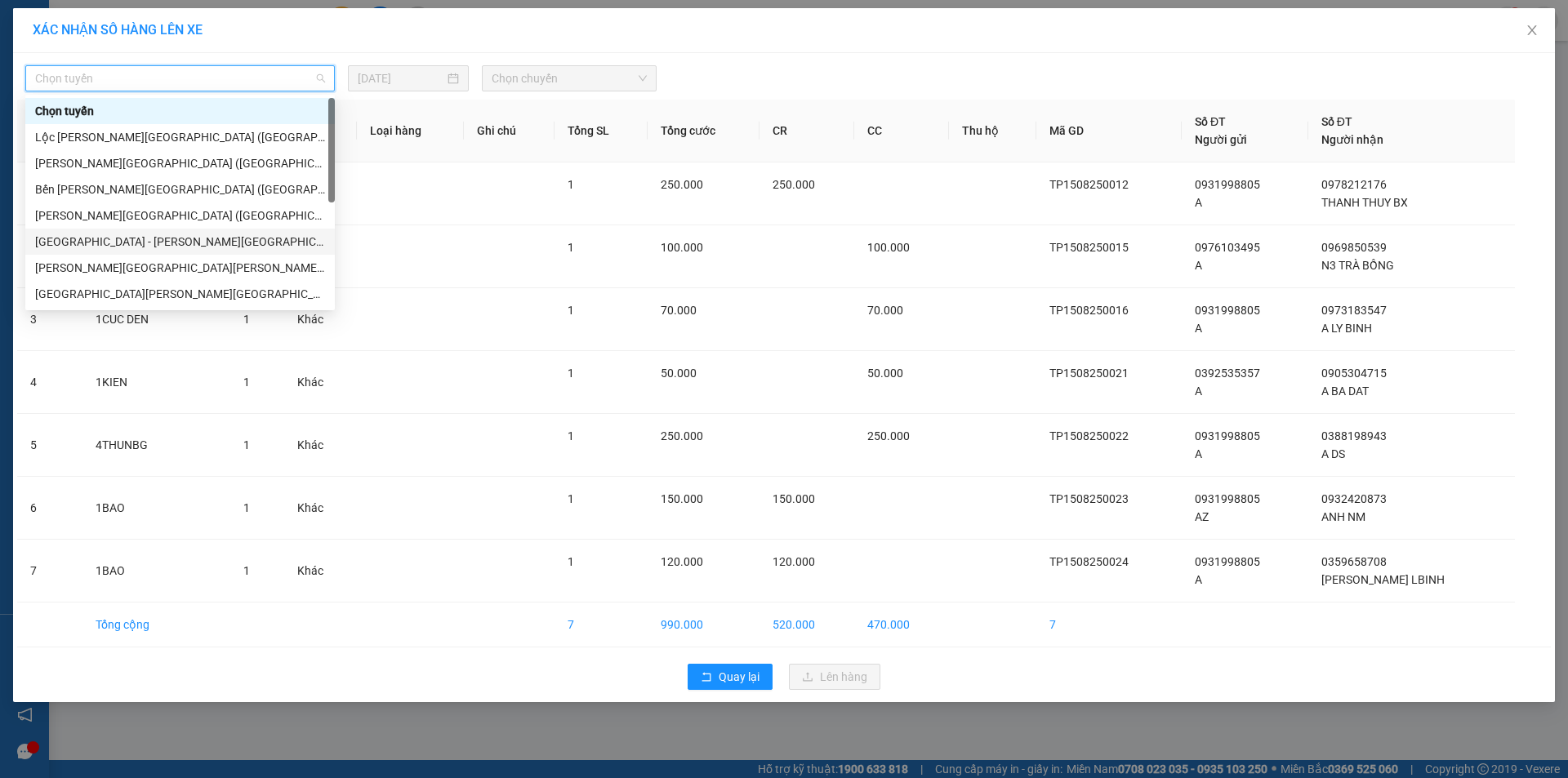
click at [110, 235] on div "[GEOGRAPHIC_DATA] - [PERSON_NAME][GEOGRAPHIC_DATA][PERSON_NAME] ([GEOGRAPHIC_DA…" at bounding box center [180, 242] width 290 height 17
click at [110, 235] on td "1CAI MAY" at bounding box center [156, 256] width 148 height 63
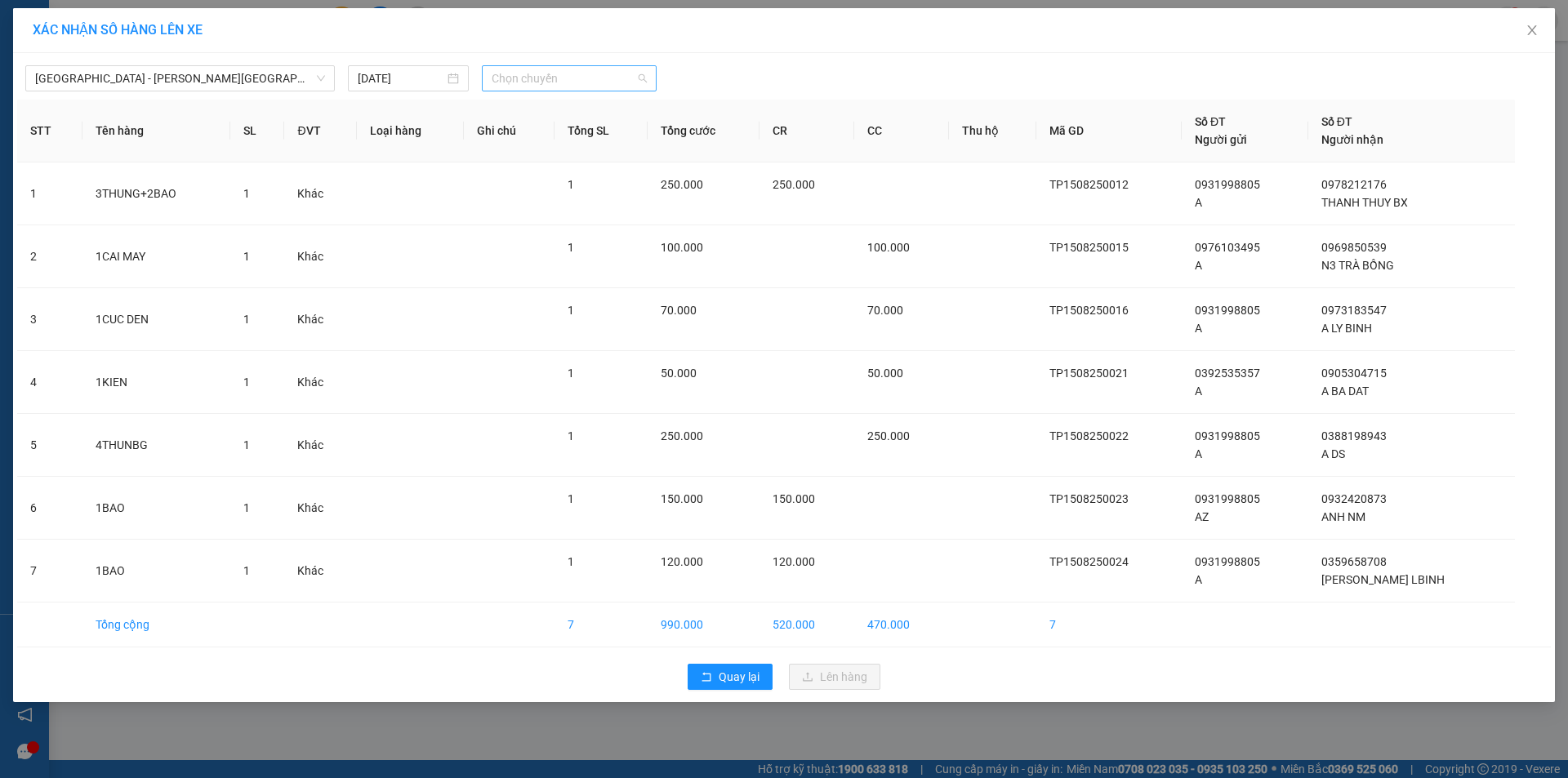
click at [521, 73] on span "Chọn chuyến" at bounding box center [569, 78] width 155 height 24
click at [549, 294] on div "18:00" at bounding box center [555, 293] width 127 height 17
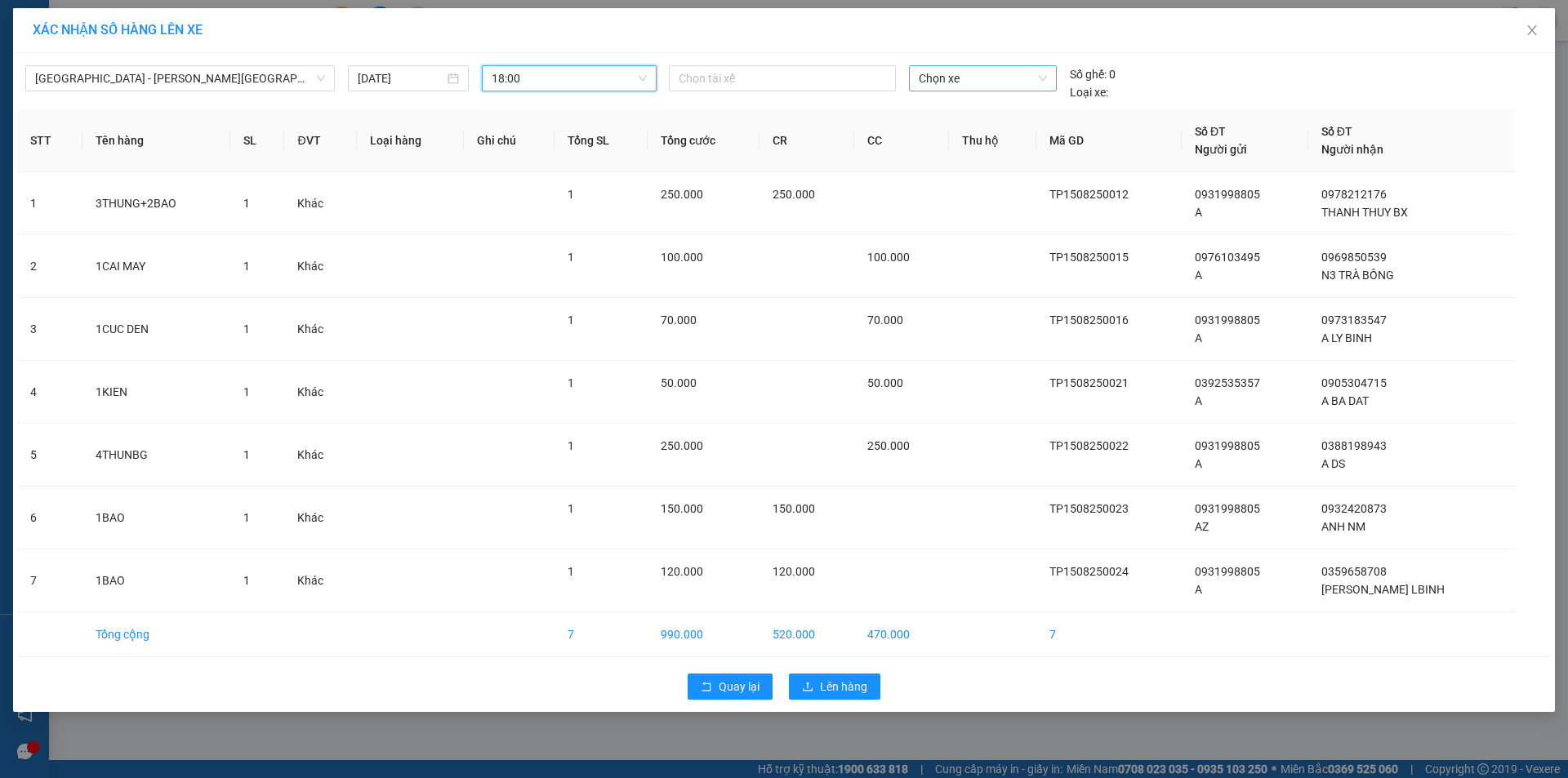
click at [991, 74] on span "Chọn xe" at bounding box center [982, 78] width 127 height 24
click at [986, 68] on span "Chọn xe" at bounding box center [982, 78] width 127 height 24
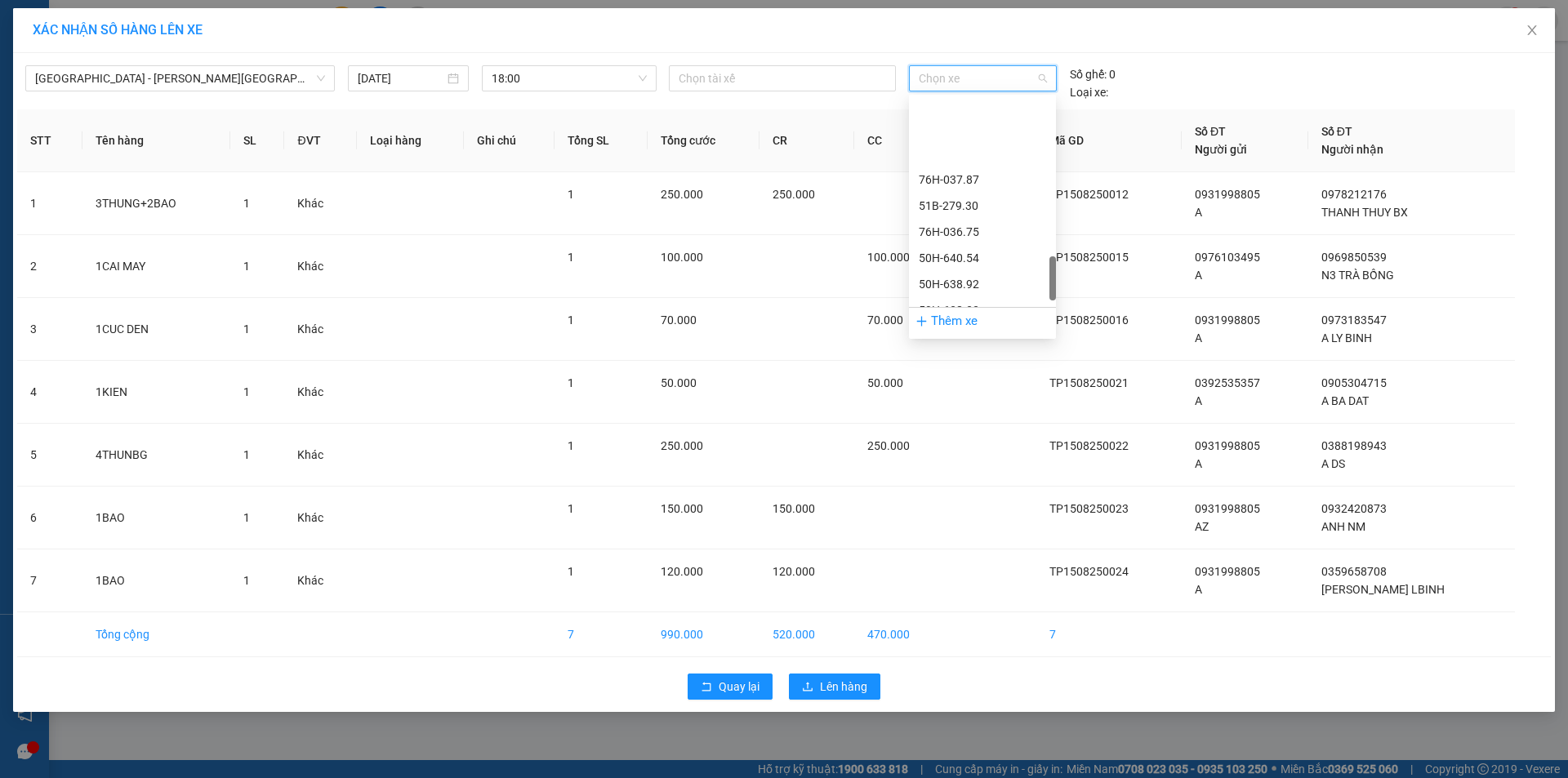
scroll to position [980, 0]
click at [960, 203] on div "50H-638.92" at bounding box center [982, 202] width 127 height 17
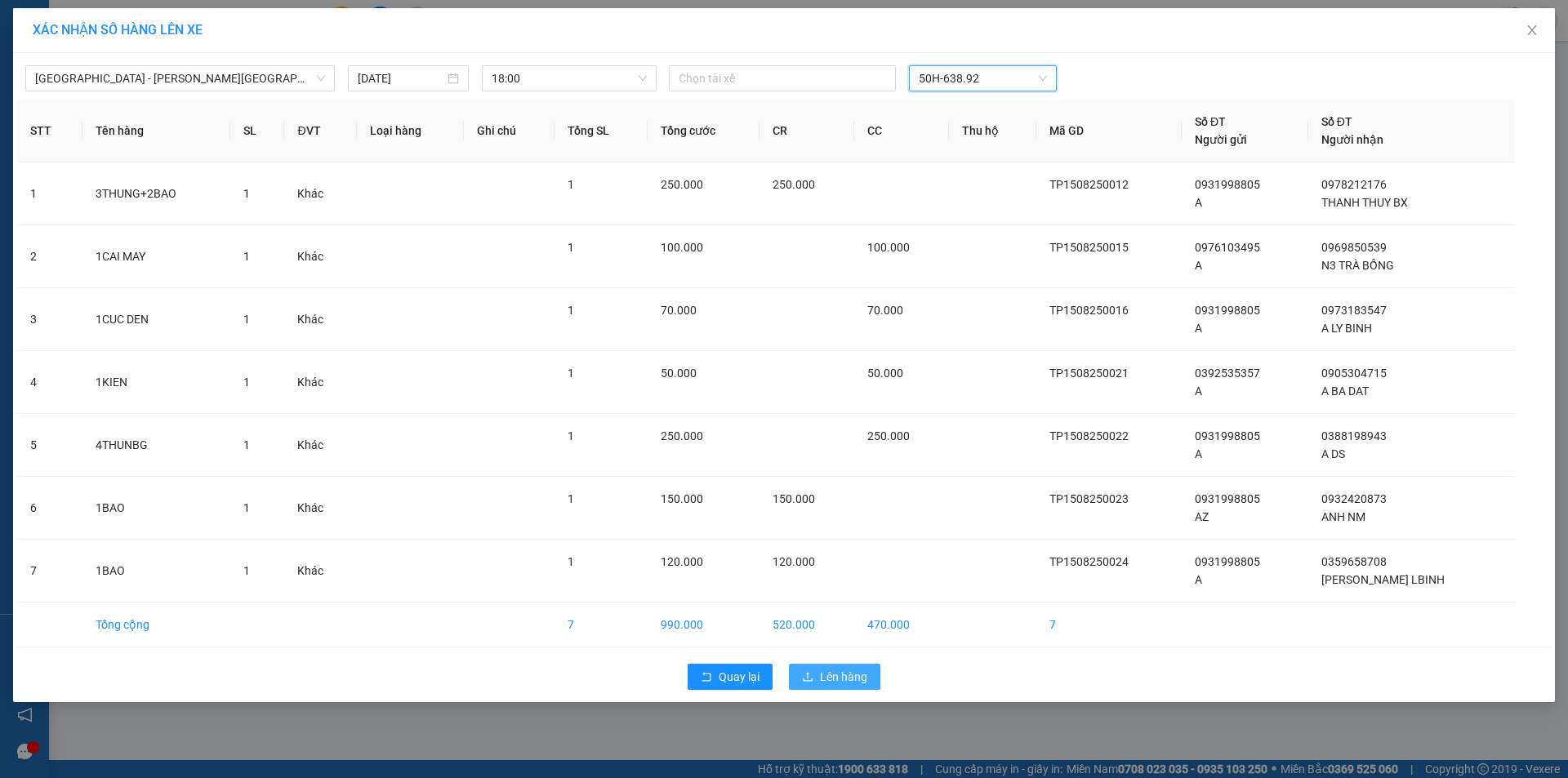
click at [853, 675] on span "Lên hàng" at bounding box center [843, 677] width 48 height 17
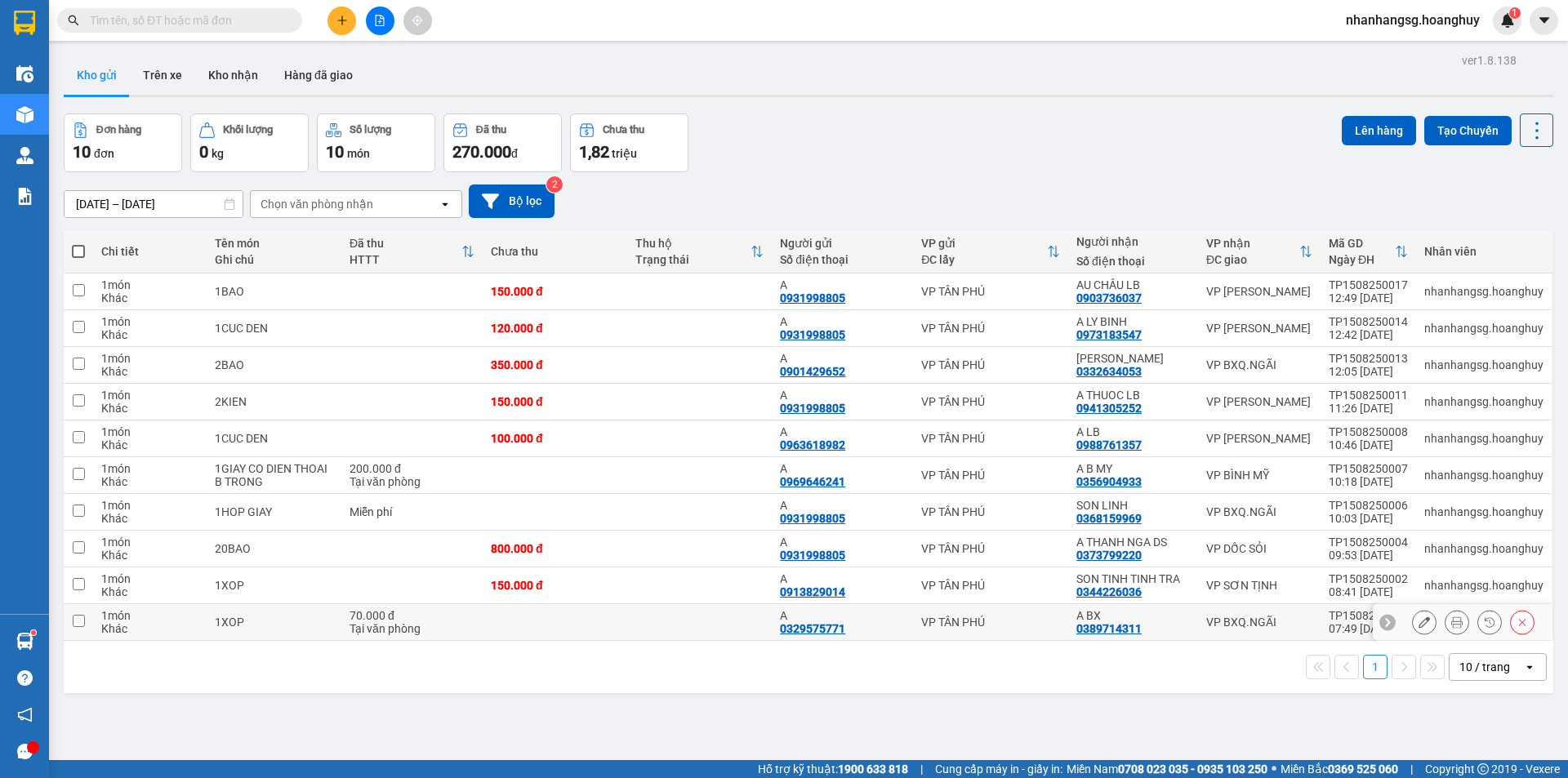
click at [527, 630] on td at bounding box center [555, 623] width 145 height 37
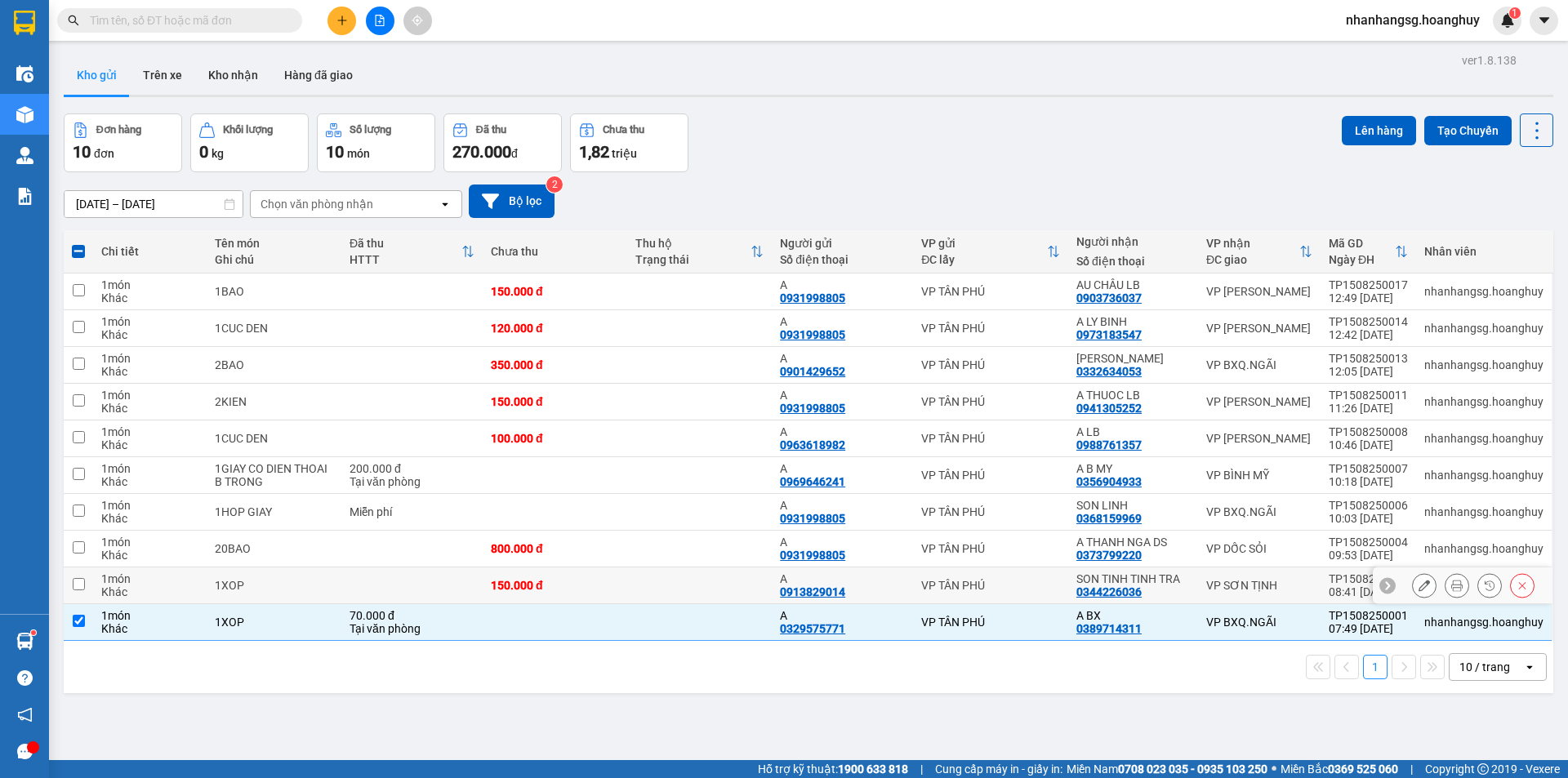
click at [595, 583] on div "150.000 đ" at bounding box center [555, 585] width 128 height 13
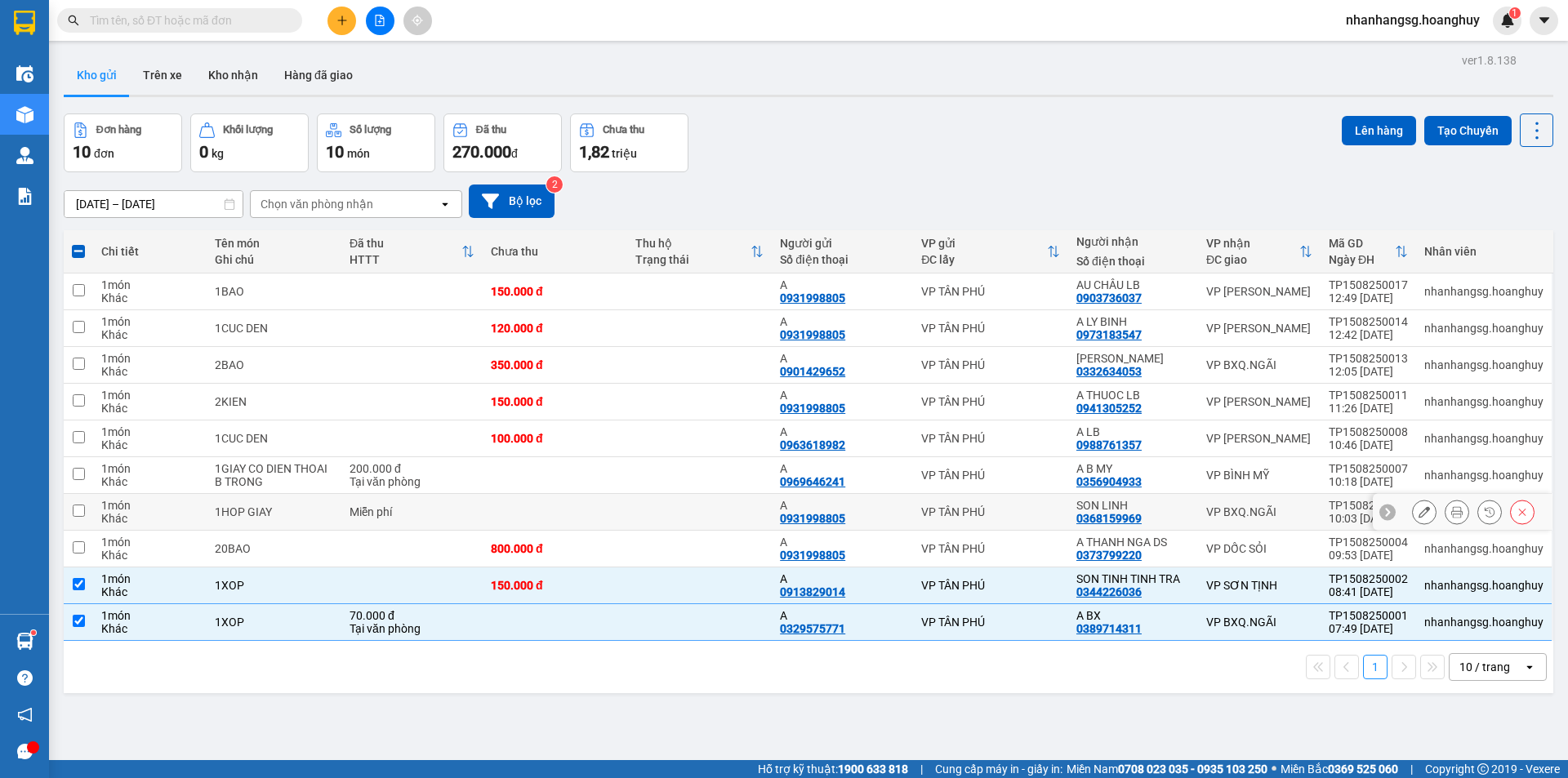
click at [562, 510] on td at bounding box center [555, 513] width 145 height 37
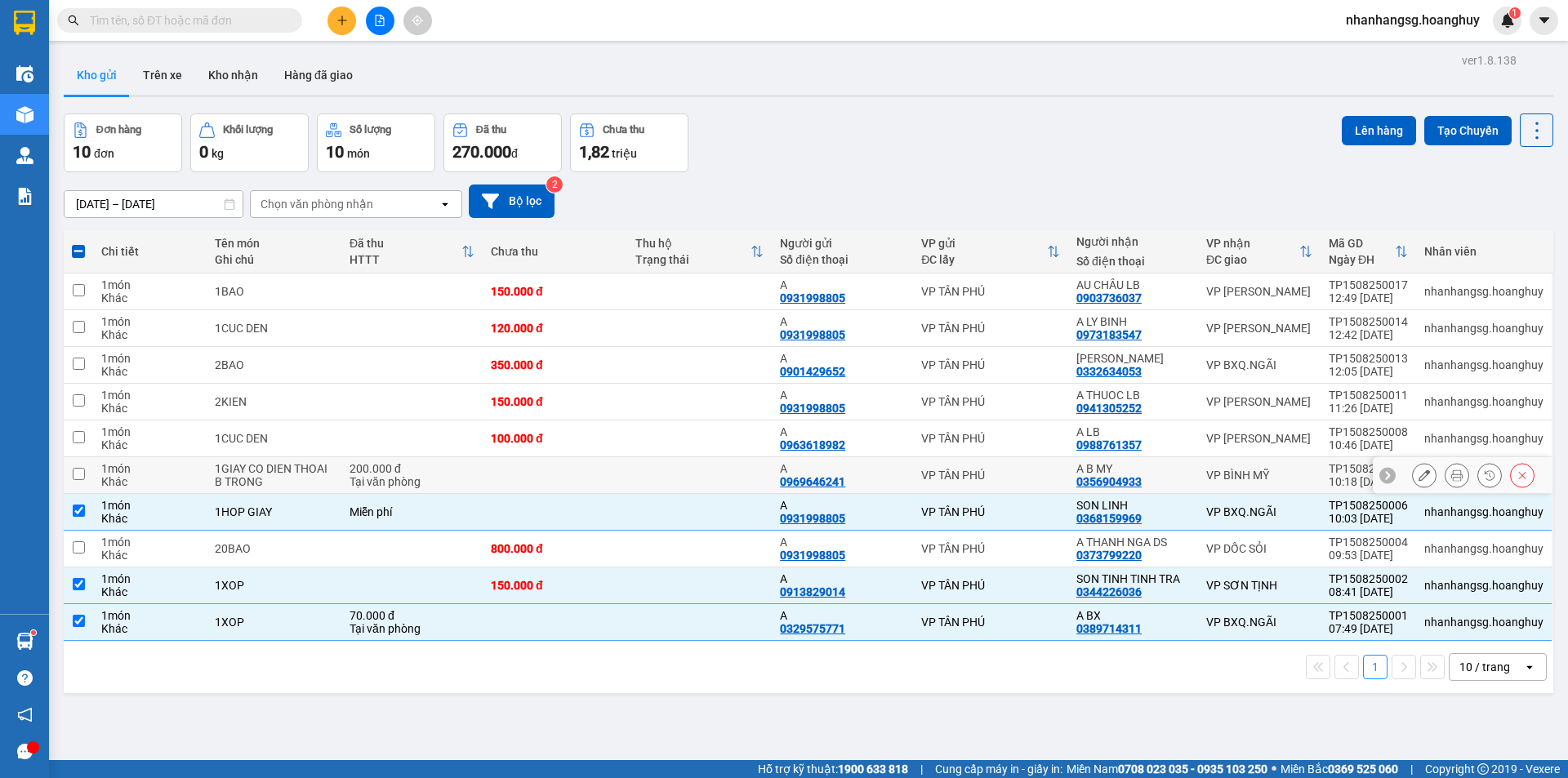
click at [546, 485] on td at bounding box center [555, 476] width 145 height 37
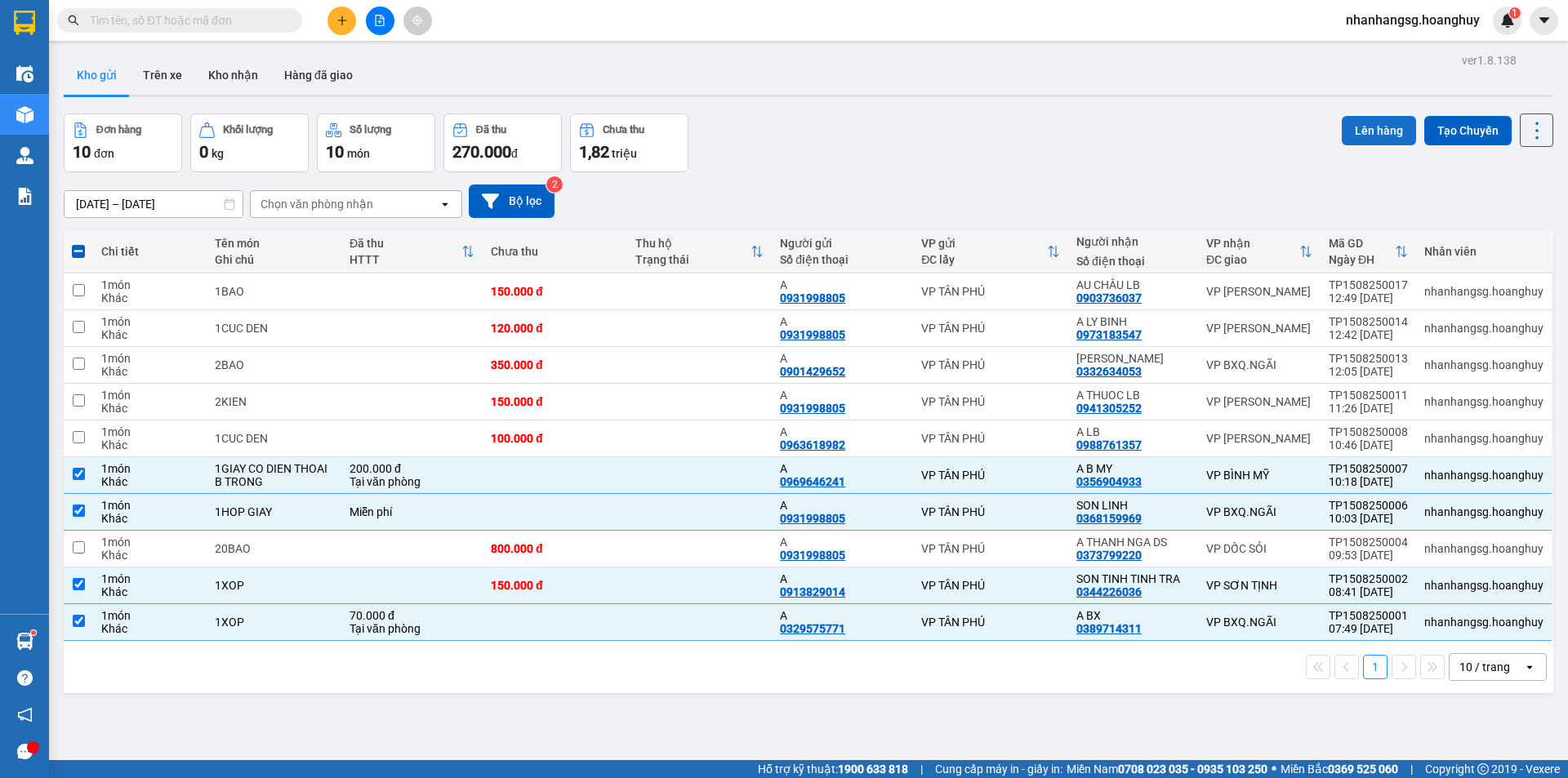
click at [1357, 131] on button "Lên hàng" at bounding box center [1379, 130] width 75 height 29
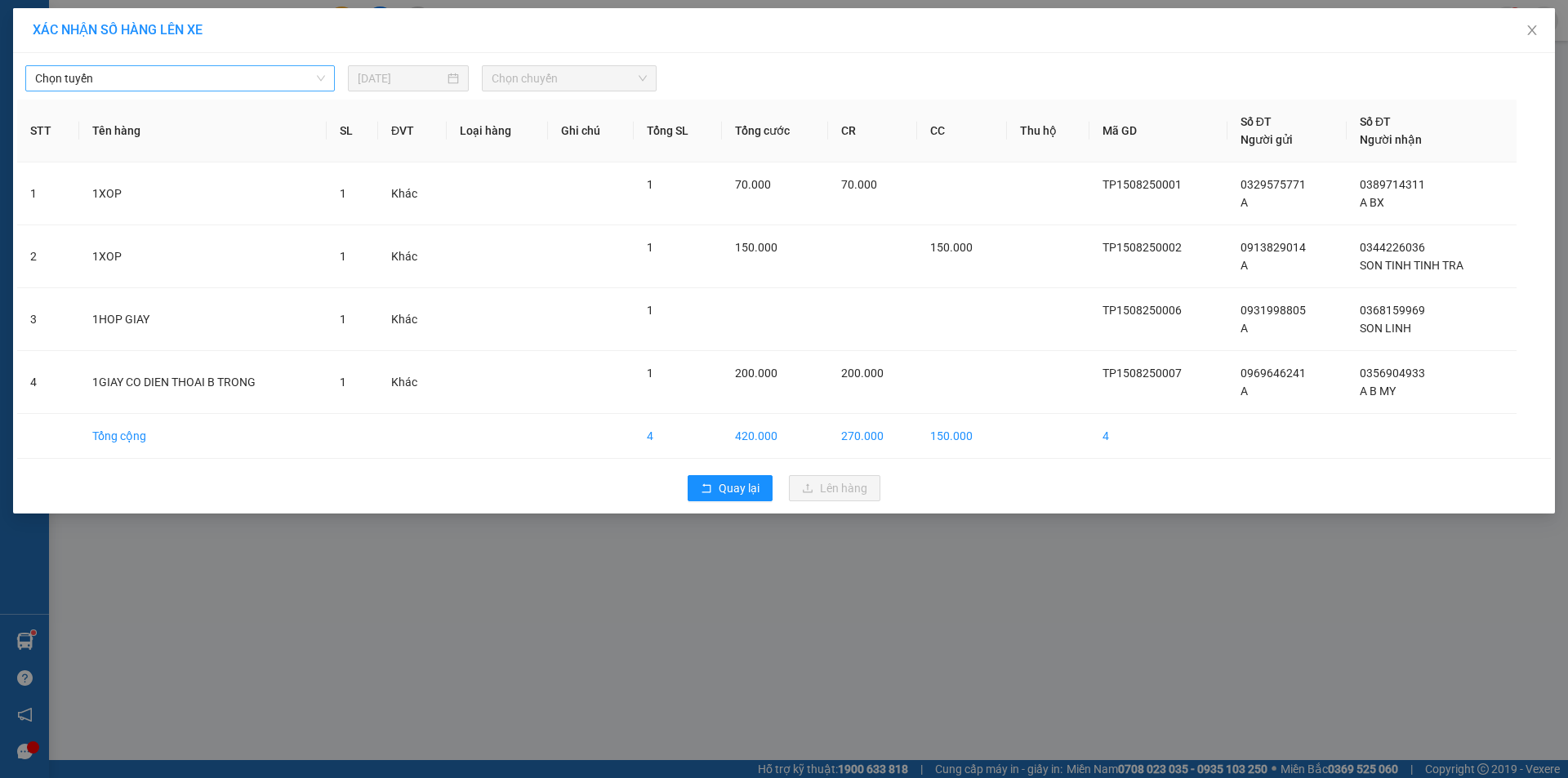
click at [175, 76] on span "Chọn tuyến" at bounding box center [180, 78] width 290 height 24
click at [166, 78] on span "Chọn tuyến" at bounding box center [180, 78] width 290 height 24
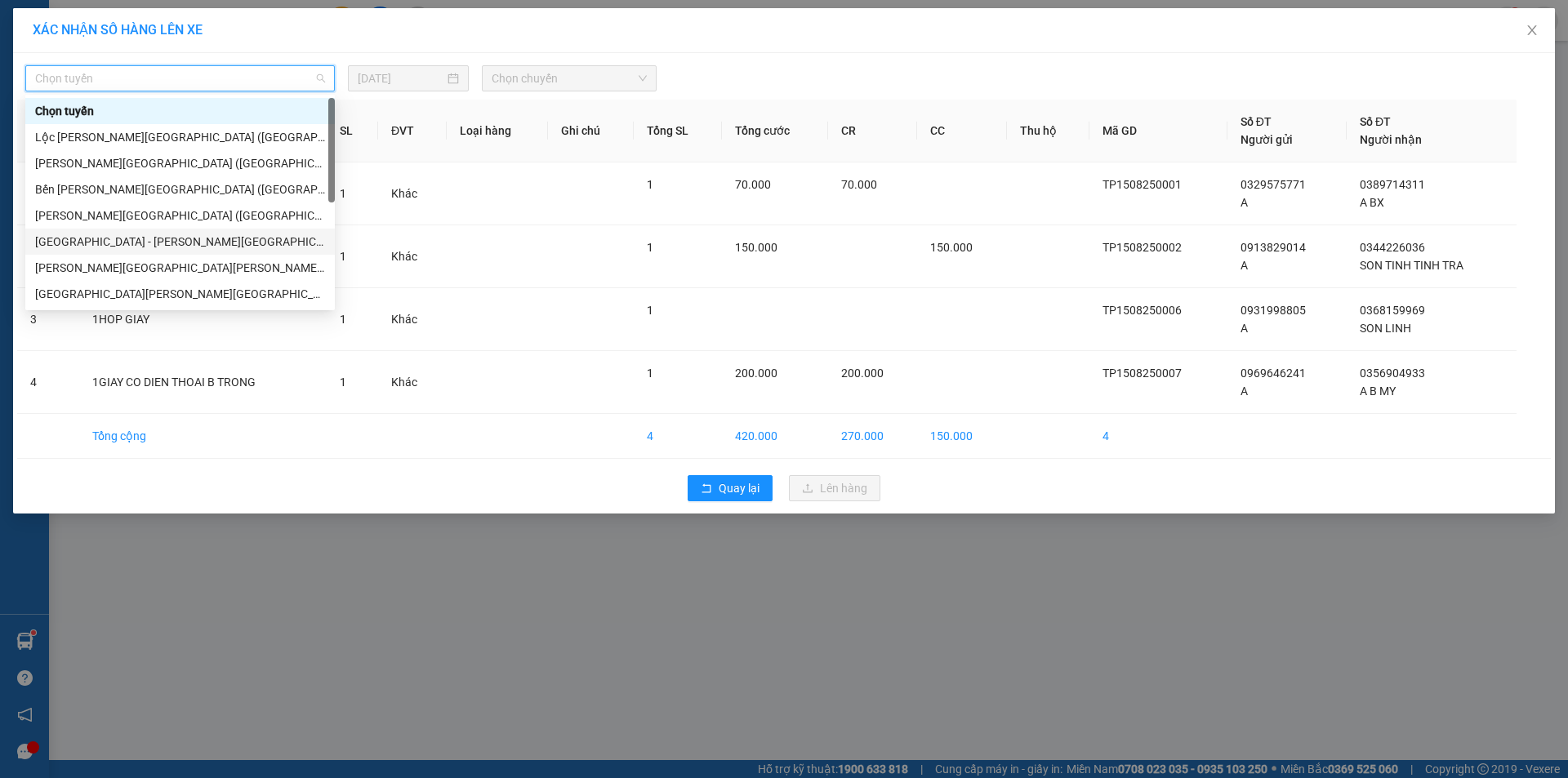
click at [139, 242] on div "[GEOGRAPHIC_DATA] - [PERSON_NAME][GEOGRAPHIC_DATA][PERSON_NAME] ([GEOGRAPHIC_DA…" at bounding box center [180, 242] width 290 height 17
click at [139, 242] on td "1XOP" at bounding box center [203, 256] width 248 height 63
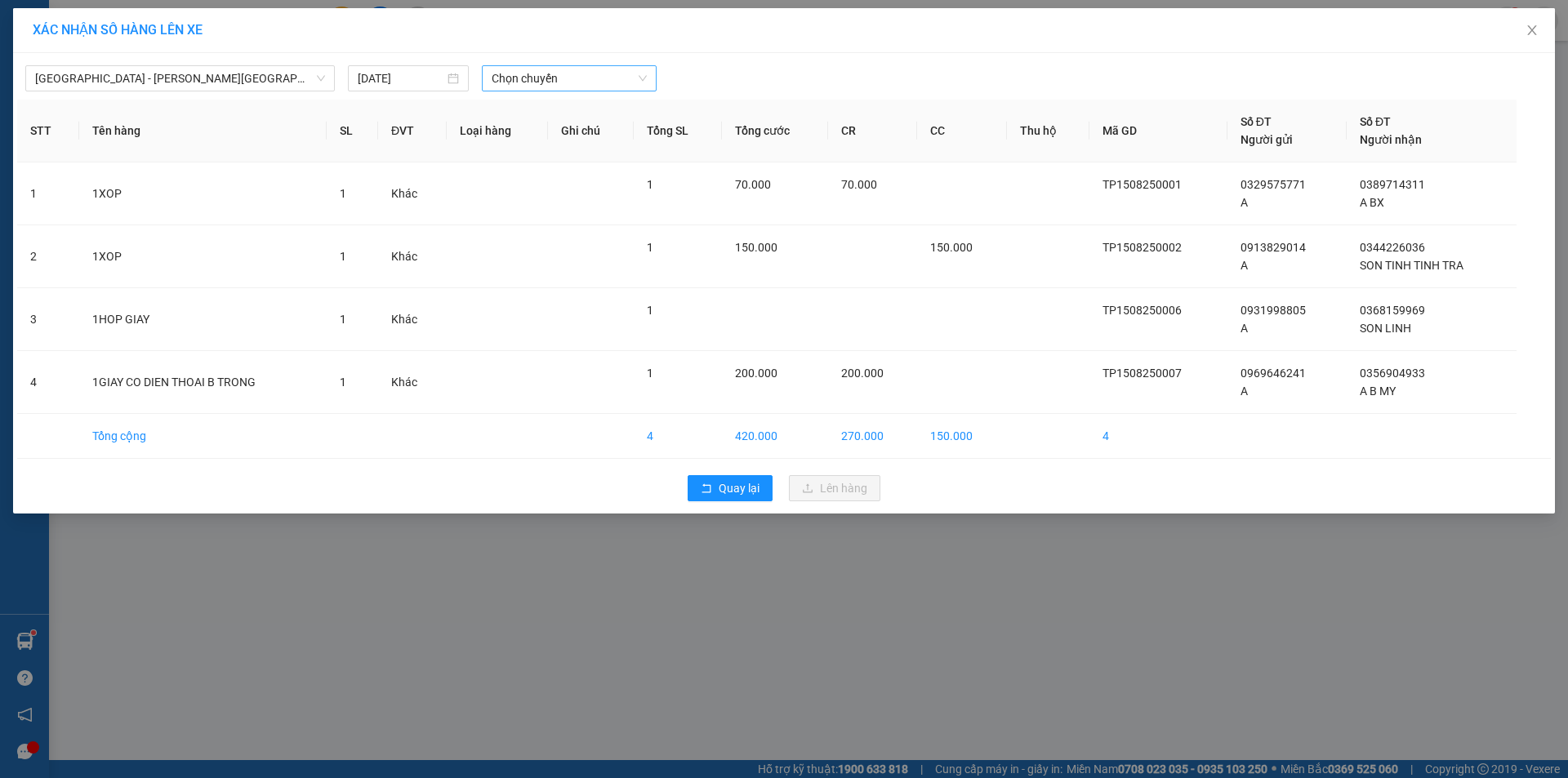
click at [536, 83] on span "Chọn chuyến" at bounding box center [569, 78] width 155 height 24
click at [543, 69] on span "Chọn chuyến" at bounding box center [569, 78] width 155 height 24
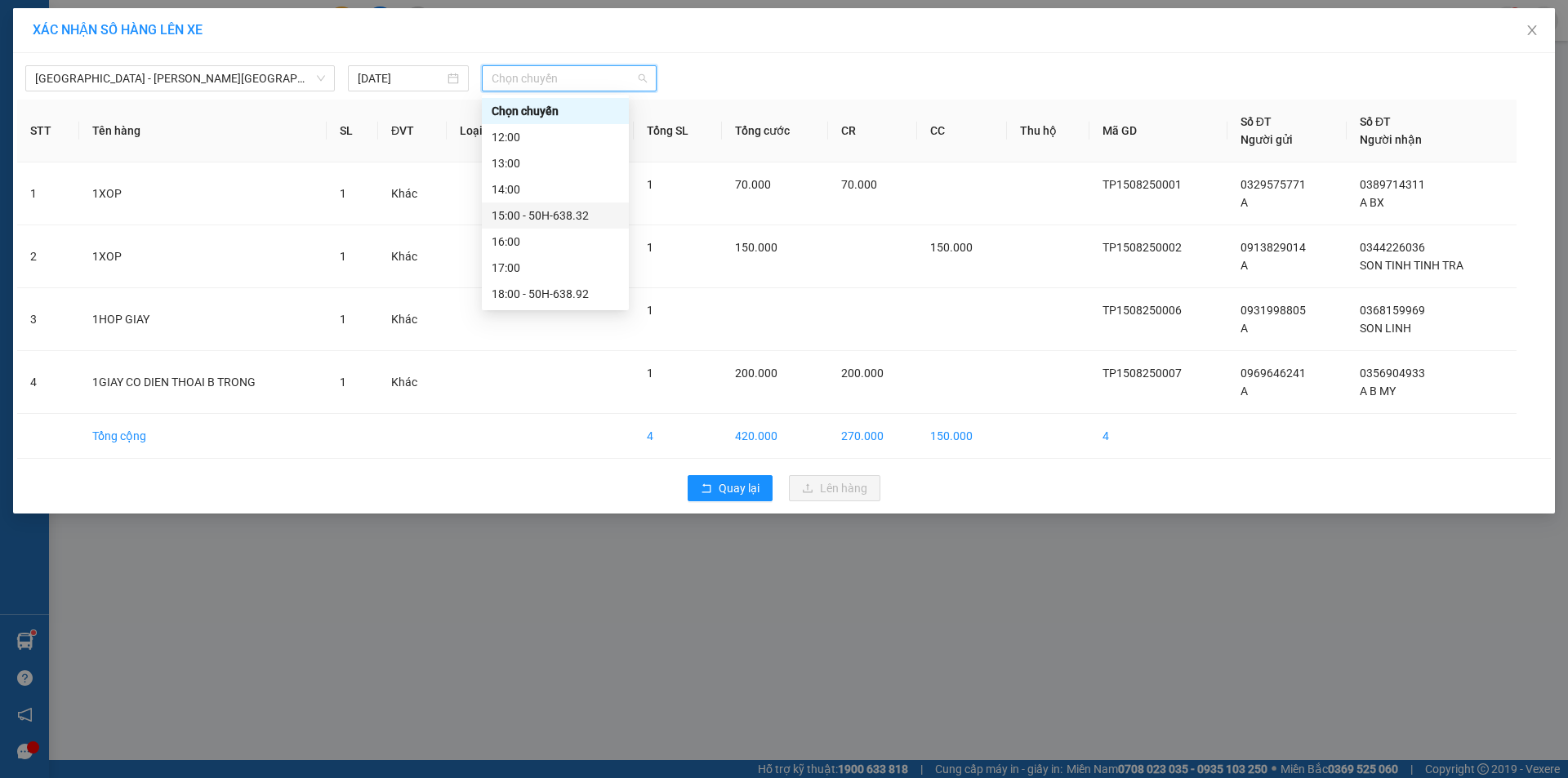
click at [528, 218] on div "15:00 - 50H-638.32" at bounding box center [555, 216] width 127 height 17
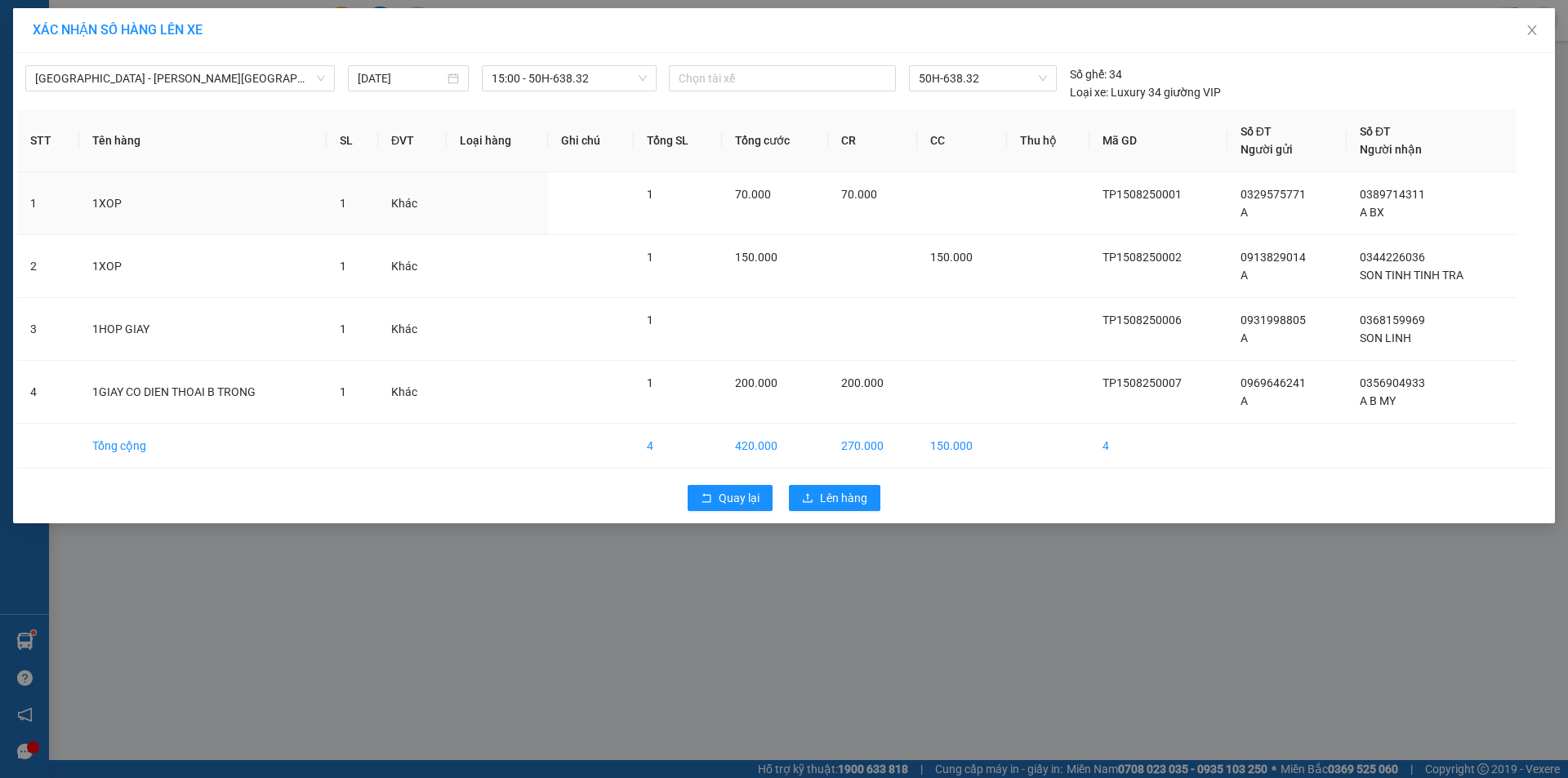
click at [529, 218] on td at bounding box center [497, 203] width 101 height 63
click at [833, 499] on span "Lên hàng" at bounding box center [843, 498] width 48 height 17
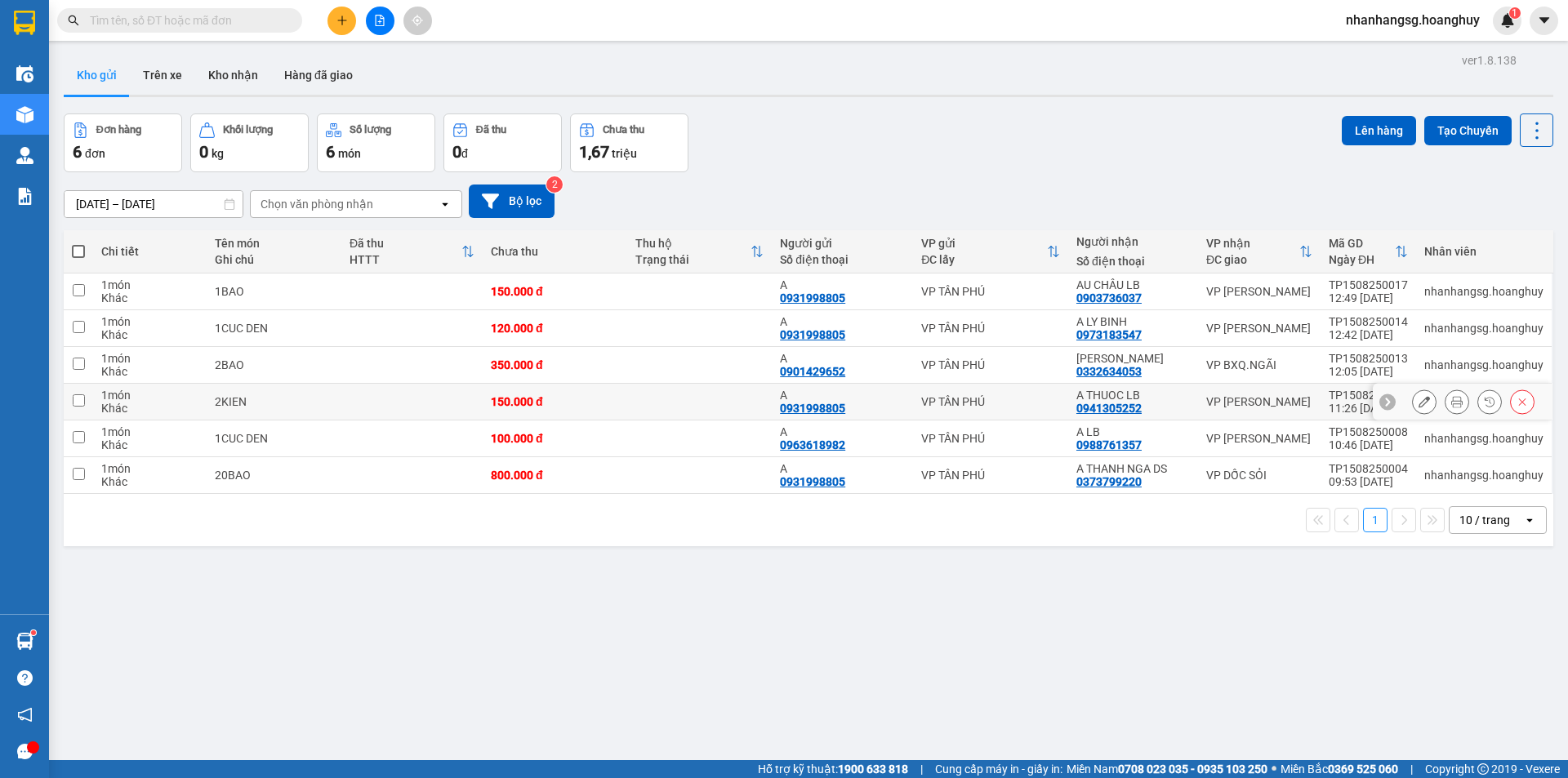
click at [606, 395] on div "150.000 đ" at bounding box center [555, 401] width 128 height 13
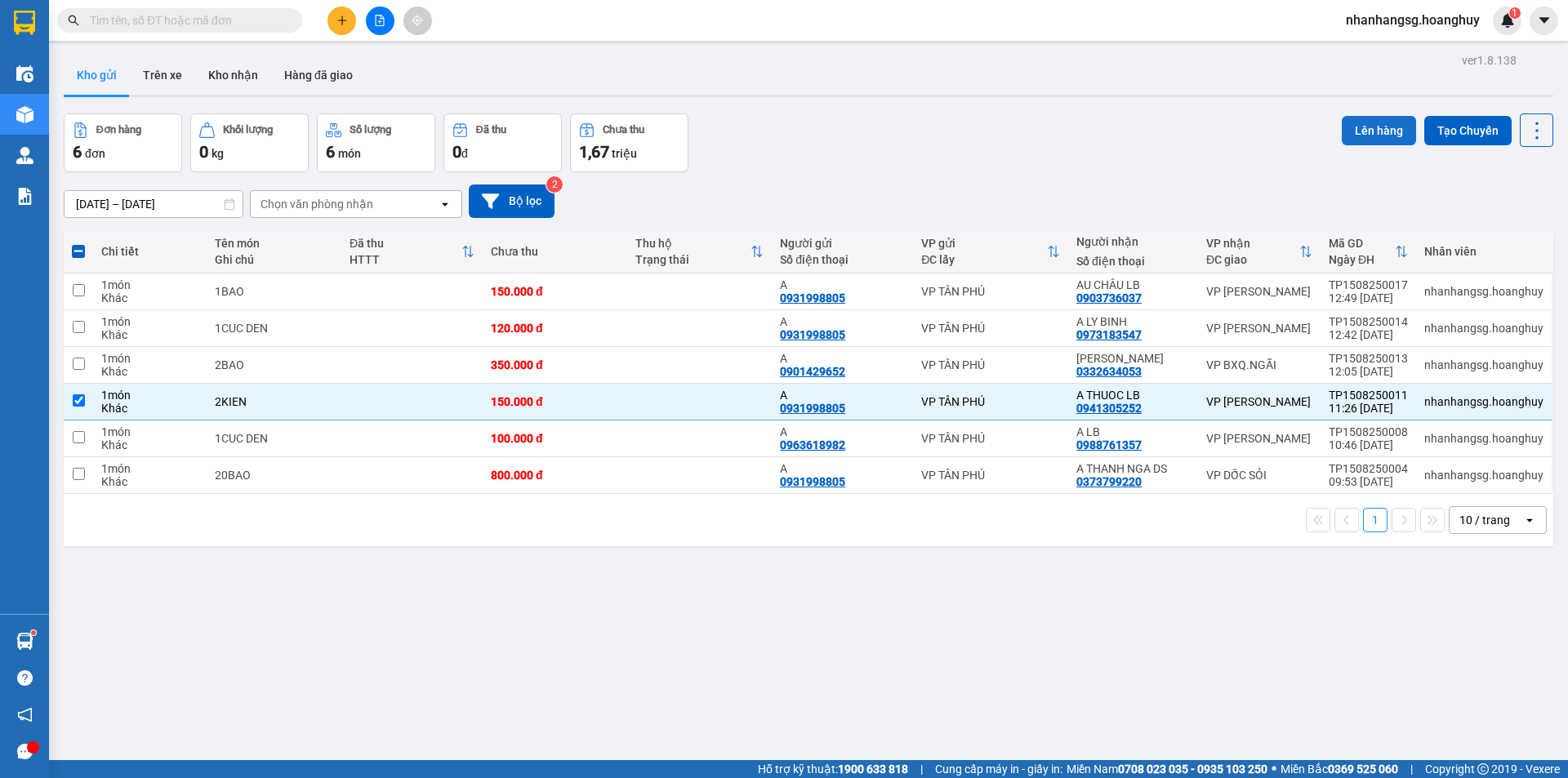
click at [1360, 125] on button "Lên hàng" at bounding box center [1379, 130] width 75 height 29
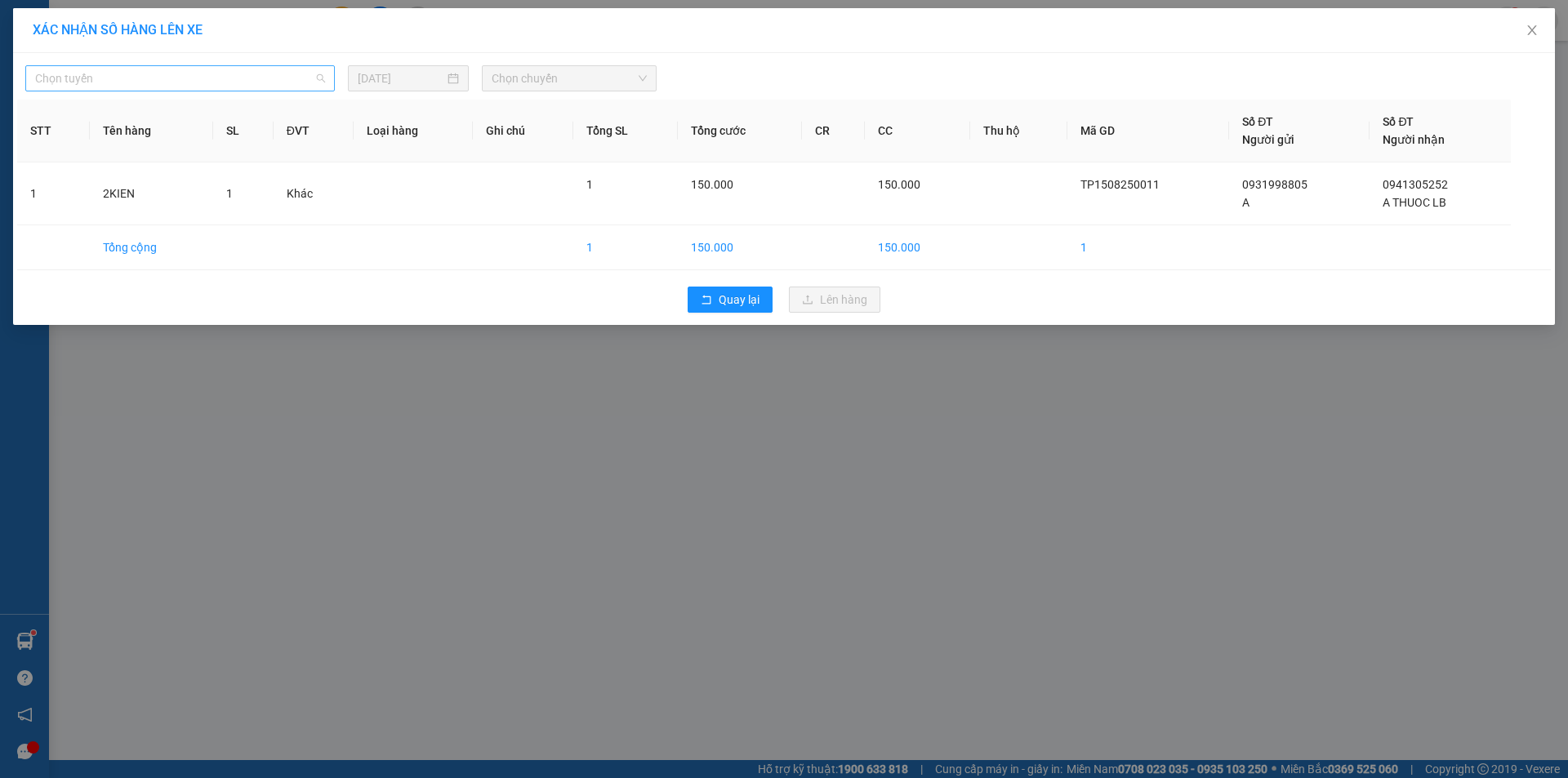
click at [224, 75] on span "Chọn tuyến" at bounding box center [180, 78] width 290 height 24
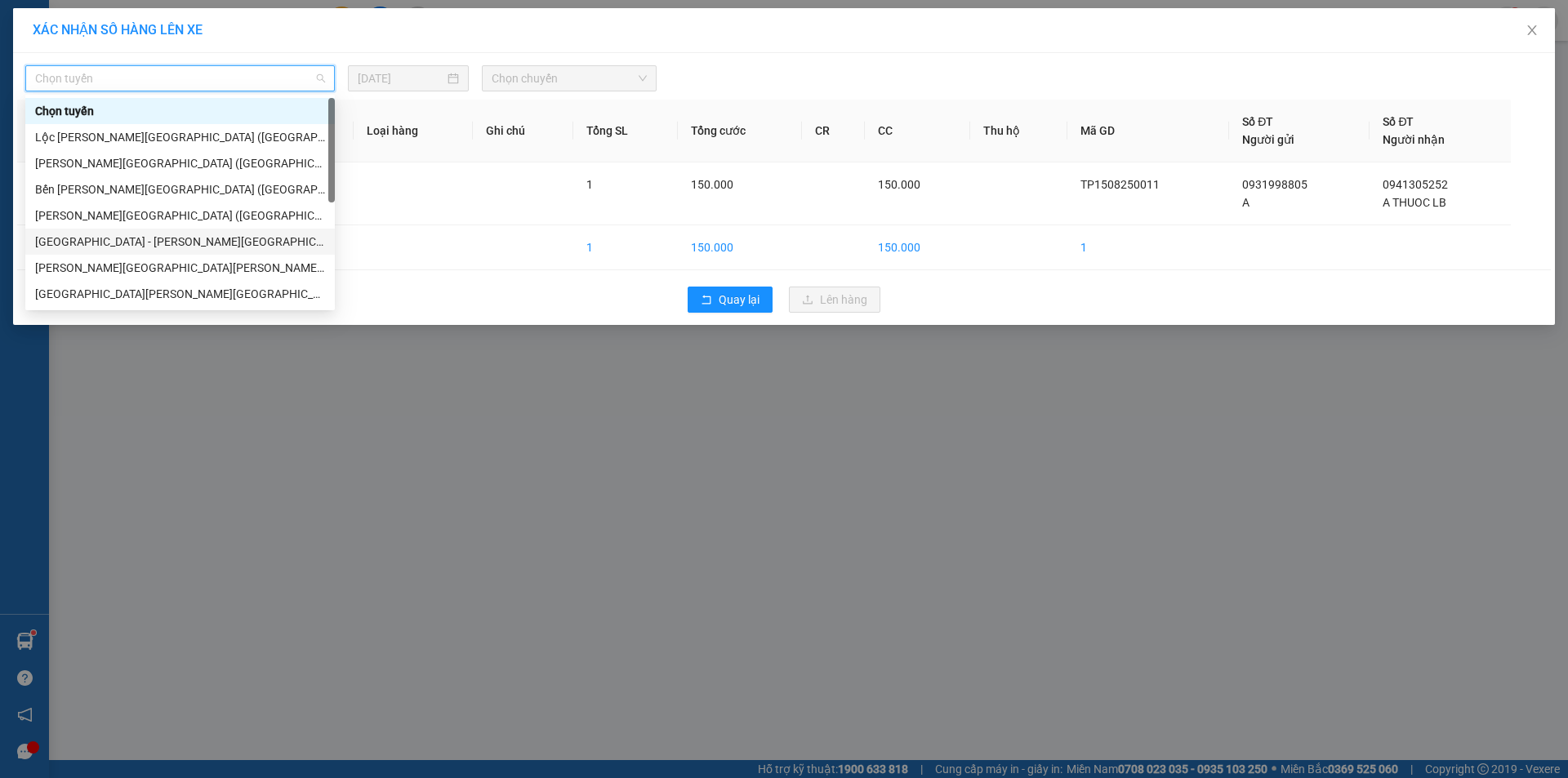
click at [203, 234] on div "[GEOGRAPHIC_DATA] - [PERSON_NAME][GEOGRAPHIC_DATA][PERSON_NAME] ([GEOGRAPHIC_DA…" at bounding box center [180, 242] width 290 height 17
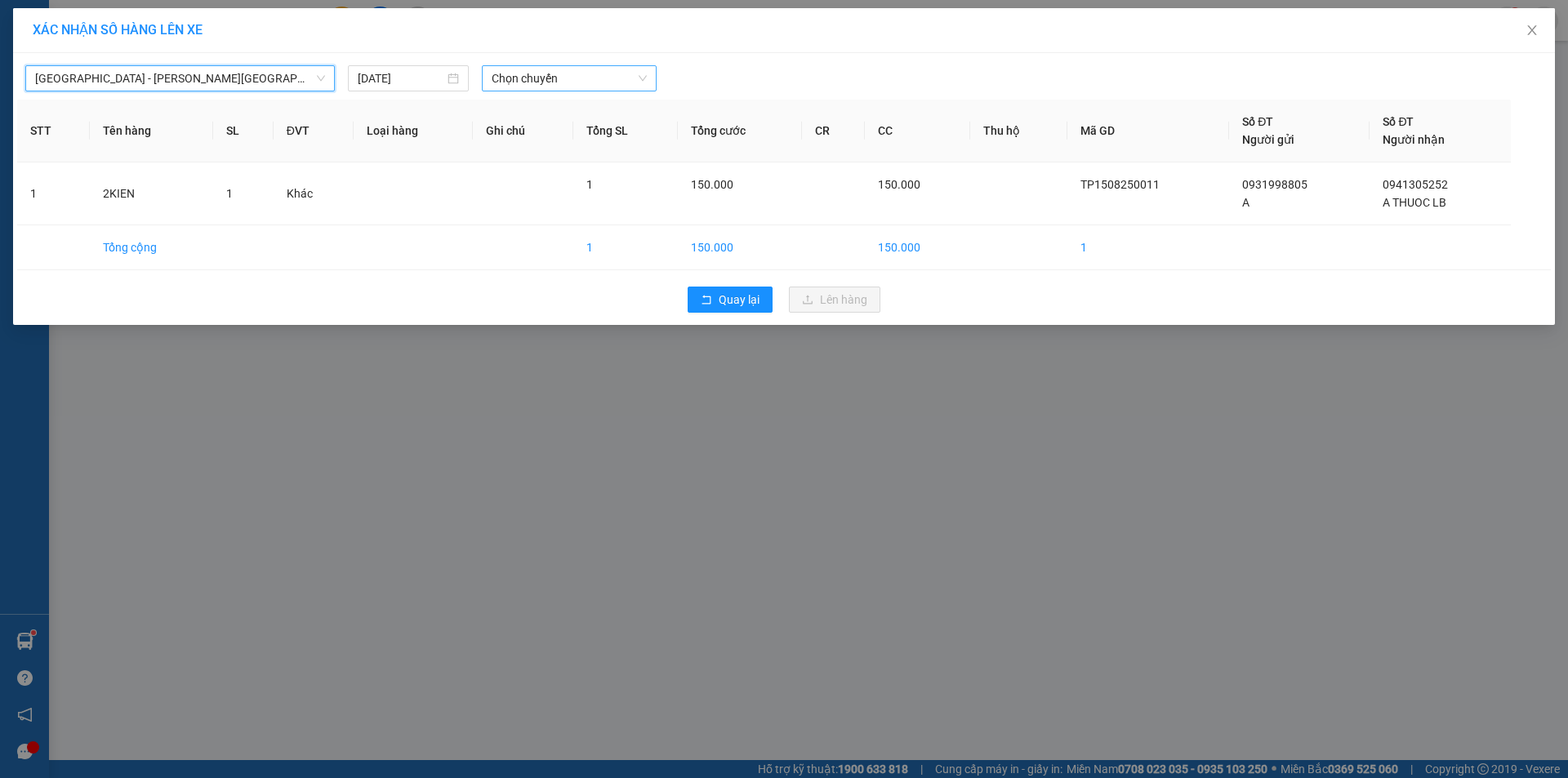
click at [551, 69] on span "Chọn chuyến" at bounding box center [569, 78] width 155 height 24
click at [557, 71] on span "Chọn chuyến" at bounding box center [569, 78] width 155 height 24
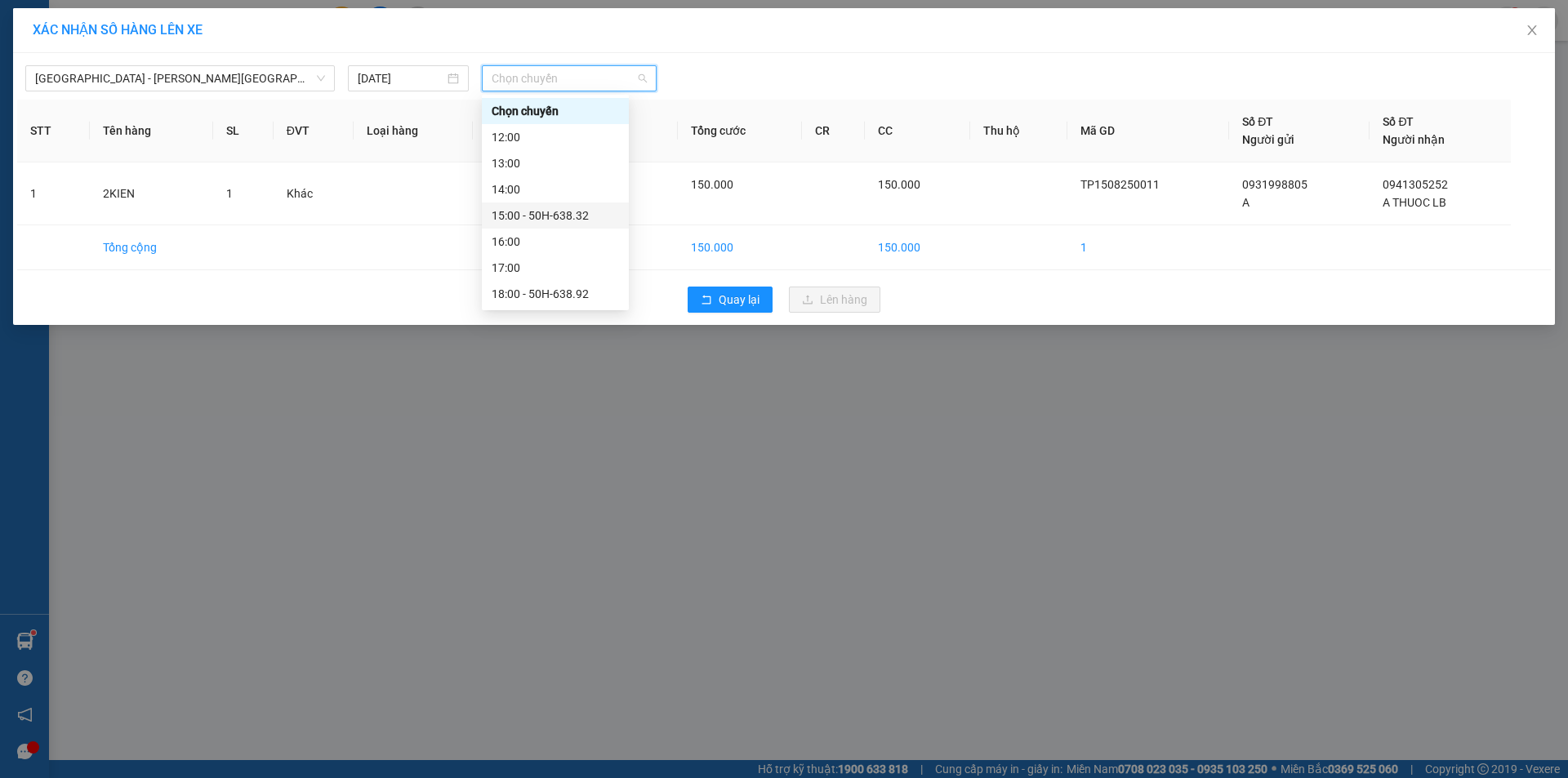
click at [562, 224] on div "15:00 - 50H-638.32" at bounding box center [555, 216] width 147 height 26
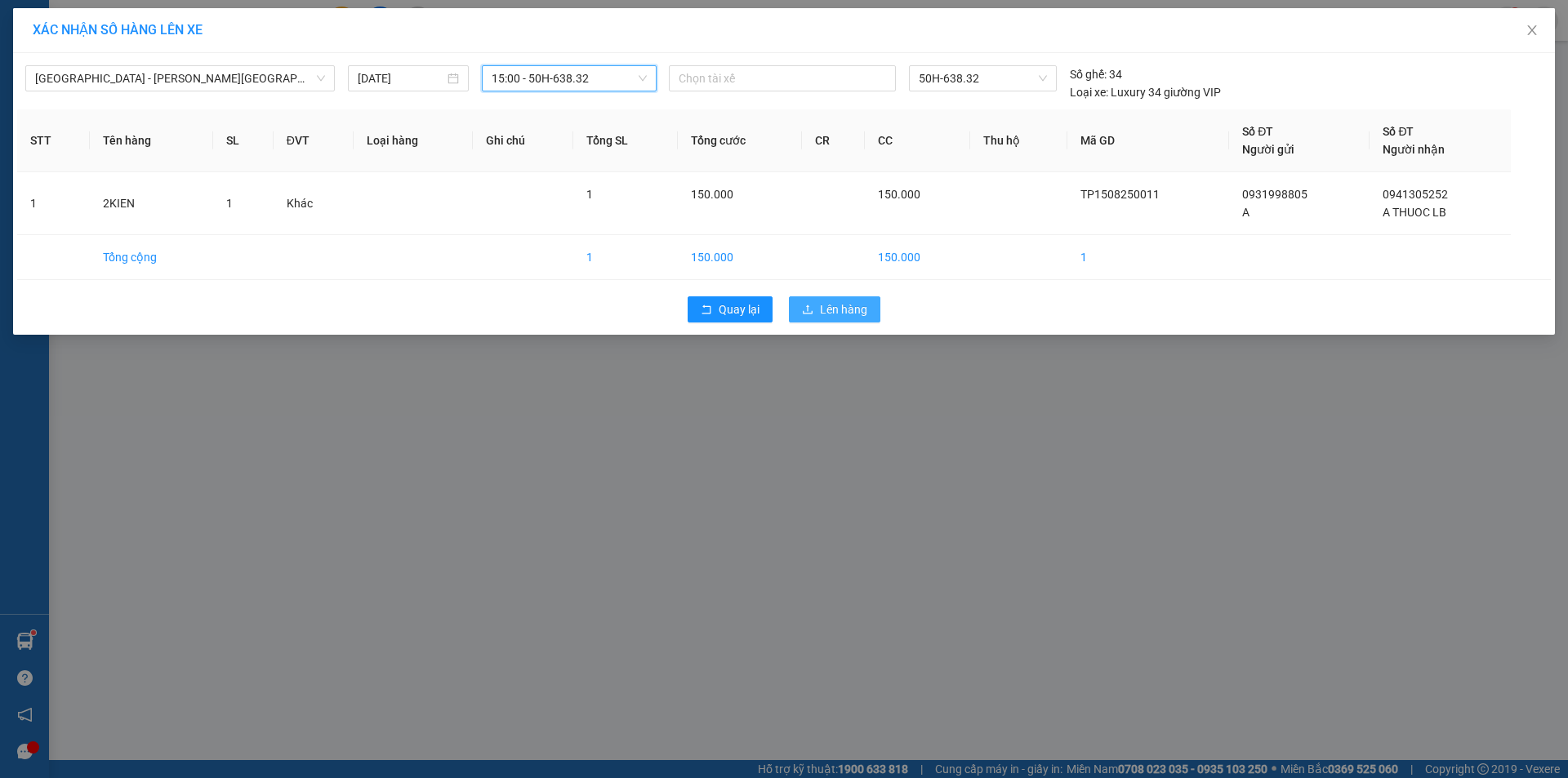
click at [840, 311] on span "Lên hàng" at bounding box center [843, 309] width 48 height 17
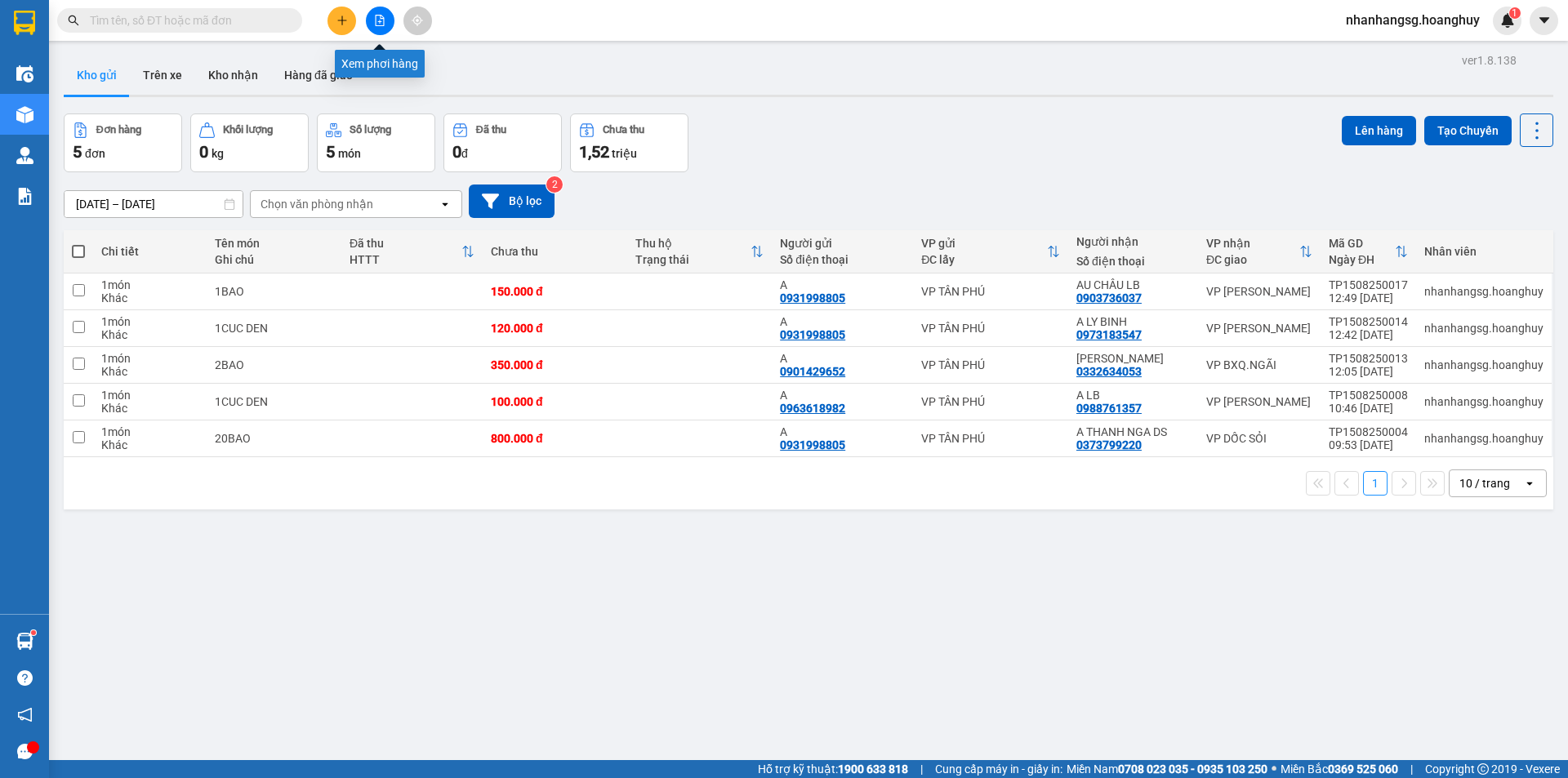
click at [390, 27] on button at bounding box center [380, 20] width 28 height 28
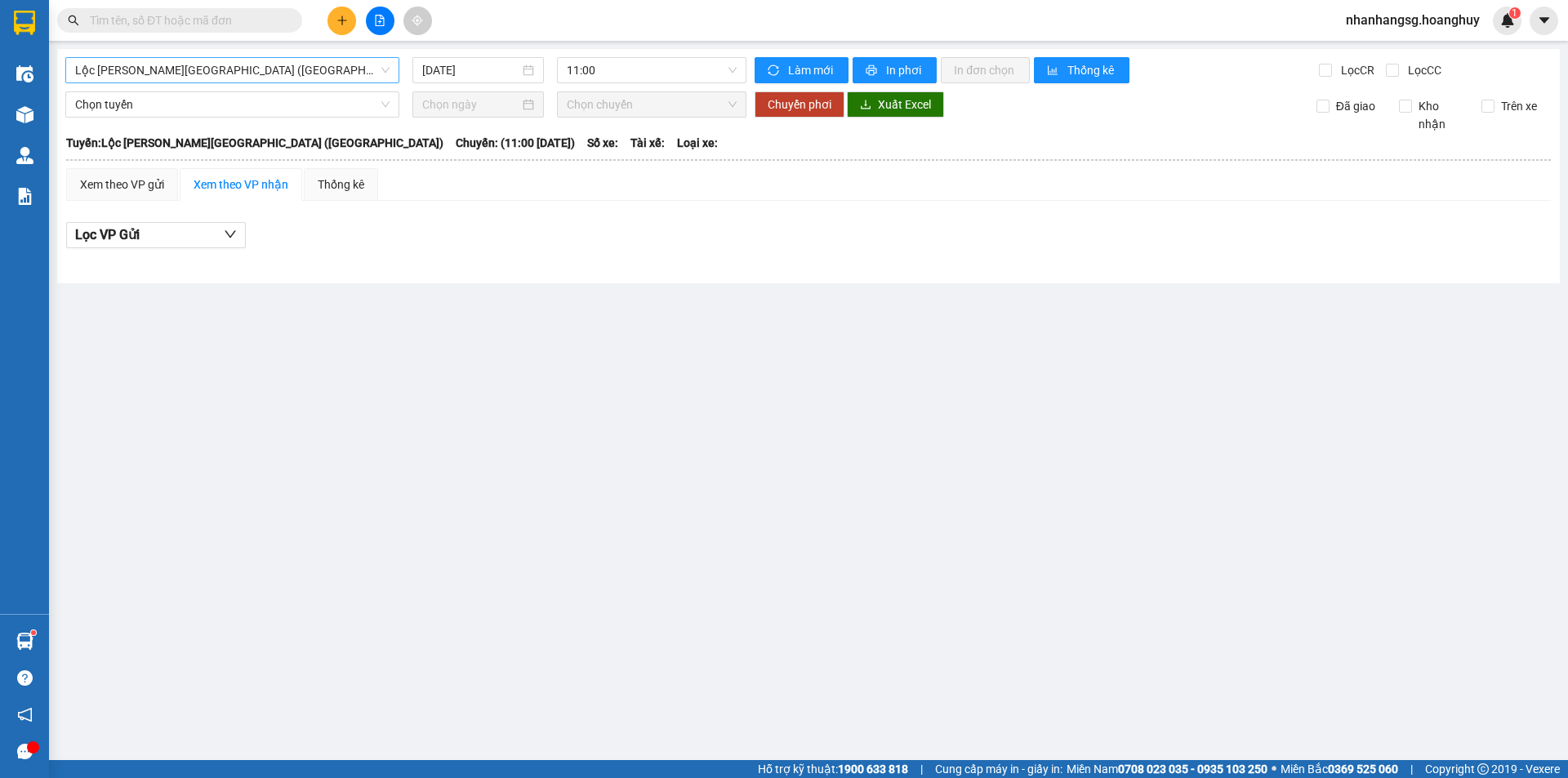
click at [308, 71] on span "Lộc [PERSON_NAME][GEOGRAPHIC_DATA] ([GEOGRAPHIC_DATA])" at bounding box center [232, 70] width 315 height 24
click at [221, 64] on span "Lộc [PERSON_NAME][GEOGRAPHIC_DATA] ([GEOGRAPHIC_DATA])" at bounding box center [232, 70] width 315 height 24
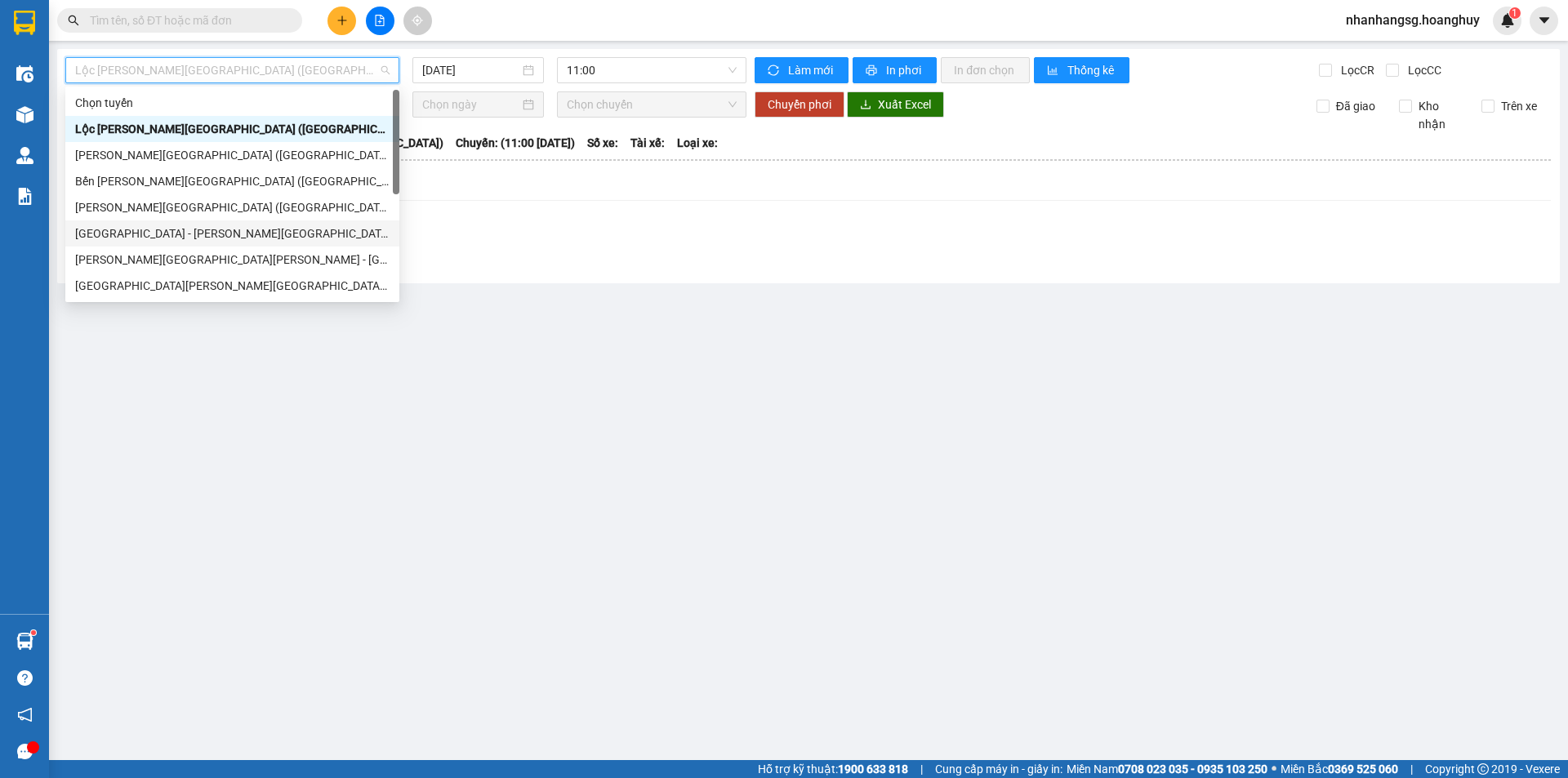
click at [153, 238] on div "[GEOGRAPHIC_DATA] - [PERSON_NAME][GEOGRAPHIC_DATA][PERSON_NAME] ([GEOGRAPHIC_DA…" at bounding box center [232, 233] width 315 height 17
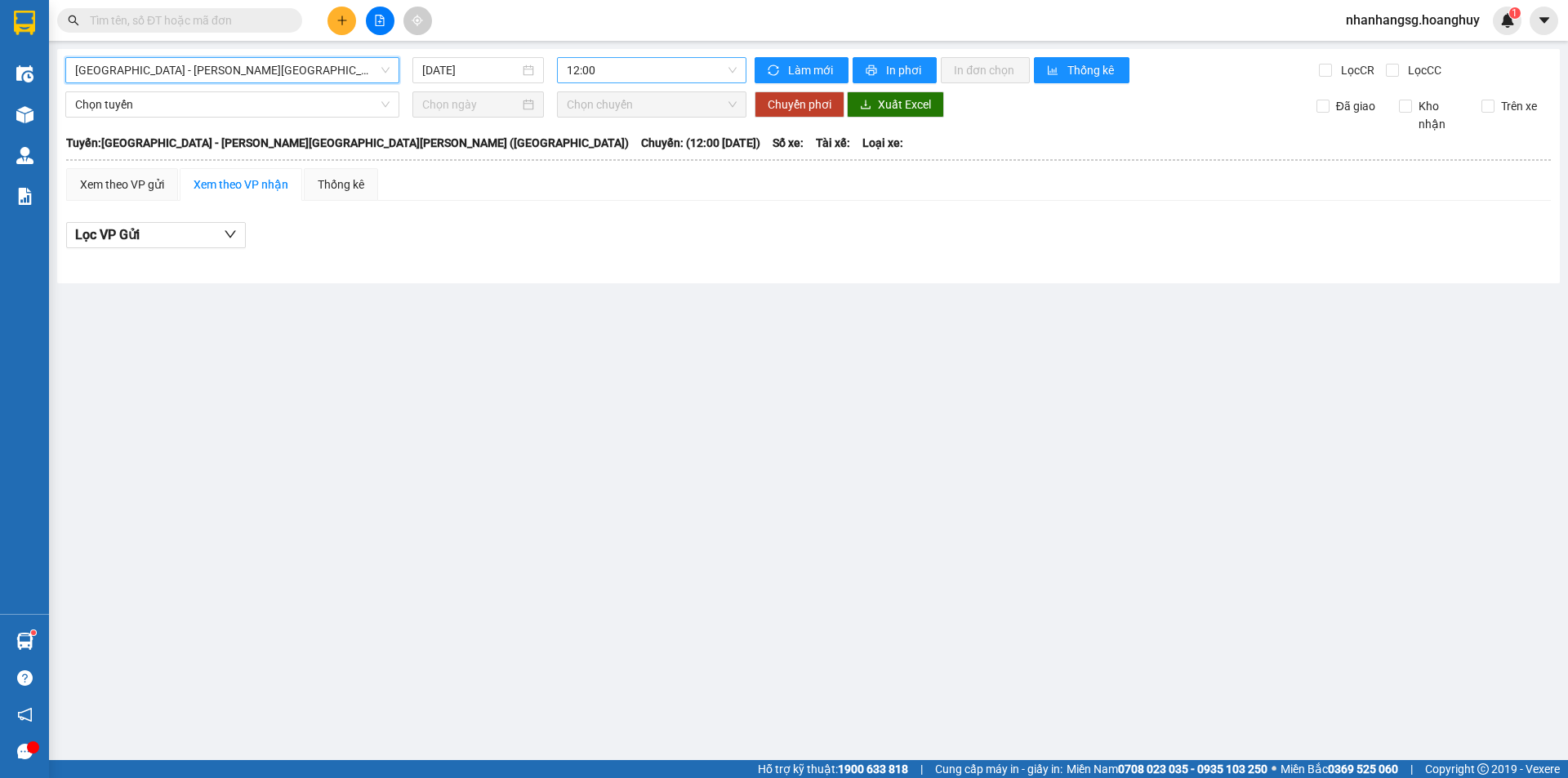
click at [600, 73] on span "12:00" at bounding box center [651, 70] width 170 height 24
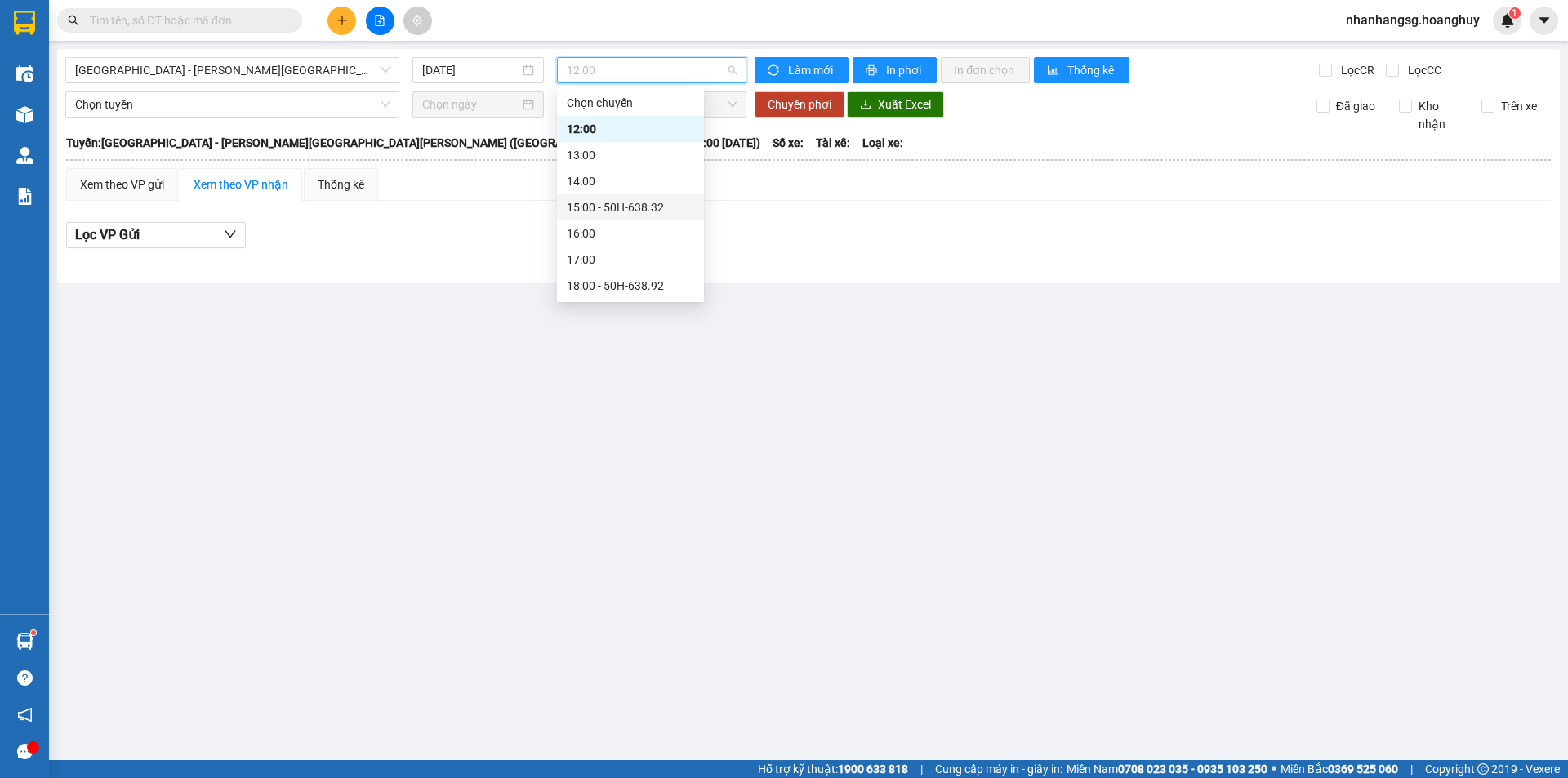
click at [631, 198] on div "15:00 - 50H-638.32" at bounding box center [630, 207] width 127 height 17
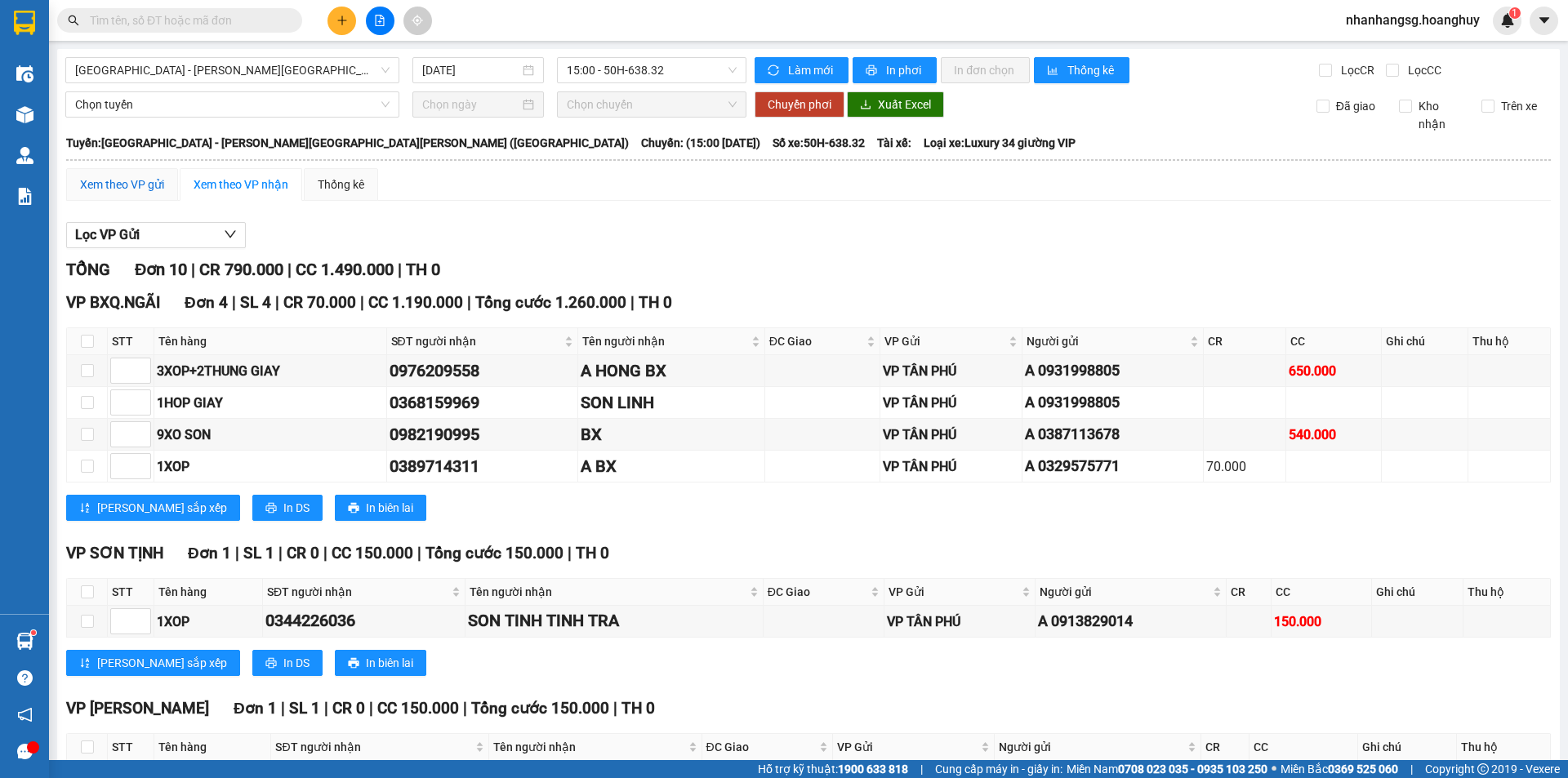
click at [160, 187] on div "Xem theo VP gửi" at bounding box center [121, 185] width 85 height 17
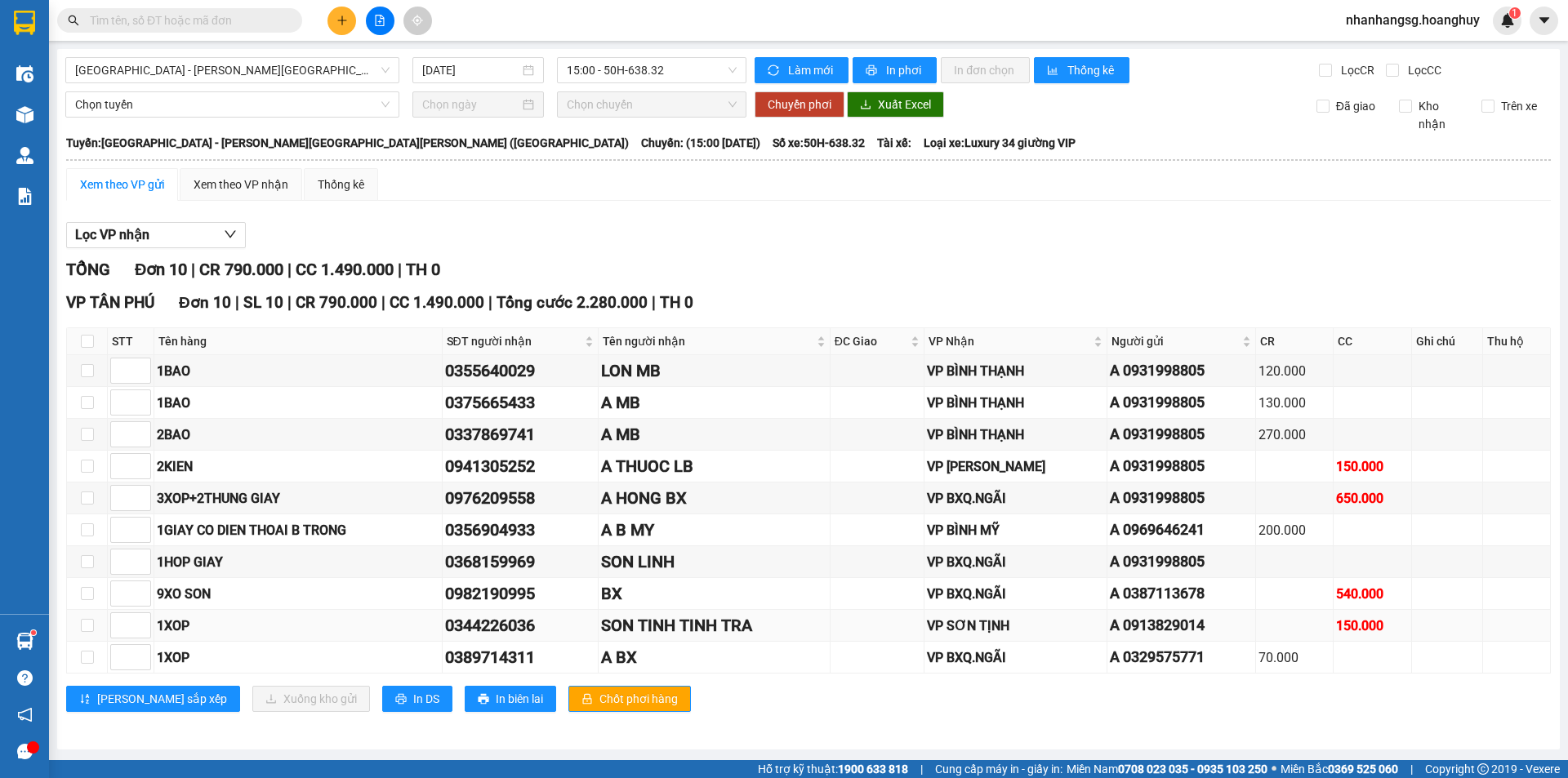
click at [346, 633] on div "1XOP" at bounding box center [297, 626] width 283 height 20
click at [344, 623] on div "1XOP" at bounding box center [297, 626] width 283 height 20
click at [91, 625] on input "checkbox" at bounding box center [86, 625] width 13 height 13
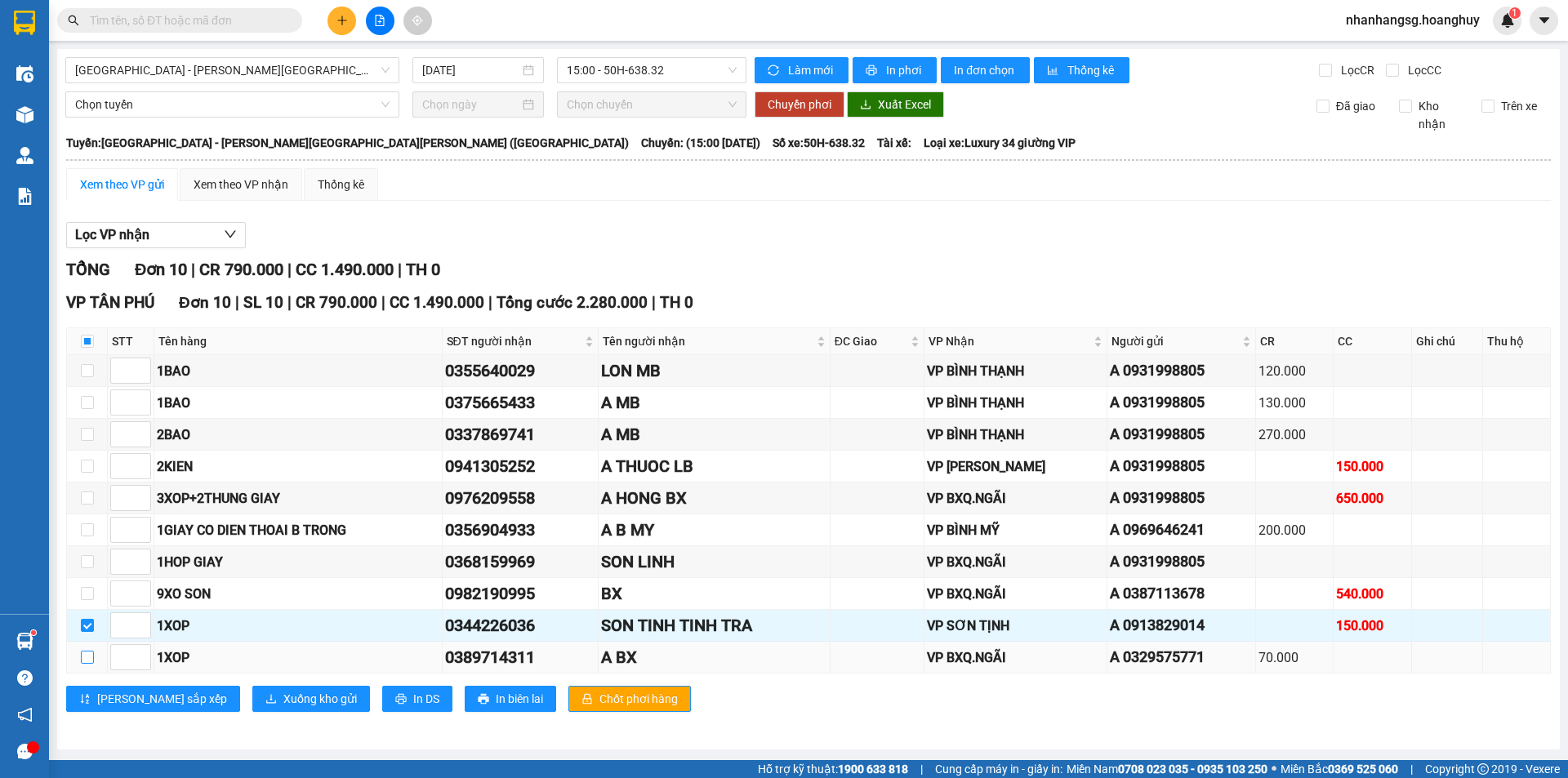
click at [85, 654] on input "checkbox" at bounding box center [86, 657] width 13 height 13
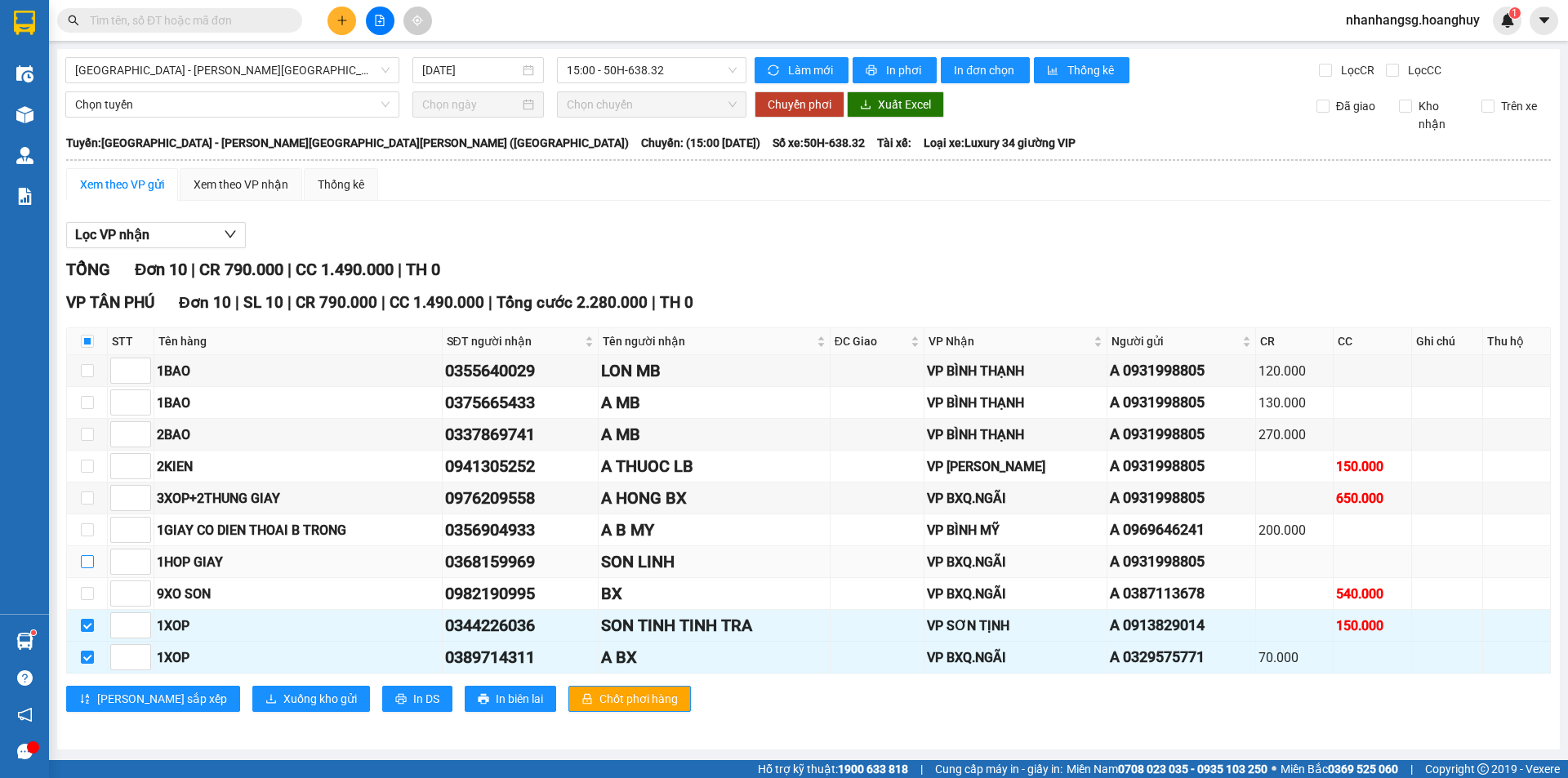
click at [85, 556] on input "checkbox" at bounding box center [86, 561] width 13 height 13
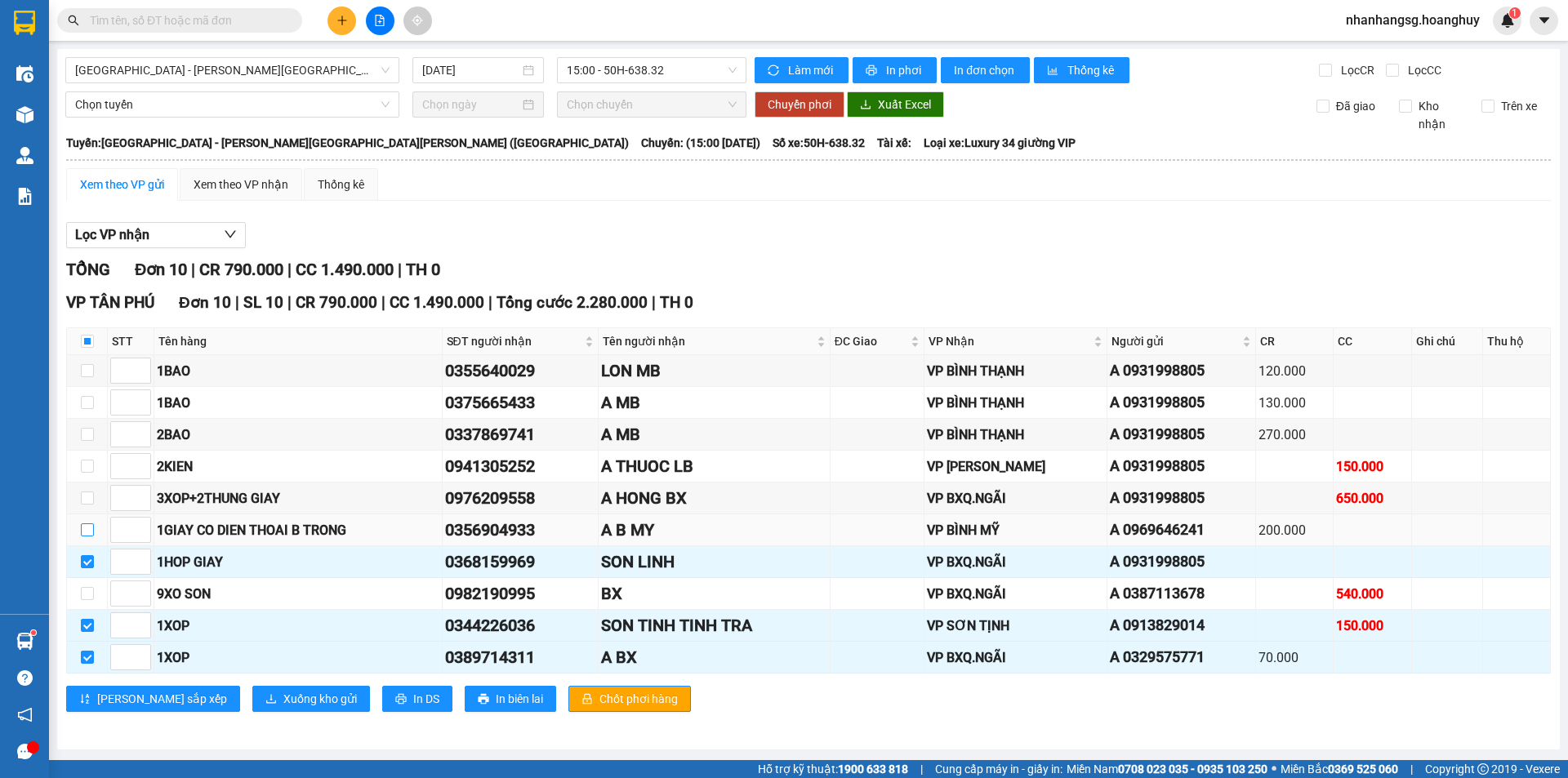
click at [90, 525] on input "checkbox" at bounding box center [86, 529] width 13 height 13
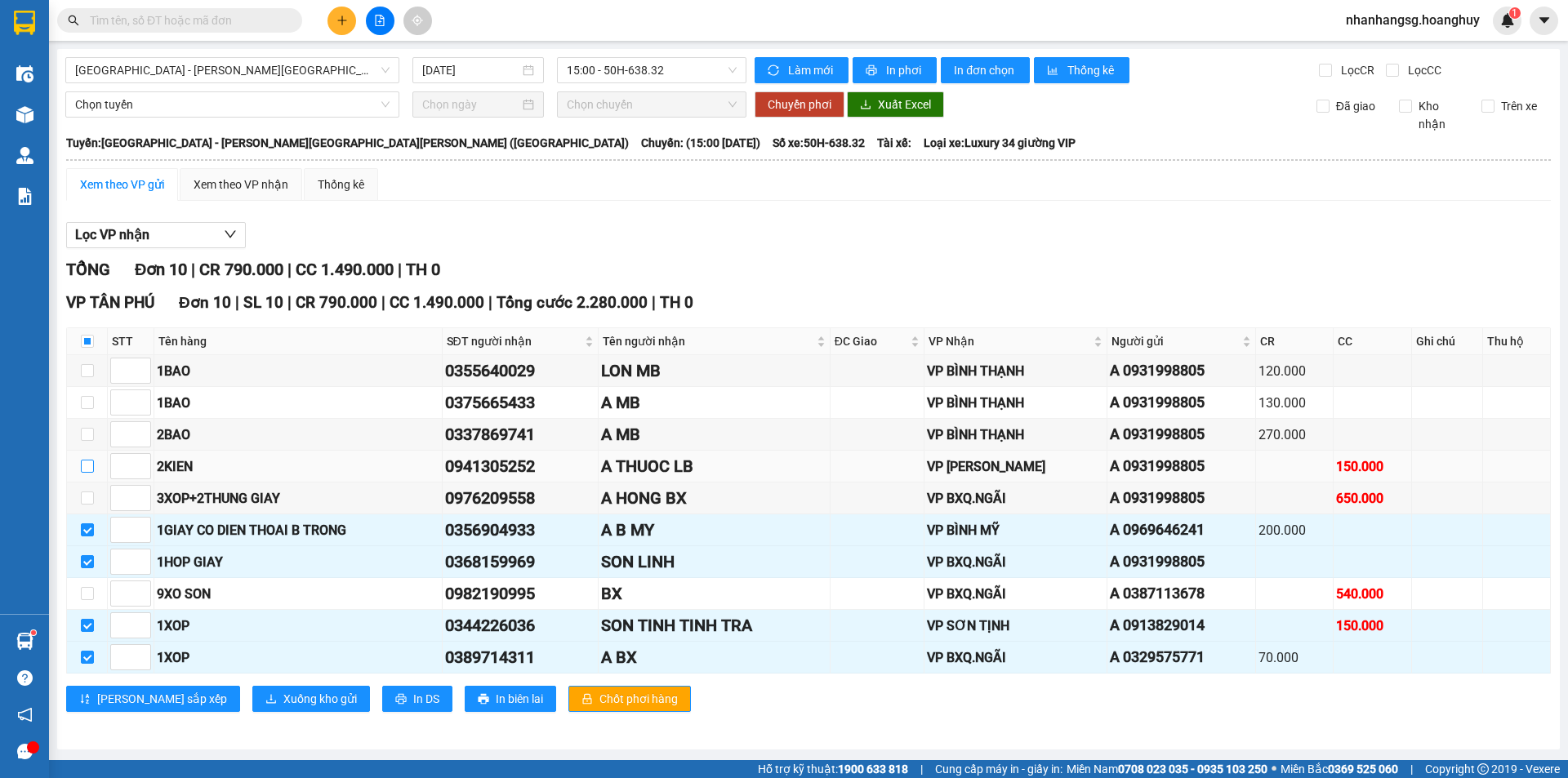
click at [85, 465] on input "checkbox" at bounding box center [86, 465] width 13 height 13
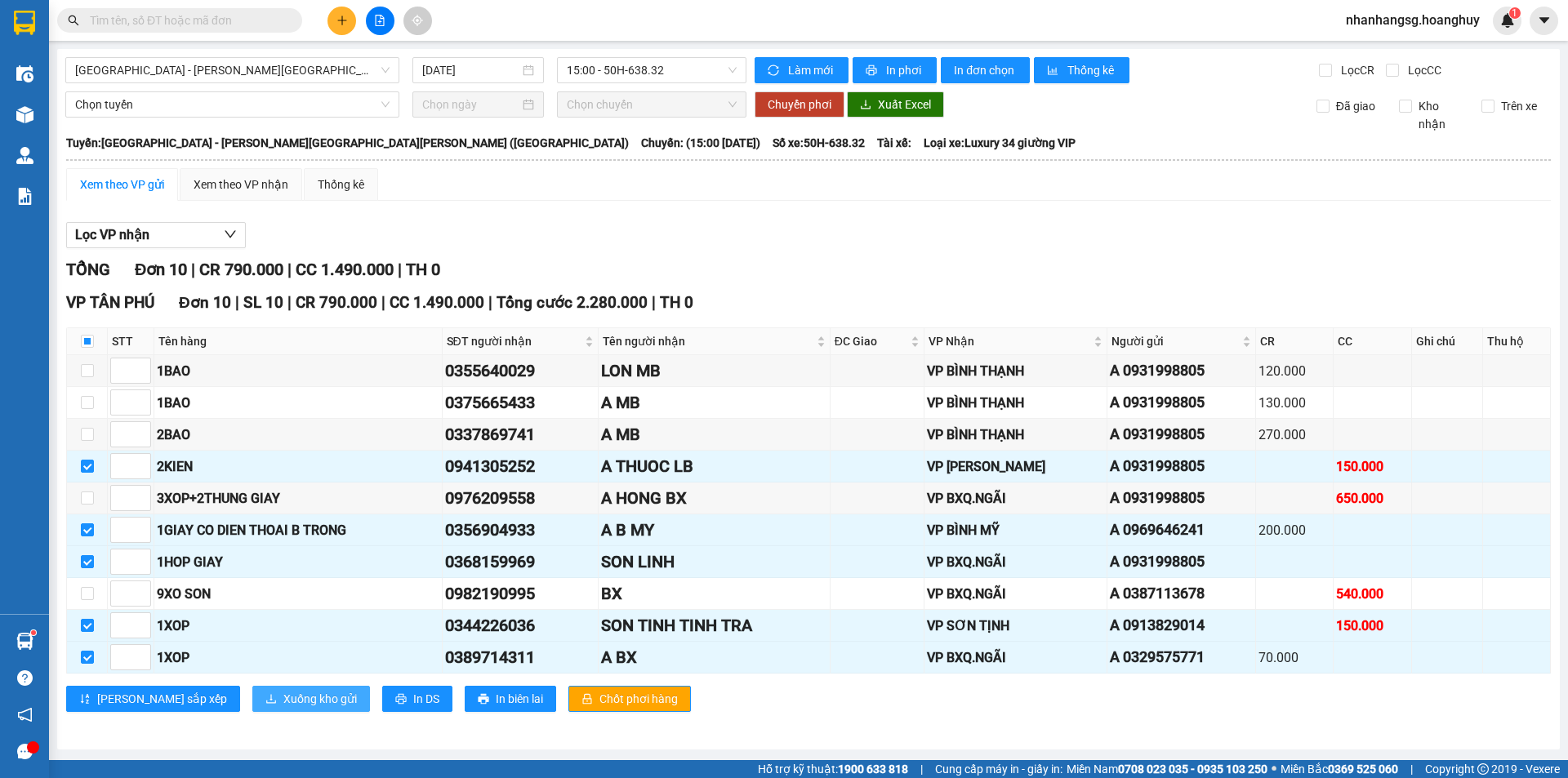
click at [284, 695] on span "Xuống kho gửi" at bounding box center [321, 698] width 74 height 17
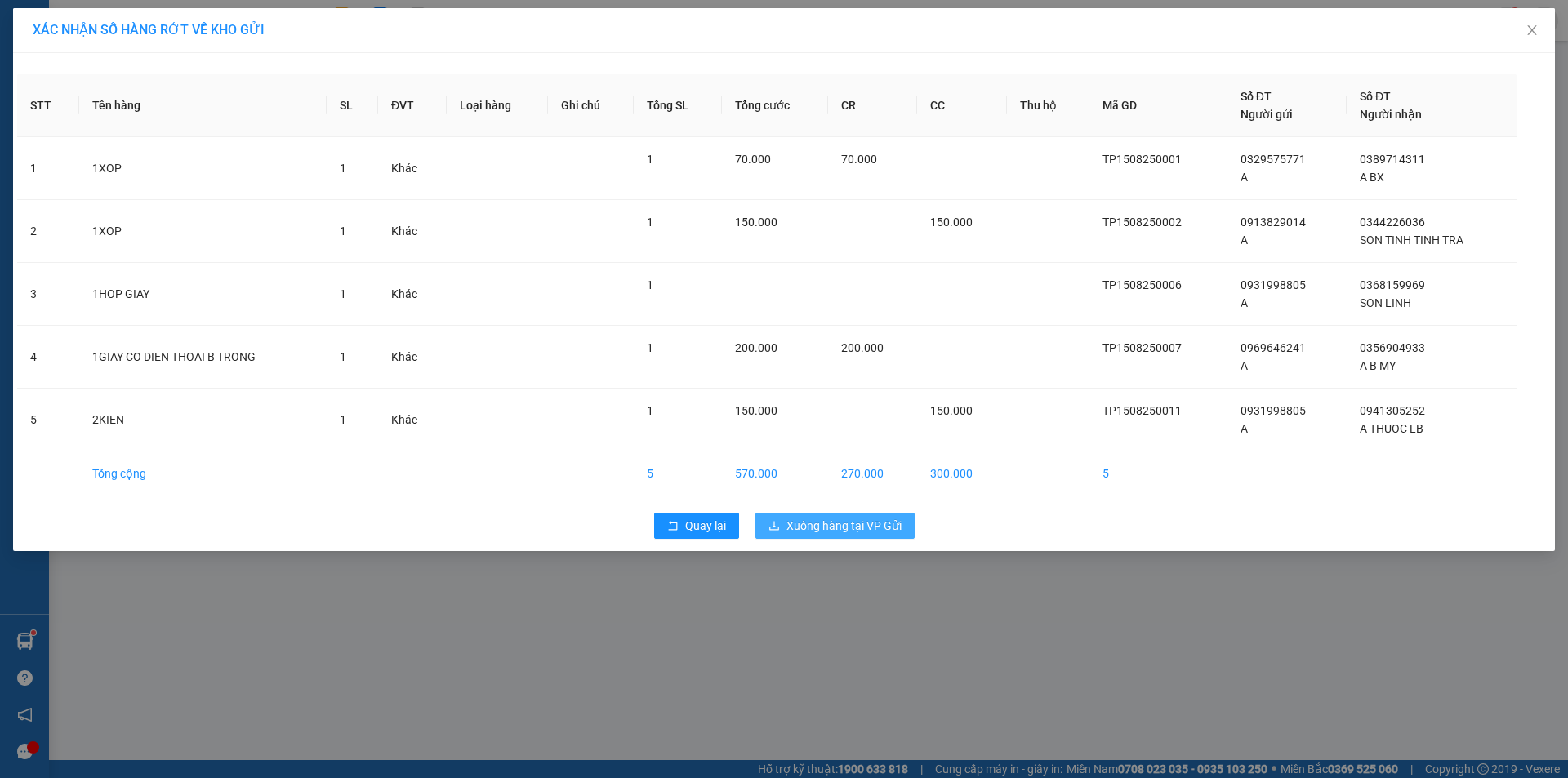
click at [800, 517] on span "Xuống hàng tại VP Gửi" at bounding box center [844, 525] width 116 height 17
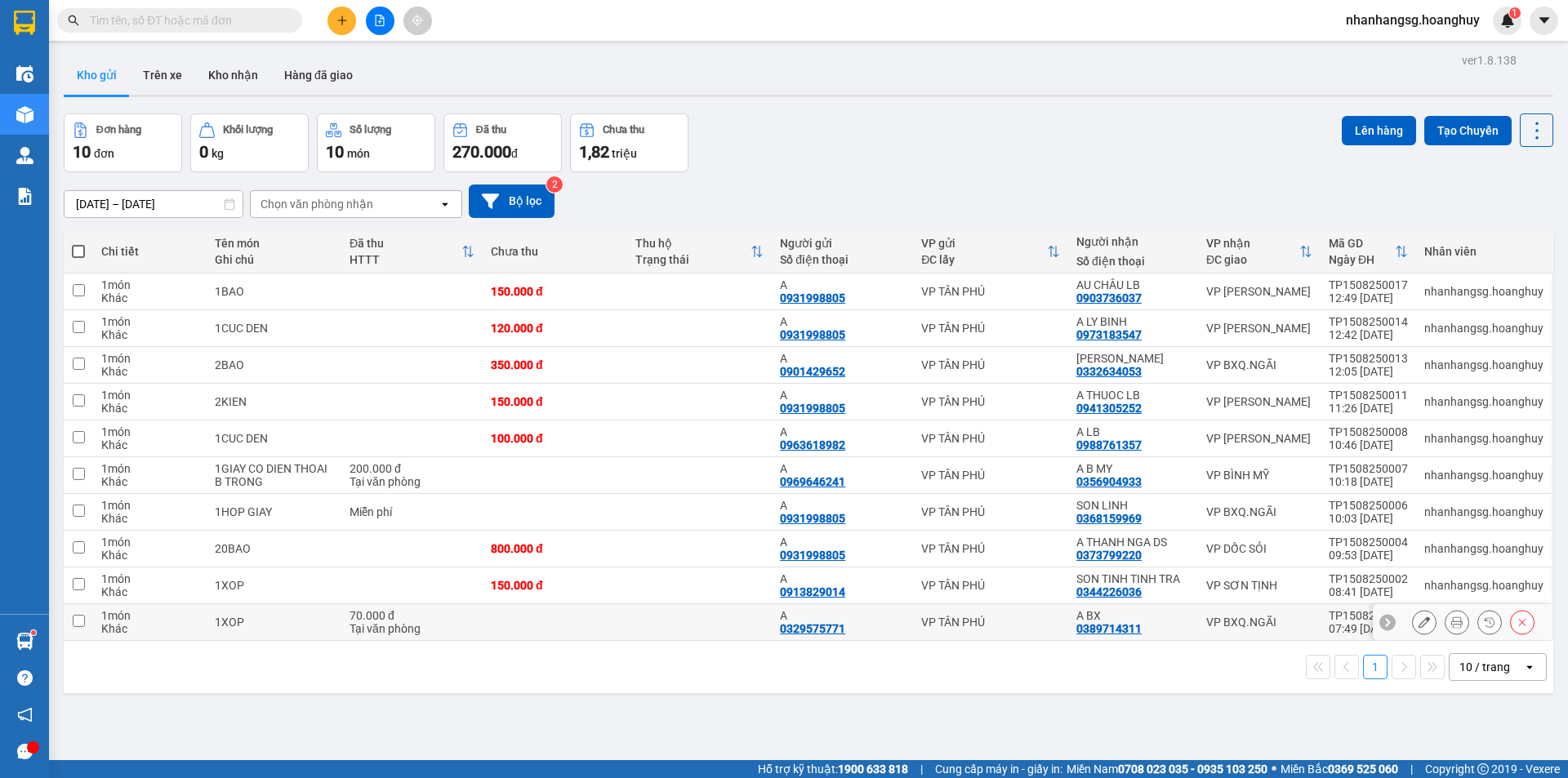
click at [83, 615] on input "checkbox" at bounding box center [79, 621] width 13 height 13
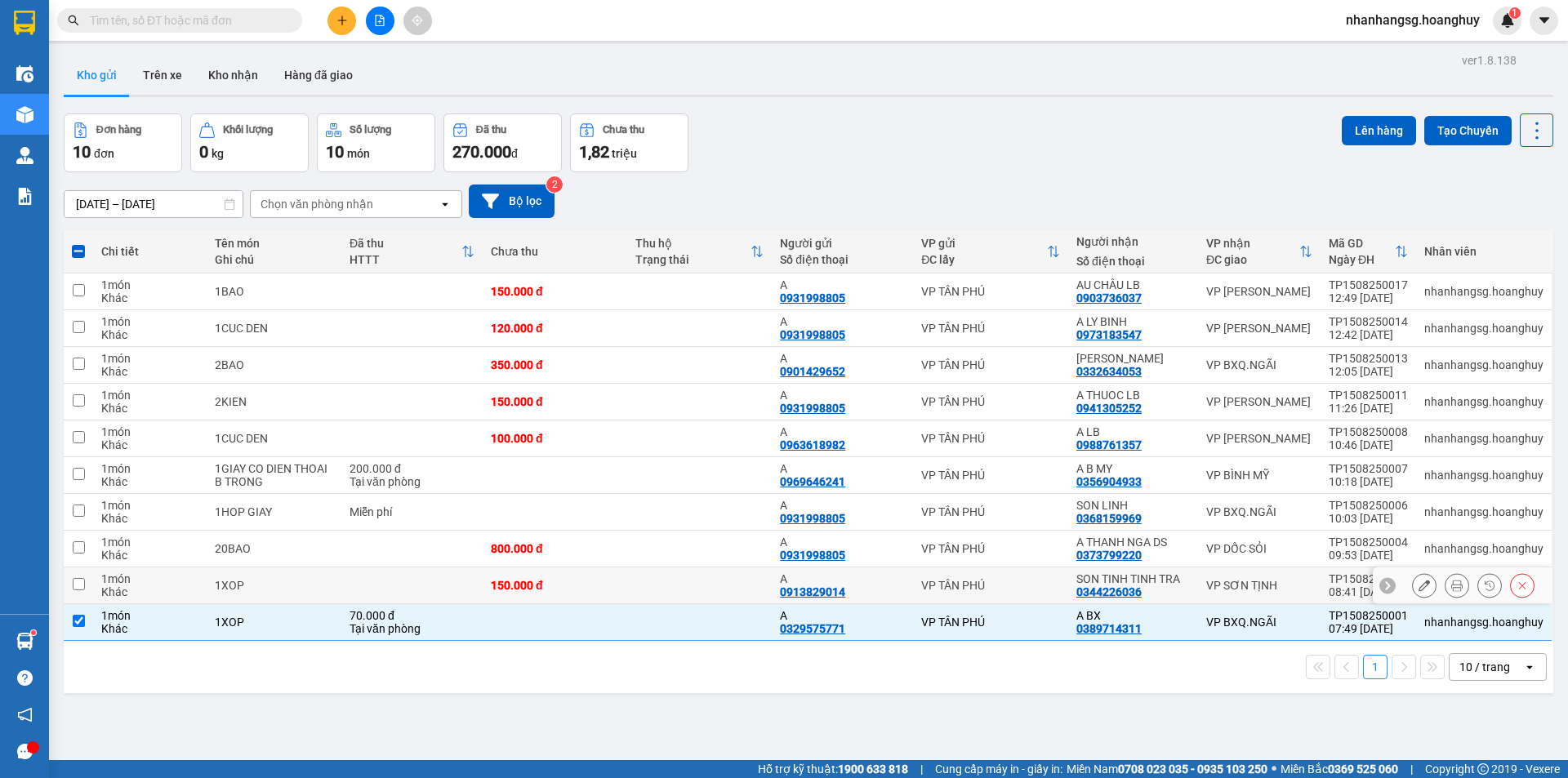
click at [85, 579] on td at bounding box center [79, 586] width 29 height 37
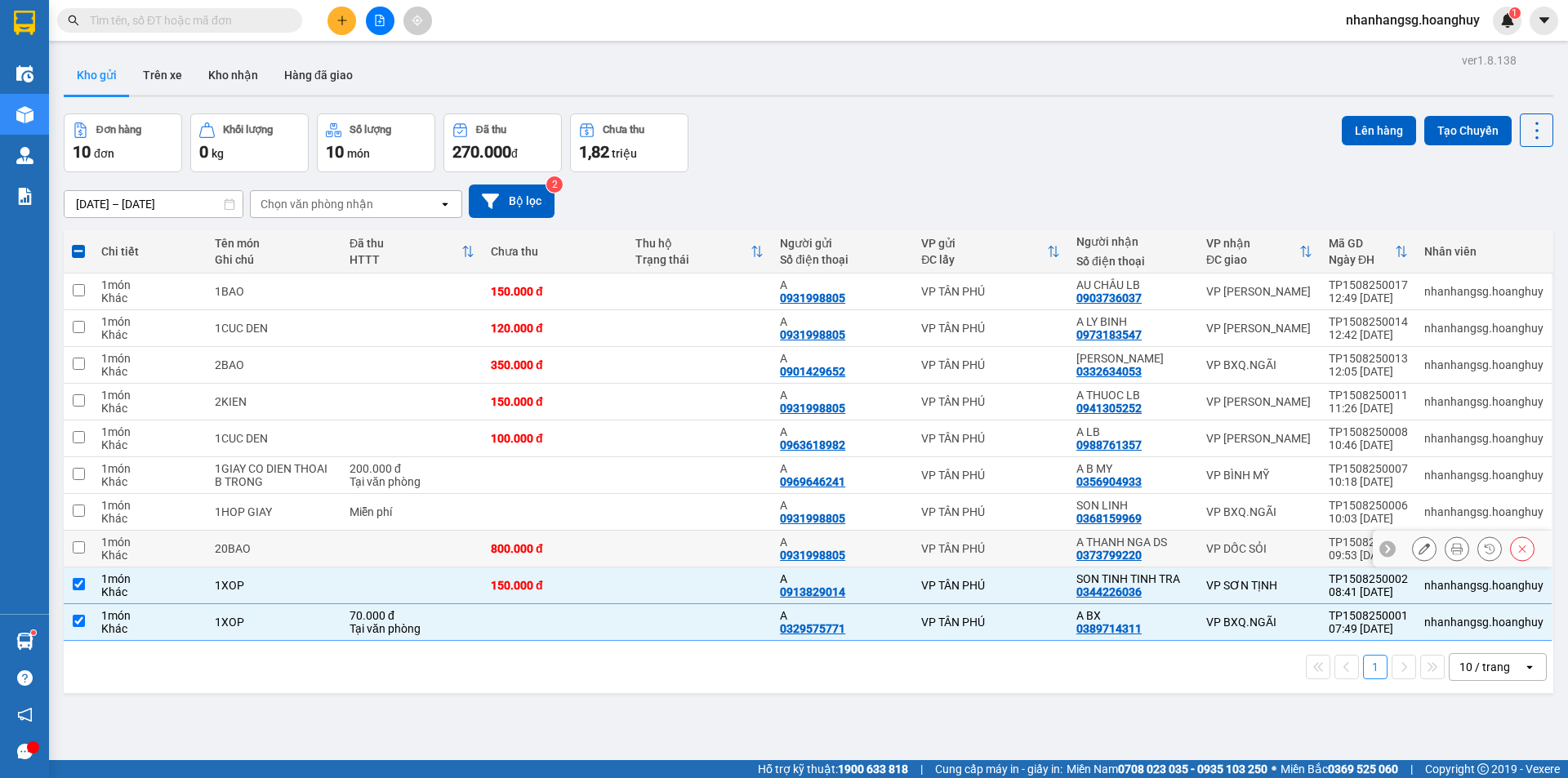
click at [84, 546] on input "checkbox" at bounding box center [79, 547] width 13 height 13
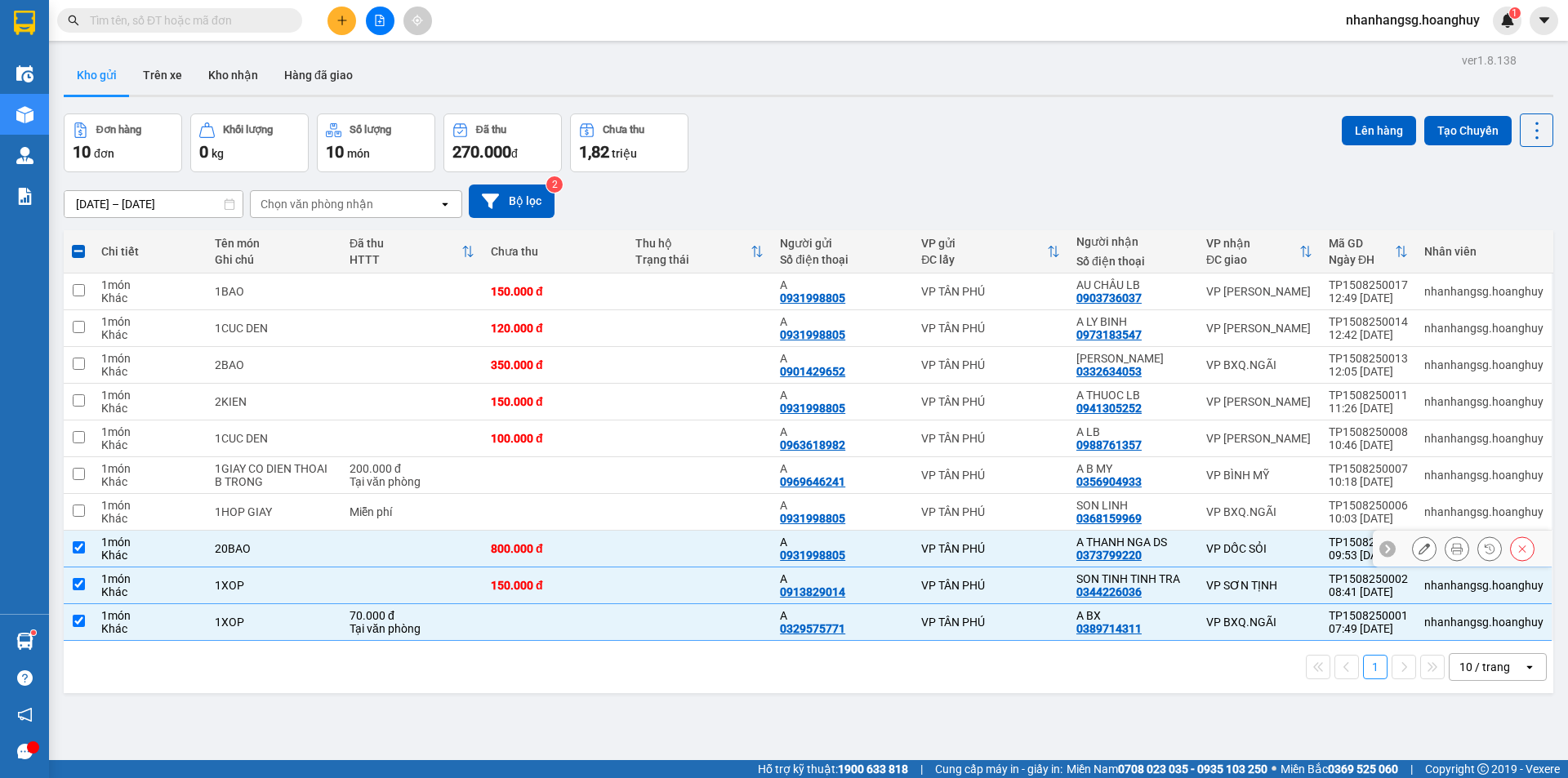
click at [90, 545] on td at bounding box center [79, 549] width 29 height 37
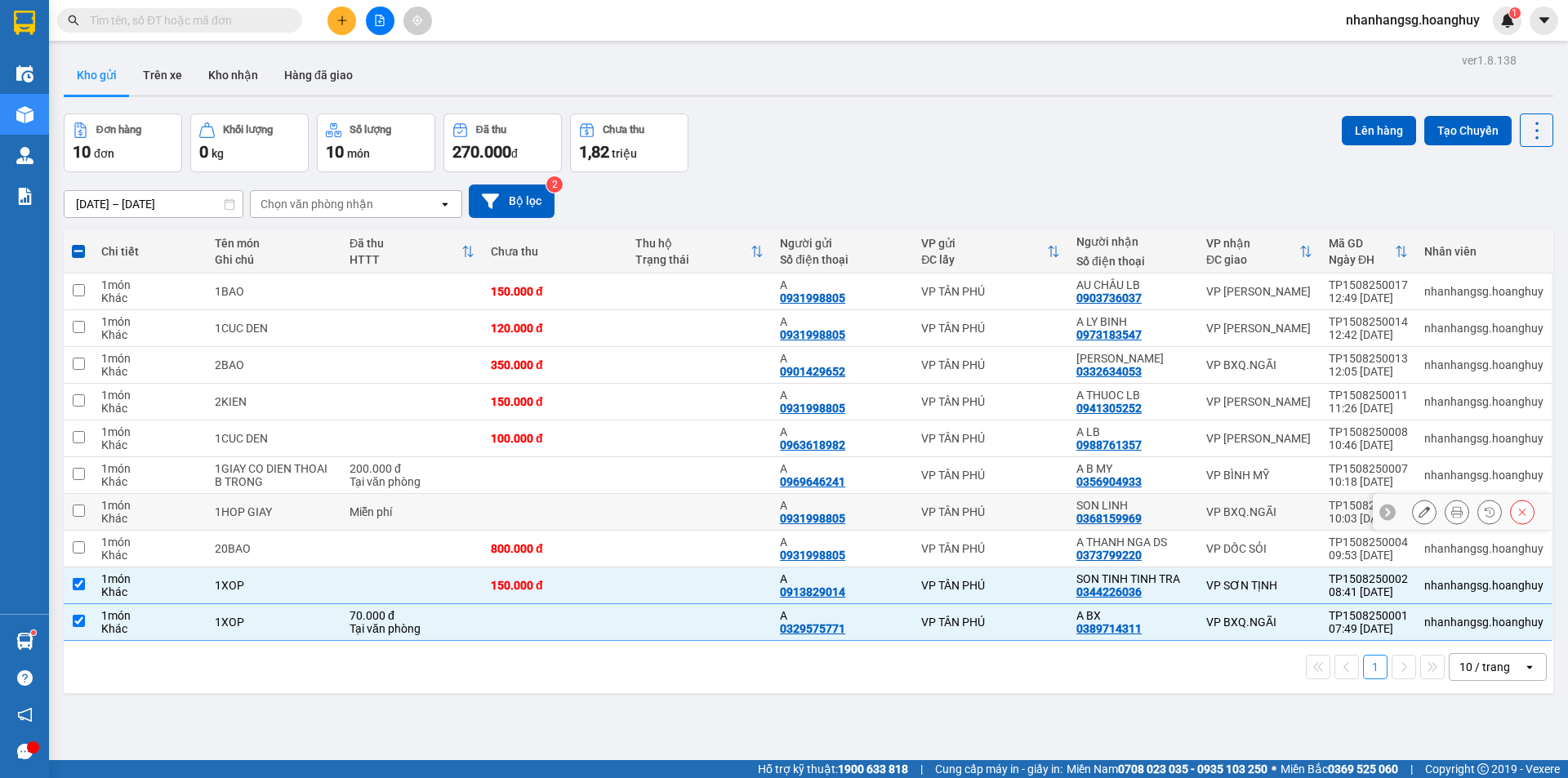
click at [102, 505] on div "1 món" at bounding box center [150, 505] width 97 height 13
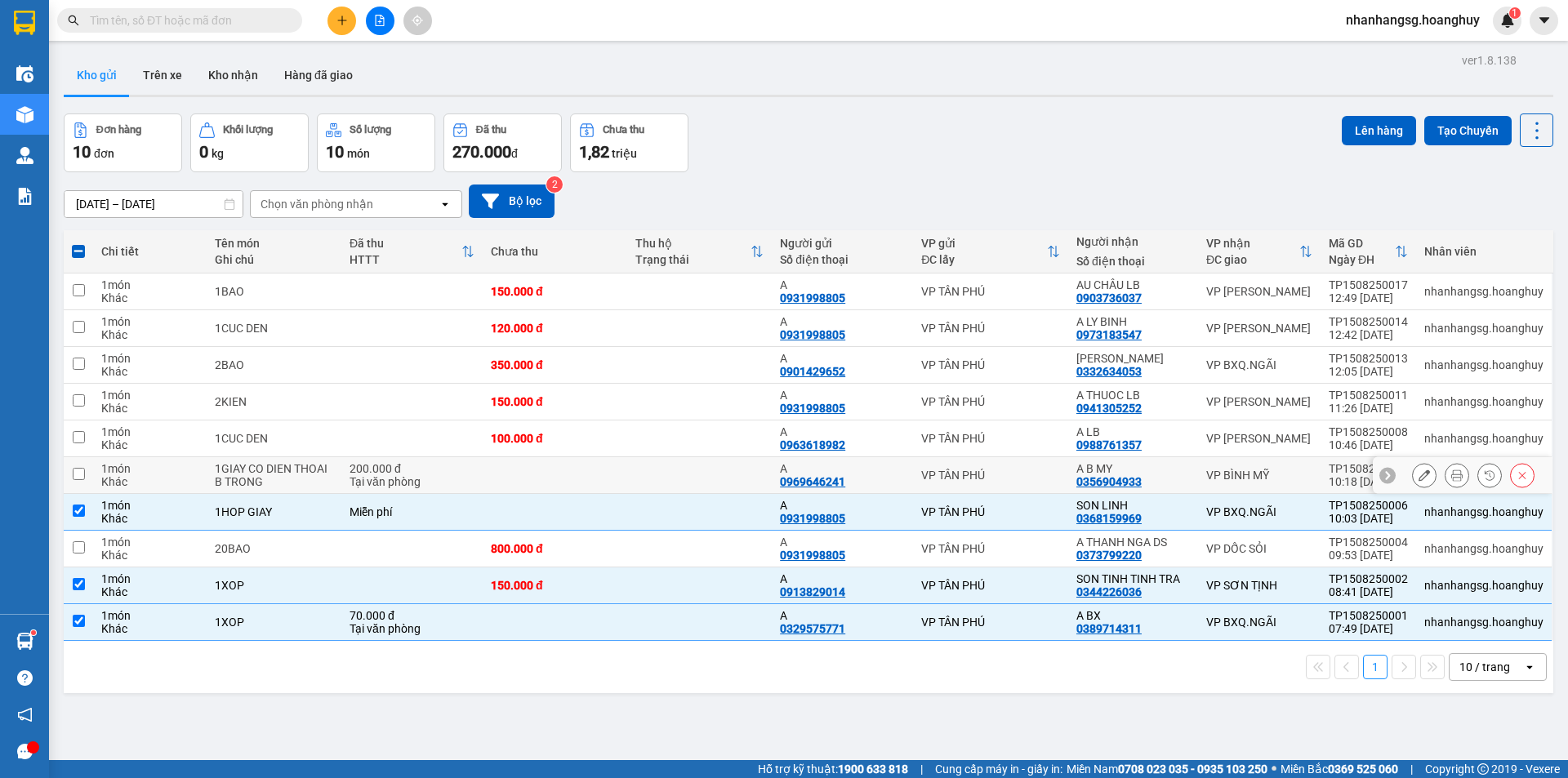
click at [114, 462] on div "1 món" at bounding box center [150, 468] width 97 height 13
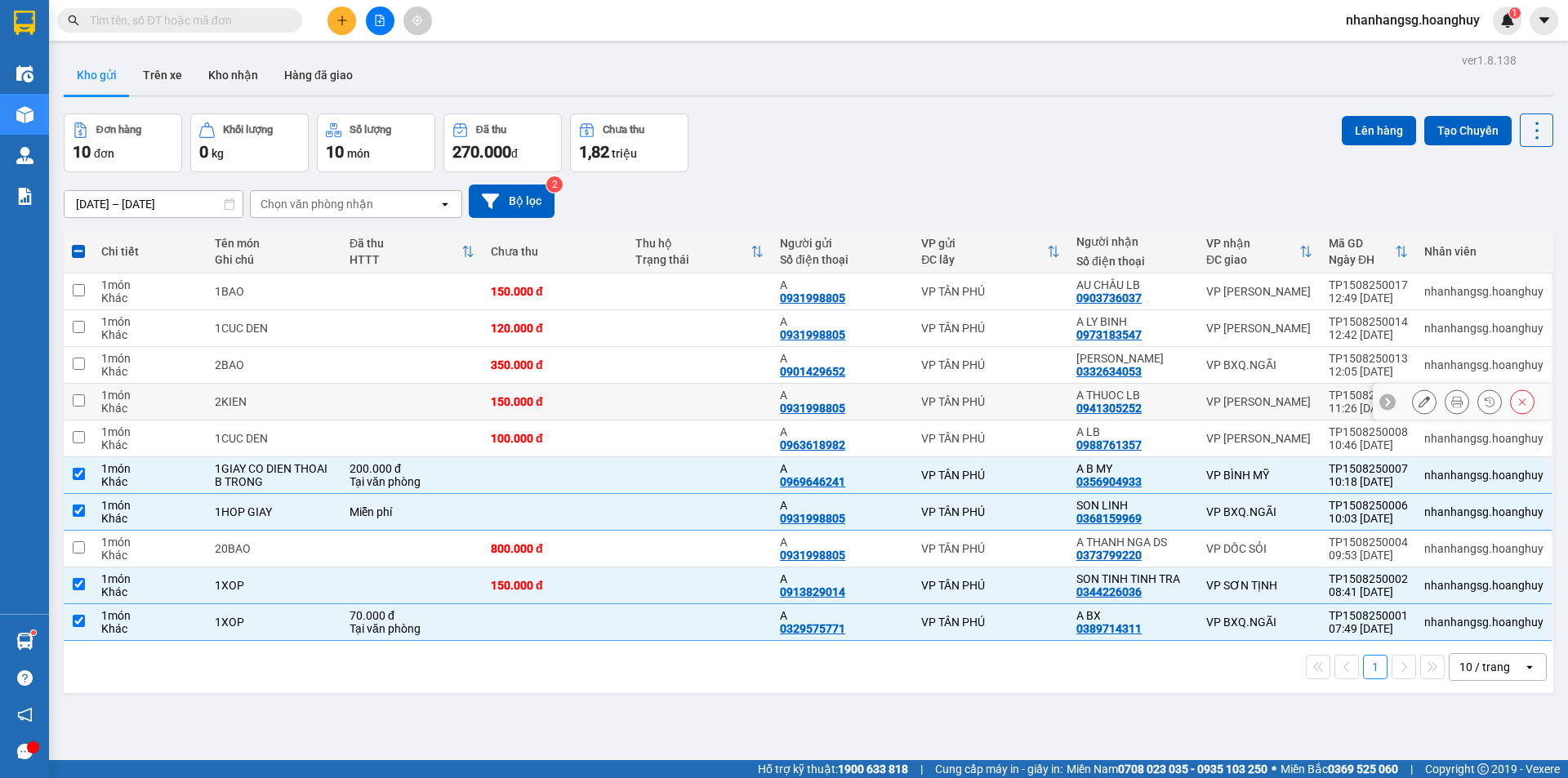
click at [325, 402] on div "2KIEN" at bounding box center [274, 401] width 119 height 13
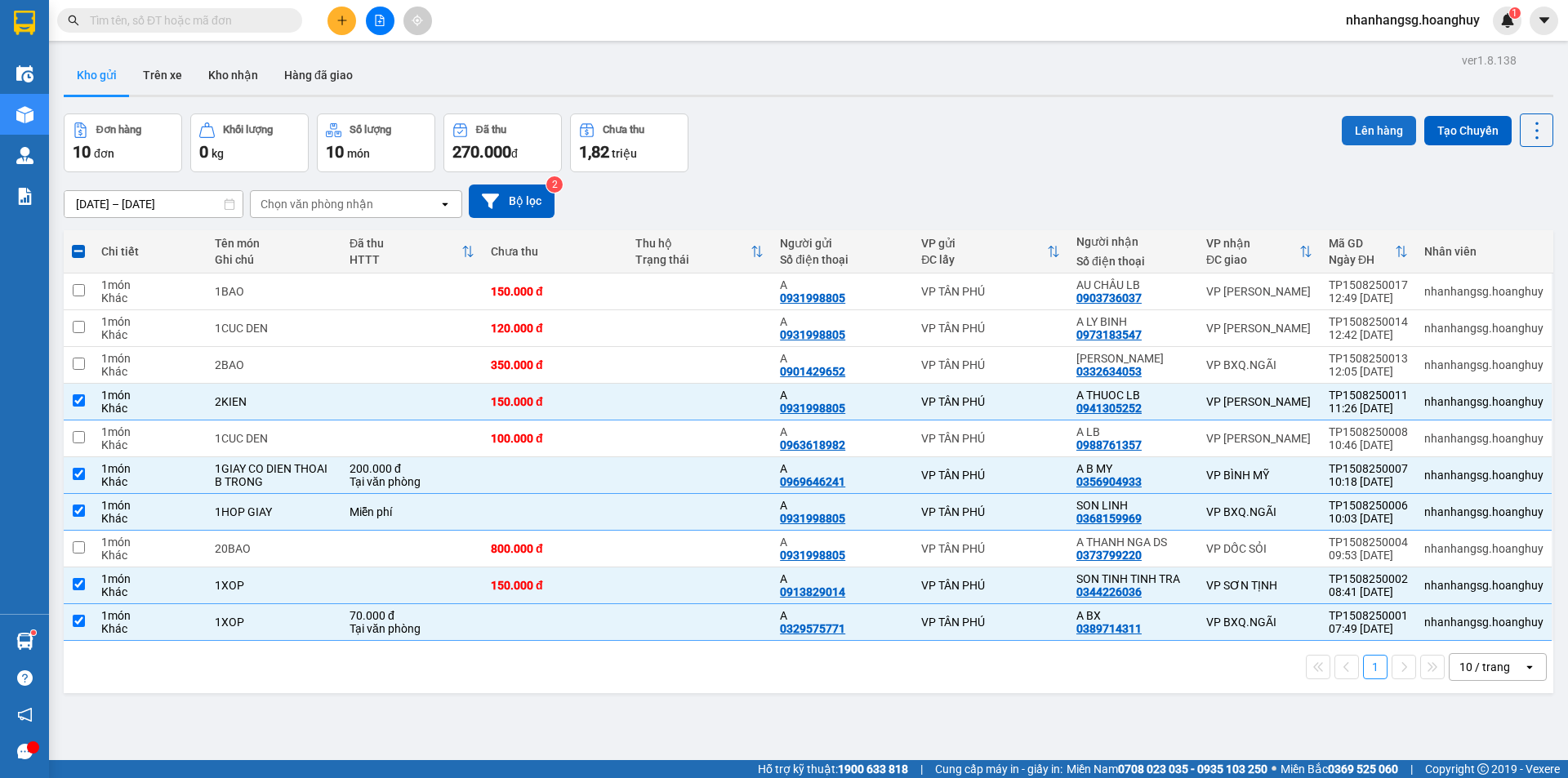
click at [1342, 141] on button "Lên hàng" at bounding box center [1379, 130] width 75 height 29
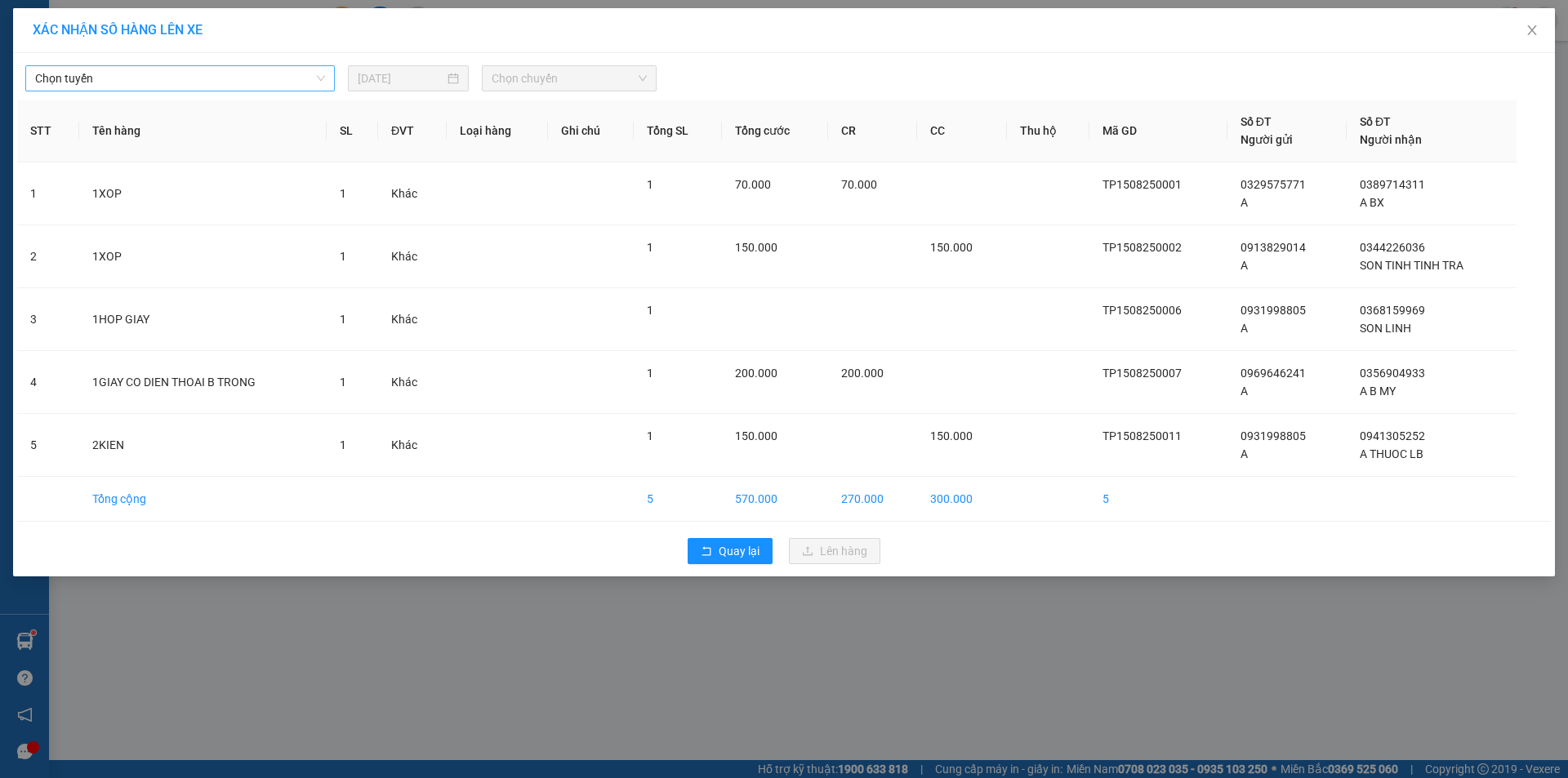
click at [153, 77] on span "Chọn tuyến" at bounding box center [180, 78] width 290 height 24
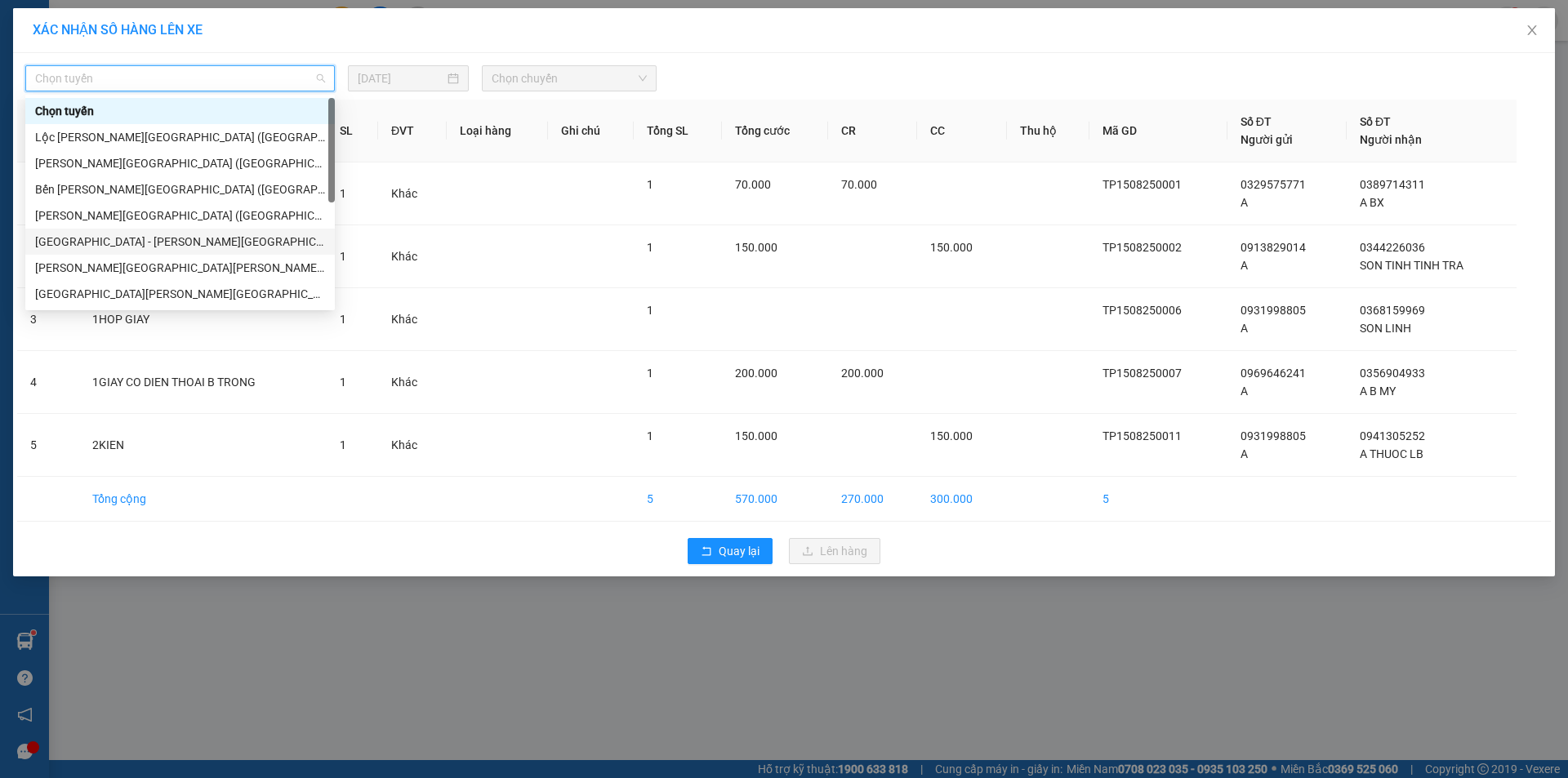
click at [131, 244] on div "[GEOGRAPHIC_DATA] - [PERSON_NAME][GEOGRAPHIC_DATA][PERSON_NAME] ([GEOGRAPHIC_DA…" at bounding box center [180, 242] width 290 height 17
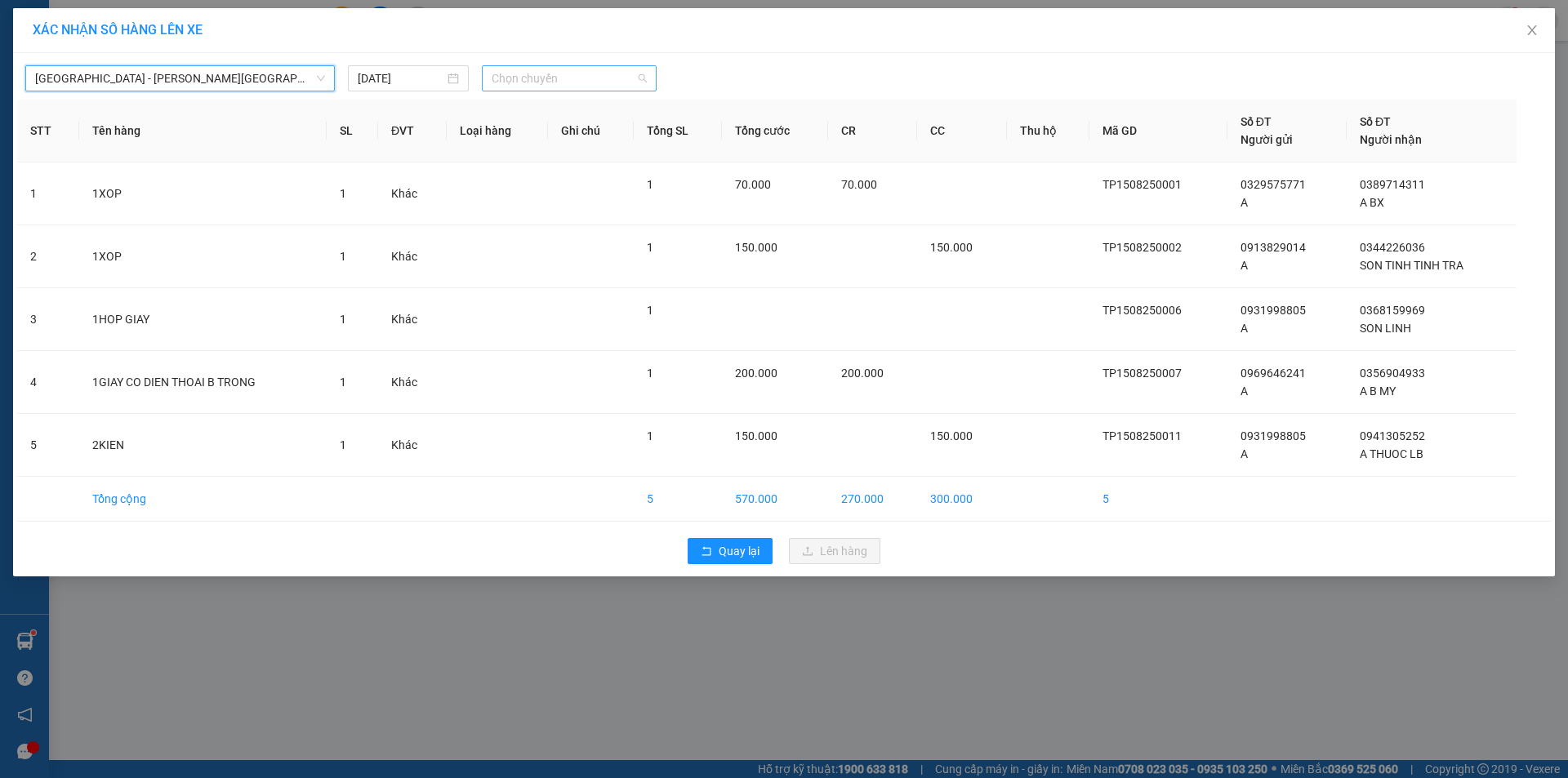
click at [542, 75] on span "Chọn chuyến" at bounding box center [569, 78] width 155 height 24
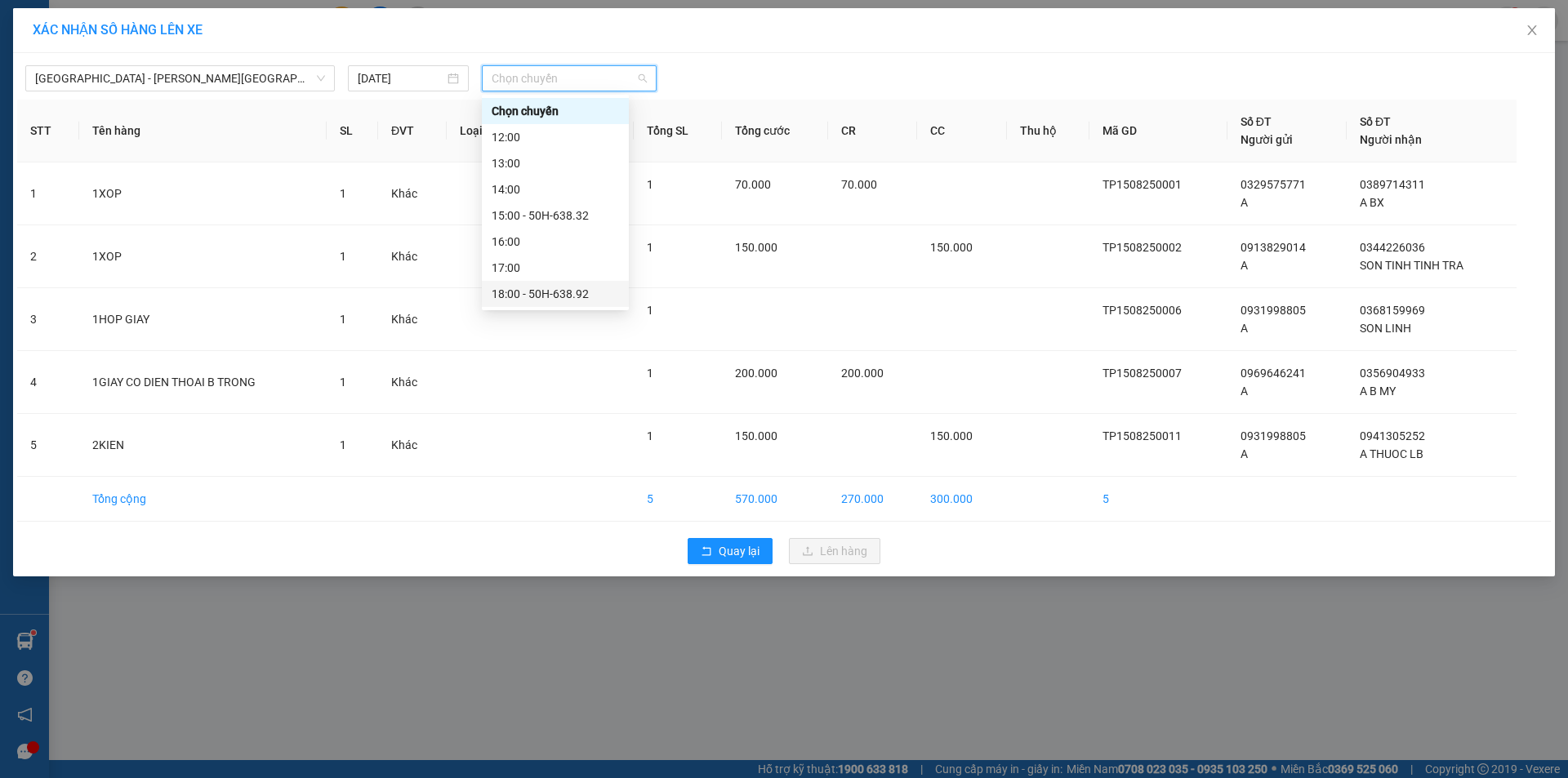
click at [557, 292] on div "18:00 - 50H-638.92" at bounding box center [555, 293] width 127 height 17
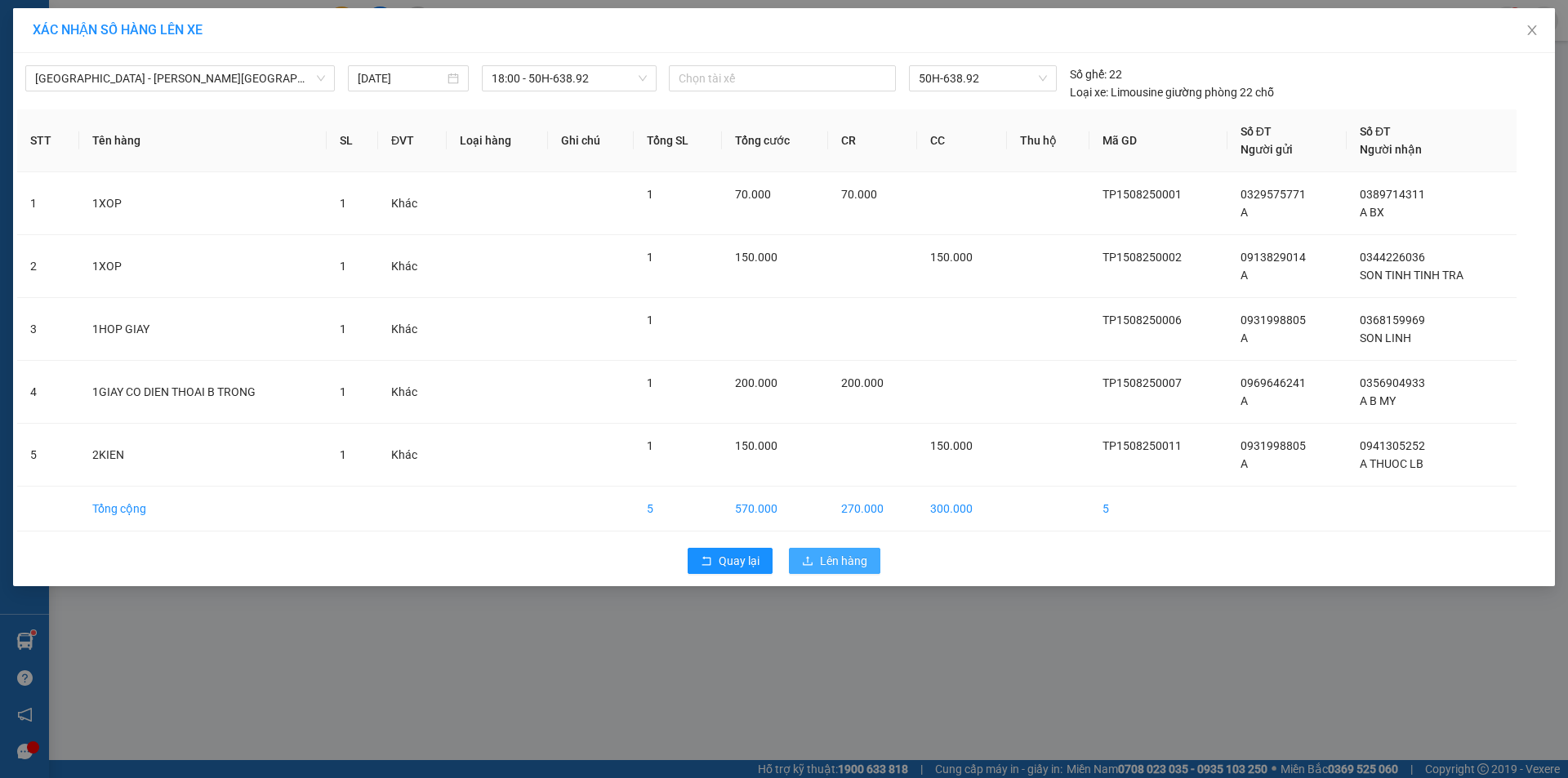
click at [795, 560] on button "Lên hàng" at bounding box center [835, 560] width 91 height 26
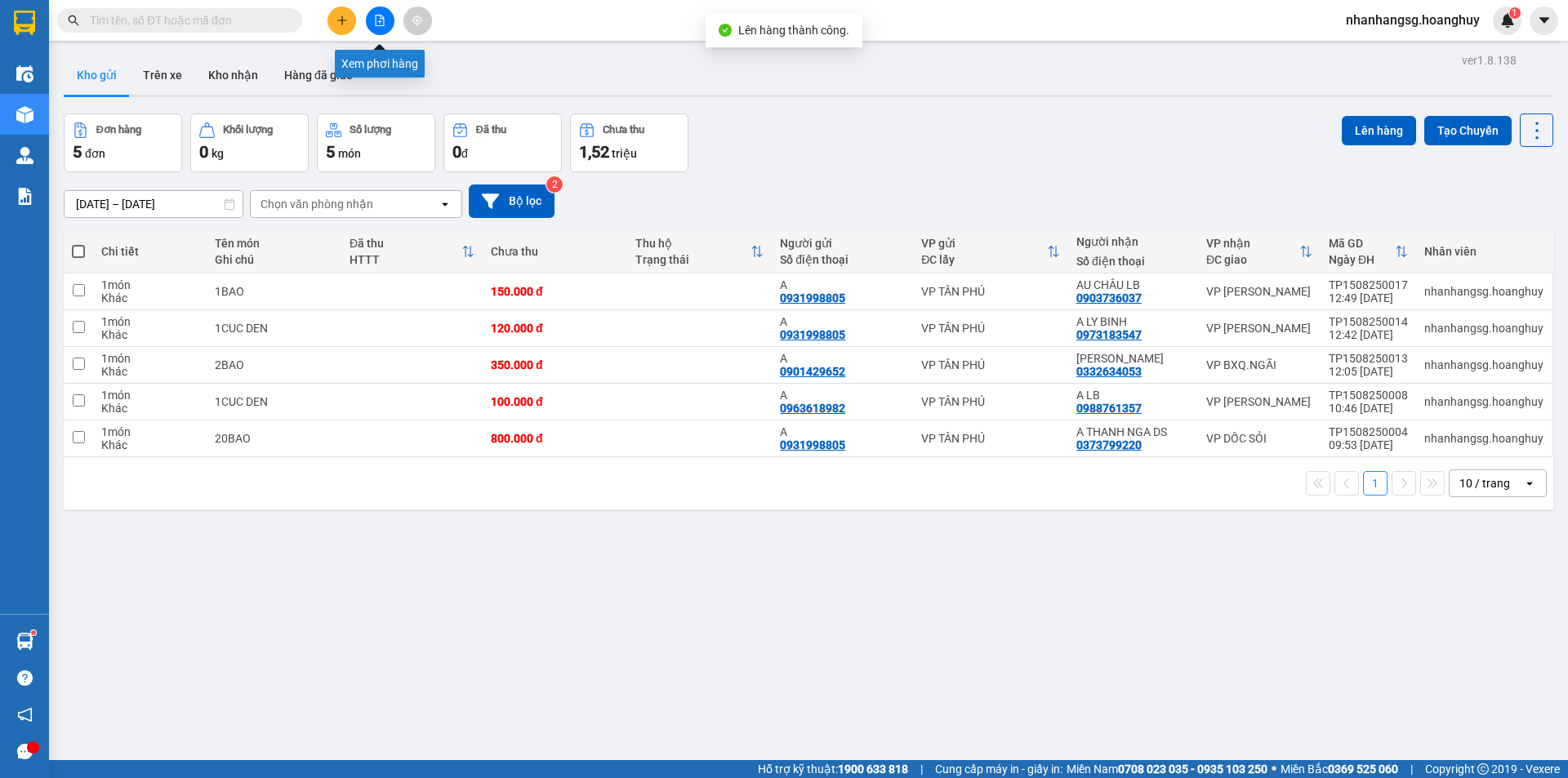
click at [370, 14] on button at bounding box center [380, 20] width 28 height 28
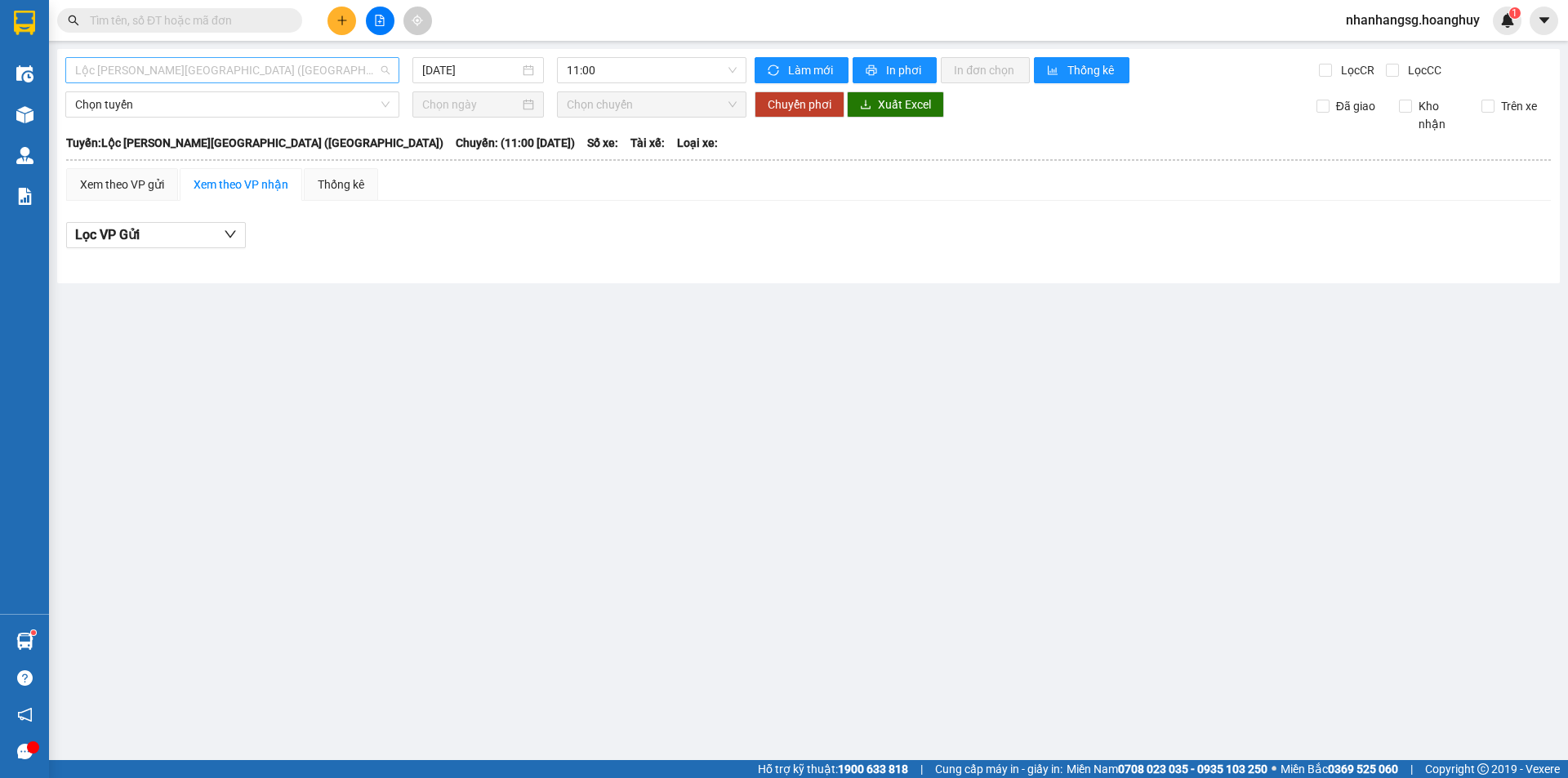
click at [254, 80] on span "Lộc [PERSON_NAME][GEOGRAPHIC_DATA] ([GEOGRAPHIC_DATA])" at bounding box center [232, 70] width 315 height 24
click at [246, 68] on span "Lộc [PERSON_NAME][GEOGRAPHIC_DATA] ([GEOGRAPHIC_DATA])" at bounding box center [232, 70] width 315 height 24
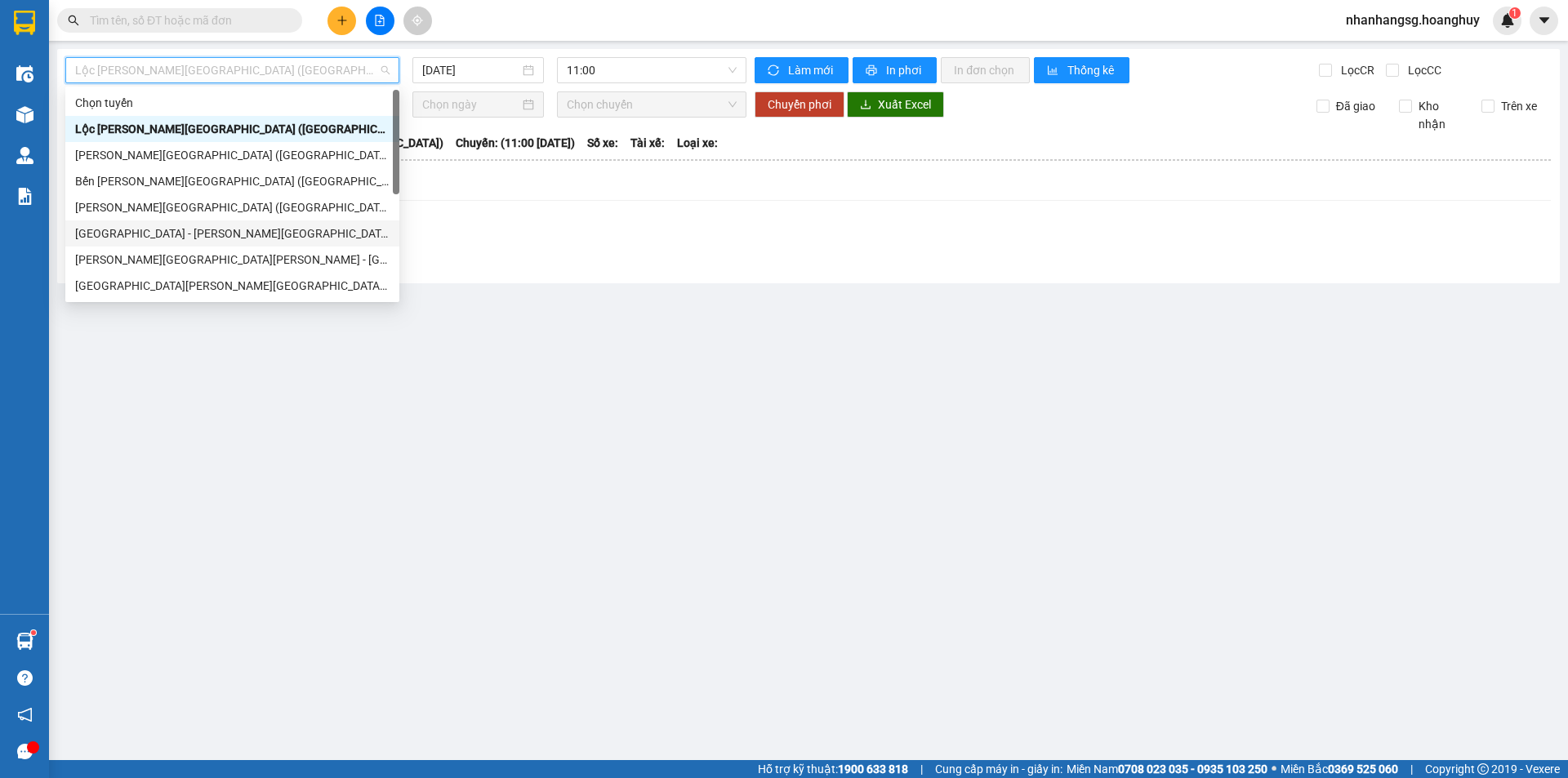
click at [206, 233] on div "[GEOGRAPHIC_DATA] - [PERSON_NAME][GEOGRAPHIC_DATA][PERSON_NAME] ([GEOGRAPHIC_DA…" at bounding box center [232, 233] width 315 height 17
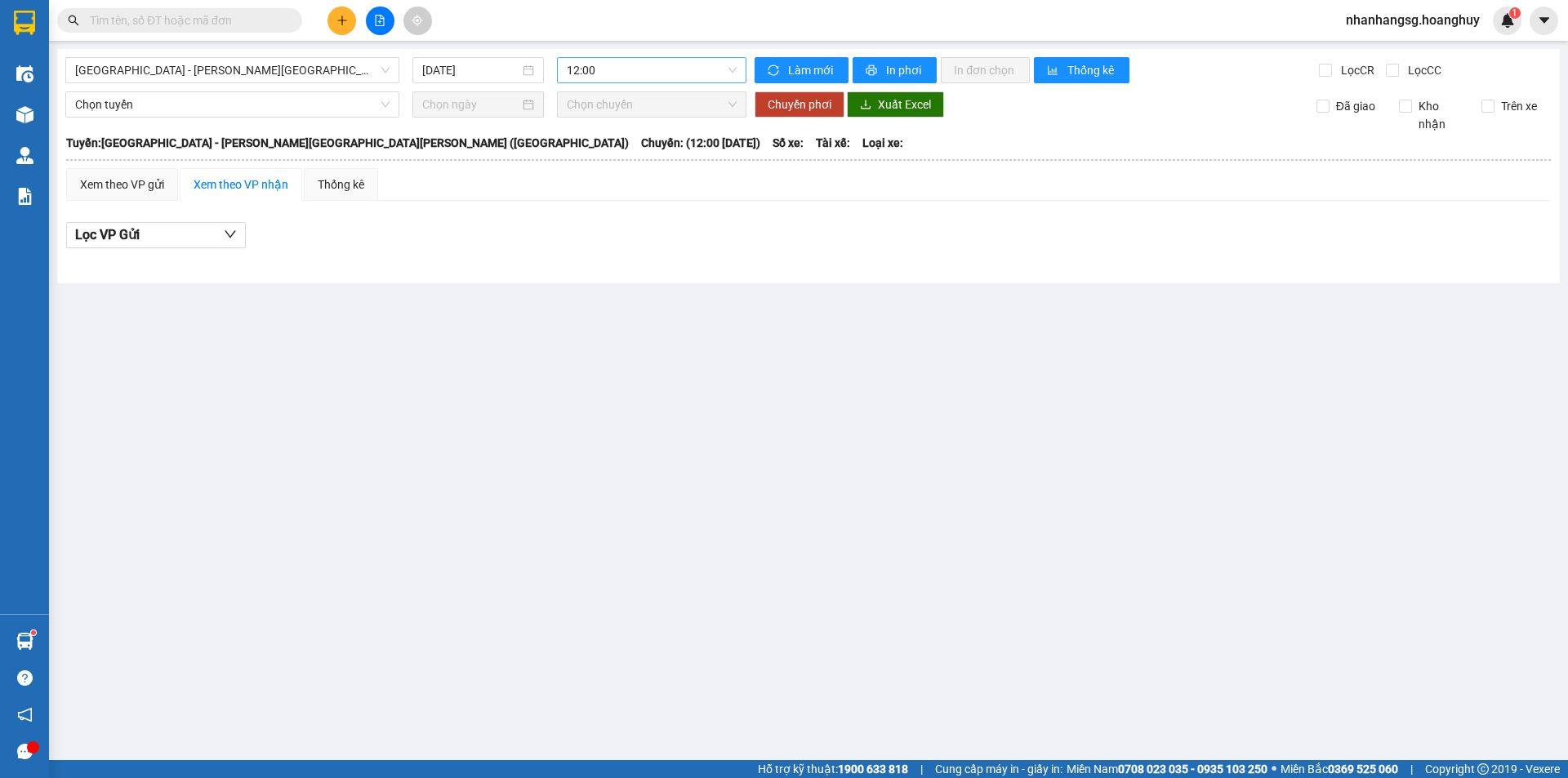
click at [594, 65] on span "12:00" at bounding box center [651, 70] width 170 height 24
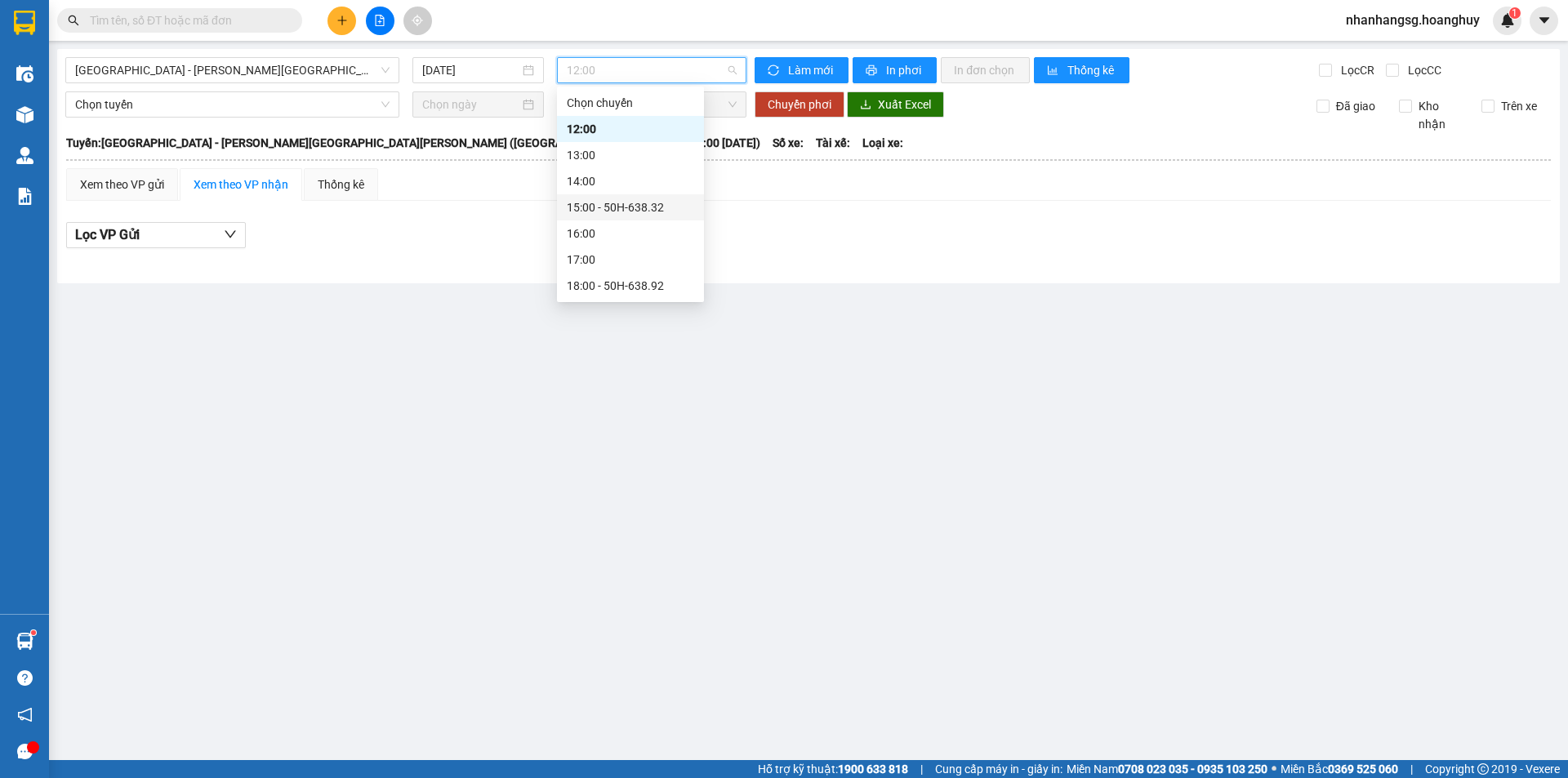
click at [635, 205] on div "15:00 - 50H-638.32" at bounding box center [630, 207] width 127 height 17
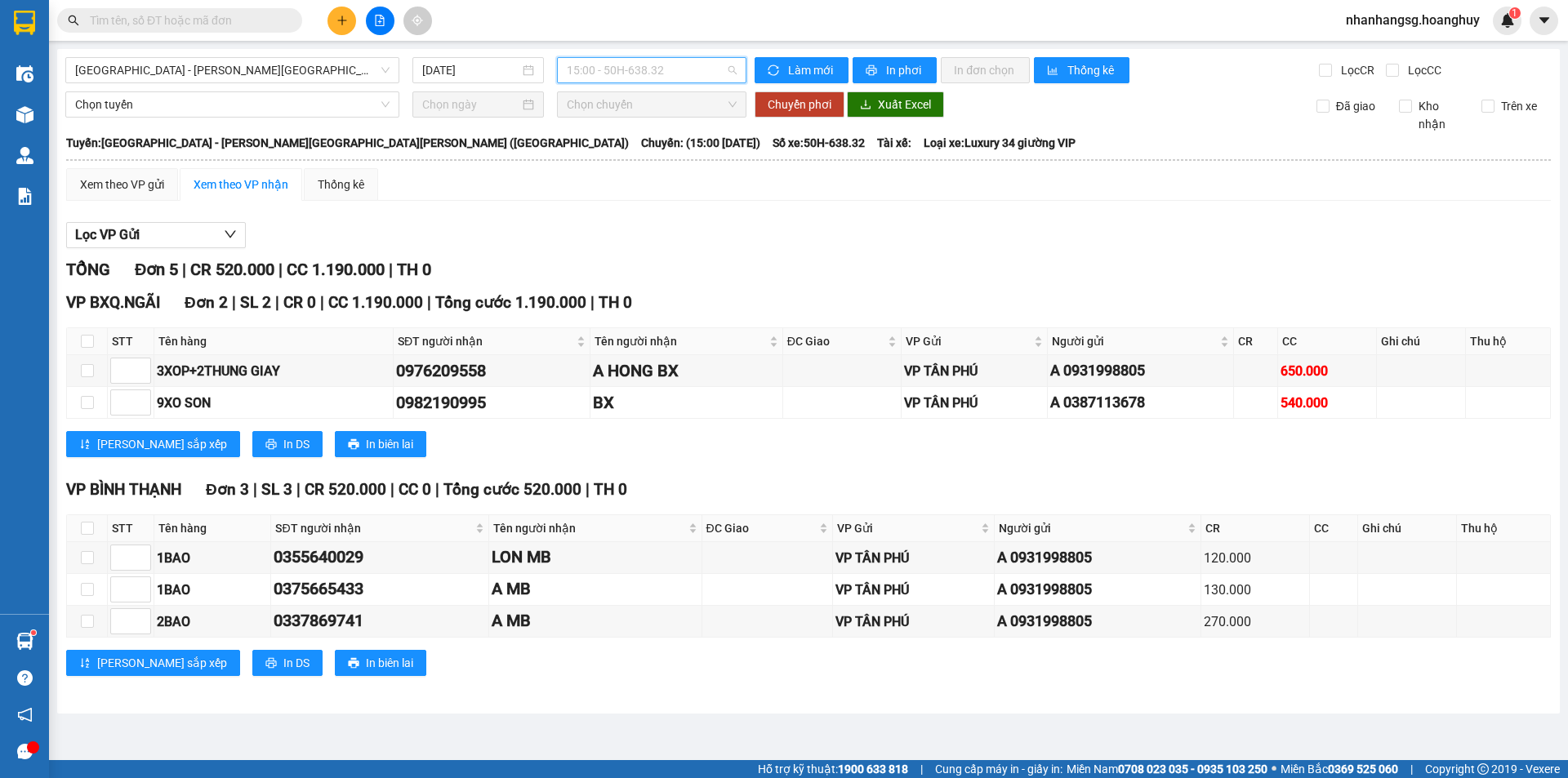
click at [607, 68] on span "15:00 - 50H-638.32" at bounding box center [651, 70] width 170 height 24
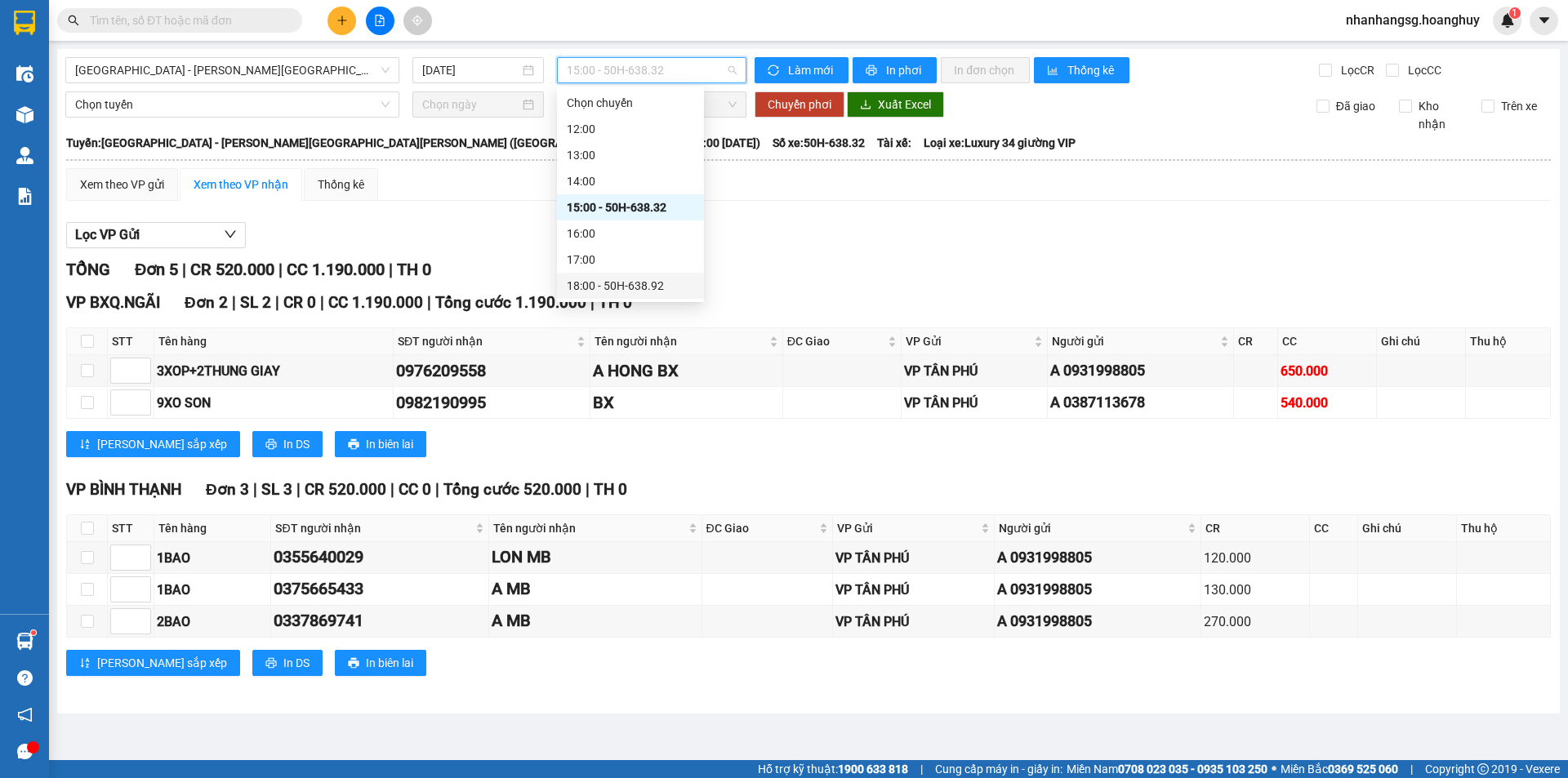
click at [624, 285] on div "18:00 - 50H-638.92" at bounding box center [630, 286] width 127 height 17
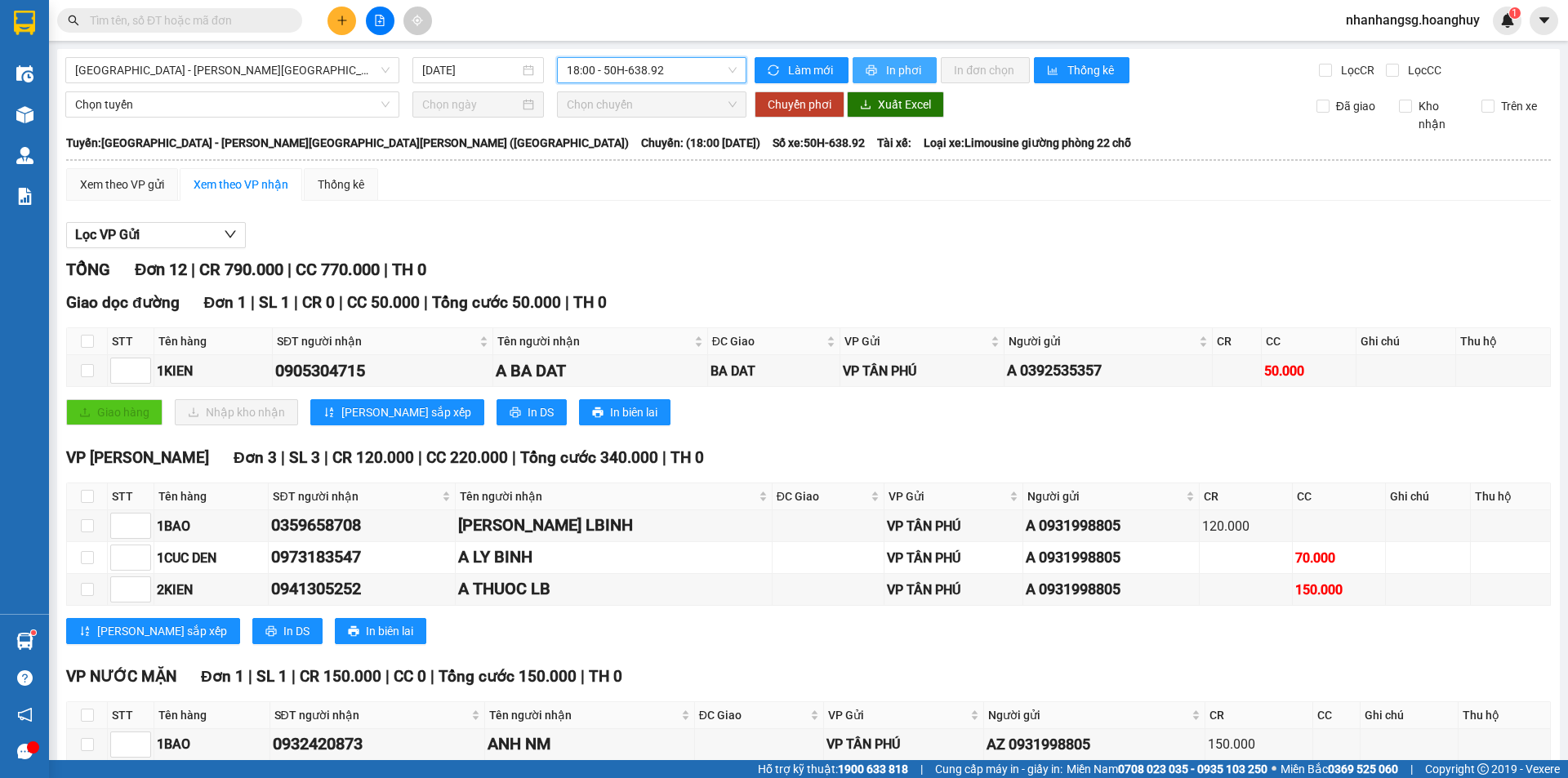
click at [888, 64] on span "In phơi" at bounding box center [904, 70] width 38 height 17
click at [336, 19] on icon "plus" at bounding box center [342, 20] width 12 height 12
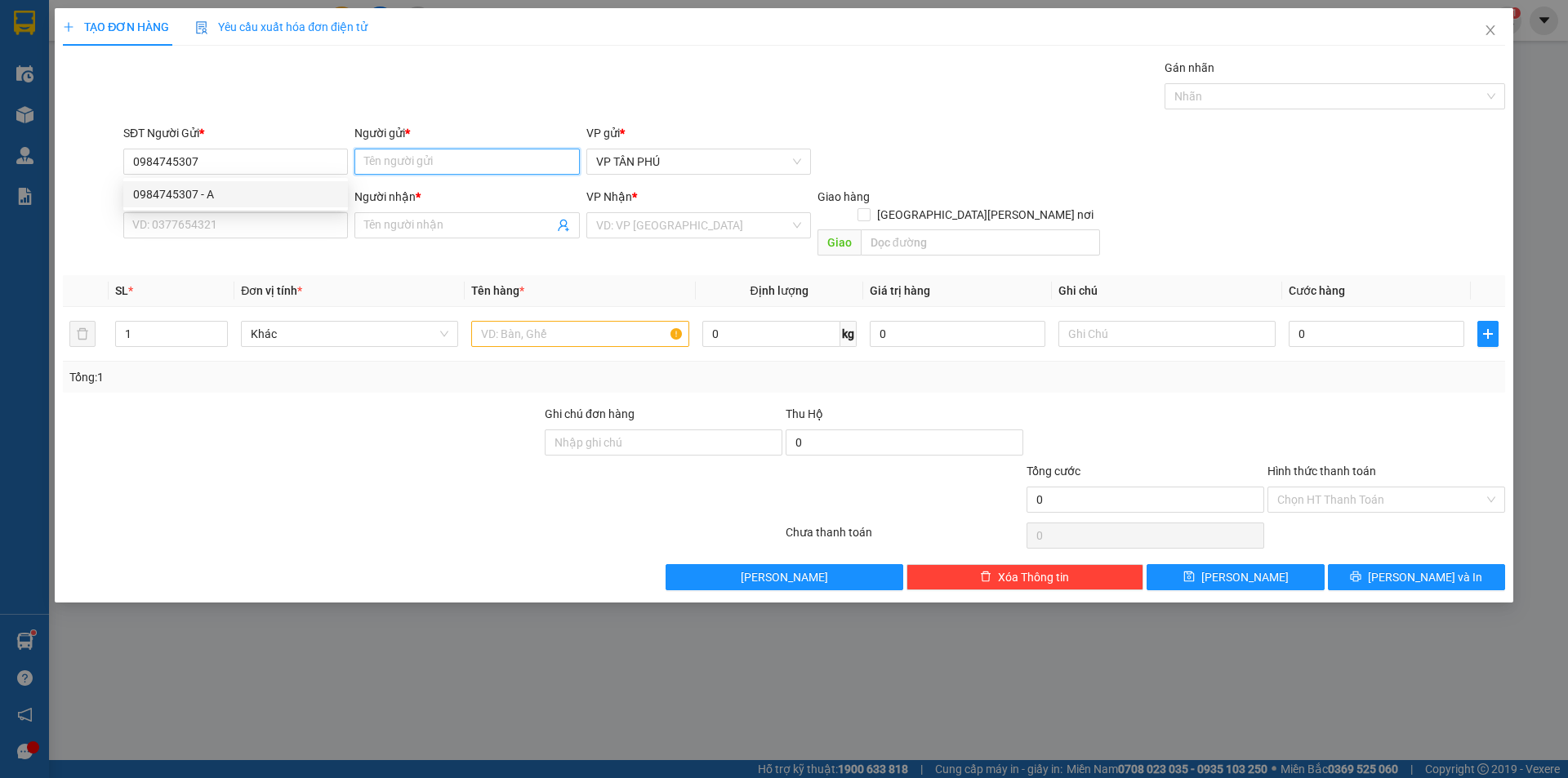
click at [370, 161] on input "Người gửi *" at bounding box center [466, 161] width 224 height 26
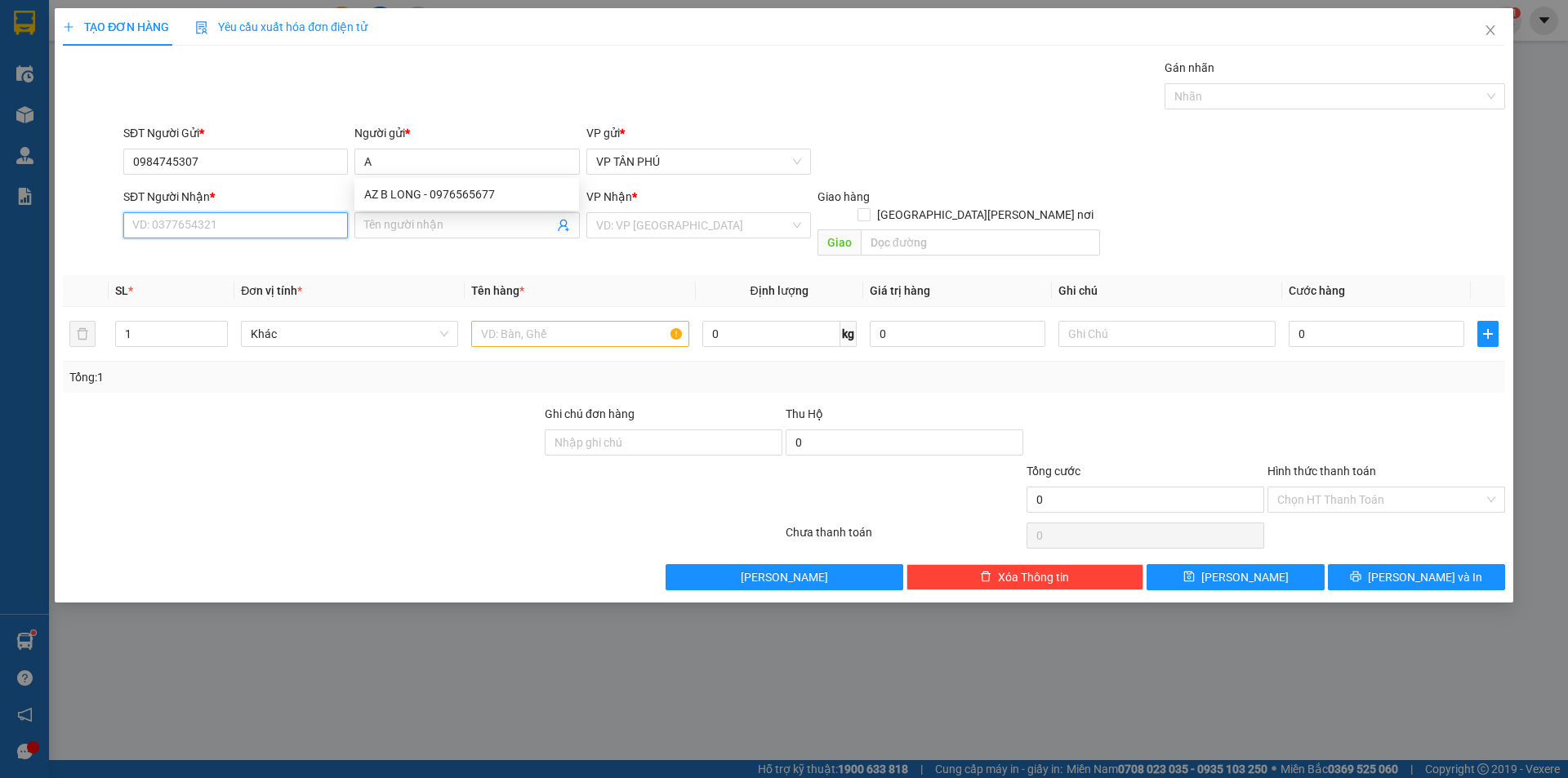
click at [264, 218] on input "SĐT Người Nhận *" at bounding box center [235, 225] width 224 height 26
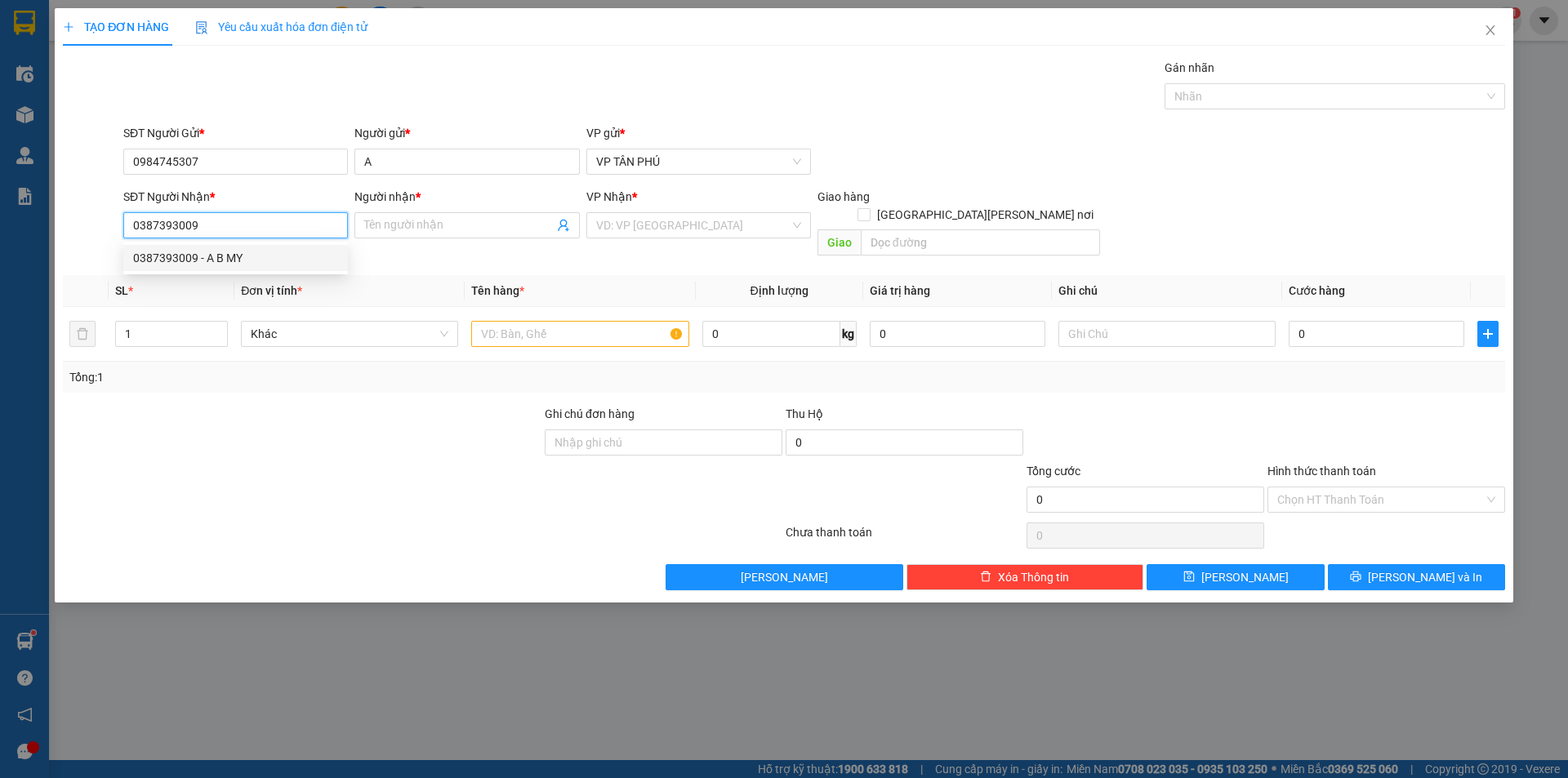
click at [228, 257] on div "0387393009 - A B MY" at bounding box center [235, 257] width 205 height 17
click at [631, 228] on input "search" at bounding box center [693, 224] width 193 height 24
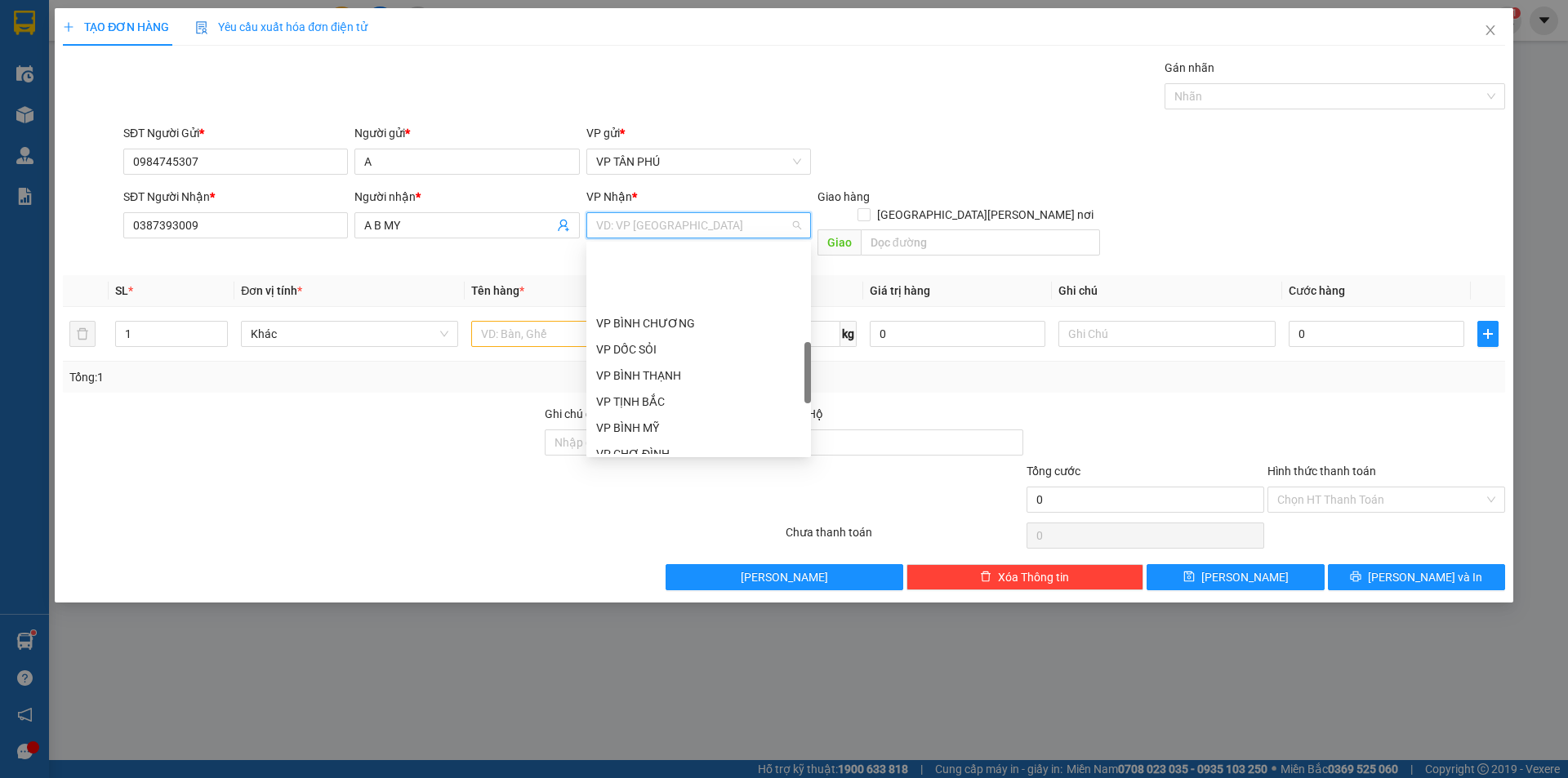
scroll to position [408, 0]
click at [636, 344] on div "VP BÌNH MỸ" at bounding box center [699, 346] width 205 height 17
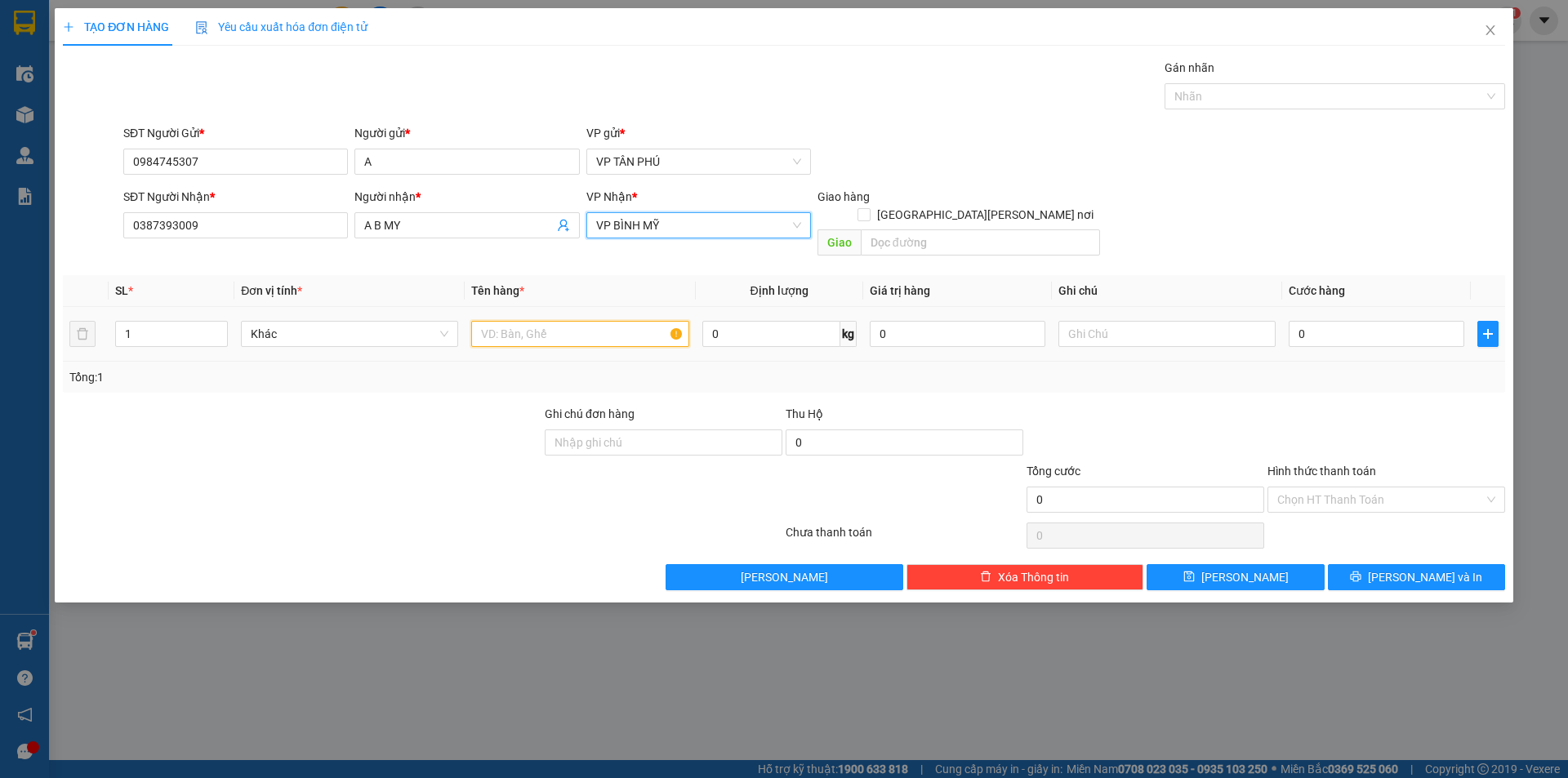
click at [572, 321] on input "text" at bounding box center [580, 333] width 218 height 26
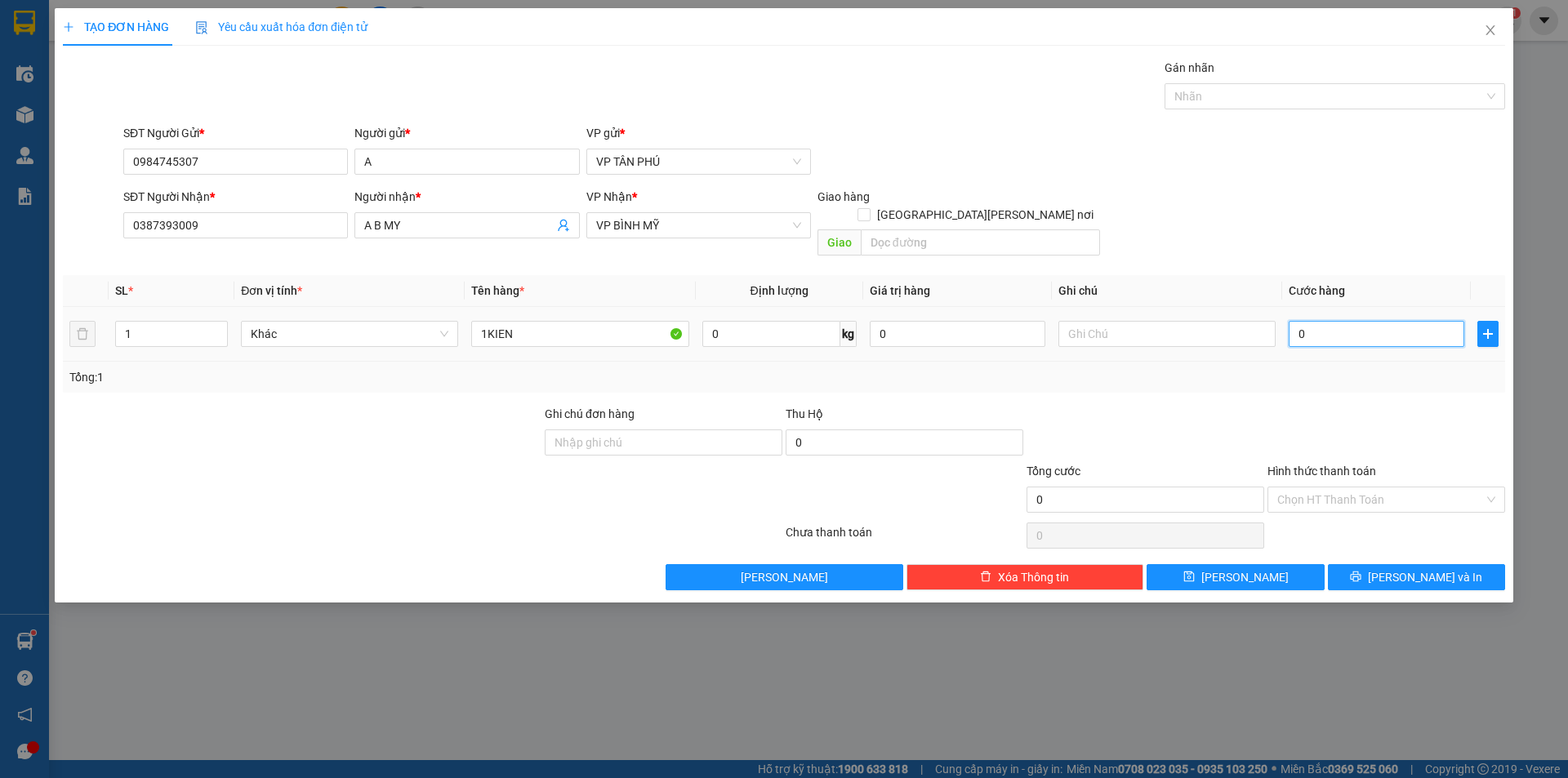
click at [1397, 321] on input "0" at bounding box center [1377, 333] width 176 height 26
click at [1375, 564] on button "[PERSON_NAME] và In" at bounding box center [1416, 577] width 177 height 26
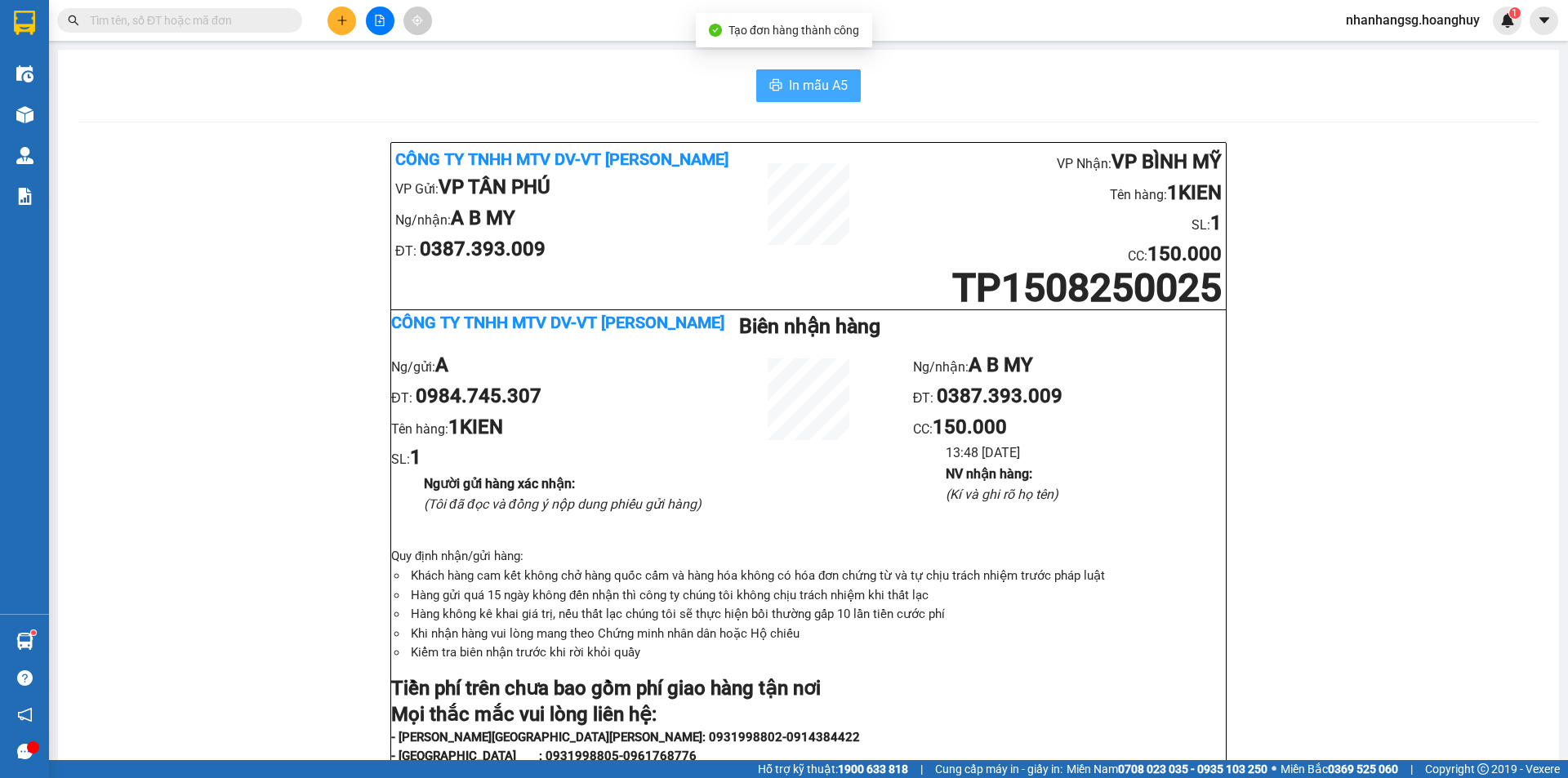
click at [822, 90] on span "In mẫu A5" at bounding box center [818, 85] width 59 height 20
click at [346, 24] on icon "plus" at bounding box center [342, 20] width 12 height 12
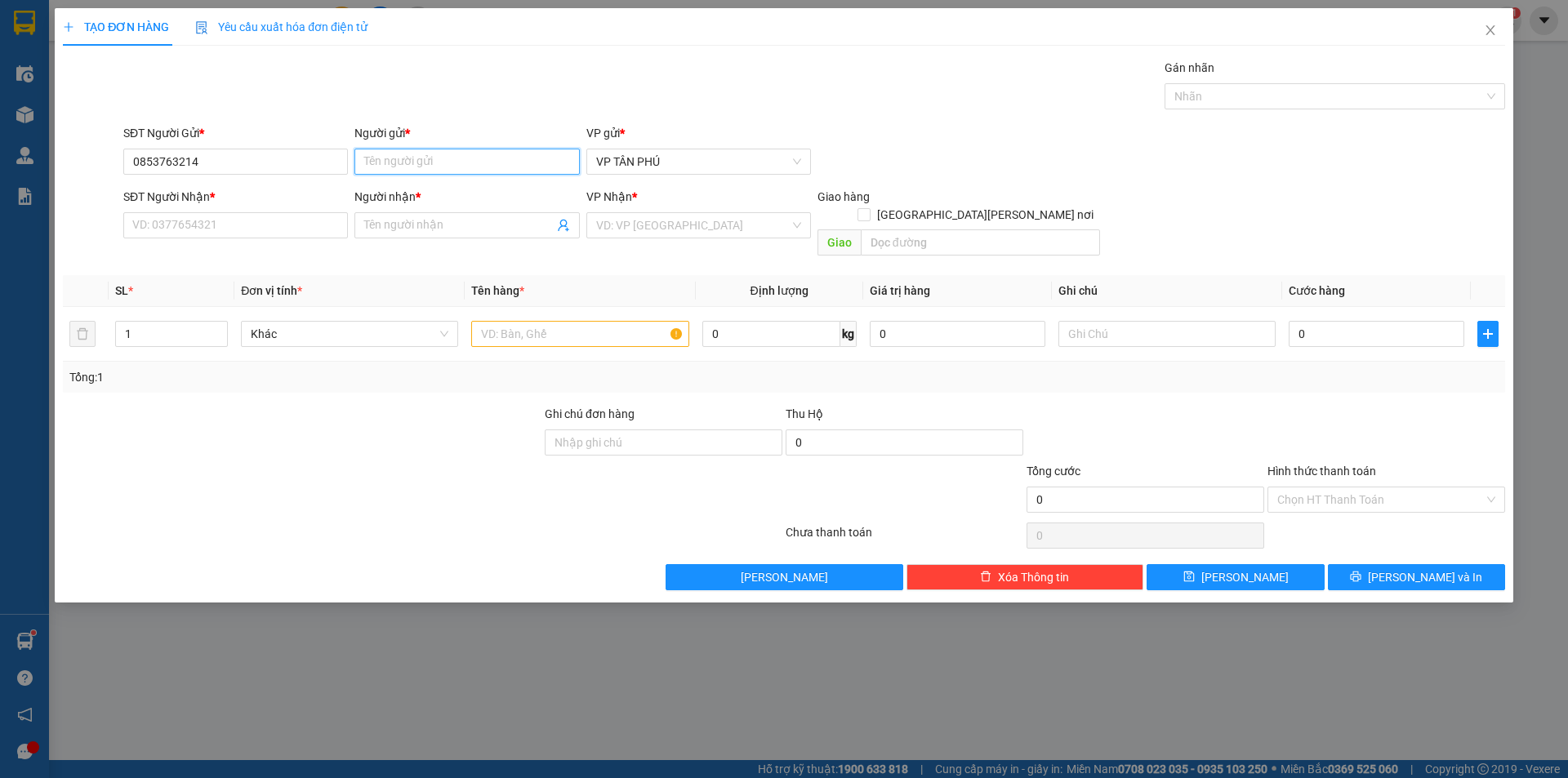
click at [384, 161] on input "Người gửi *" at bounding box center [466, 161] width 224 height 26
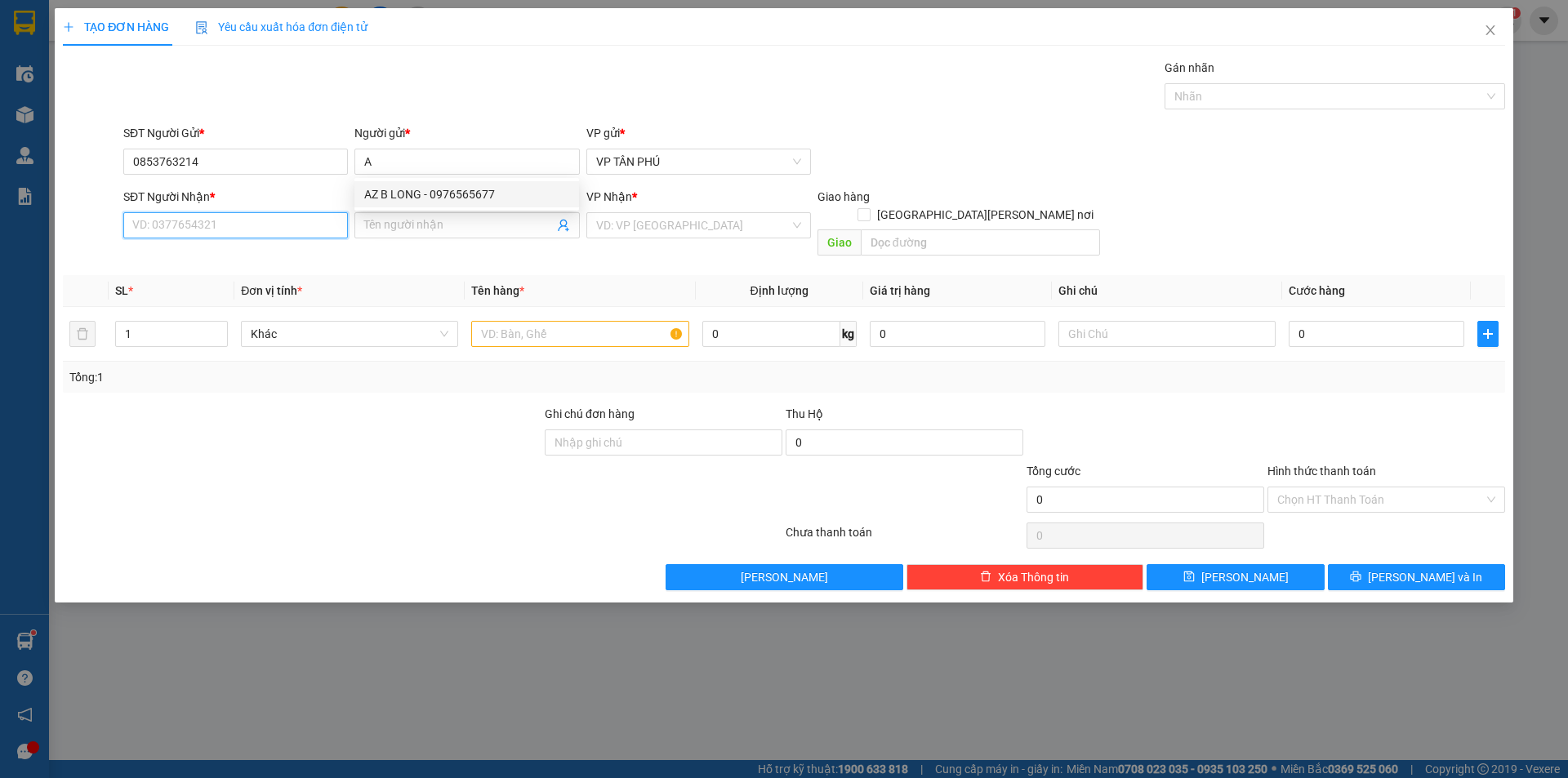
click at [248, 222] on input "SĐT Người Nhận *" at bounding box center [235, 225] width 224 height 26
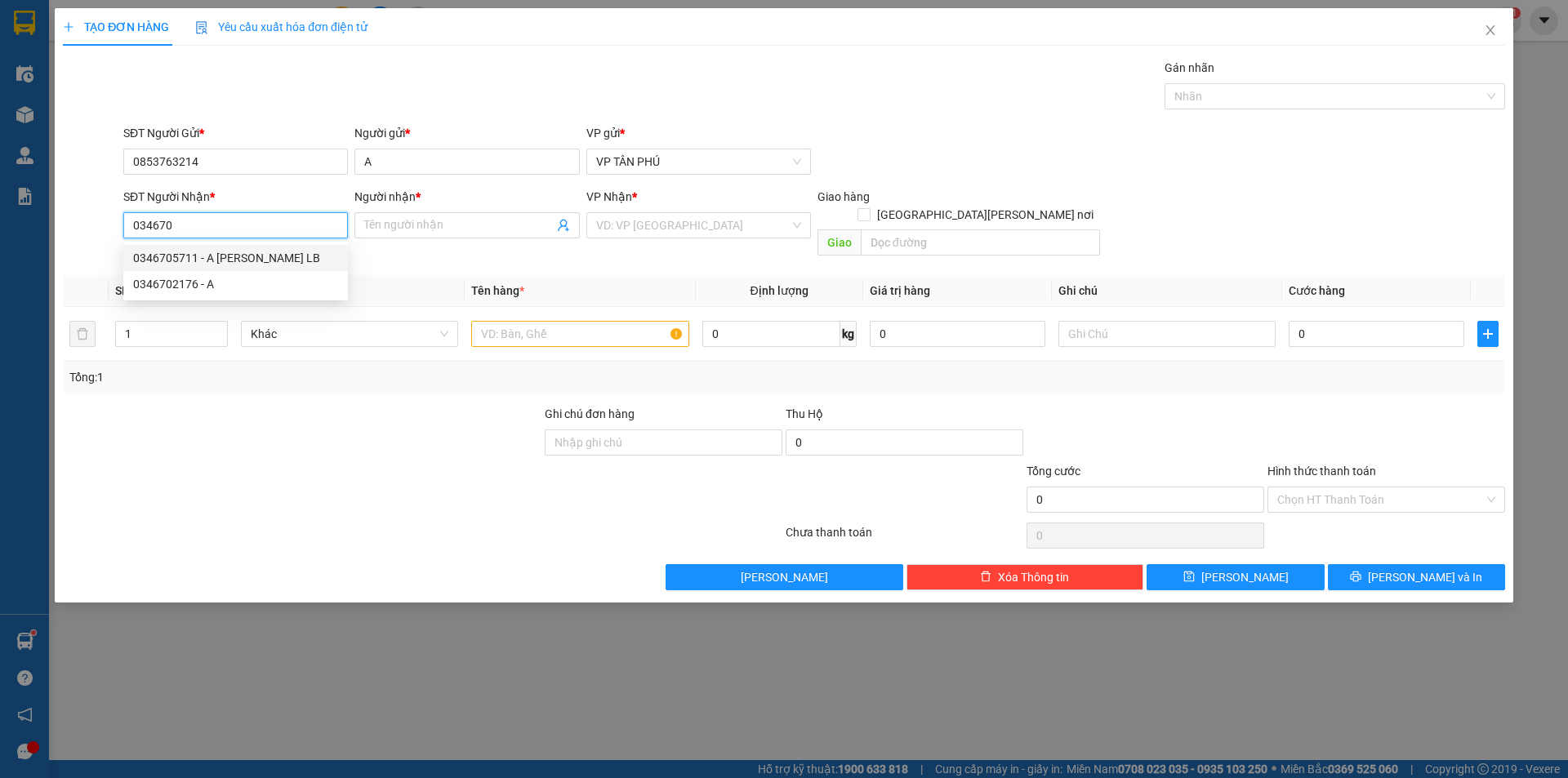
click at [236, 261] on div "0346705711 - A [PERSON_NAME] LB" at bounding box center [235, 257] width 205 height 17
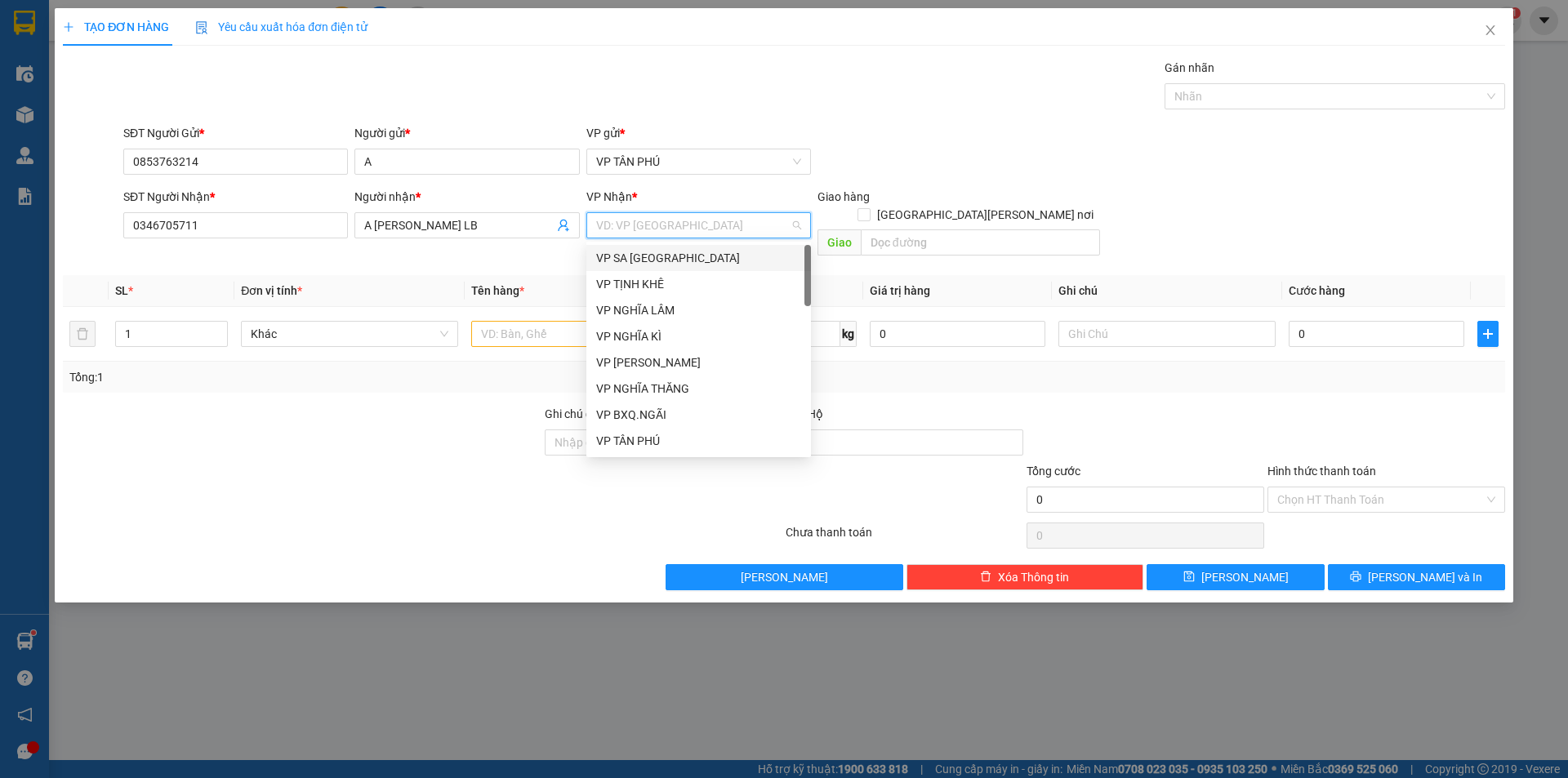
click at [669, 218] on input "search" at bounding box center [693, 224] width 193 height 24
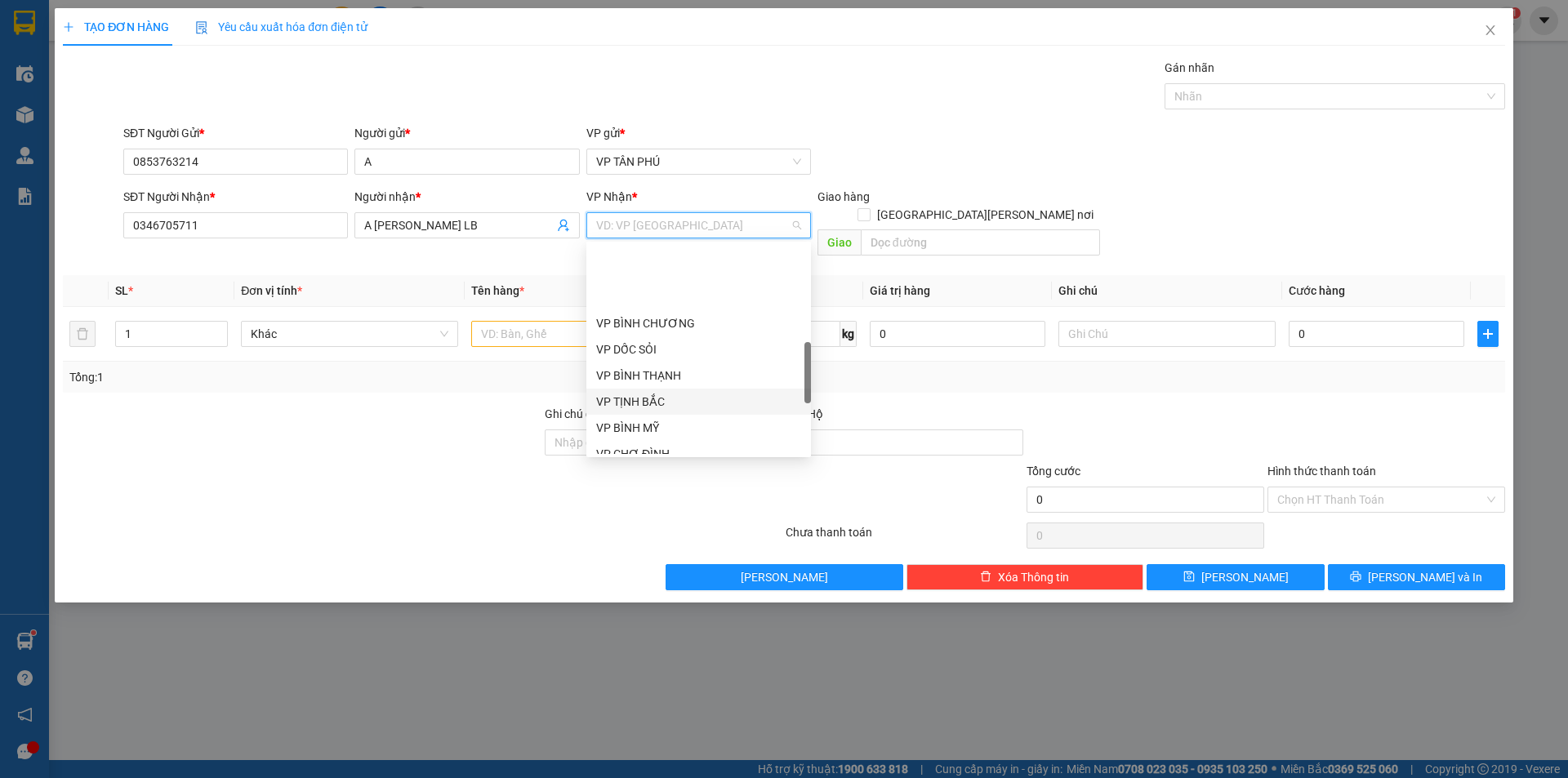
scroll to position [408, 0]
drag, startPoint x: 650, startPoint y: 424, endPoint x: 627, endPoint y: 407, distance: 28.6
click at [649, 424] on div "VP [PERSON_NAME]" at bounding box center [699, 424] width 205 height 17
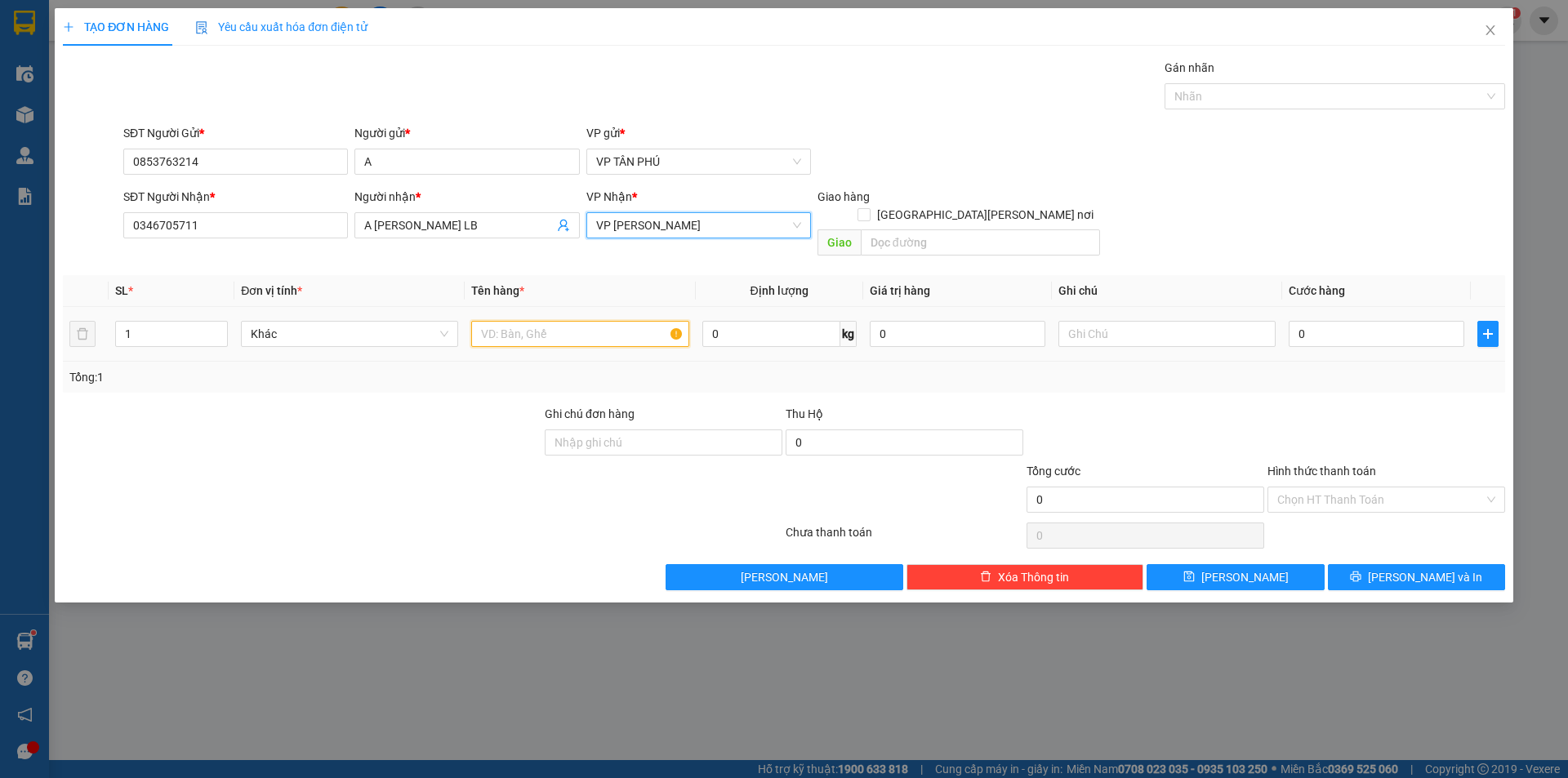
click at [521, 321] on input "text" at bounding box center [580, 333] width 218 height 26
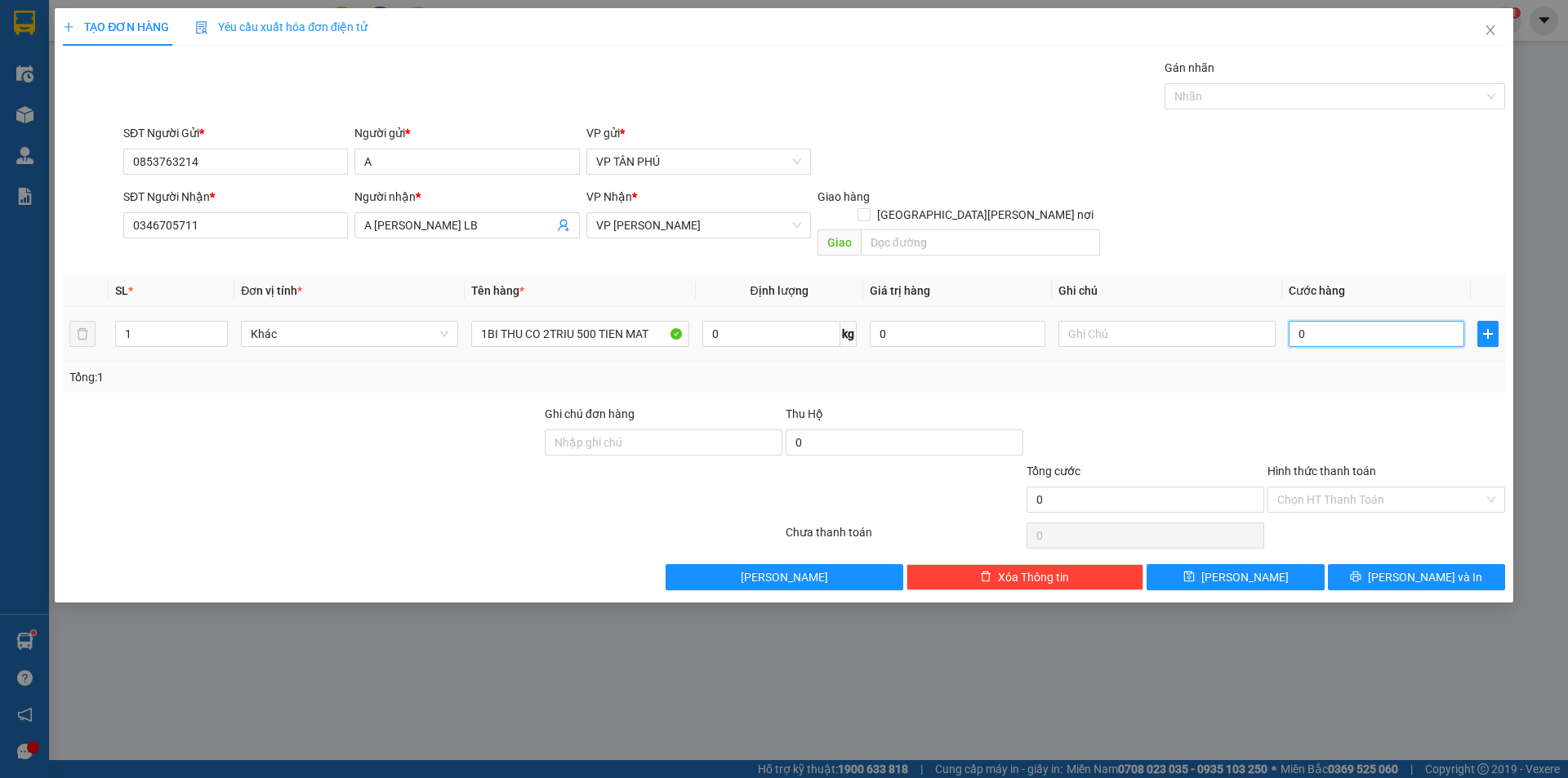
click at [1305, 321] on input "0" at bounding box center [1377, 333] width 176 height 26
click at [1359, 488] on input "Hình thức thanh toán" at bounding box center [1381, 499] width 207 height 24
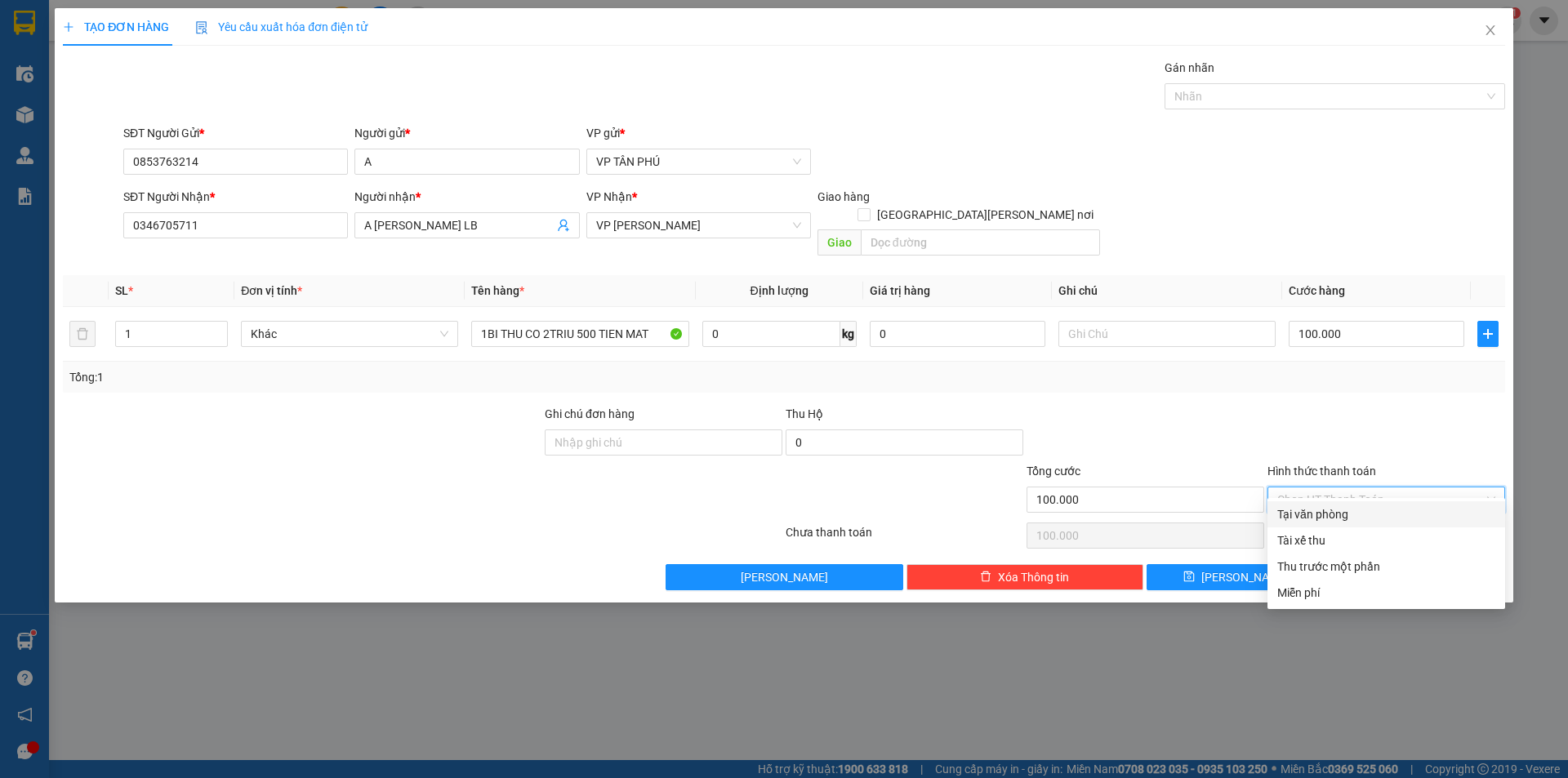
click at [1318, 515] on div "Tại văn phòng" at bounding box center [1386, 514] width 218 height 17
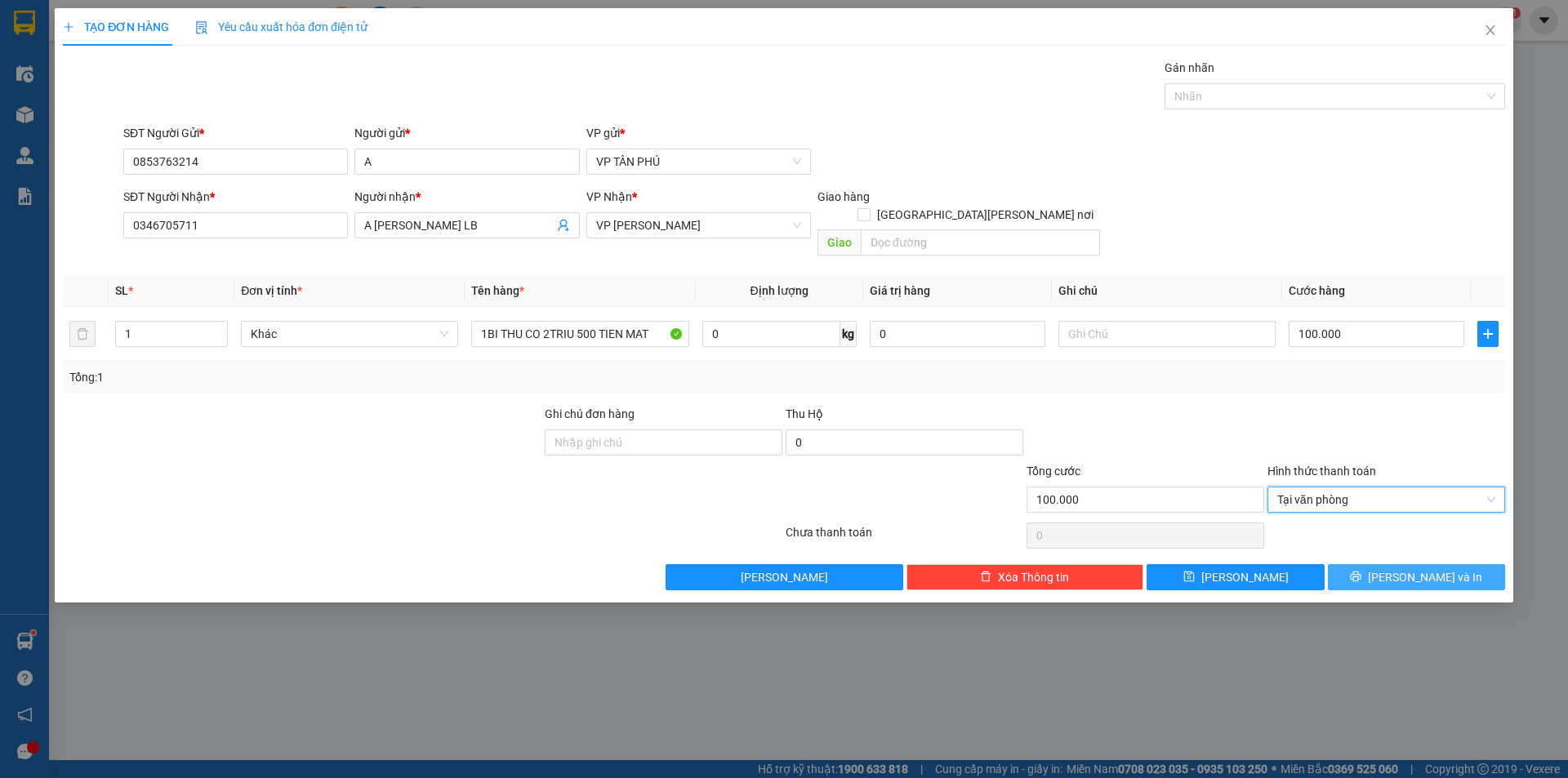
click at [1350, 564] on button "[PERSON_NAME] và In" at bounding box center [1416, 577] width 177 height 26
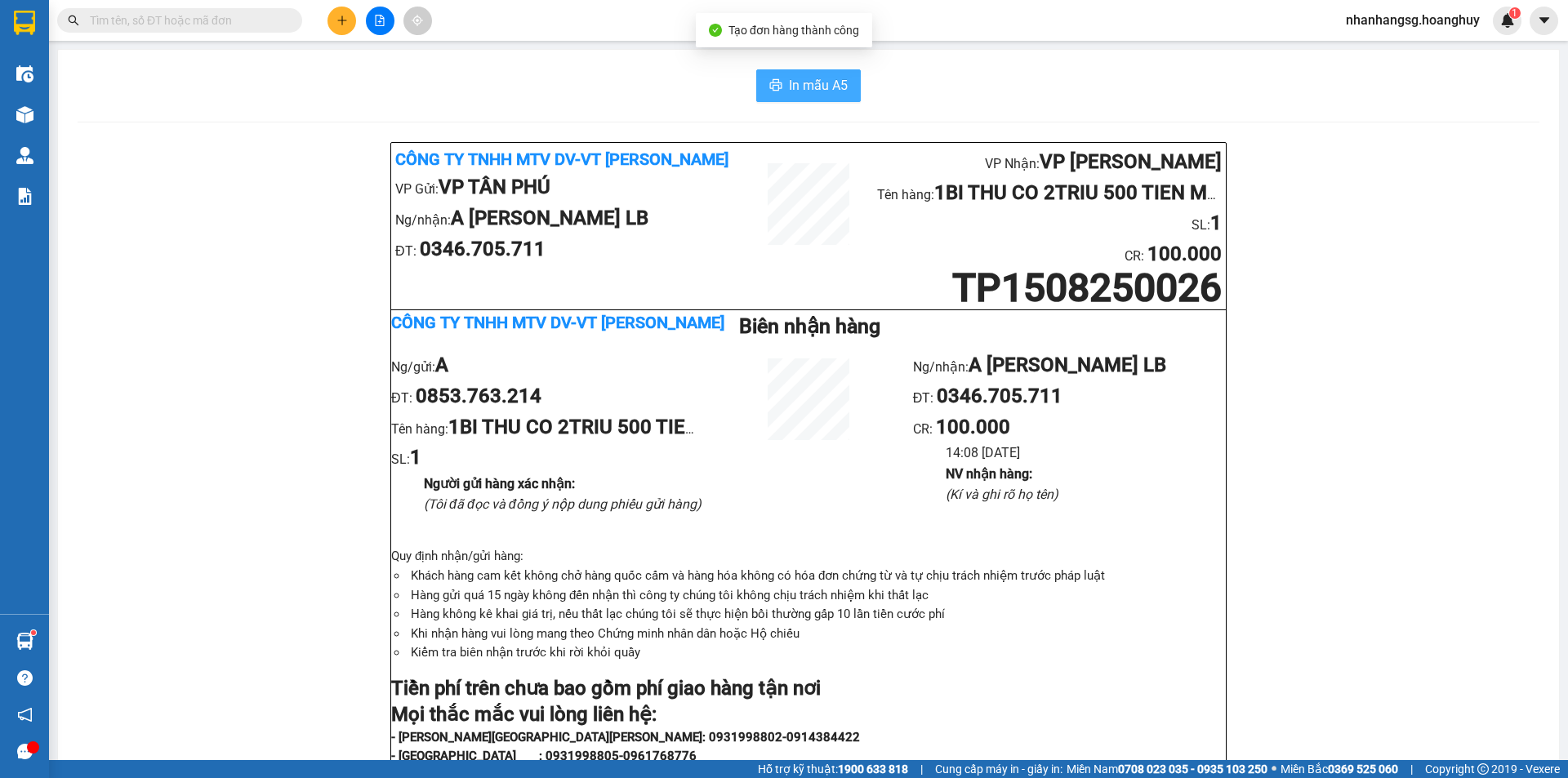
click at [807, 83] on span "In mẫu A5" at bounding box center [818, 85] width 59 height 20
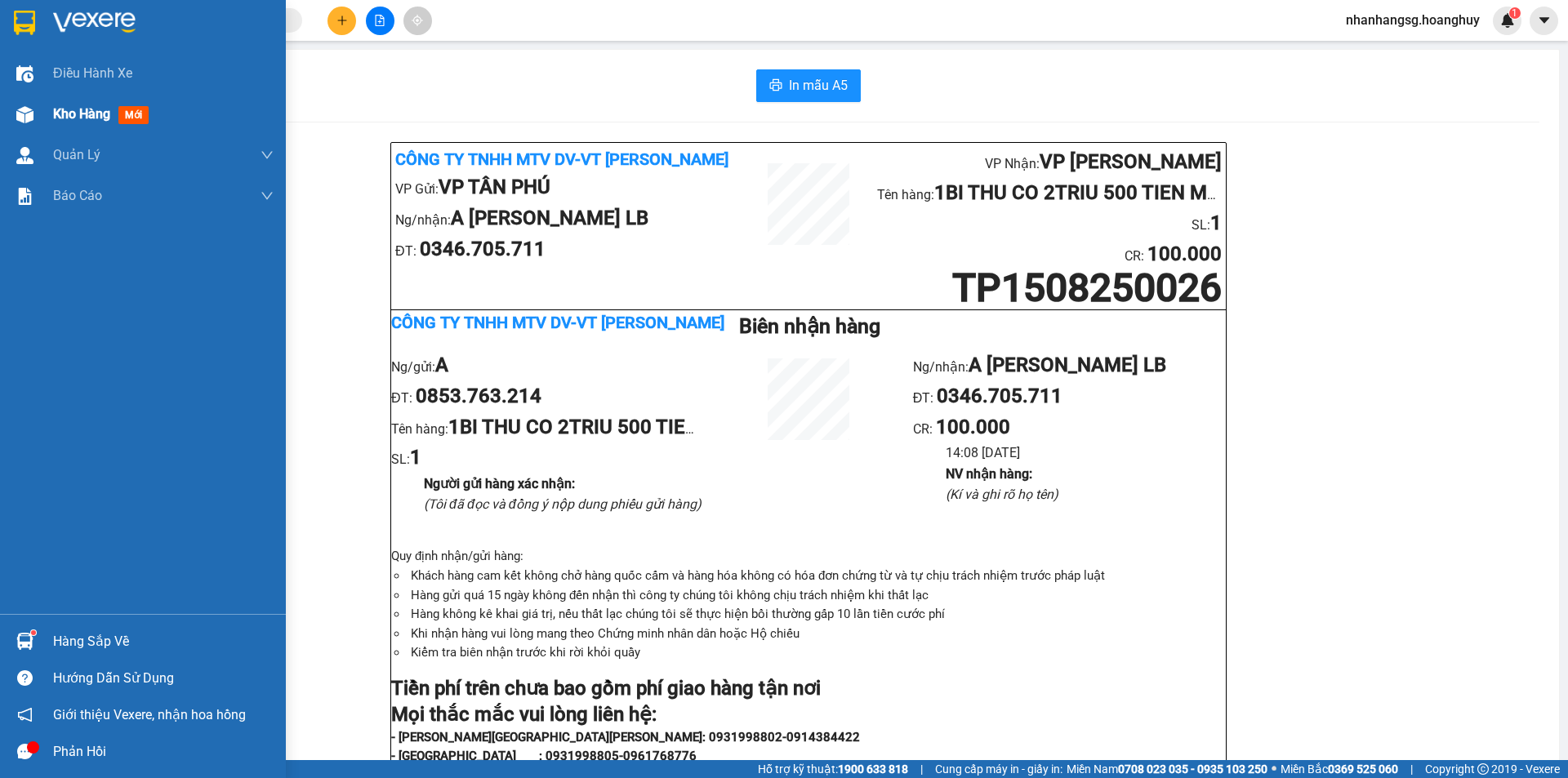
click at [84, 115] on span "Kho hàng" at bounding box center [82, 114] width 57 height 16
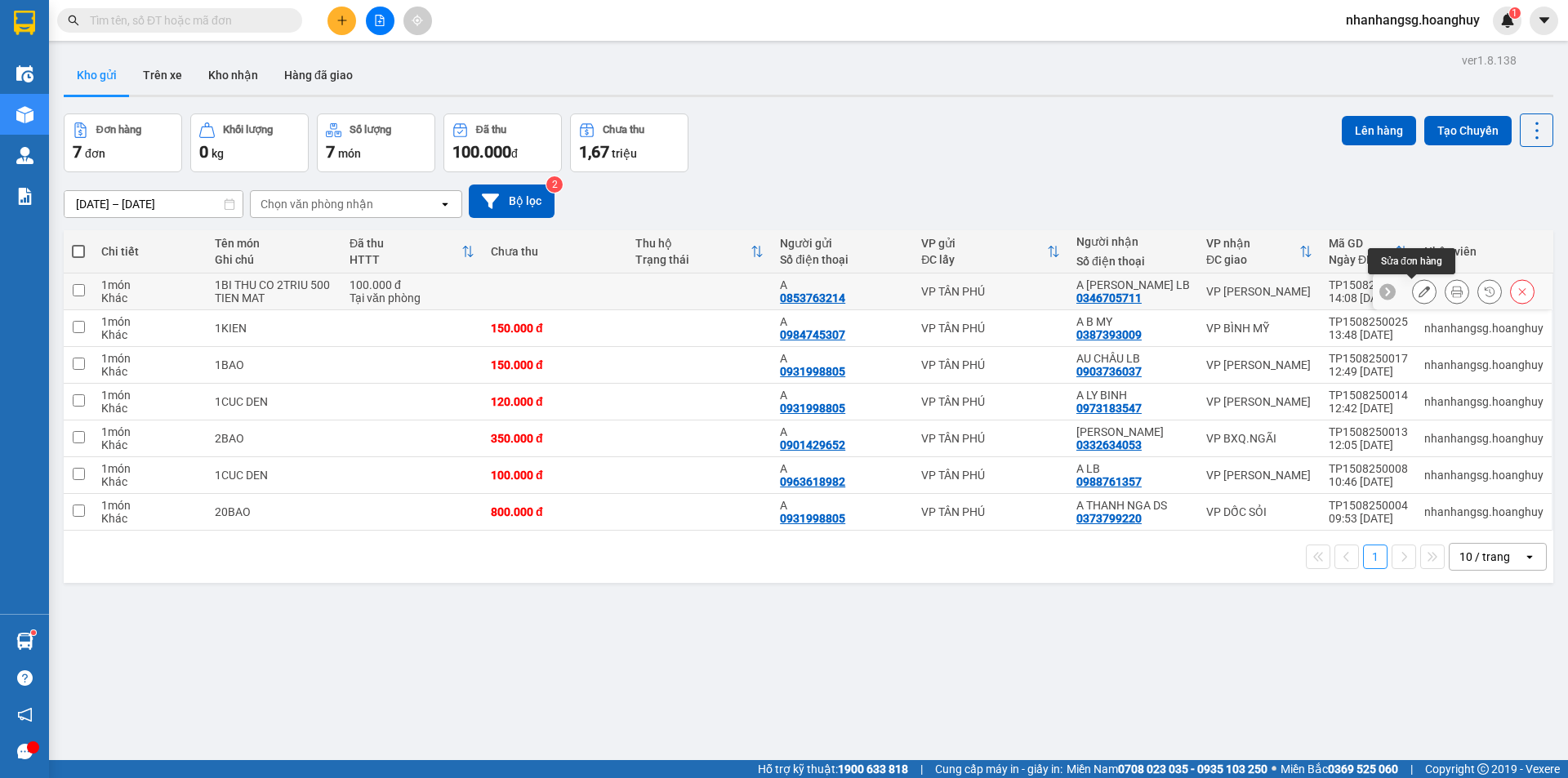
click at [1418, 293] on icon at bounding box center [1424, 291] width 12 height 12
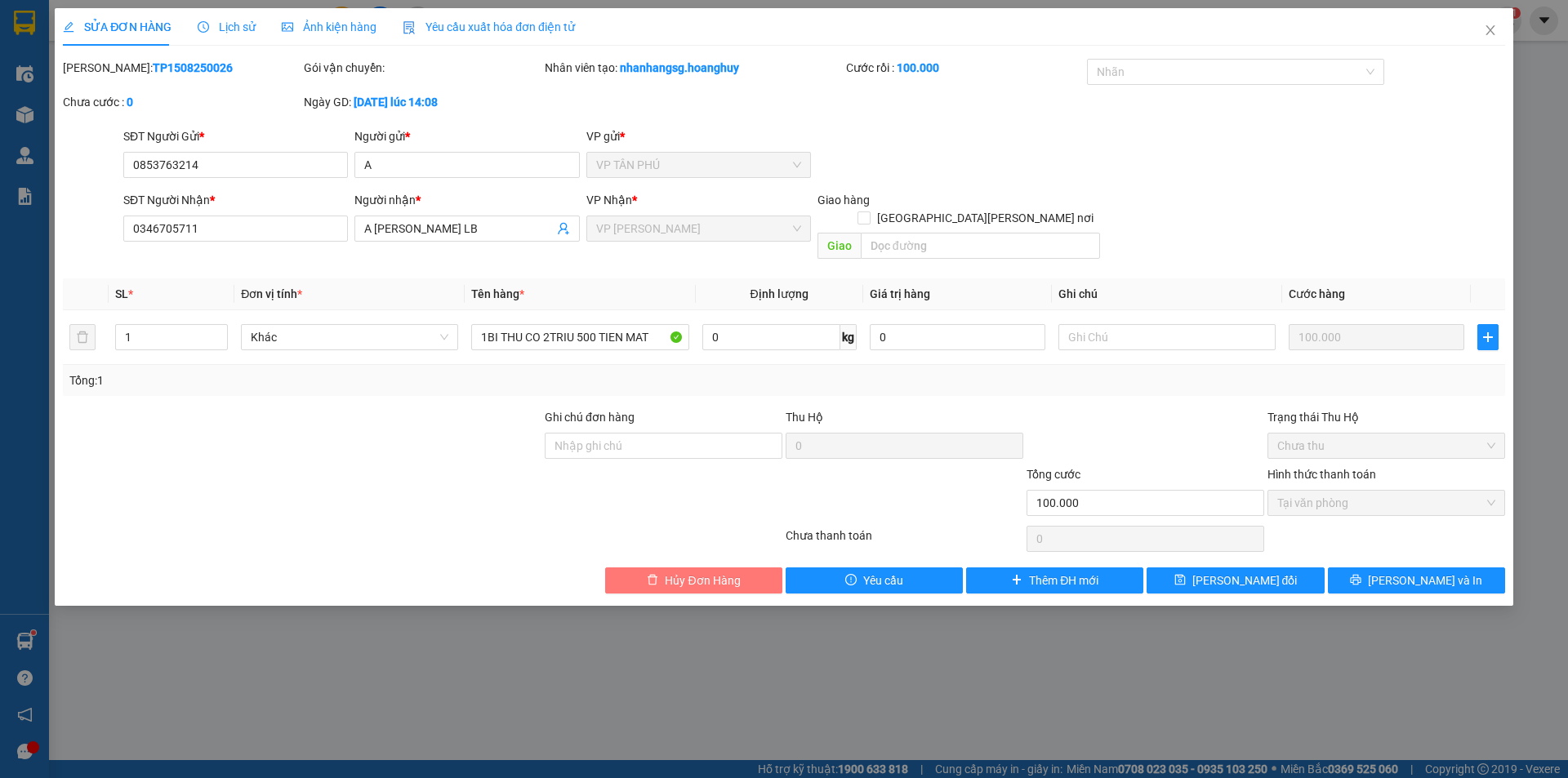
click at [675, 572] on span "Hủy Đơn Hàng" at bounding box center [701, 581] width 75 height 17
click at [733, 572] on span "Hủy Đơn Hàng" at bounding box center [701, 581] width 75 height 17
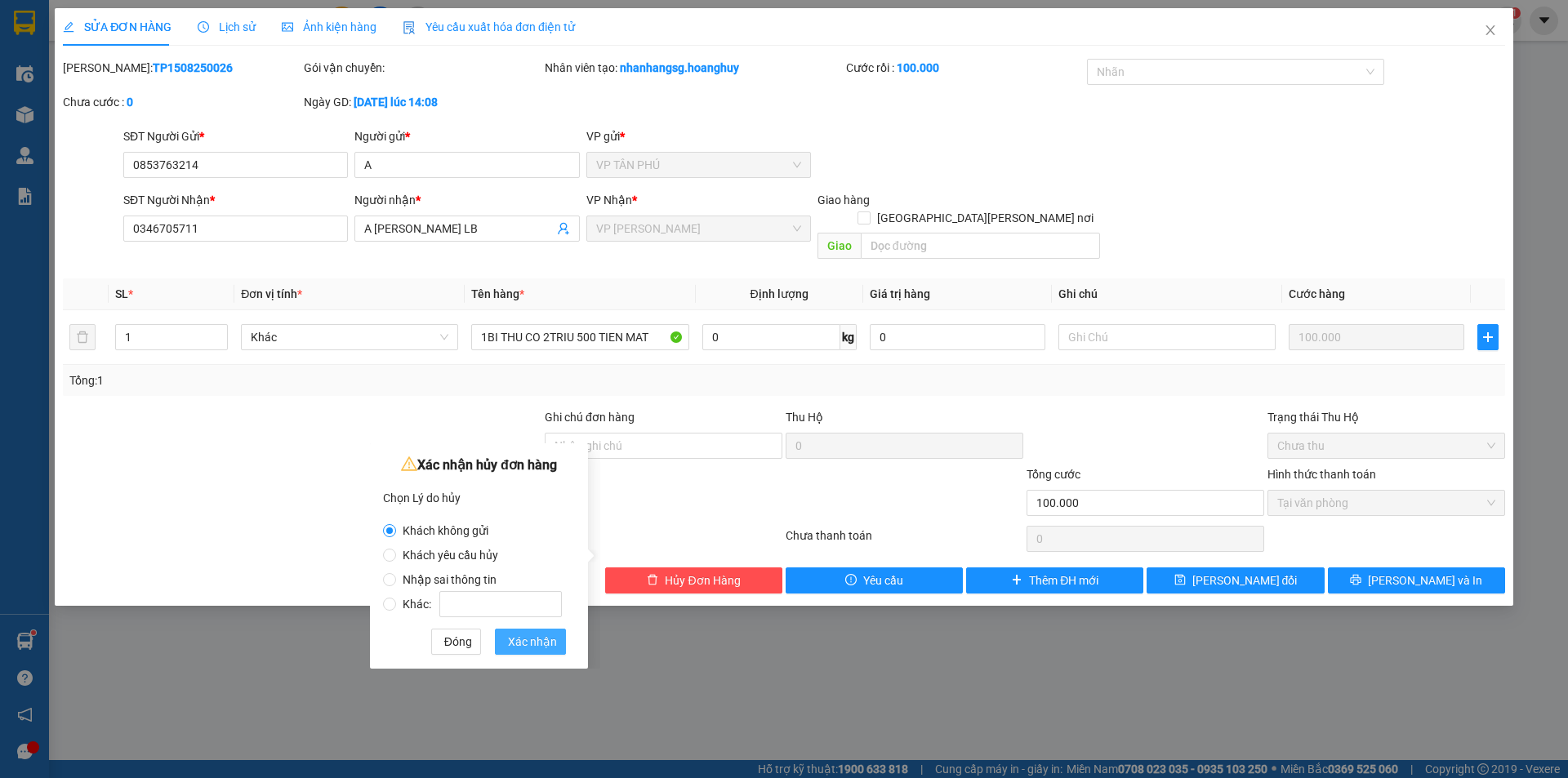
click at [539, 638] on span "Xác nhận" at bounding box center [532, 642] width 49 height 17
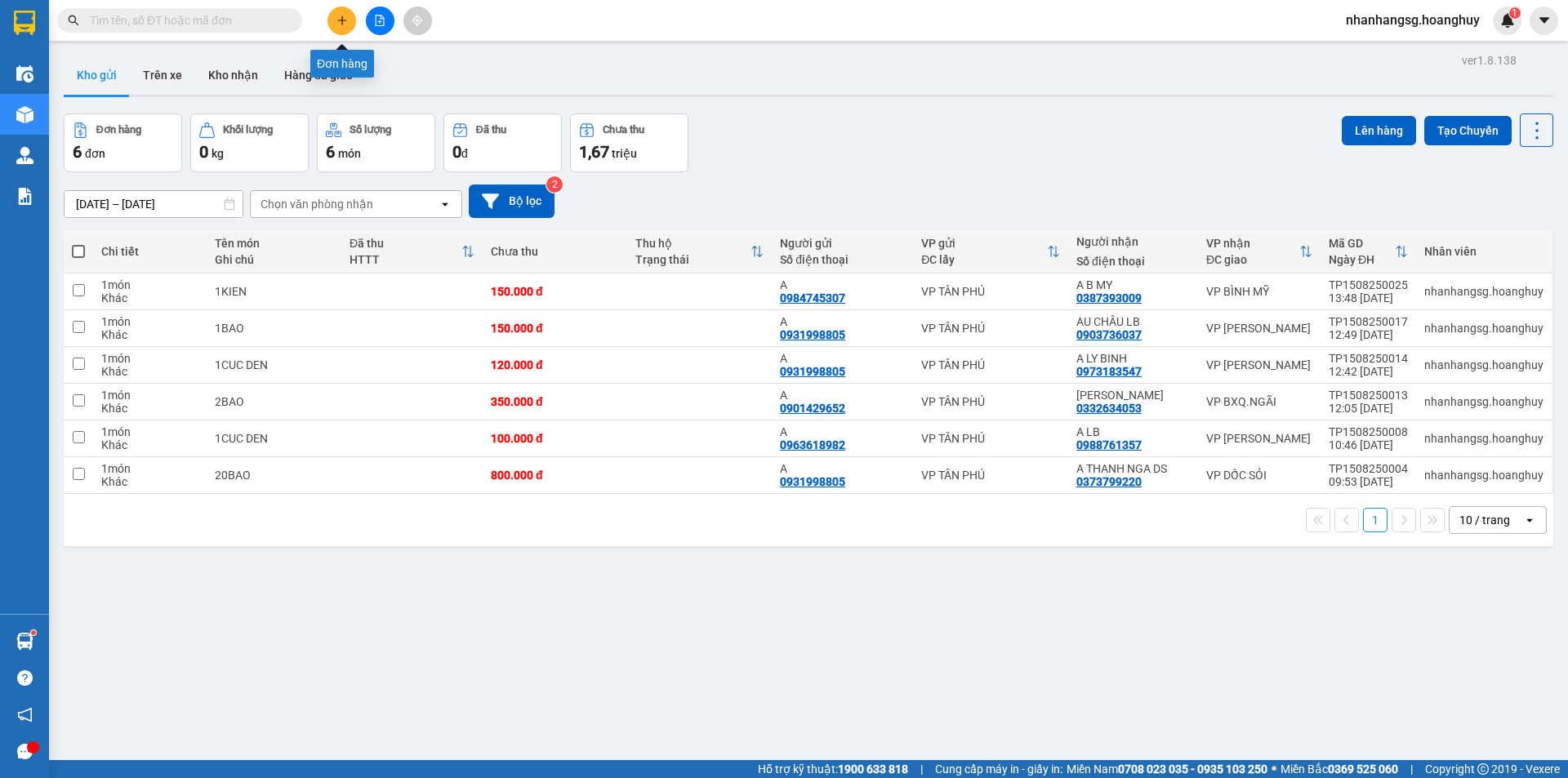
click at [331, 24] on button at bounding box center [341, 20] width 28 height 28
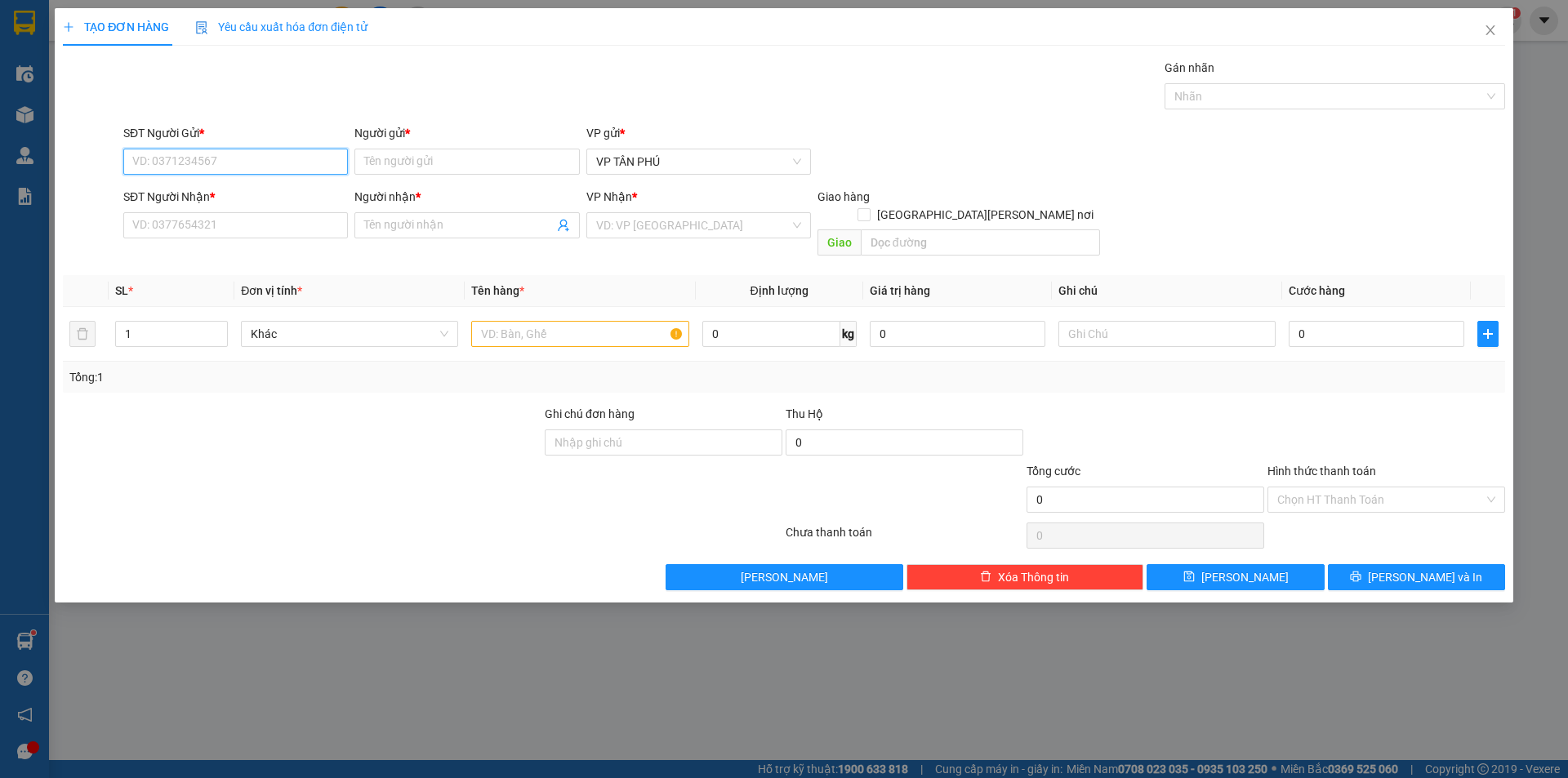
click at [265, 163] on input "SĐT Người Gửi *" at bounding box center [235, 161] width 224 height 26
click at [408, 153] on input "Người gửi *" at bounding box center [466, 161] width 224 height 26
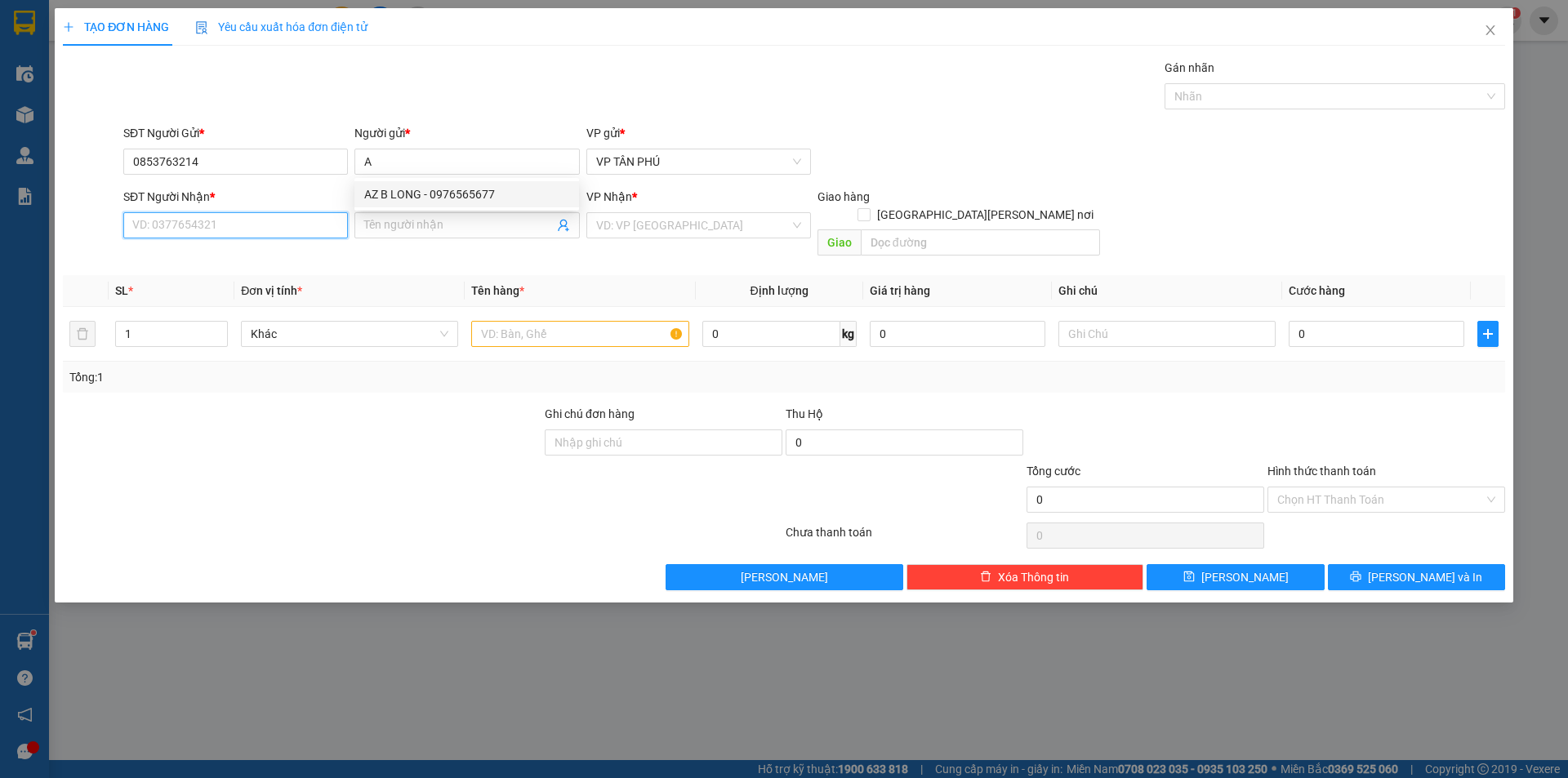
click at [290, 223] on input "SĐT Người Nhận *" at bounding box center [235, 225] width 224 height 26
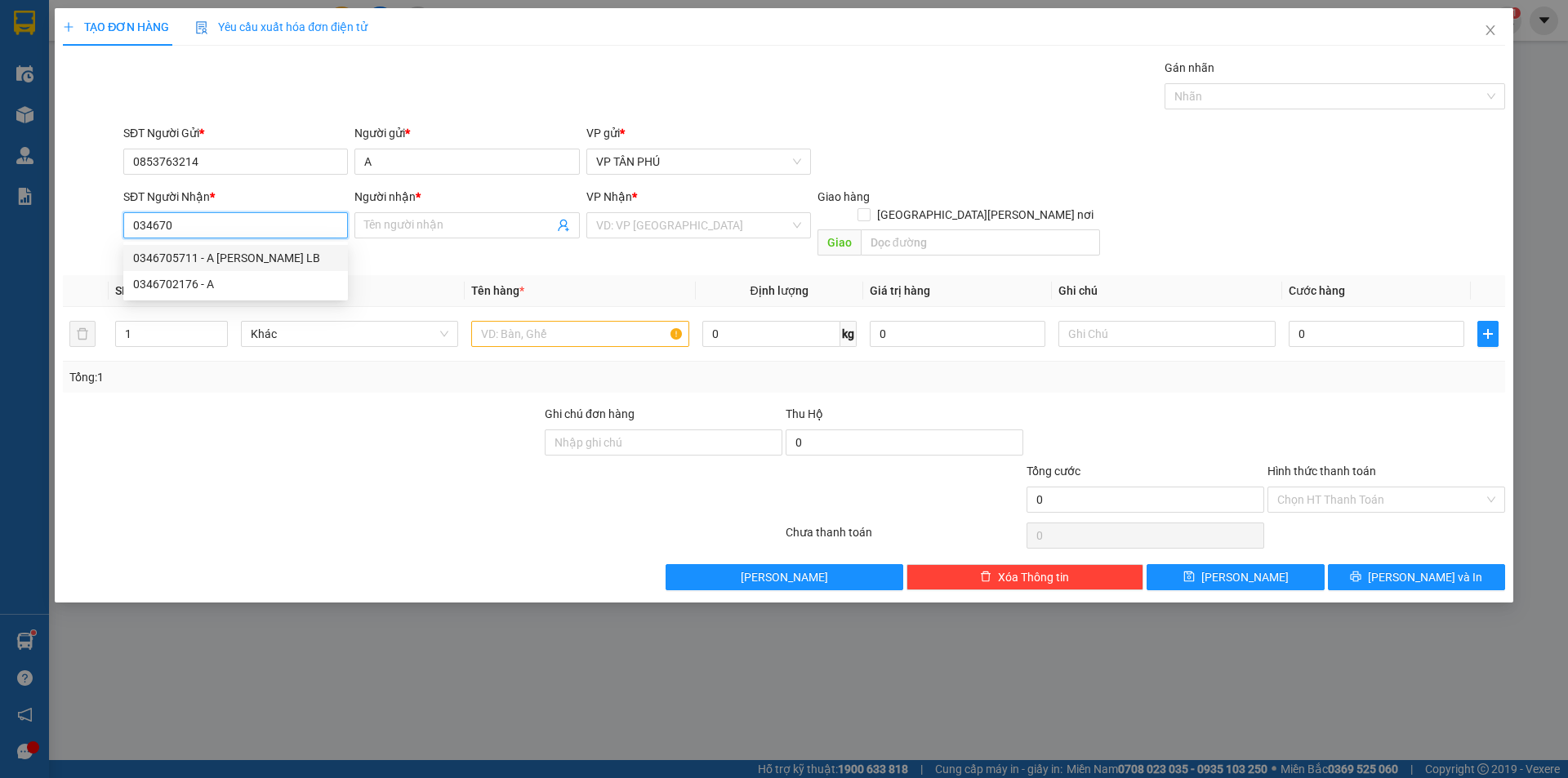
click at [192, 262] on div "0346705711 - A [PERSON_NAME] LB" at bounding box center [235, 257] width 205 height 17
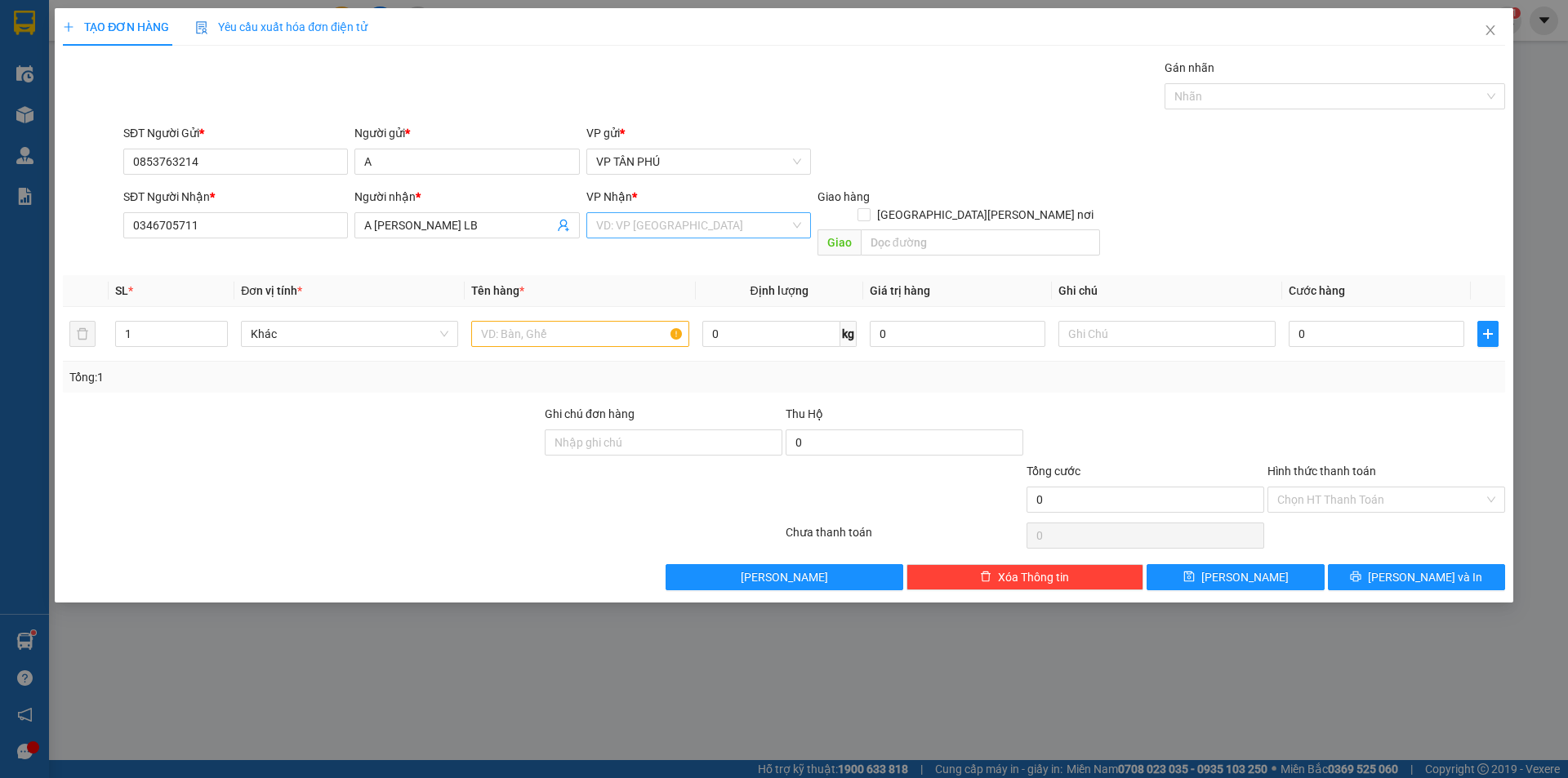
click at [618, 224] on input "search" at bounding box center [693, 224] width 193 height 24
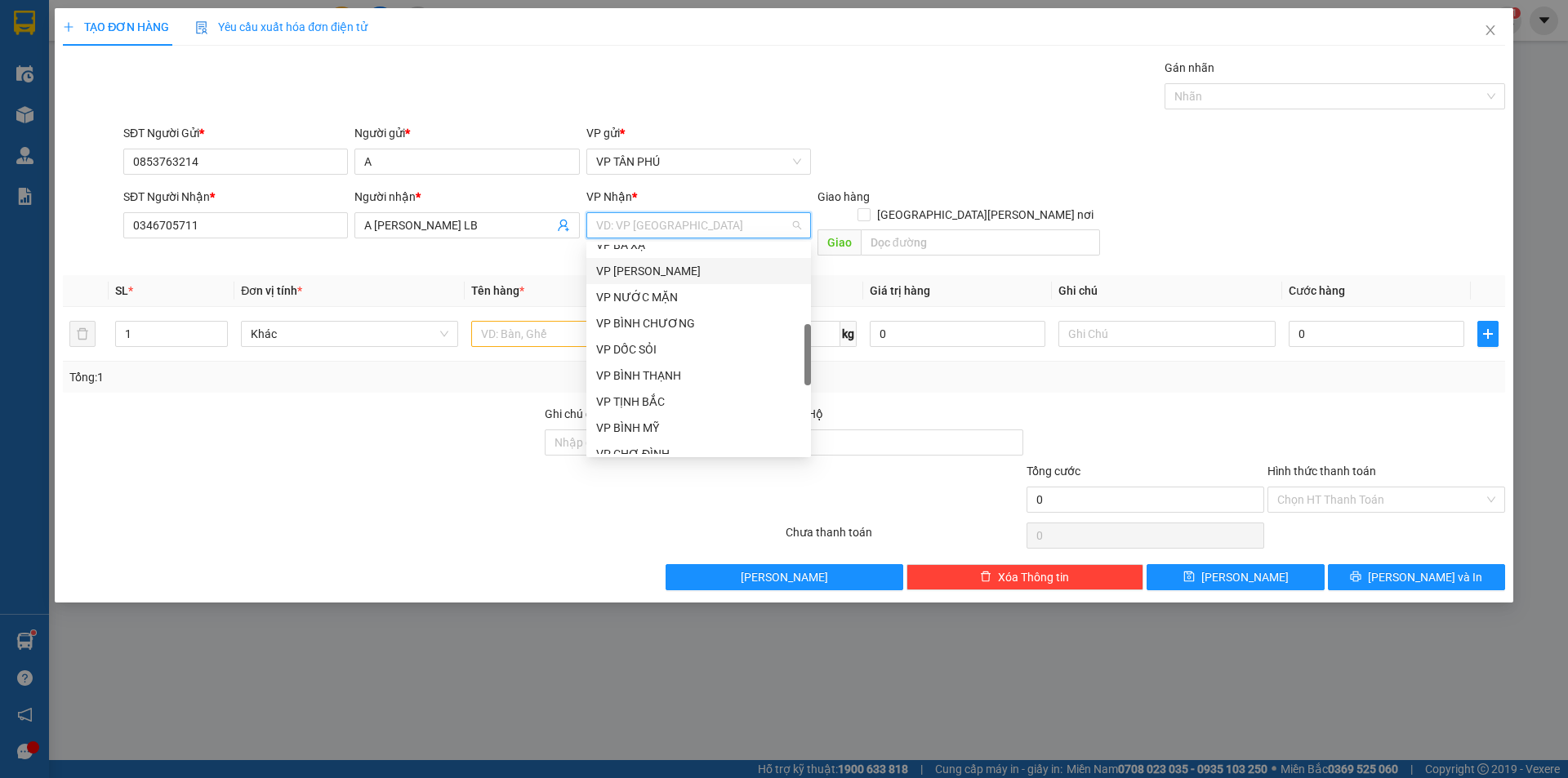
scroll to position [490, 0]
click at [622, 339] on div "VP [PERSON_NAME]" at bounding box center [699, 343] width 205 height 17
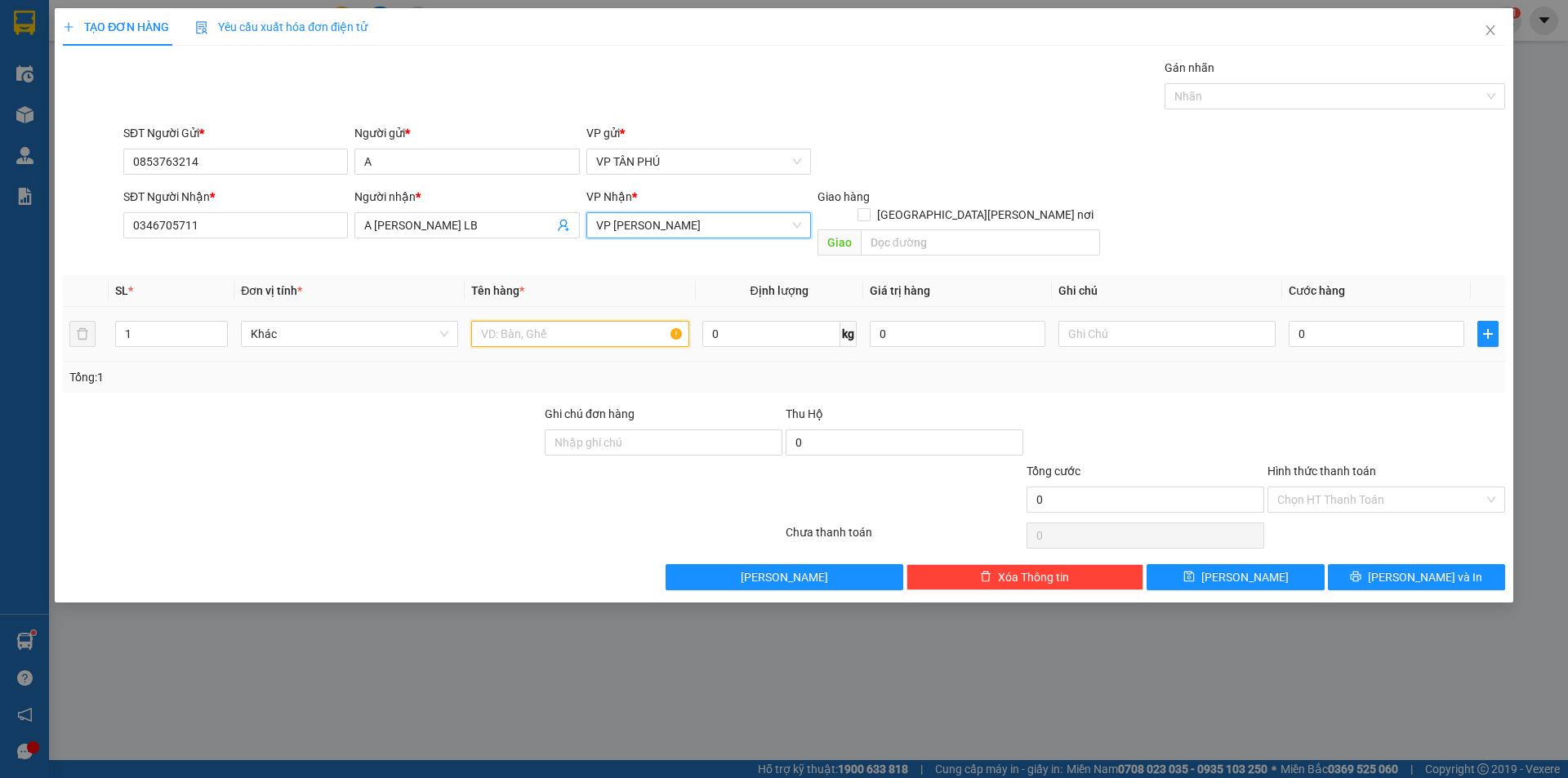
click at [538, 321] on input "text" at bounding box center [580, 333] width 218 height 26
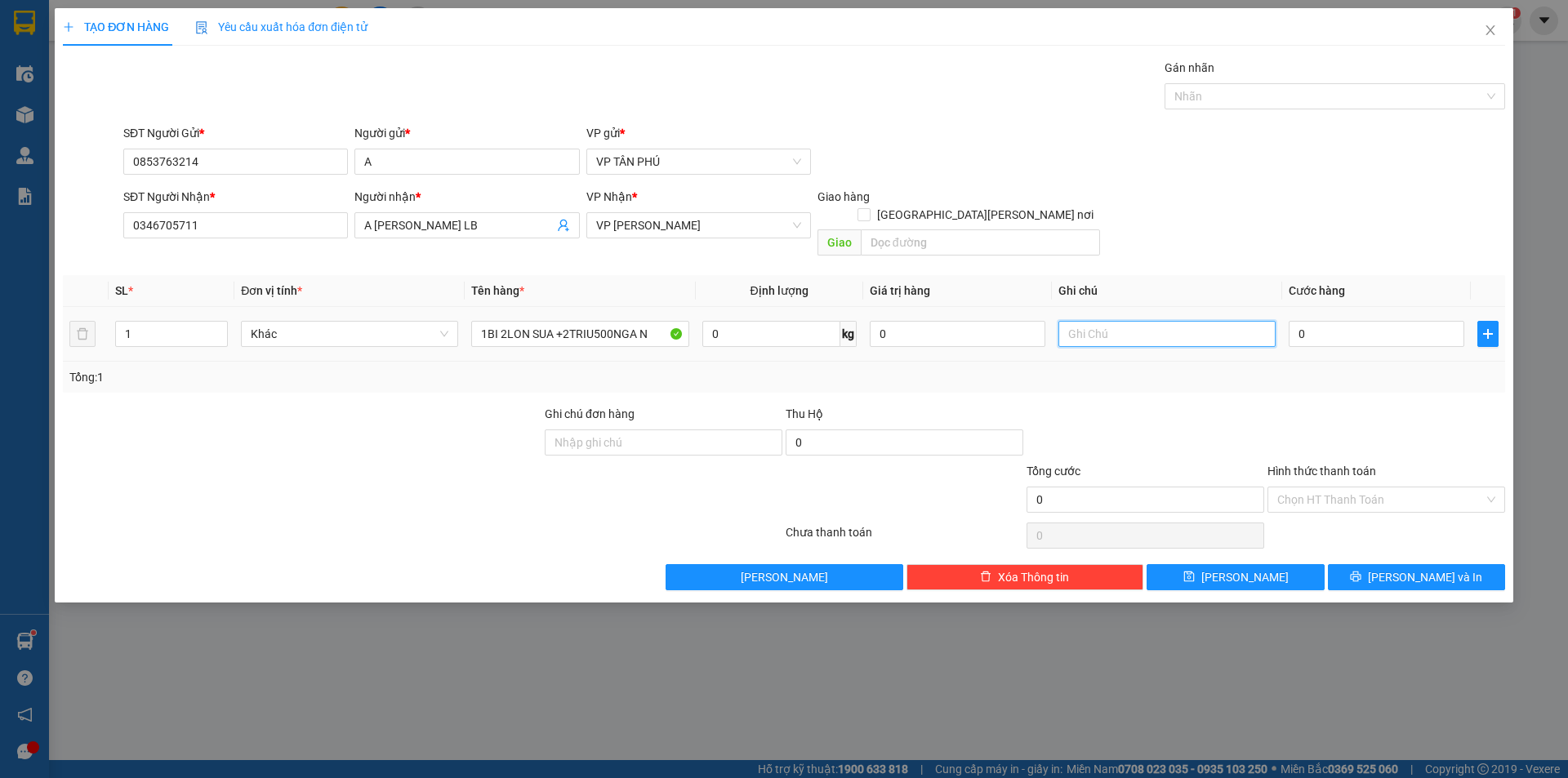
click at [1077, 321] on input "text" at bounding box center [1168, 333] width 218 height 26
click at [1344, 321] on input "0" at bounding box center [1377, 333] width 176 height 26
click at [1311, 488] on input "Hình thức thanh toán" at bounding box center [1381, 499] width 207 height 24
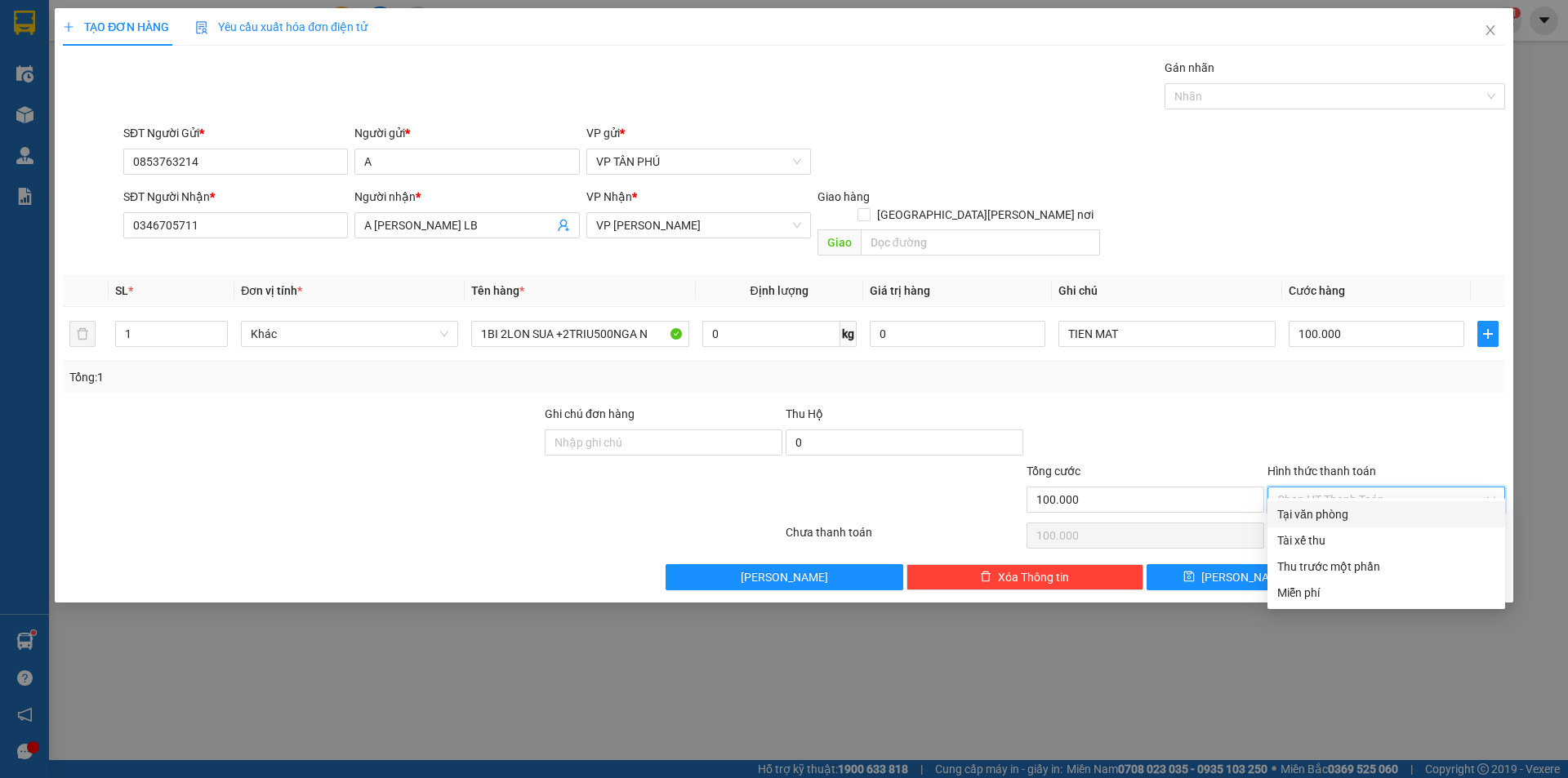
click at [1308, 524] on div "Tại văn phòng" at bounding box center [1386, 514] width 238 height 26
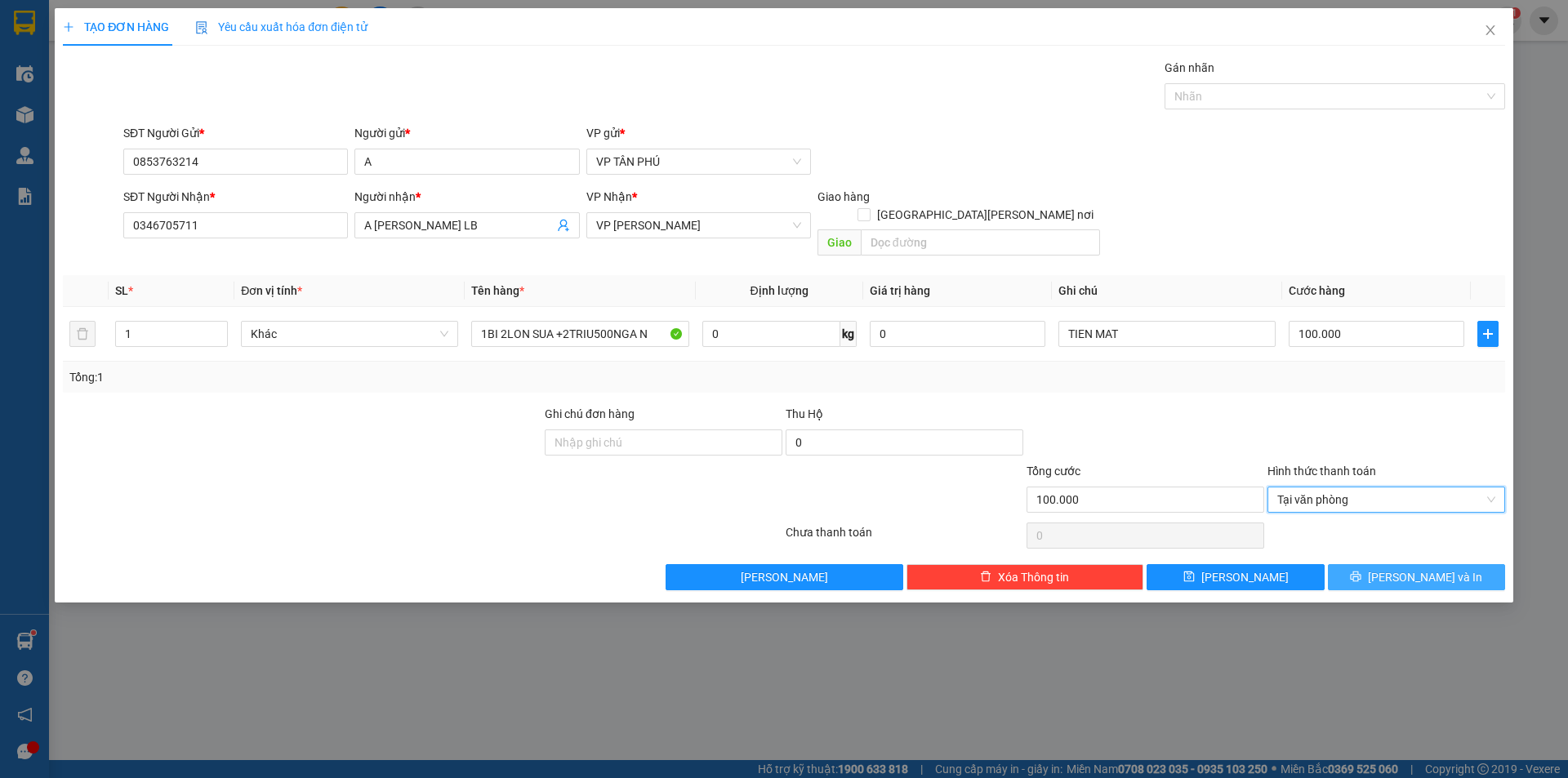
click at [1361, 572] on icon "printer" at bounding box center [1356, 577] width 11 height 11
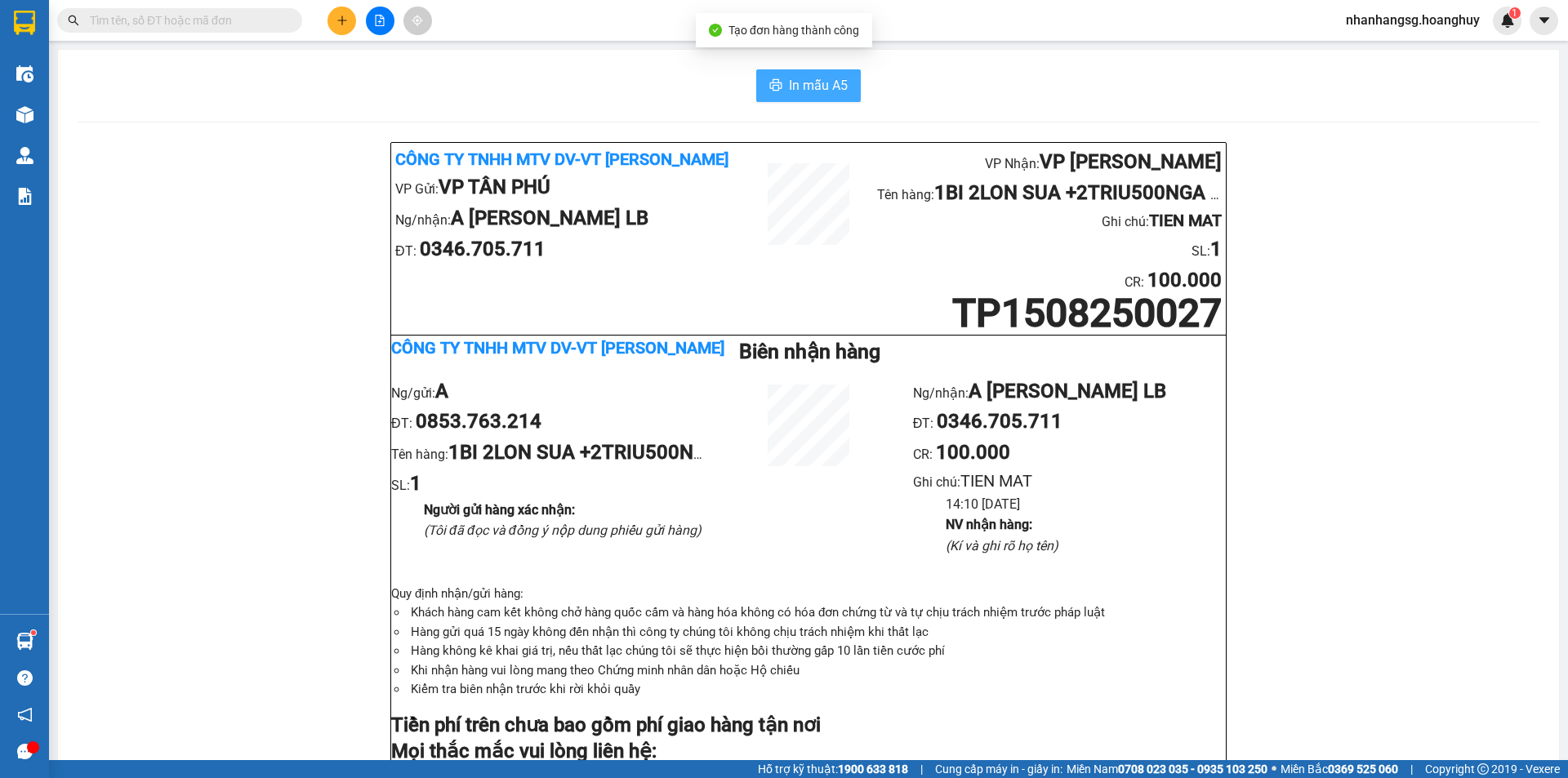
click at [838, 80] on span "In mẫu A5" at bounding box center [818, 85] width 59 height 20
click at [238, 17] on input "text" at bounding box center [186, 20] width 192 height 17
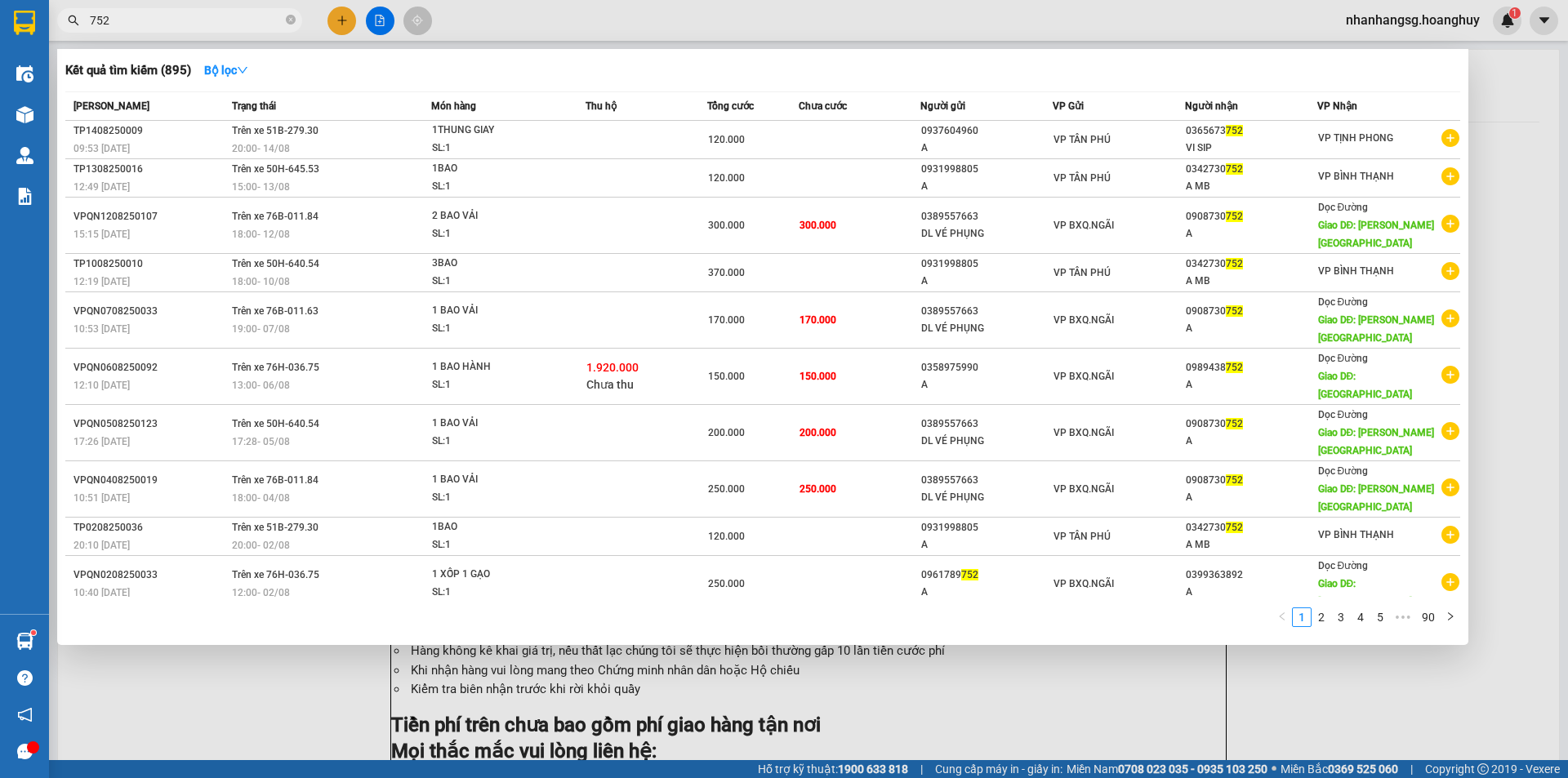
type input "752"
click at [338, 25] on div at bounding box center [784, 389] width 1568 height 778
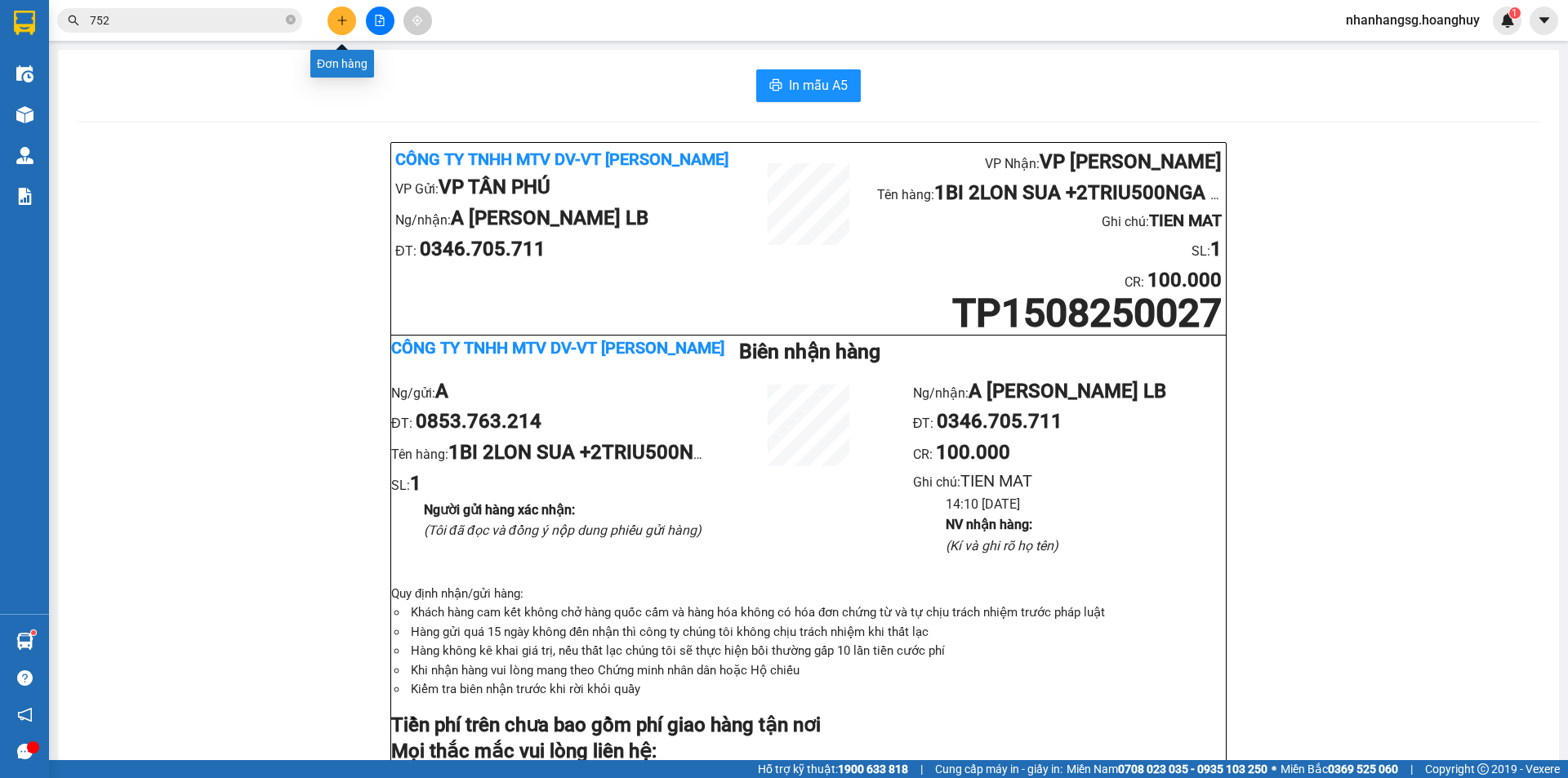
click at [337, 25] on icon "plus" at bounding box center [342, 20] width 12 height 12
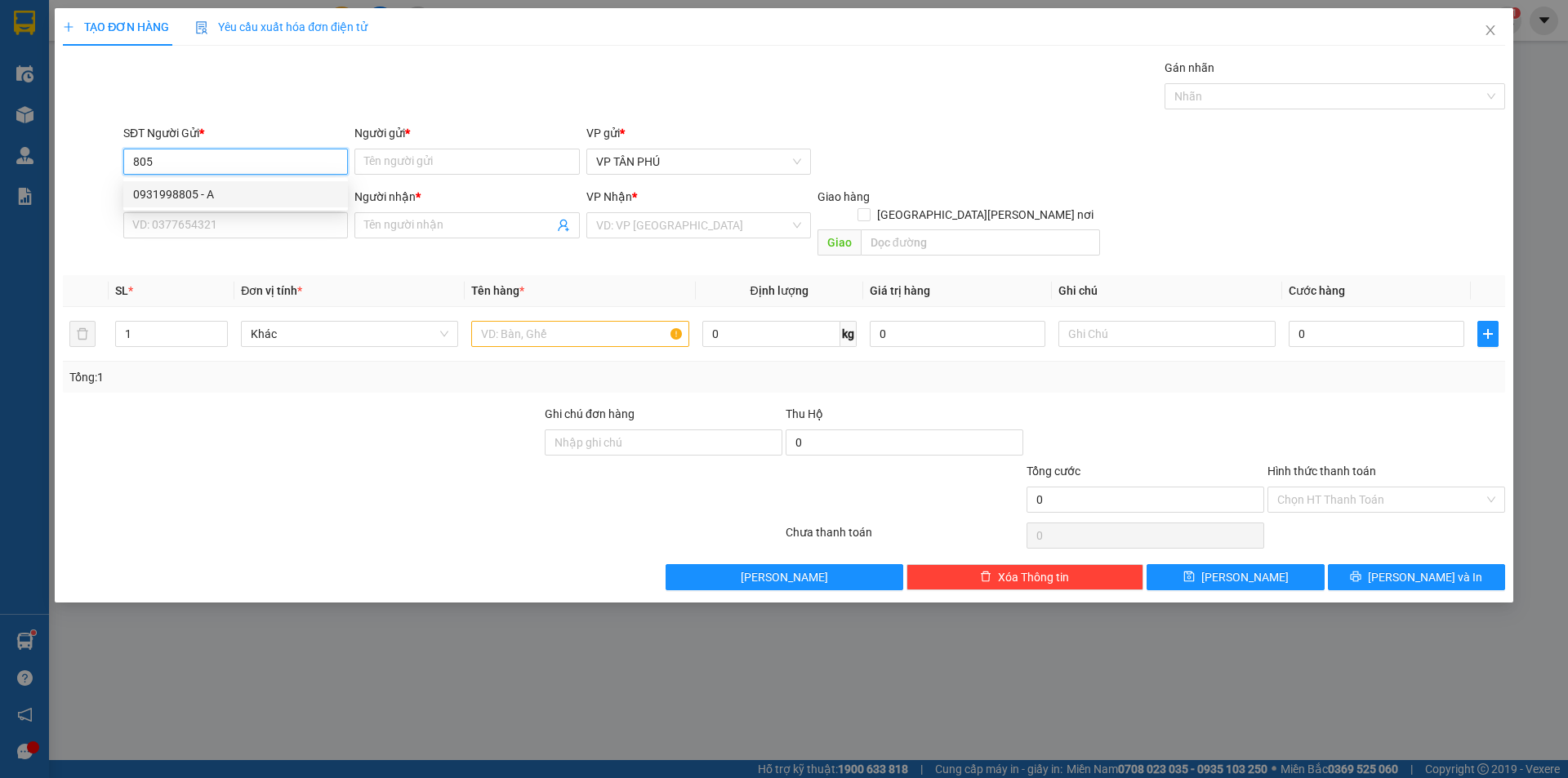
click at [211, 193] on div "0931998805 - A" at bounding box center [235, 194] width 205 height 17
type input "0931998805"
click at [261, 232] on input "SĐT Người Nhận *" at bounding box center [235, 225] width 224 height 26
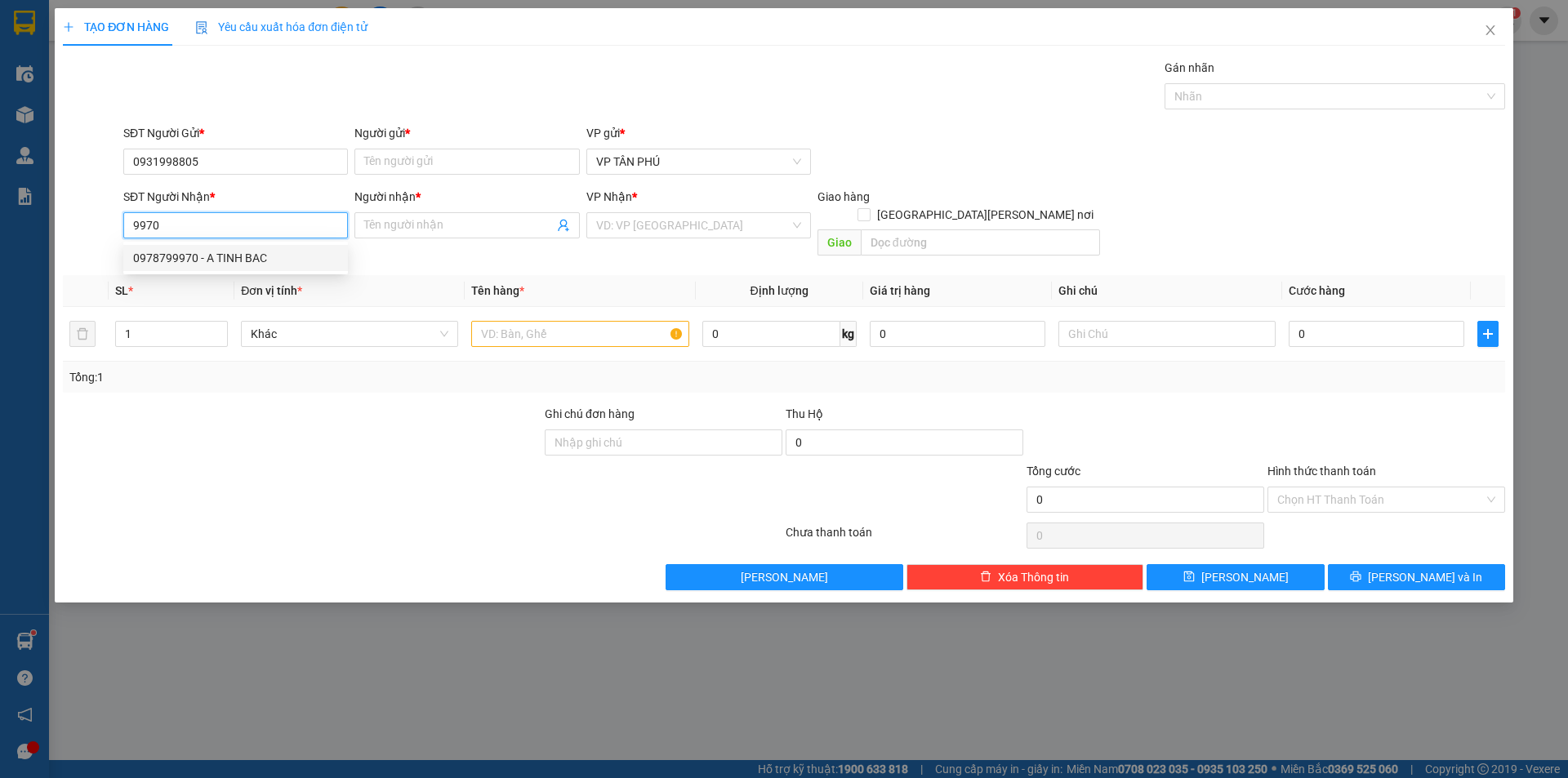
click at [264, 260] on div "0978799970 - A TINH BAC" at bounding box center [235, 257] width 205 height 17
type input "0978799970"
type input "A TINH BAC"
type input "0978799970"
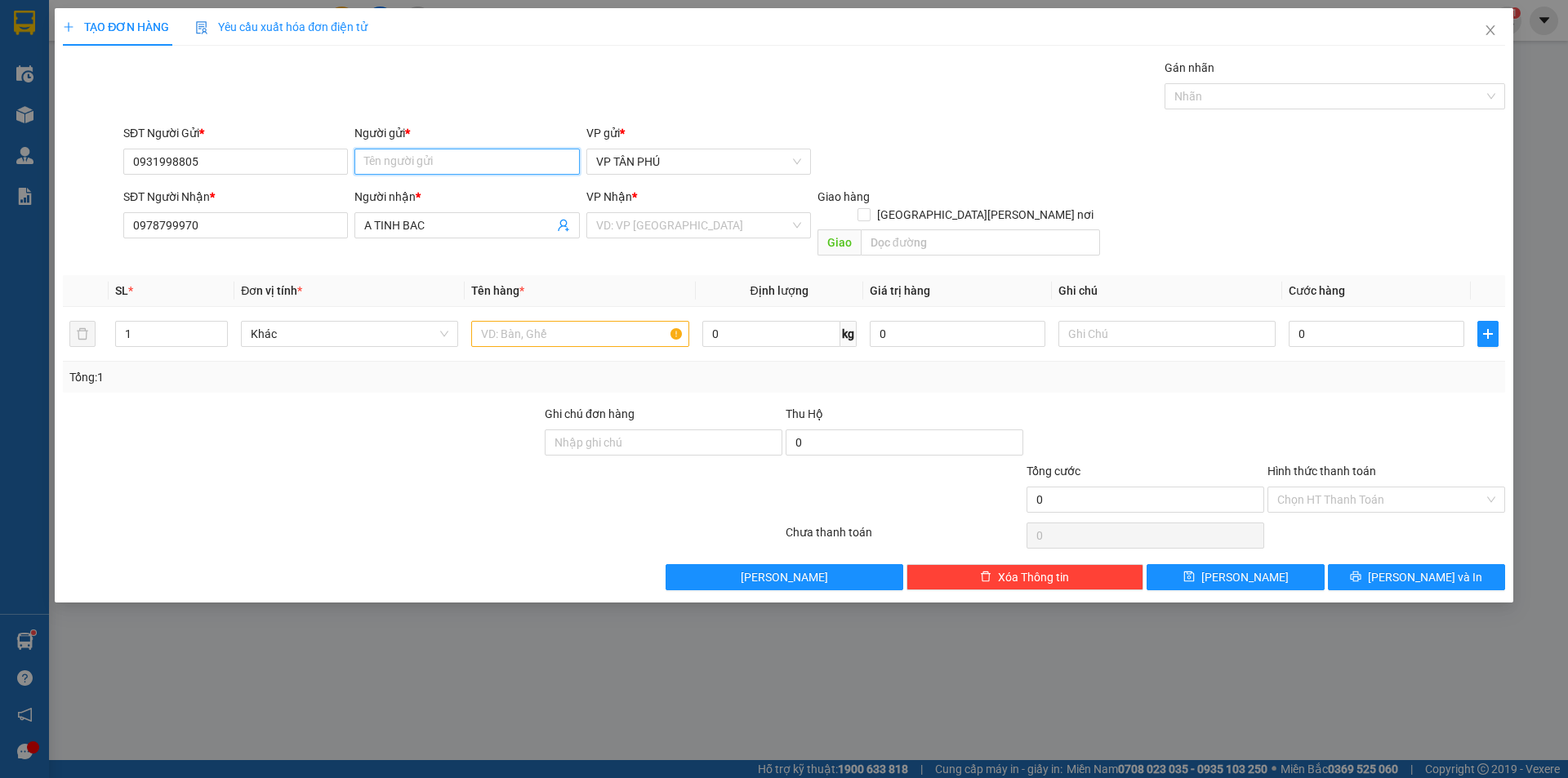
click at [397, 163] on input "Người gửi *" at bounding box center [466, 161] width 224 height 26
type input "A"
click at [662, 225] on input "search" at bounding box center [693, 224] width 193 height 24
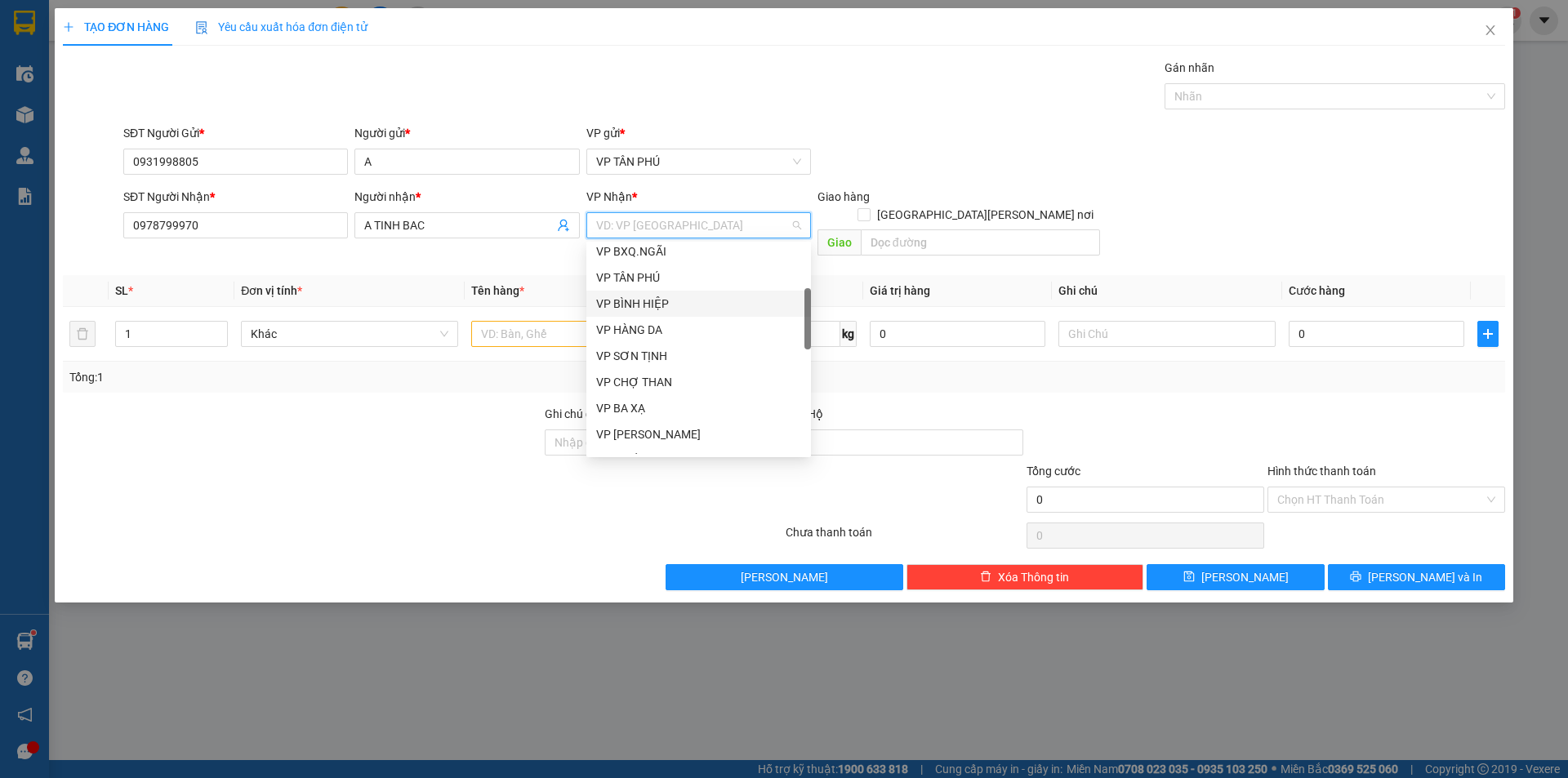
scroll to position [326, 0]
click at [646, 393] on div "VP TỊNH BẮC" at bounding box center [699, 401] width 205 height 17
click at [646, 405] on div "Ghi chú đơn hàng" at bounding box center [664, 417] width 238 height 24
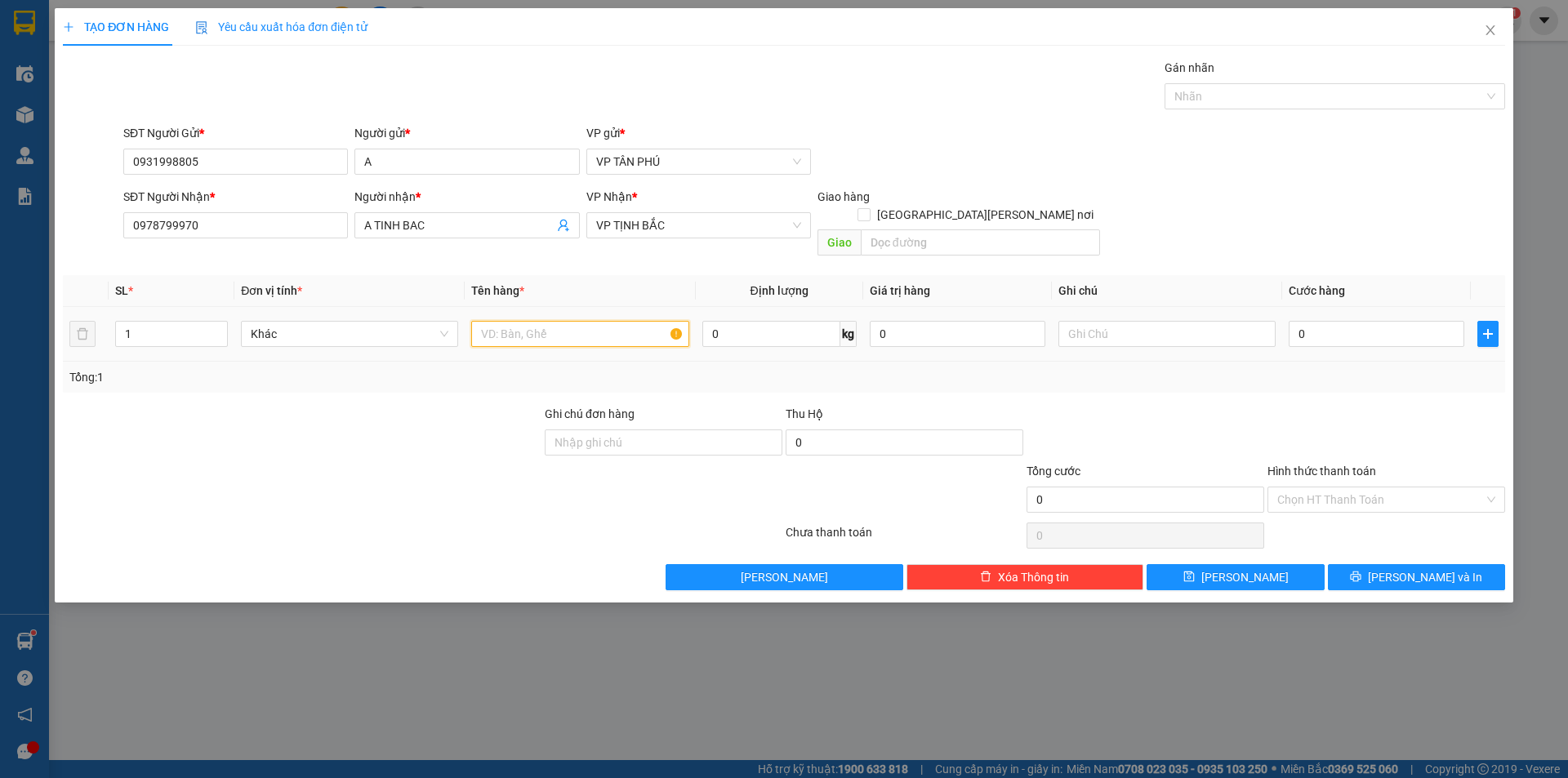
click at [526, 321] on input "text" at bounding box center [580, 333] width 218 height 26
type input "8BAO"
click at [1316, 321] on input "0" at bounding box center [1377, 333] width 176 height 26
type input "1"
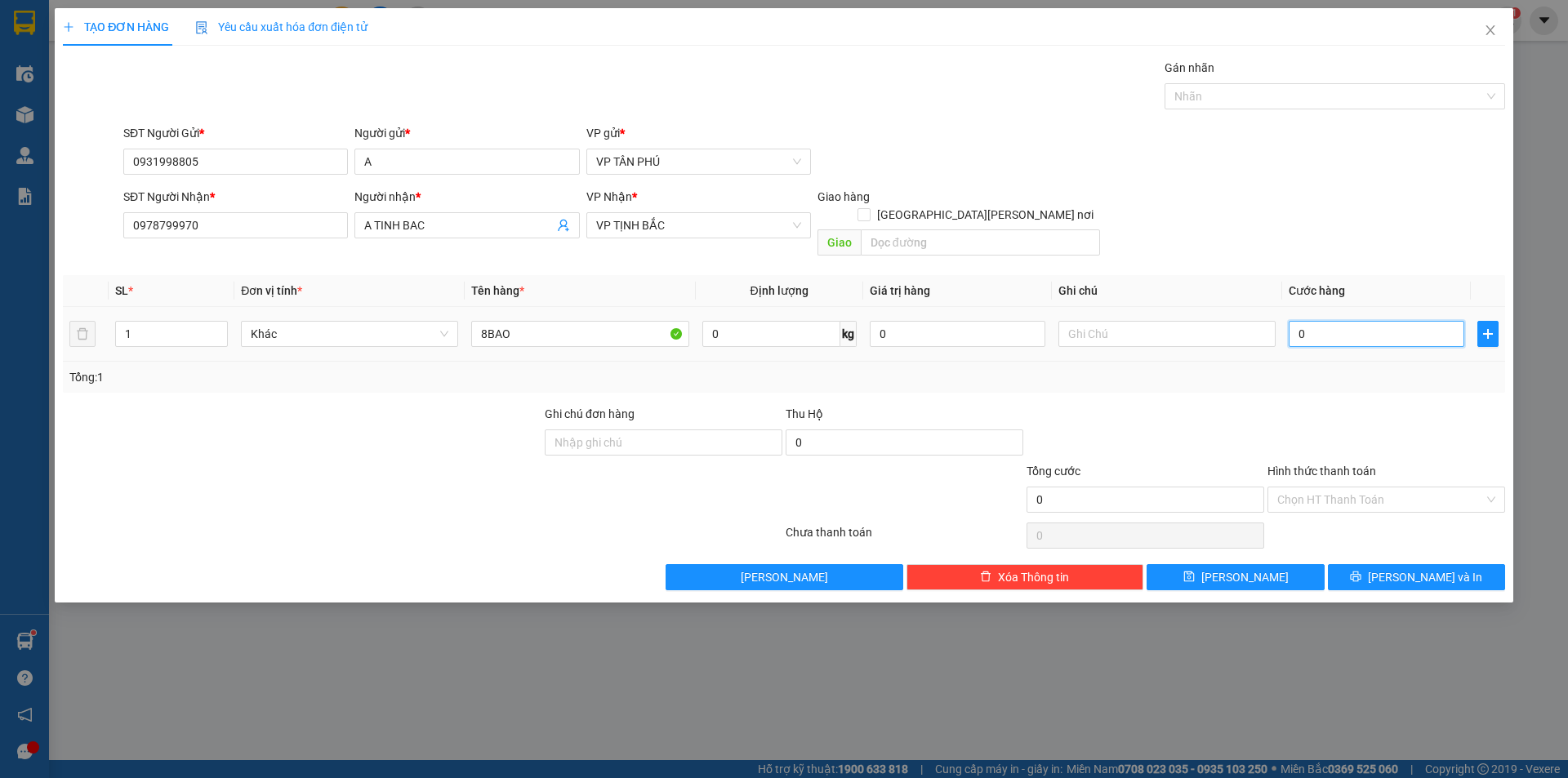
type input "1"
type input "13"
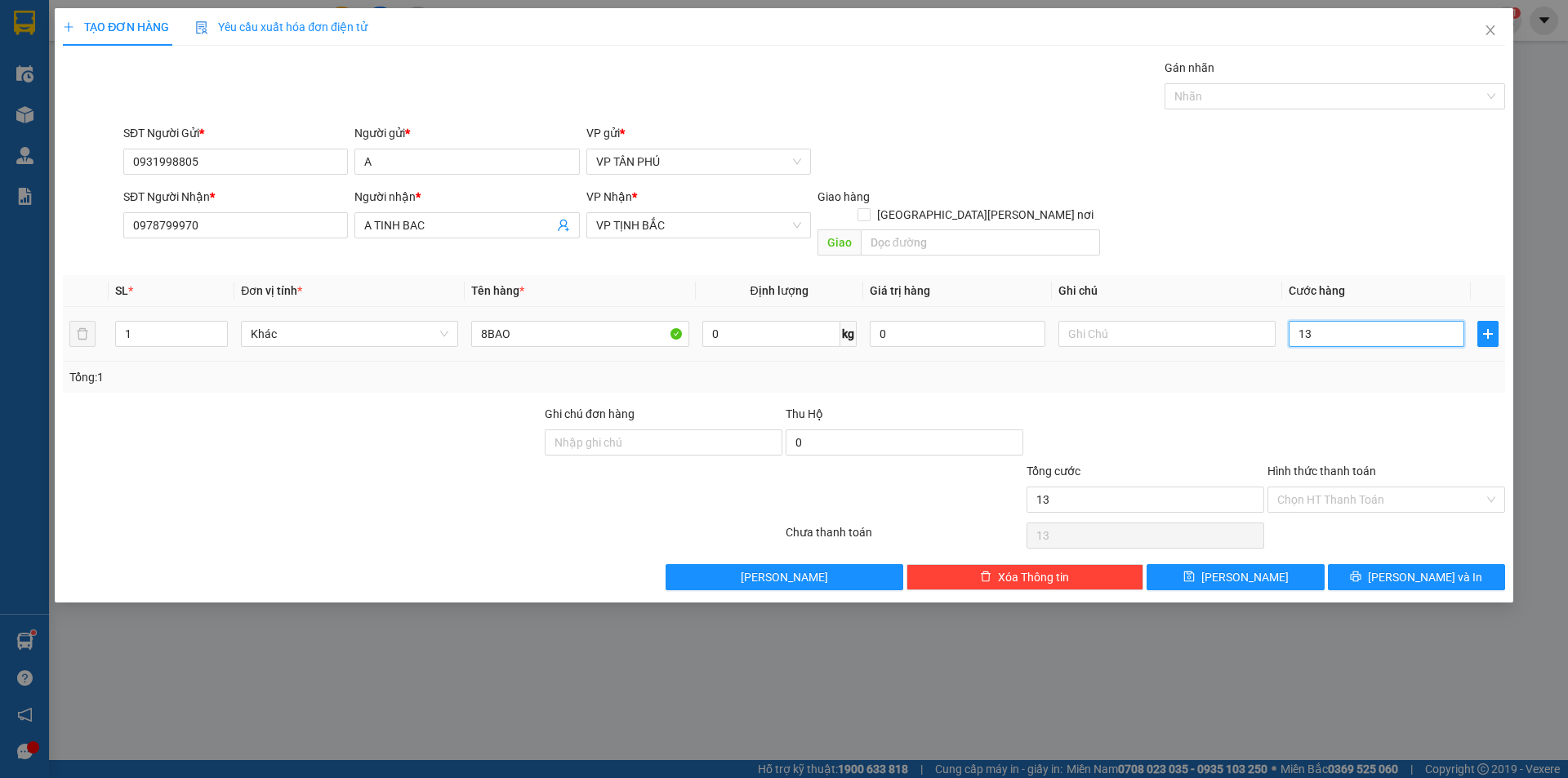
type input "130"
type input "1.300"
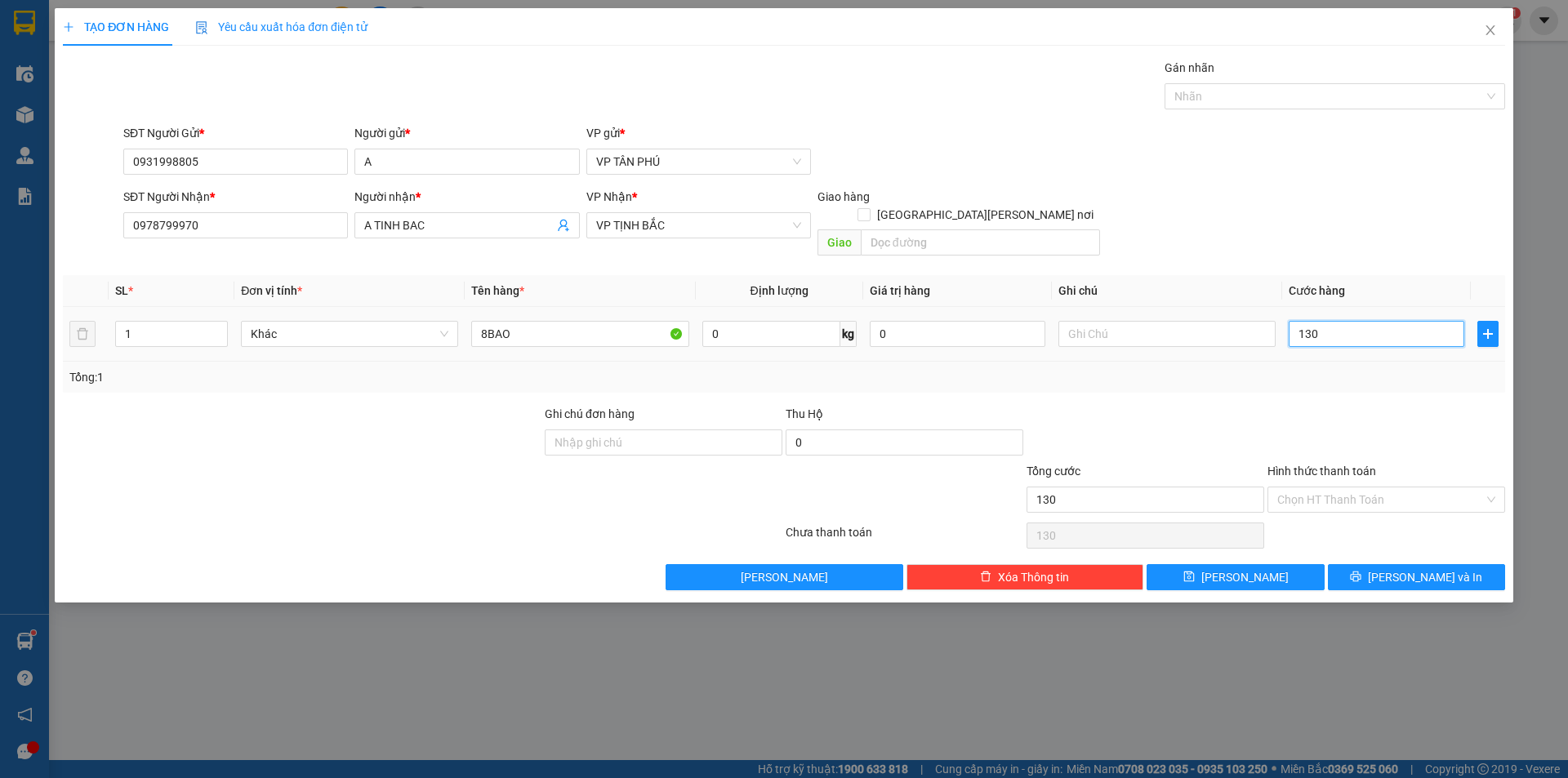
type input "1.300"
type input "1.300.000"
click at [1372, 564] on button "[PERSON_NAME] và In" at bounding box center [1416, 577] width 177 height 26
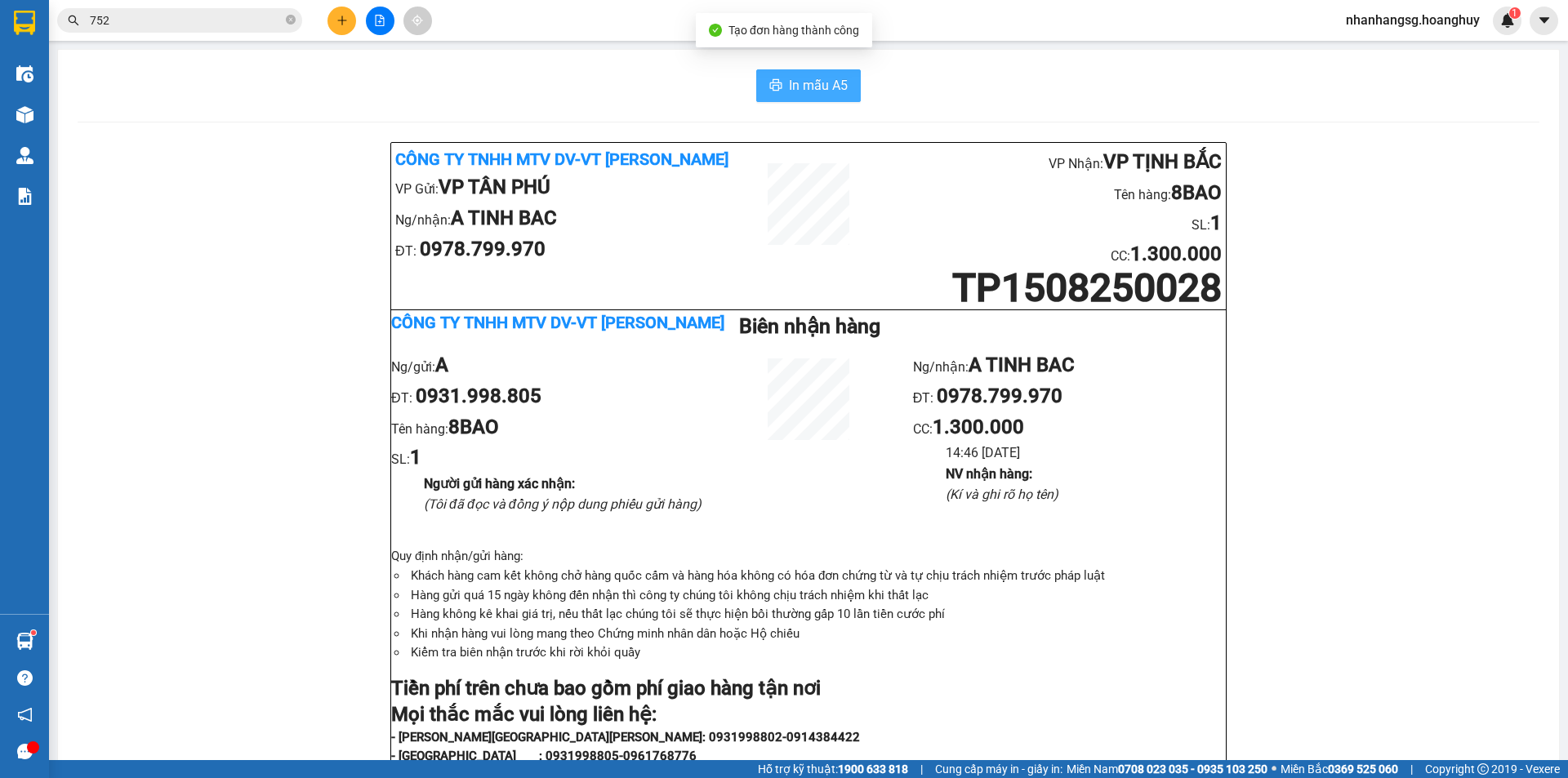
click at [789, 91] on span "In mẫu A5" at bounding box center [818, 85] width 59 height 20
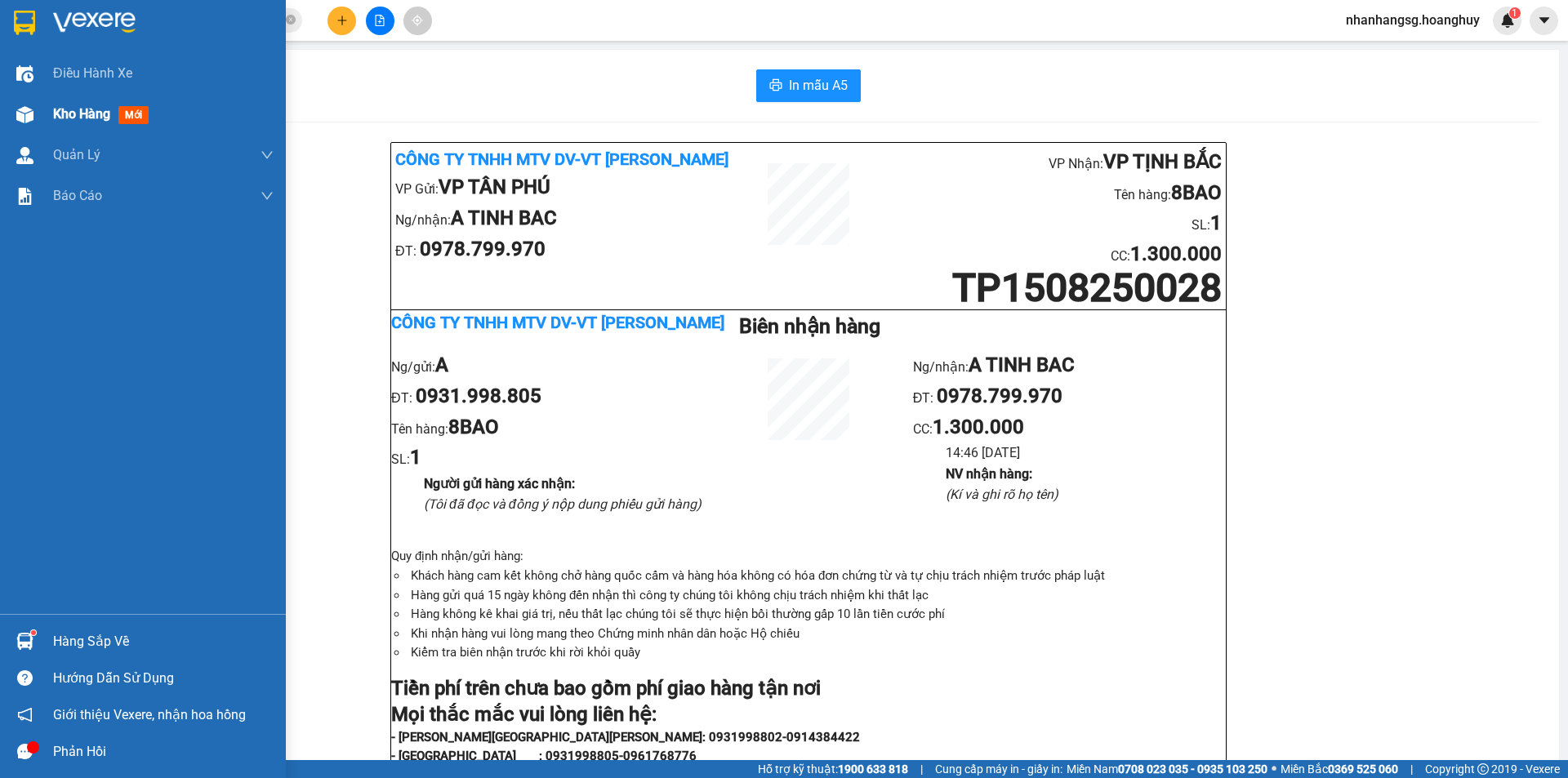
click at [74, 119] on span "Kho hàng" at bounding box center [82, 114] width 57 height 16
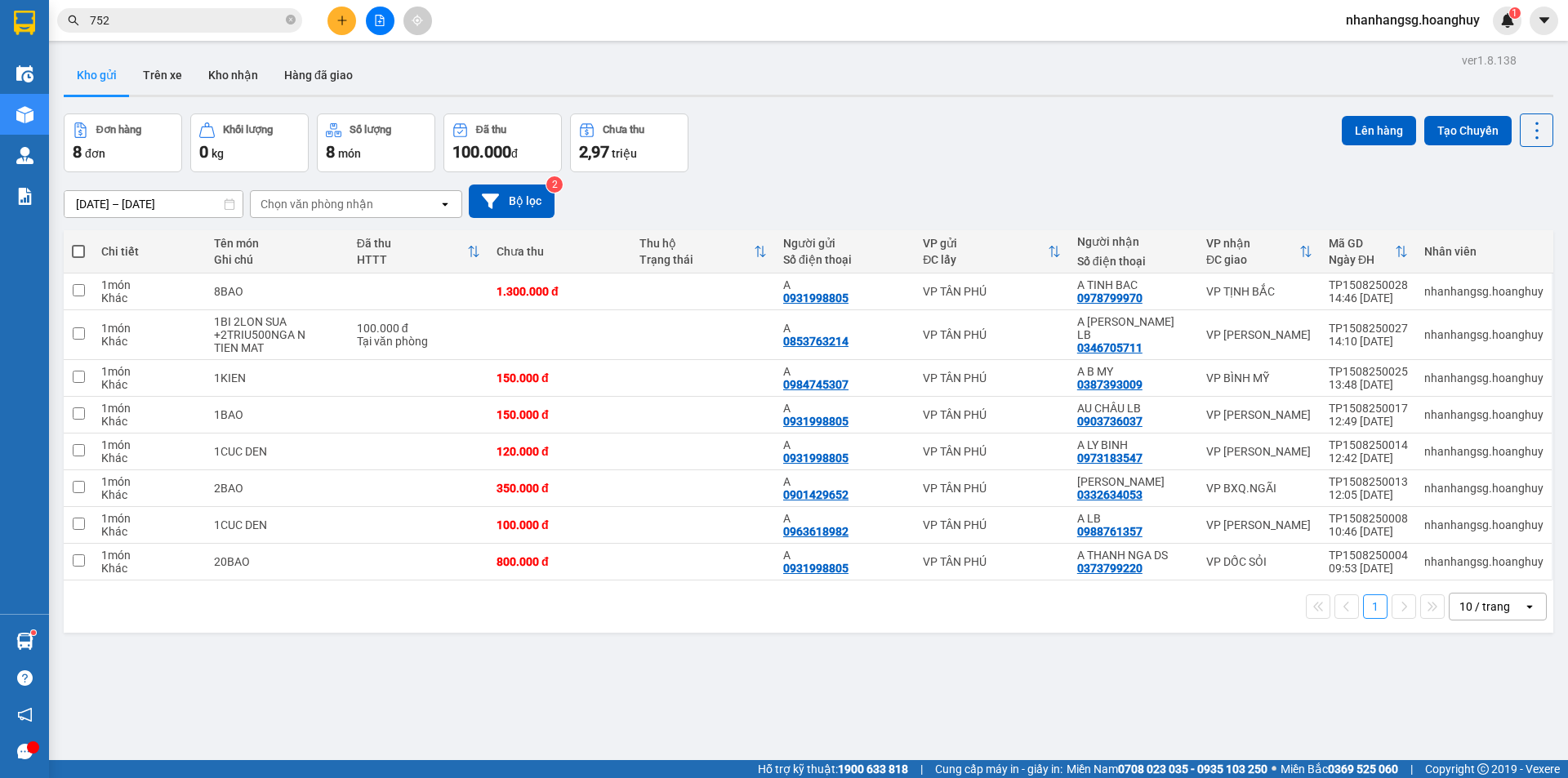
click at [201, 13] on input "752" at bounding box center [186, 20] width 192 height 17
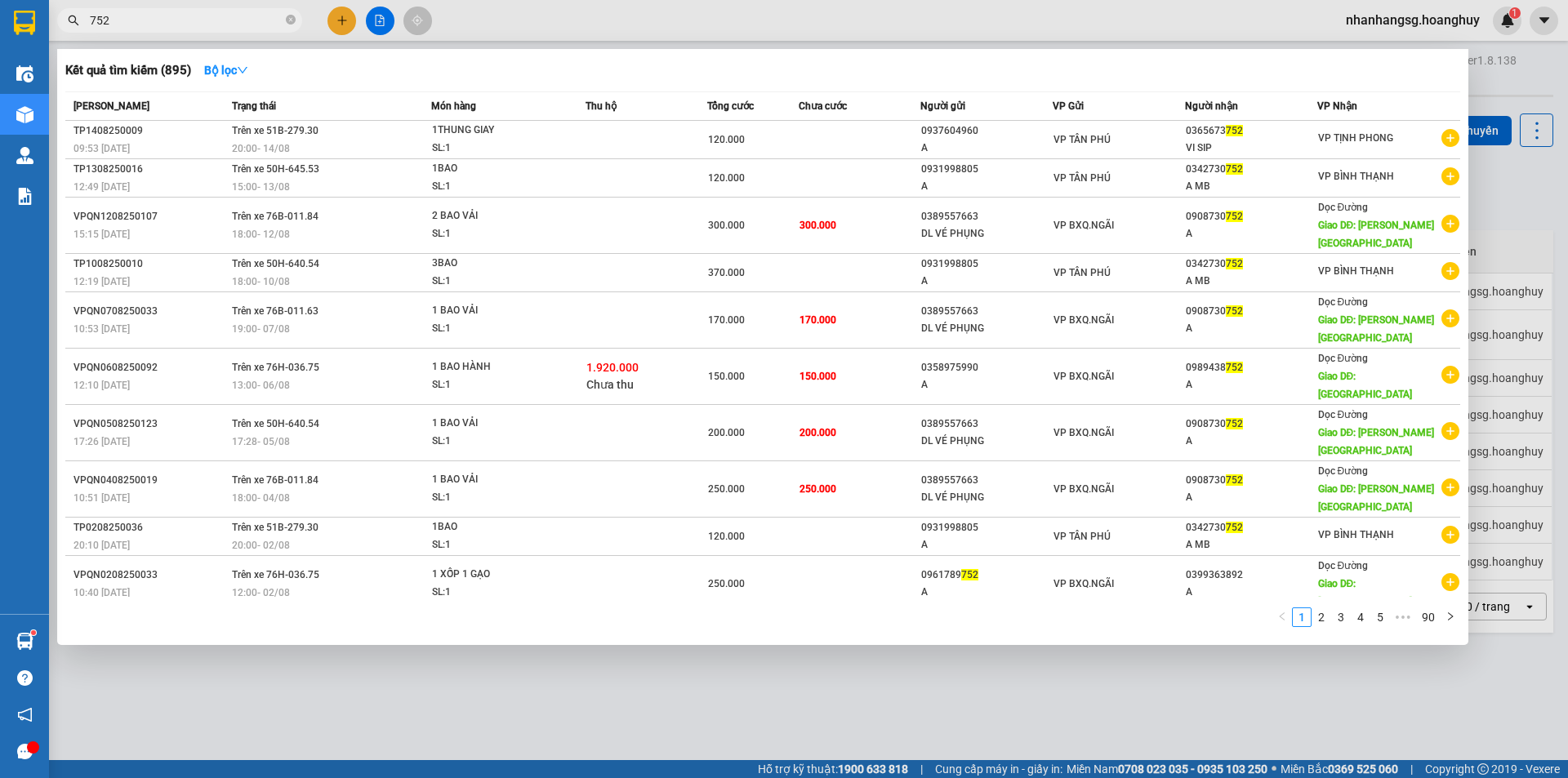
click at [201, 14] on input "752" at bounding box center [186, 20] width 192 height 17
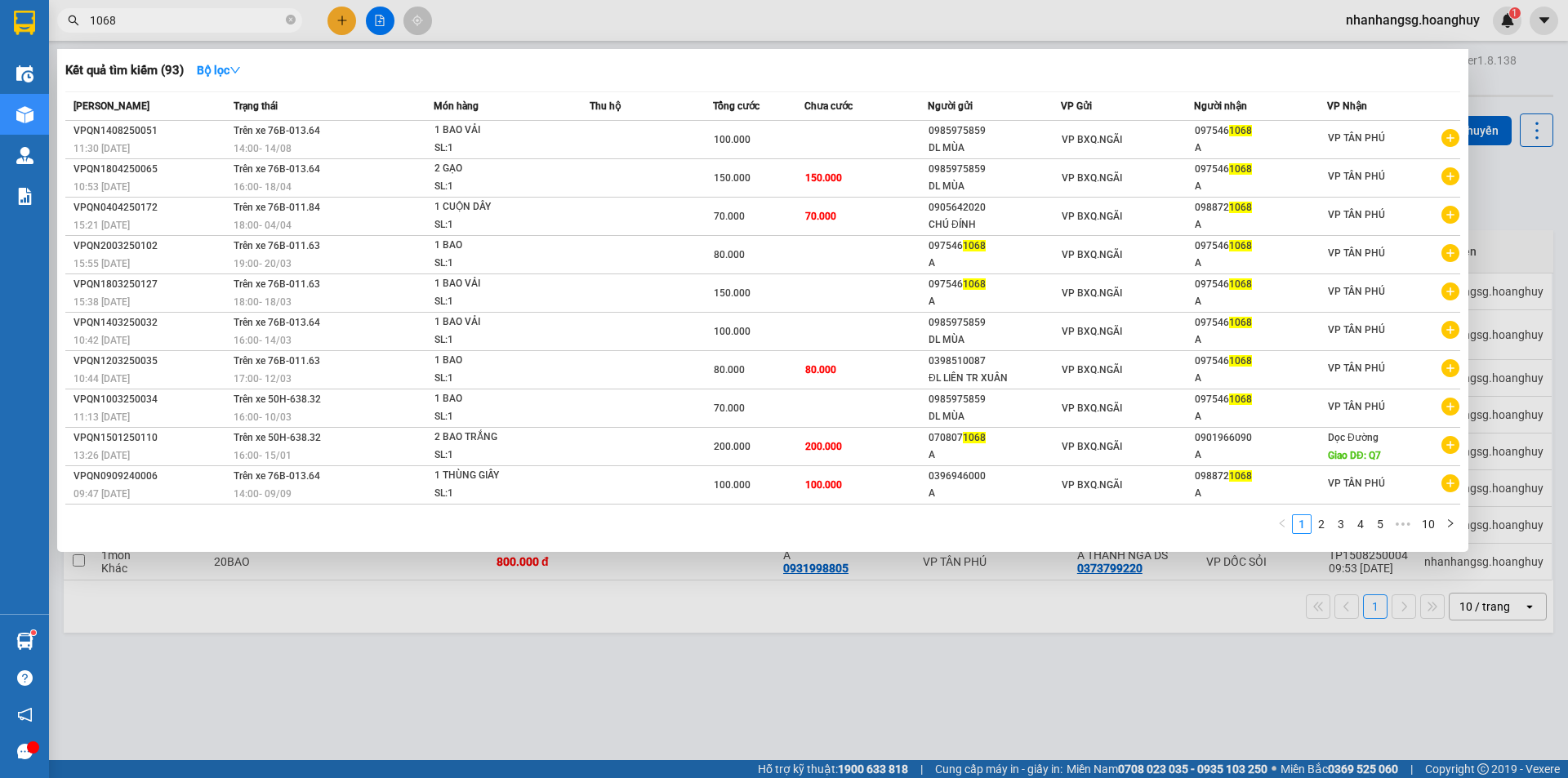
type input "1068"
click at [343, 20] on div at bounding box center [784, 389] width 1568 height 778
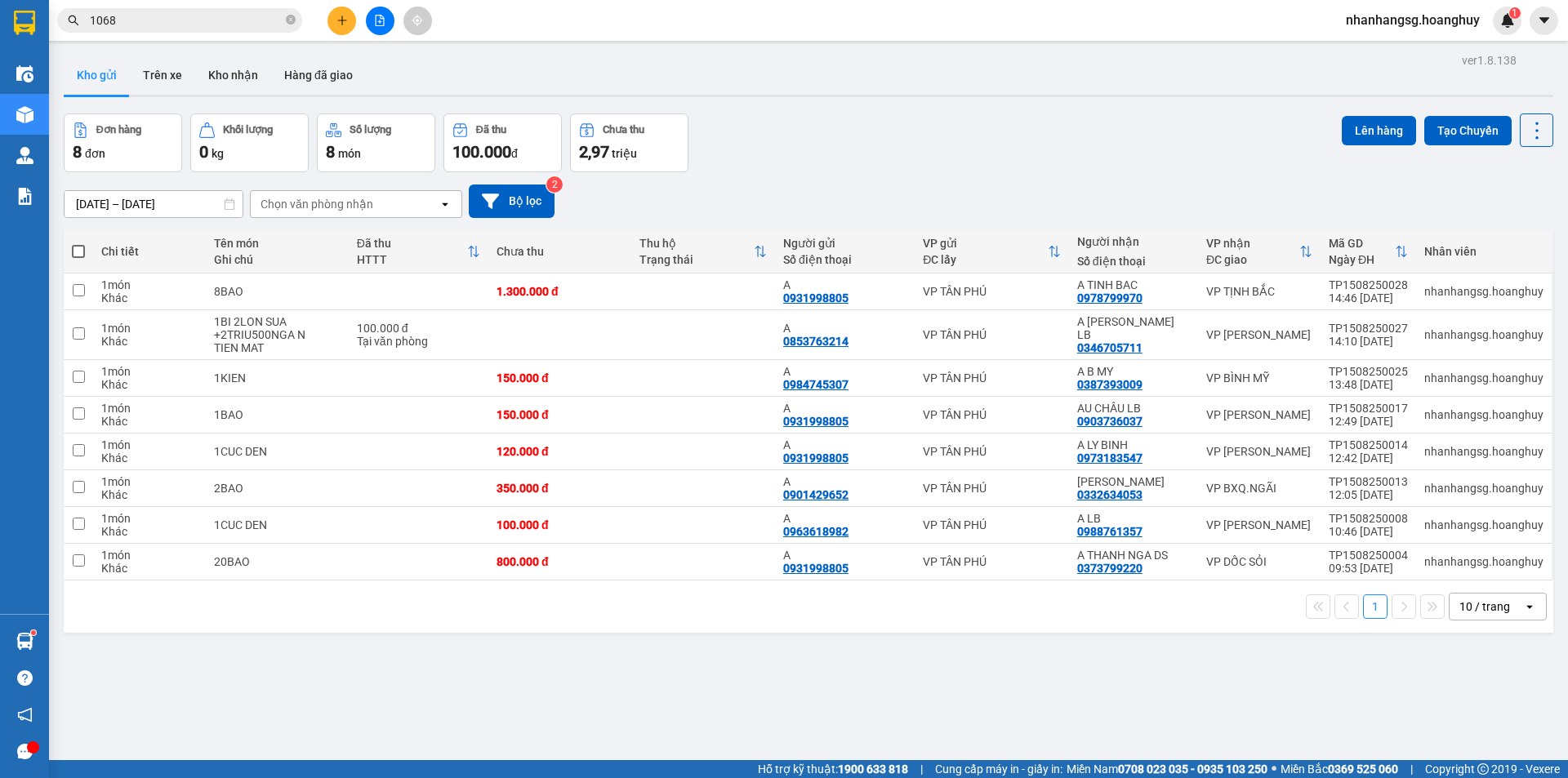
click at [343, 20] on icon "plus" at bounding box center [341, 19] width 9 height 1
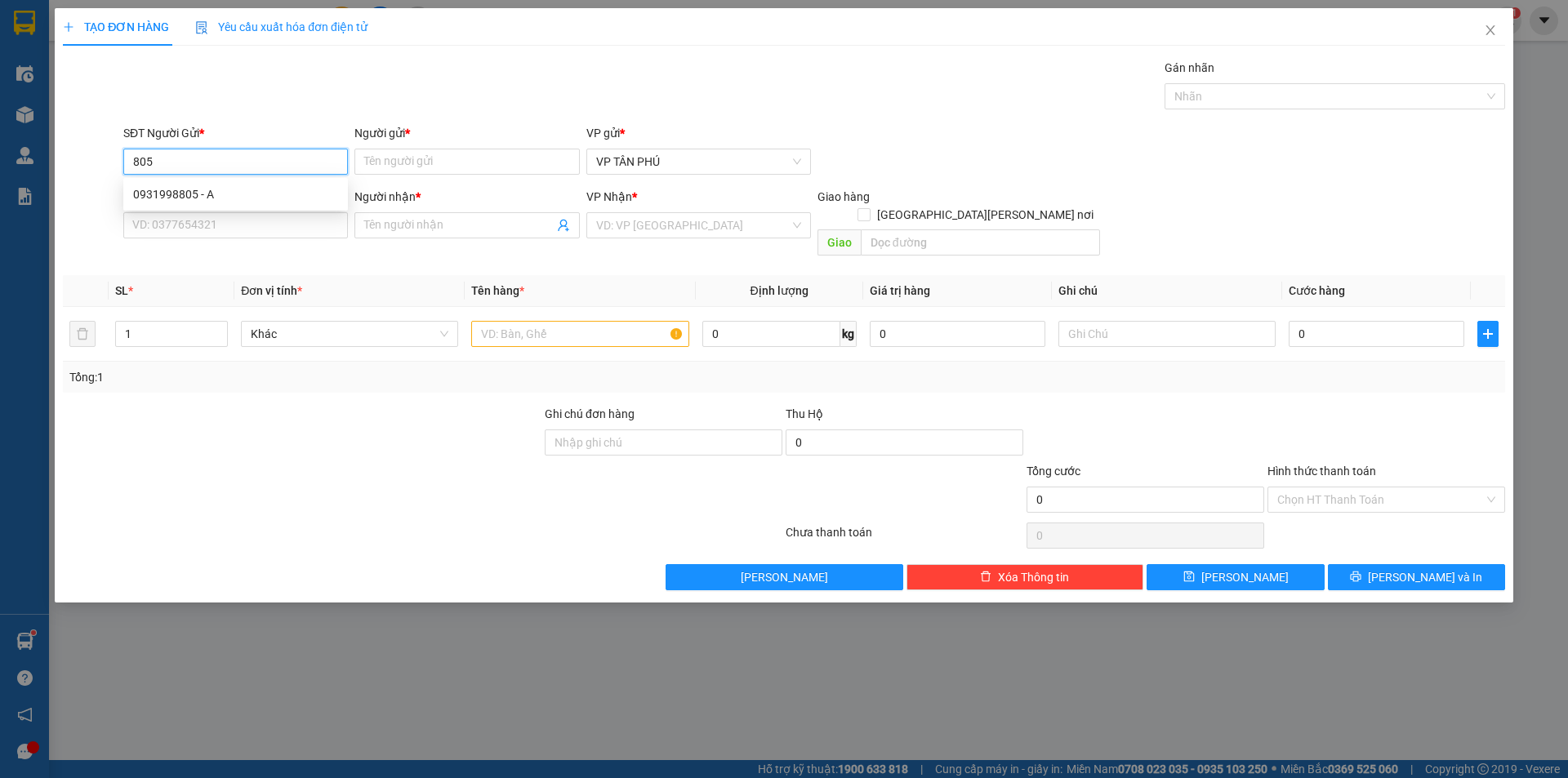
click at [218, 192] on div "0931998805 - A" at bounding box center [235, 194] width 205 height 17
type input "0931998805"
click at [470, 156] on input "Người gửi *" at bounding box center [466, 161] width 224 height 26
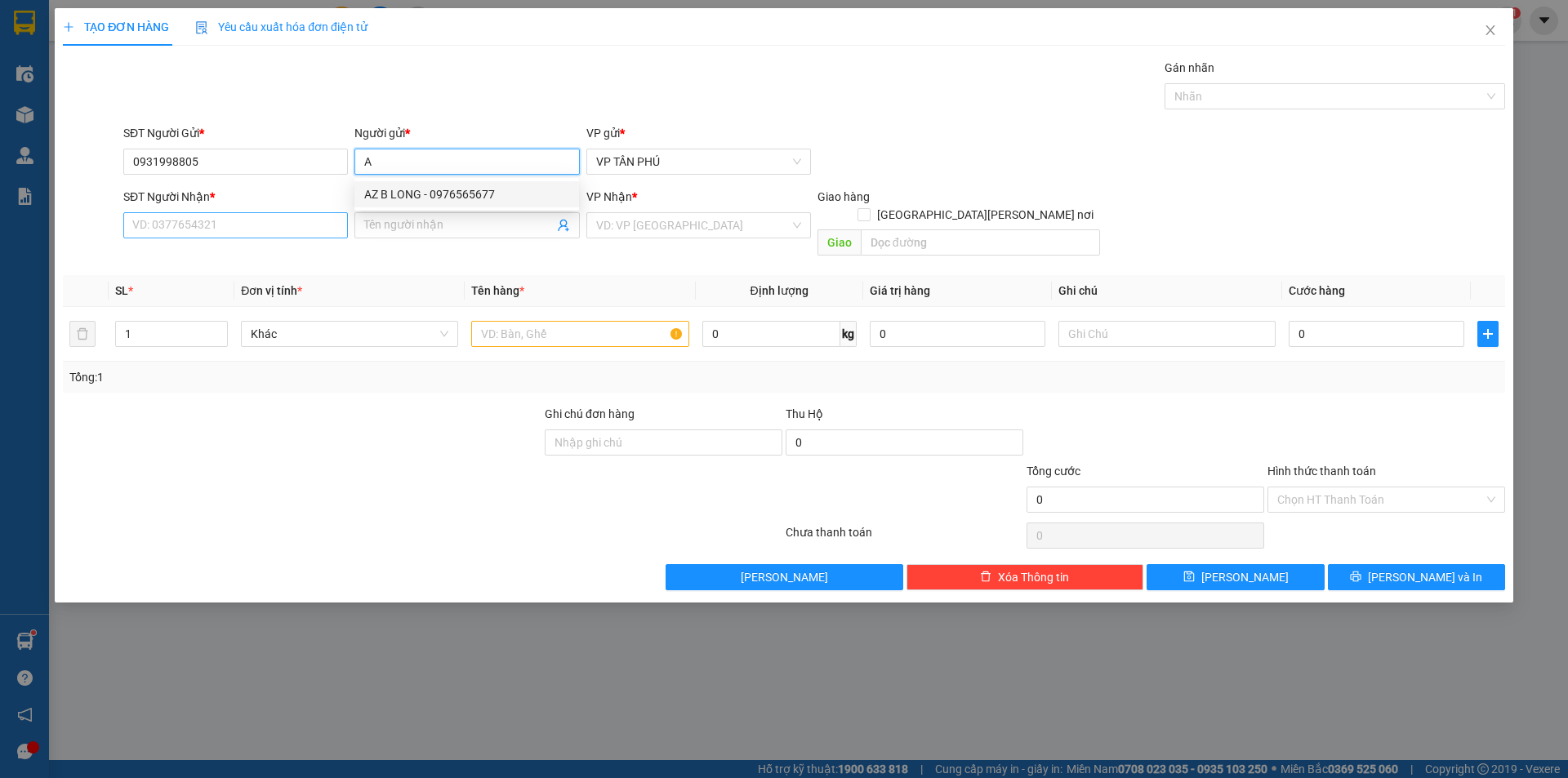
type input "A"
click at [268, 234] on input "SĐT Người Nhận *" at bounding box center [235, 225] width 224 height 26
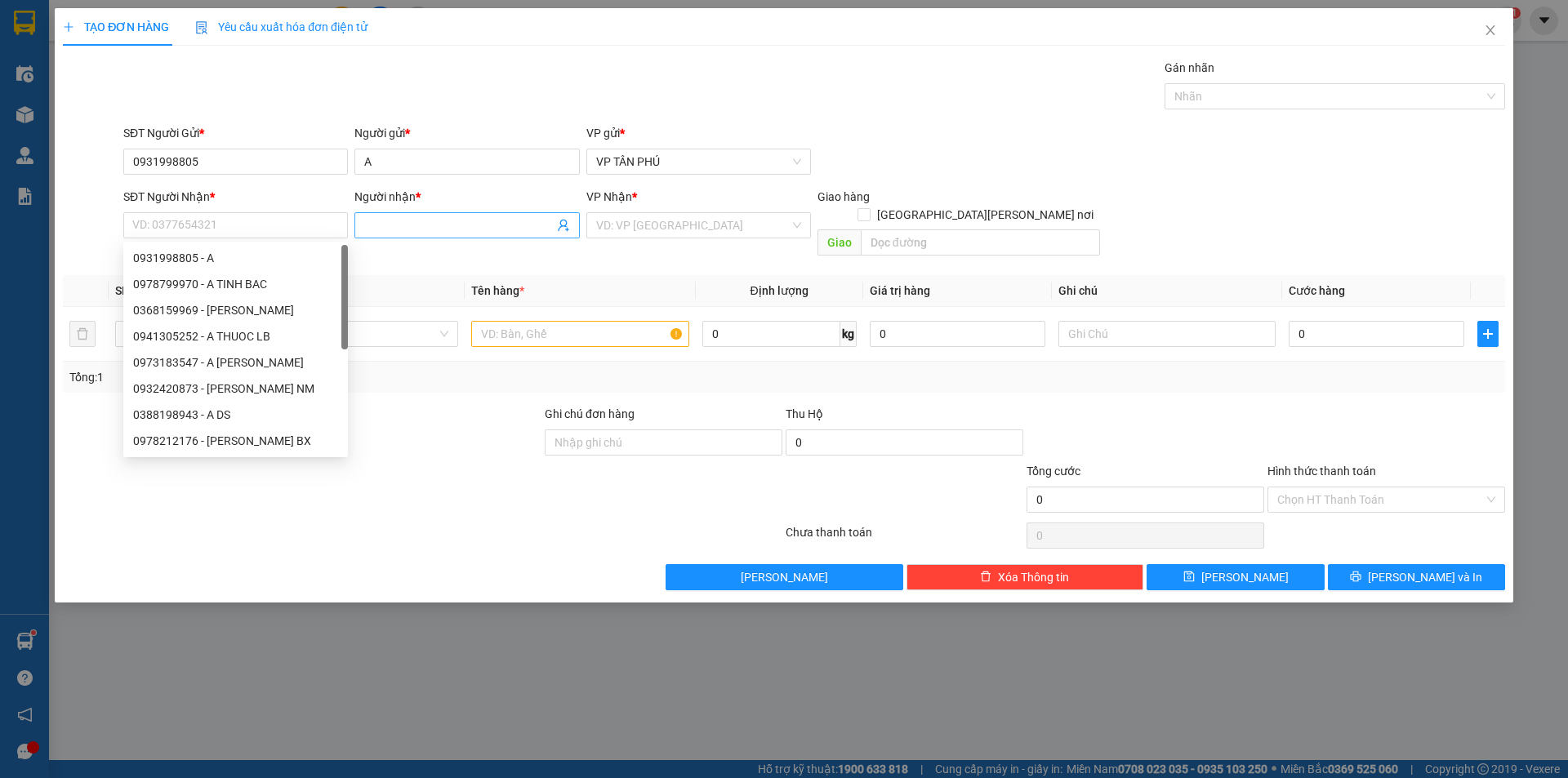
click at [418, 214] on span at bounding box center [466, 225] width 224 height 26
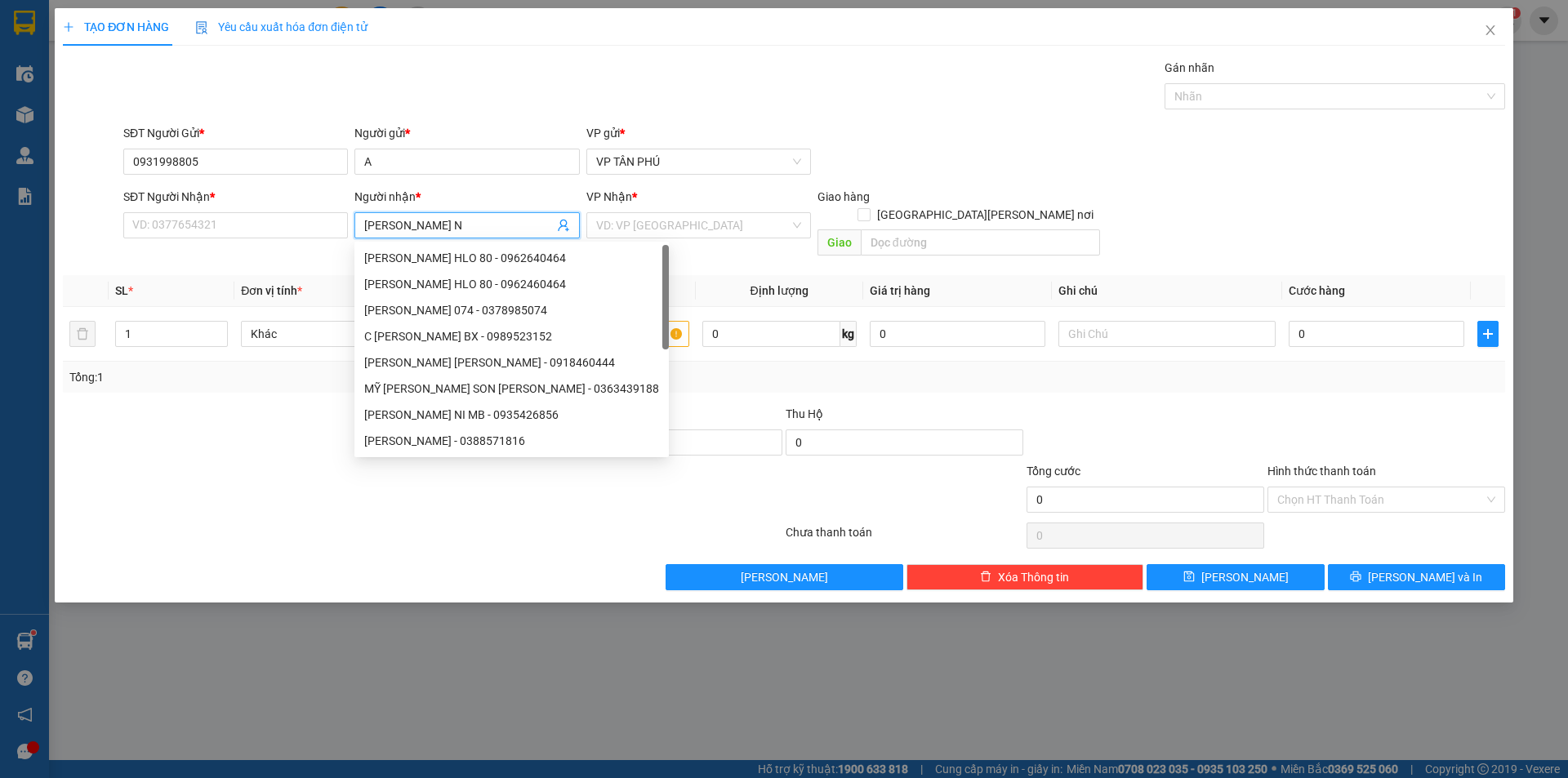
type input "HIEN NI"
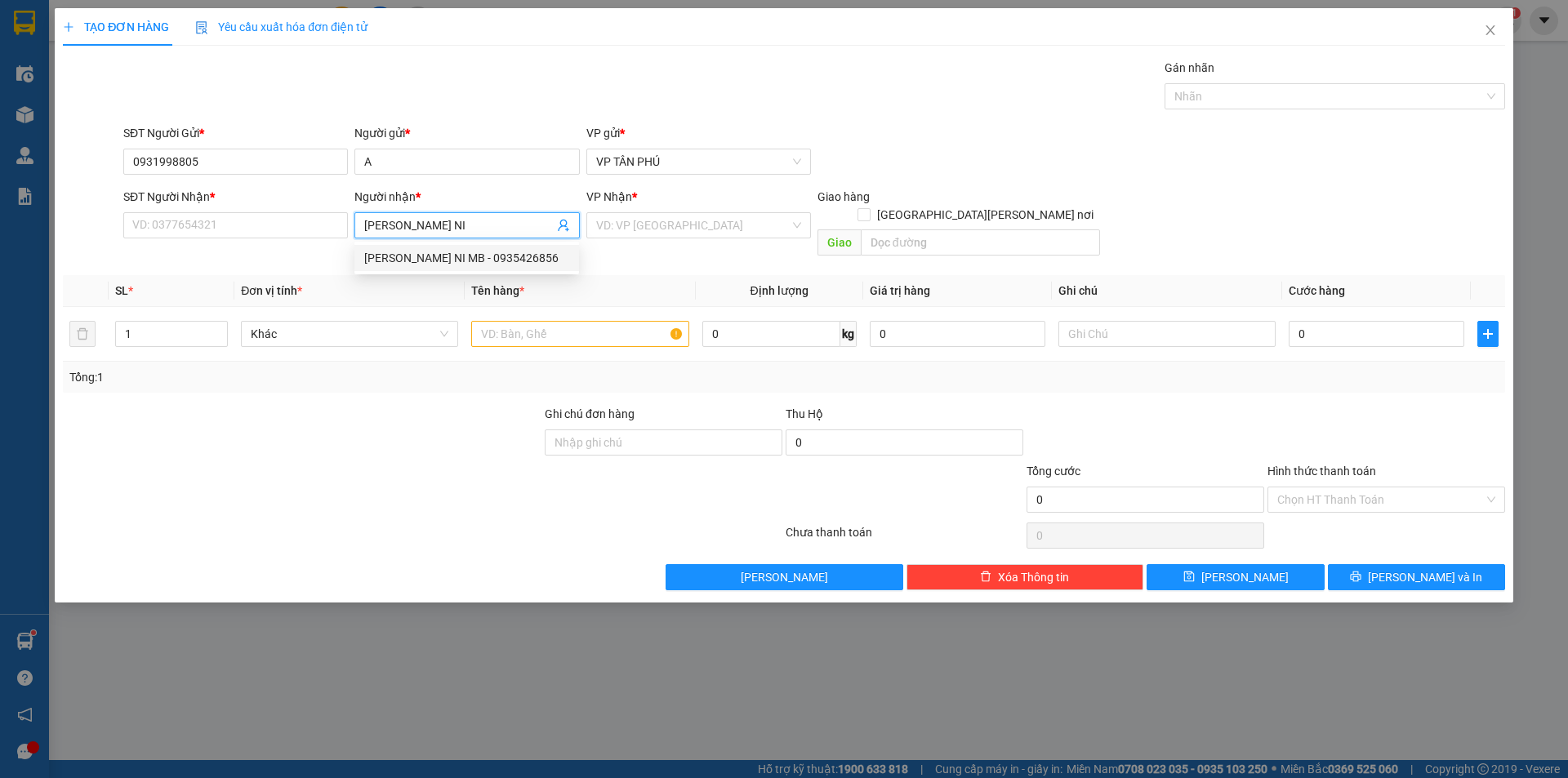
click at [417, 254] on div "HIEN NI MB - 0935426856" at bounding box center [466, 257] width 205 height 17
type input "0935426856"
type input "HIEN NI MB"
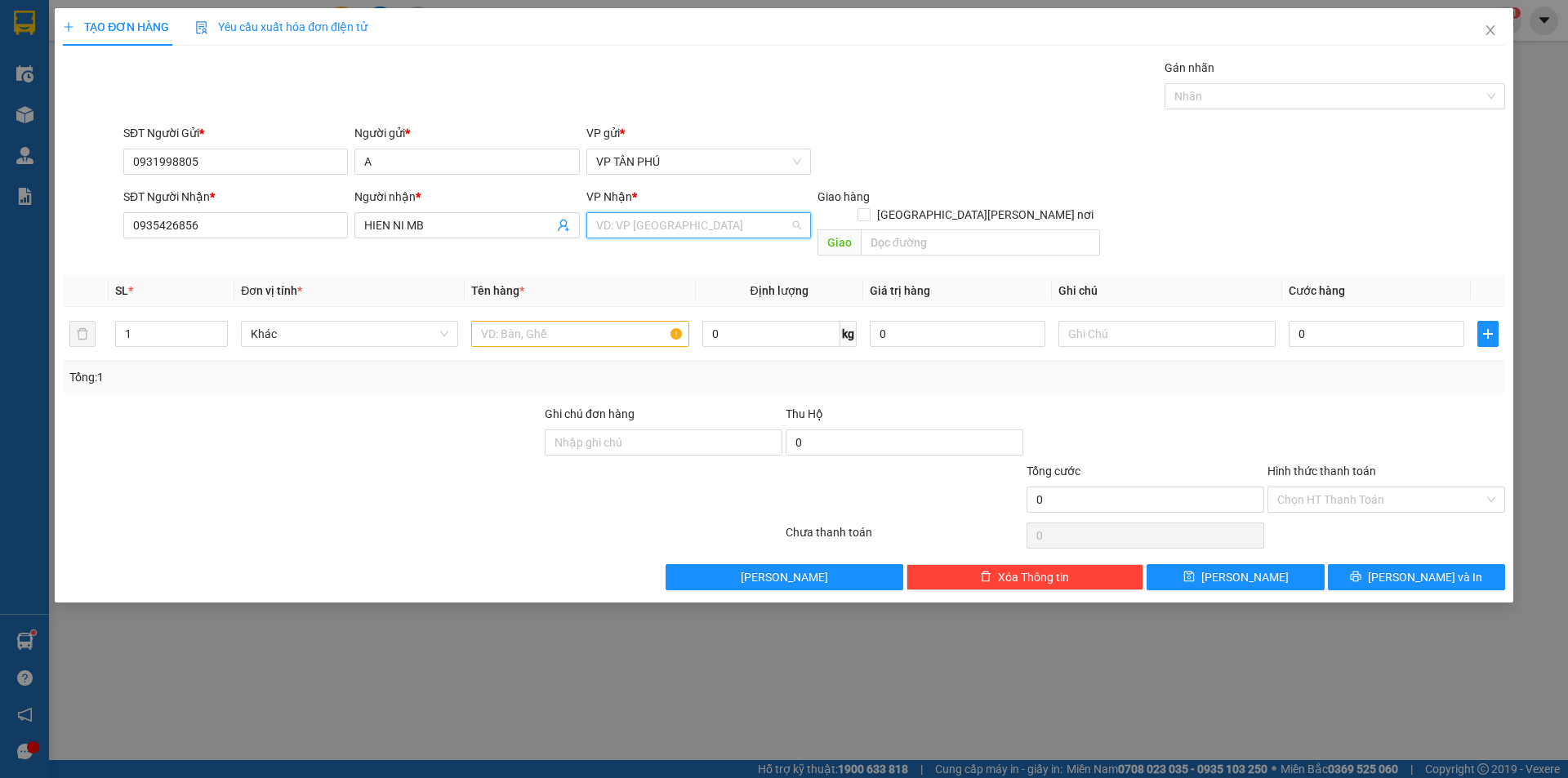
click at [673, 228] on input "search" at bounding box center [693, 224] width 193 height 24
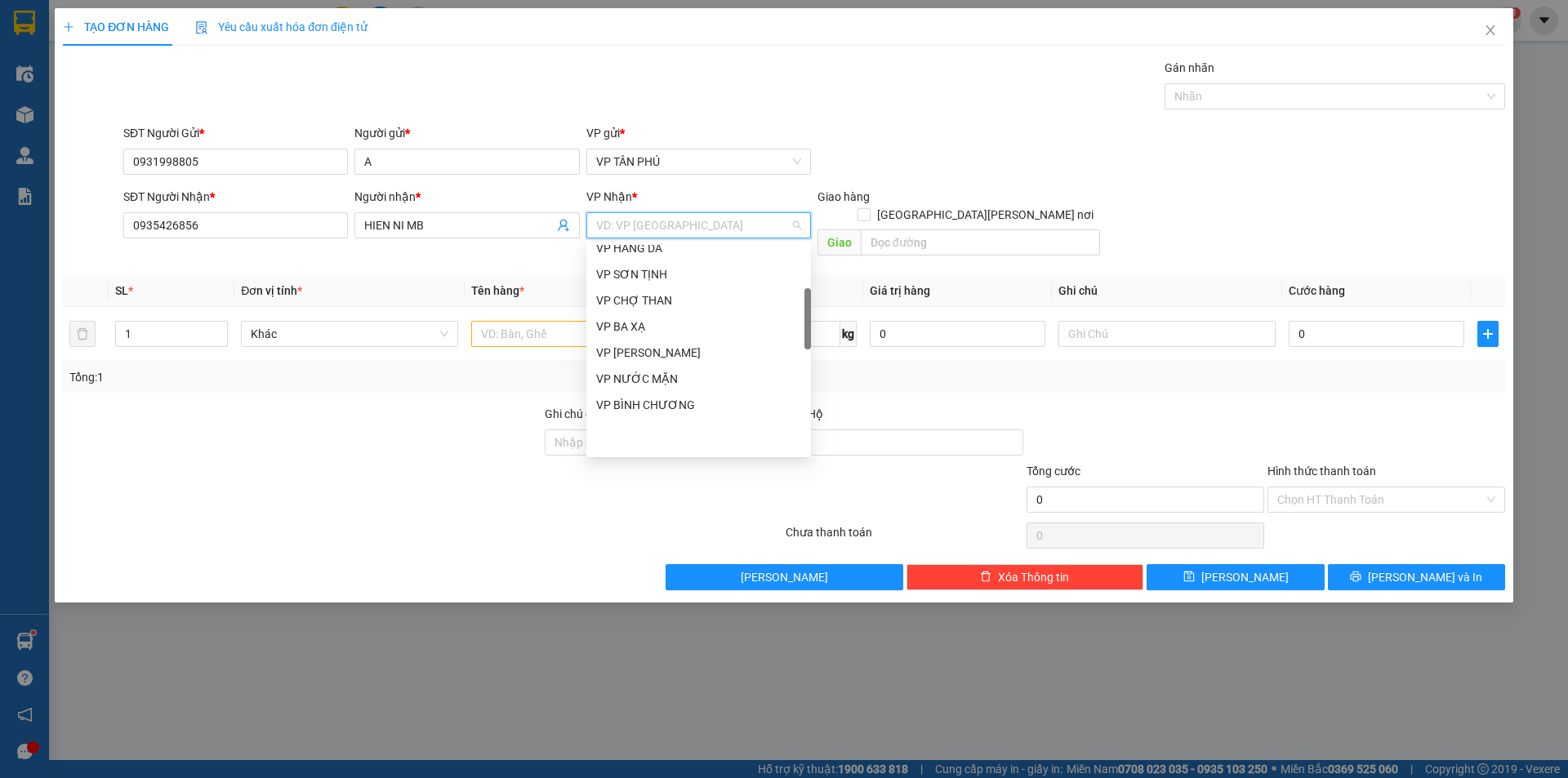
scroll to position [408, 0]
click at [644, 291] on div "VP BÌNH THẠNH" at bounding box center [699, 293] width 205 height 17
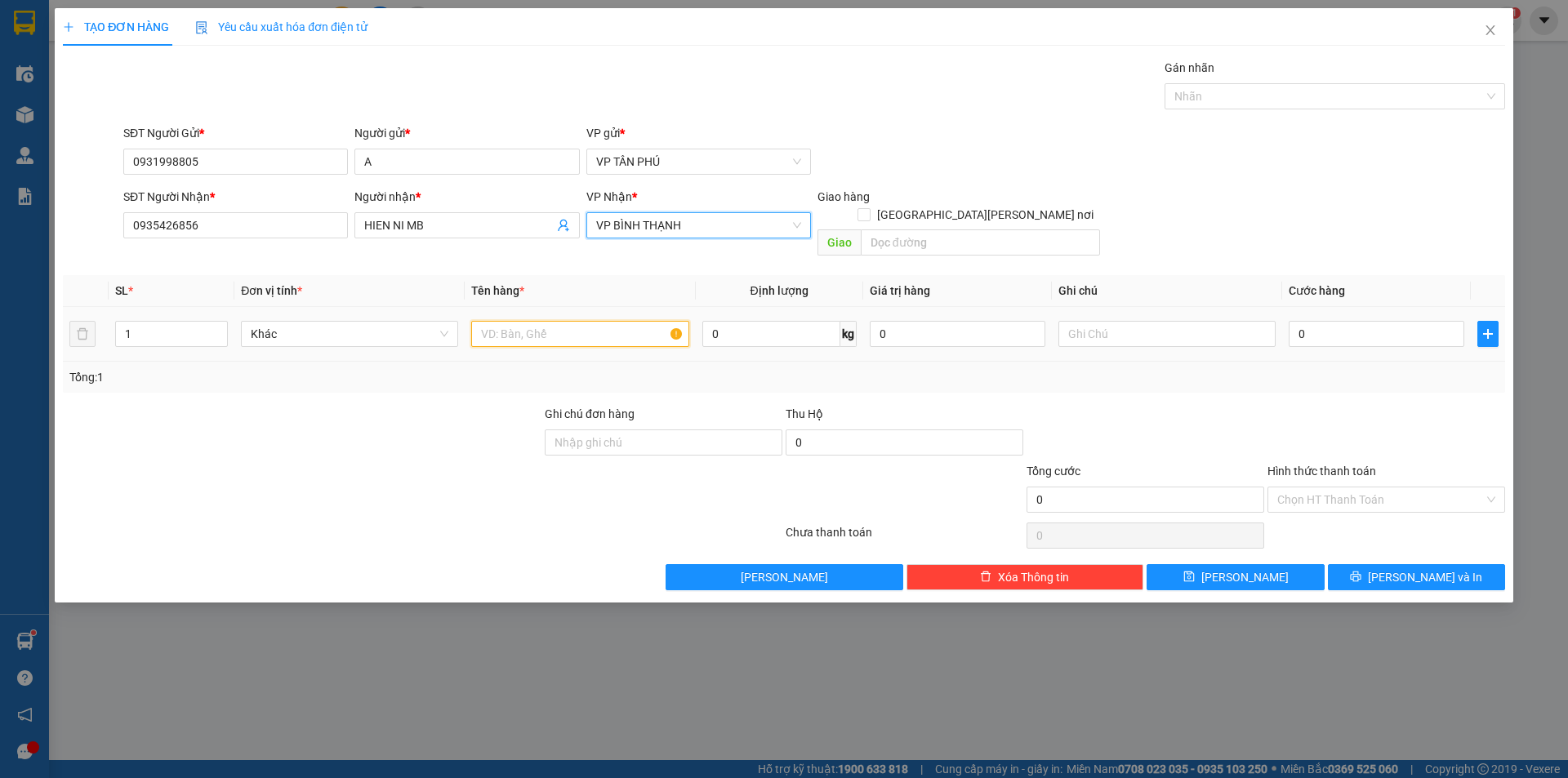
click at [536, 321] on input "text" at bounding box center [580, 333] width 218 height 26
type input "2THUNG"
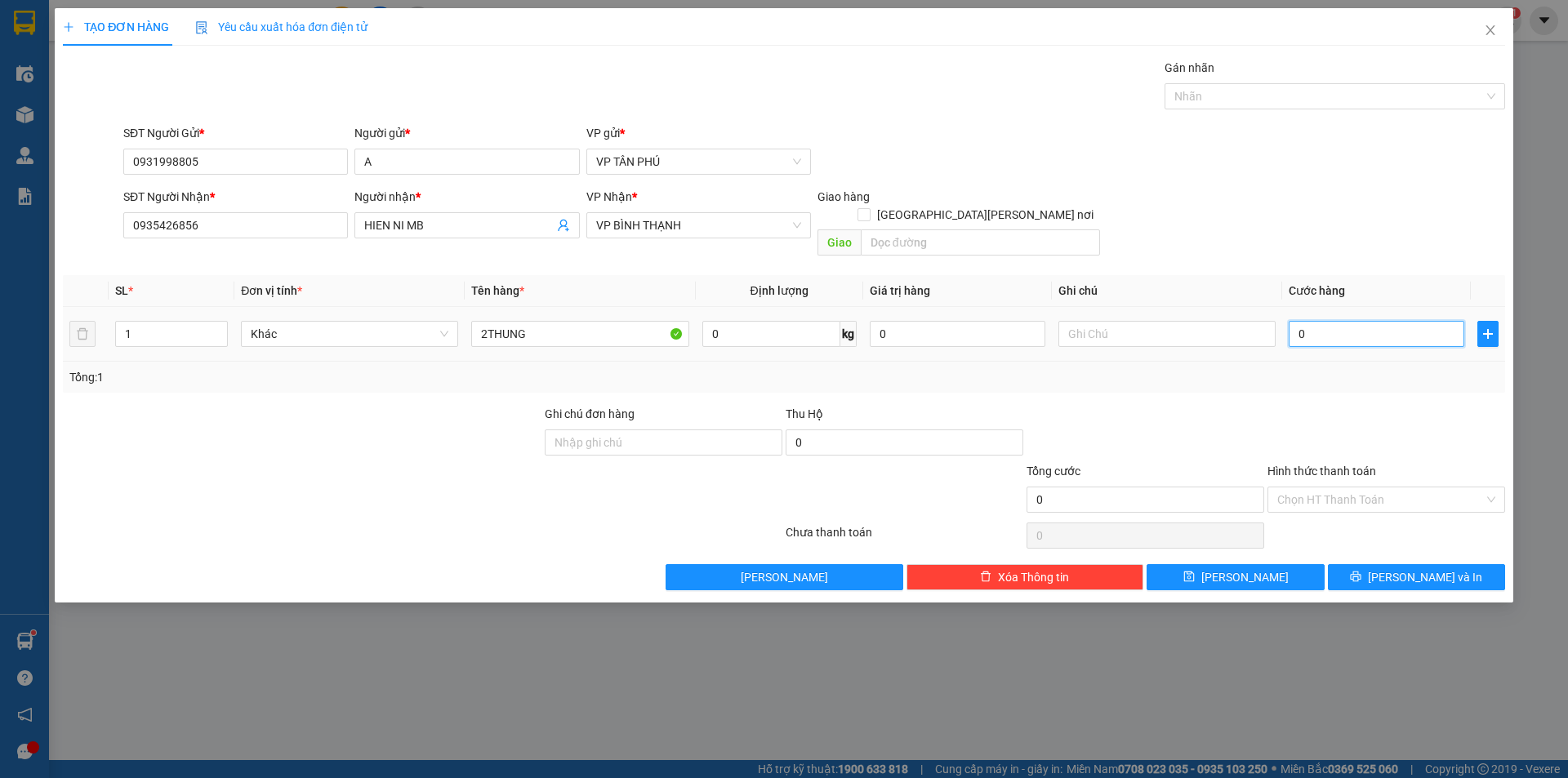
click at [1315, 321] on input "0" at bounding box center [1377, 333] width 176 height 26
type input "1"
type input "15"
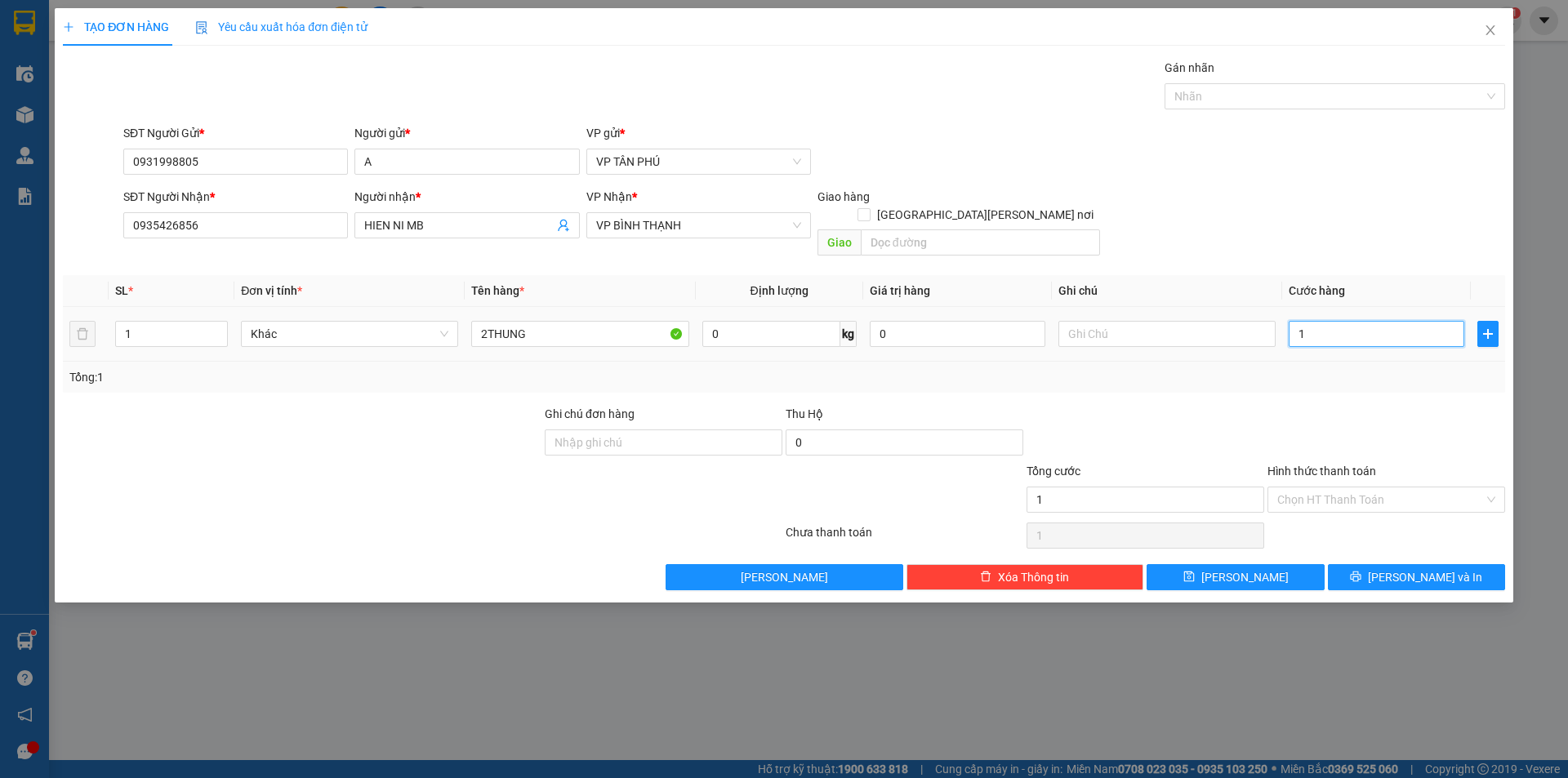
type input "15"
type input "150"
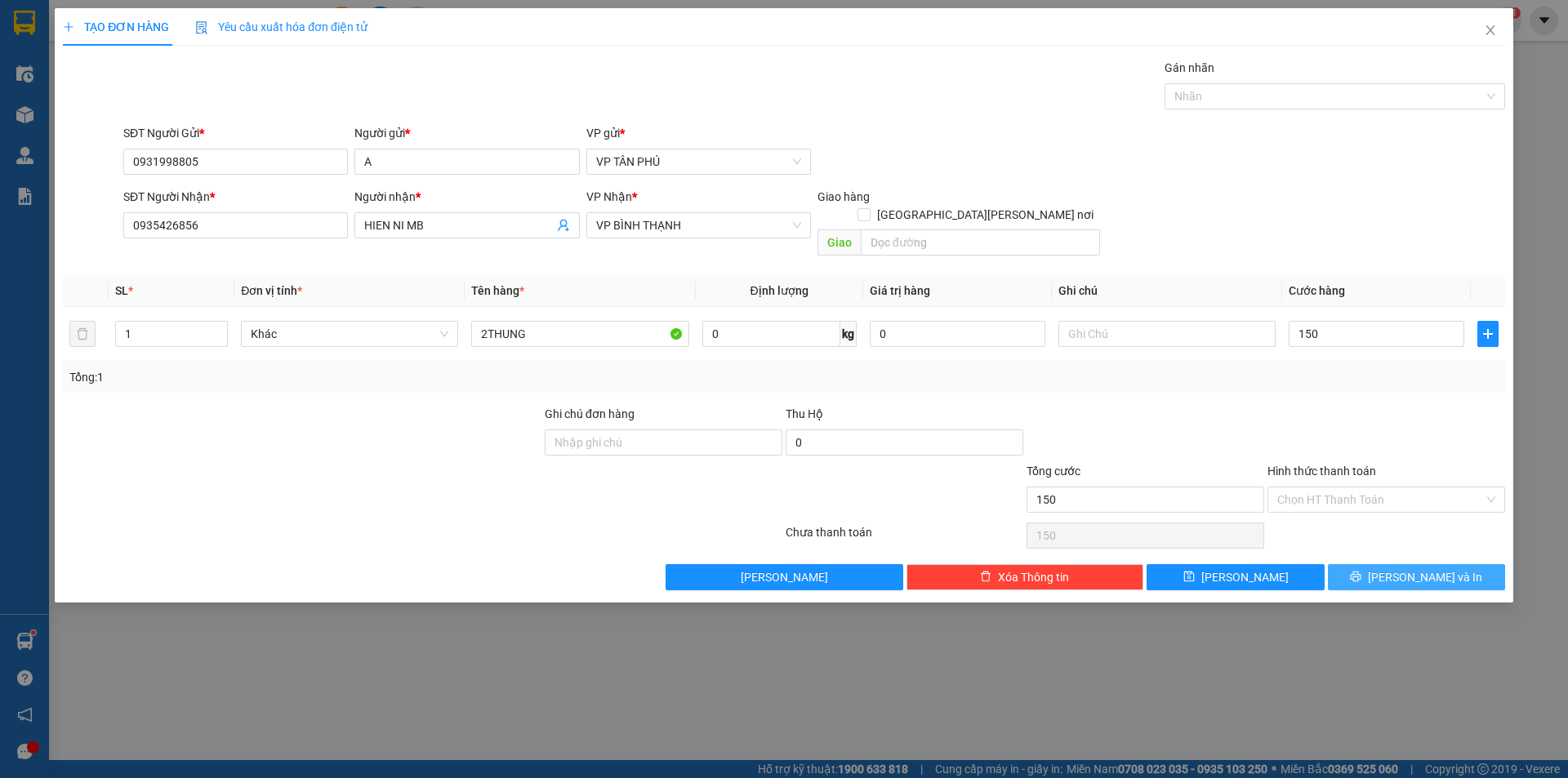
type input "150.000"
click at [1382, 568] on button "[PERSON_NAME] và In" at bounding box center [1416, 577] width 177 height 26
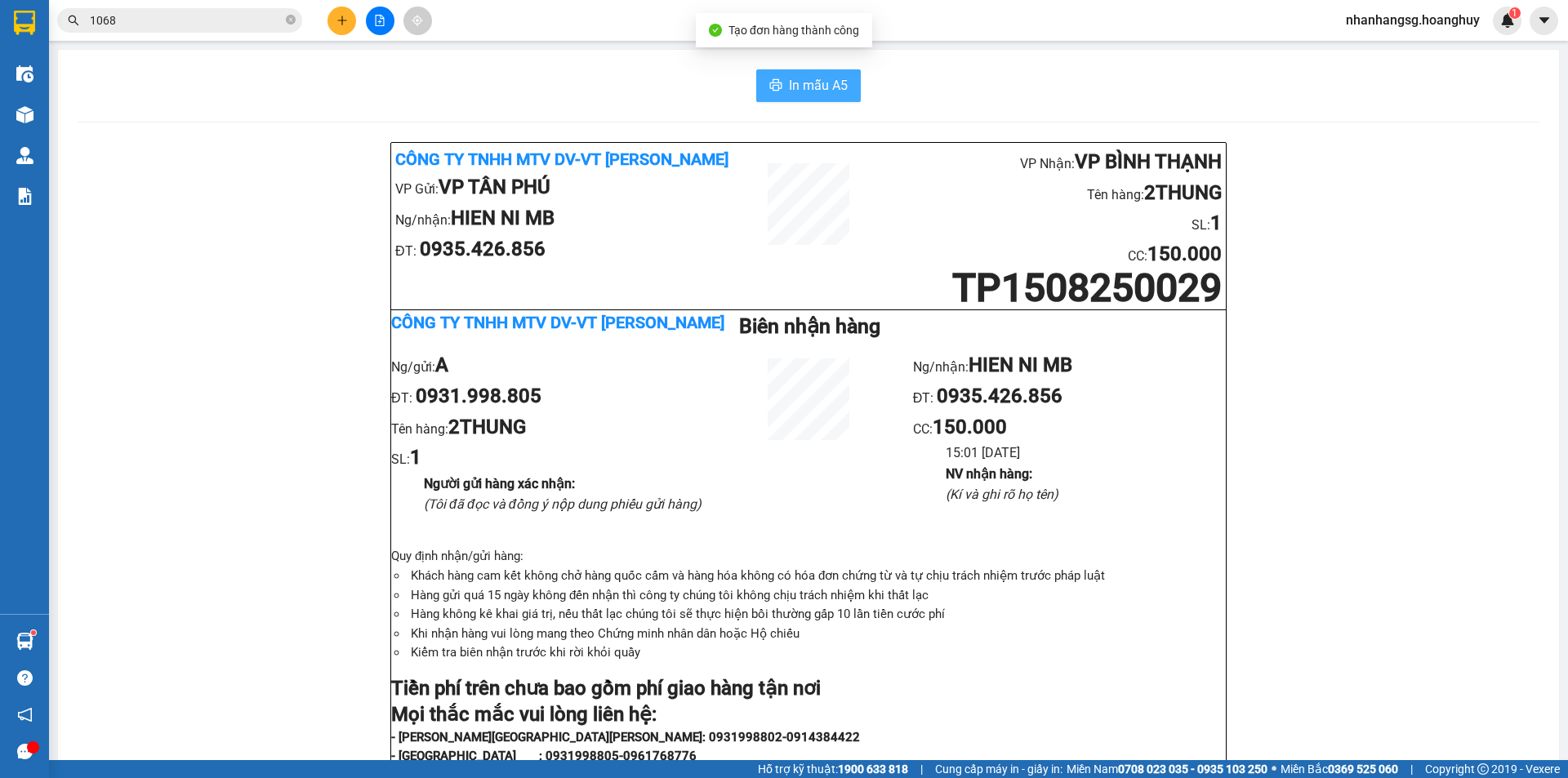
click at [777, 84] on button "In mẫu A5" at bounding box center [809, 85] width 105 height 33
click at [337, 25] on icon "plus" at bounding box center [342, 20] width 12 height 12
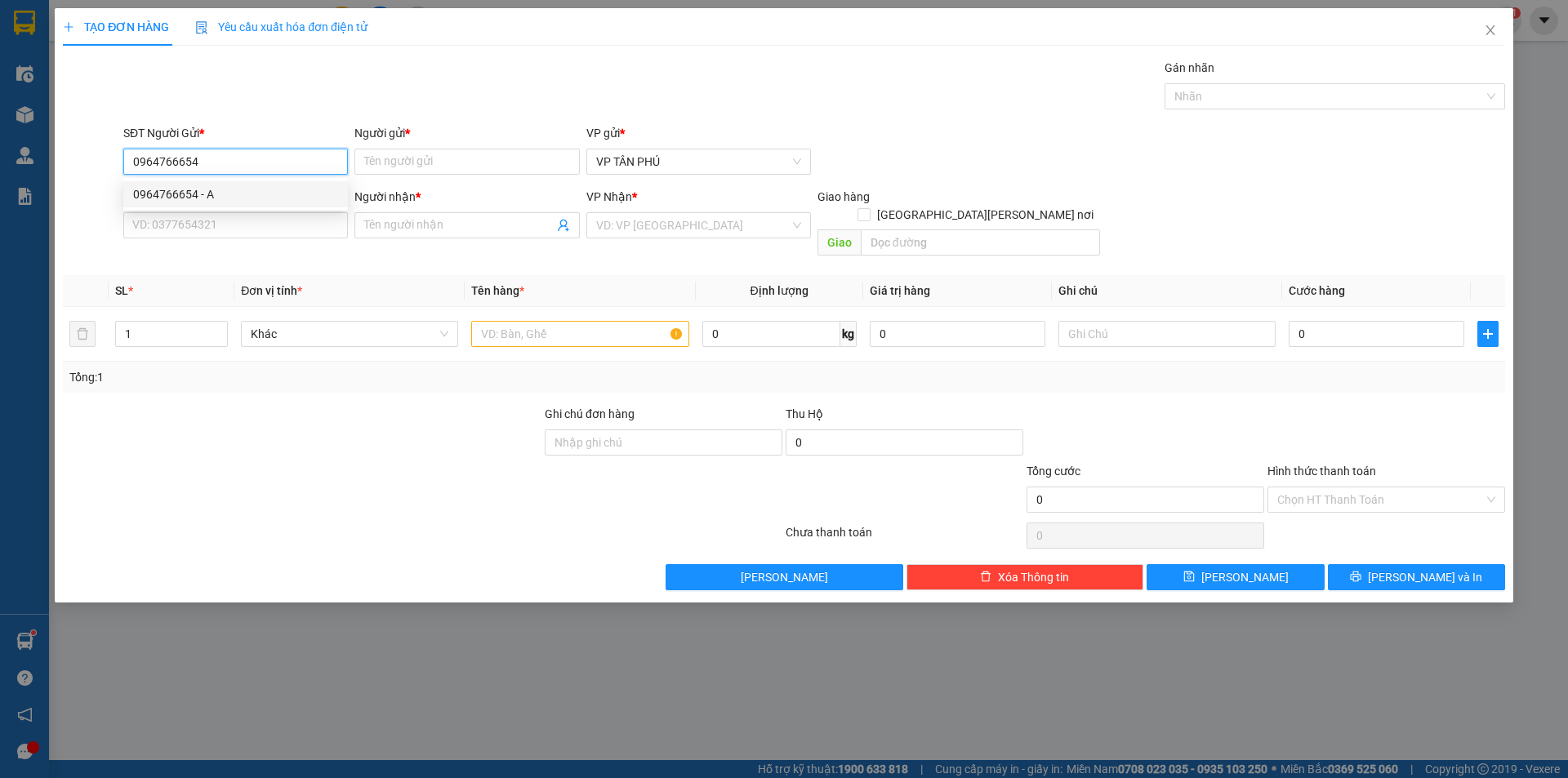
click at [166, 197] on div "0964766654 - A" at bounding box center [235, 194] width 205 height 17
type input "0964766654"
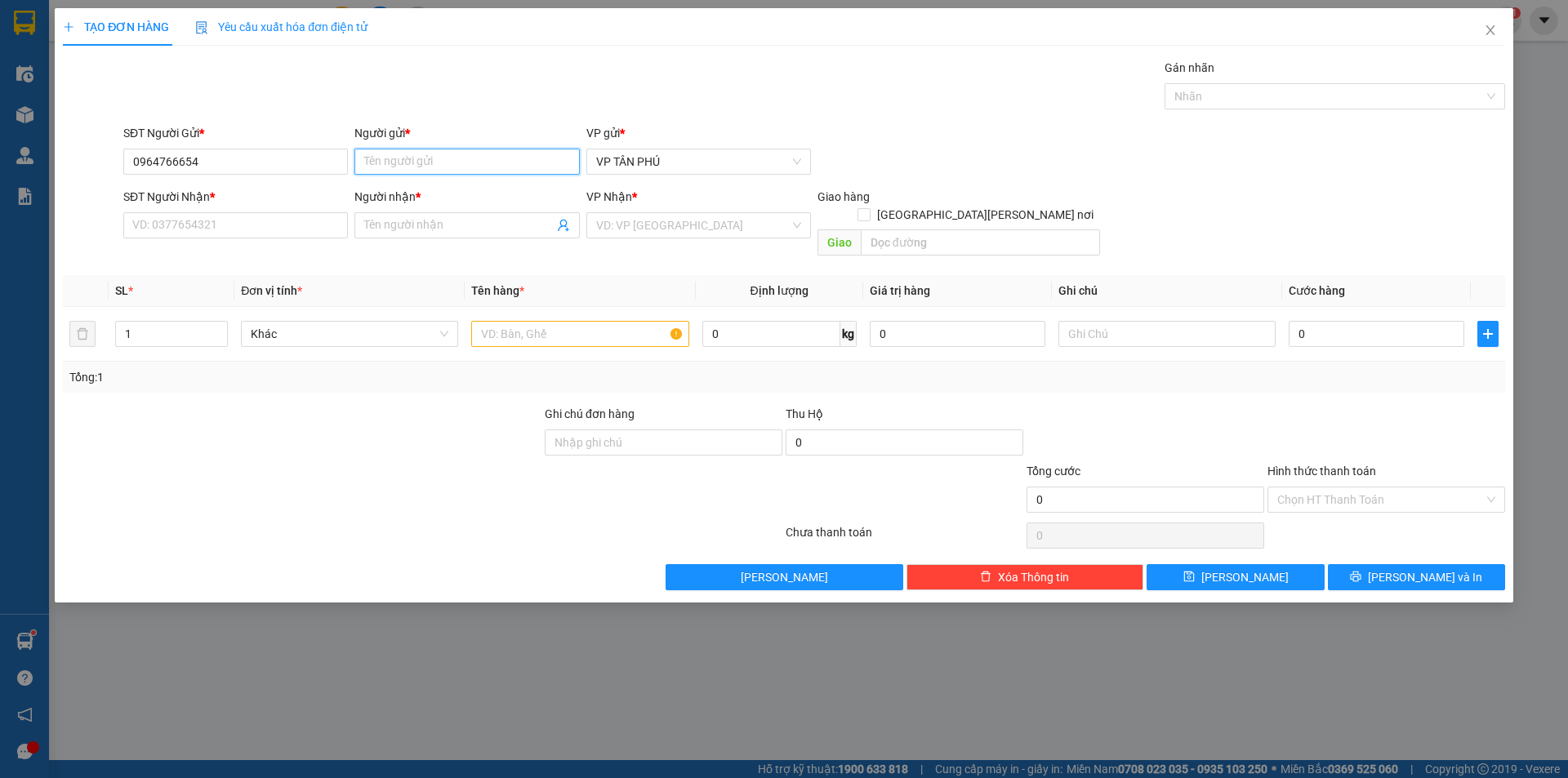
click at [426, 157] on input "Người gửi *" at bounding box center [466, 161] width 224 height 26
type input "A"
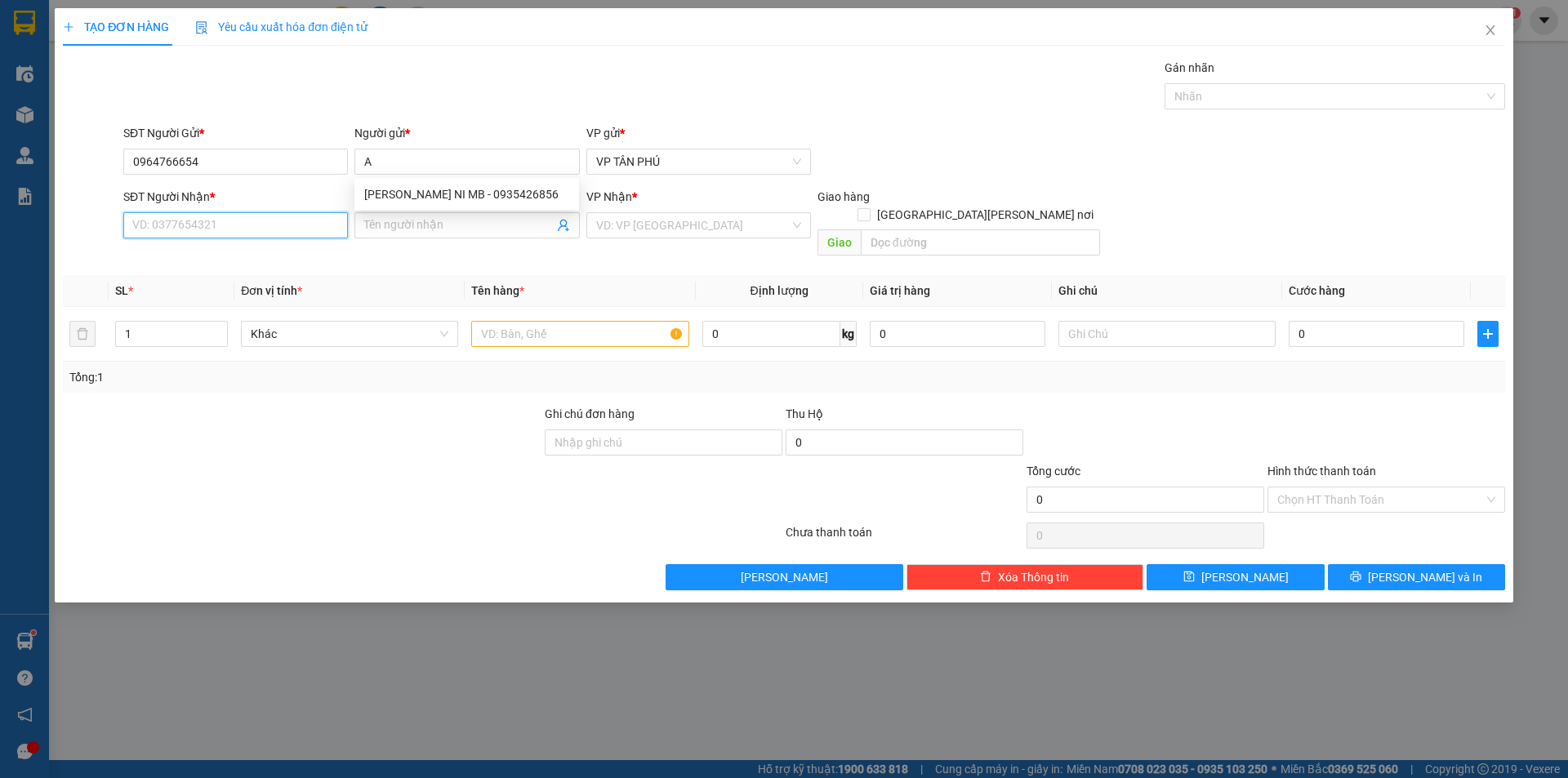
click at [255, 222] on input "SĐT Người Nhận *" at bounding box center [235, 225] width 224 height 26
click at [200, 287] on div "0982865604 - TRA BONG" at bounding box center [235, 284] width 205 height 17
type input "0982865604"
type input "TRA BONG"
type input "0982865604"
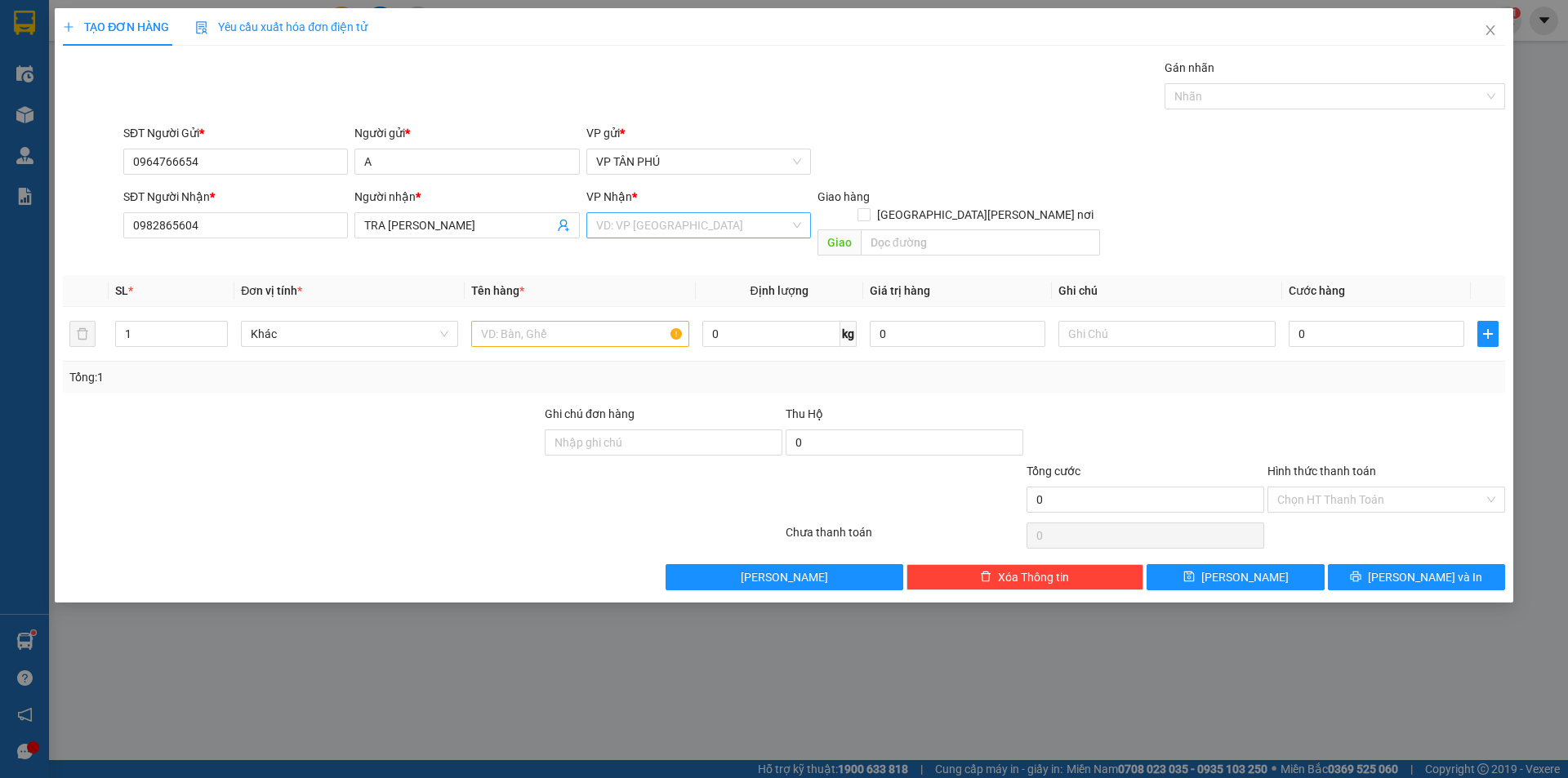
click at [744, 236] on input "search" at bounding box center [693, 224] width 193 height 24
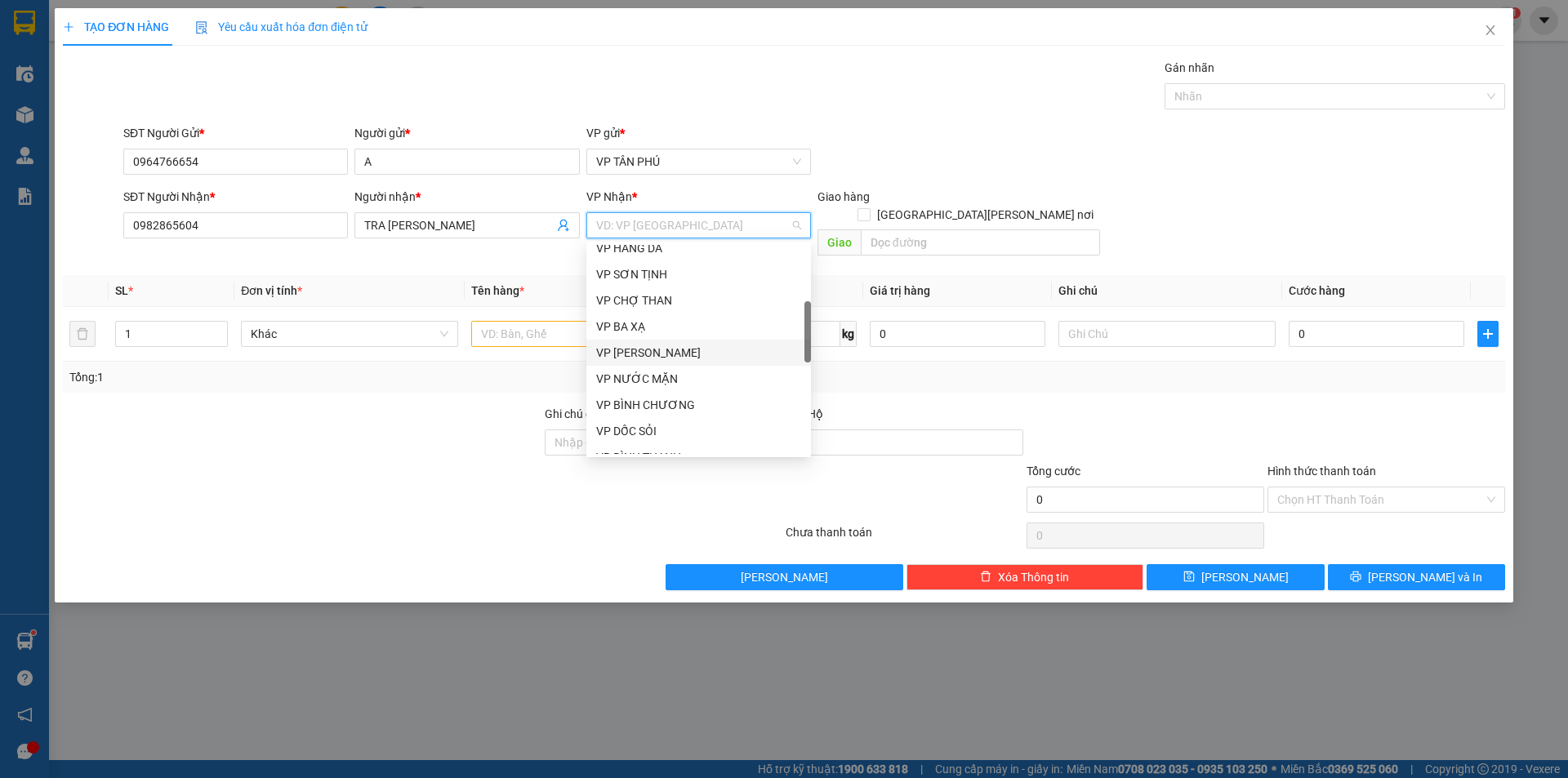
scroll to position [679, 0]
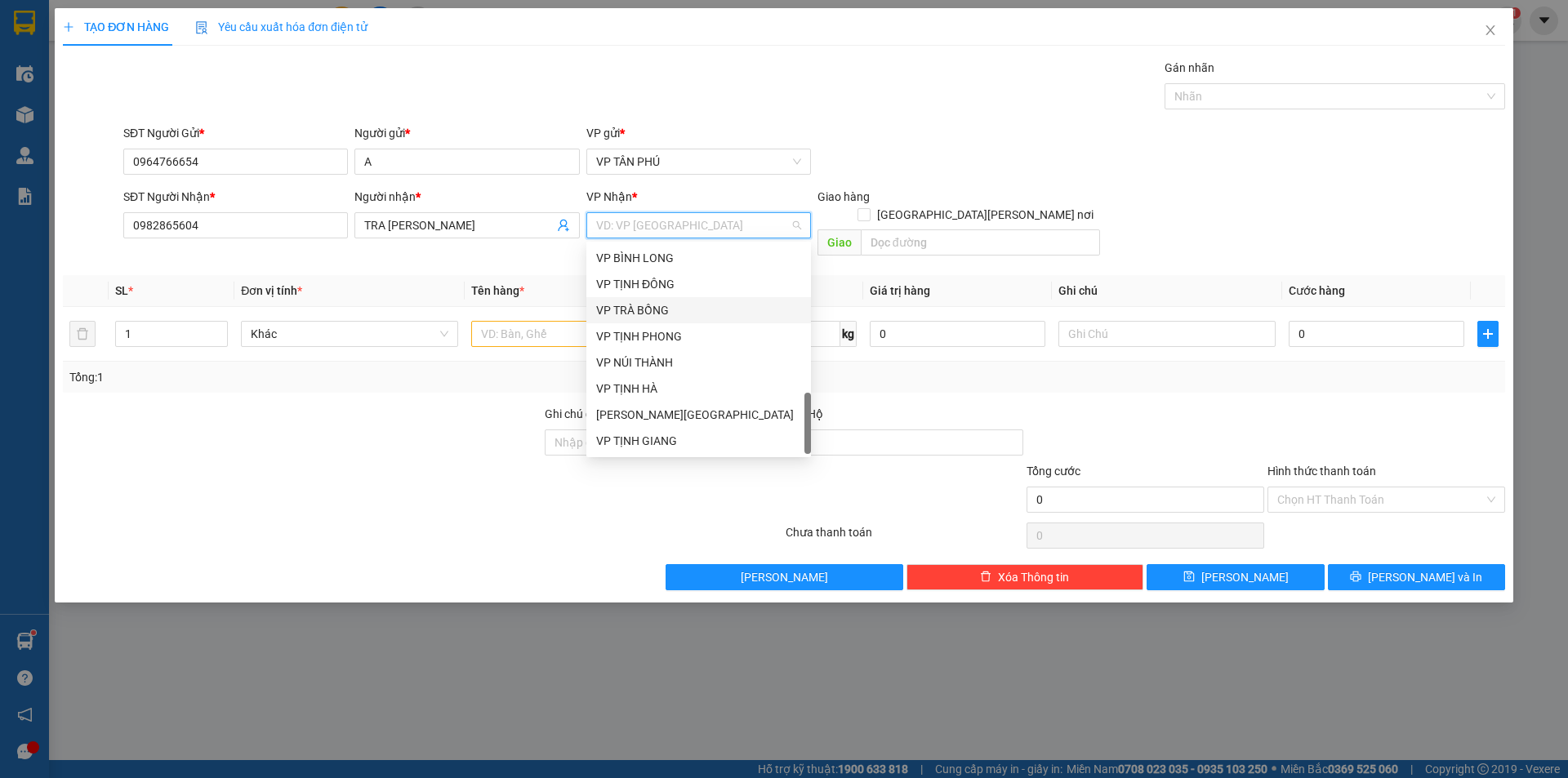
click at [648, 299] on div "VP TRÀ BỒNG" at bounding box center [699, 310] width 224 height 26
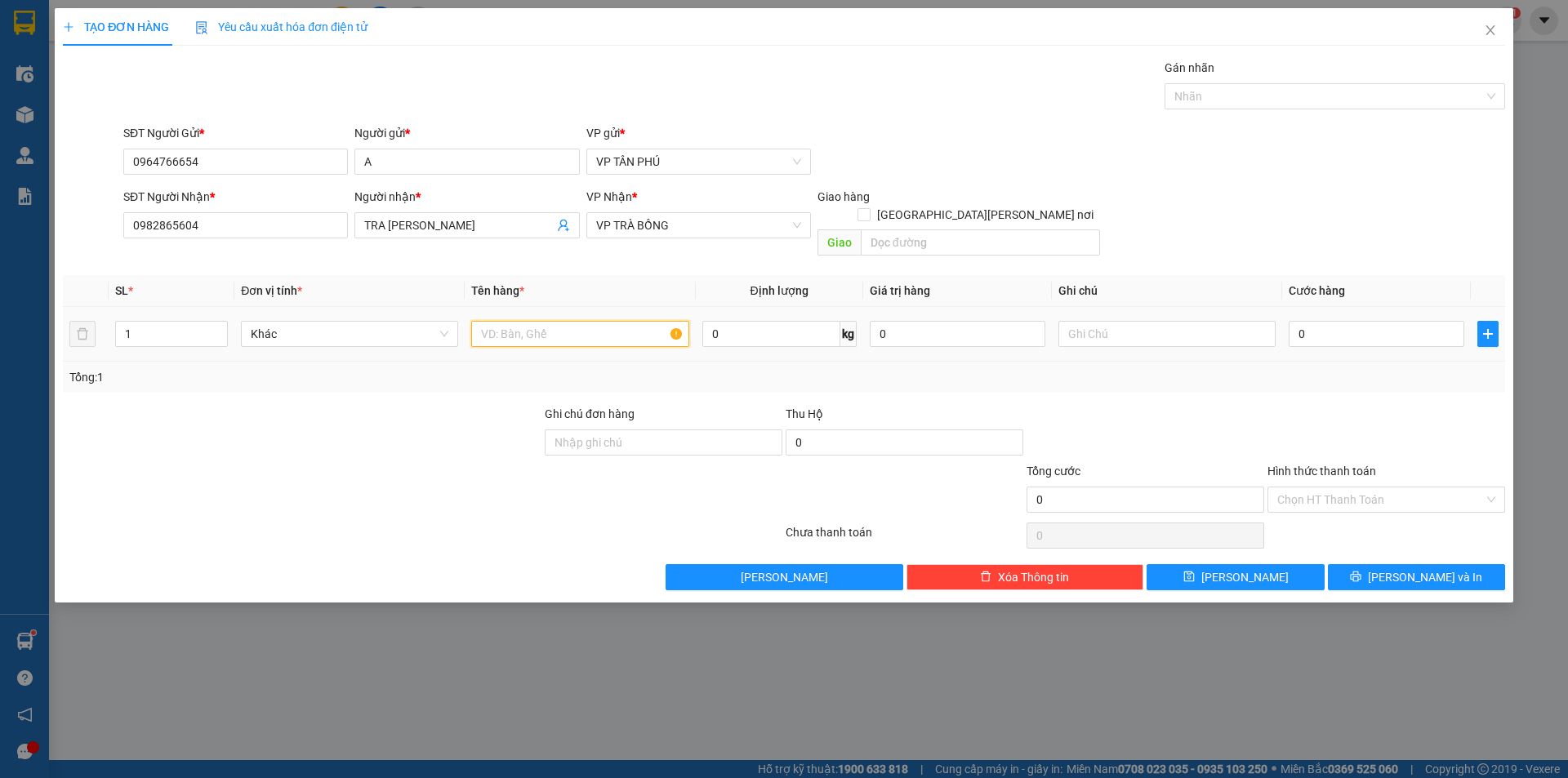
click at [556, 325] on input "text" at bounding box center [580, 333] width 218 height 26
type input "1CUC DEN"
click at [1343, 321] on input "0" at bounding box center [1377, 333] width 176 height 26
type input "7"
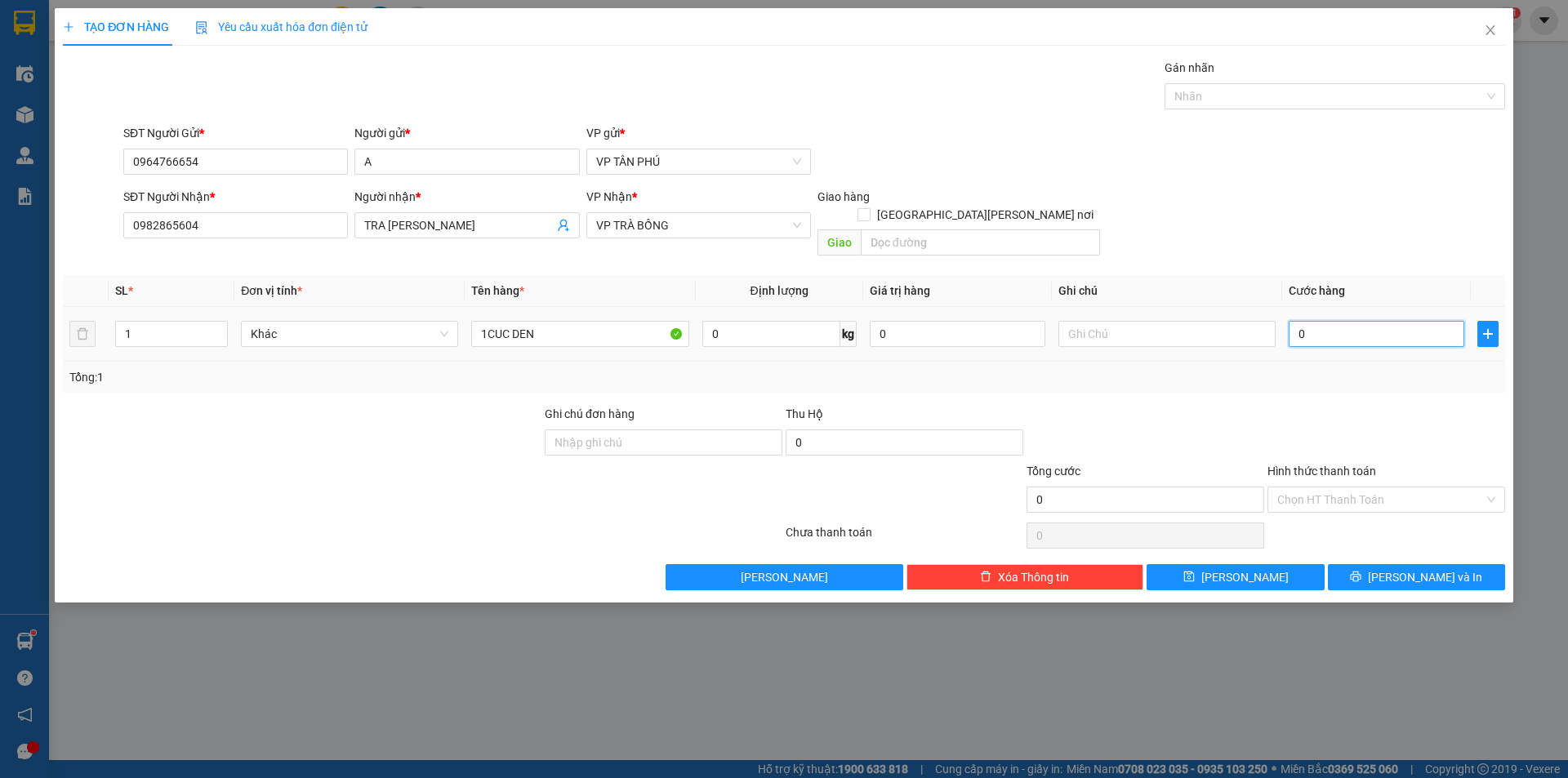
type input "7"
type input "70"
type input "70.000"
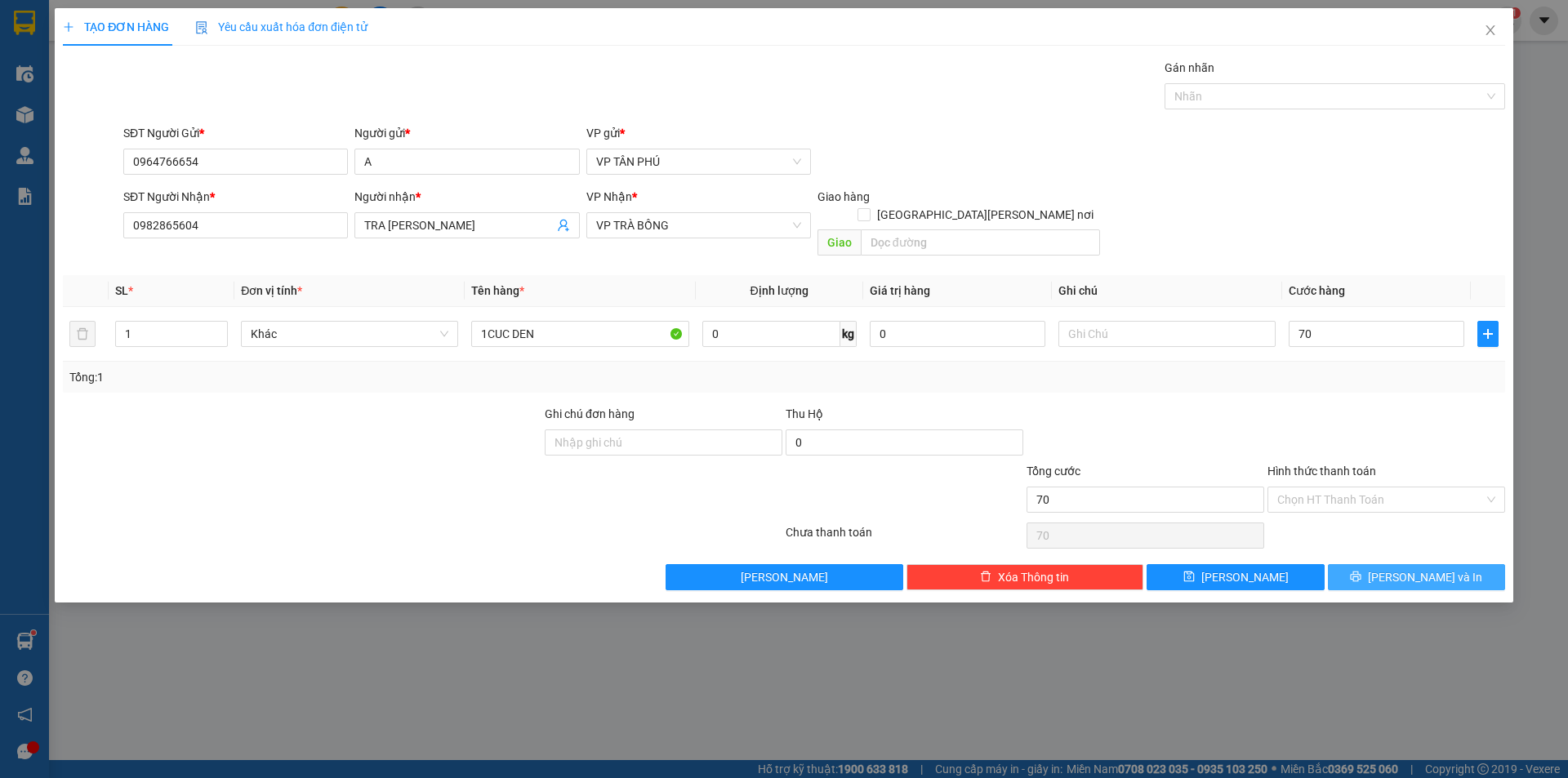
type input "70.000"
click at [1378, 564] on button "[PERSON_NAME] và In" at bounding box center [1416, 577] width 177 height 26
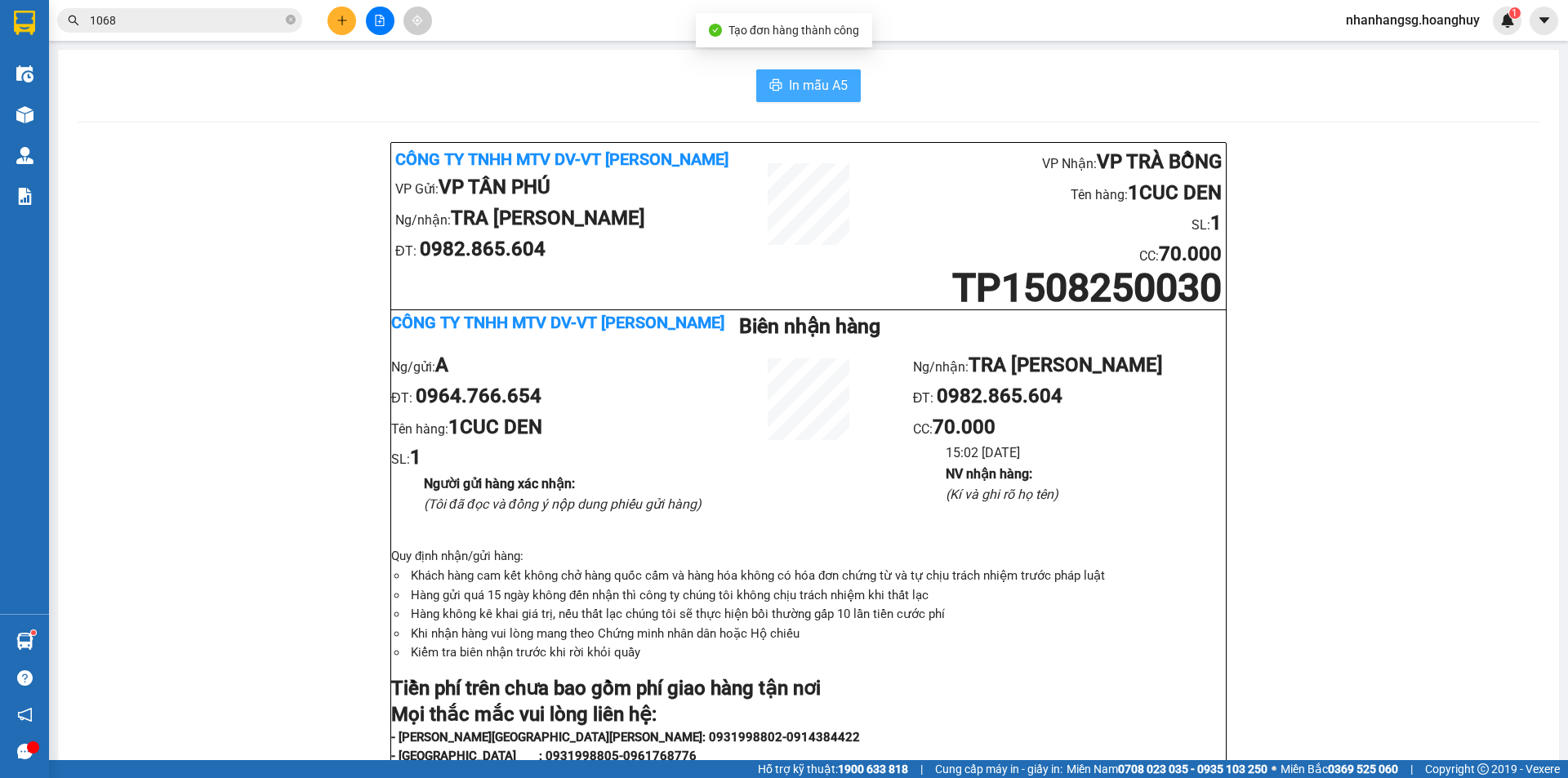
click at [806, 83] on span "In mẫu A5" at bounding box center [818, 85] width 59 height 20
click at [340, 11] on button at bounding box center [341, 20] width 28 height 28
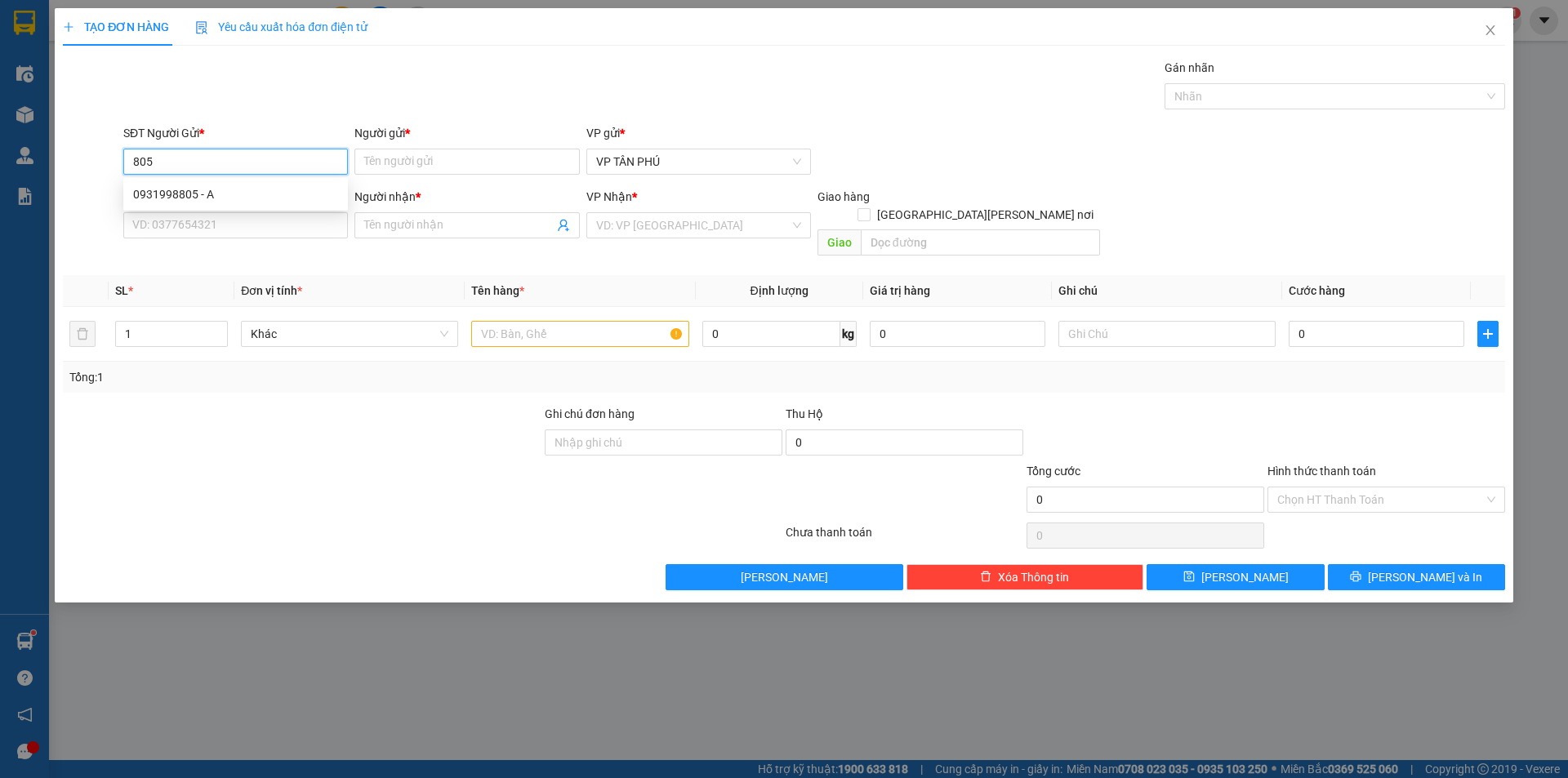
click at [236, 192] on div "0931998805 - A" at bounding box center [235, 194] width 205 height 17
type input "0931998805"
click at [402, 159] on input "Người gửi *" at bounding box center [466, 161] width 224 height 26
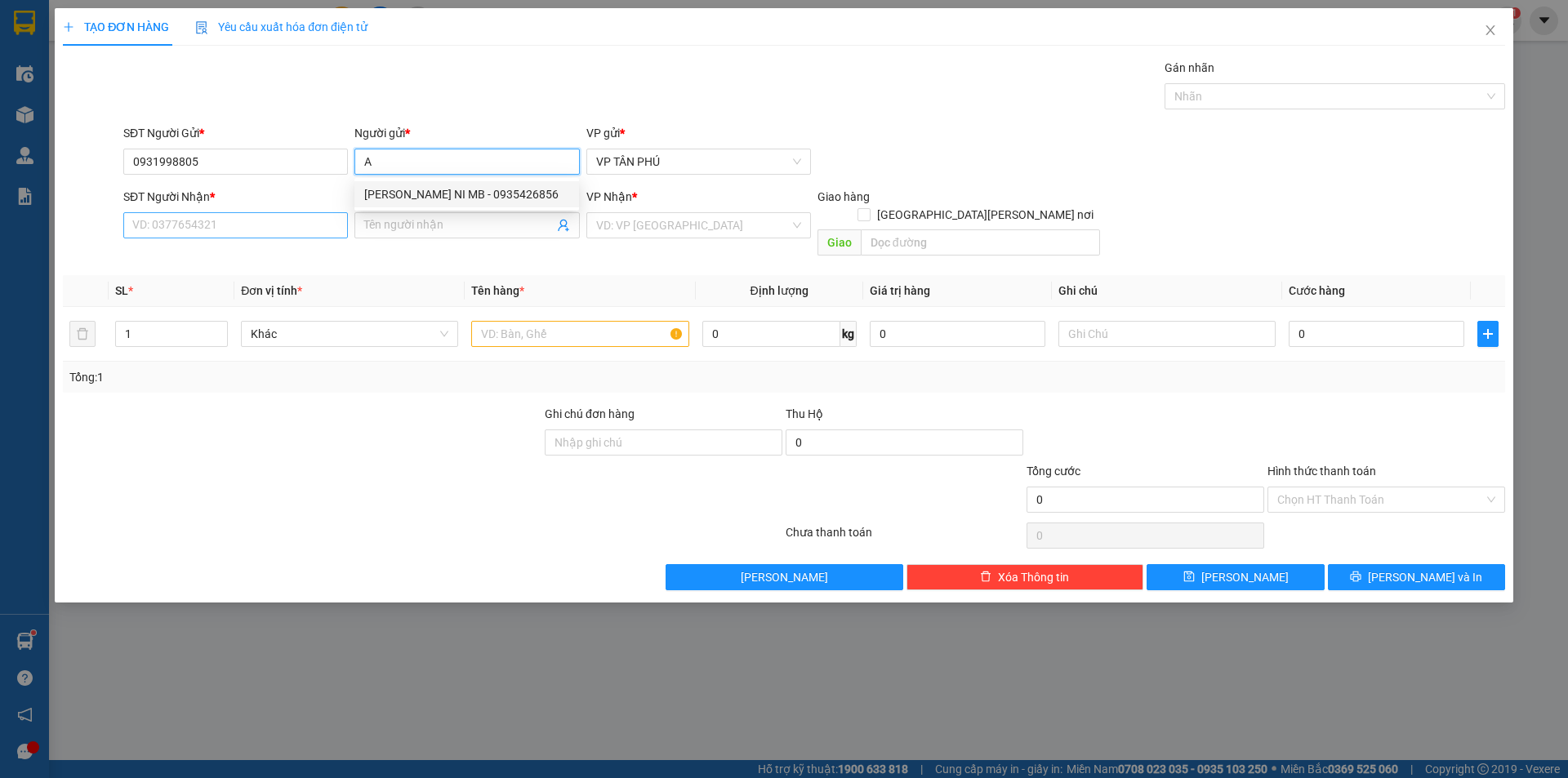
type input "A"
click at [301, 225] on input "SĐT Người Nhận *" at bounding box center [235, 225] width 224 height 26
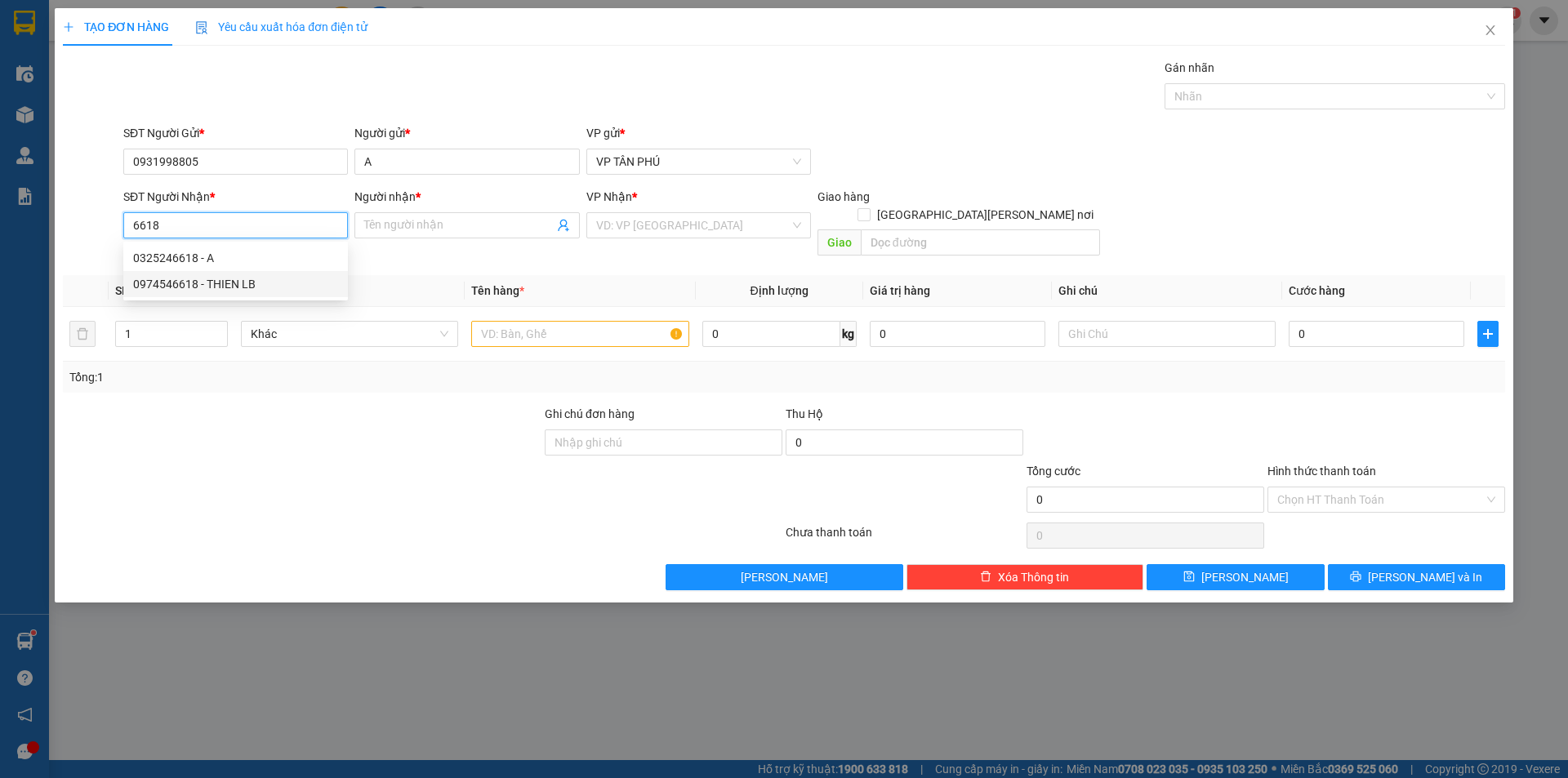
click at [227, 275] on div "0974546618 - THIEN LB" at bounding box center [235, 284] width 205 height 17
type input "0974546618"
type input "THIEN LB"
type input "0974546618"
click at [644, 229] on input "search" at bounding box center [693, 224] width 193 height 24
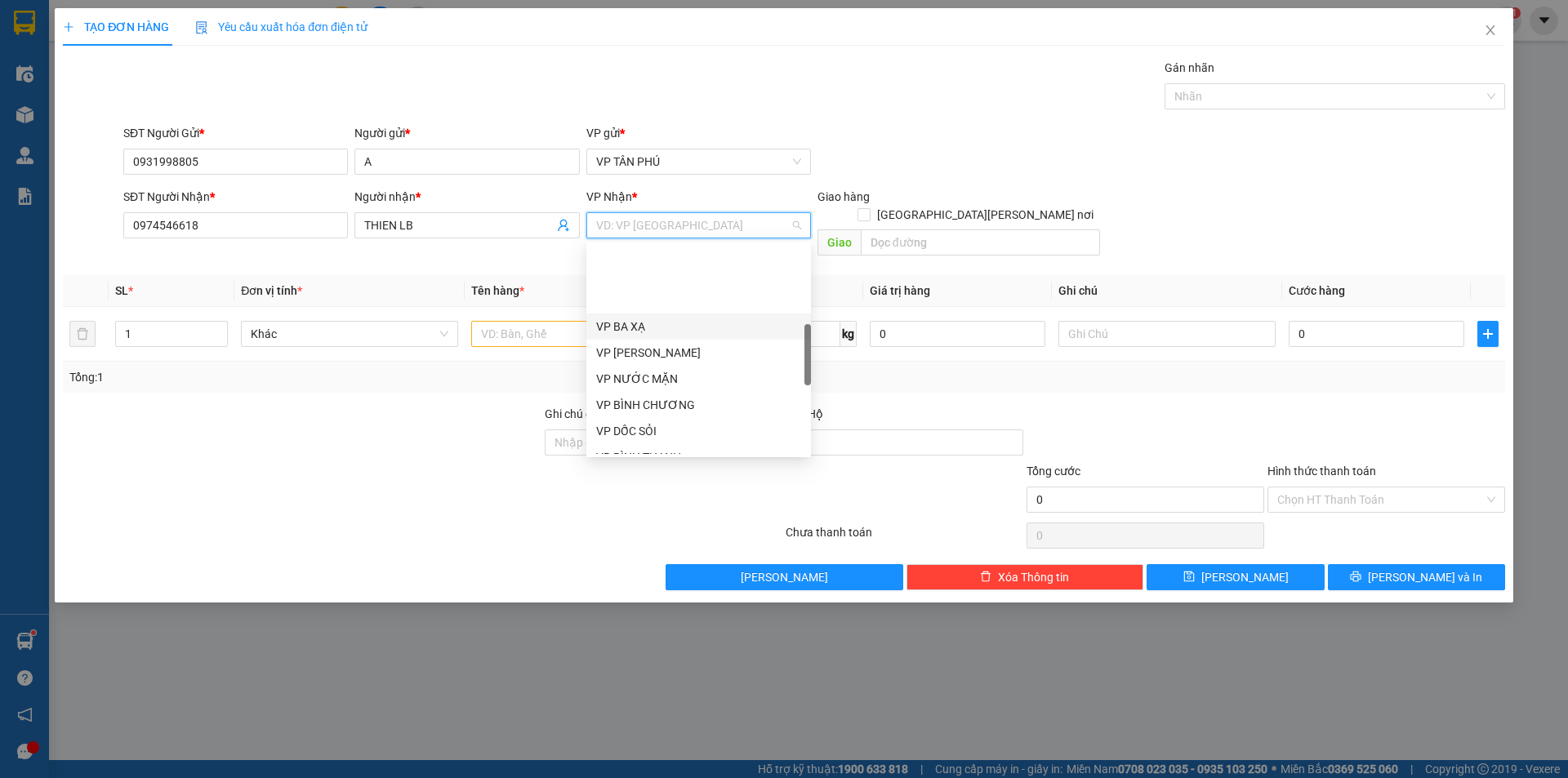
scroll to position [490, 0]
click at [658, 336] on div "VP [PERSON_NAME]" at bounding box center [699, 343] width 205 height 17
click at [658, 336] on td at bounding box center [579, 334] width 230 height 54
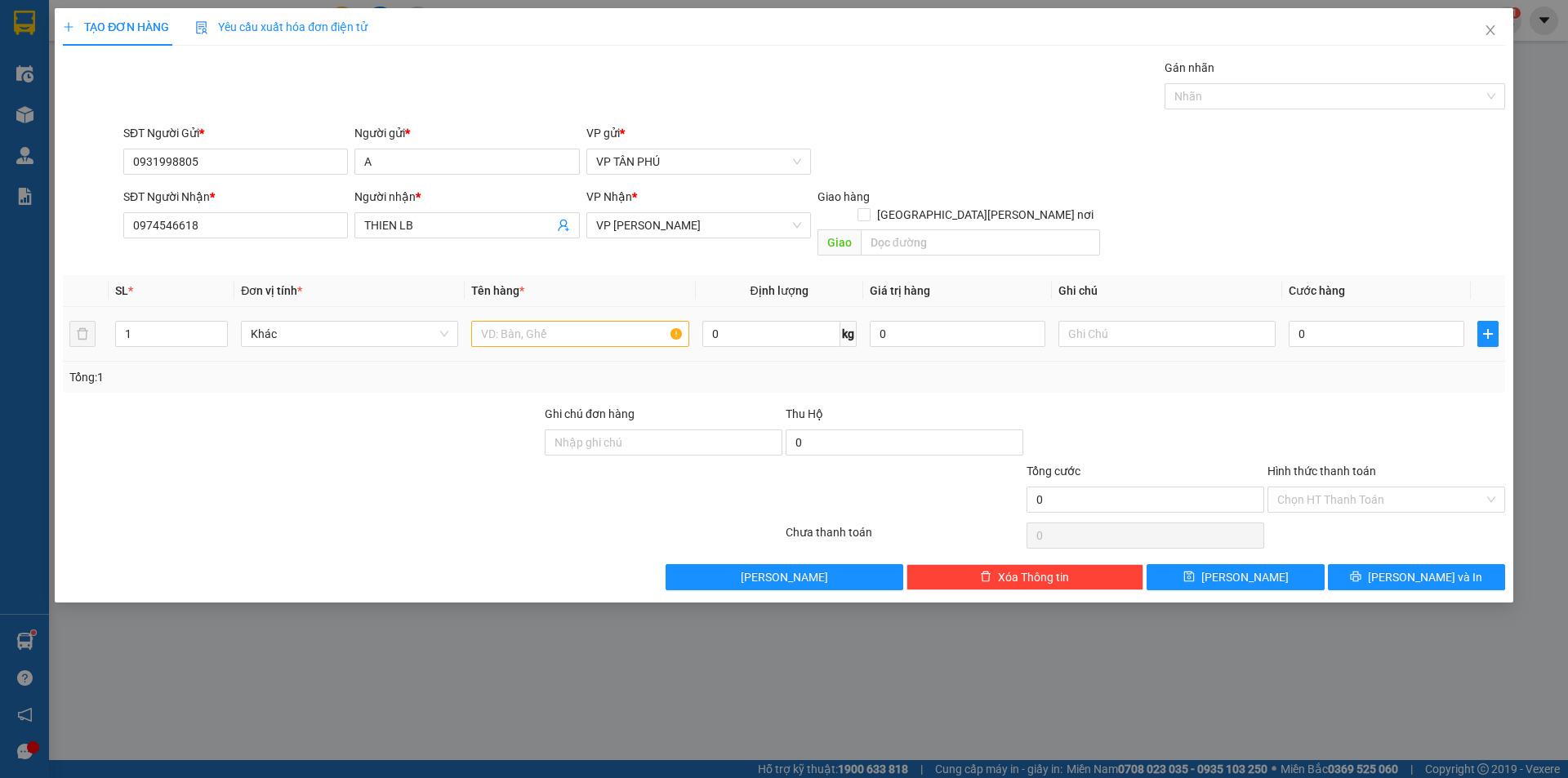
click at [541, 321] on input "text" at bounding box center [580, 333] width 218 height 26
type input "1CUC DEN"
click at [1309, 321] on input "0" at bounding box center [1377, 333] width 176 height 26
type input "1"
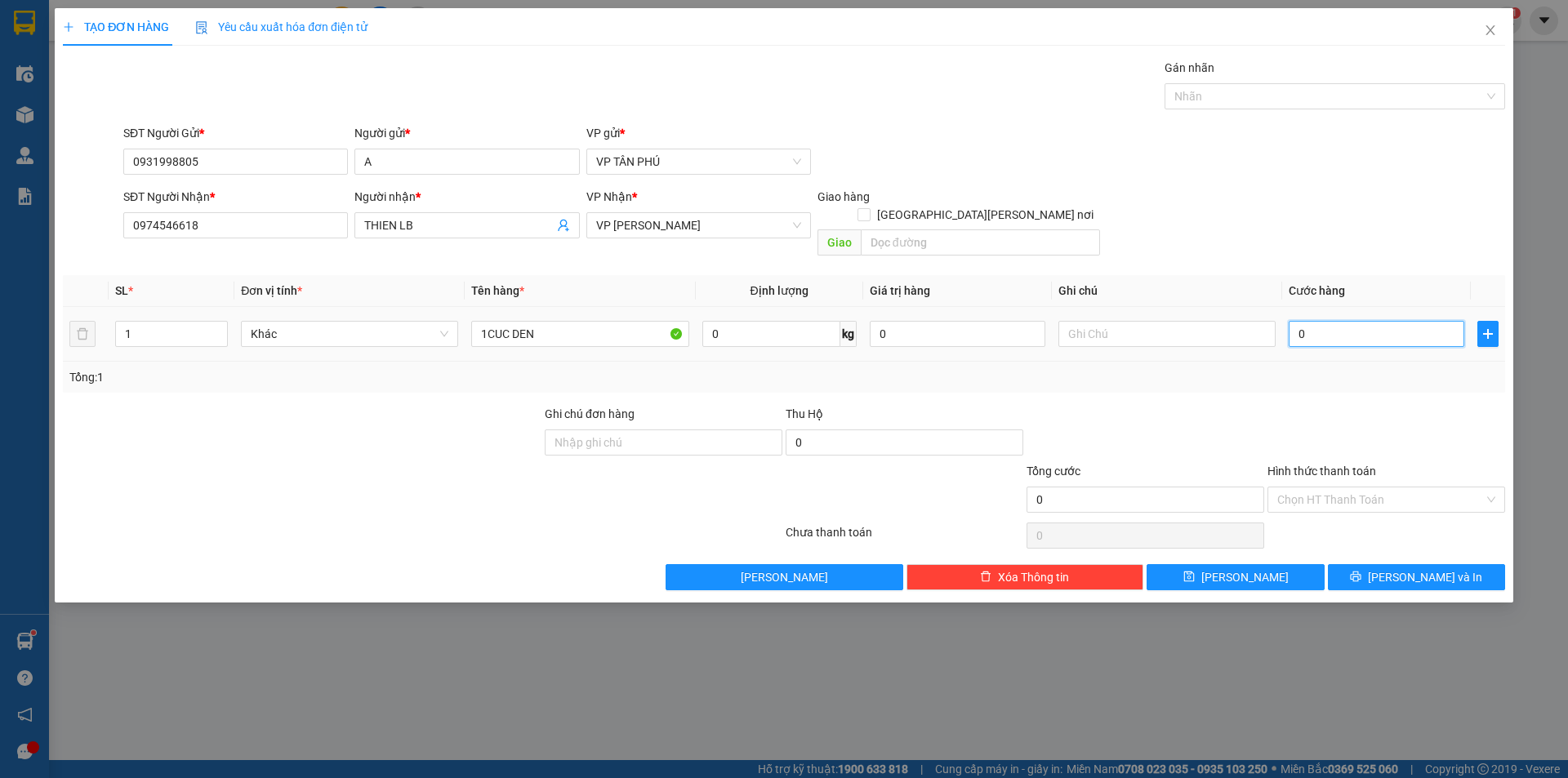
type input "1"
type input "10"
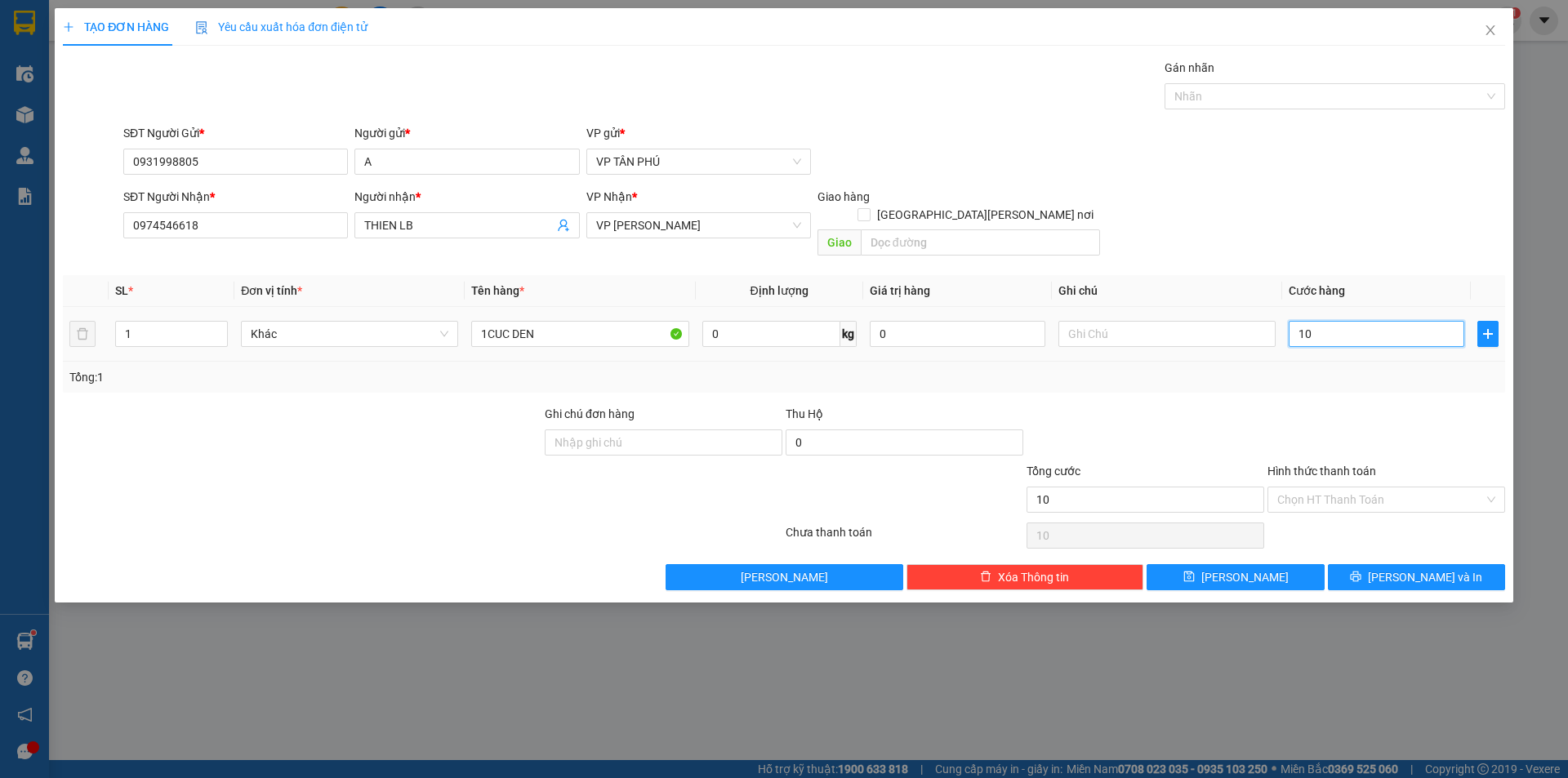
type input "100"
type input "100.000"
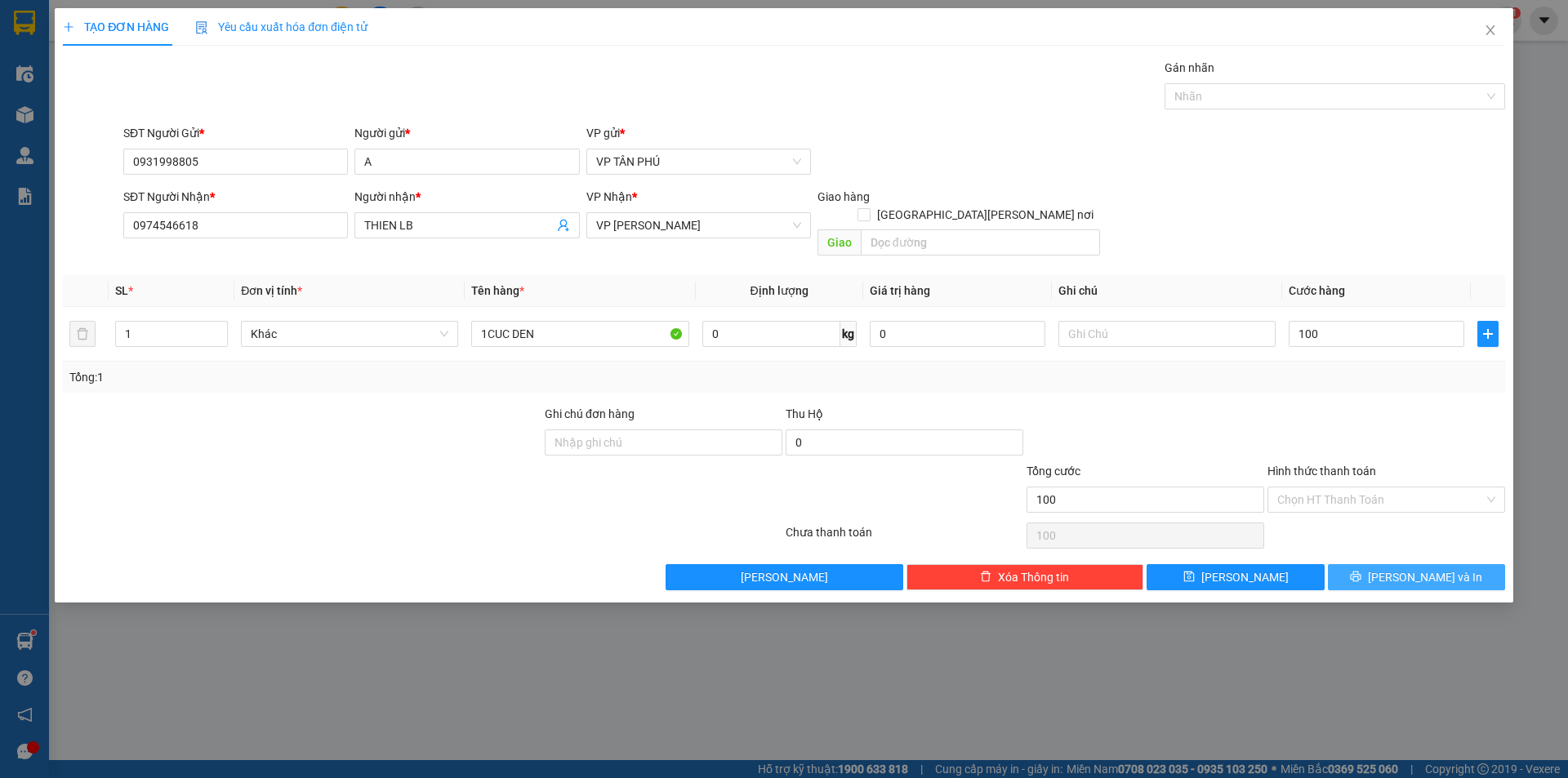
type input "100.000"
click at [1370, 565] on button "[PERSON_NAME] và In" at bounding box center [1416, 577] width 177 height 26
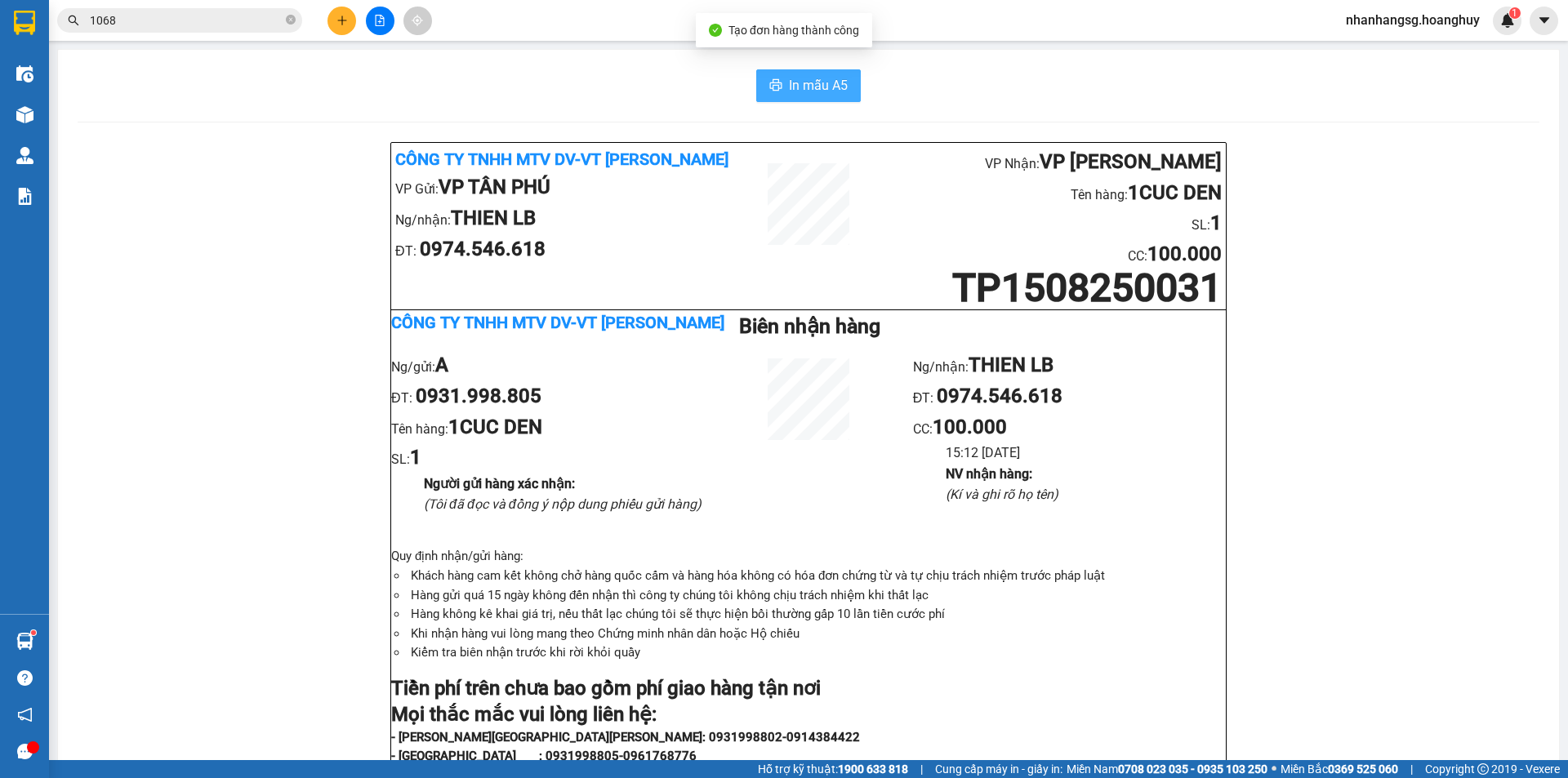
click at [801, 91] on span "In mẫu A5" at bounding box center [818, 85] width 59 height 20
click at [332, 19] on button at bounding box center [341, 20] width 28 height 28
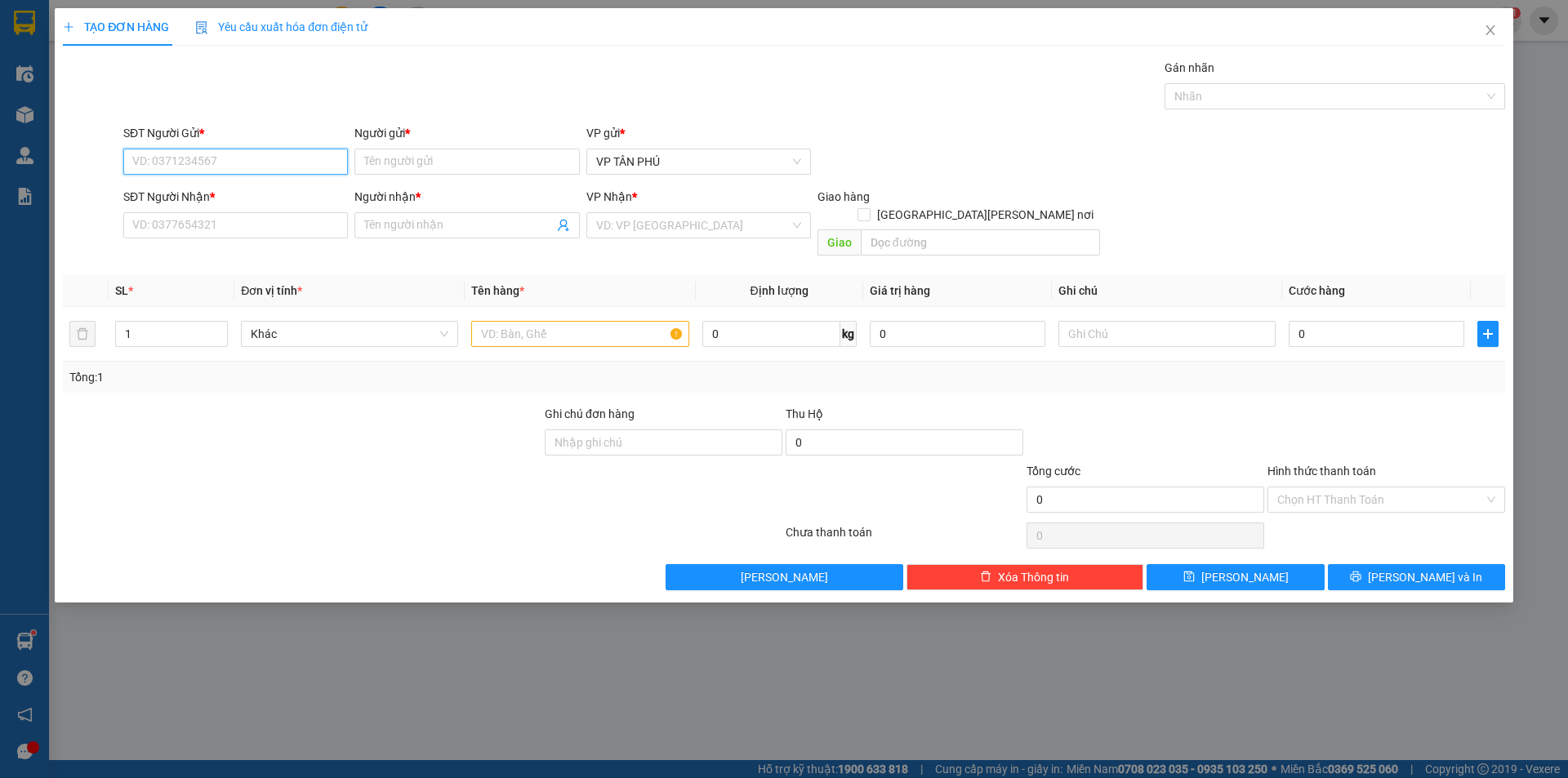
click at [220, 155] on input "SĐT Người Gửi *" at bounding box center [235, 161] width 224 height 26
click at [213, 192] on div "0931998805 - A" at bounding box center [235, 194] width 205 height 17
type input "0931998805"
click at [388, 155] on input "Người gửi *" at bounding box center [466, 161] width 224 height 26
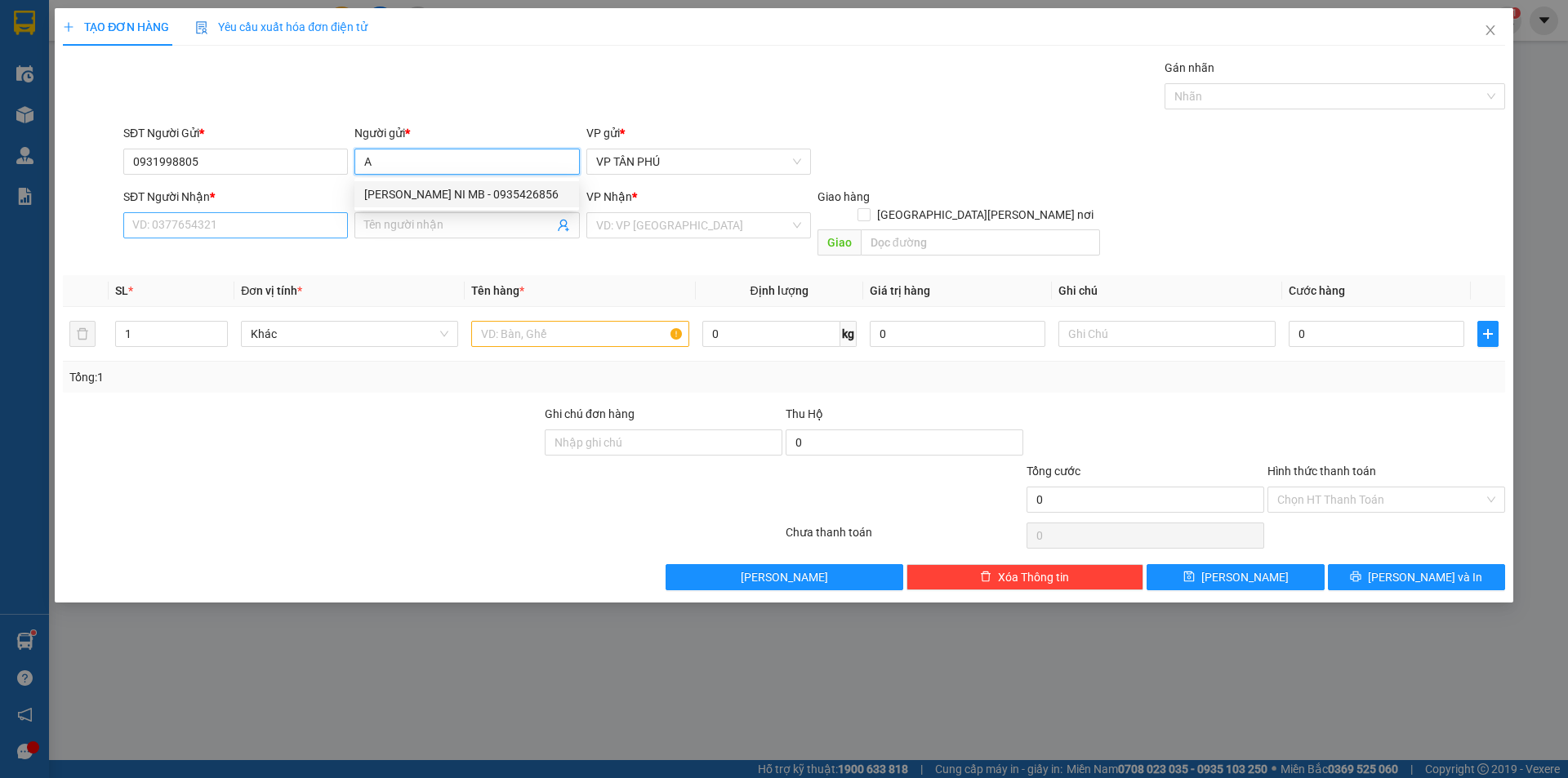
type input "A"
click at [302, 226] on input "SĐT Người Nhận *" at bounding box center [235, 225] width 224 height 26
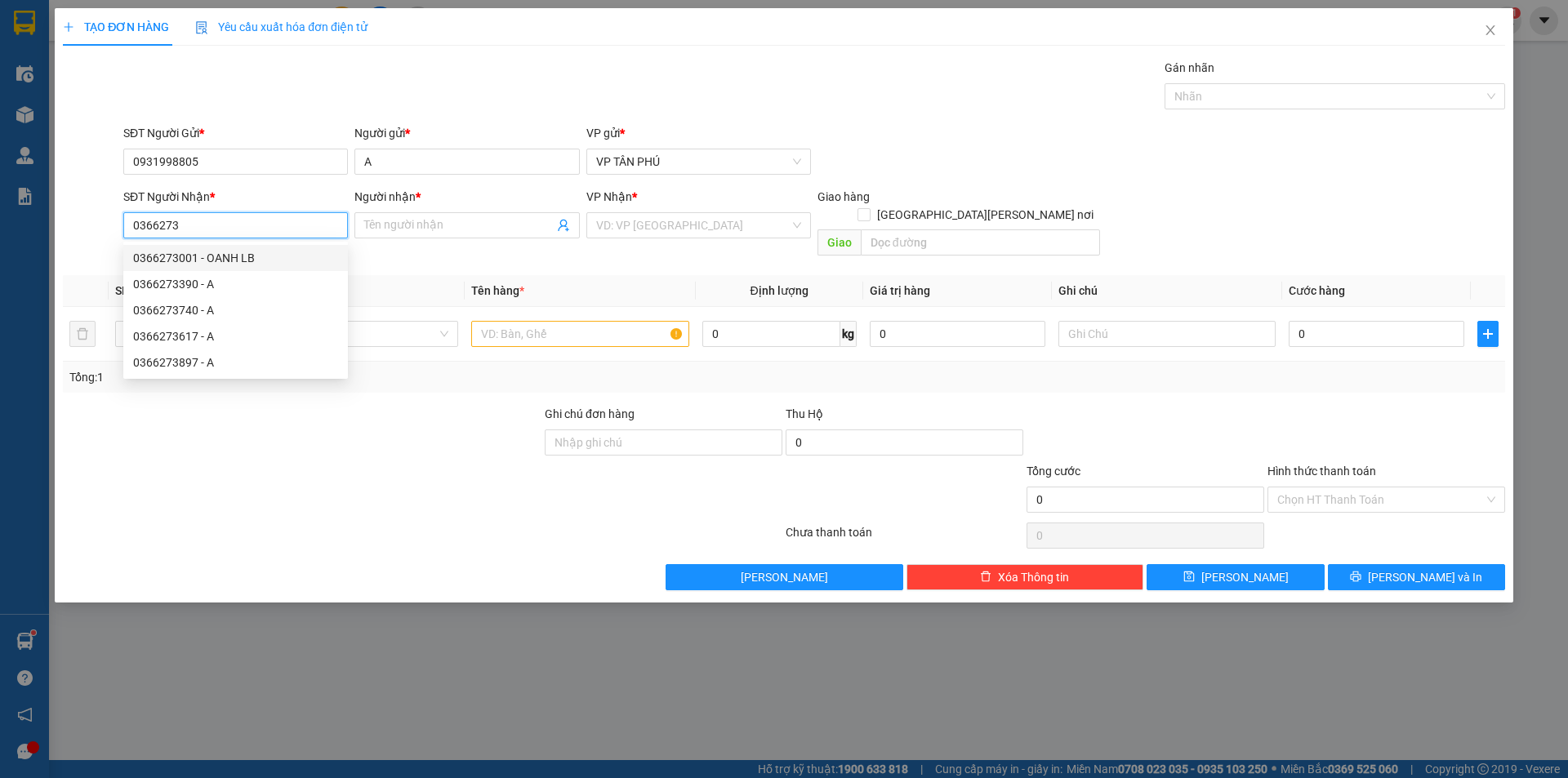
click at [250, 258] on div "0366273001 - OANH LB" at bounding box center [235, 257] width 205 height 17
type input "0366273001"
type input "OANH LB"
type input "0366273001"
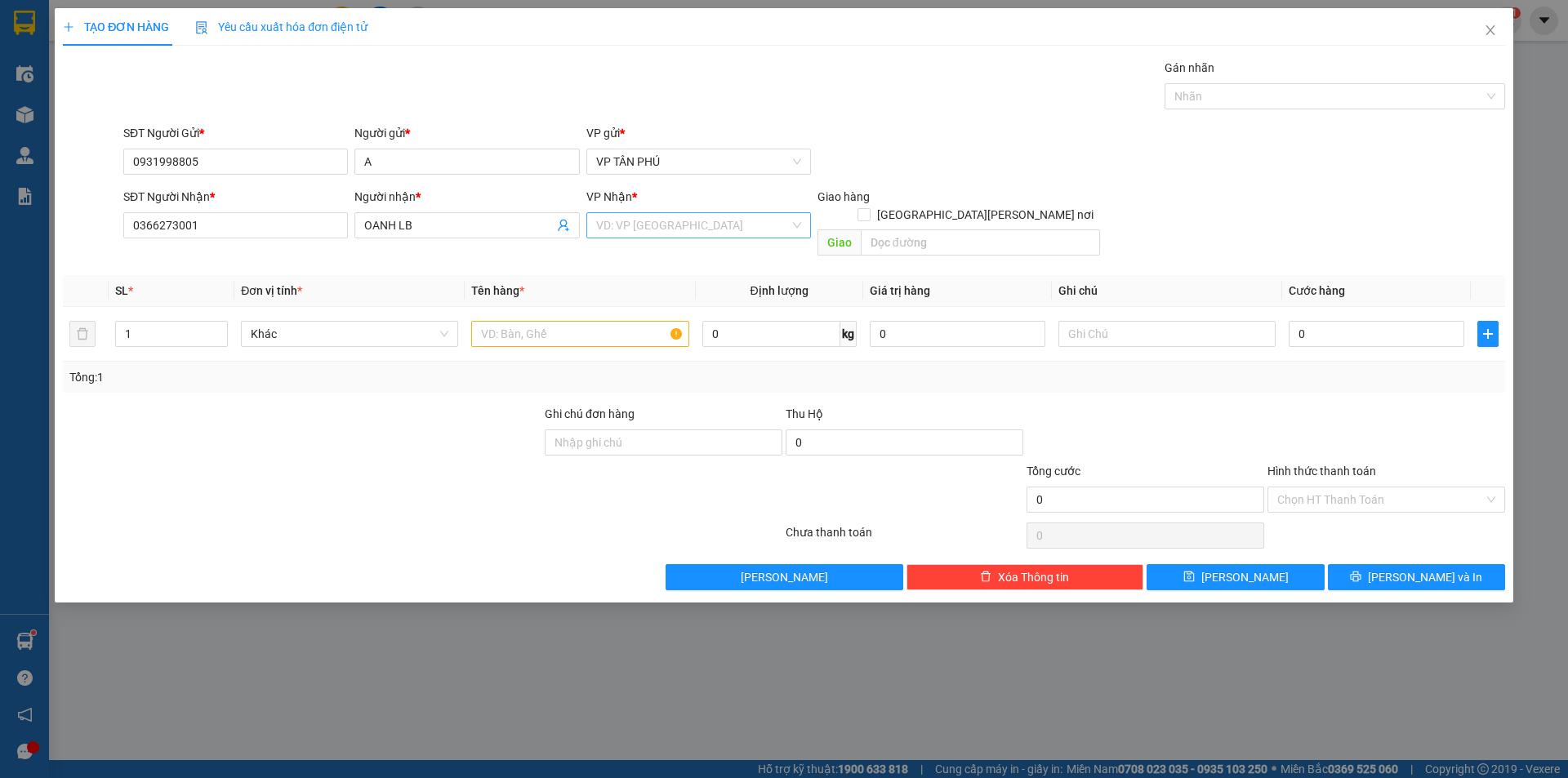
click at [626, 223] on input "search" at bounding box center [693, 224] width 193 height 24
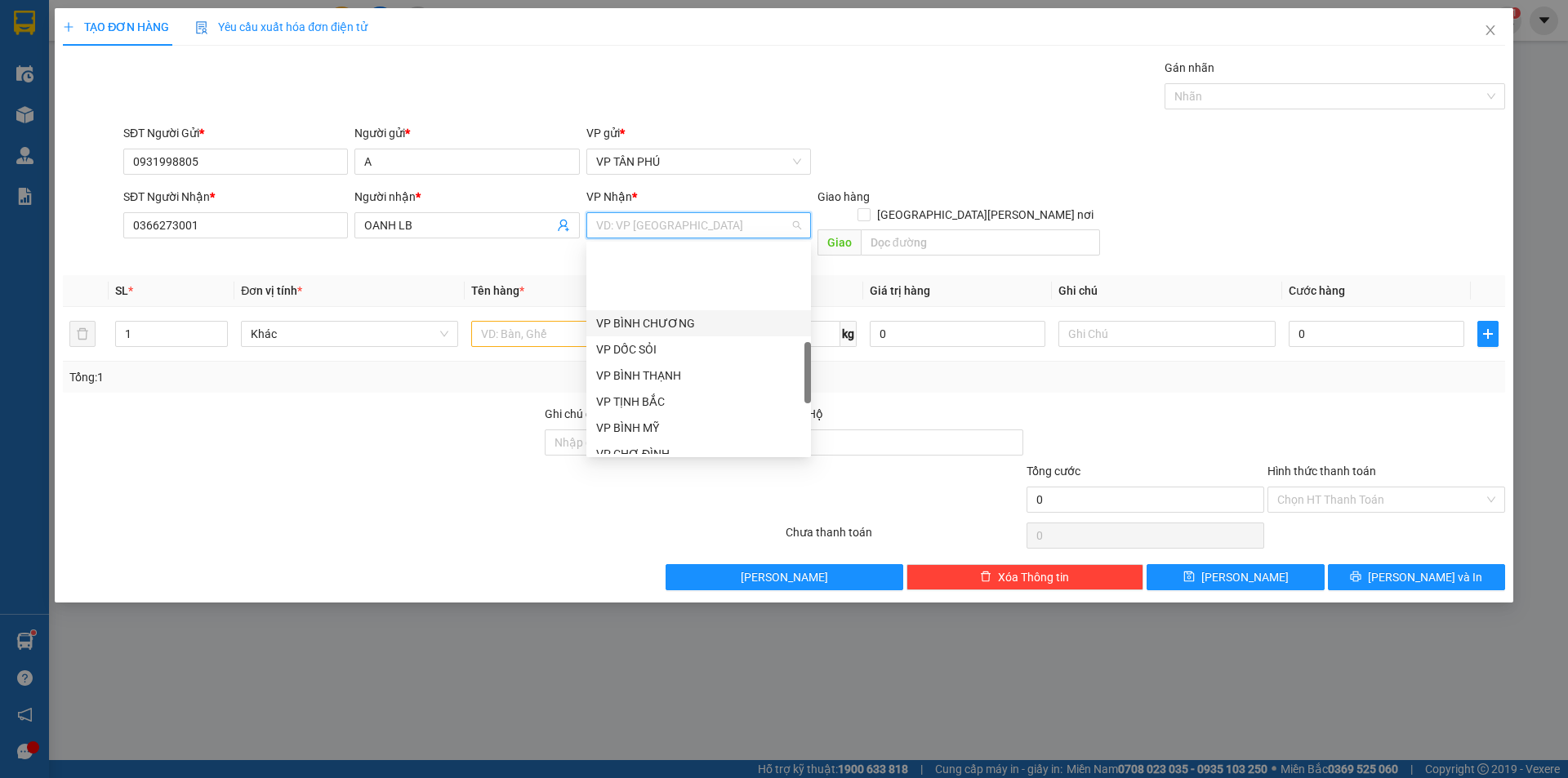
scroll to position [408, 0]
click at [633, 422] on div "VP [PERSON_NAME]" at bounding box center [699, 424] width 205 height 17
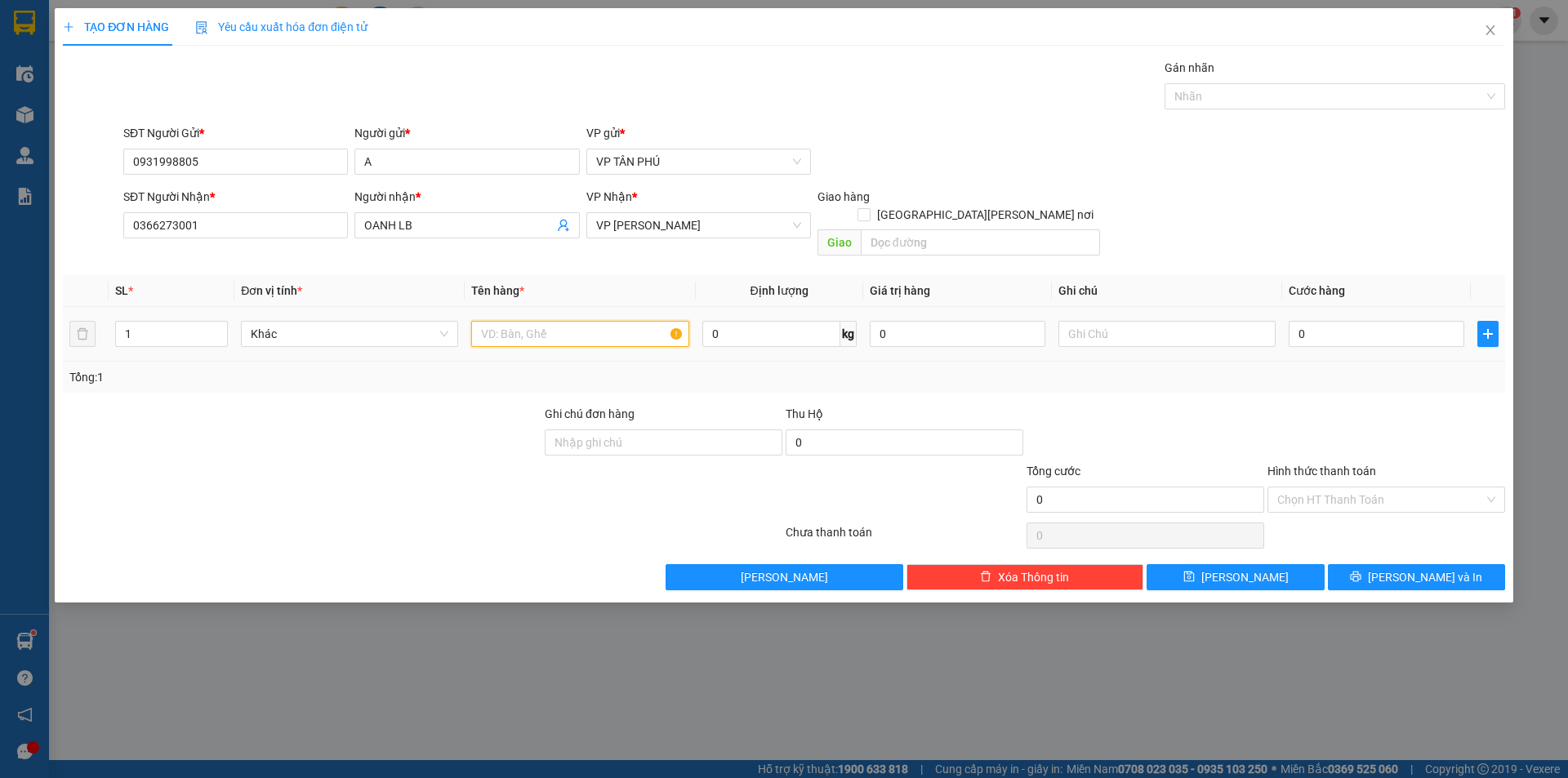
click at [539, 321] on input "text" at bounding box center [580, 333] width 218 height 26
type input "2THUNG"
type input "1"
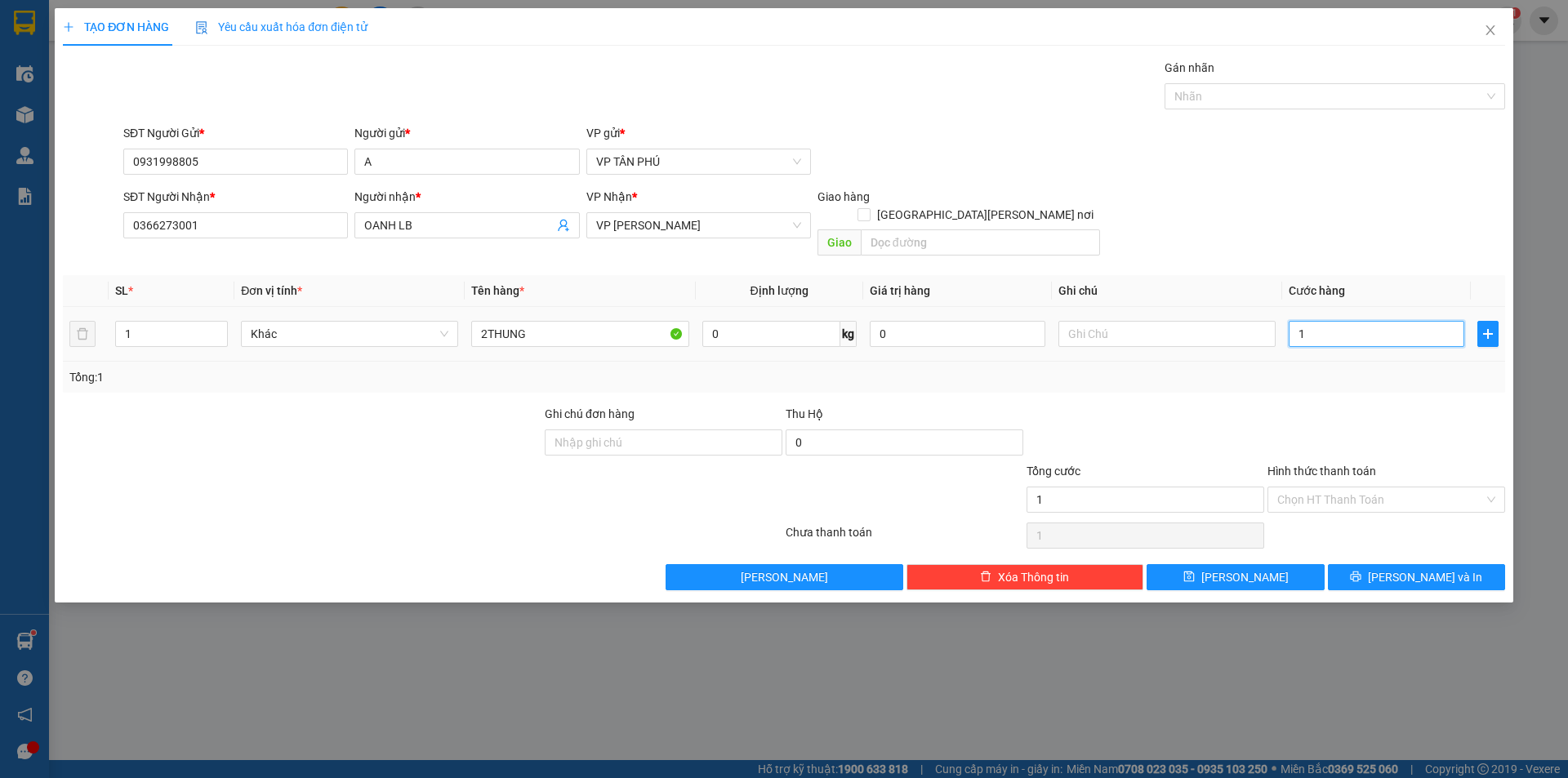
type input "15"
type input "150"
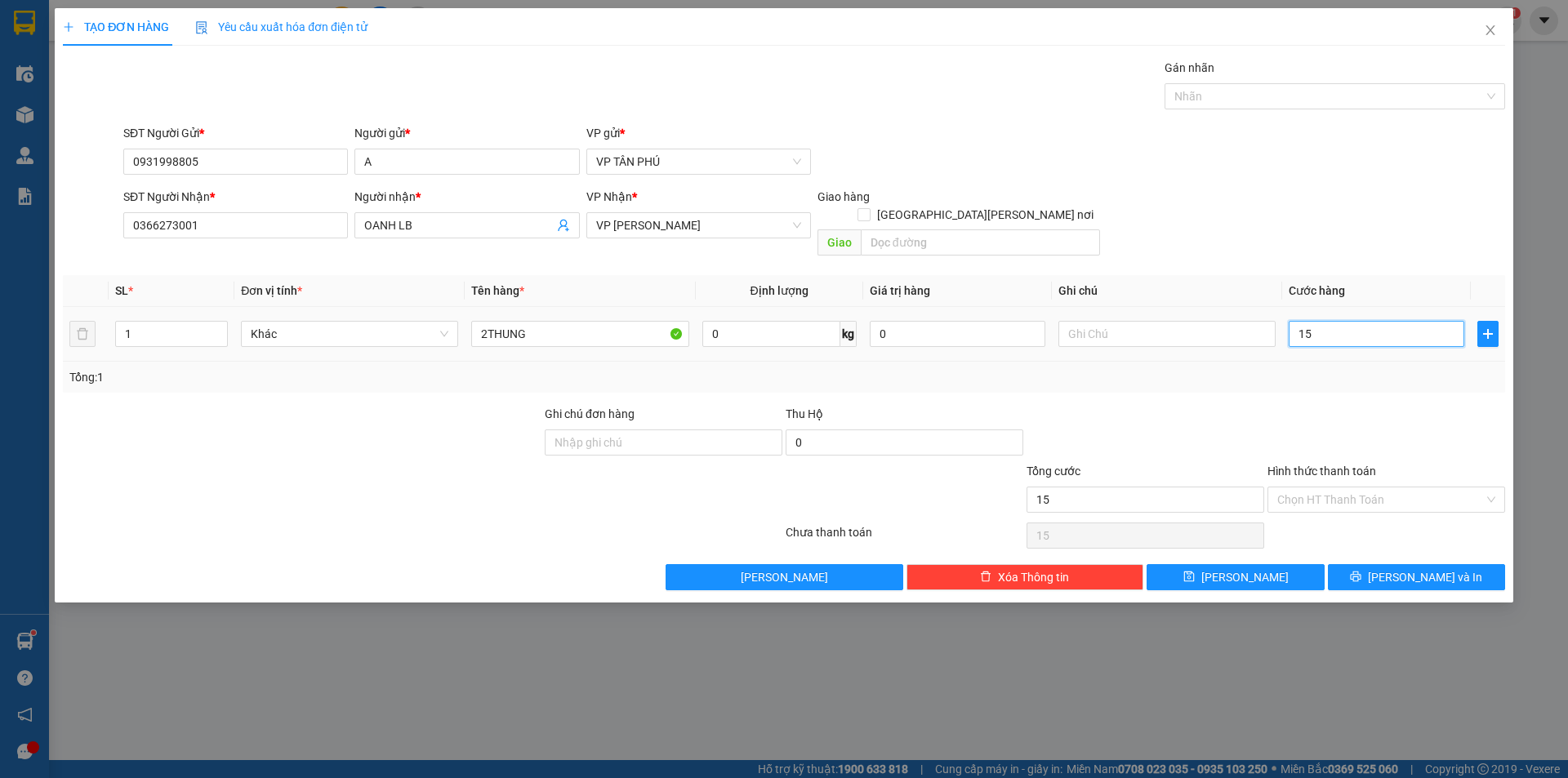
type input "150"
type input "150.000"
click at [1361, 564] on button "[PERSON_NAME] và In" at bounding box center [1416, 577] width 177 height 26
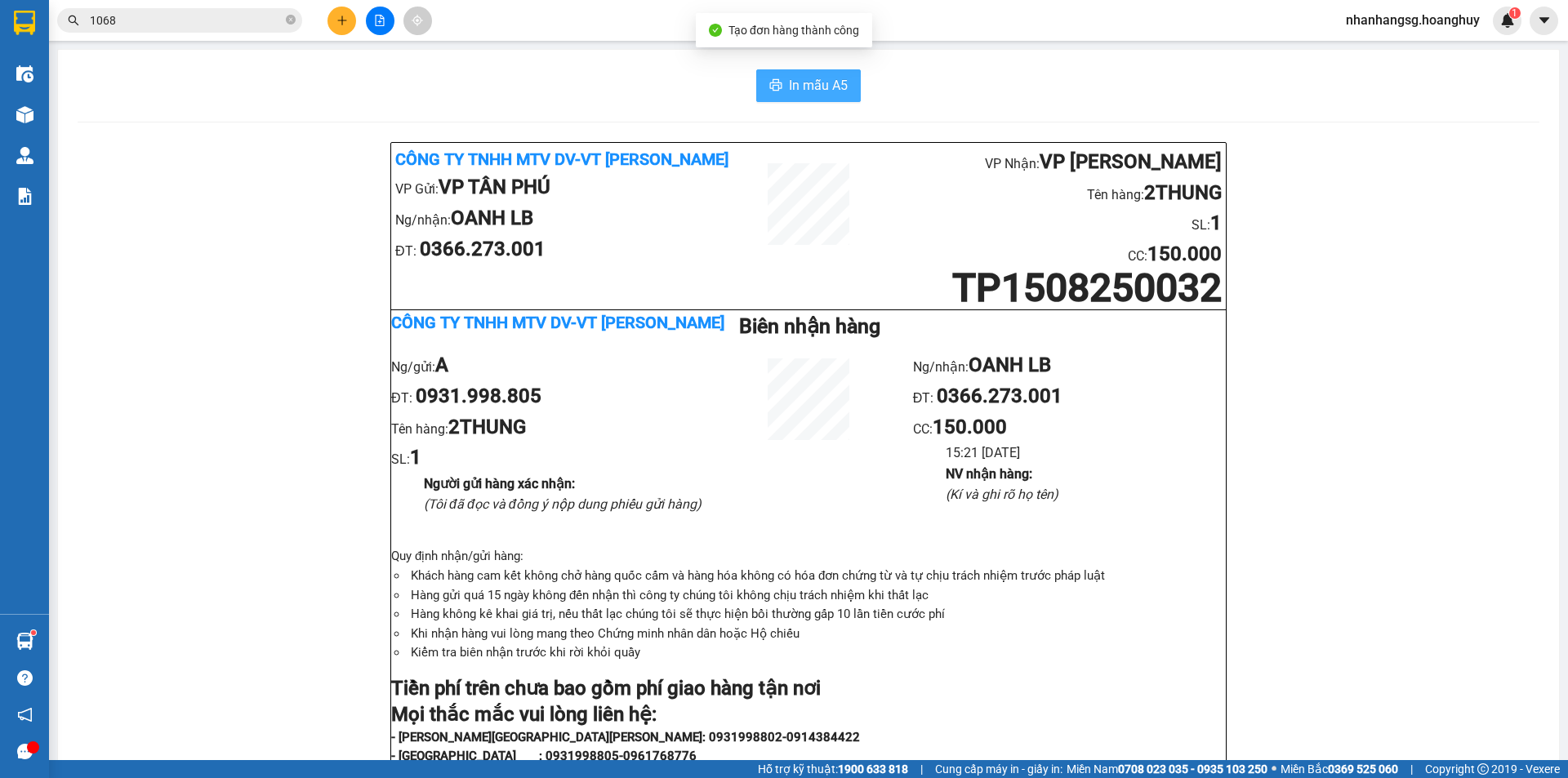
click at [793, 78] on span "In mẫu A5" at bounding box center [818, 85] width 59 height 20
click at [345, 14] on button at bounding box center [341, 20] width 28 height 28
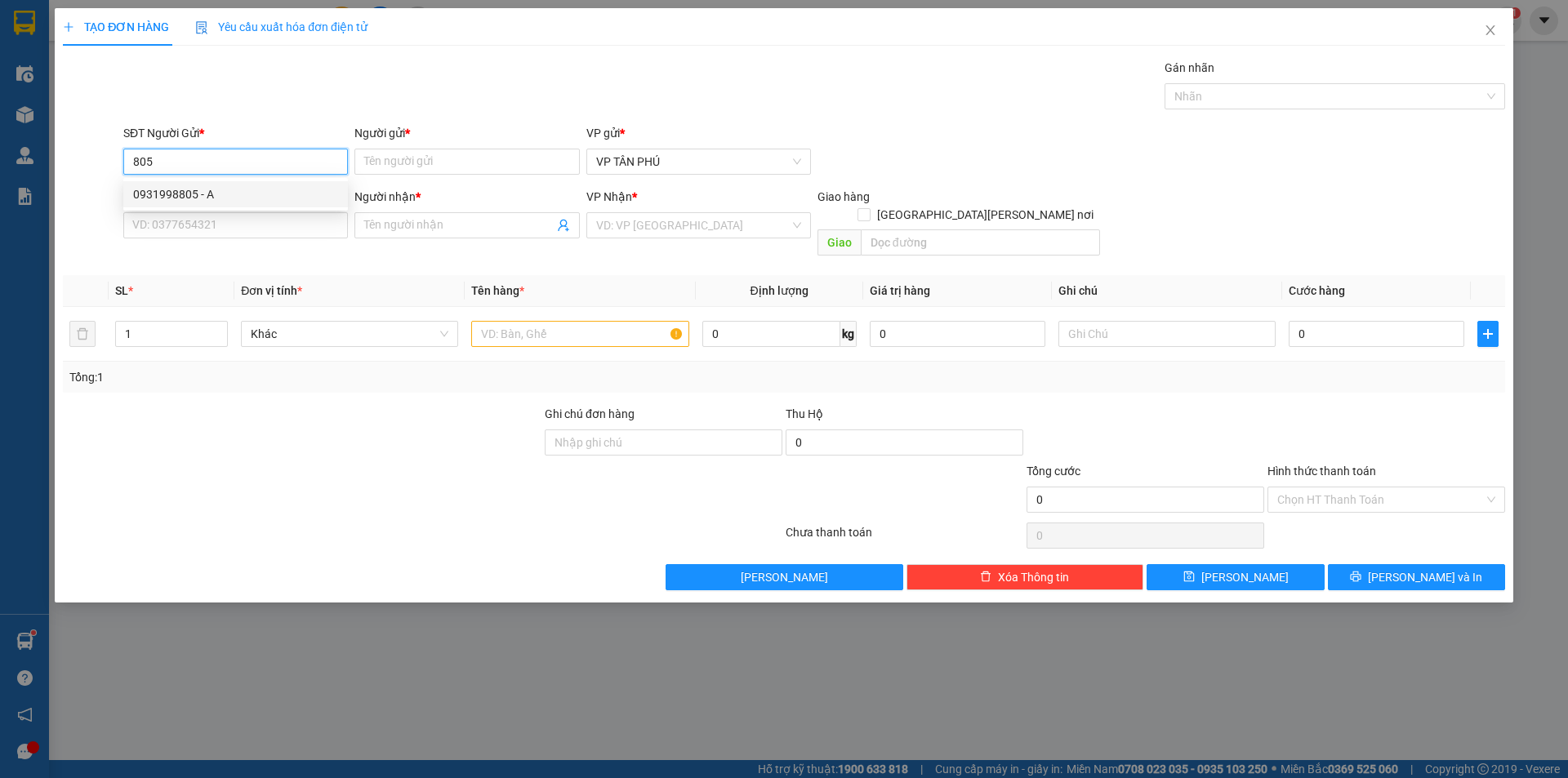
click at [173, 202] on div "0931998805 - A" at bounding box center [235, 194] width 205 height 17
type input "0931998805"
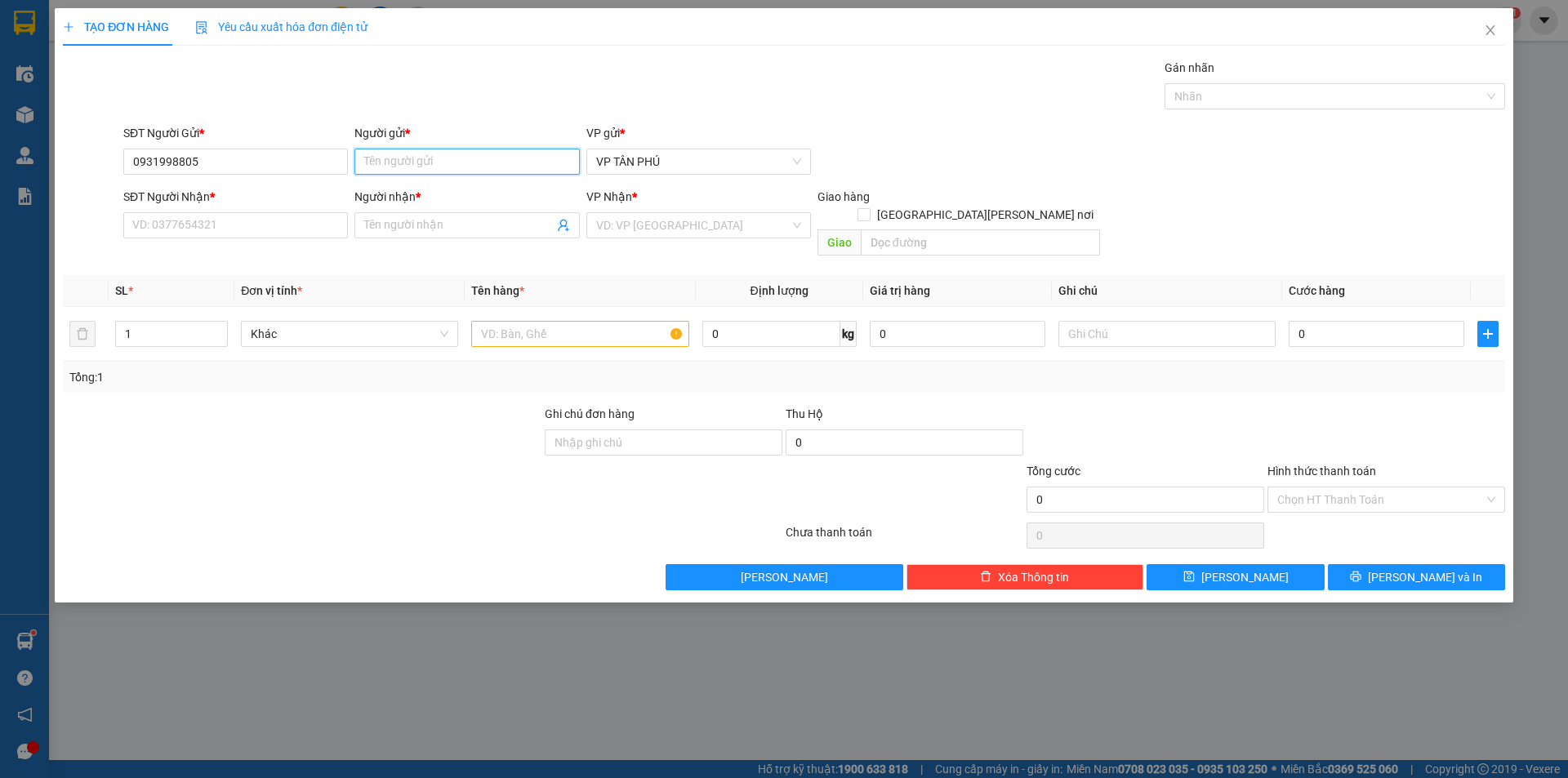
click at [469, 167] on input "Người gửi *" at bounding box center [466, 161] width 224 height 26
type input "A"
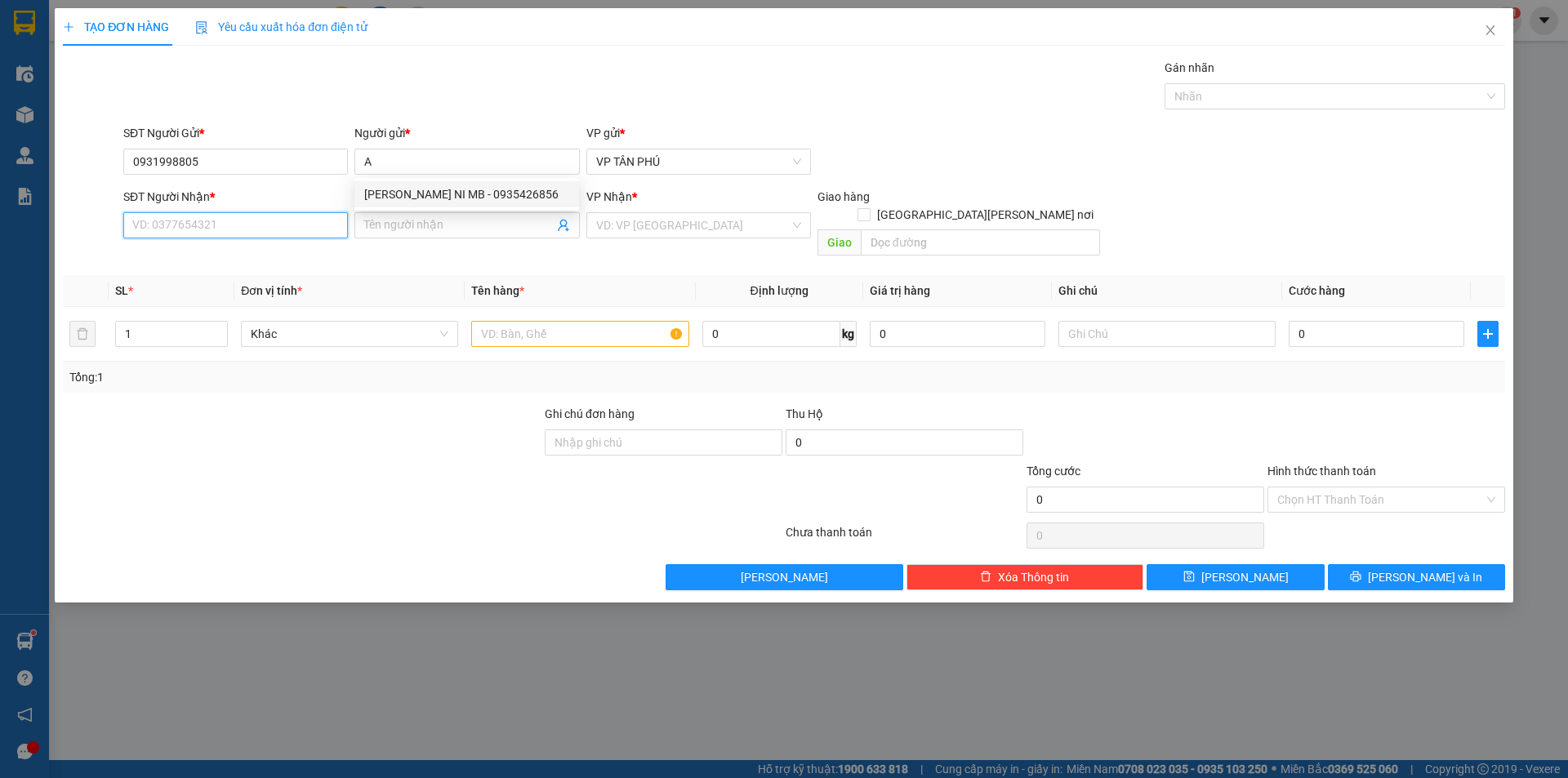
click at [324, 221] on input "SĐT Người Nhận *" at bounding box center [235, 225] width 224 height 26
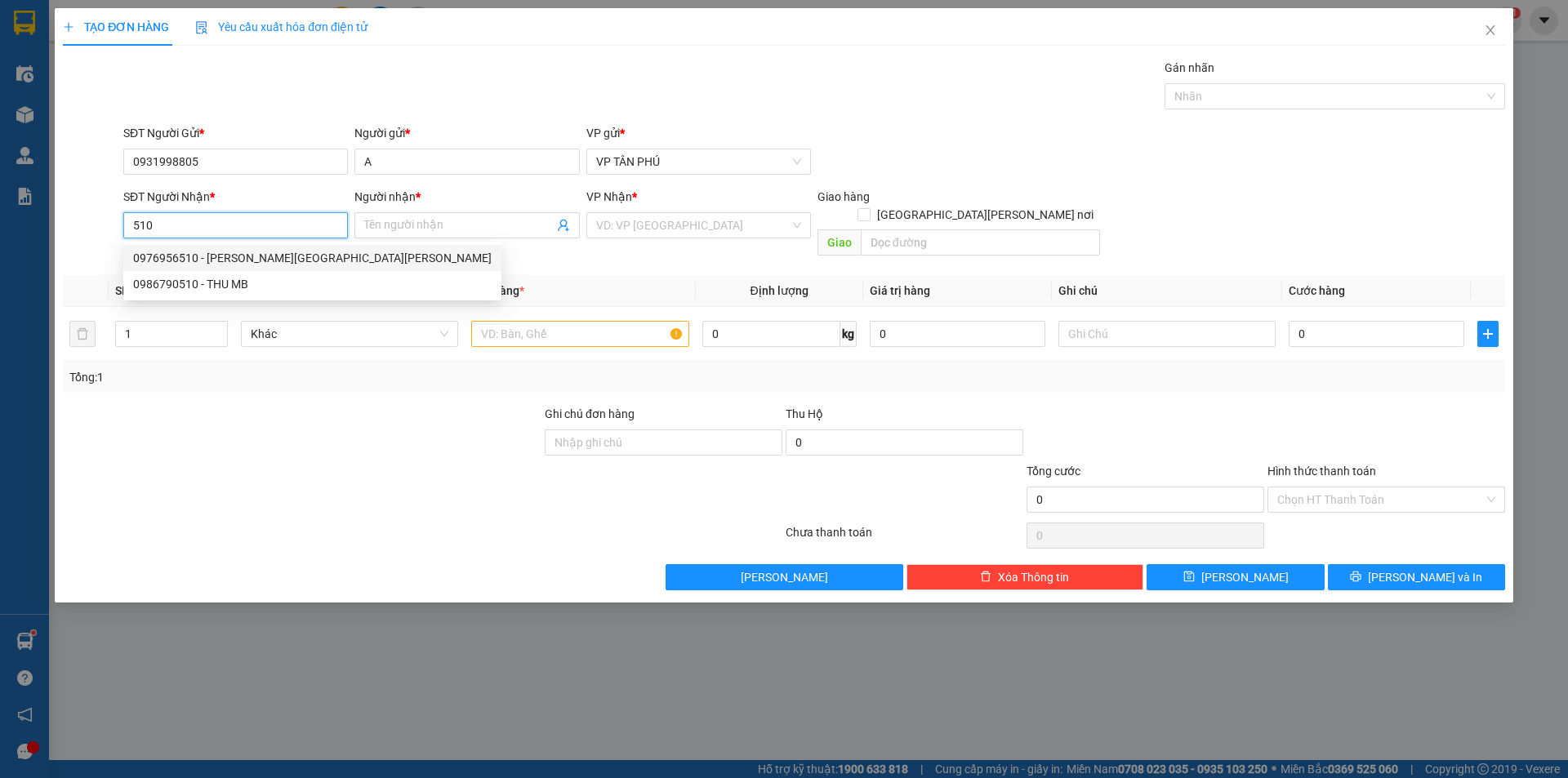
click at [266, 266] on div "0976956510 - [PERSON_NAME][GEOGRAPHIC_DATA][PERSON_NAME]" at bounding box center [312, 257] width 358 height 17
type input "0976956510"
type input "PHUONG VIET TRUNG MB"
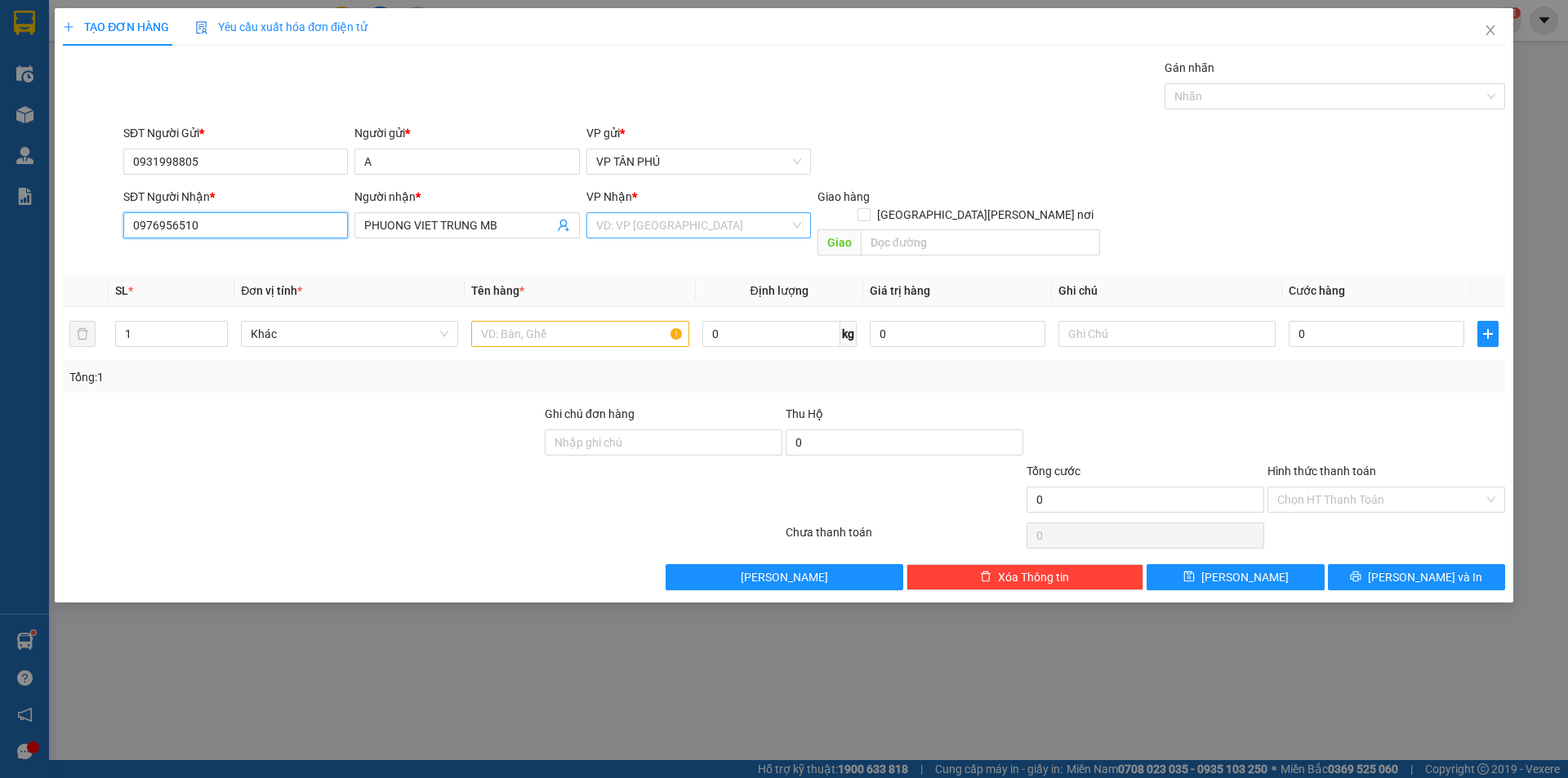
type input "0976956510"
click at [676, 220] on input "search" at bounding box center [693, 224] width 193 height 24
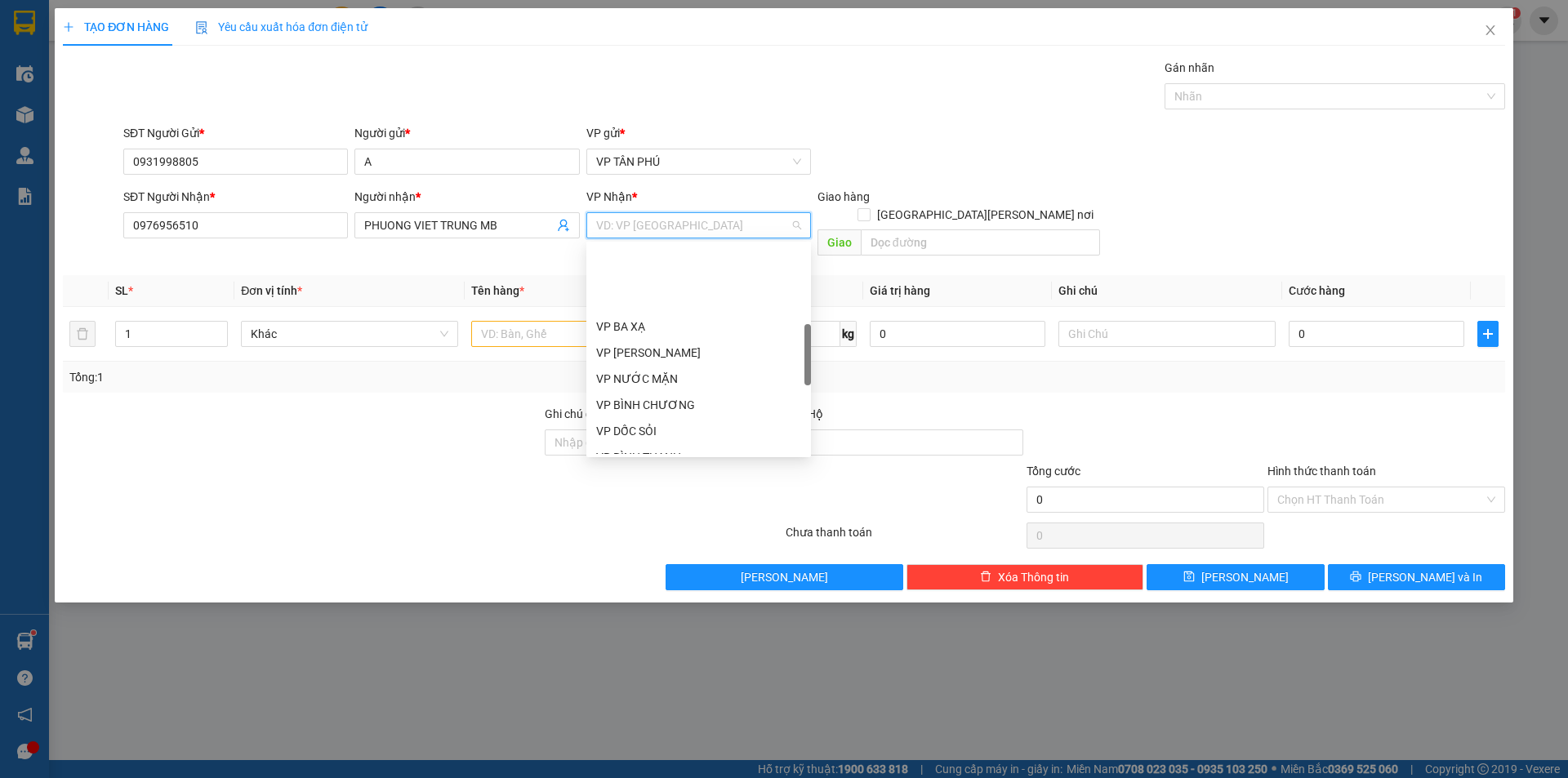
scroll to position [326, 0]
click at [662, 378] on div "VP BÌNH THẠNH" at bounding box center [699, 375] width 205 height 17
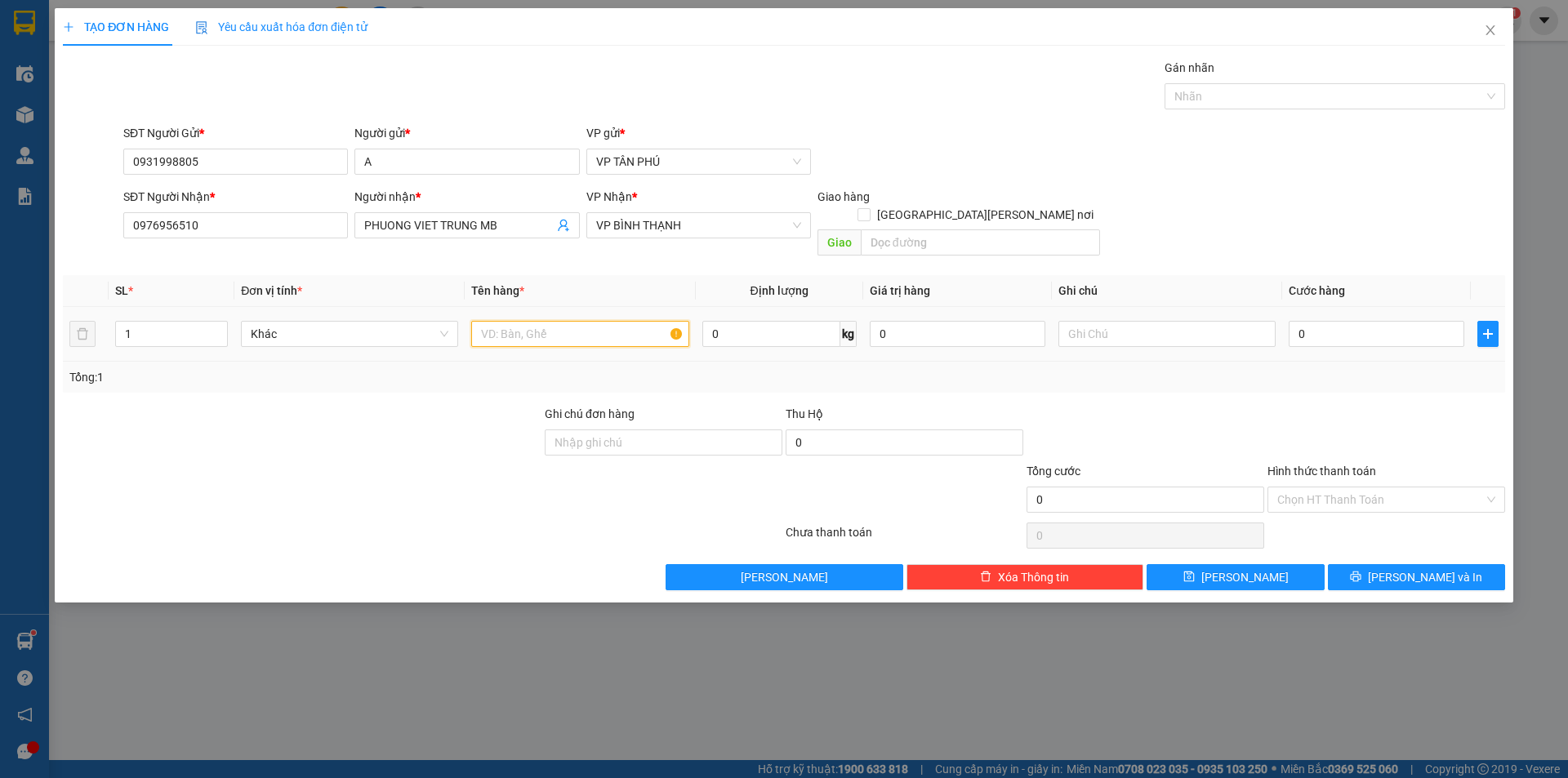
click at [554, 321] on input "text" at bounding box center [580, 333] width 218 height 26
type input "1BAO"
click at [1329, 325] on input "0" at bounding box center [1377, 333] width 176 height 26
type input "7"
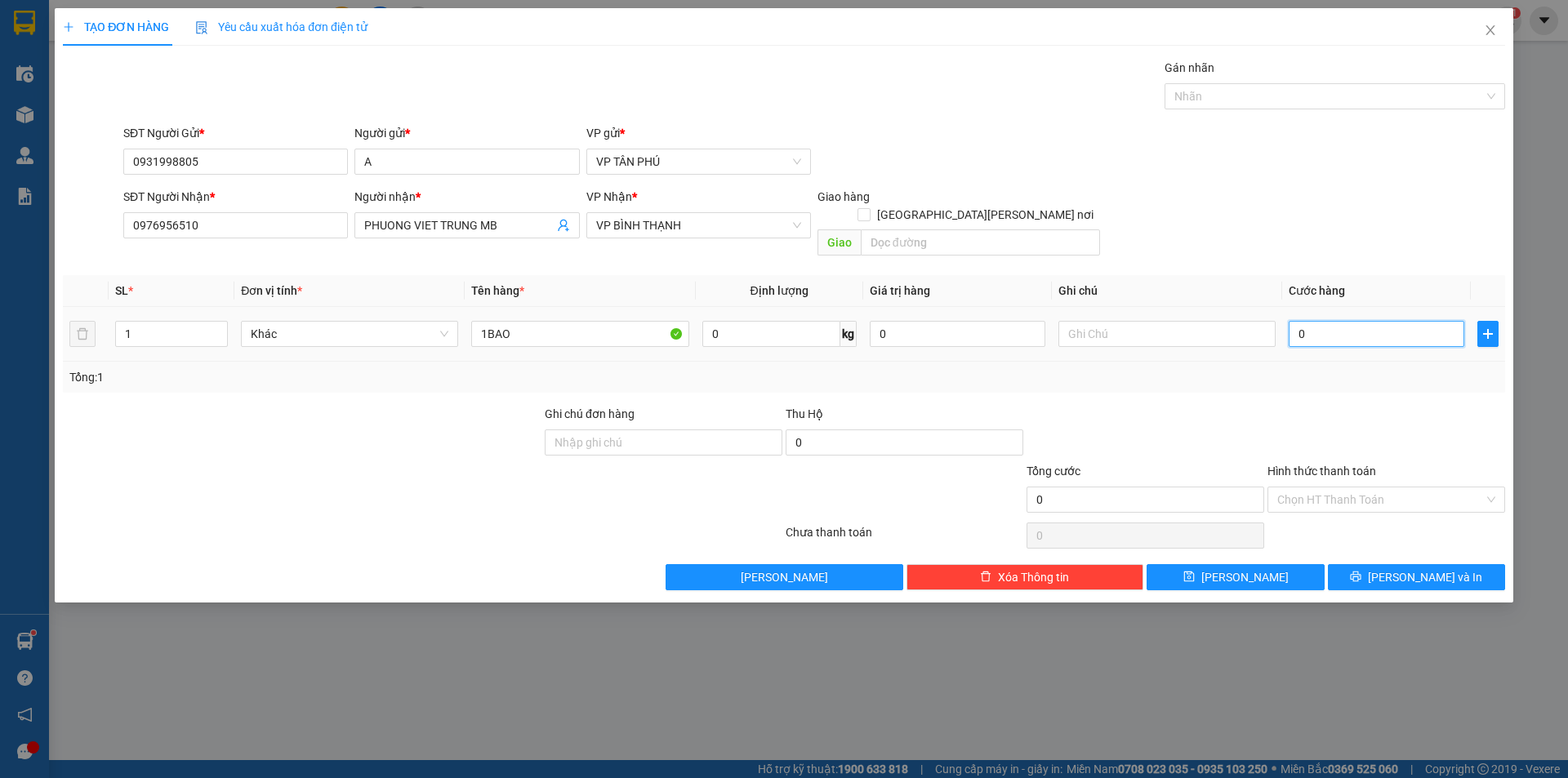
type input "7"
type input "70"
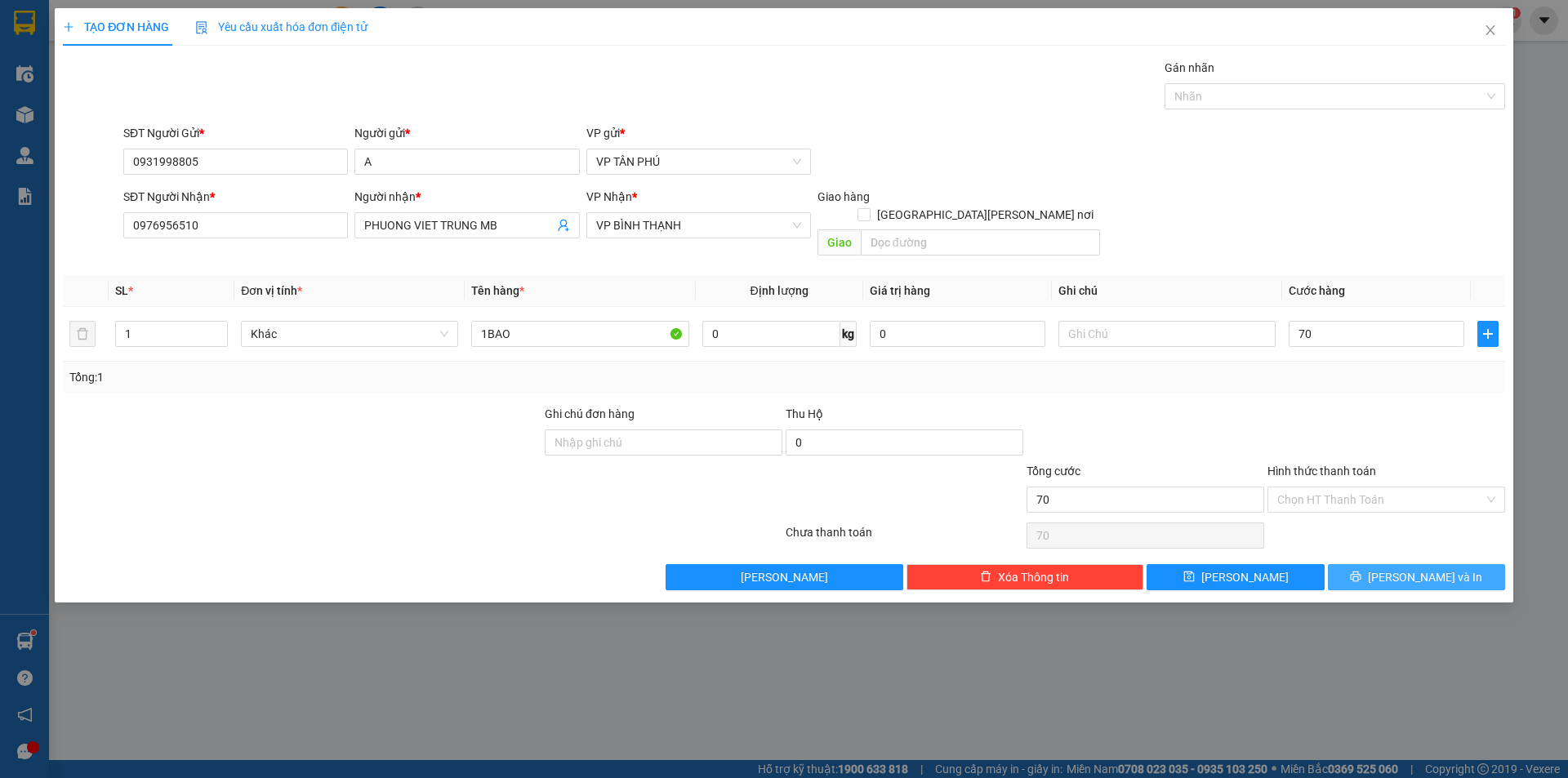
click at [1339, 564] on button "[PERSON_NAME] và In" at bounding box center [1416, 577] width 177 height 26
type input "70.000"
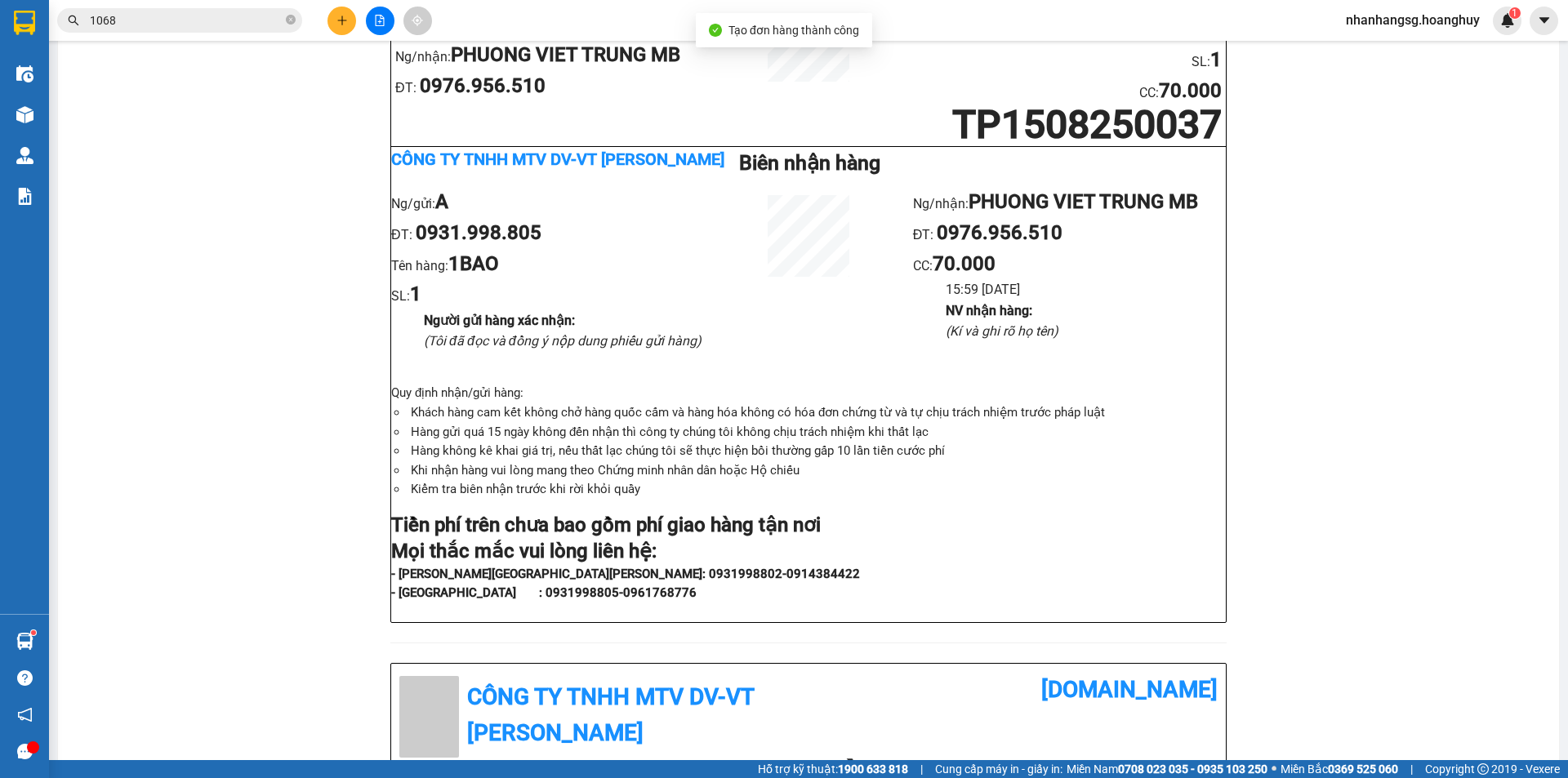
scroll to position [82, 0]
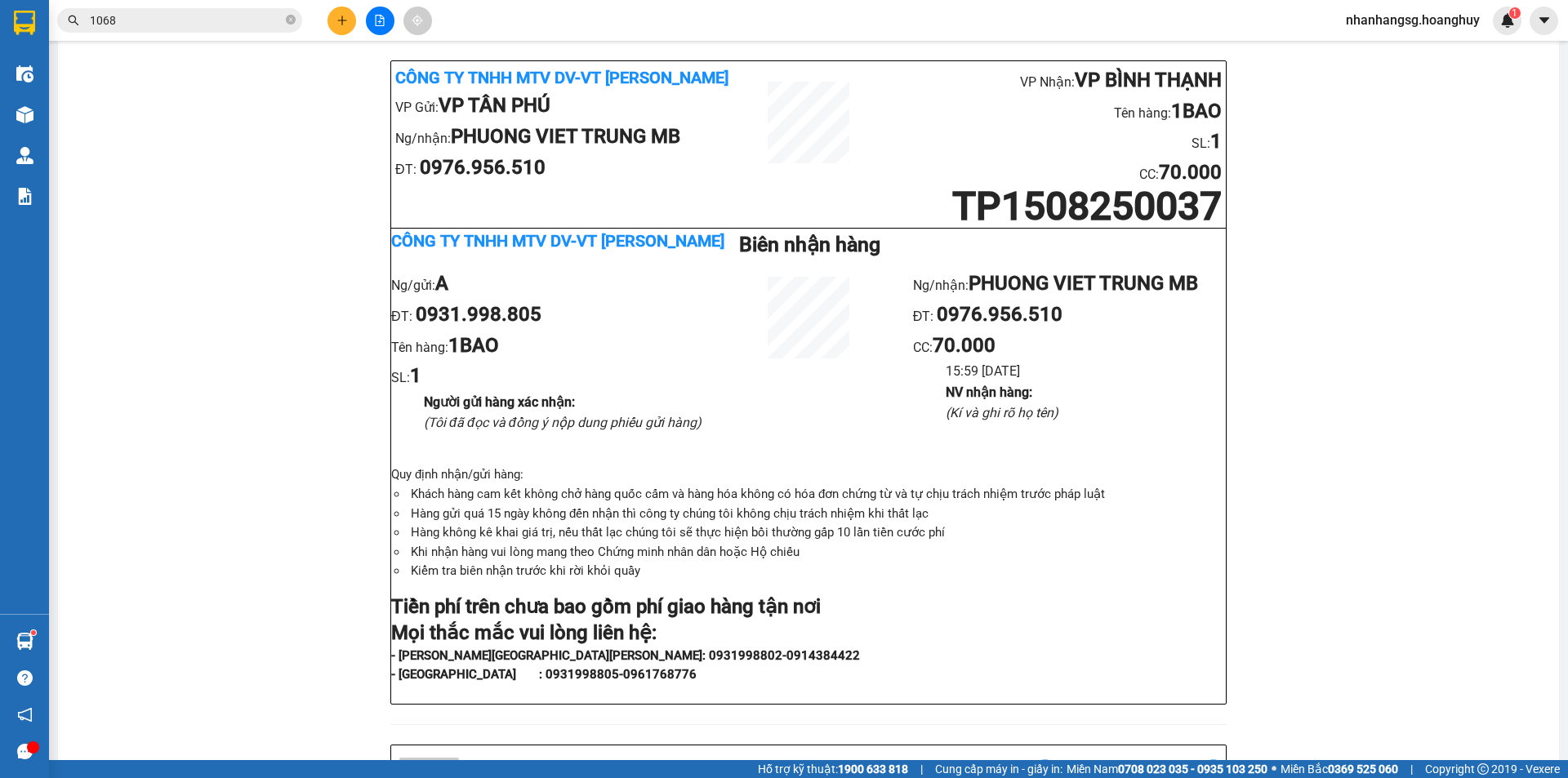
click at [337, 18] on icon "plus" at bounding box center [342, 20] width 12 height 12
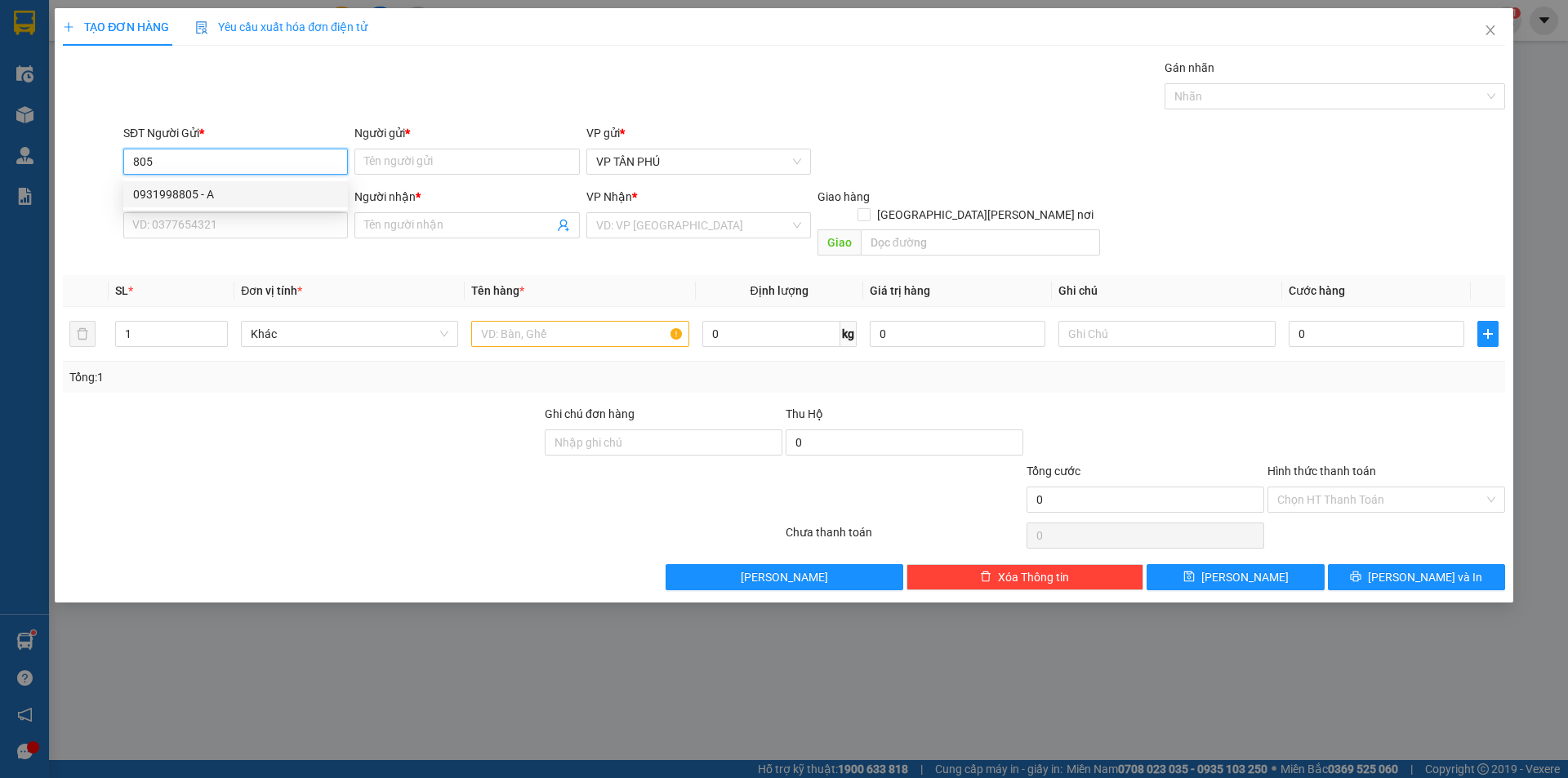
click at [195, 201] on div "0931998805 - A" at bounding box center [235, 194] width 205 height 17
type input "0931998805"
click at [213, 220] on input "SĐT Người Nhận *" at bounding box center [235, 225] width 224 height 26
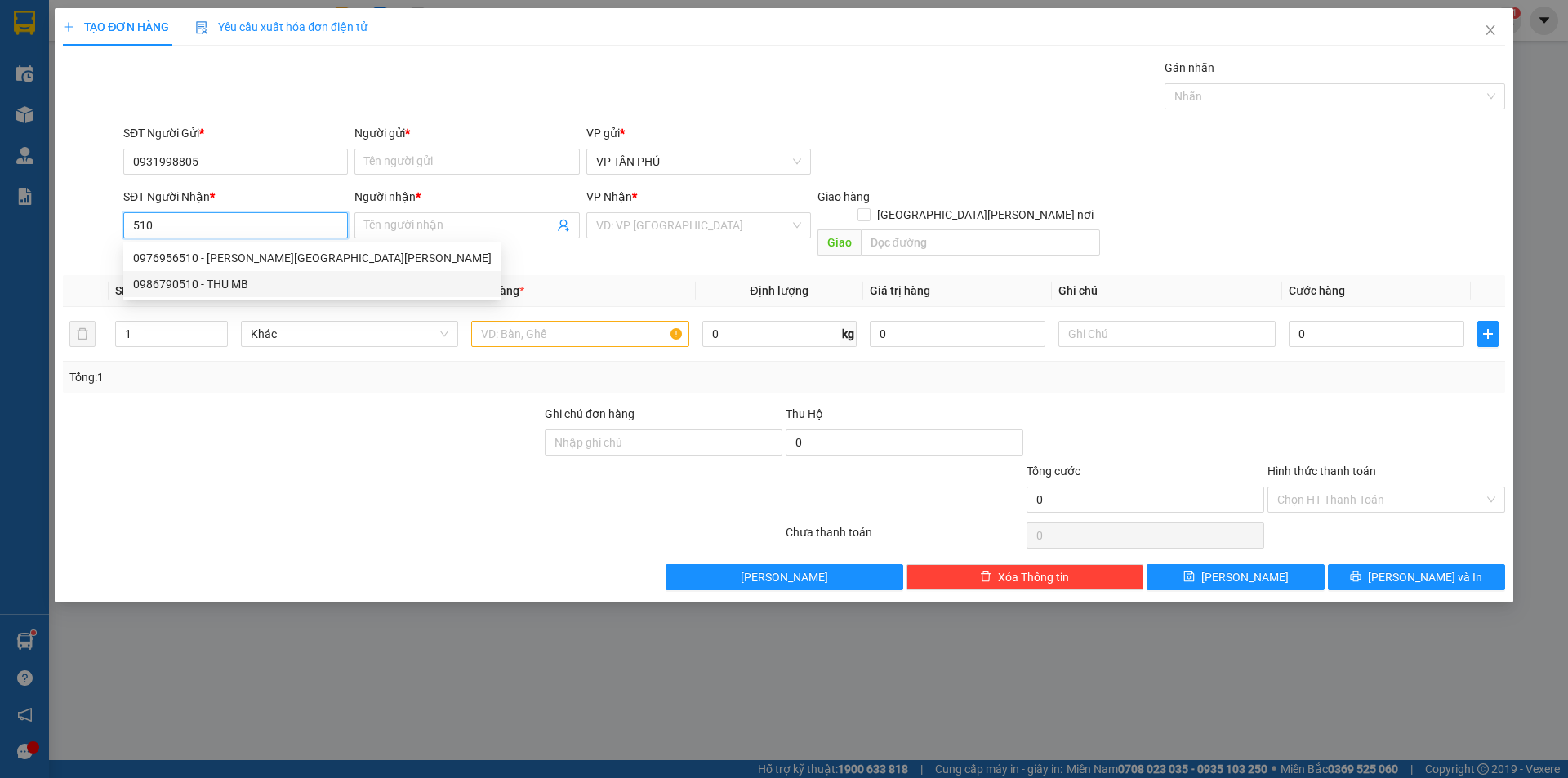
click at [192, 281] on div "0986790510 - THU MB" at bounding box center [312, 284] width 358 height 17
type input "0986790510"
type input "THU MB"
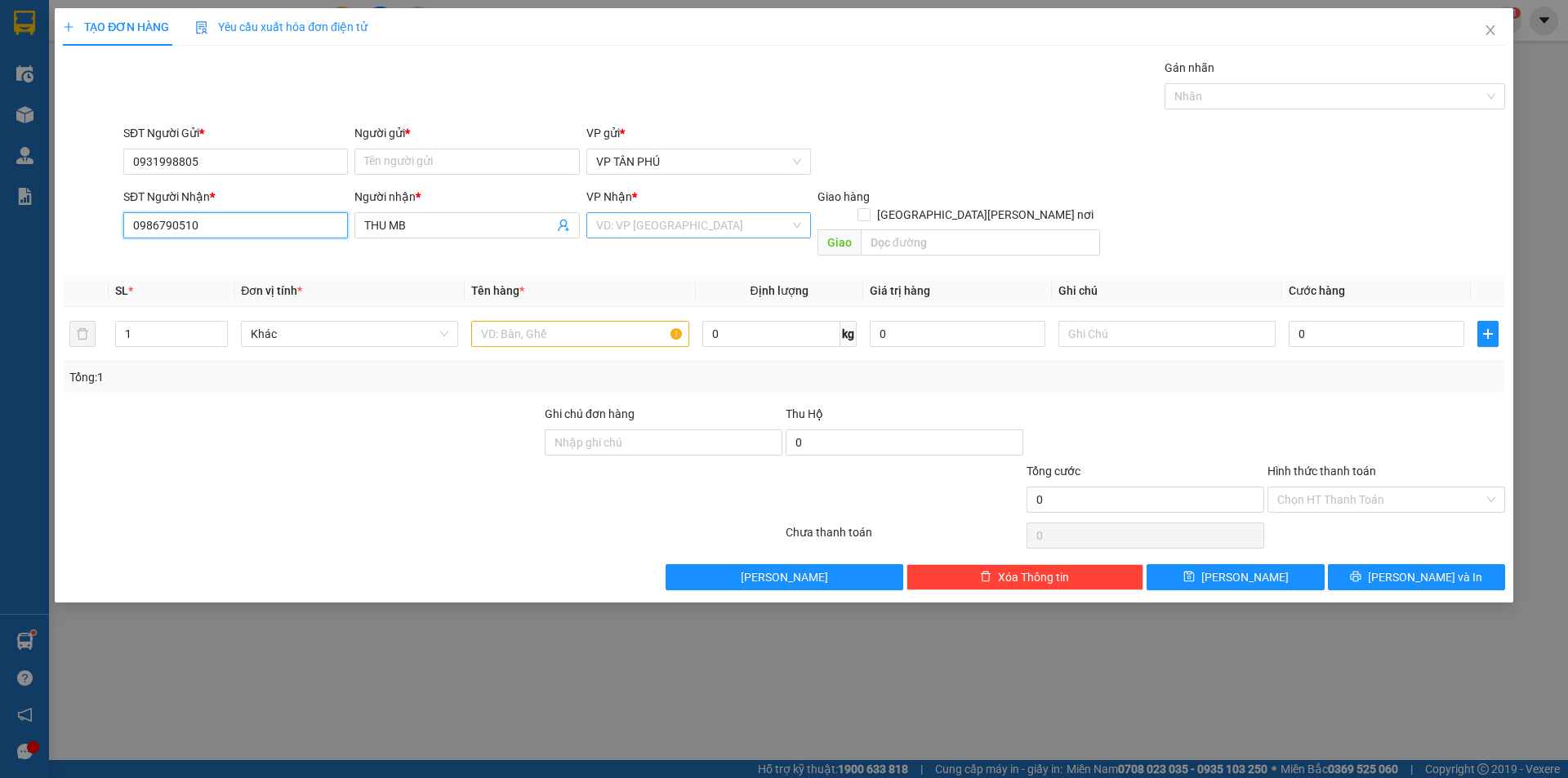
type input "0986790510"
click at [624, 226] on input "search" at bounding box center [693, 224] width 193 height 24
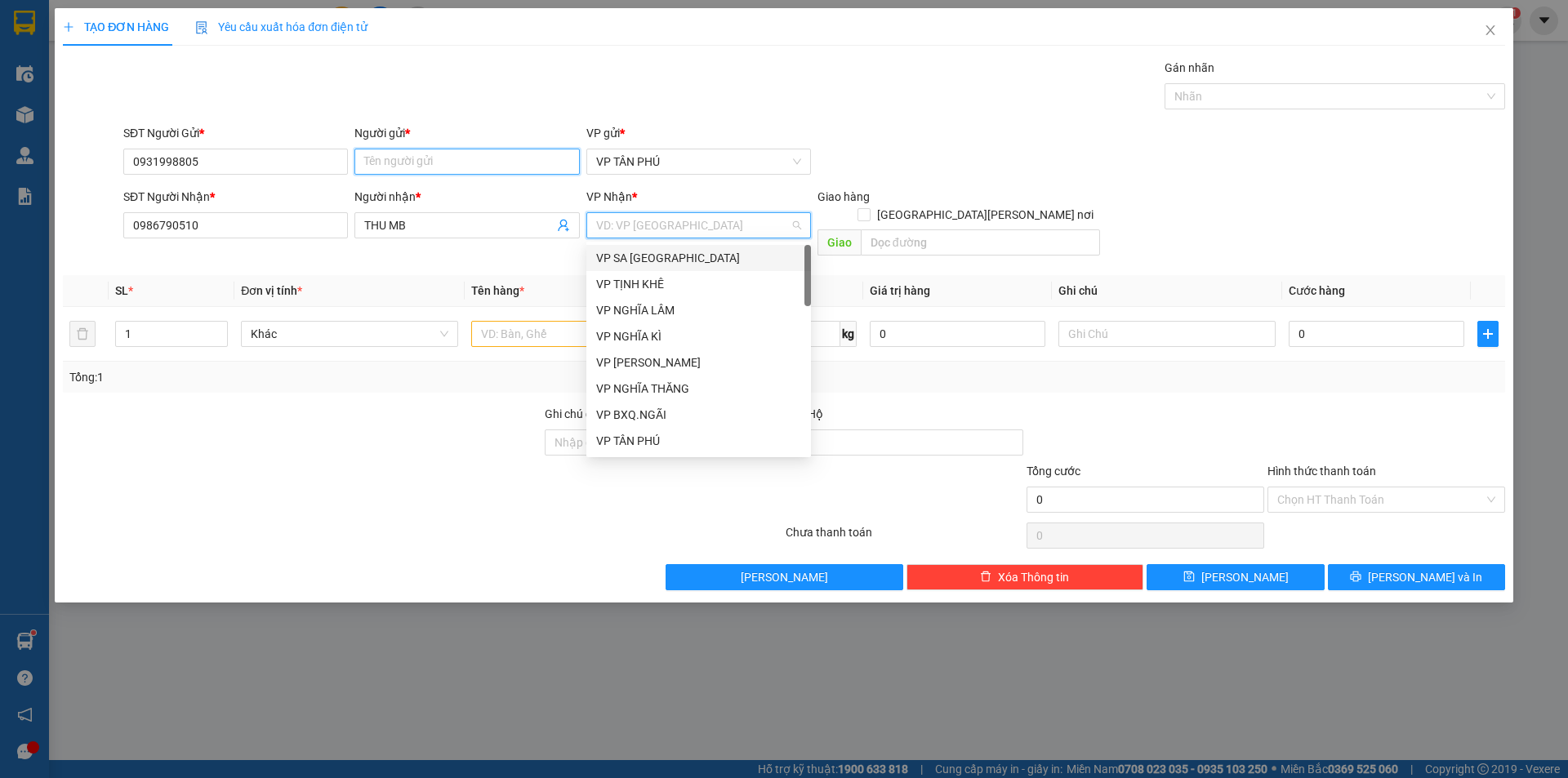
click at [469, 157] on input "Người gửi *" at bounding box center [466, 161] width 224 height 26
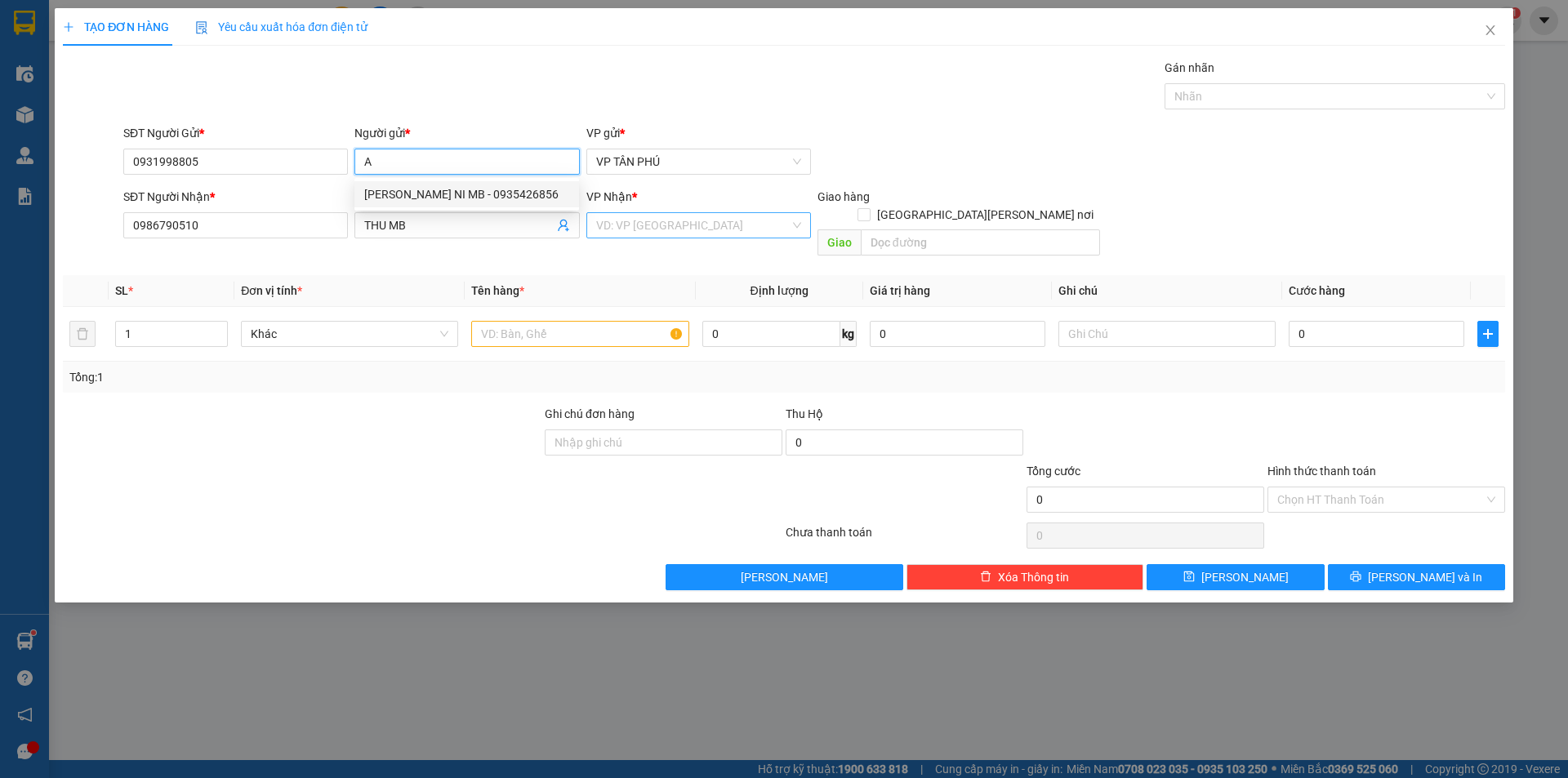
type input "A"
click at [639, 229] on input "search" at bounding box center [693, 224] width 193 height 24
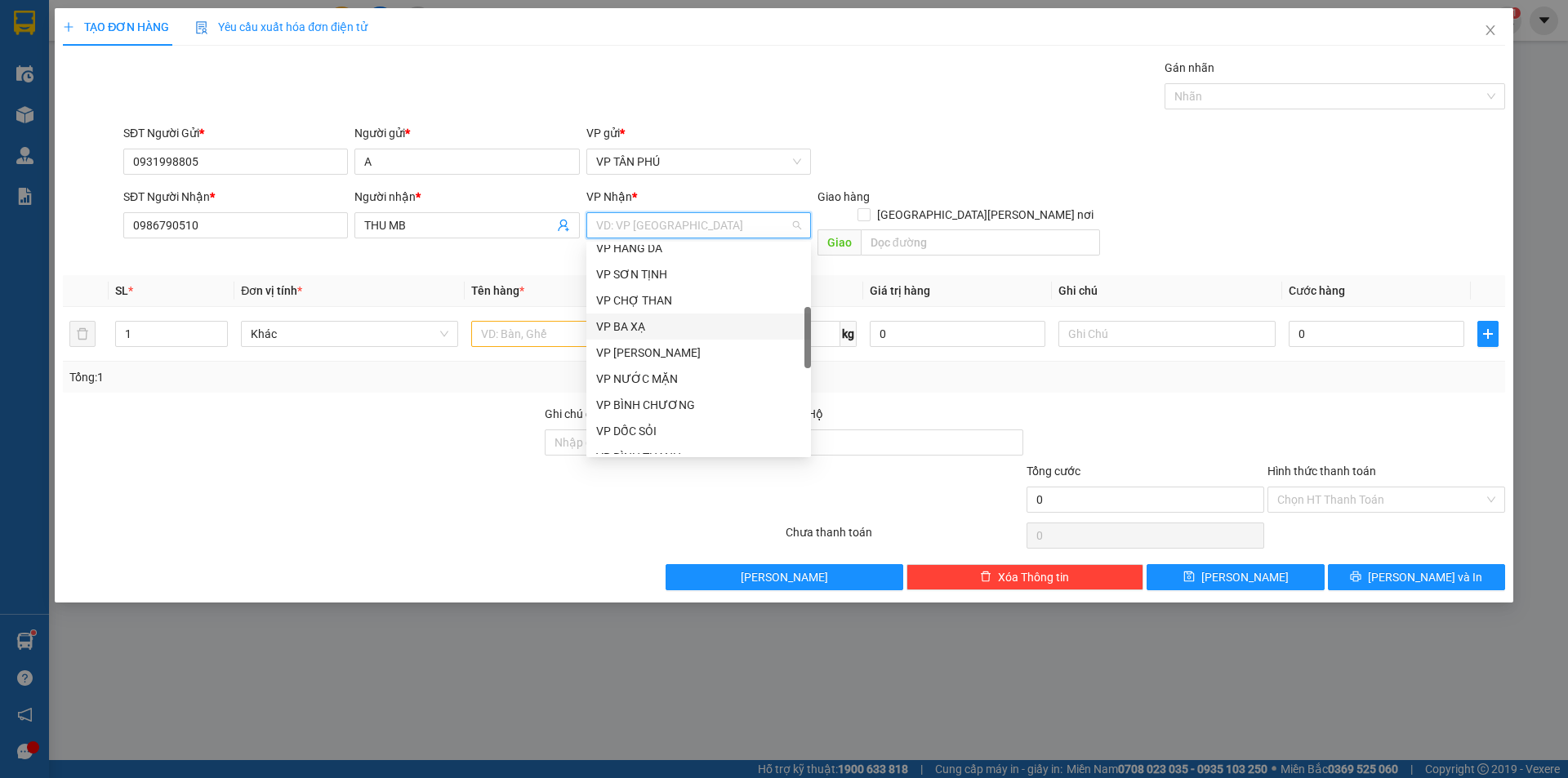
scroll to position [326, 0]
click at [651, 370] on div "VP BÌNH THẠNH" at bounding box center [699, 375] width 205 height 17
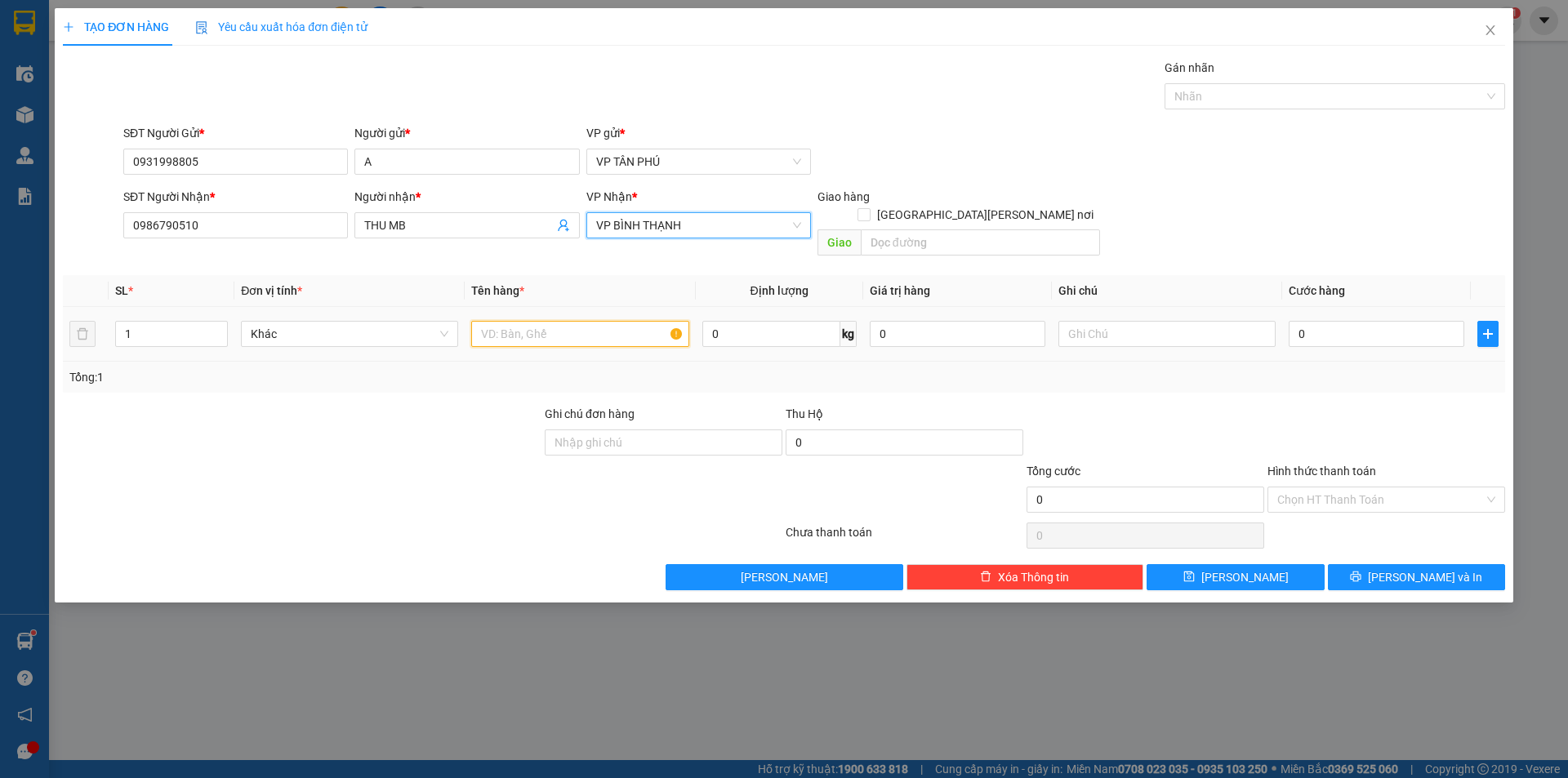
click at [584, 321] on input "text" at bounding box center [580, 333] width 218 height 26
type input "1BAO"
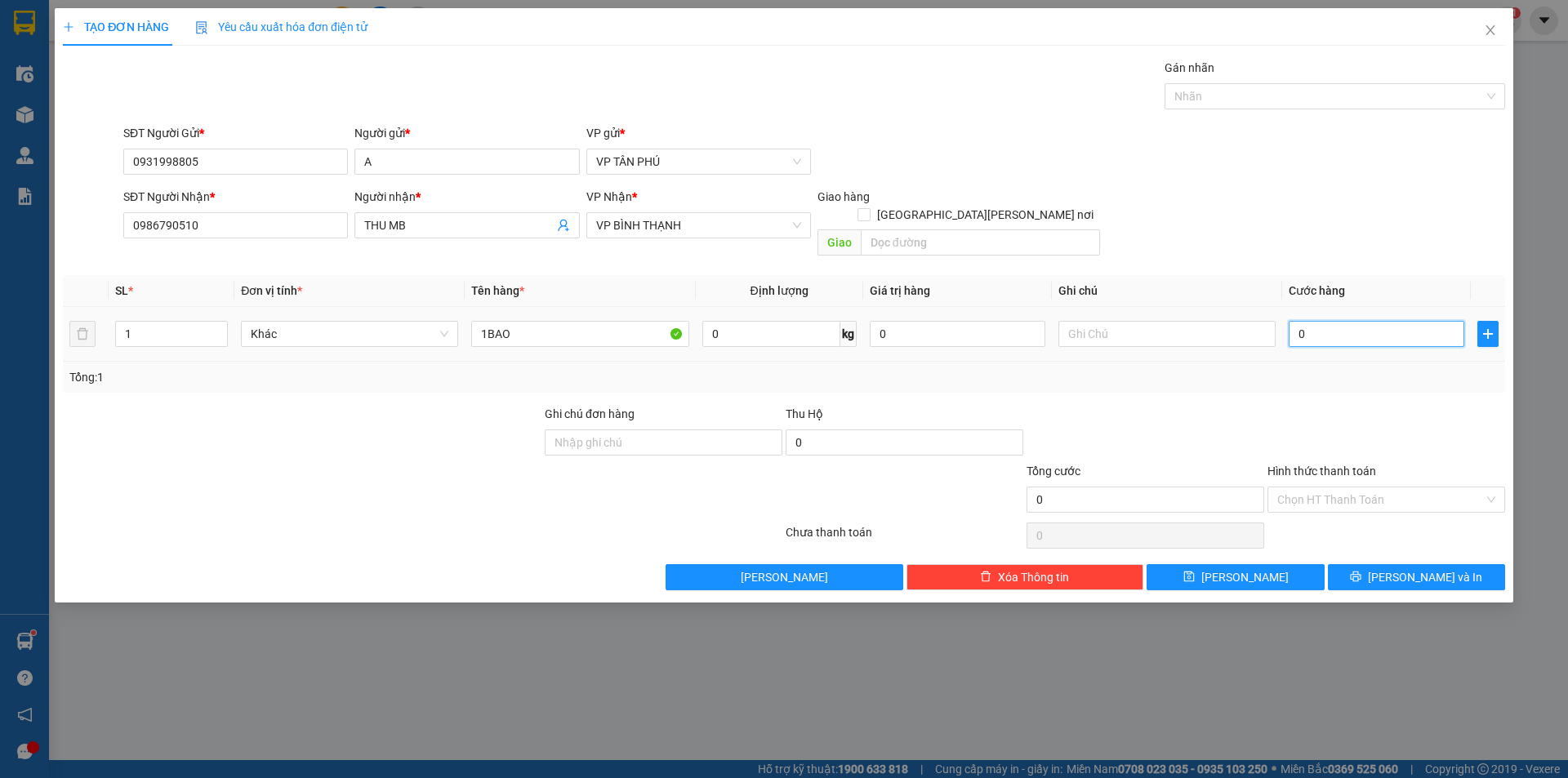
click at [1425, 321] on input "0" at bounding box center [1377, 333] width 176 height 26
type input "6"
type input "60"
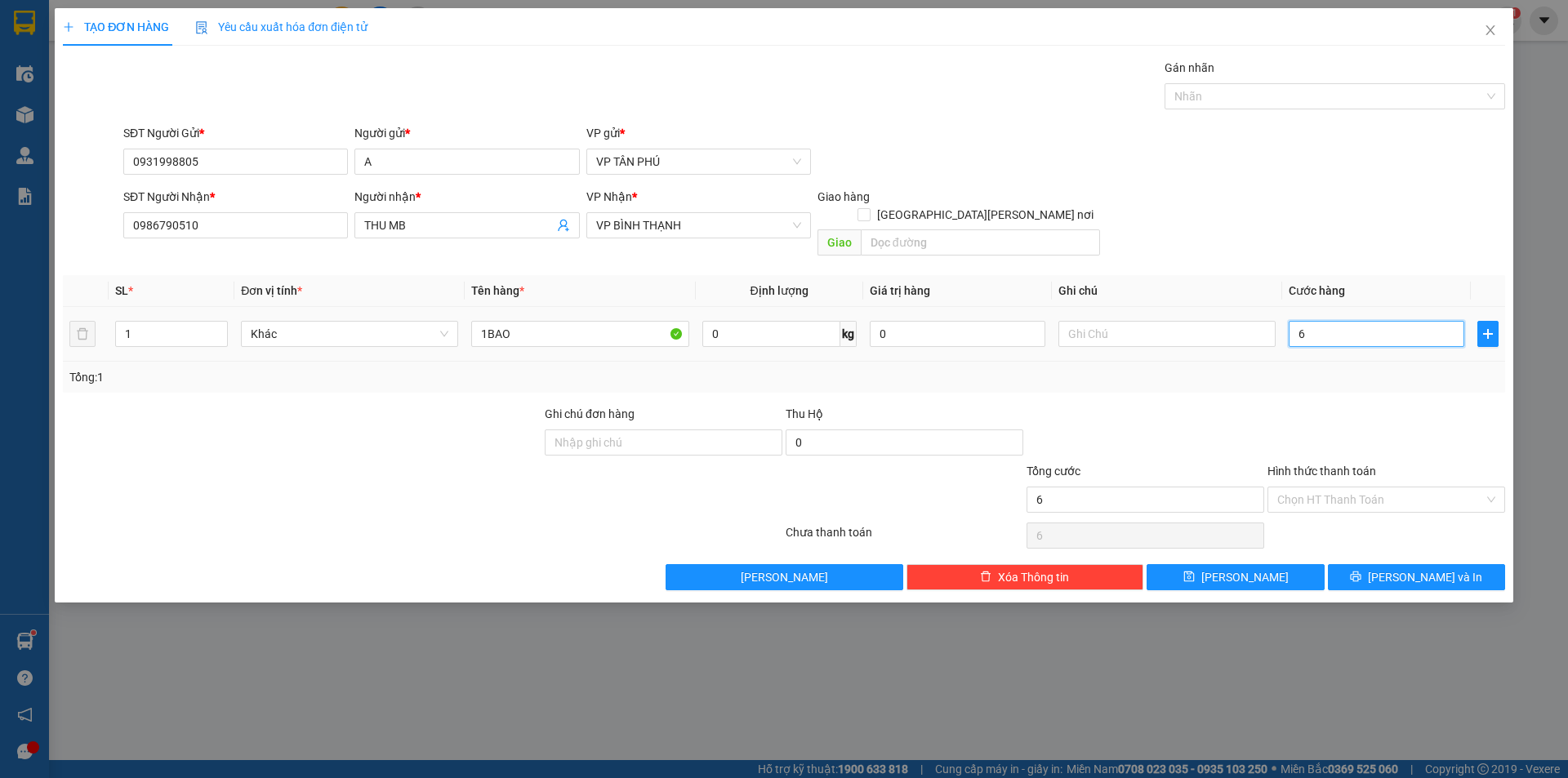
type input "60"
click at [1382, 566] on button "[PERSON_NAME] và In" at bounding box center [1416, 577] width 177 height 26
type input "60.000"
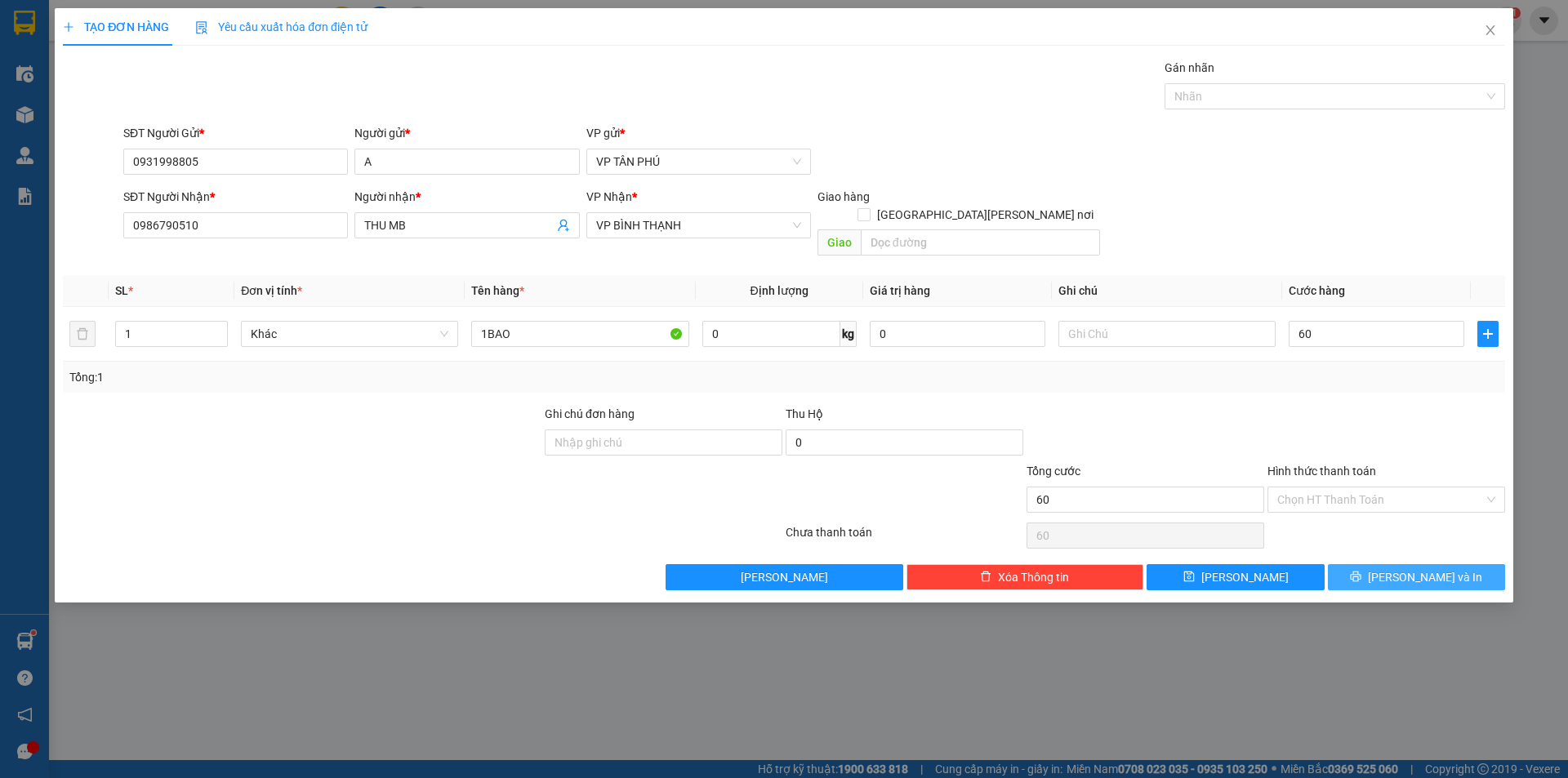
type input "60.000"
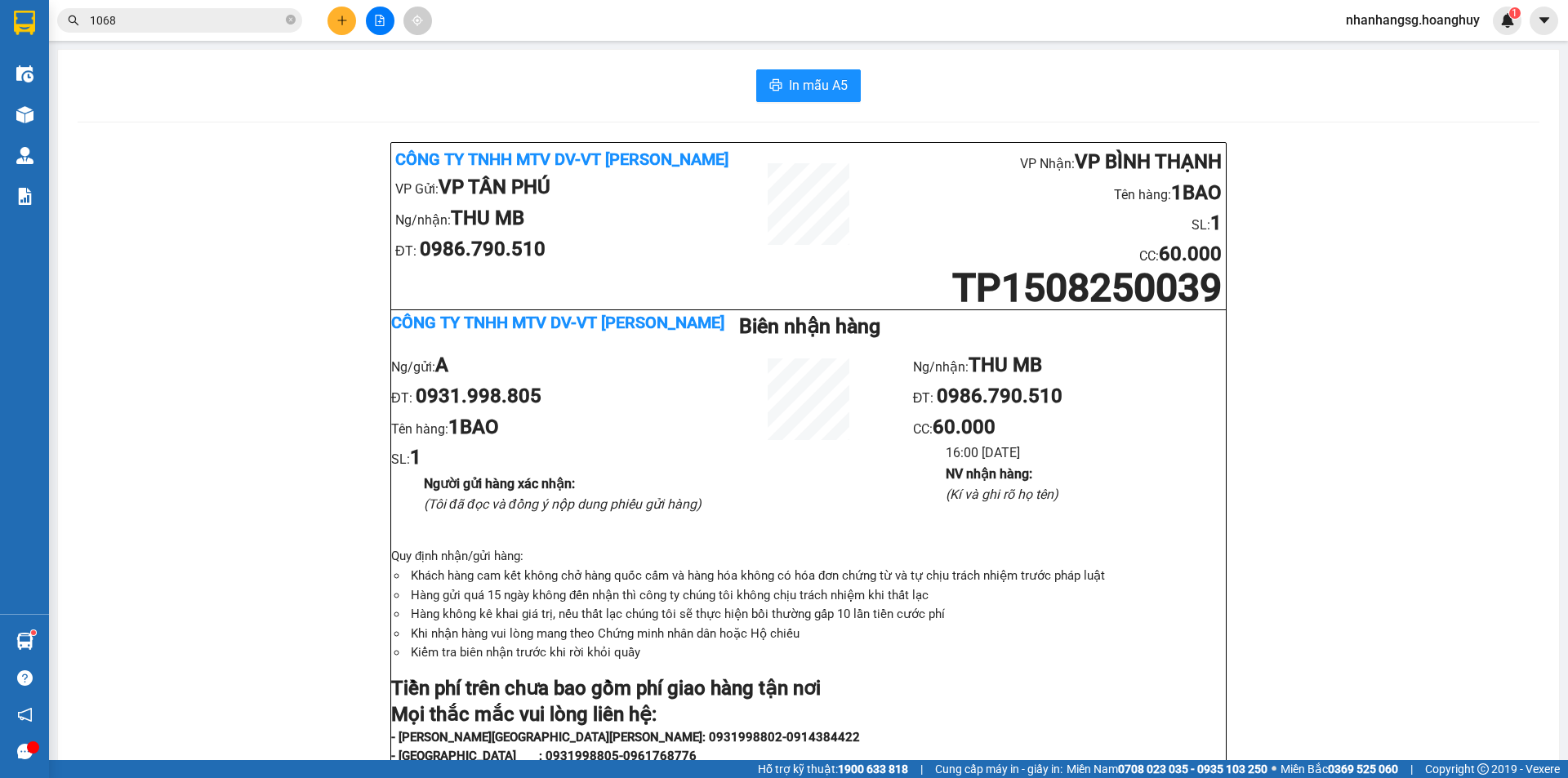
click at [323, 24] on div at bounding box center [380, 20] width 122 height 28
click at [339, 13] on button at bounding box center [341, 20] width 28 height 28
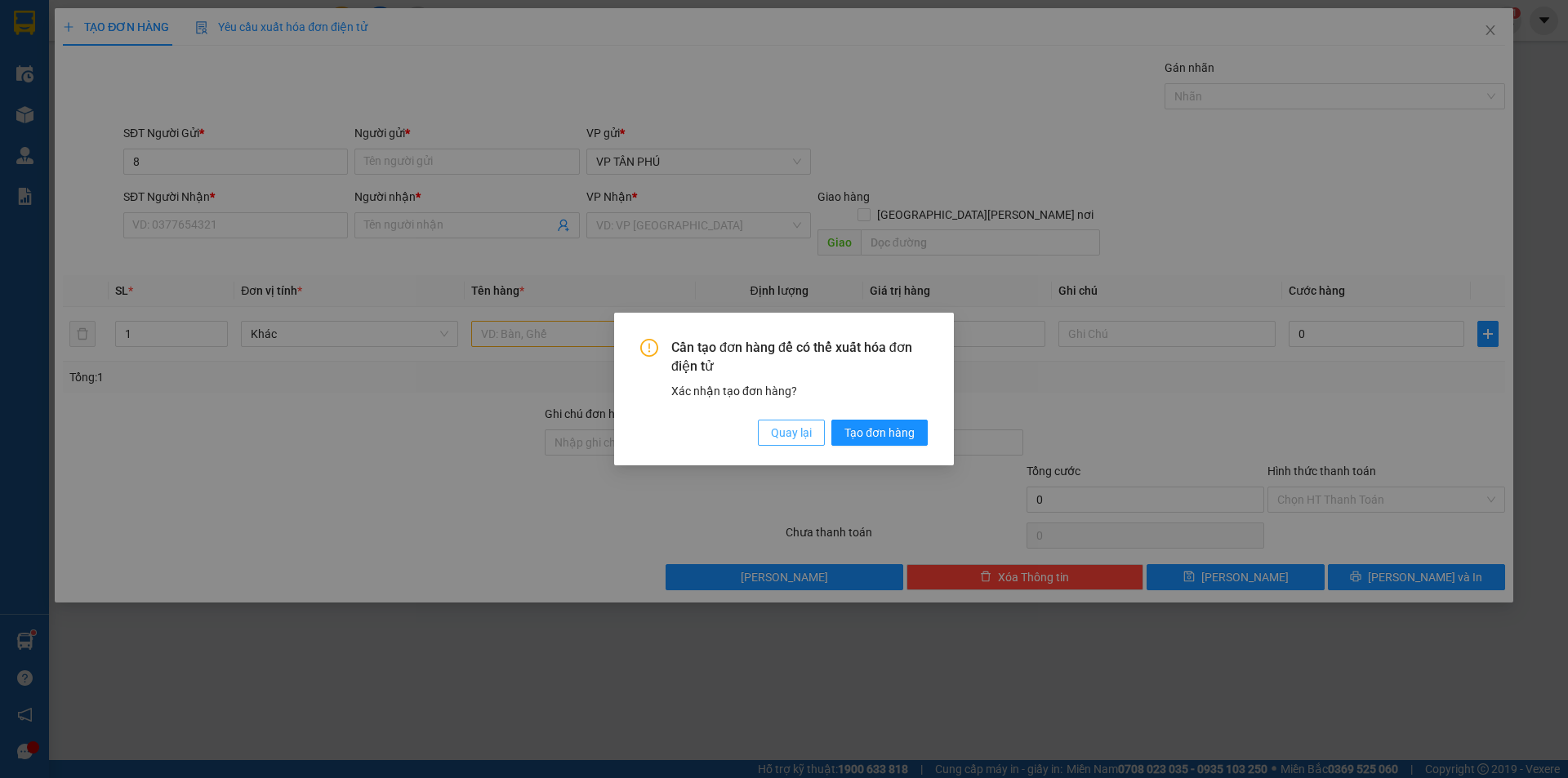
click at [800, 433] on span "Quay lại" at bounding box center [792, 432] width 41 height 17
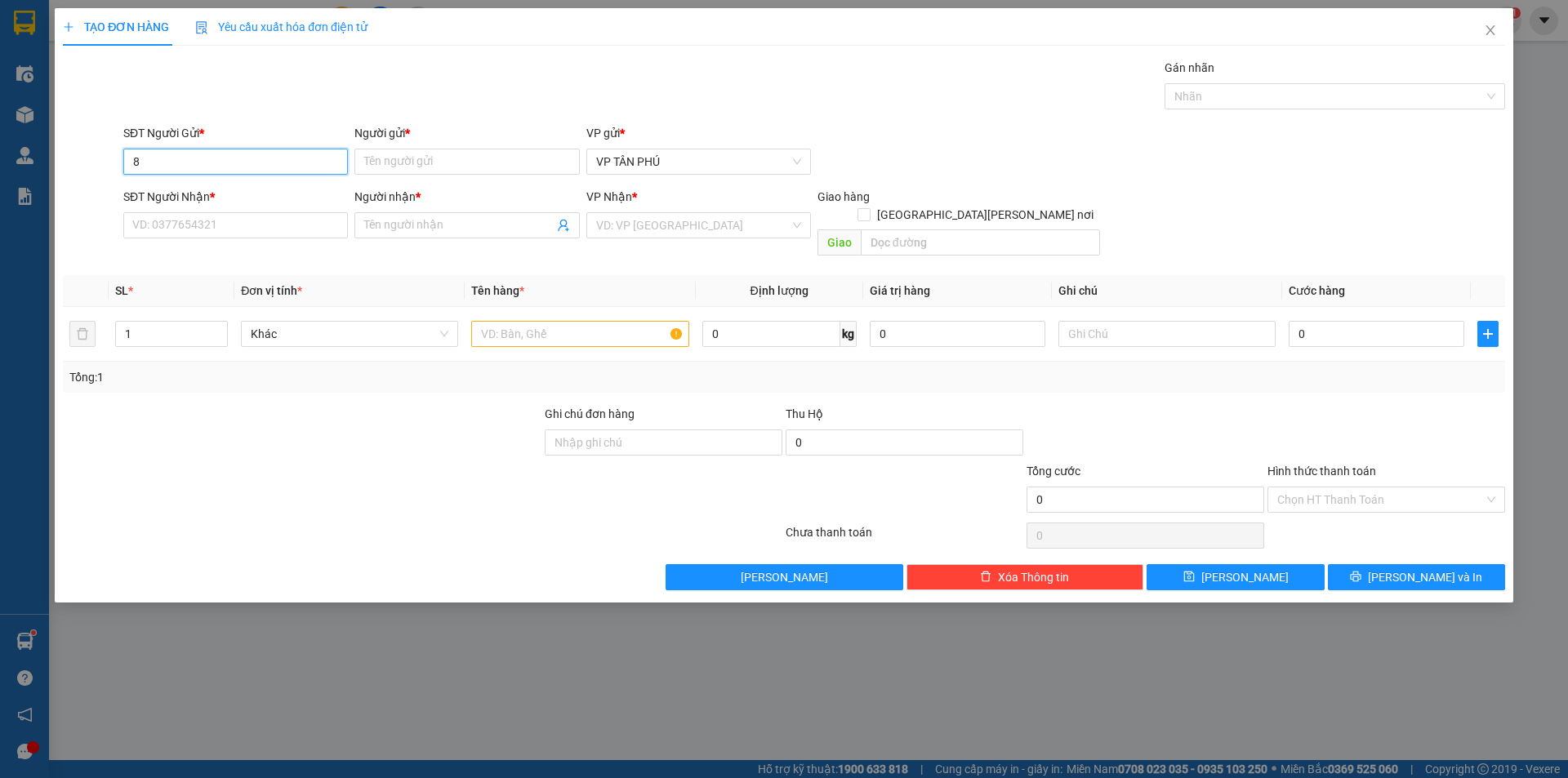
click at [328, 158] on input "8" at bounding box center [235, 161] width 224 height 26
click at [221, 192] on div "0931998805 - A" at bounding box center [235, 194] width 205 height 17
type input "0931998805"
click at [413, 156] on input "Người gửi *" at bounding box center [466, 161] width 224 height 26
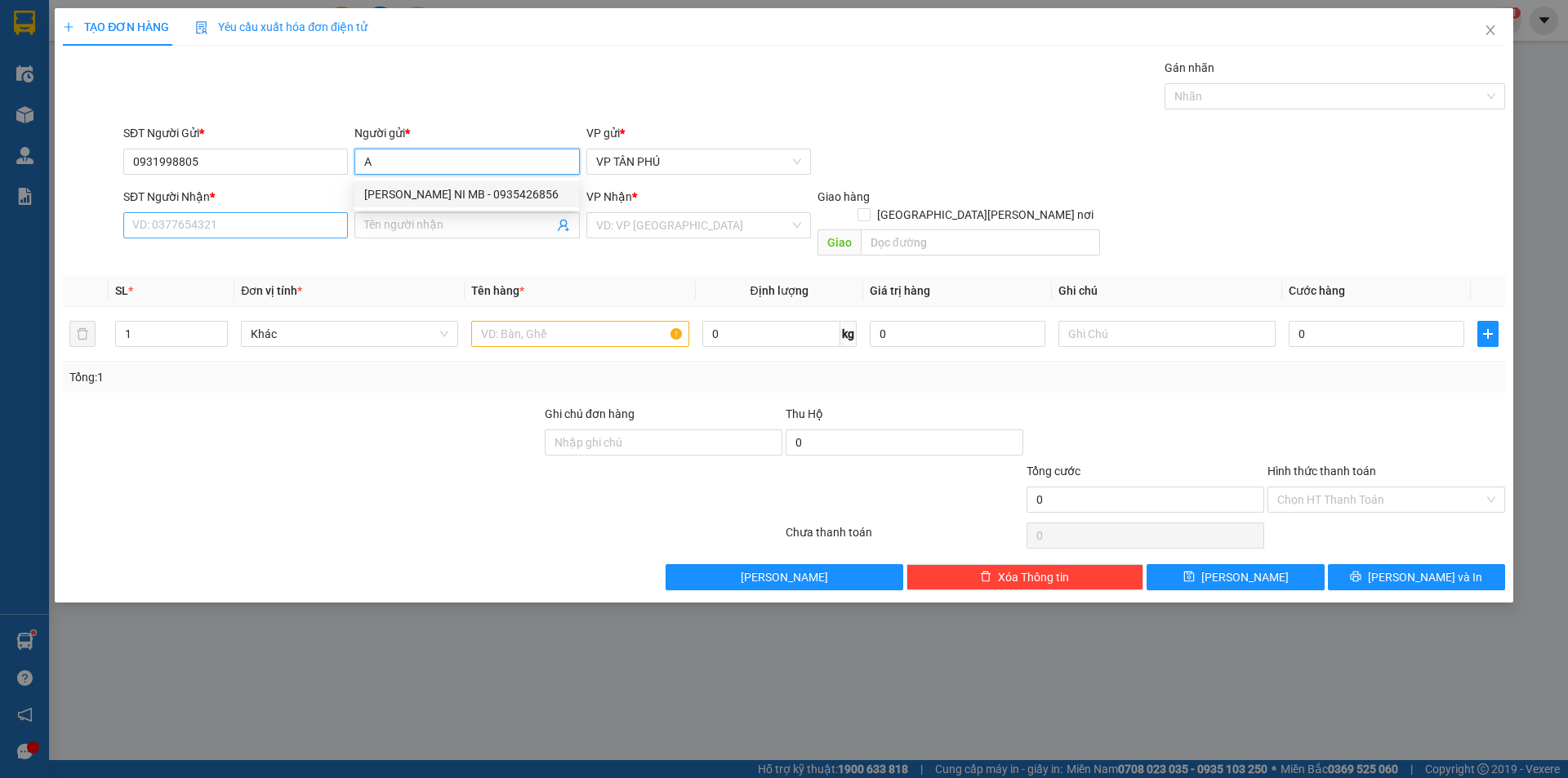
type input "A"
click at [279, 214] on input "SĐT Người Nhận *" at bounding box center [235, 225] width 224 height 26
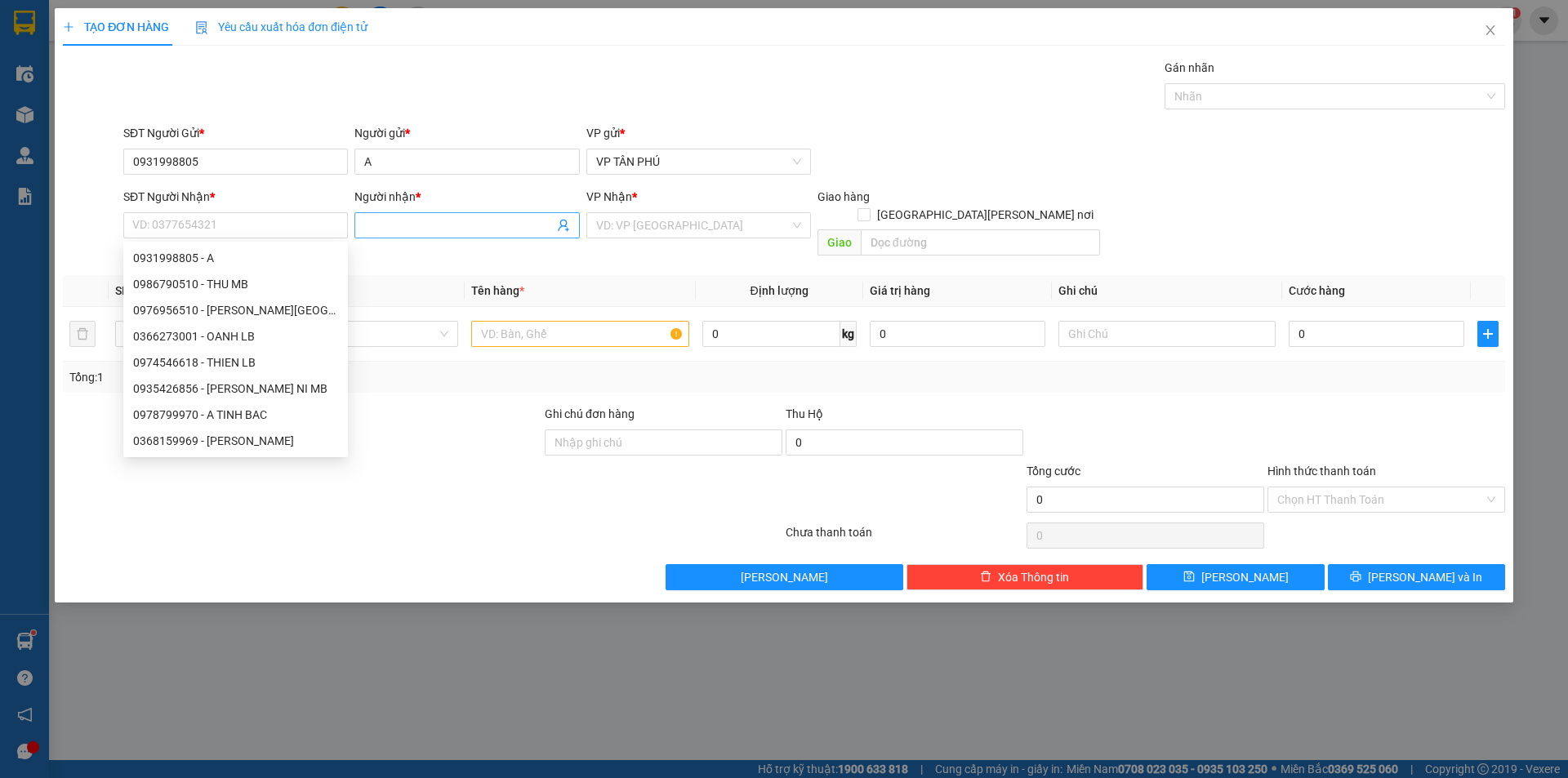
click at [396, 218] on input "Người nhận *" at bounding box center [459, 225] width 188 height 17
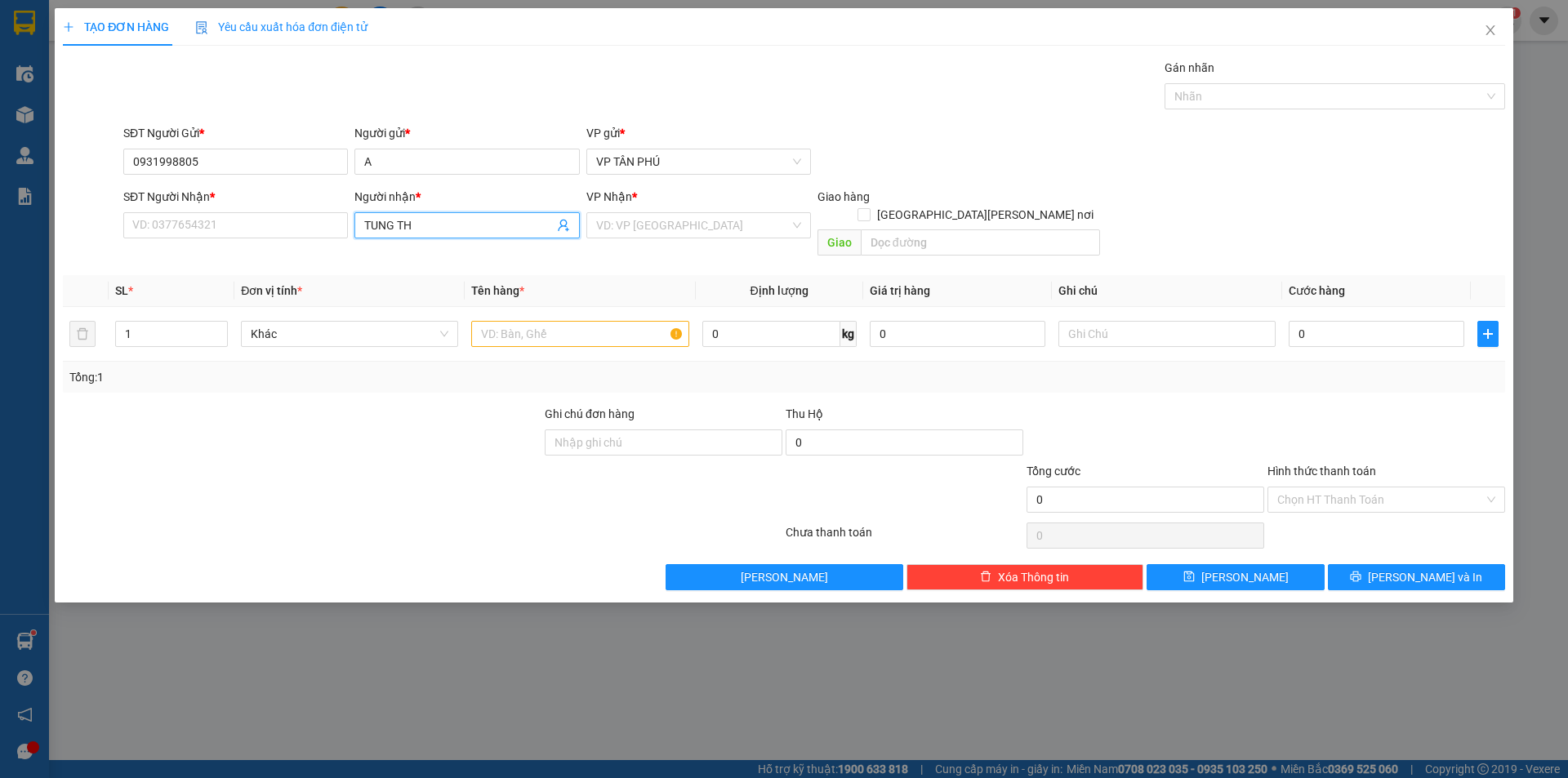
type input "TUNG THO"
click at [422, 285] on div "A TUNG THO MB - 0903279854" at bounding box center [466, 284] width 205 height 17
type input "0903279854"
type input "A TUNG THO MB"
click at [635, 227] on input "search" at bounding box center [693, 224] width 193 height 24
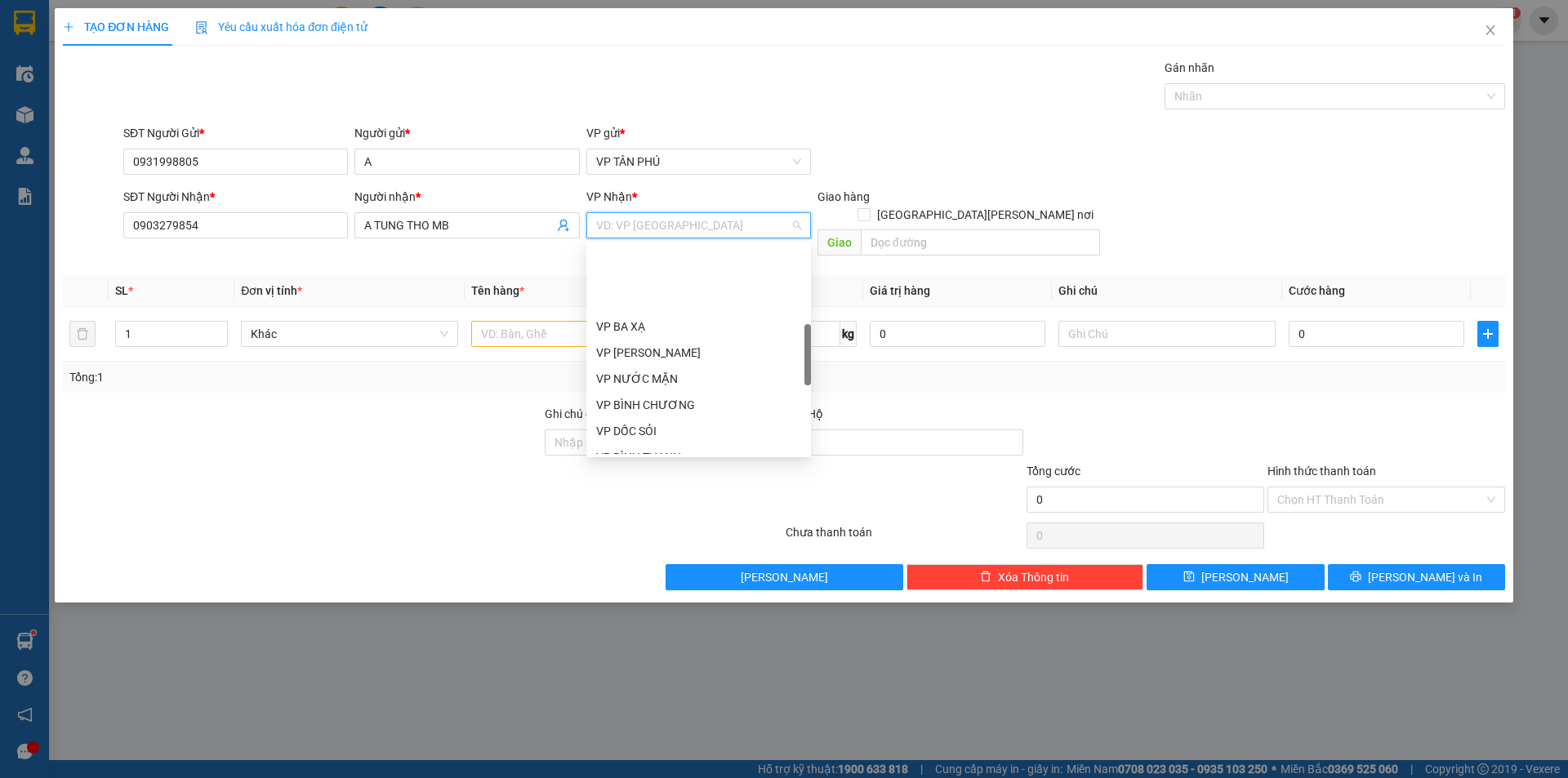
scroll to position [326, 0]
click at [641, 377] on div "VP BÌNH THẠNH" at bounding box center [699, 375] width 205 height 17
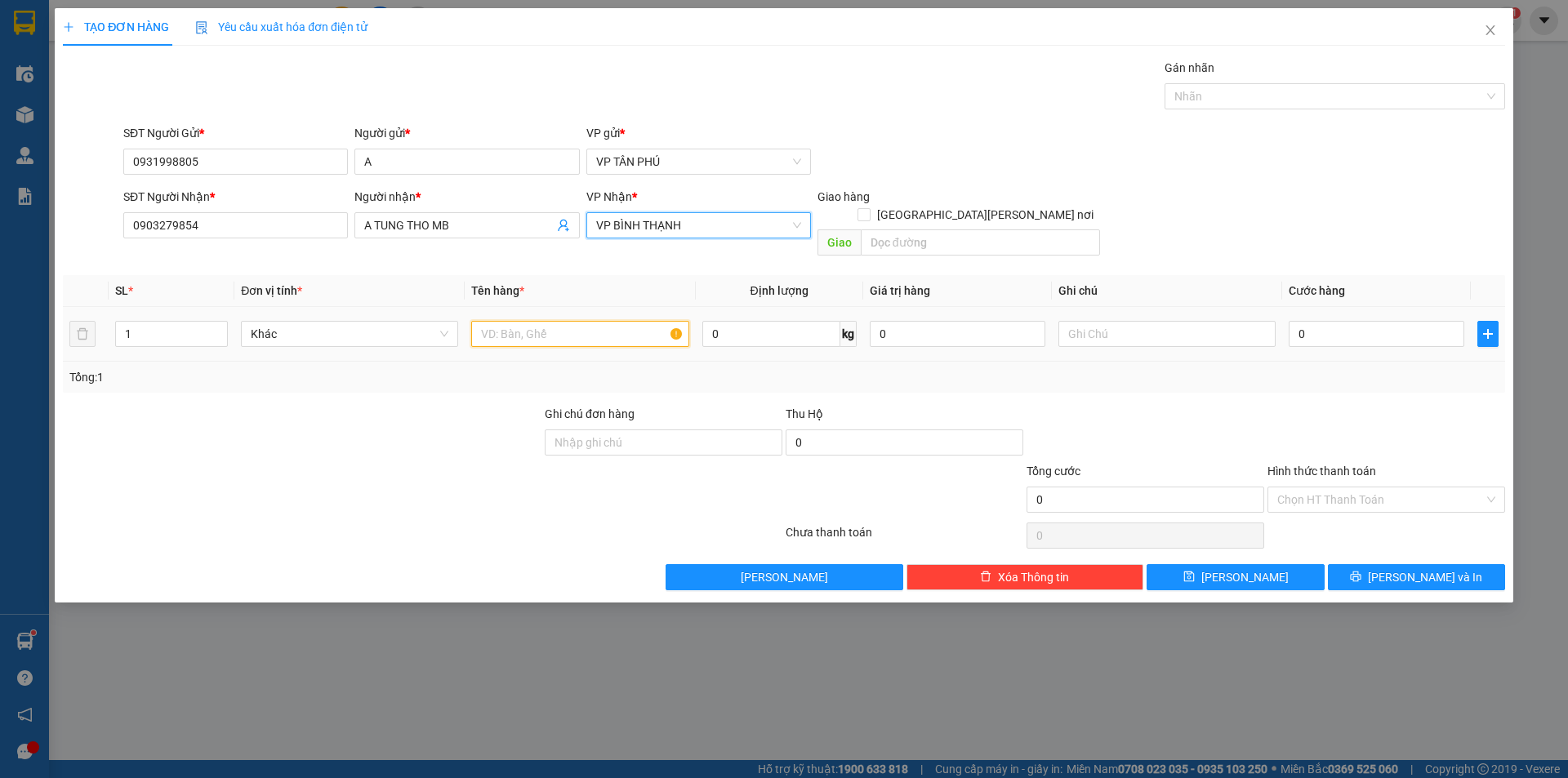
click at [566, 321] on input "text" at bounding box center [580, 333] width 218 height 26
type input "1CUC DEN"
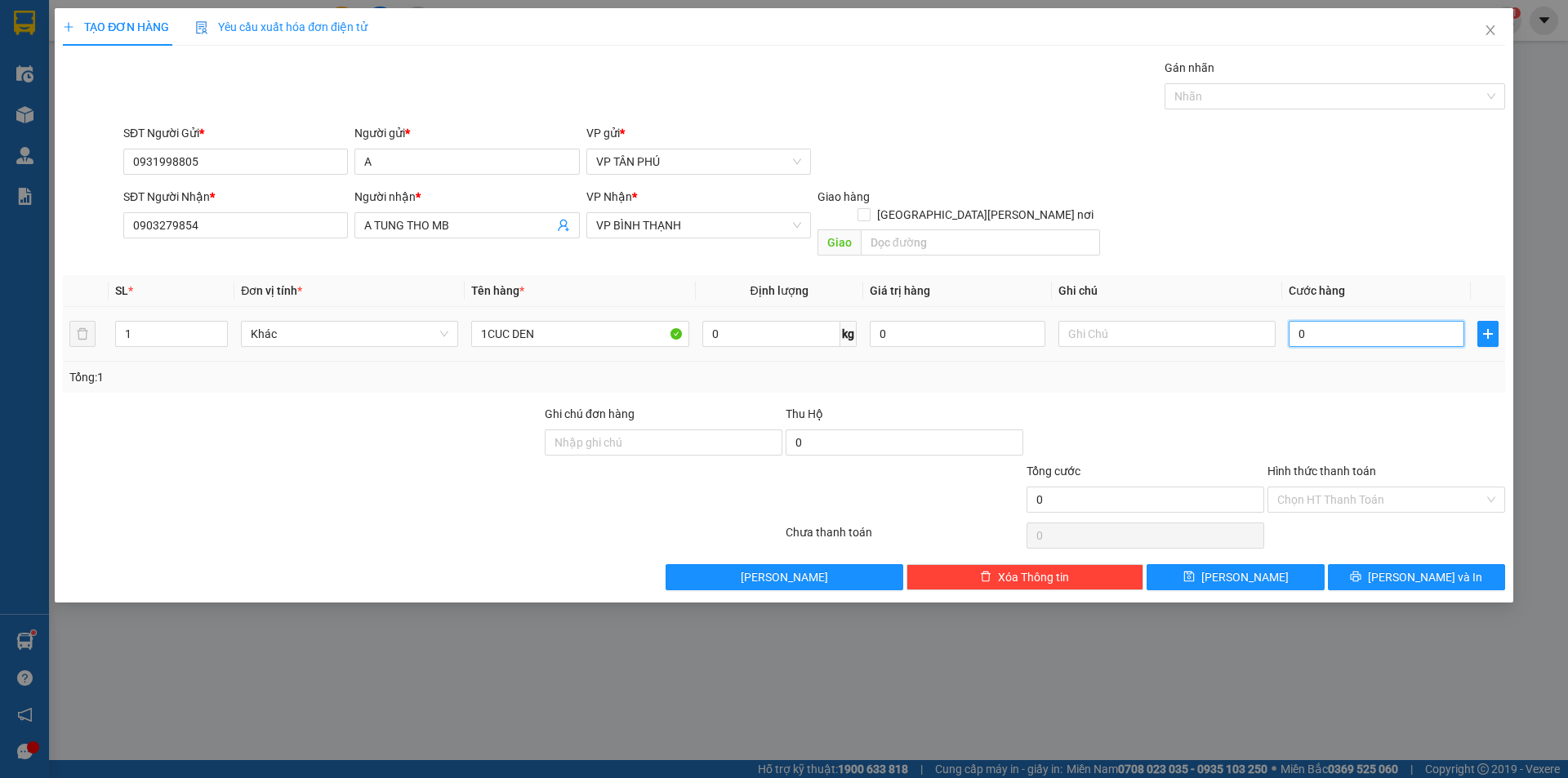
click at [1346, 321] on input "0" at bounding box center [1377, 333] width 176 height 26
type input "50"
type input "50.000"
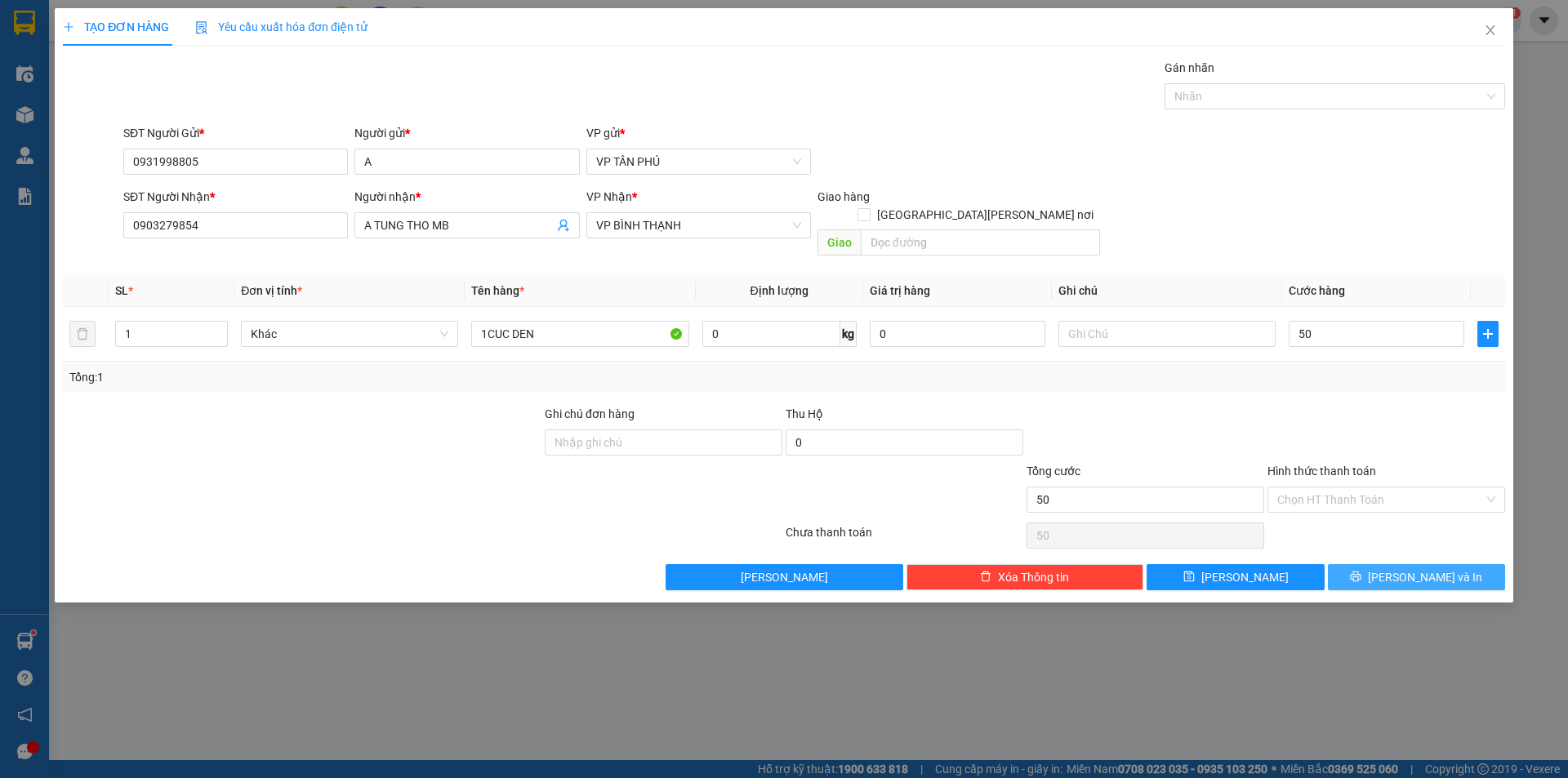
type input "50.000"
click at [1429, 568] on span "[PERSON_NAME] và In" at bounding box center [1425, 577] width 115 height 17
